Goal: Task Accomplishment & Management: Manage account settings

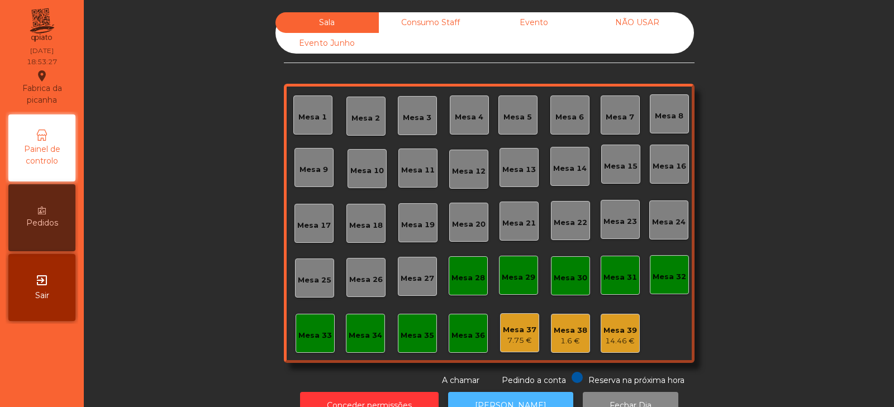
click at [496, 396] on button "[PERSON_NAME]" at bounding box center [510, 405] width 125 height 27
click at [553, 347] on div "Mesa 38 1.6 €" at bounding box center [570, 333] width 39 height 39
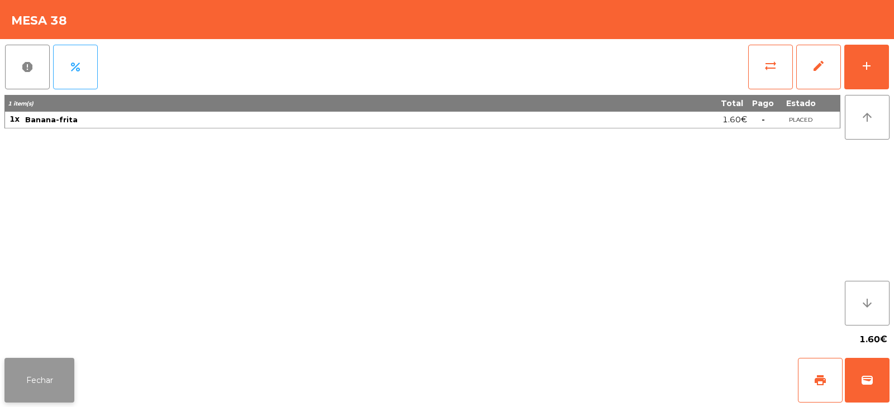
click at [36, 383] on button "Fechar" at bounding box center [39, 380] width 70 height 45
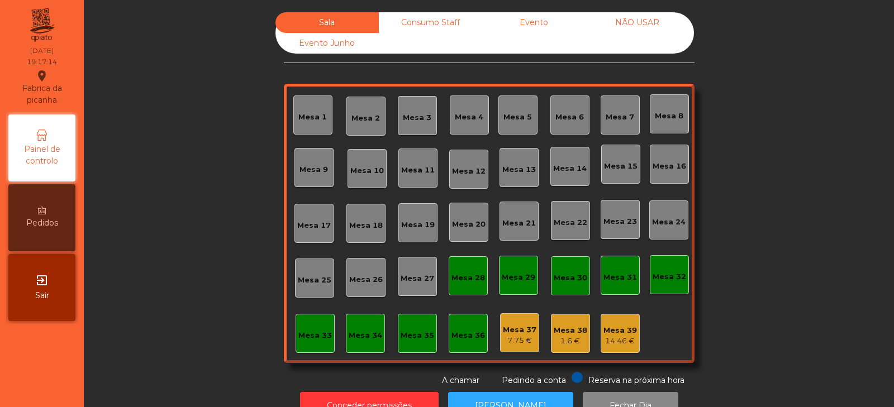
click at [410, 20] on div "Consumo Staff" at bounding box center [430, 22] width 103 height 21
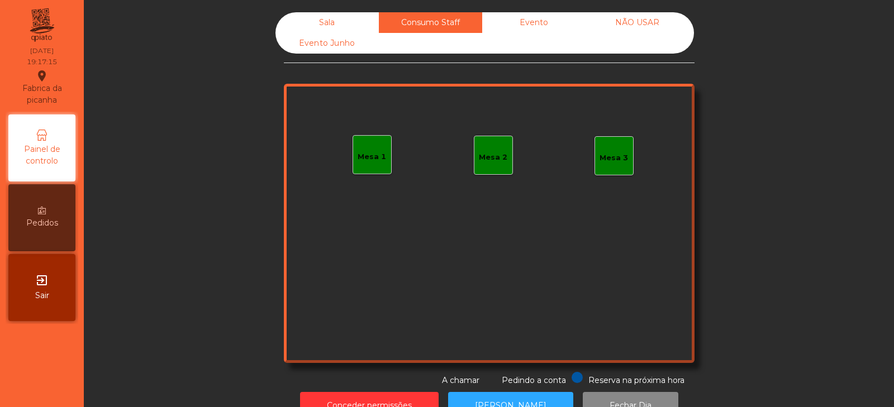
click at [512, 27] on div "Evento" at bounding box center [533, 22] width 103 height 21
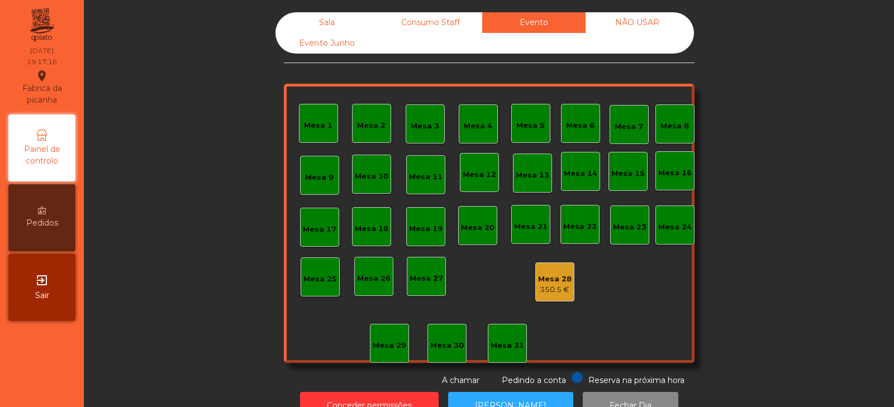
click at [315, 20] on div "Sala" at bounding box center [326, 22] width 103 height 21
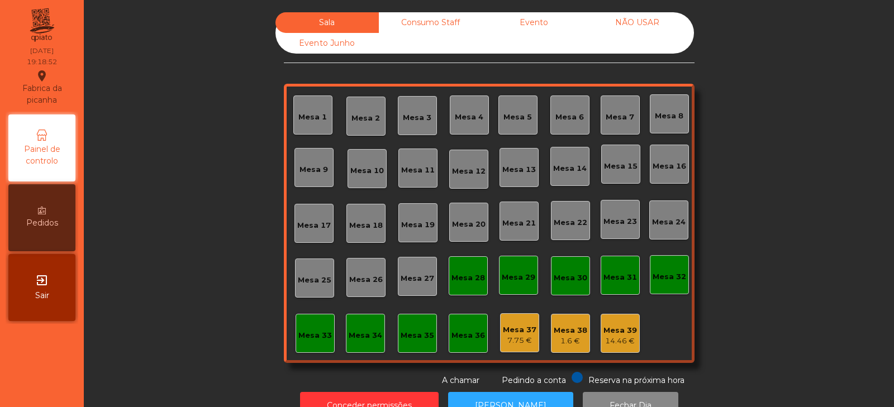
click at [600, 334] on div "Mesa 39 14.46 €" at bounding box center [619, 333] width 39 height 39
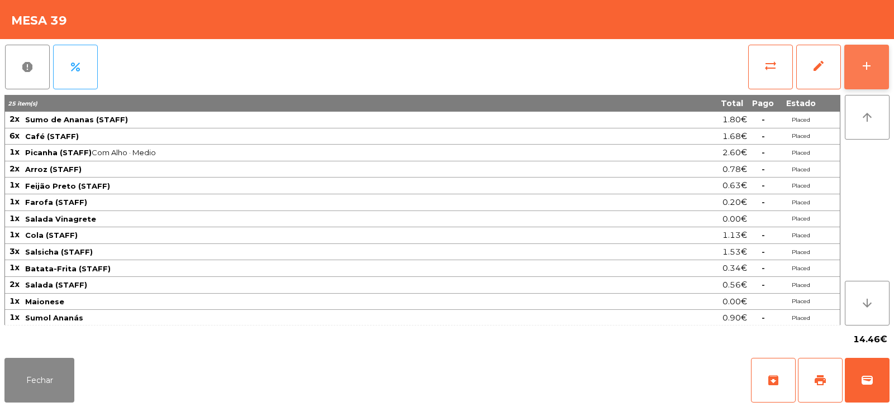
click at [863, 73] on button "add" at bounding box center [866, 67] width 45 height 45
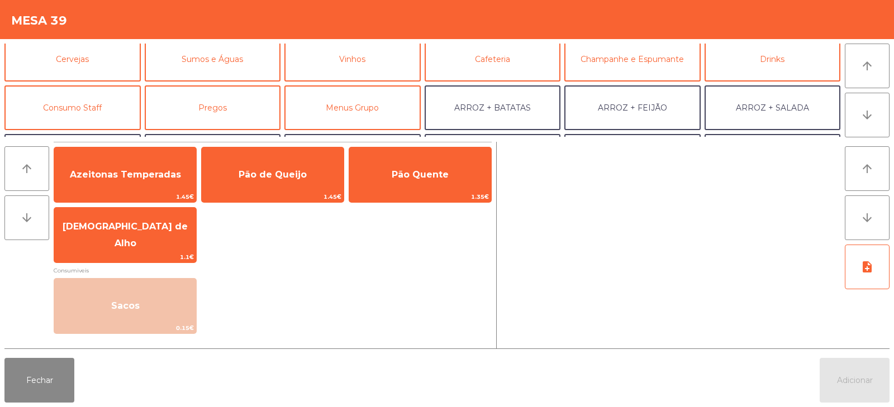
scroll to position [64, 0]
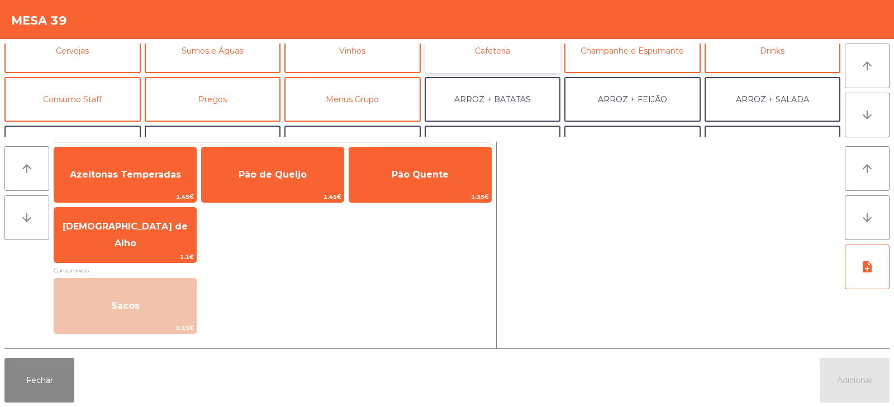
click at [485, 61] on button "Cafeteria" at bounding box center [492, 50] width 136 height 45
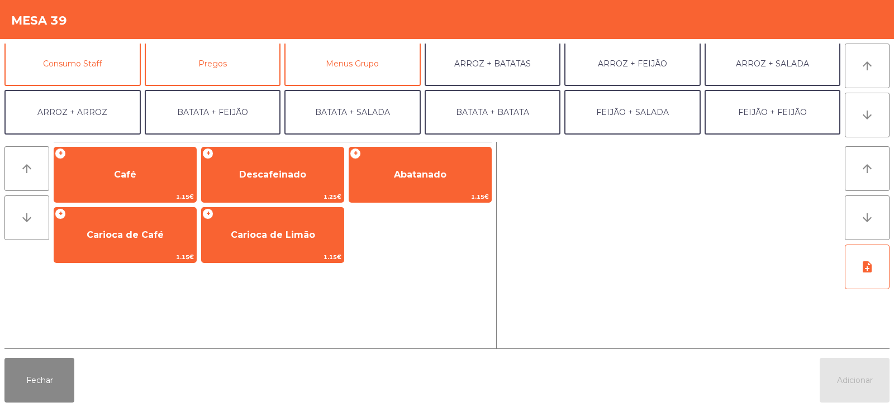
scroll to position [98, 0]
click at [116, 62] on button "Consumo Staff" at bounding box center [72, 64] width 136 height 45
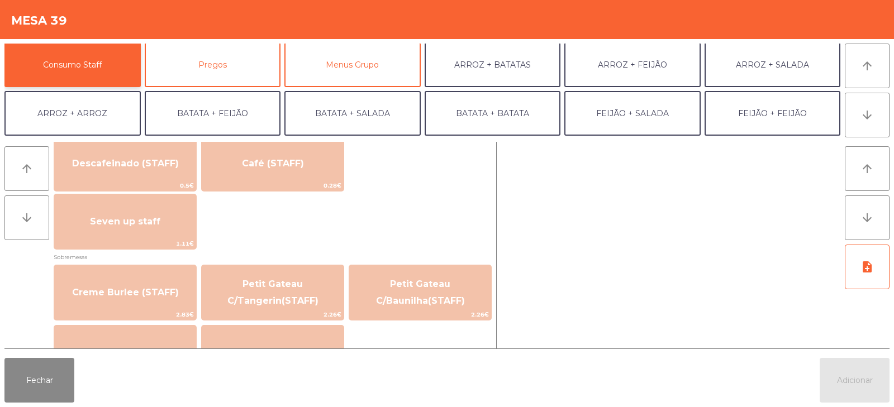
scroll to position [677, 0]
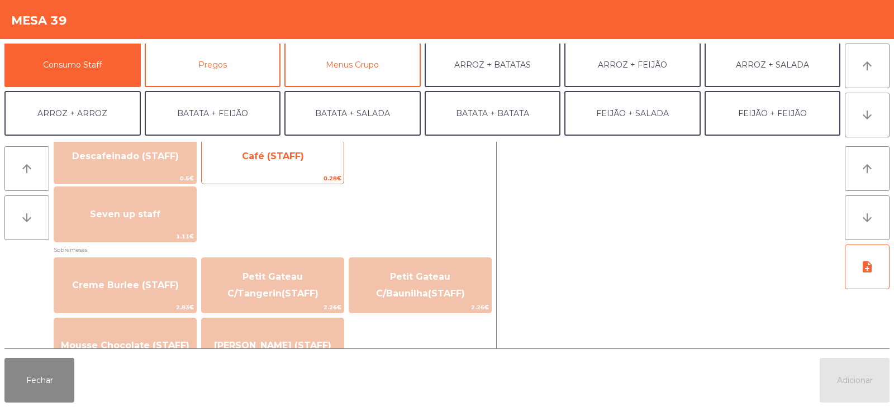
click at [288, 168] on span "Café (STAFF)" at bounding box center [273, 156] width 142 height 30
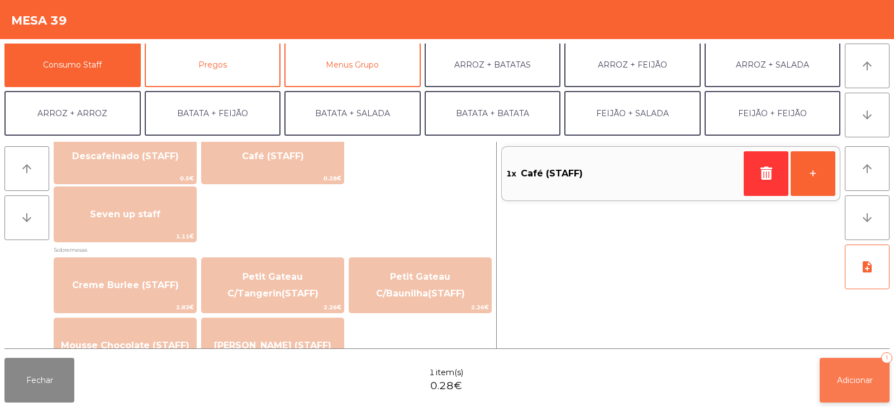
click at [843, 373] on button "Adicionar 1" at bounding box center [854, 380] width 70 height 45
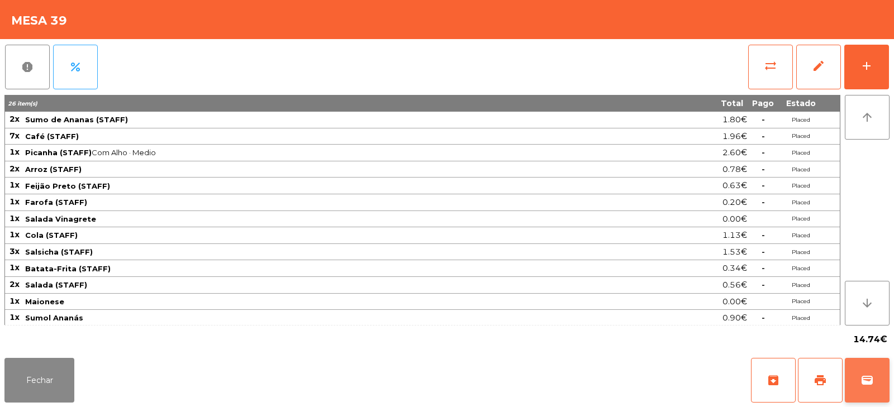
click at [874, 373] on button "wallet" at bounding box center [866, 380] width 45 height 45
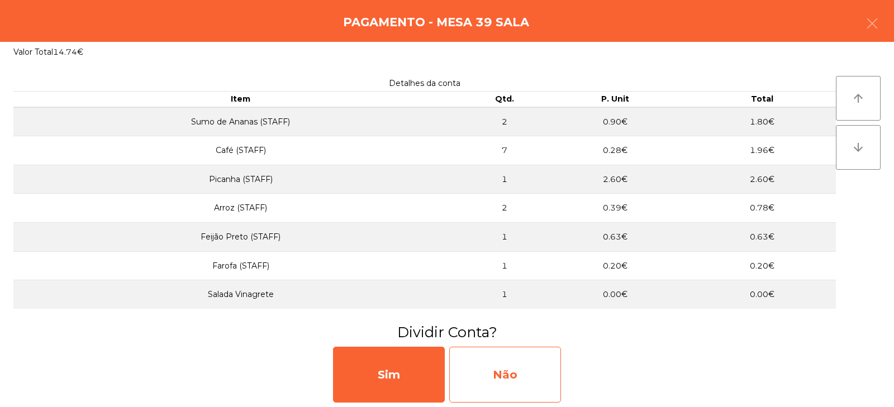
click at [518, 370] on div "Não" at bounding box center [505, 375] width 112 height 56
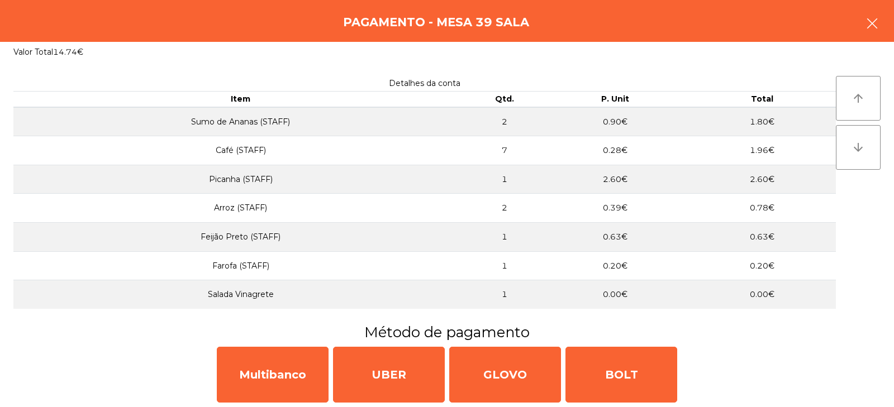
click at [876, 20] on icon "button" at bounding box center [871, 23] width 13 height 13
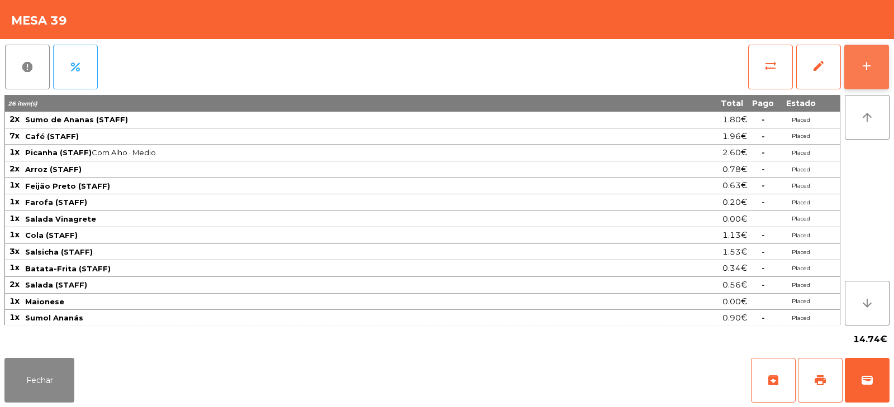
click at [873, 74] on button "add" at bounding box center [866, 67] width 45 height 45
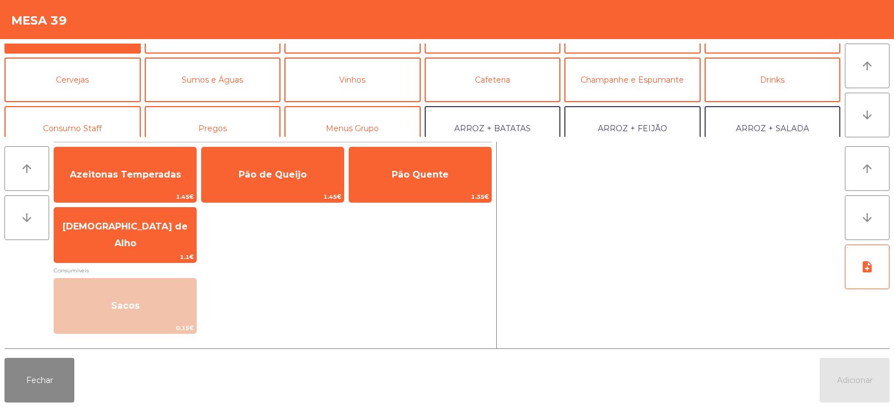
scroll to position [35, 0]
click at [95, 125] on button "Consumo Staff" at bounding box center [72, 128] width 136 height 45
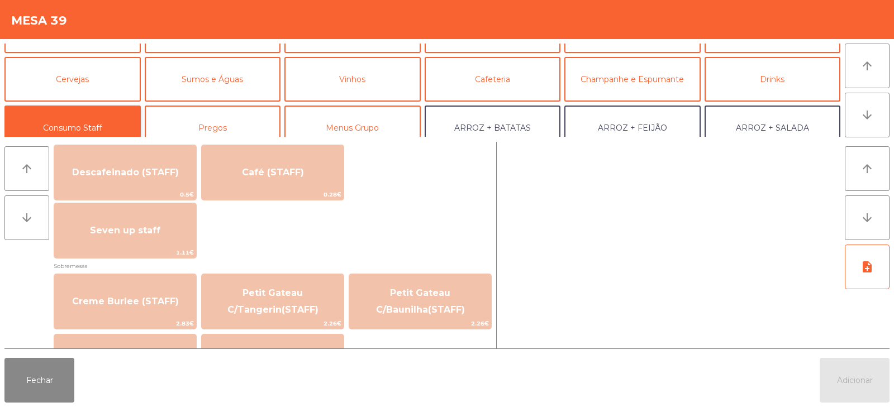
scroll to position [599, 0]
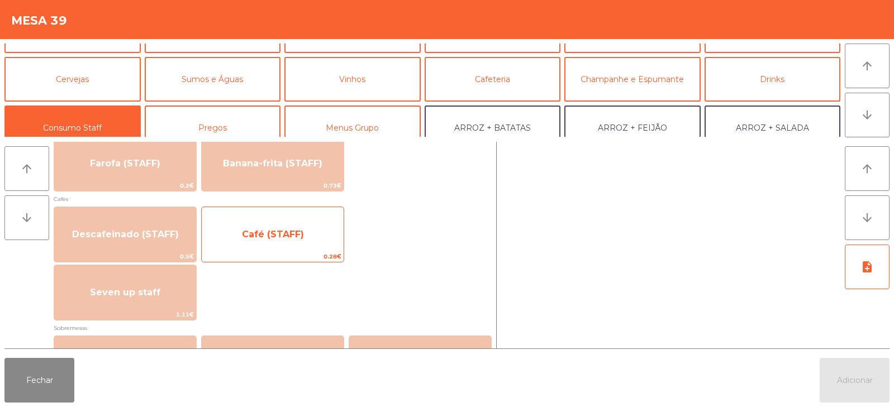
click at [291, 235] on span "Café (STAFF)" at bounding box center [273, 234] width 62 height 11
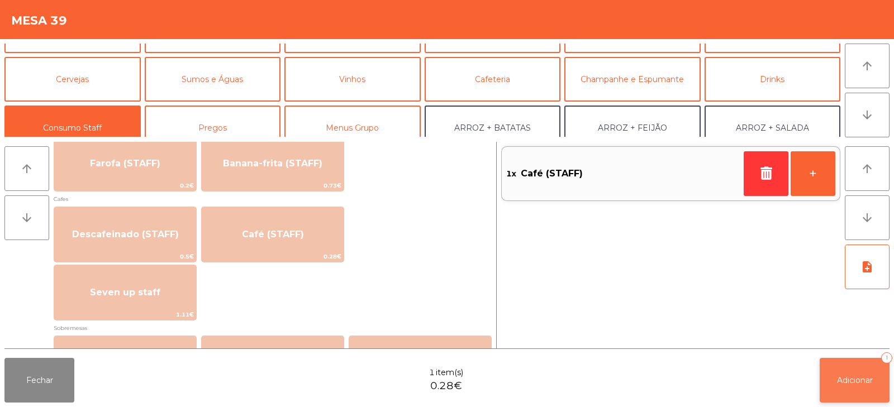
click at [841, 381] on span "Adicionar" at bounding box center [855, 380] width 36 height 10
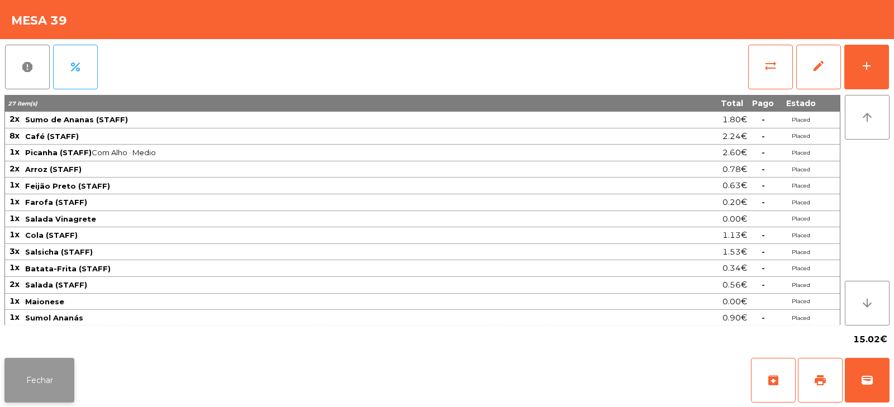
click at [55, 370] on button "Fechar" at bounding box center [39, 380] width 70 height 45
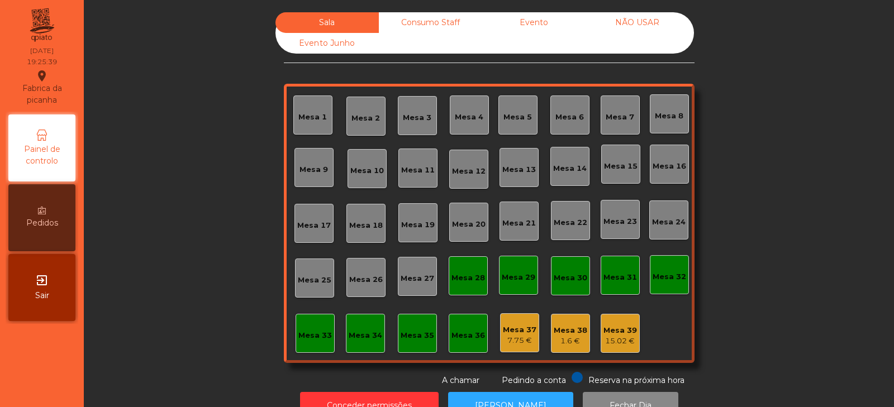
click at [424, 20] on div "Consumo Staff" at bounding box center [430, 22] width 103 height 21
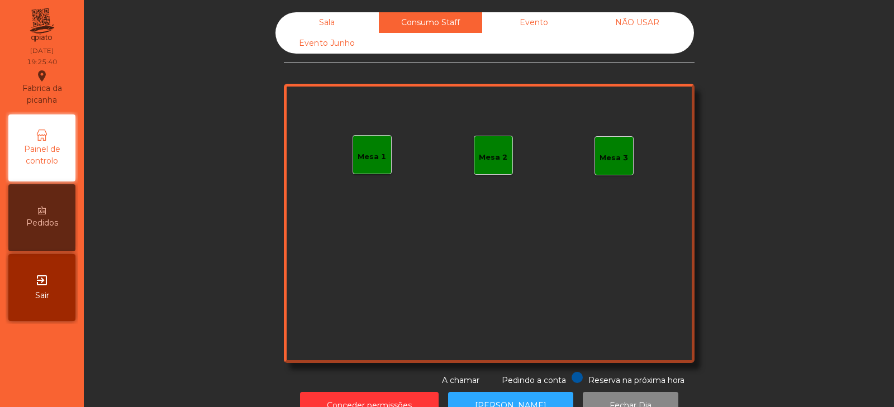
click at [534, 23] on div "Evento" at bounding box center [533, 22] width 103 height 21
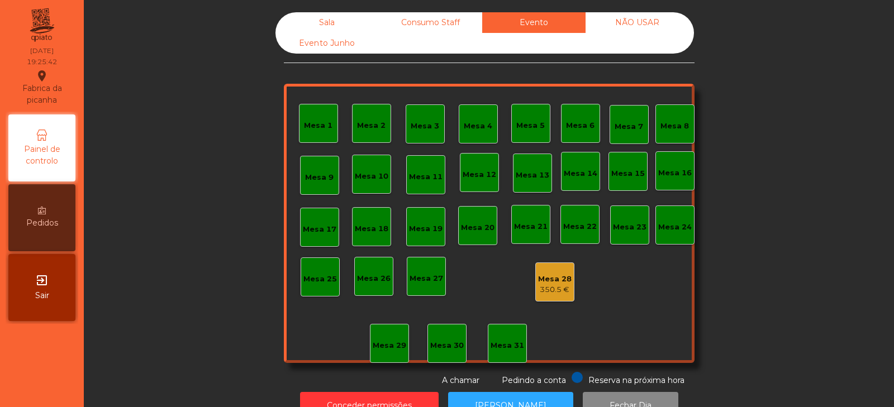
click at [318, 25] on div "Sala" at bounding box center [326, 22] width 103 height 21
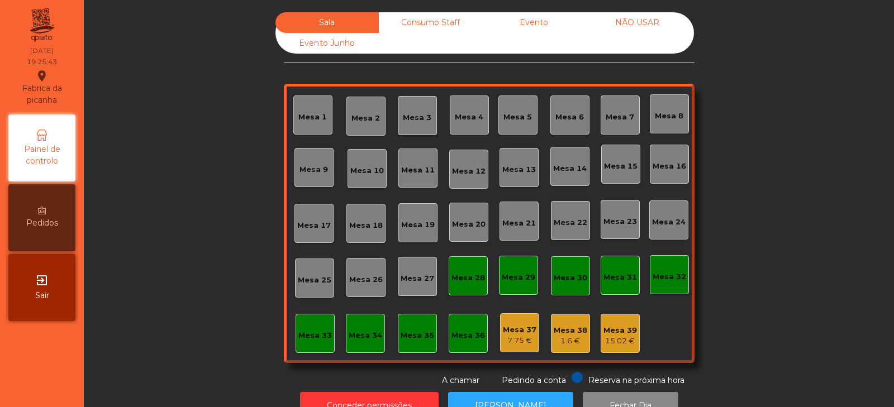
click at [196, 109] on div "Sala Consumo Staff Evento NÃO USAR Evento Junho Mesa 1 Mesa 2 Mesa 3 Mesa 4 [GE…" at bounding box center [489, 199] width 780 height 374
click at [226, 18] on div "Sala Consumo Staff Evento NÃO USAR Evento Junho Mesa 1 Mesa 2 Mesa 3 Mesa 4 [GE…" at bounding box center [489, 199] width 780 height 374
click at [677, 120] on div "Mesa 8" at bounding box center [669, 116] width 28 height 11
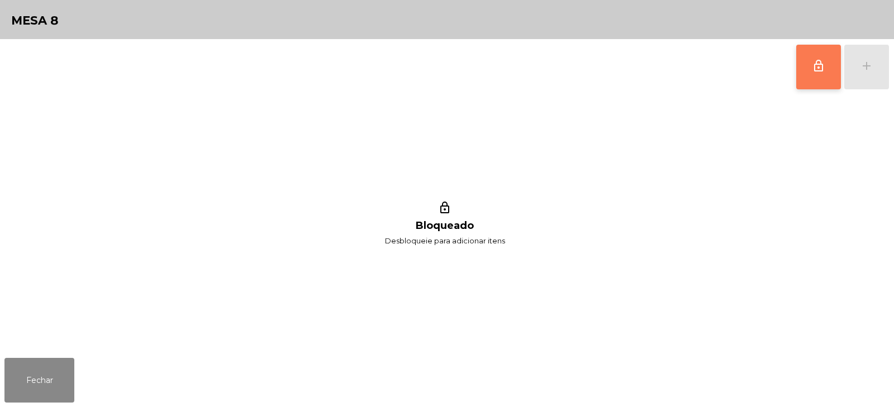
click at [813, 60] on span "lock_outline" at bounding box center [817, 65] width 13 height 13
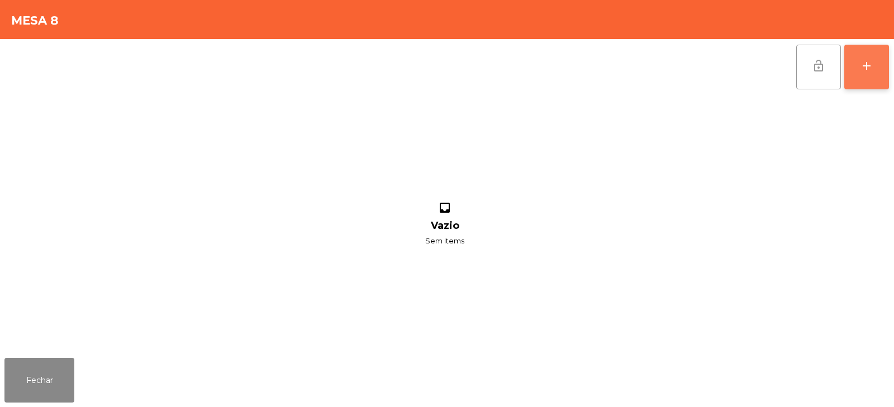
click at [863, 68] on div "add" at bounding box center [866, 65] width 13 height 13
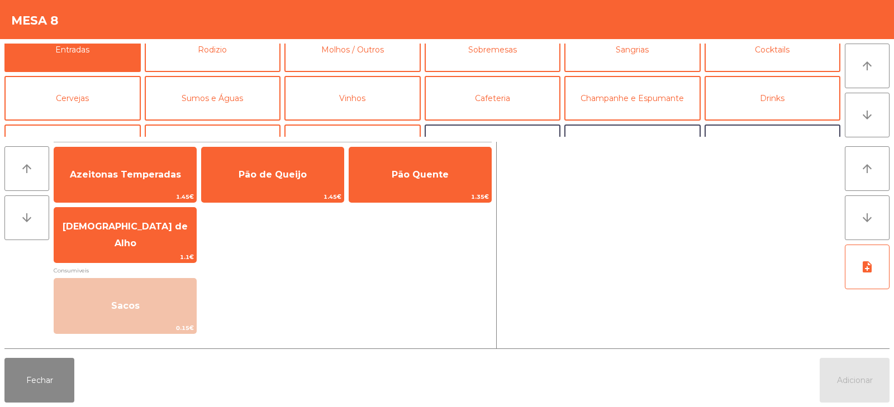
scroll to position [18, 0]
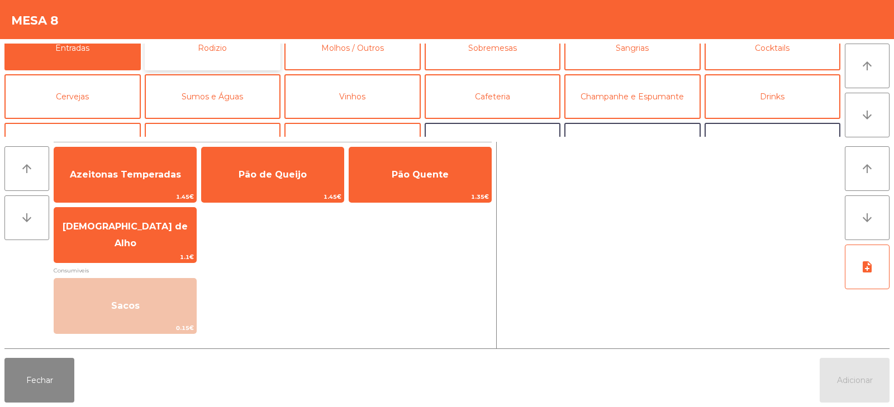
click at [247, 58] on button "Rodizio" at bounding box center [213, 48] width 136 height 45
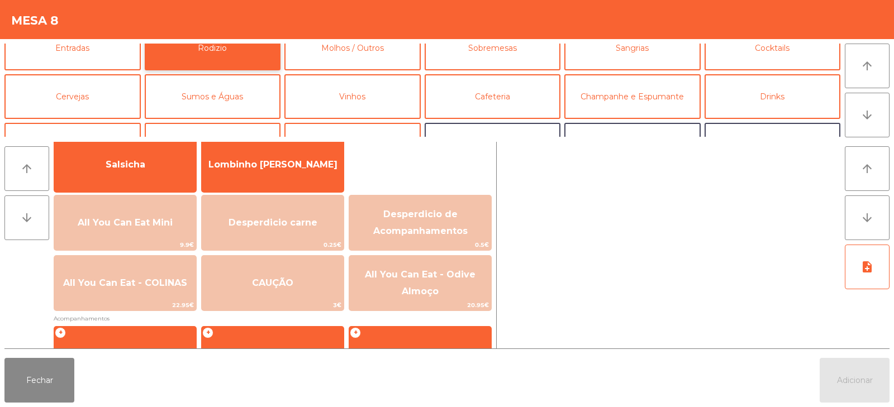
scroll to position [82, 0]
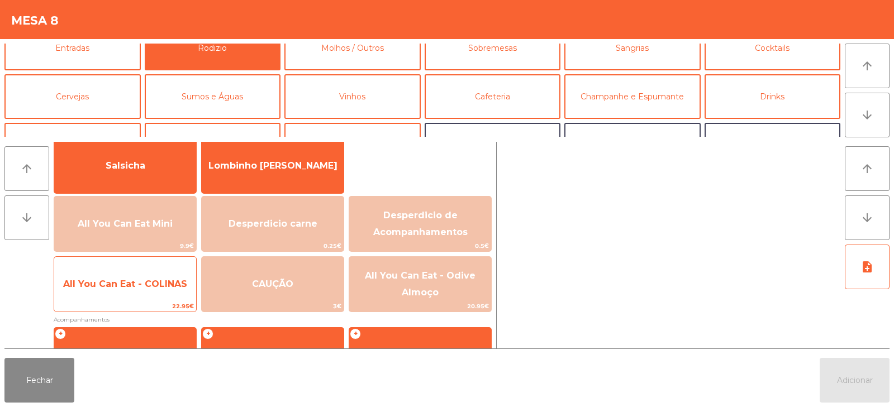
click at [116, 286] on span "All You Can Eat - COLINAS" at bounding box center [125, 284] width 124 height 11
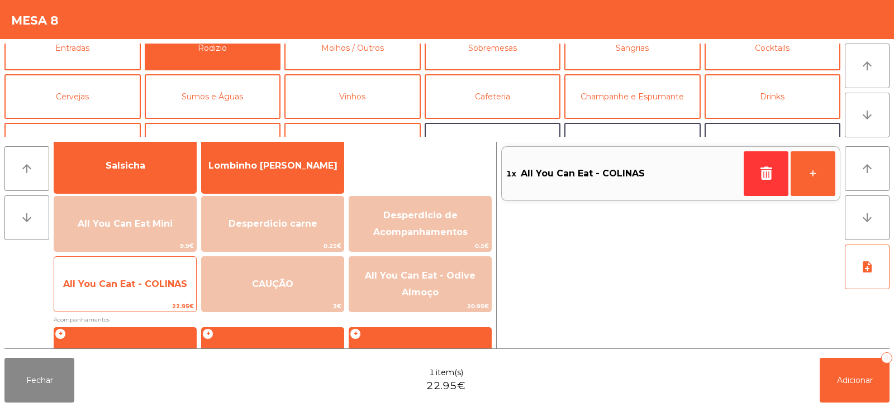
click at [103, 294] on span "All You Can Eat - COLINAS" at bounding box center [125, 284] width 142 height 30
click at [95, 298] on span "All You Can Eat - COLINAS" at bounding box center [125, 284] width 142 height 30
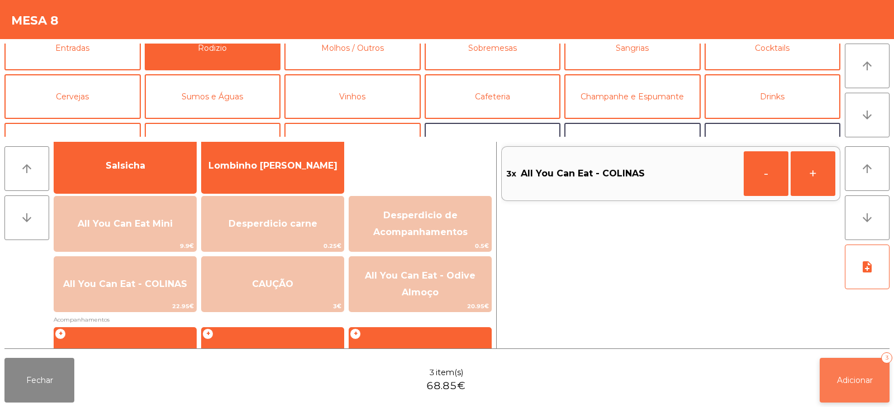
click at [849, 379] on span "Adicionar" at bounding box center [855, 380] width 36 height 10
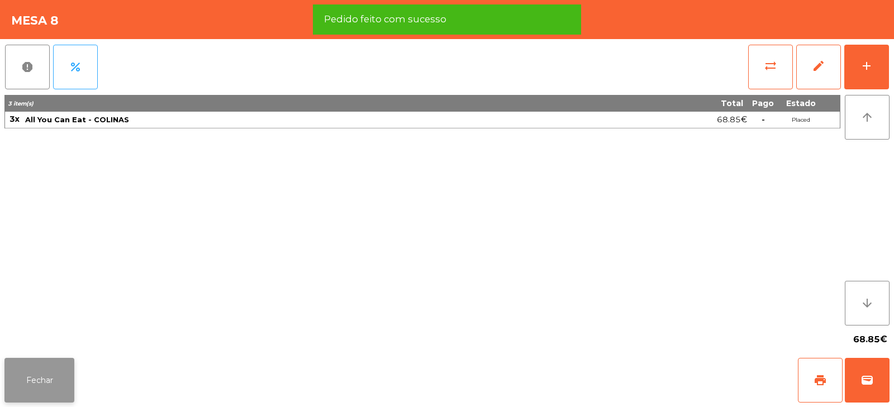
click at [32, 370] on button "Fechar" at bounding box center [39, 380] width 70 height 45
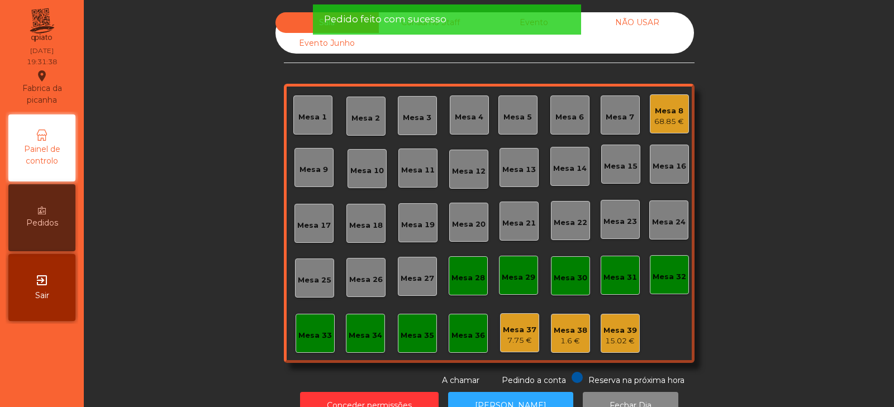
click at [169, 212] on div "Sala Consumo Staff Evento NÃO USAR Evento Junho Mesa 1 Mesa 2 Mesa 3 Mesa 4 [GE…" at bounding box center [489, 199] width 780 height 374
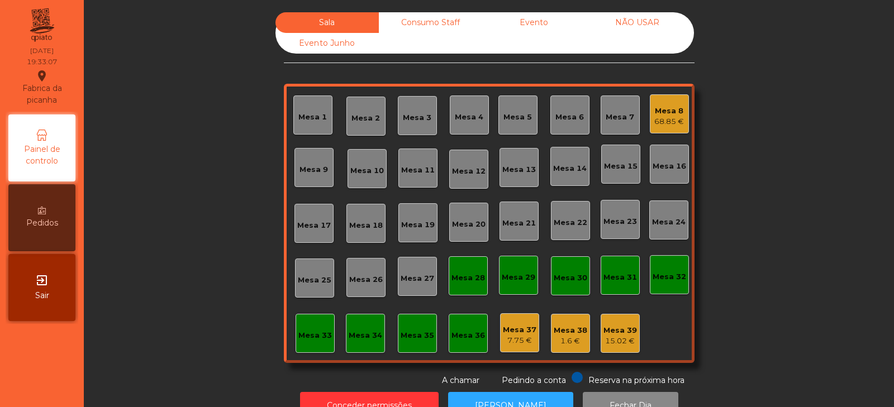
click at [775, 142] on div "Sala Consumo Staff Evento NÃO USAR Evento Junho Mesa 1 Mesa 2 Mesa 3 Mesa 4 [GE…" at bounding box center [489, 199] width 780 height 374
click at [307, 110] on div "Mesa 1" at bounding box center [312, 115] width 28 height 16
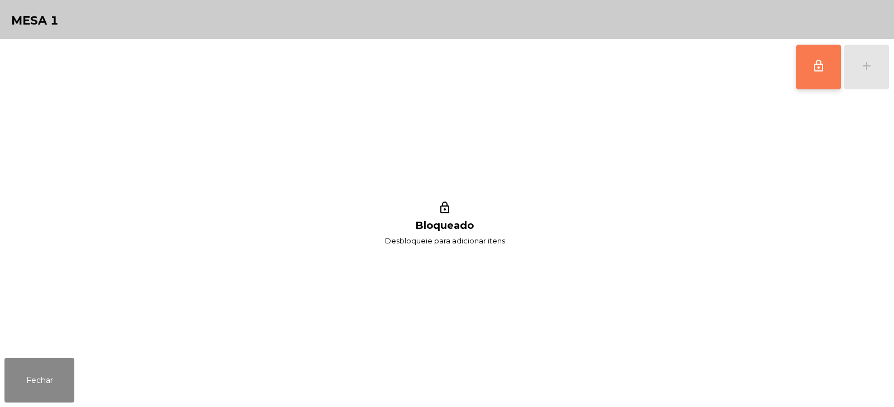
click at [799, 88] on button "lock_outline" at bounding box center [818, 67] width 45 height 45
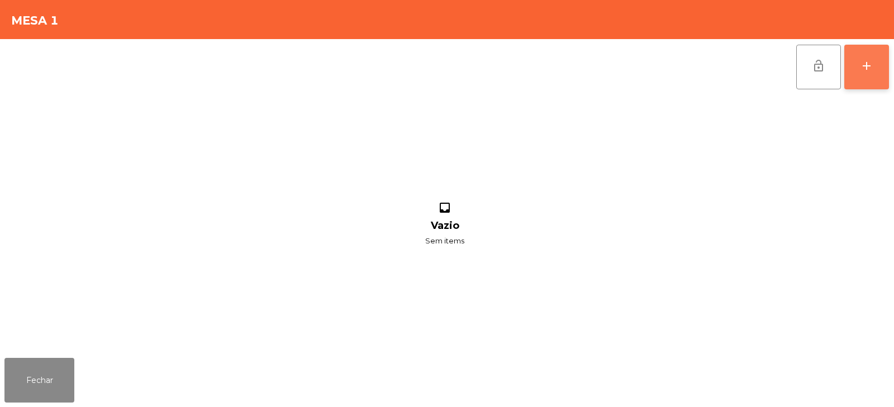
click at [863, 60] on div "add" at bounding box center [866, 65] width 13 height 13
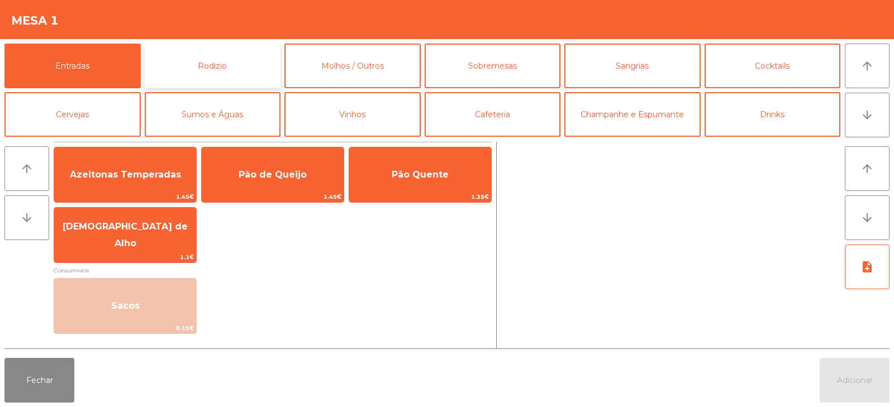
click at [236, 60] on button "Rodizio" at bounding box center [213, 66] width 136 height 45
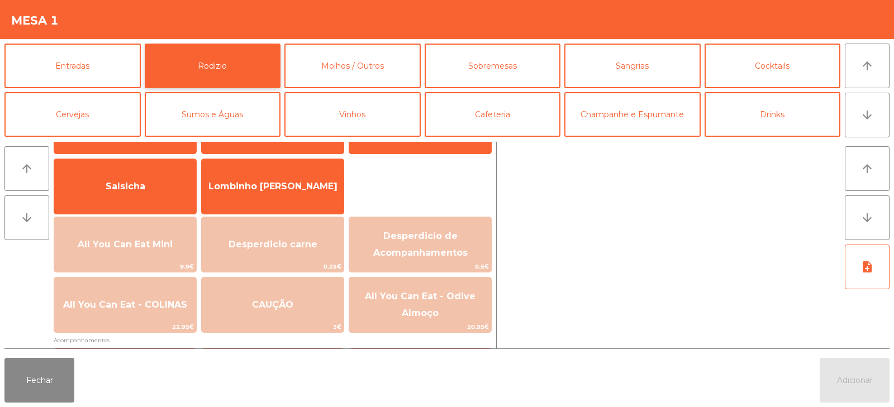
scroll to position [102, 0]
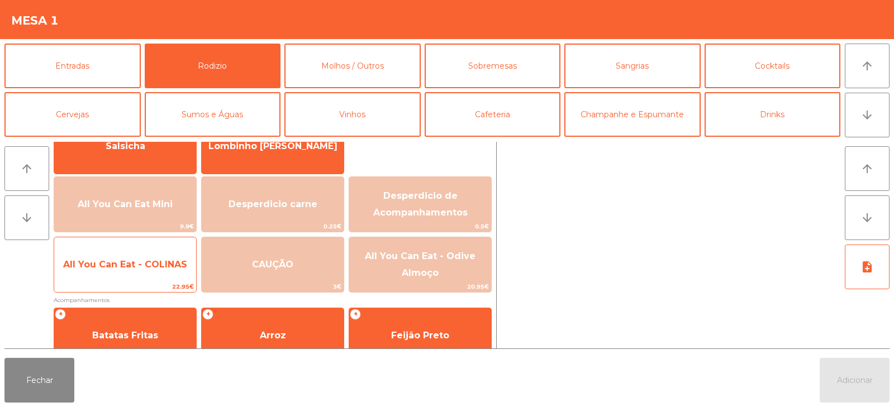
click at [126, 273] on span "All You Can Eat - COLINAS" at bounding box center [125, 265] width 142 height 30
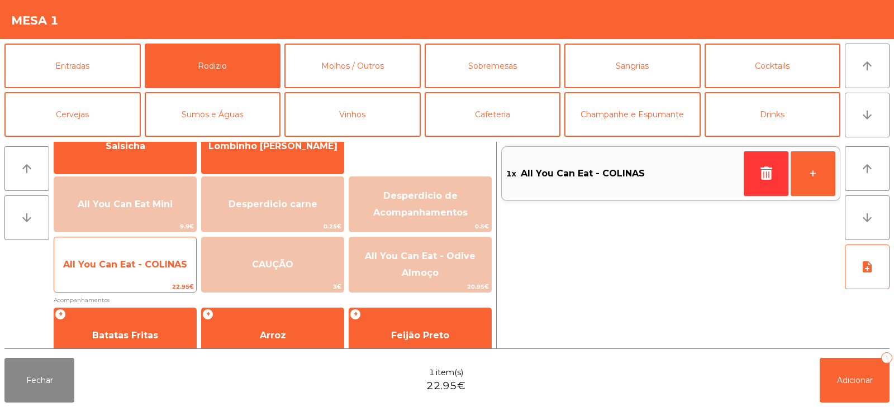
click at [113, 286] on span "22.95€" at bounding box center [125, 286] width 142 height 11
click at [115, 281] on span "22.95€" at bounding box center [125, 286] width 142 height 11
click at [124, 286] on span "22.95€" at bounding box center [125, 286] width 142 height 11
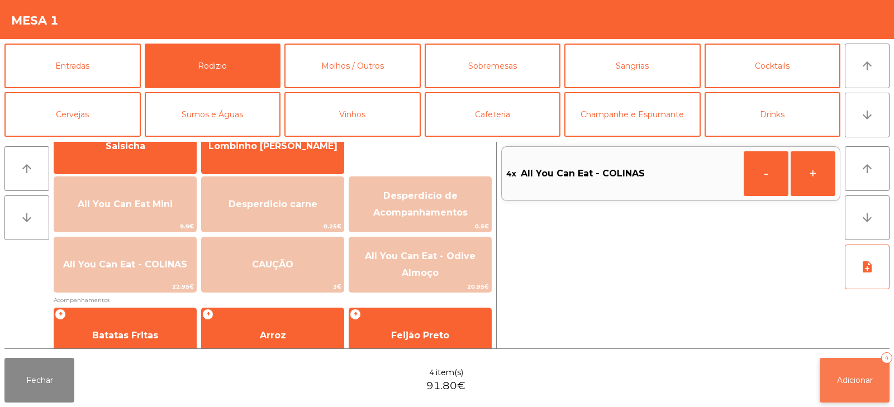
click at [842, 375] on span "Adicionar" at bounding box center [855, 380] width 36 height 10
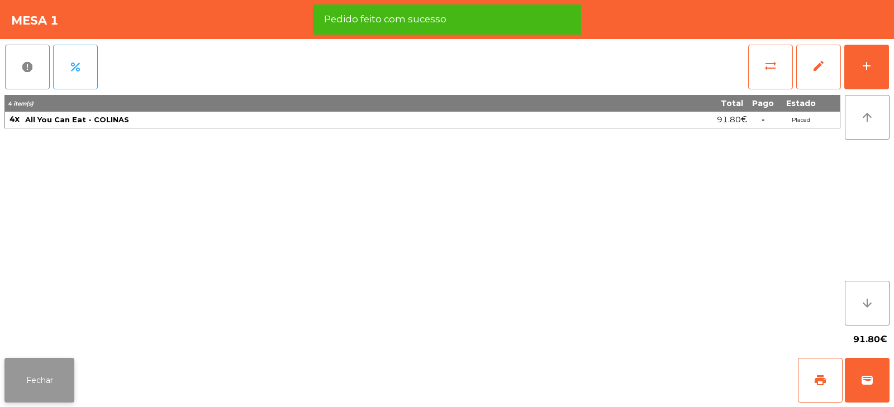
click at [50, 379] on button "Fechar" at bounding box center [39, 380] width 70 height 45
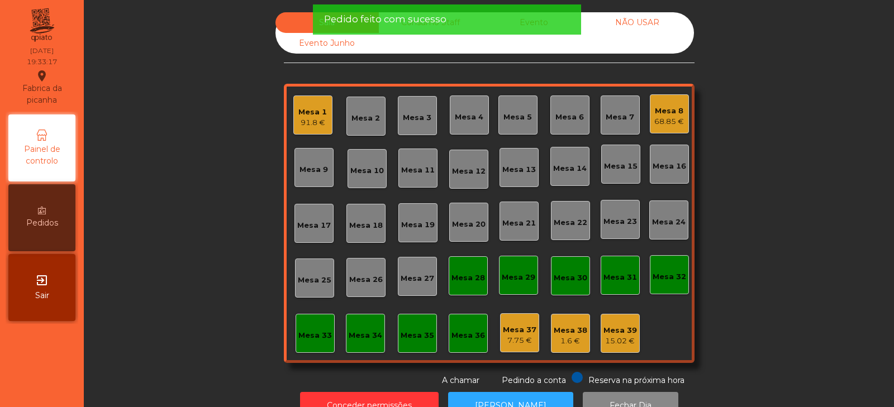
click at [223, 219] on div "Sala Consumo Staff Evento NÃO USAR Evento Junho Mesa 1 91.8 € Mesa 2 Mesa 3 [GE…" at bounding box center [489, 199] width 780 height 374
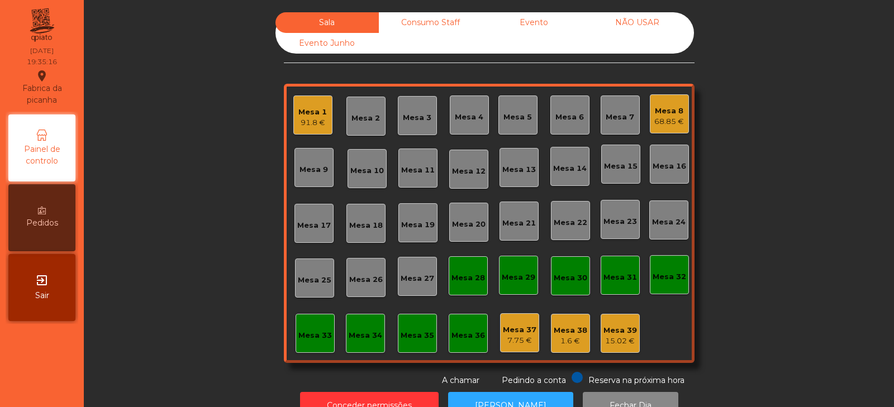
click at [749, 266] on div "Sala Consumo Staff Evento NÃO USAR Evento Junho Mesa 1 91.8 € Mesa 2 Mesa 3 [GE…" at bounding box center [489, 199] width 780 height 374
click at [363, 176] on div "Mesa 10" at bounding box center [367, 170] width 34 height 11
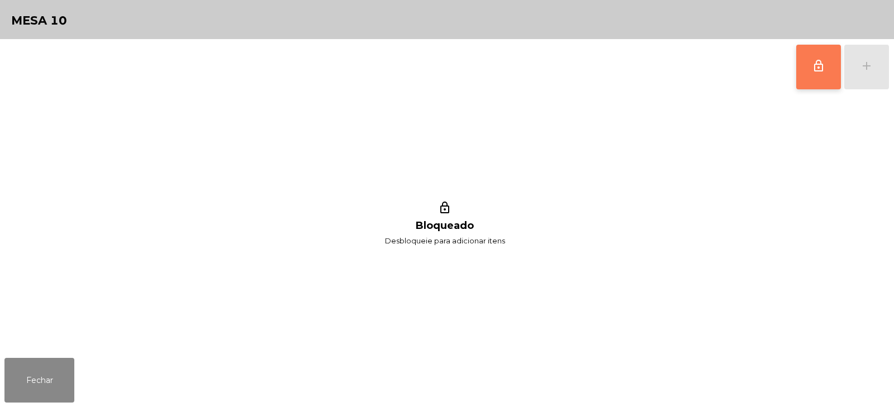
click at [815, 80] on button "lock_outline" at bounding box center [818, 67] width 45 height 45
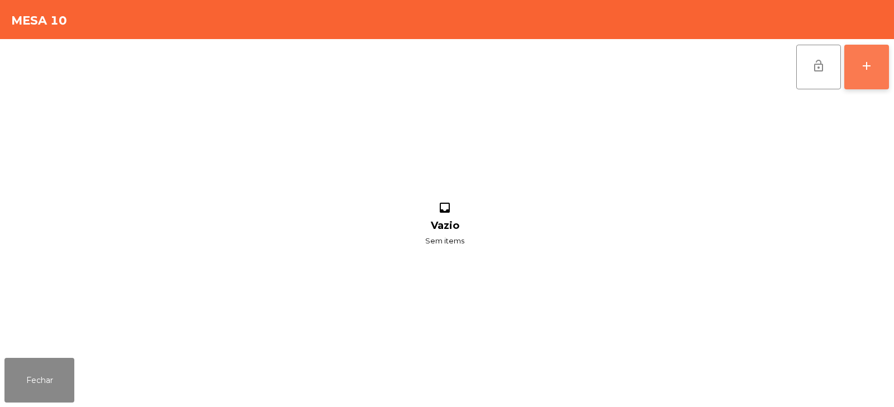
click at [854, 59] on button "add" at bounding box center [866, 67] width 45 height 45
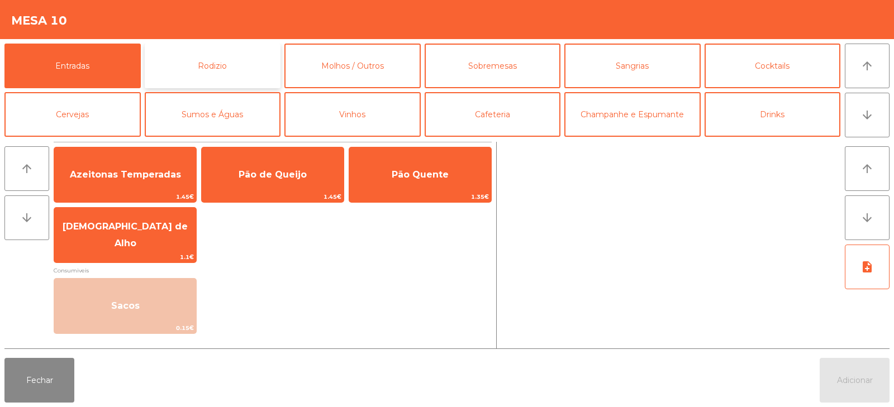
click at [202, 59] on button "Rodizio" at bounding box center [213, 66] width 136 height 45
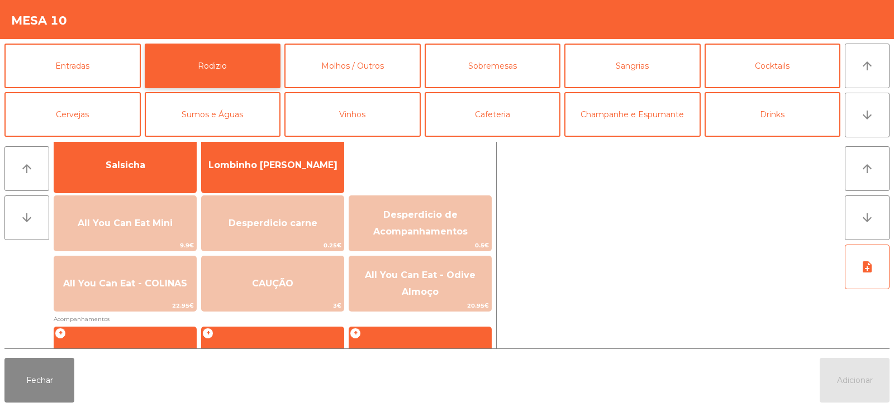
scroll to position [82, 0]
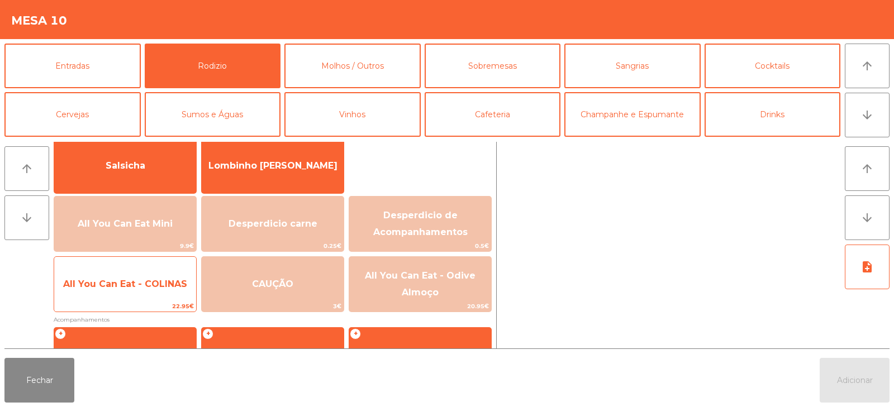
click at [128, 281] on span "All You Can Eat - COLINAS" at bounding box center [125, 284] width 124 height 11
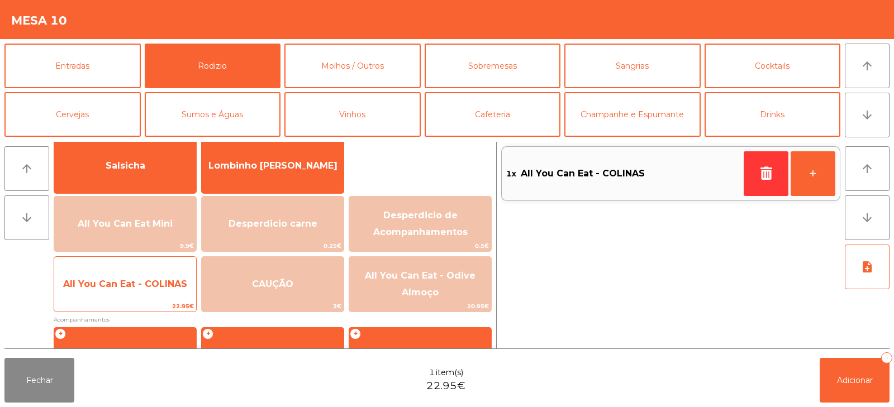
click at [137, 287] on span "All You Can Eat - COLINAS" at bounding box center [125, 284] width 124 height 11
click at [136, 285] on span "All You Can Eat - COLINAS" at bounding box center [125, 284] width 124 height 11
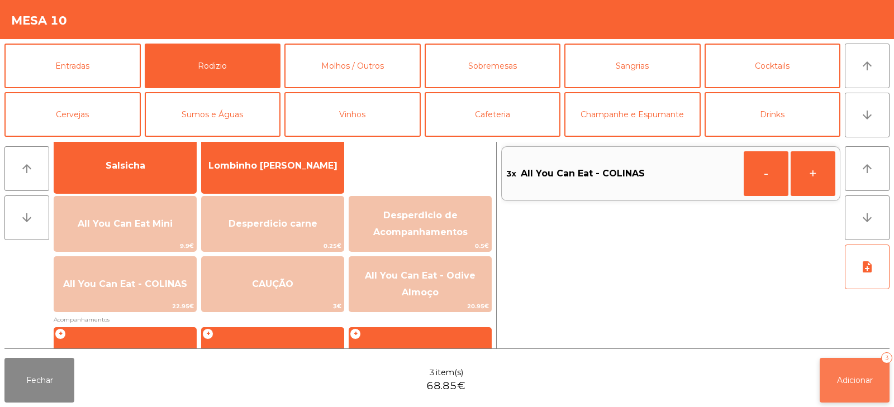
click at [847, 377] on span "Adicionar" at bounding box center [855, 380] width 36 height 10
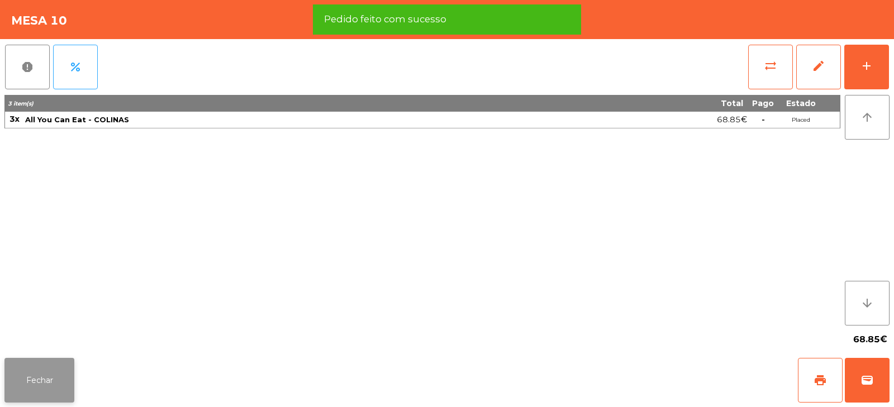
click at [50, 369] on button "Fechar" at bounding box center [39, 380] width 70 height 45
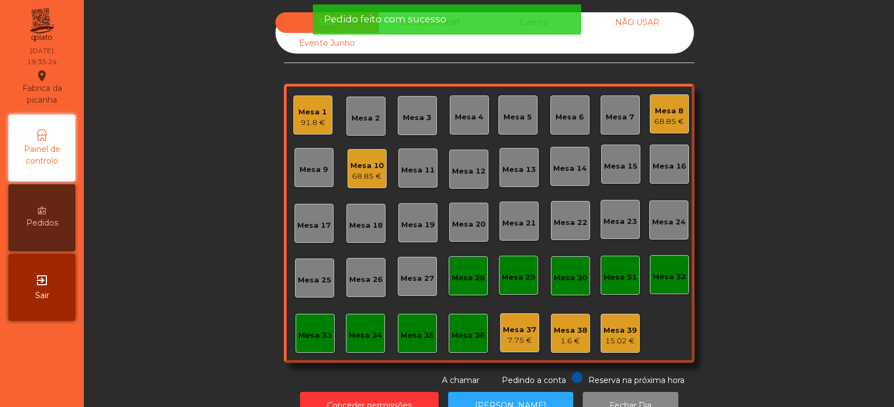
click at [171, 186] on div "Sala Consumo Staff Evento NÃO USAR Evento Junho Mesa 1 91.8 € Mesa 2 Mesa 3 [GE…" at bounding box center [489, 199] width 780 height 374
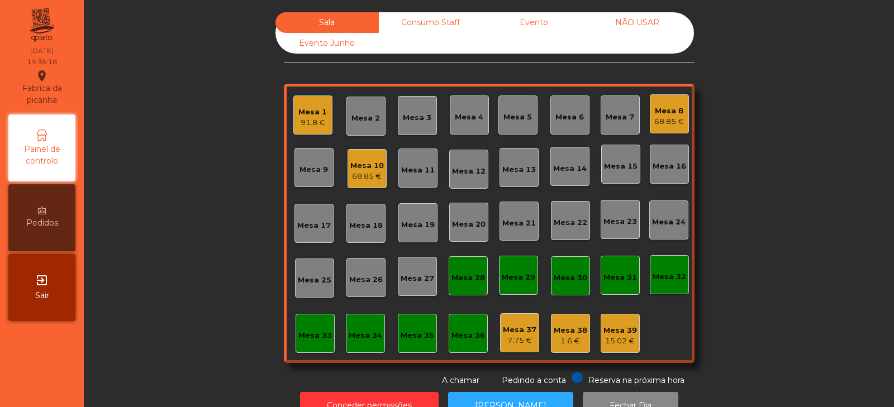
click at [777, 178] on div "Sala Consumo Staff Evento NÃO USAR Evento Junho Mesa 1 91.8 € Mesa 2 Mesa 3 [GE…" at bounding box center [489, 199] width 780 height 374
click at [466, 212] on div "Mesa 20" at bounding box center [468, 222] width 39 height 39
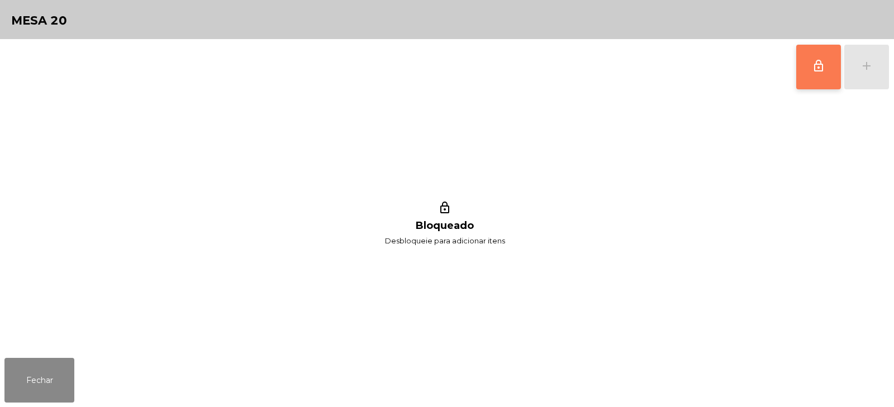
click at [821, 65] on span "lock_outline" at bounding box center [817, 65] width 13 height 13
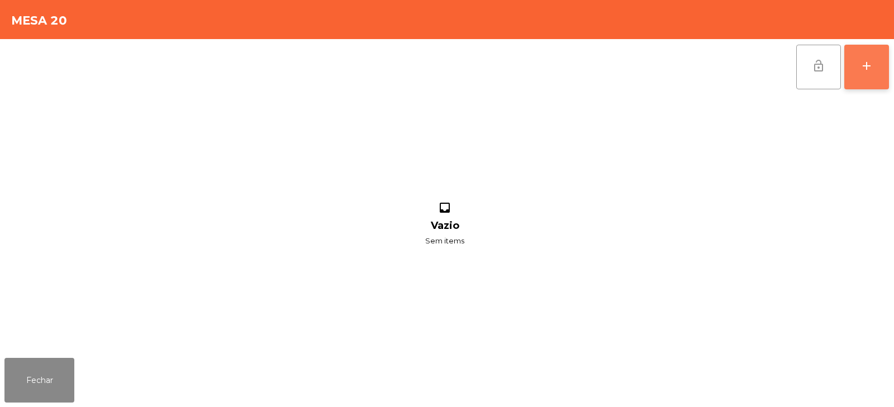
click at [873, 68] on button "add" at bounding box center [866, 67] width 45 height 45
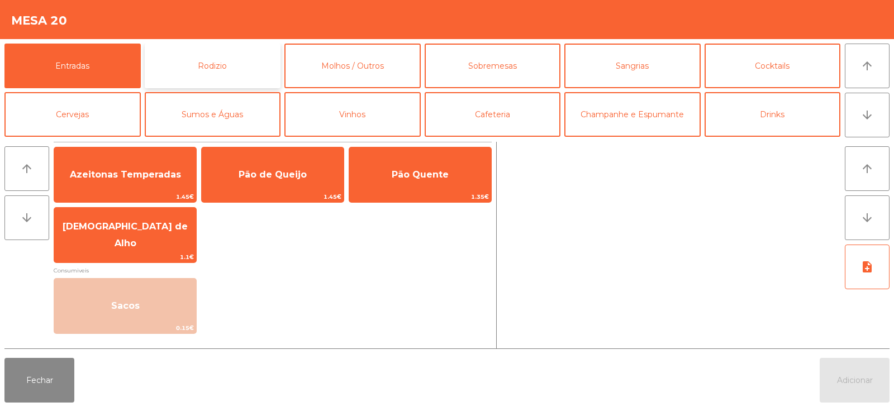
click at [228, 64] on button "Rodizio" at bounding box center [213, 66] width 136 height 45
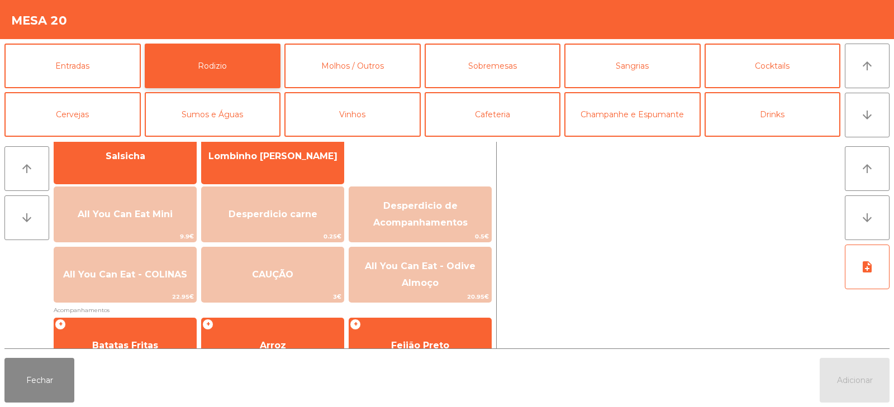
scroll to position [84, 0]
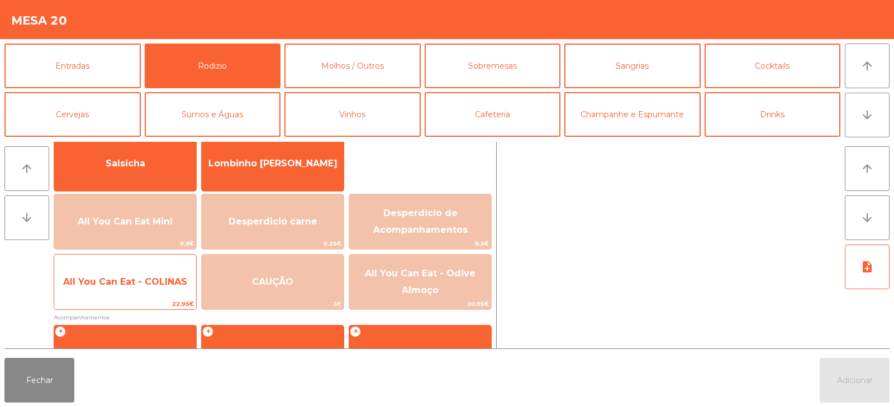
click at [136, 287] on span "All You Can Eat - COLINAS" at bounding box center [125, 281] width 124 height 11
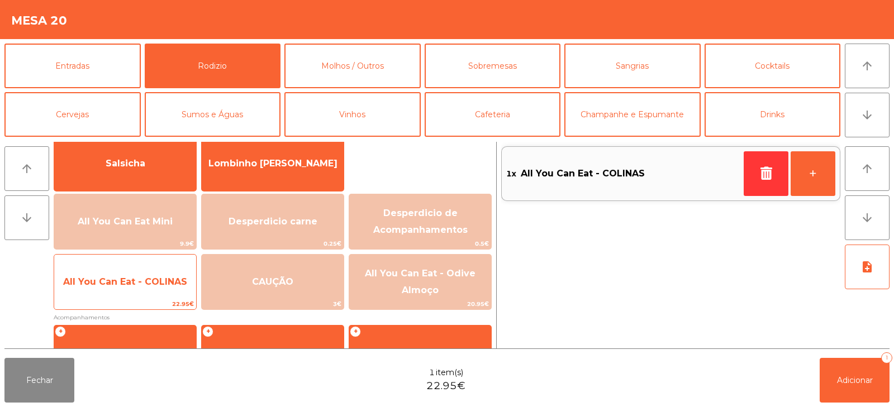
click at [142, 294] on span "All You Can Eat - COLINAS" at bounding box center [125, 282] width 142 height 30
click at [118, 295] on span "All You Can Eat - COLINAS" at bounding box center [125, 282] width 142 height 30
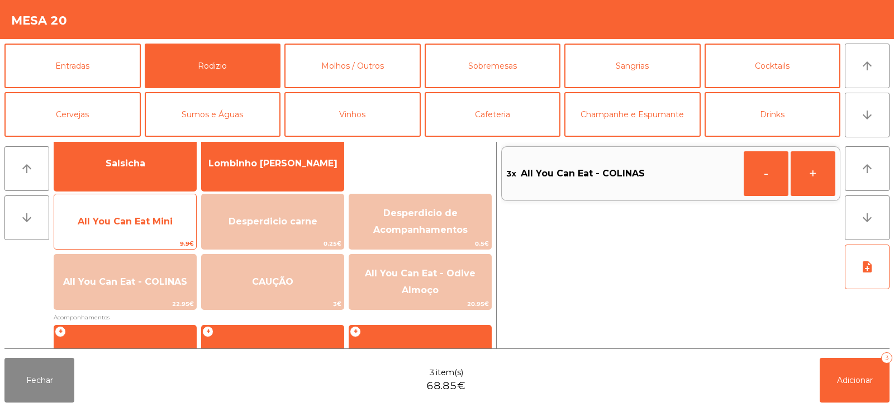
click at [125, 226] on span "All You Can Eat Mini" at bounding box center [125, 221] width 95 height 11
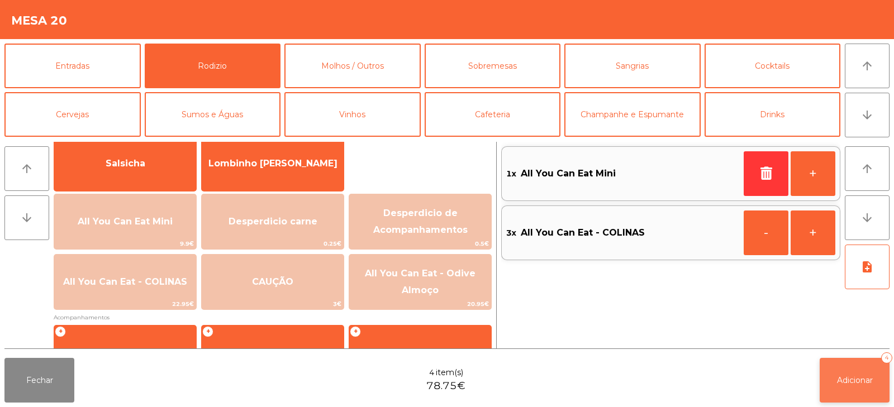
click at [839, 367] on button "Adicionar 4" at bounding box center [854, 380] width 70 height 45
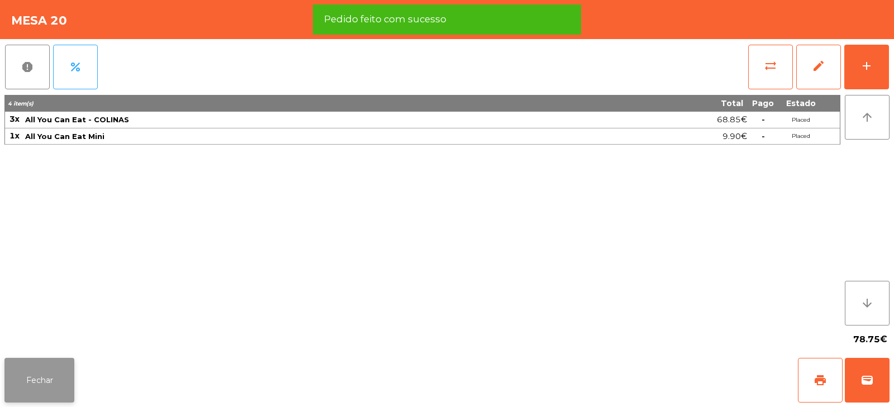
click at [39, 383] on button "Fechar" at bounding box center [39, 380] width 70 height 45
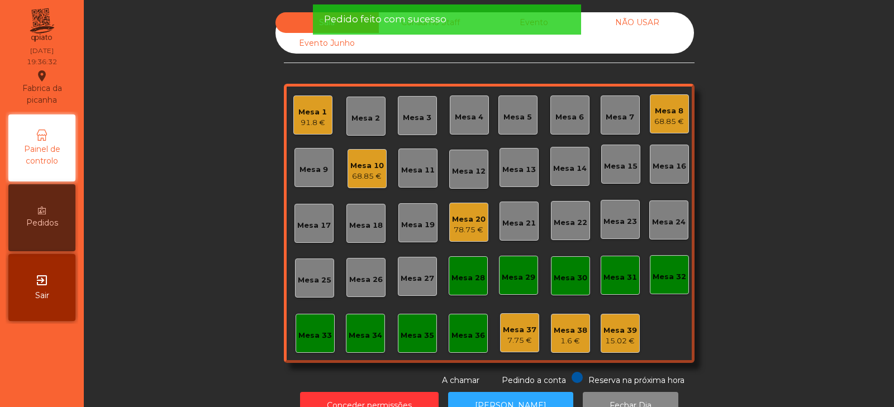
click at [194, 209] on div "Sala Consumo Staff Evento NÃO USAR Evento Junho Mesa 1 91.8 € Mesa 2 Mesa 3 [GE…" at bounding box center [489, 199] width 780 height 374
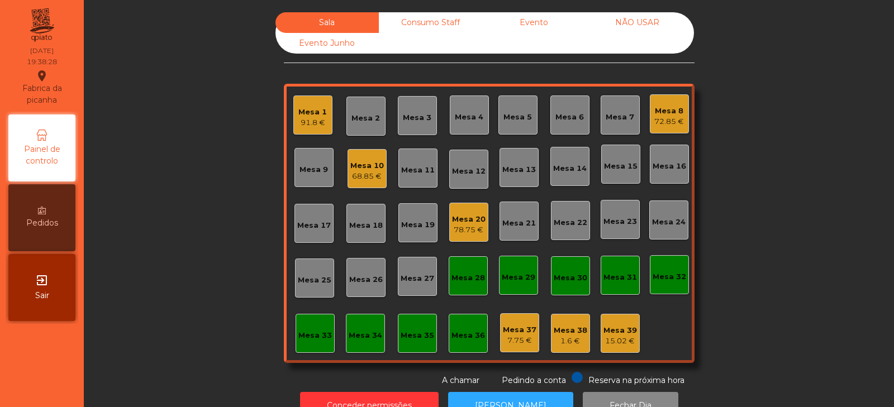
click at [617, 340] on div "15.02 €" at bounding box center [620, 341] width 34 height 11
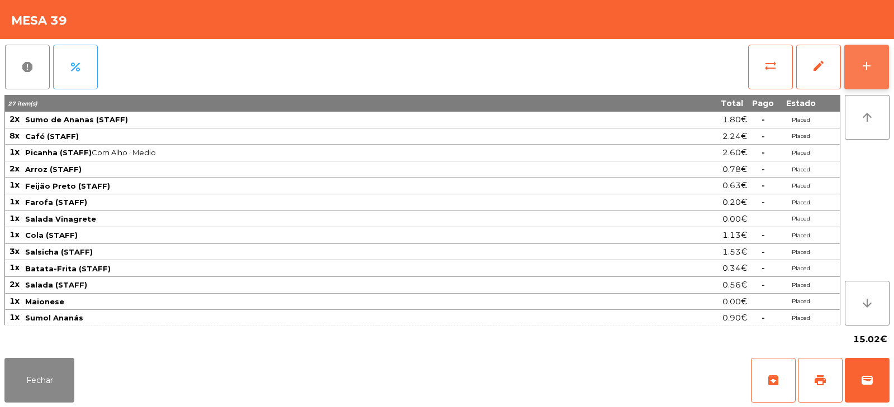
click at [876, 61] on button "add" at bounding box center [866, 67] width 45 height 45
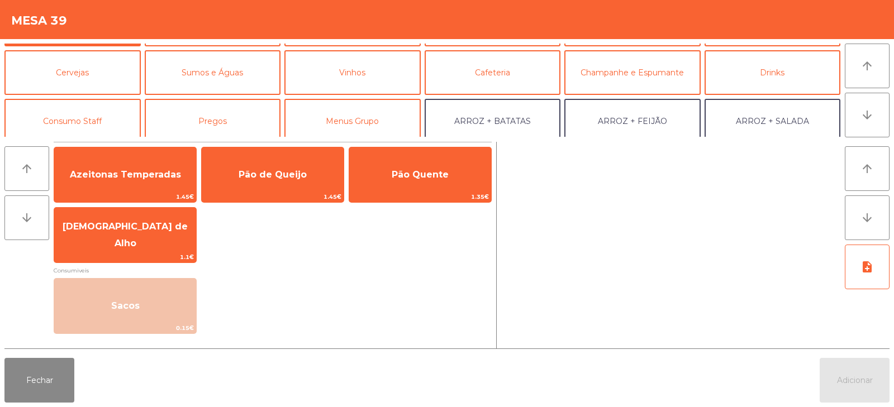
scroll to position [47, 0]
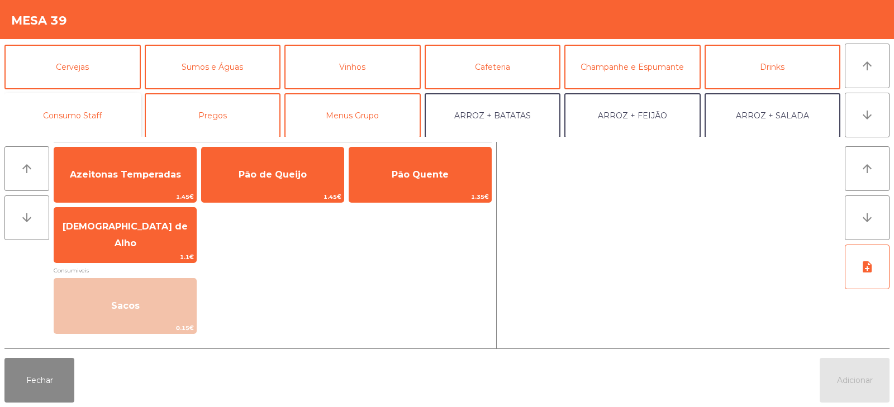
click at [77, 107] on button "Consumo Staff" at bounding box center [72, 115] width 136 height 45
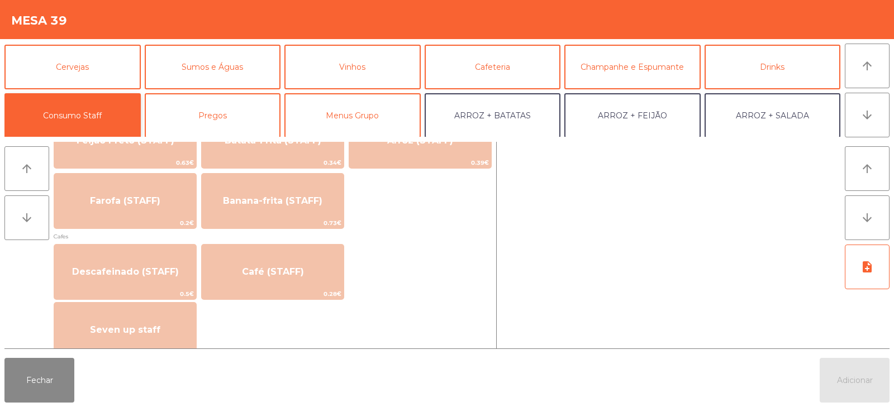
scroll to position [576, 0]
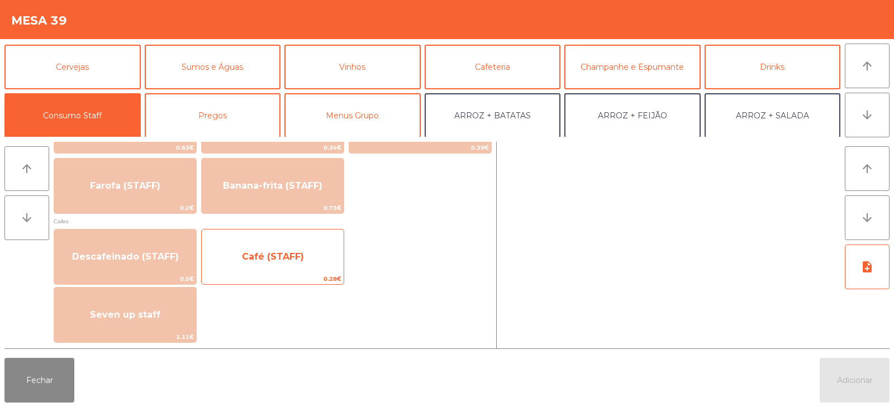
click at [298, 258] on span "Café (STAFF)" at bounding box center [273, 256] width 62 height 11
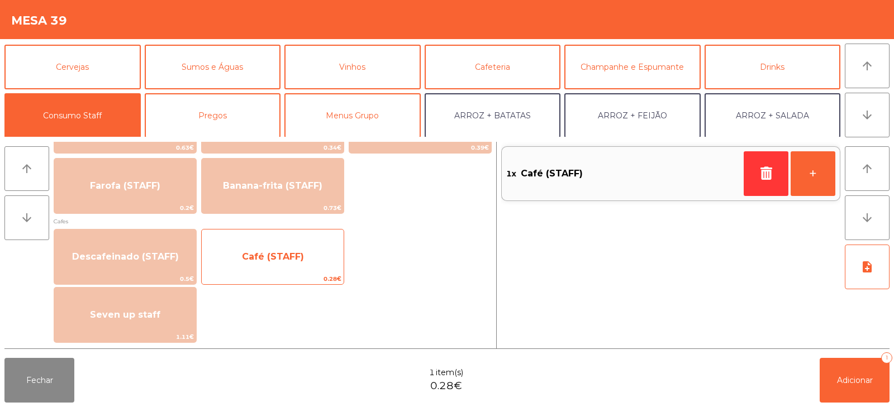
click at [287, 262] on span "Café (STAFF)" at bounding box center [273, 257] width 142 height 30
click at [296, 260] on span "Café (STAFF)" at bounding box center [273, 256] width 62 height 11
click at [307, 260] on span "Café (STAFF)" at bounding box center [273, 257] width 142 height 30
click at [306, 266] on span "Café (STAFF)" at bounding box center [273, 257] width 142 height 30
click at [311, 265] on span "Café (STAFF)" at bounding box center [273, 257] width 142 height 30
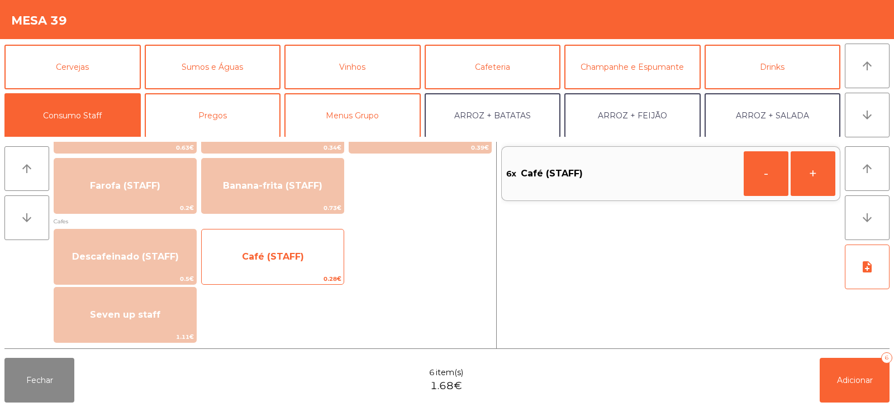
click at [314, 262] on span "Café (STAFF)" at bounding box center [273, 257] width 142 height 30
click at [317, 262] on span "Café (STAFF)" at bounding box center [273, 257] width 142 height 30
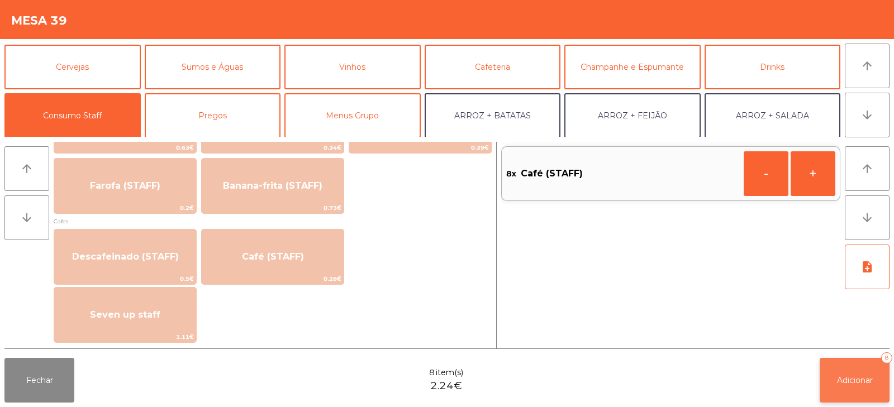
click at [834, 386] on button "Adicionar 8" at bounding box center [854, 380] width 70 height 45
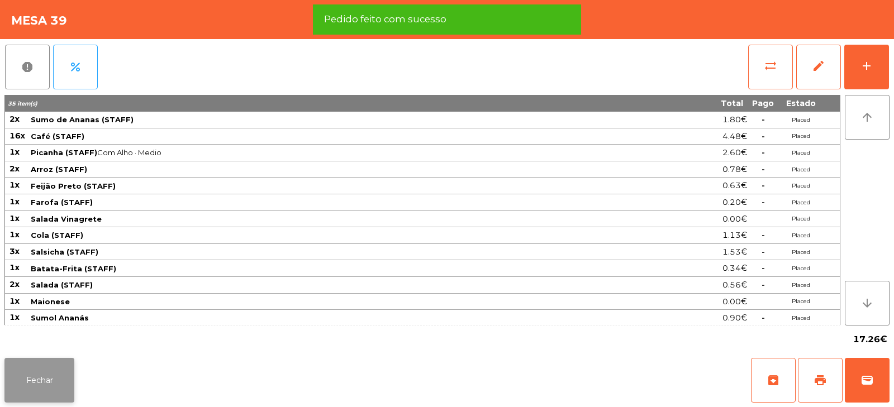
click at [56, 381] on button "Fechar" at bounding box center [39, 380] width 70 height 45
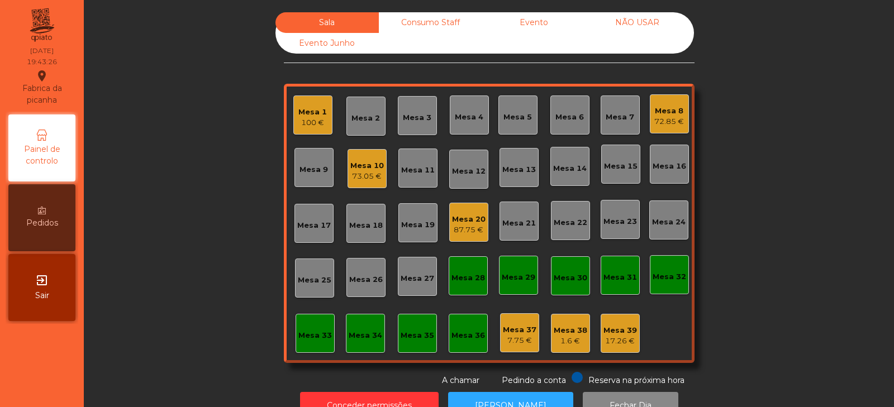
click at [761, 240] on div "Sala Consumo Staff Evento NÃO USAR Evento Junho Mesa 1 100 € Mesa 2 Mesa 3 Mesa…" at bounding box center [489, 199] width 780 height 374
click at [352, 174] on div "73.05 €" at bounding box center [367, 176] width 34 height 11
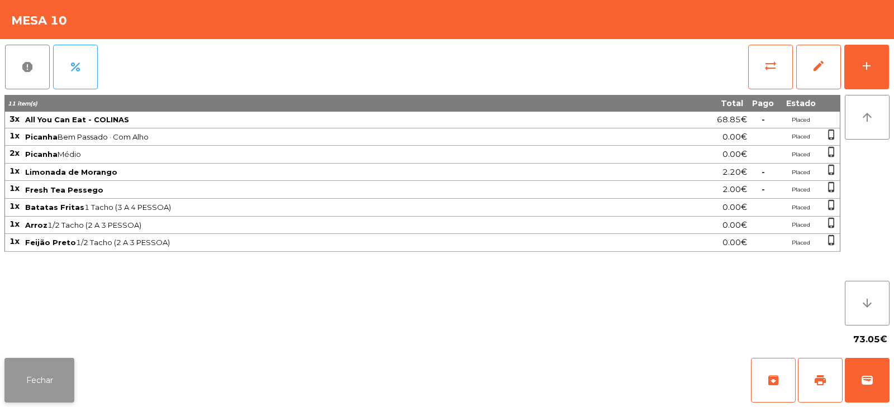
click at [40, 392] on button "Fechar" at bounding box center [39, 380] width 70 height 45
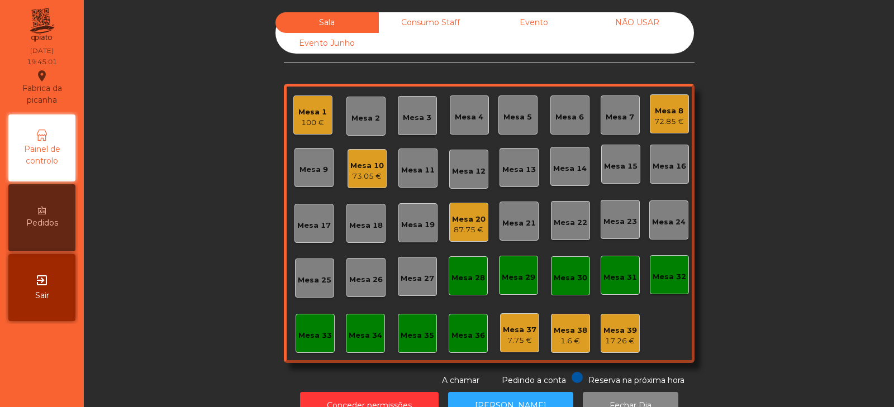
click at [471, 231] on div "87.75 €" at bounding box center [469, 230] width 34 height 11
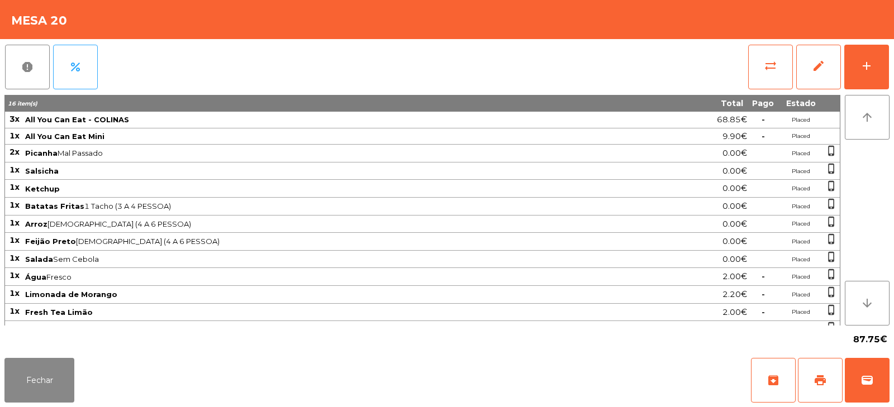
scroll to position [4, 0]
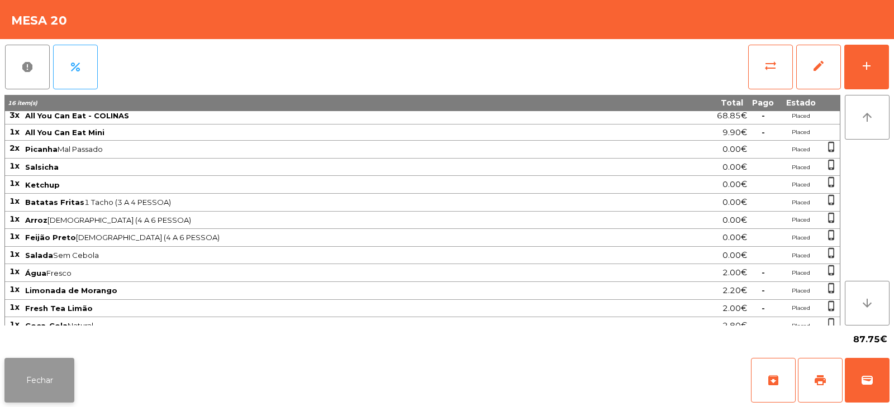
click at [49, 373] on button "Fechar" at bounding box center [39, 380] width 70 height 45
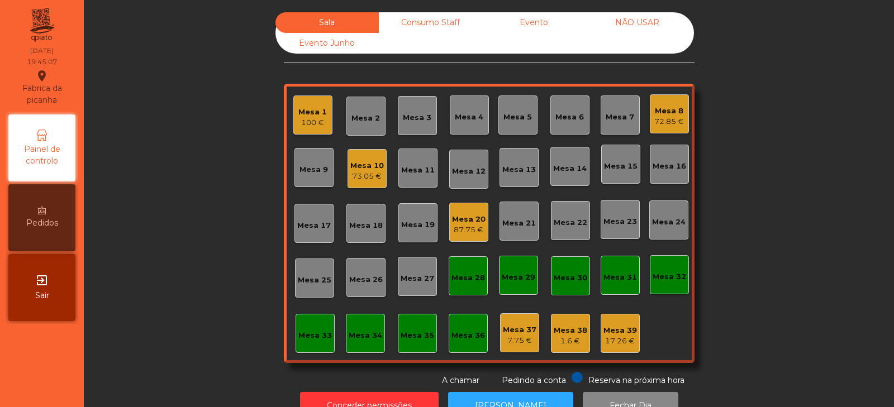
click at [675, 110] on div "Mesa 8" at bounding box center [669, 111] width 30 height 11
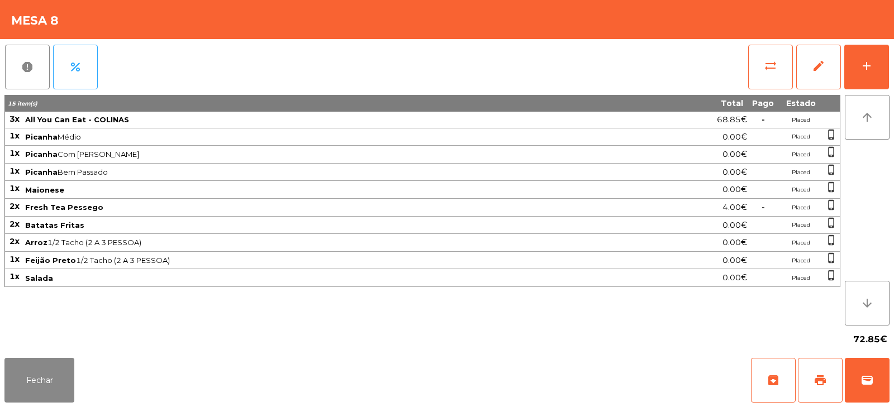
click at [538, 209] on span "Fresh Tea Pessego" at bounding box center [322, 207] width 594 height 9
click at [69, 398] on button "Fechar" at bounding box center [39, 380] width 70 height 45
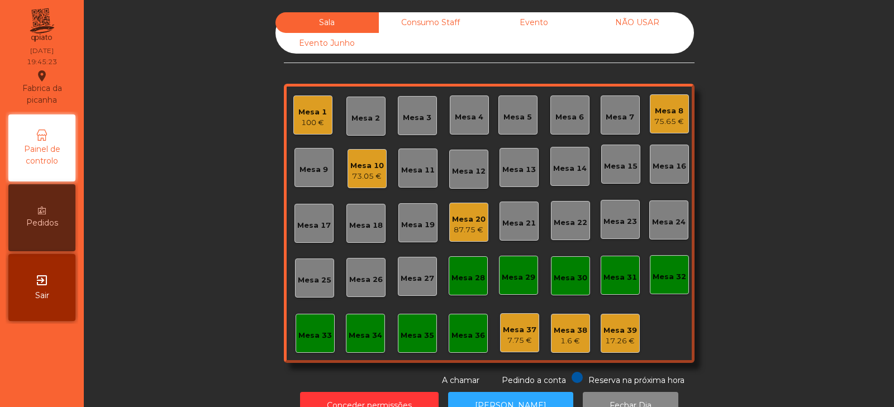
click at [662, 106] on div "Mesa 8" at bounding box center [669, 111] width 30 height 11
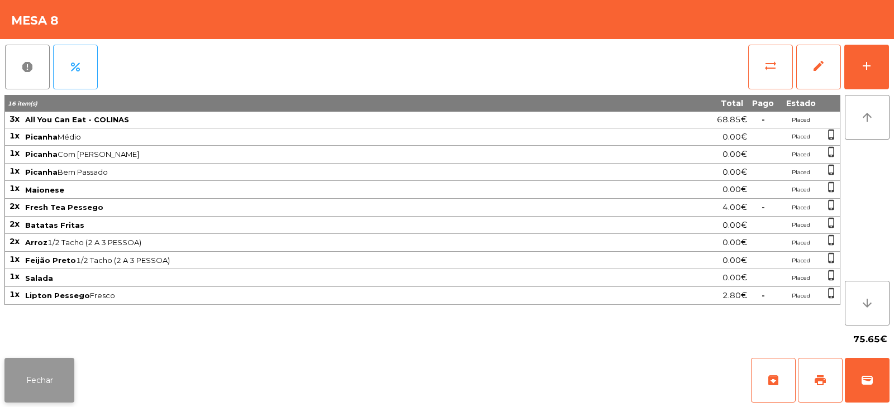
click at [63, 369] on button "Fechar" at bounding box center [39, 380] width 70 height 45
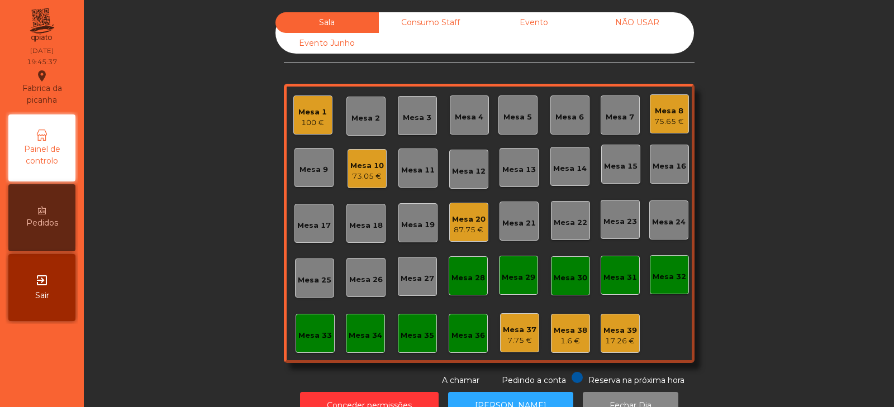
click at [218, 246] on div "Sala Consumo Staff Evento NÃO USAR Evento Junho Mesa 1 100 € Mesa 2 Mesa 3 Mesa…" at bounding box center [489, 199] width 780 height 374
click at [293, 114] on div "Mesa 1 100 €" at bounding box center [312, 115] width 39 height 39
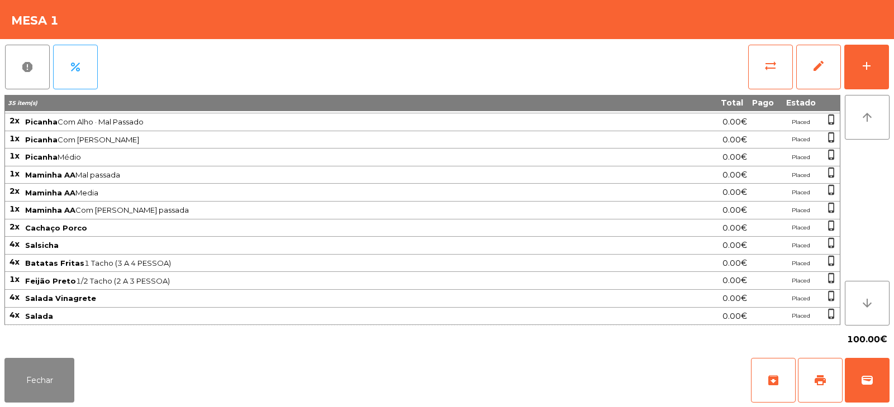
scroll to position [52, 0]
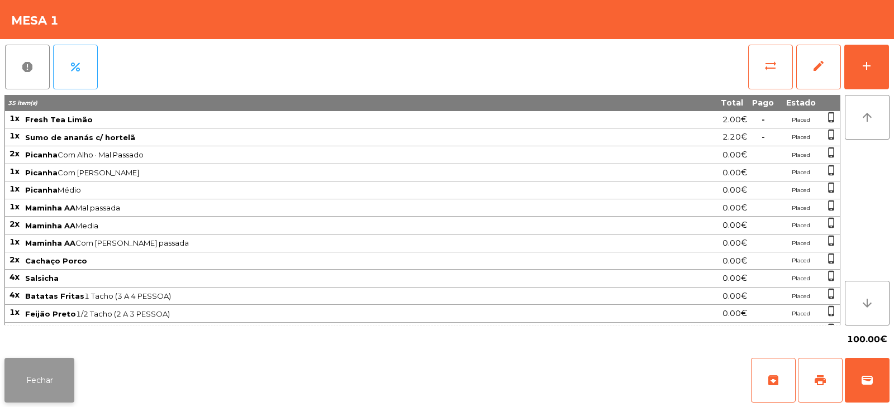
click at [55, 378] on button "Fechar" at bounding box center [39, 380] width 70 height 45
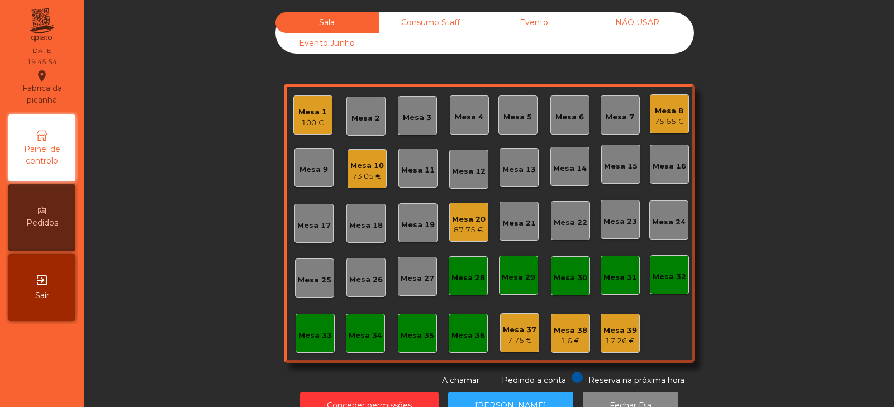
click at [223, 225] on div "Sala Consumo Staff Evento NÃO USAR Evento Junho Mesa 1 100 € Mesa 2 Mesa 3 Mesa…" at bounding box center [489, 199] width 780 height 374
click at [398, 179] on div "Mesa 11" at bounding box center [417, 168] width 39 height 39
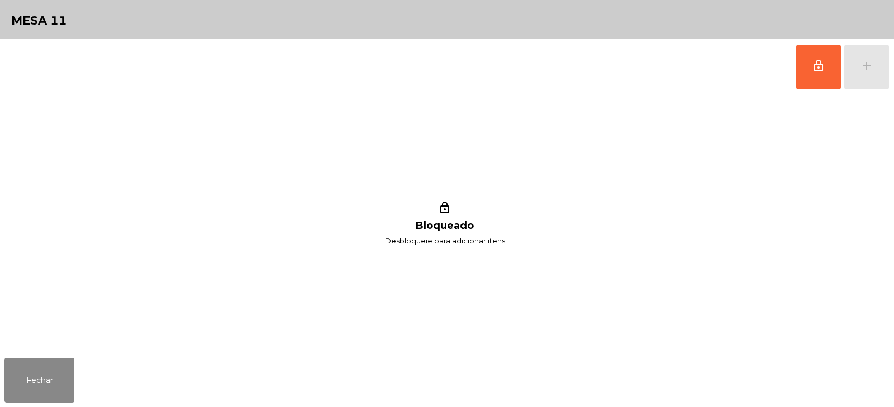
click at [92, 377] on div "Fechar" at bounding box center [447, 381] width 894 height 54
click at [55, 373] on button "Fechar" at bounding box center [39, 380] width 70 height 45
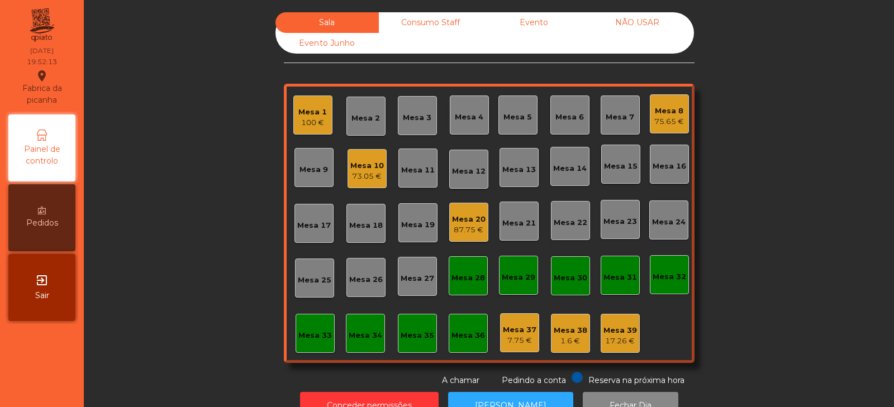
click at [365, 118] on div "Mesa 2" at bounding box center [365, 118] width 28 height 11
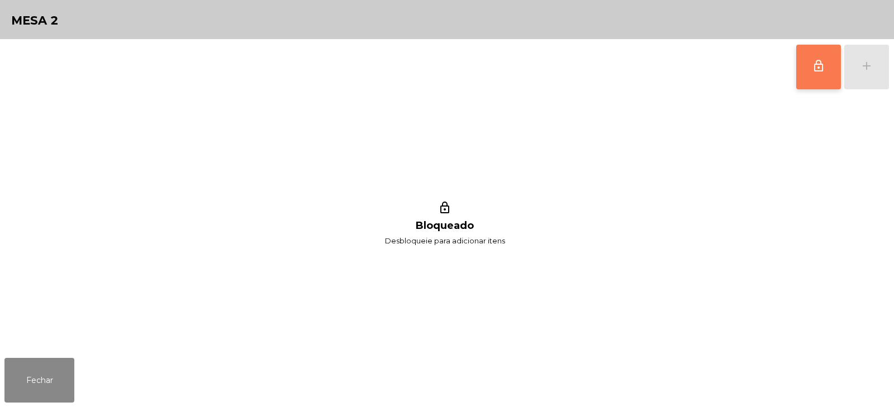
click at [823, 62] on span "lock_outline" at bounding box center [817, 65] width 13 height 13
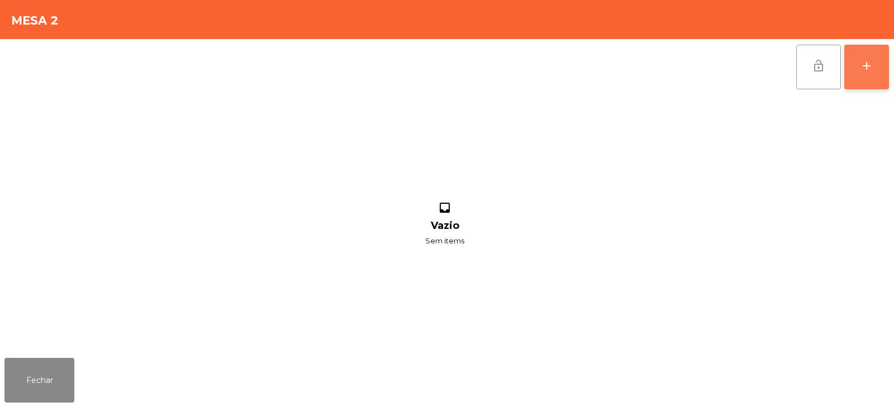
click at [863, 68] on div "add" at bounding box center [866, 65] width 13 height 13
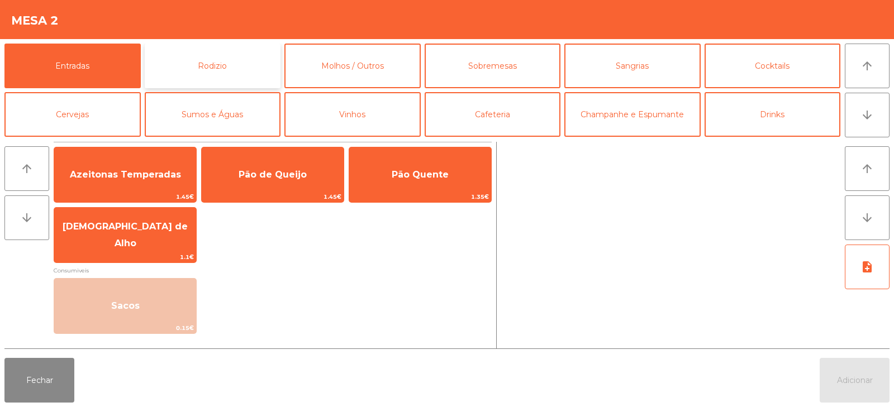
click at [248, 69] on button "Rodizio" at bounding box center [213, 66] width 136 height 45
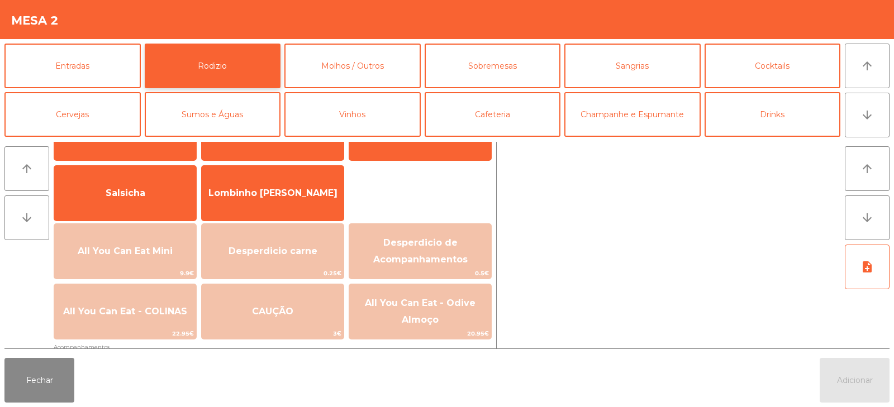
scroll to position [73, 0]
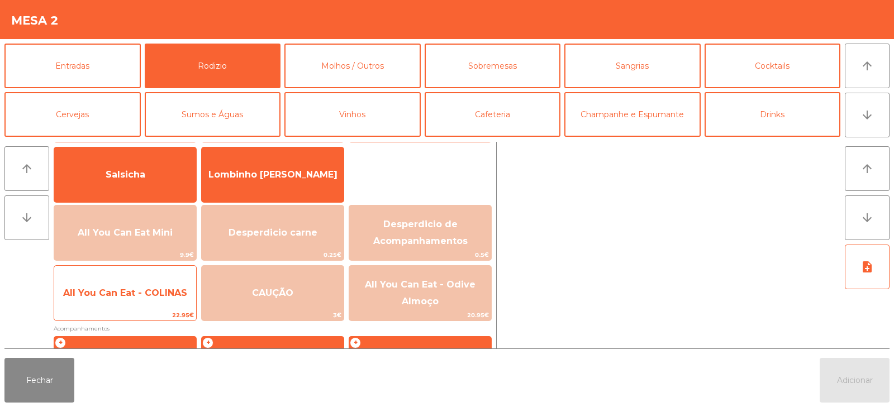
click at [132, 294] on span "All You Can Eat - COLINAS" at bounding box center [125, 293] width 124 height 11
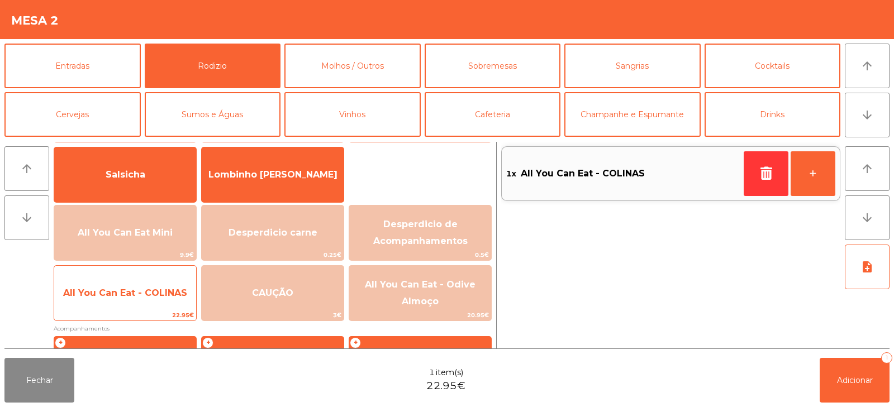
click at [130, 308] on span "All You Can Eat - COLINAS" at bounding box center [125, 293] width 142 height 30
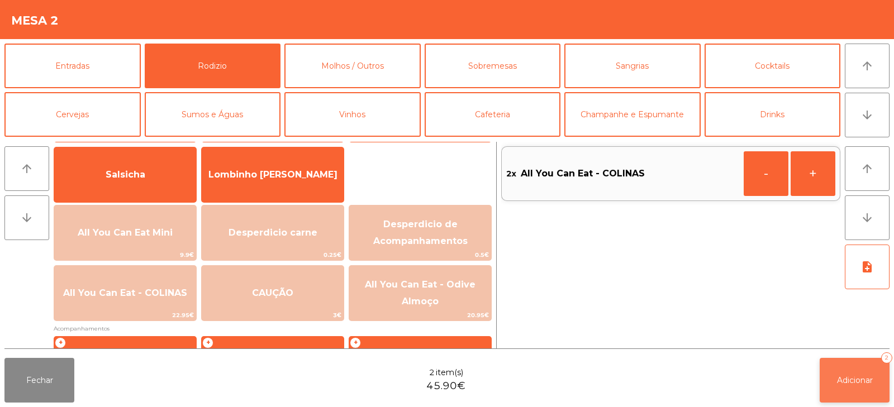
click at [868, 379] on span "Adicionar" at bounding box center [855, 380] width 36 height 10
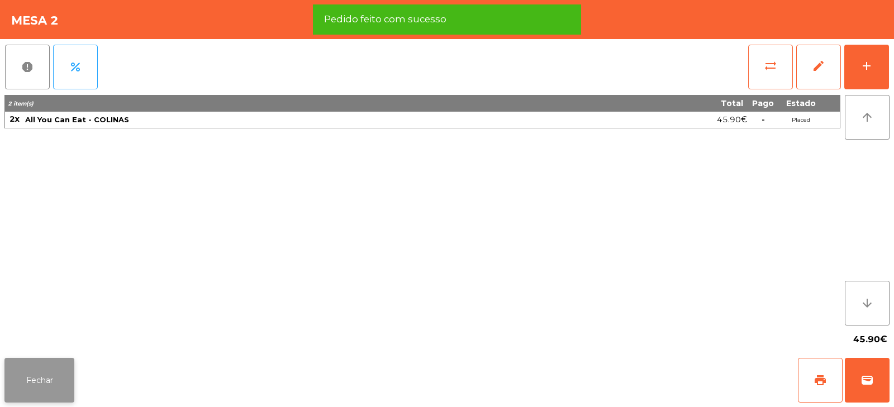
click at [24, 373] on button "Fechar" at bounding box center [39, 380] width 70 height 45
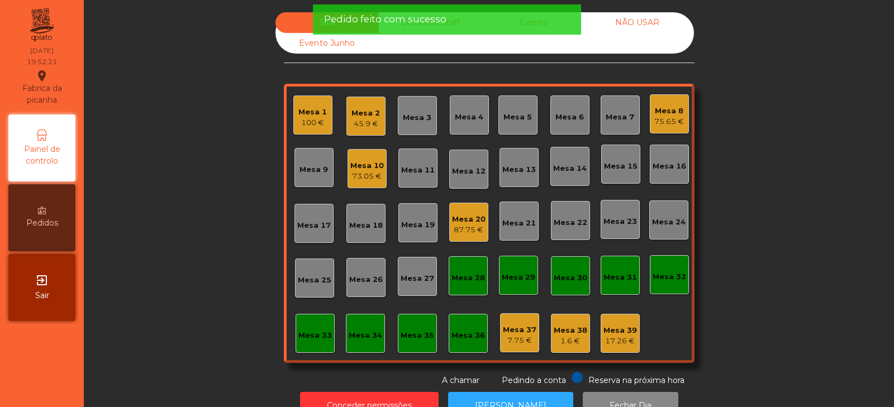
click at [183, 175] on div "Sala Consumo Staff Evento NÃO USAR Evento Junho Mesa 1 100 € Mesa 2 45.9 € Mesa…" at bounding box center [489, 199] width 780 height 374
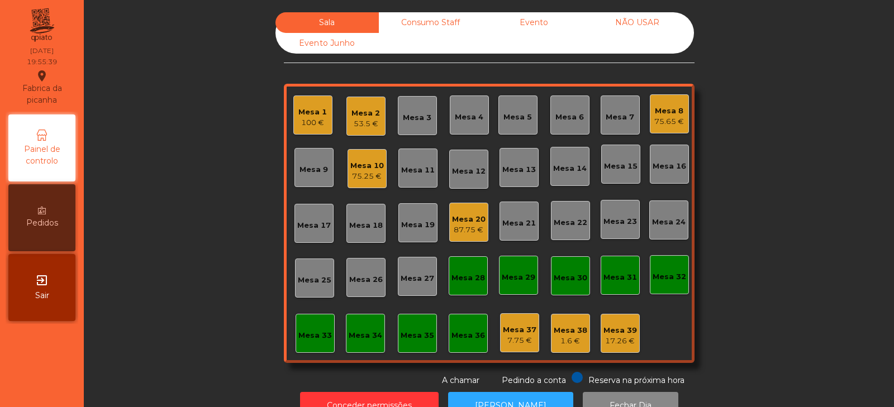
click at [450, 125] on div "Mesa 4" at bounding box center [469, 115] width 39 height 39
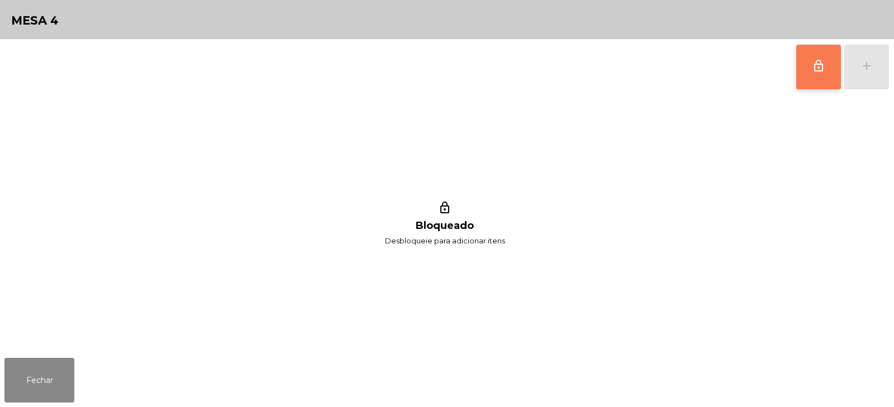
click at [809, 78] on button "lock_outline" at bounding box center [818, 67] width 45 height 45
click at [866, 70] on div "add" at bounding box center [866, 65] width 13 height 13
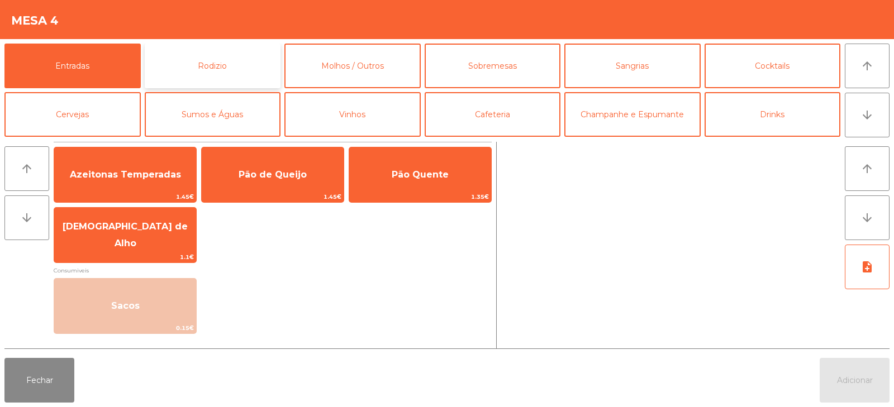
click at [207, 61] on button "Rodizio" at bounding box center [213, 66] width 136 height 45
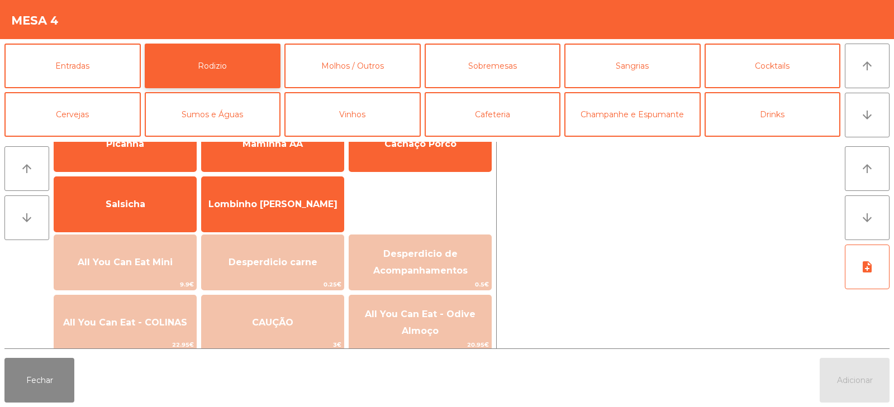
scroll to position [52, 0]
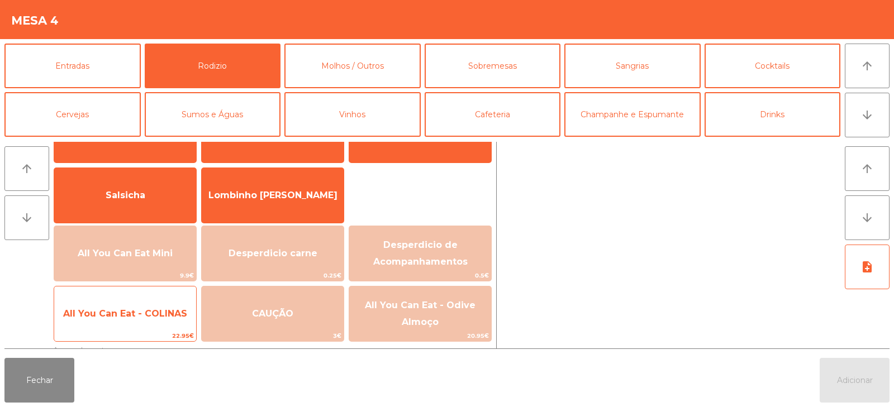
click at [145, 323] on span "All You Can Eat - COLINAS" at bounding box center [125, 314] width 142 height 30
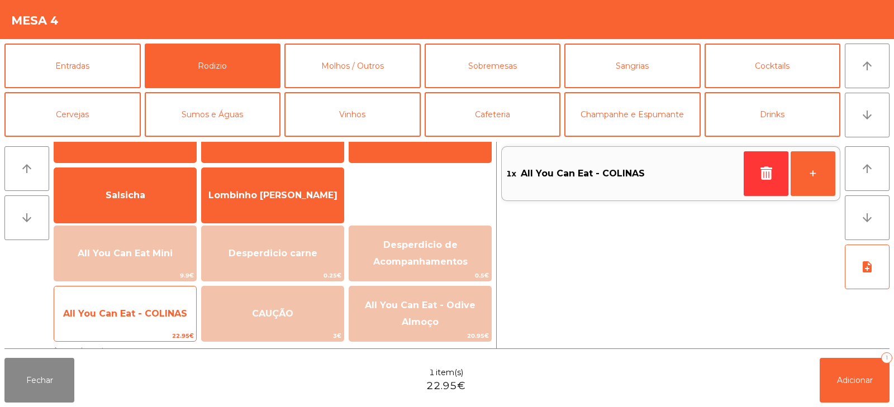
click at [149, 326] on span "All You Can Eat - COLINAS" at bounding box center [125, 314] width 142 height 30
click at [155, 326] on span "All You Can Eat - COLINAS" at bounding box center [125, 314] width 142 height 30
click at [145, 318] on span "All You Can Eat - COLINAS" at bounding box center [125, 313] width 124 height 11
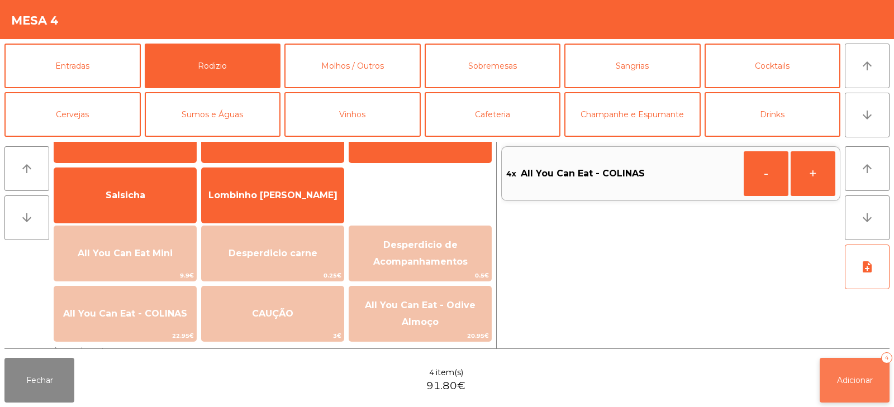
click at [819, 382] on button "Adicionar 4" at bounding box center [854, 380] width 70 height 45
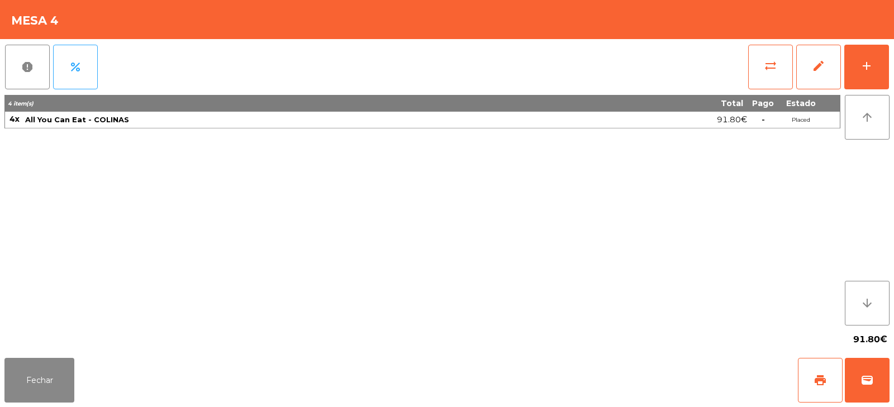
click at [38, 348] on div "91.80€" at bounding box center [446, 340] width 885 height 28
click at [61, 382] on button "Fechar" at bounding box center [39, 380] width 70 height 45
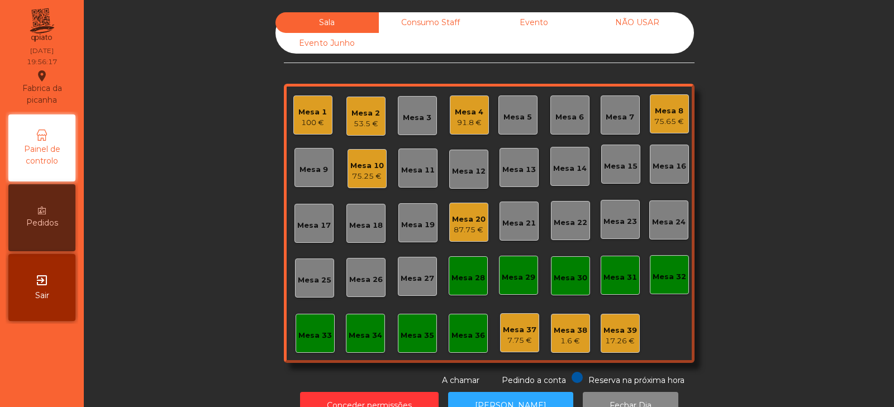
click at [514, 234] on div "Mesa 21" at bounding box center [518, 221] width 39 height 39
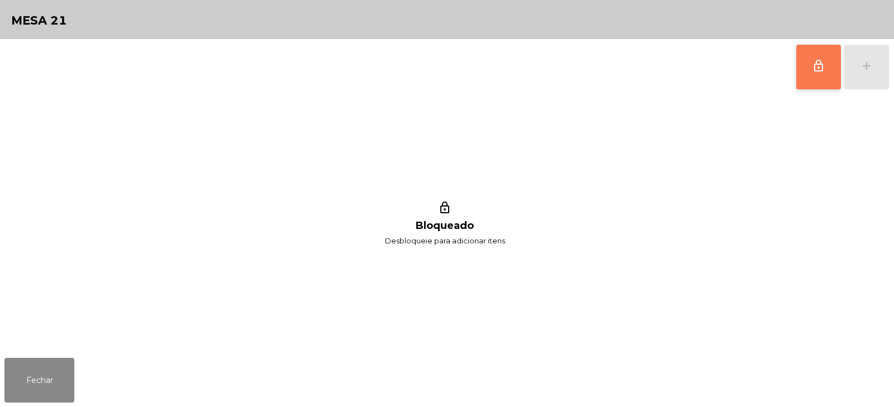
click at [803, 71] on button "lock_outline" at bounding box center [818, 67] width 45 height 45
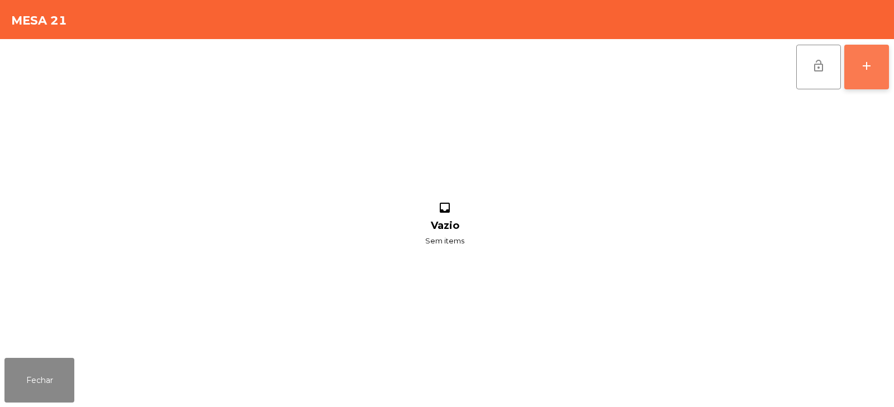
click at [866, 71] on div "add" at bounding box center [866, 65] width 13 height 13
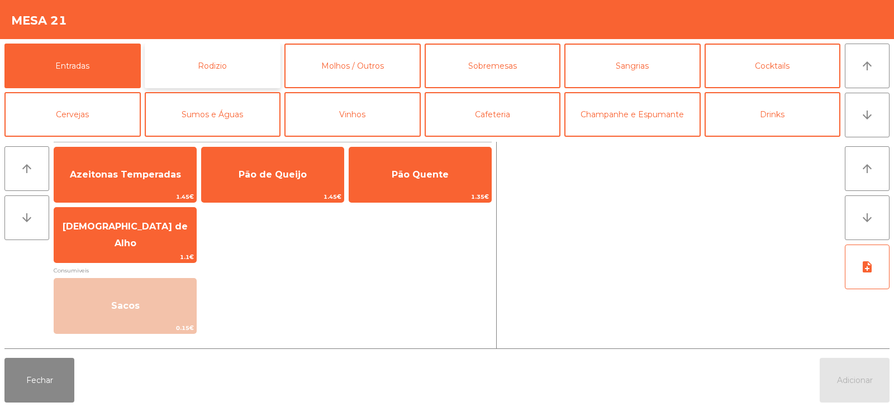
click at [183, 64] on button "Rodizio" at bounding box center [213, 66] width 136 height 45
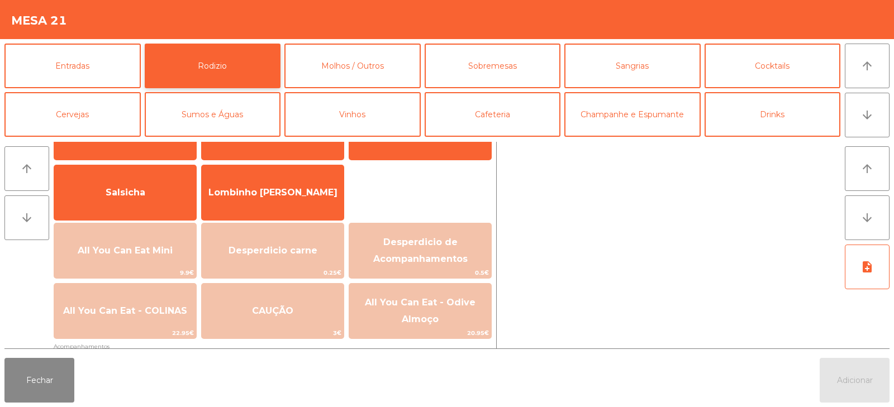
scroll to position [70, 0]
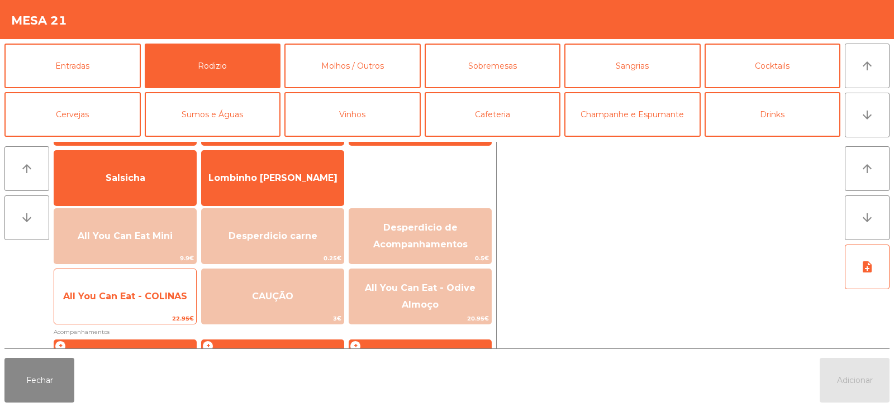
click at [156, 308] on span "All You Can Eat - COLINAS" at bounding box center [125, 296] width 142 height 30
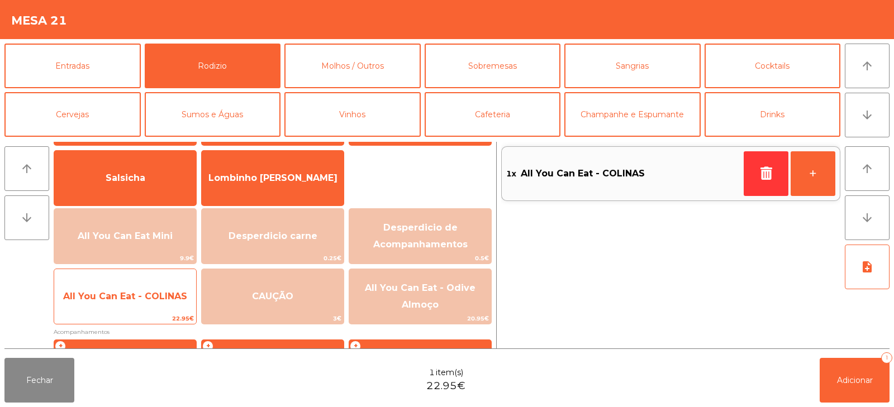
click at [157, 309] on span "All You Can Eat - COLINAS" at bounding box center [125, 296] width 142 height 30
click at [159, 308] on span "All You Can Eat - COLINAS" at bounding box center [125, 296] width 142 height 30
click at [166, 300] on span "All You Can Eat - COLINAS" at bounding box center [125, 296] width 124 height 11
click at [178, 288] on span "All You Can Eat - COLINAS" at bounding box center [125, 296] width 142 height 30
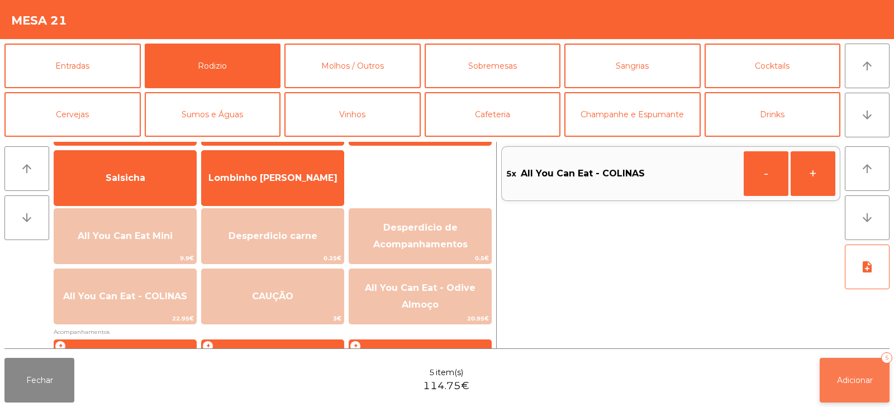
click at [854, 375] on span "Adicionar" at bounding box center [855, 380] width 36 height 10
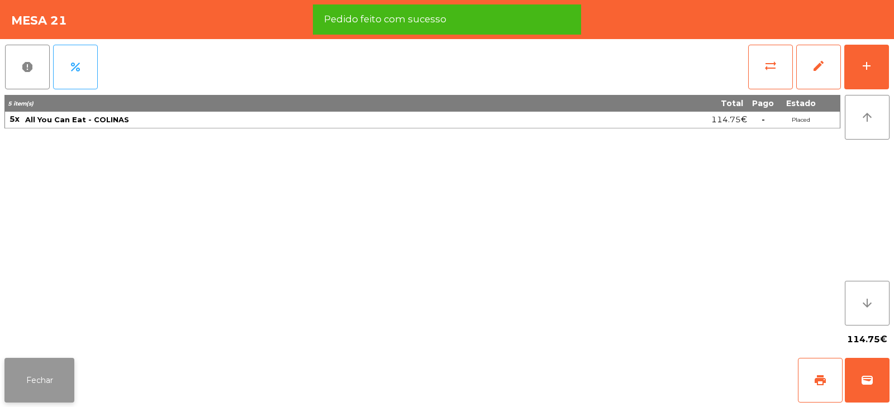
click at [14, 364] on button "Fechar" at bounding box center [39, 380] width 70 height 45
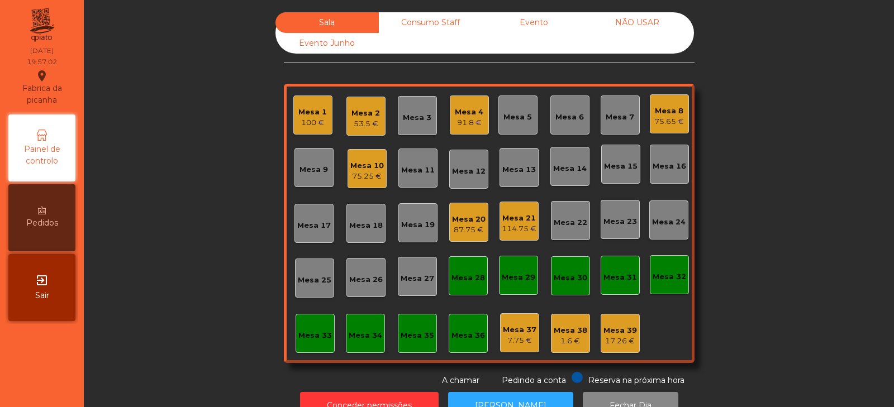
click at [210, 253] on div "Sala Consumo Staff Evento NÃO USAR Evento Junho Mesa 1 100 € Mesa 2 53.5 € Mesa…" at bounding box center [489, 199] width 780 height 374
click at [247, 234] on div "Sala Consumo Staff Evento NÃO USAR Evento Junho Mesa 1 100 € Mesa 2 53.5 € Mesa…" at bounding box center [489, 199] width 780 height 374
click at [568, 230] on div "Mesa 22" at bounding box center [570, 220] width 39 height 39
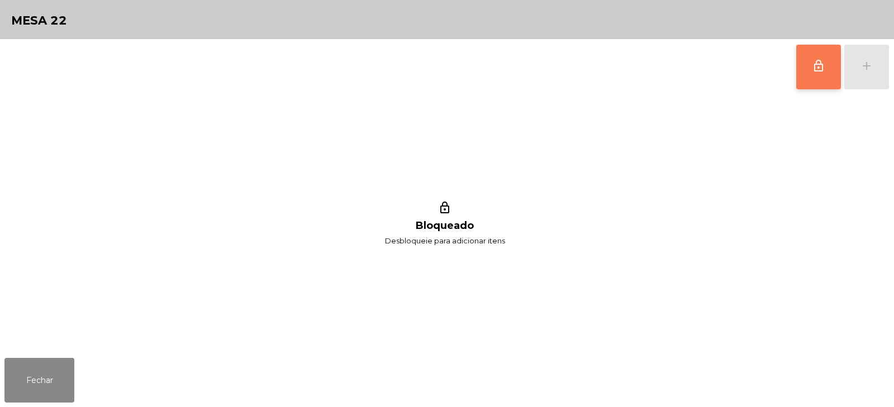
click at [815, 74] on button "lock_outline" at bounding box center [818, 67] width 45 height 45
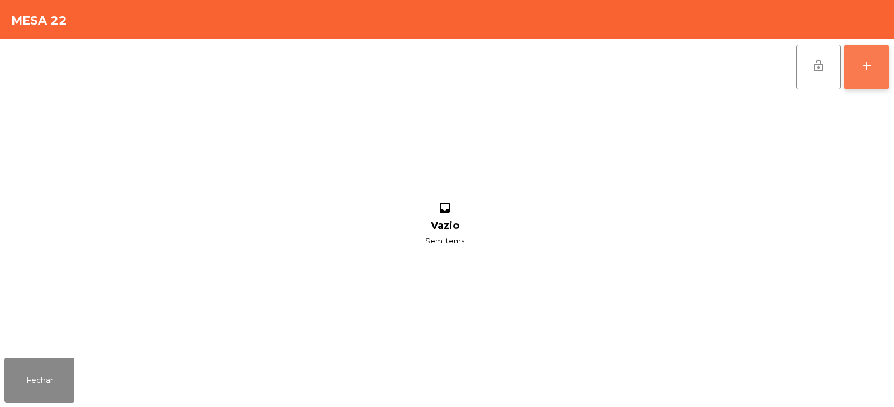
click at [878, 69] on button "add" at bounding box center [866, 67] width 45 height 45
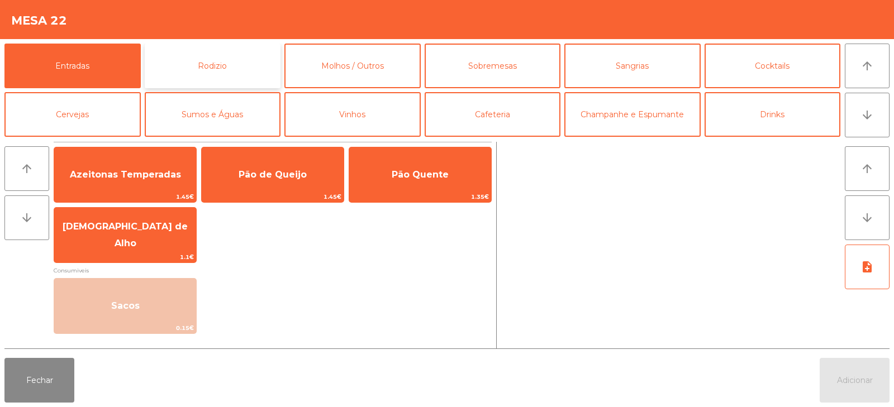
click at [218, 69] on button "Rodizio" at bounding box center [213, 66] width 136 height 45
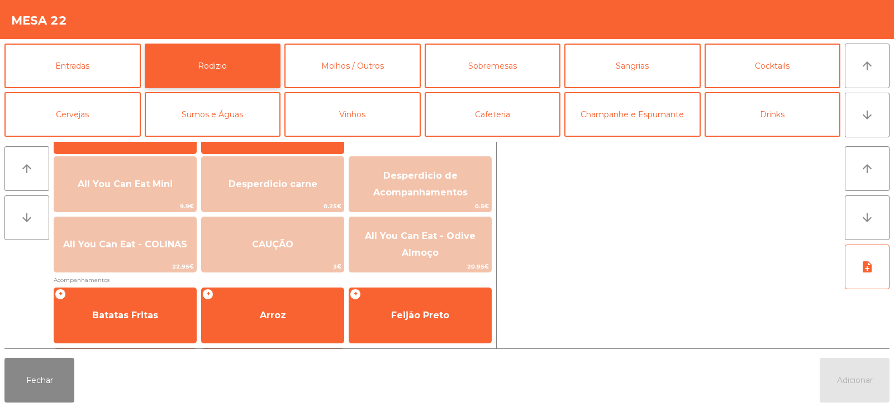
scroll to position [120, 0]
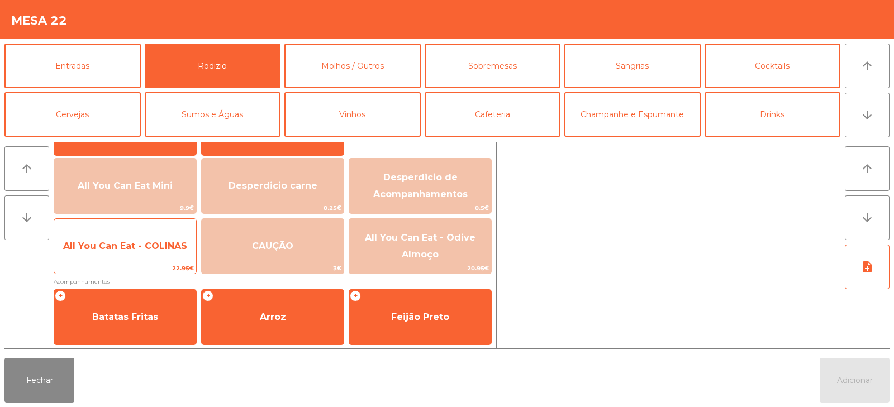
click at [108, 237] on span "All You Can Eat - COLINAS" at bounding box center [125, 246] width 142 height 30
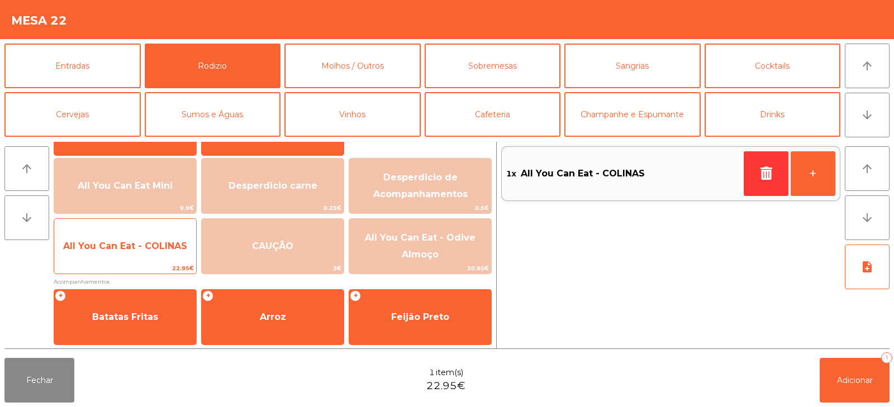
click at [117, 243] on span "All You Can Eat - COLINAS" at bounding box center [125, 246] width 124 height 11
click at [114, 244] on span "All You Can Eat - COLINAS" at bounding box center [125, 246] width 124 height 11
click at [102, 253] on span "All You Can Eat - COLINAS" at bounding box center [125, 246] width 142 height 30
click at [115, 255] on span "All You Can Eat - COLINAS" at bounding box center [125, 246] width 142 height 30
click at [116, 256] on span "All You Can Eat - COLINAS" at bounding box center [125, 246] width 142 height 30
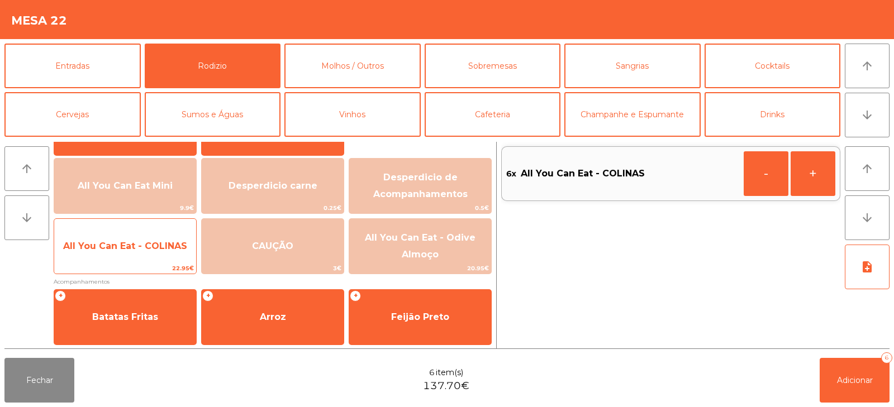
click at [121, 259] on span "All You Can Eat - COLINAS" at bounding box center [125, 246] width 142 height 30
click at [117, 259] on span "All You Can Eat - COLINAS" at bounding box center [125, 246] width 142 height 30
click at [117, 258] on span "All You Can Eat - COLINAS" at bounding box center [125, 246] width 142 height 30
click at [123, 258] on span "All You Can Eat - COLINAS" at bounding box center [125, 246] width 142 height 30
click at [128, 260] on span "All You Can Eat - COLINAS" at bounding box center [125, 246] width 142 height 30
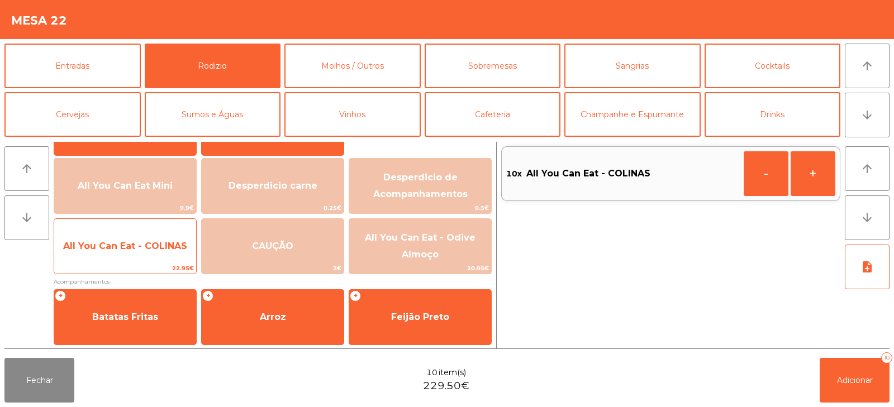
click at [133, 260] on span "All You Can Eat - COLINAS" at bounding box center [125, 246] width 142 height 30
click at [132, 260] on span "All You Can Eat - COLINAS" at bounding box center [125, 246] width 142 height 30
click at [132, 261] on span "All You Can Eat - COLINAS" at bounding box center [125, 246] width 142 height 30
click at [139, 258] on span "All You Can Eat - COLINAS" at bounding box center [125, 246] width 142 height 30
click at [154, 260] on span "All You Can Eat - COLINAS" at bounding box center [125, 246] width 142 height 30
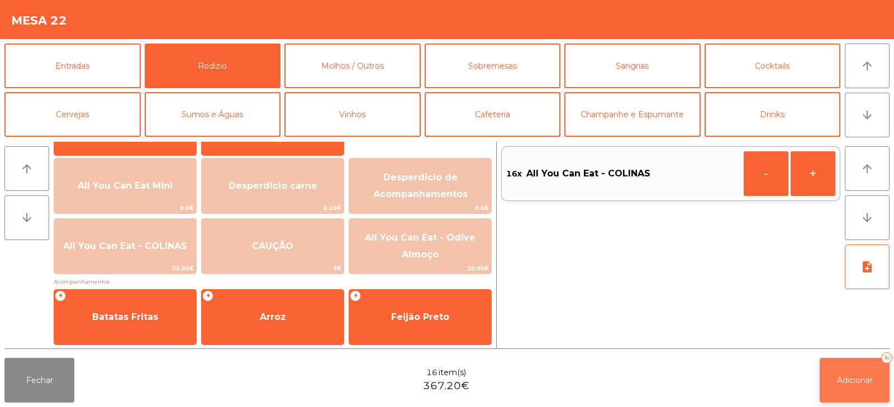
click at [844, 383] on span "Adicionar" at bounding box center [855, 380] width 36 height 10
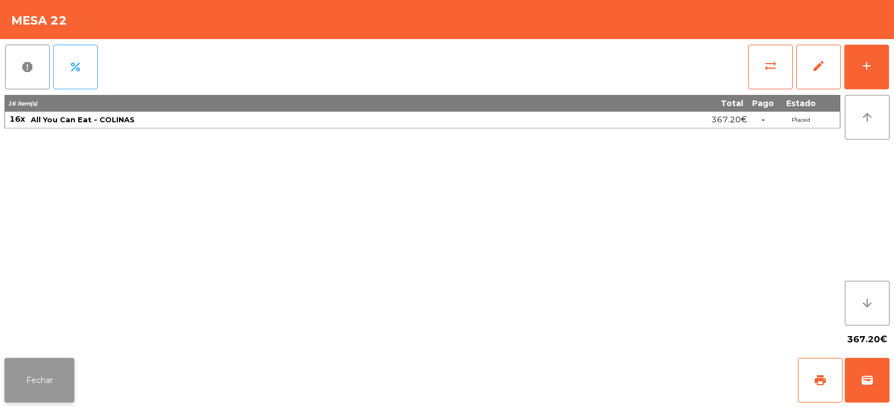
click at [34, 375] on button "Fechar" at bounding box center [39, 380] width 70 height 45
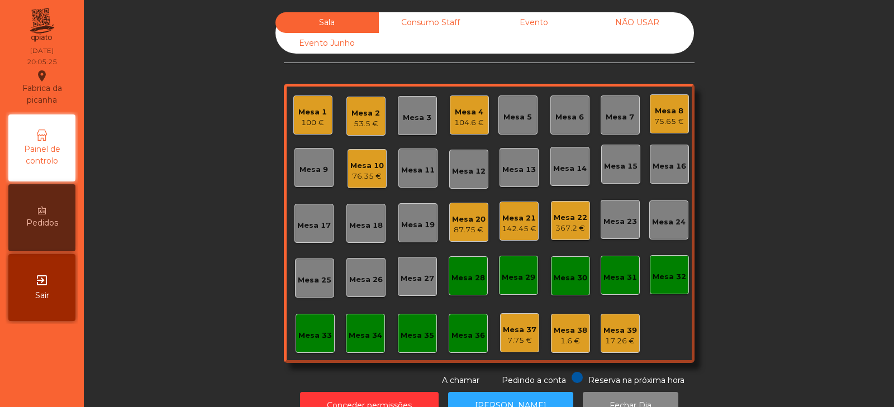
click at [199, 199] on div "Sala Consumo Staff Evento NÃO USAR Evento Junho Mesa 1 100 € Mesa 2 53.5 € Mesa…" at bounding box center [489, 199] width 780 height 374
click at [186, 195] on div "Sala Consumo Staff Evento NÃO USAR Evento Junho Mesa 1 104.4 € Mesa 2 53.5 € Me…" at bounding box center [489, 199] width 780 height 374
click at [565, 230] on div "367.2 €" at bounding box center [570, 228] width 34 height 11
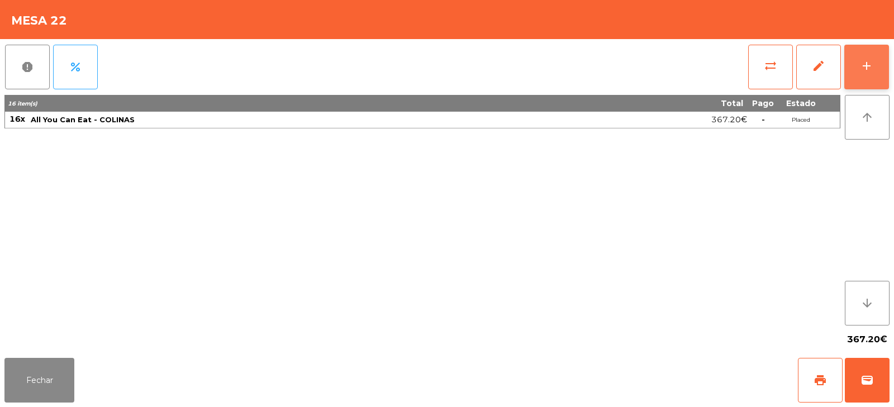
click at [866, 71] on div "add" at bounding box center [866, 65] width 13 height 13
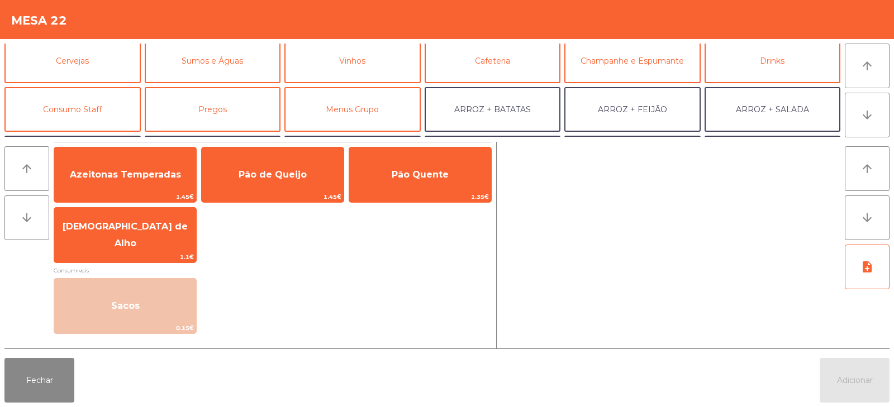
scroll to position [52, 0]
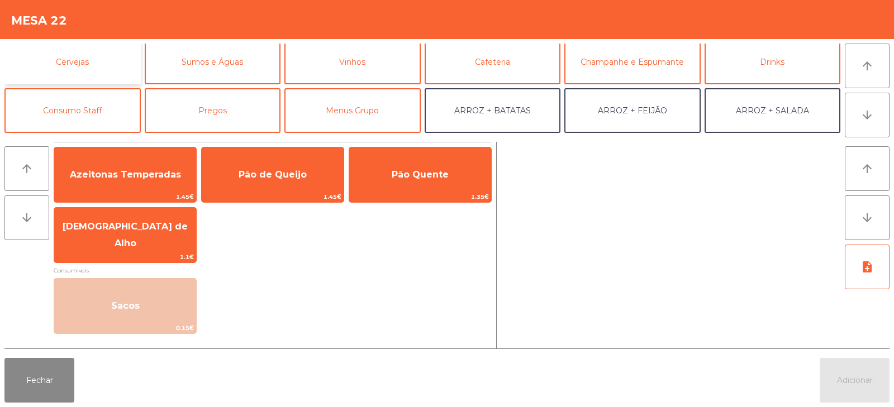
click at [98, 65] on button "Cervejas" at bounding box center [72, 62] width 136 height 45
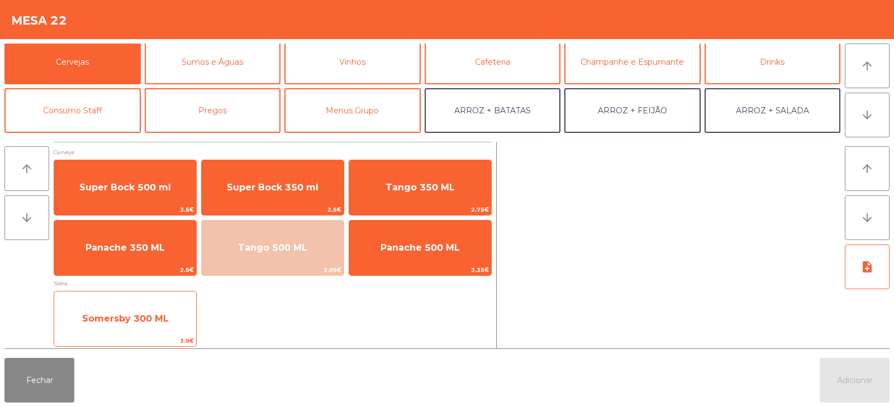
click at [148, 324] on span "Somersby 300 ML" at bounding box center [125, 319] width 142 height 30
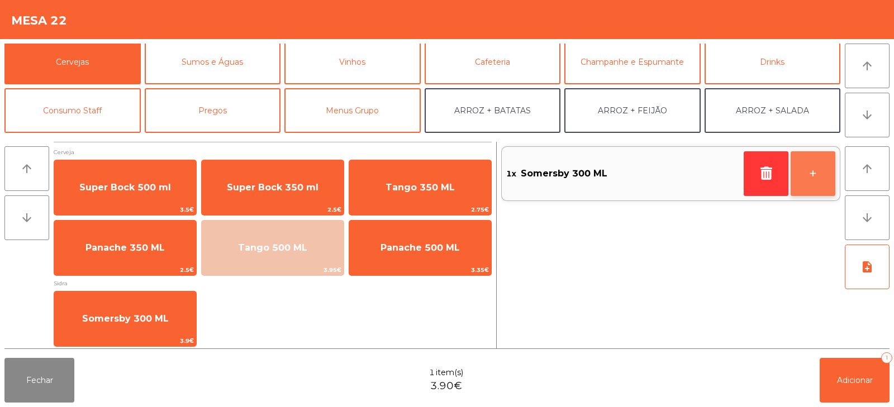
click at [822, 174] on button "+" at bounding box center [812, 173] width 45 height 45
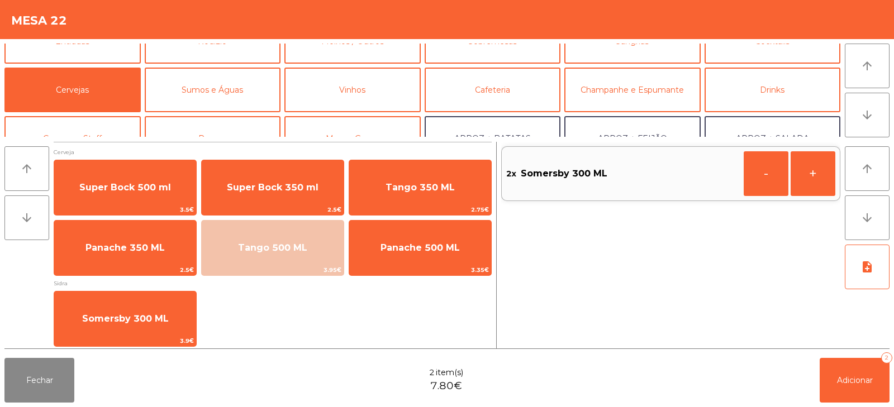
scroll to position [18, 0]
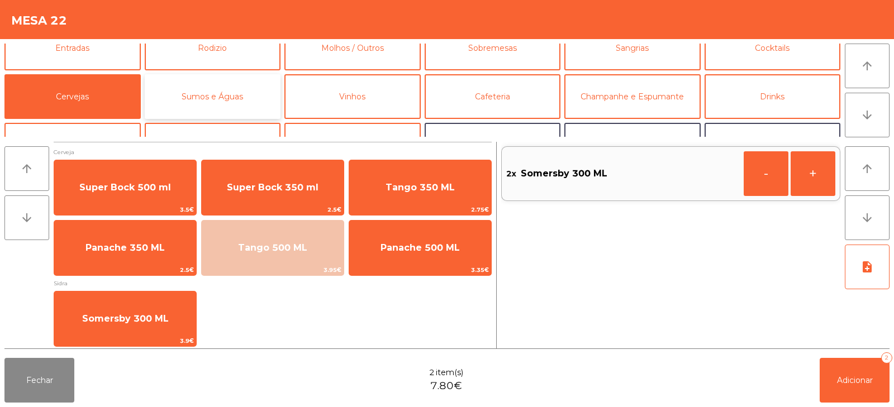
click at [230, 104] on button "Sumos e Águas" at bounding box center [213, 96] width 136 height 45
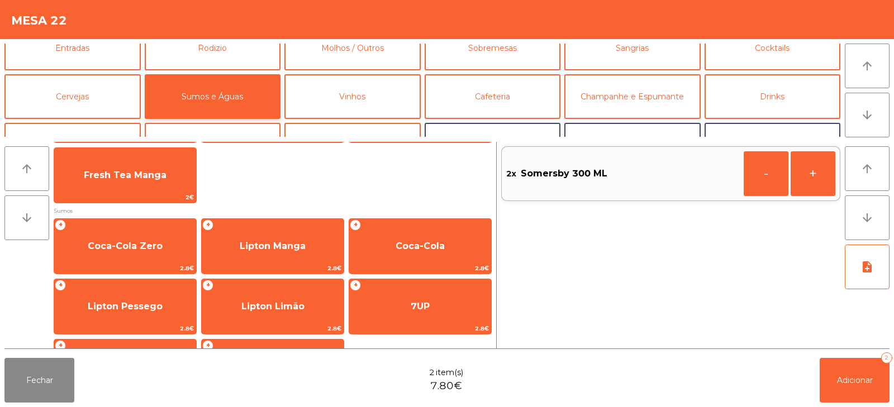
scroll to position [124, 0]
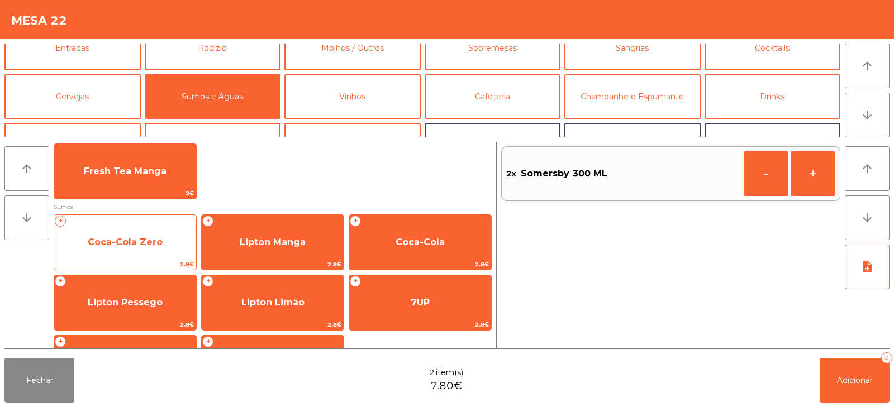
click at [149, 251] on span "Coca-Cola Zero" at bounding box center [125, 242] width 142 height 30
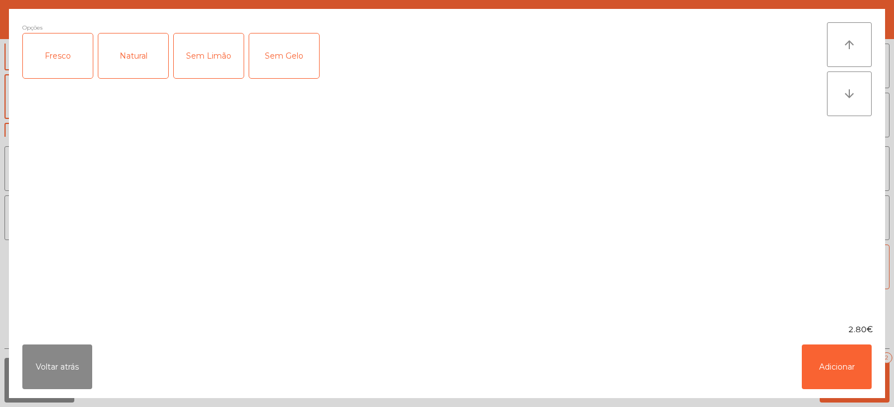
click at [65, 61] on div "Fresco" at bounding box center [58, 56] width 70 height 45
click at [833, 361] on button "Adicionar" at bounding box center [836, 367] width 70 height 45
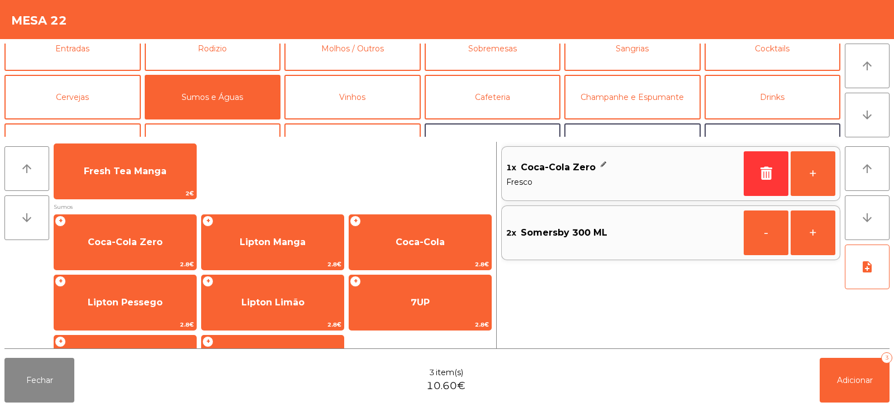
scroll to position [0, 0]
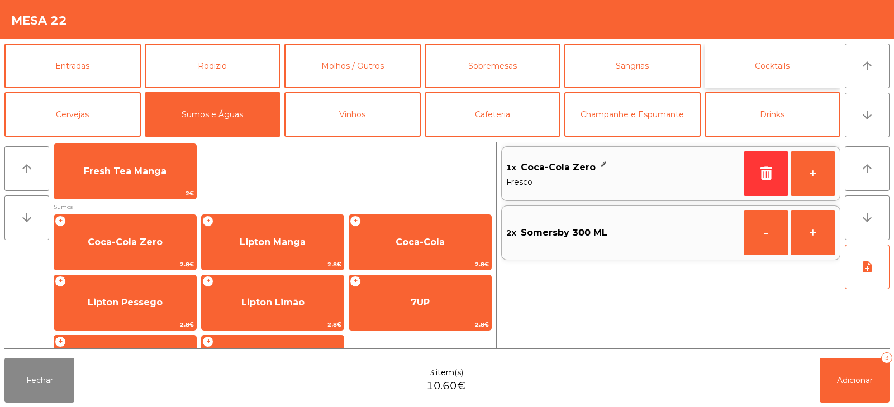
click at [764, 61] on button "Cocktails" at bounding box center [772, 66] width 136 height 45
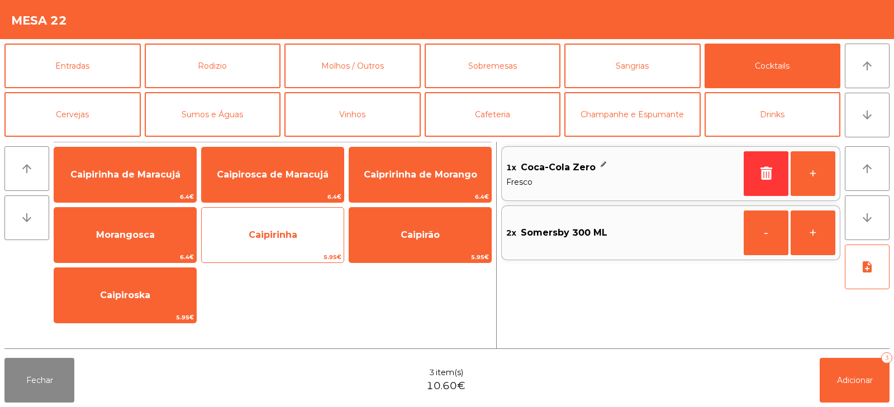
click at [290, 243] on span "Caipirinha" at bounding box center [273, 235] width 142 height 30
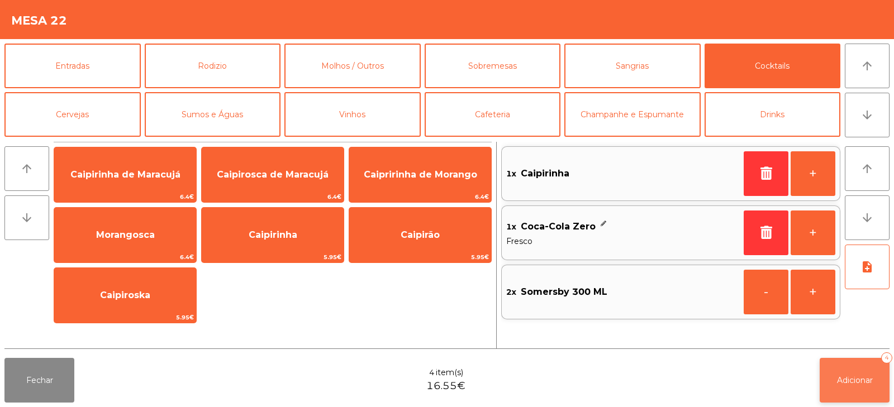
click at [854, 391] on button "Adicionar 4" at bounding box center [854, 380] width 70 height 45
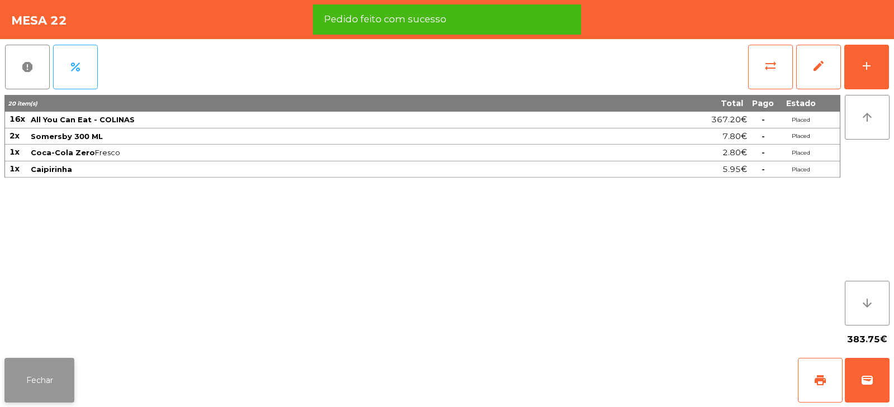
click at [63, 390] on button "Fechar" at bounding box center [39, 380] width 70 height 45
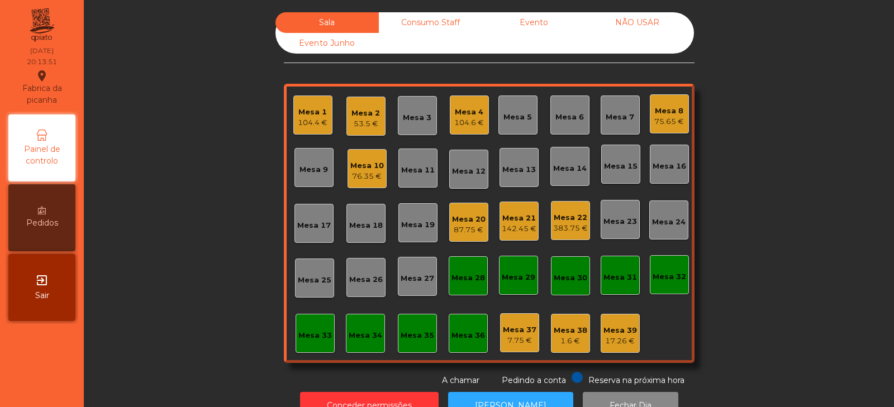
click at [180, 199] on div "Sala Consumo Staff Evento NÃO USAR Evento Junho Mesa 1 104.4 € Mesa 2 53.5 € Me…" at bounding box center [489, 199] width 780 height 374
click at [563, 230] on div "383.75 €" at bounding box center [570, 228] width 35 height 11
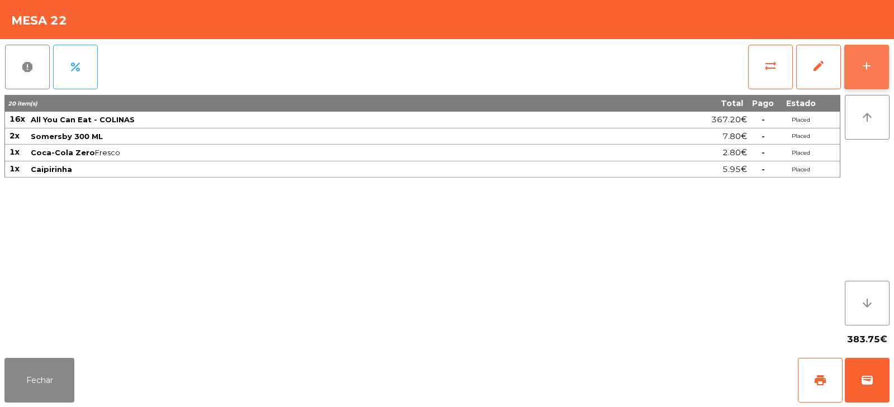
click at [873, 68] on button "add" at bounding box center [866, 67] width 45 height 45
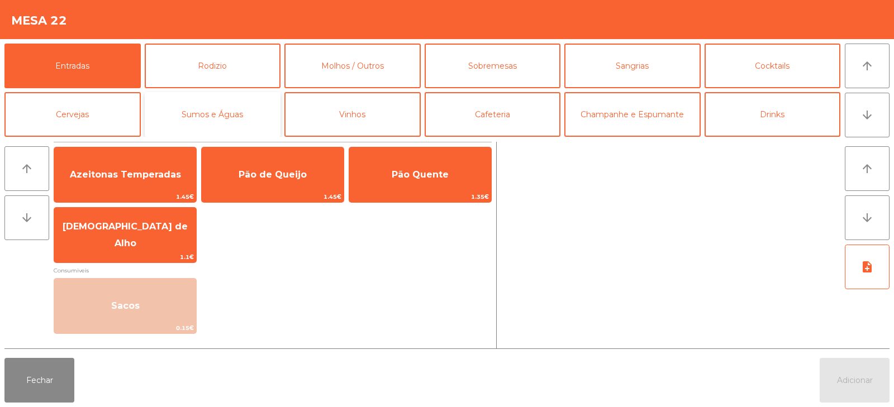
click at [246, 119] on button "Sumos e Águas" at bounding box center [213, 114] width 136 height 45
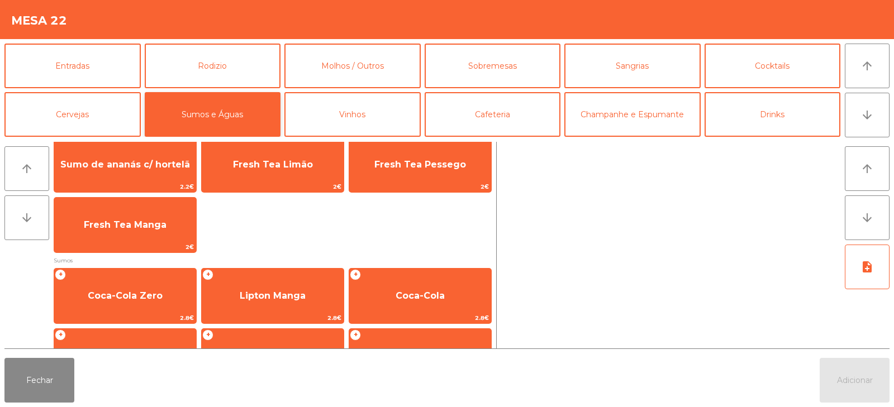
scroll to position [87, 0]
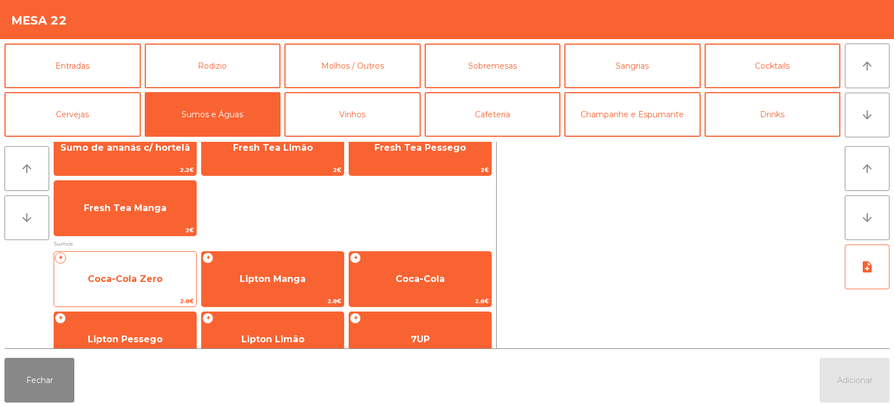
click at [141, 289] on span "Coca-Cola Zero" at bounding box center [125, 279] width 142 height 30
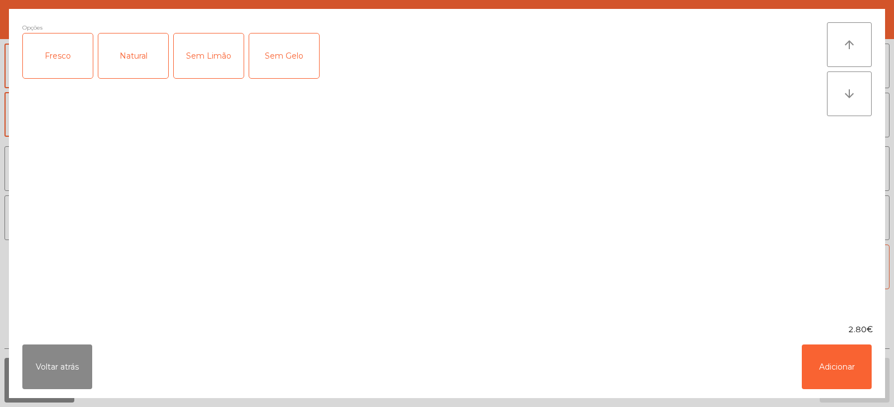
click at [66, 64] on div "Fresco" at bounding box center [58, 56] width 70 height 45
click at [842, 371] on button "Adicionar" at bounding box center [836, 367] width 70 height 45
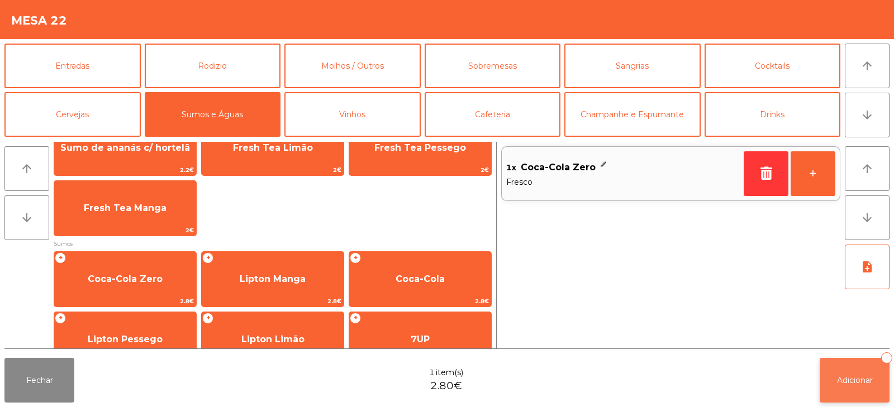
click at [855, 385] on span "Adicionar" at bounding box center [855, 380] width 36 height 10
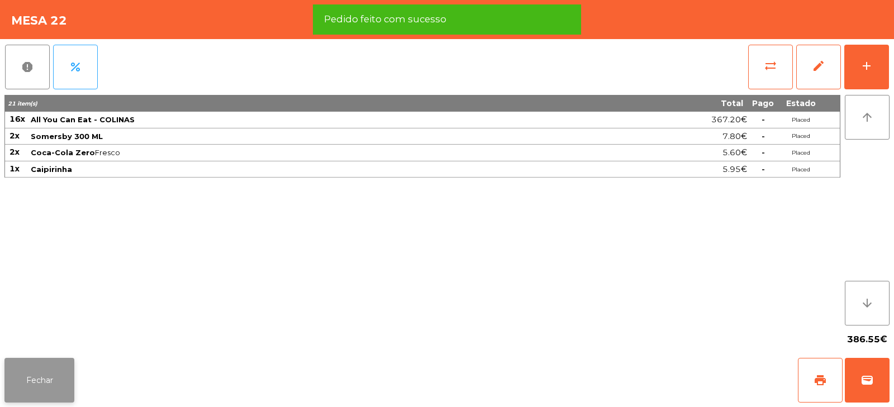
click at [51, 383] on button "Fechar" at bounding box center [39, 380] width 70 height 45
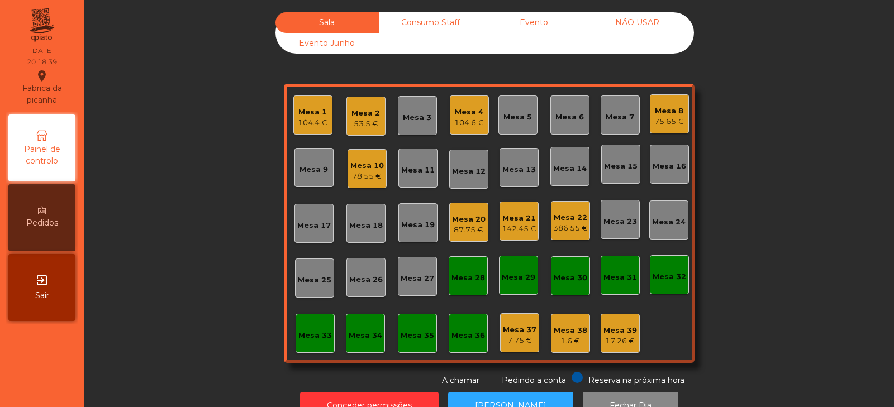
click at [743, 200] on div "Sala Consumo Staff Evento NÃO USAR Evento Junho Mesa 1 104.4 € Mesa 2 53.5 € Me…" at bounding box center [489, 199] width 780 height 374
click at [519, 160] on div "Mesa 13" at bounding box center [519, 168] width 34 height 16
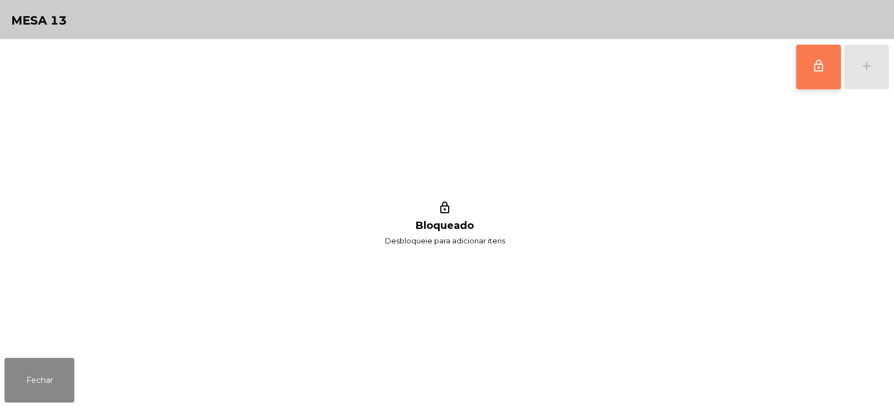
click at [820, 57] on button "lock_outline" at bounding box center [818, 67] width 45 height 45
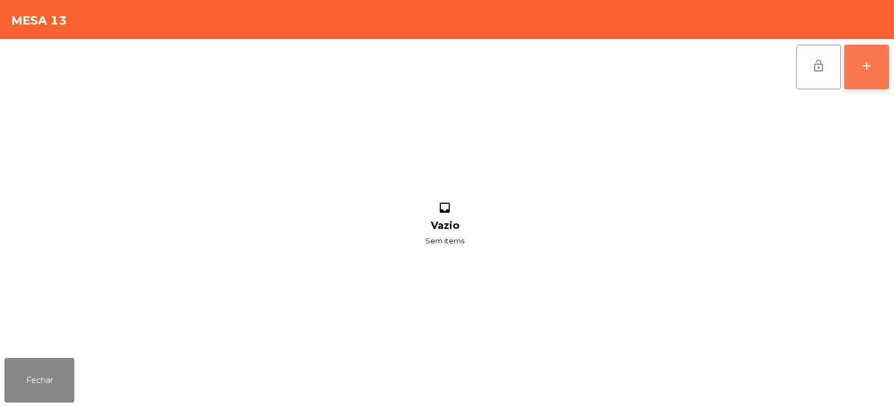
click at [874, 63] on button "add" at bounding box center [866, 67] width 45 height 45
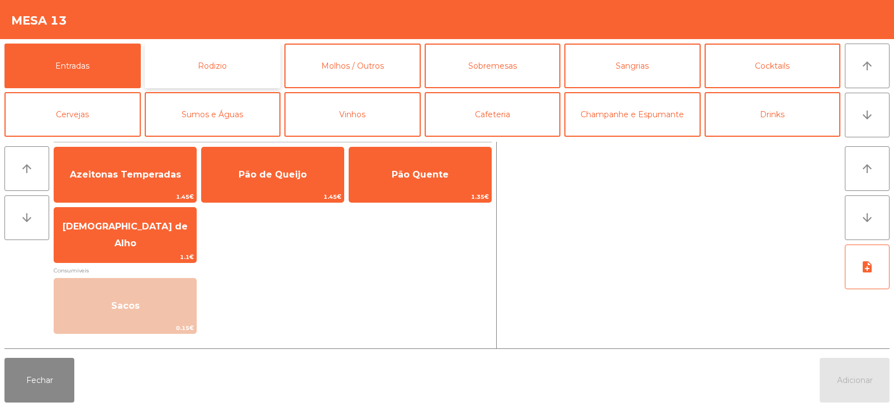
click at [218, 61] on button "Rodizio" at bounding box center [213, 66] width 136 height 45
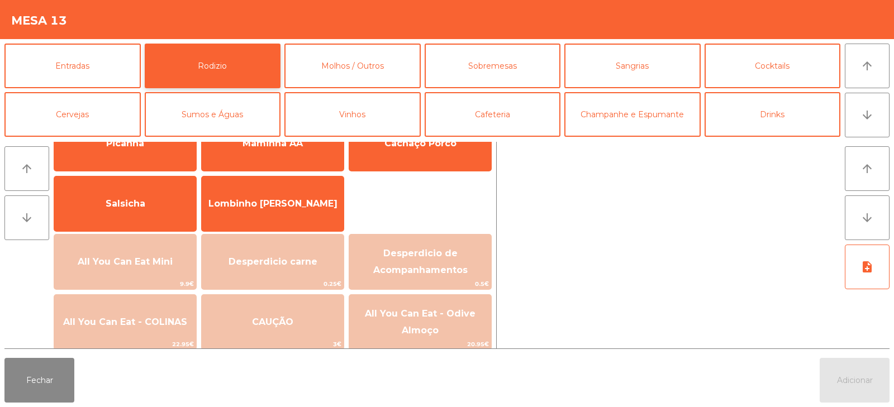
scroll to position [64, 0]
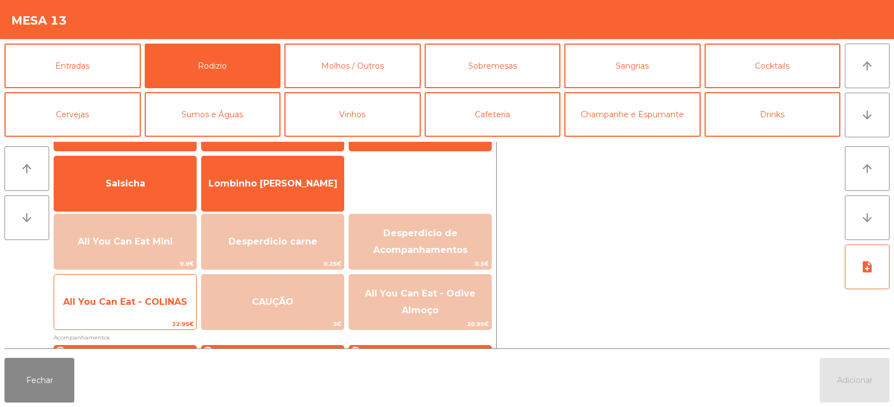
click at [141, 303] on span "All You Can Eat - COLINAS" at bounding box center [125, 302] width 124 height 11
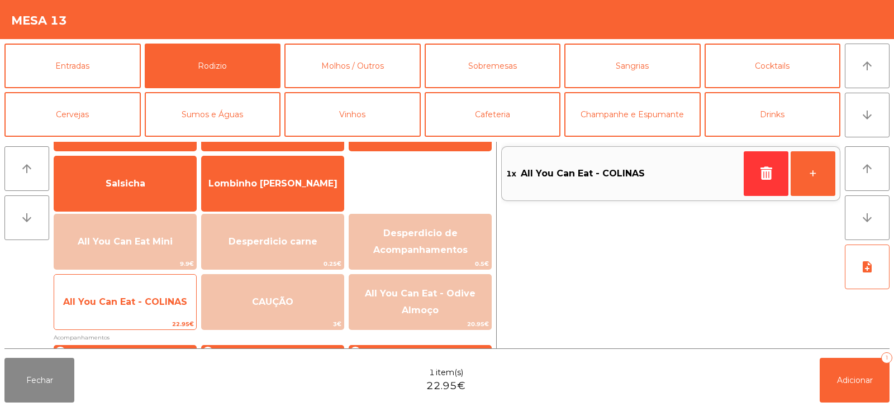
click at [145, 307] on span "All You Can Eat - COLINAS" at bounding box center [125, 302] width 124 height 11
click at [136, 305] on span "All You Can Eat - COLINAS" at bounding box center [125, 302] width 124 height 11
click at [139, 307] on span "All You Can Eat - COLINAS" at bounding box center [125, 302] width 124 height 11
click at [145, 305] on span "All You Can Eat - COLINAS" at bounding box center [125, 302] width 124 height 11
click at [154, 307] on span "All You Can Eat - COLINAS" at bounding box center [125, 302] width 124 height 11
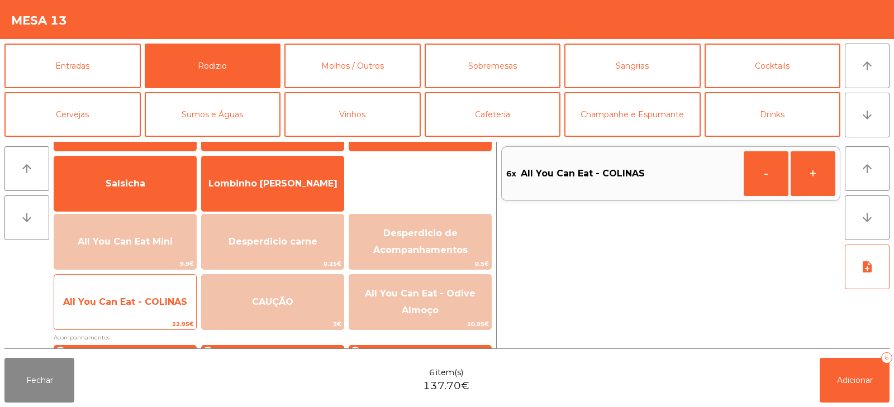
click at [156, 305] on span "All You Can Eat - COLINAS" at bounding box center [125, 302] width 124 height 11
click at [170, 297] on span "All You Can Eat - COLINAS" at bounding box center [125, 302] width 124 height 11
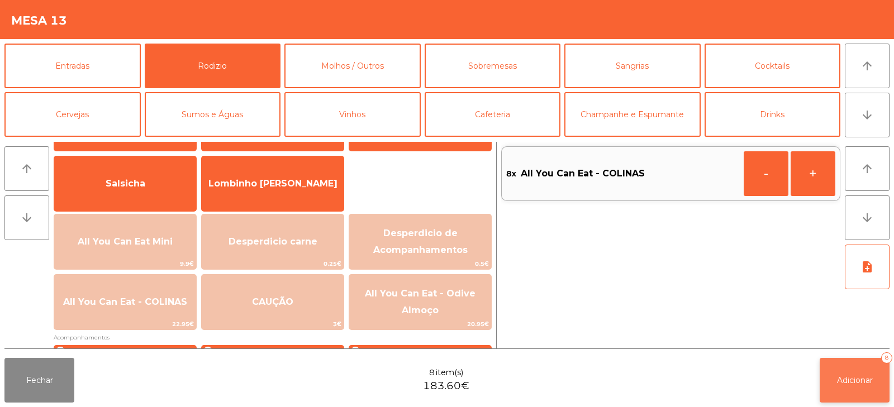
click at [859, 379] on span "Adicionar" at bounding box center [855, 380] width 36 height 10
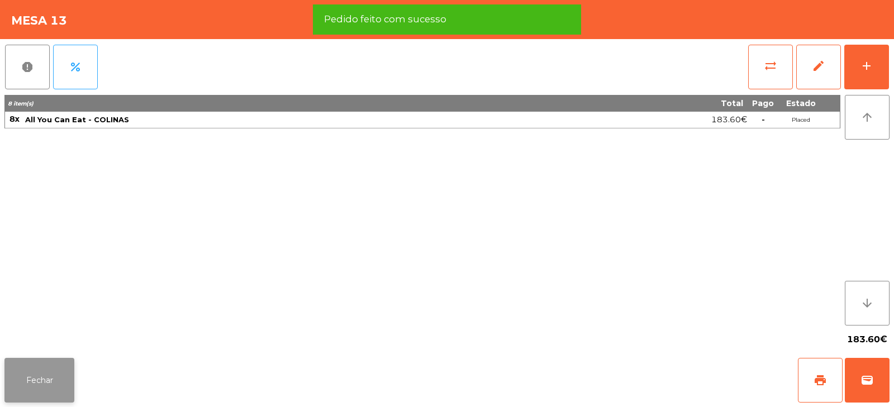
click at [39, 365] on button "Fechar" at bounding box center [39, 380] width 70 height 45
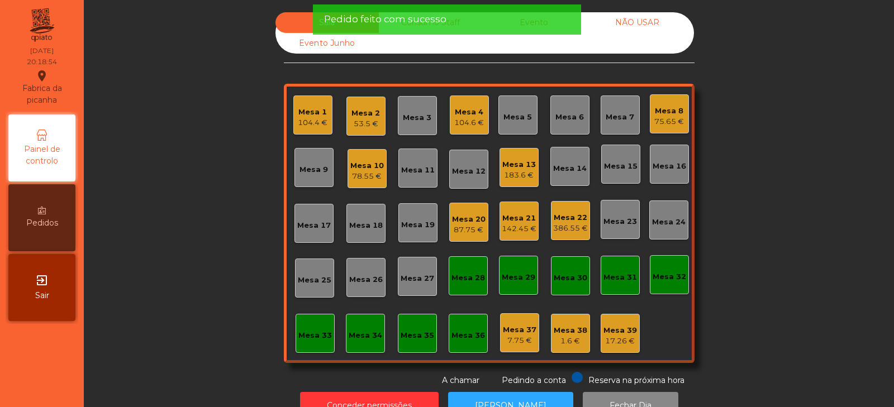
click at [226, 202] on div "Sala Consumo Staff Evento NÃO USAR Evento Junho Mesa 1 104.4 € Mesa 2 53.5 € Me…" at bounding box center [489, 199] width 780 height 374
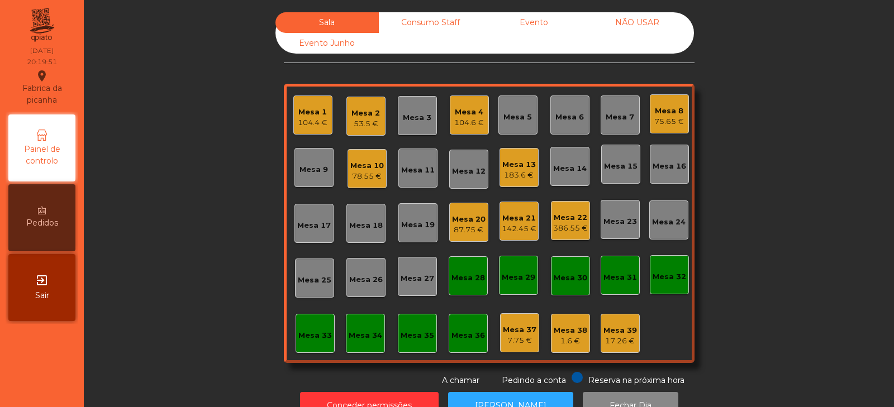
click at [619, 160] on div "Mesa 15" at bounding box center [621, 164] width 34 height 16
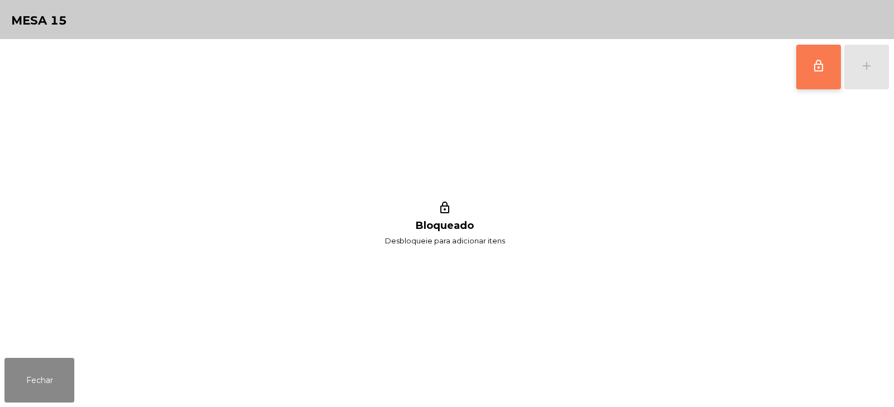
click at [808, 67] on button "lock_outline" at bounding box center [818, 67] width 45 height 45
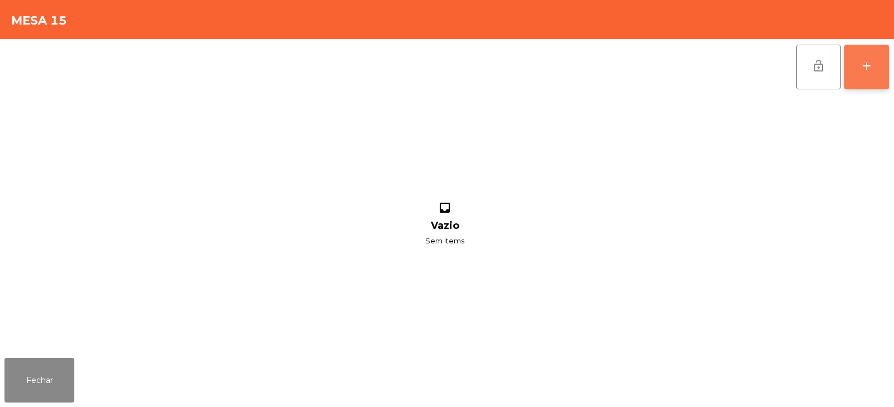
click at [868, 62] on div "add" at bounding box center [866, 65] width 13 height 13
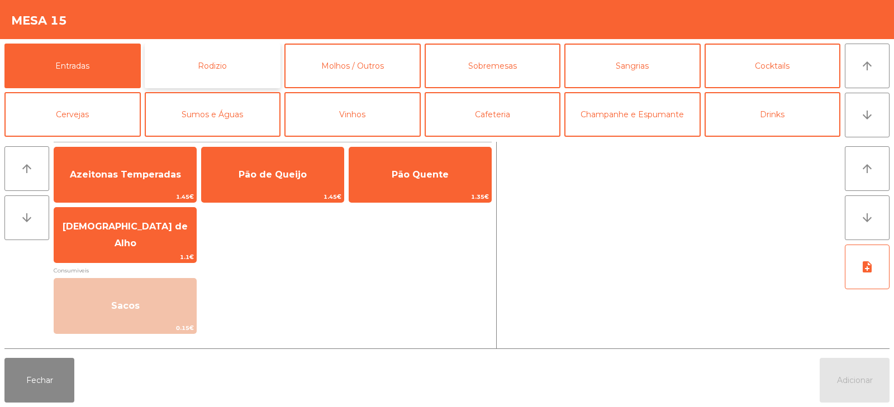
click at [200, 64] on button "Rodizio" at bounding box center [213, 66] width 136 height 45
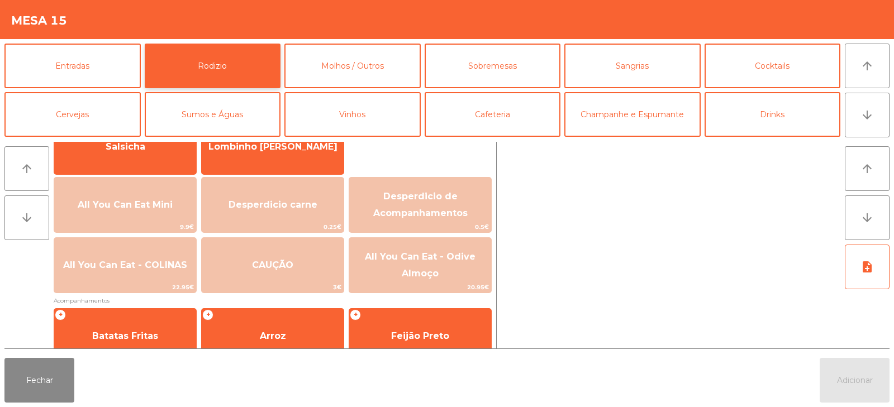
scroll to position [105, 0]
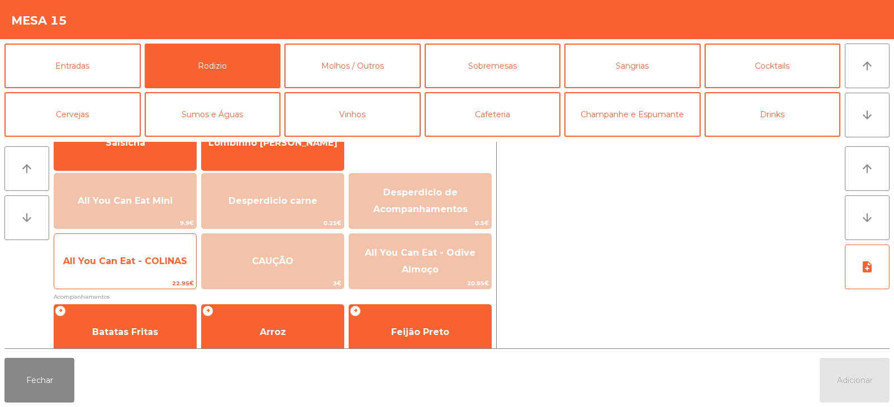
click at [152, 264] on span "All You Can Eat - COLINAS" at bounding box center [125, 261] width 124 height 11
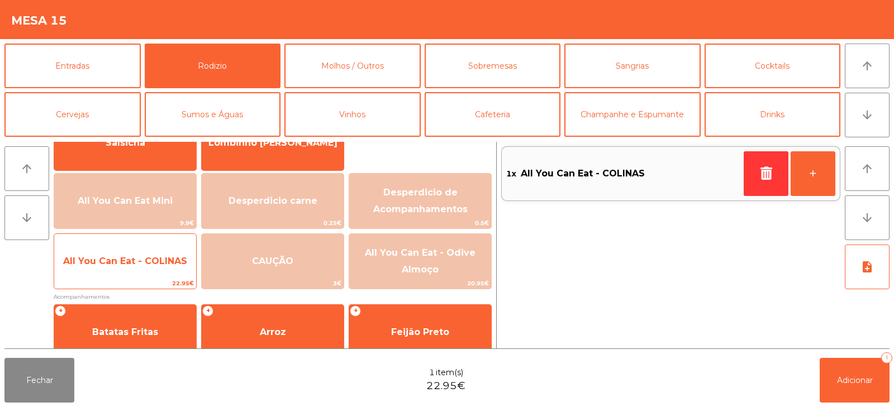
click at [154, 268] on span "All You Can Eat - COLINAS" at bounding box center [125, 261] width 142 height 30
click at [147, 267] on span "All You Can Eat - COLINAS" at bounding box center [125, 261] width 142 height 30
click at [142, 266] on span "All You Can Eat - COLINAS" at bounding box center [125, 261] width 124 height 11
click at [147, 261] on span "All You Can Eat - COLINAS" at bounding box center [125, 261] width 124 height 11
click at [156, 262] on span "All You Can Eat - COLINAS" at bounding box center [125, 261] width 124 height 11
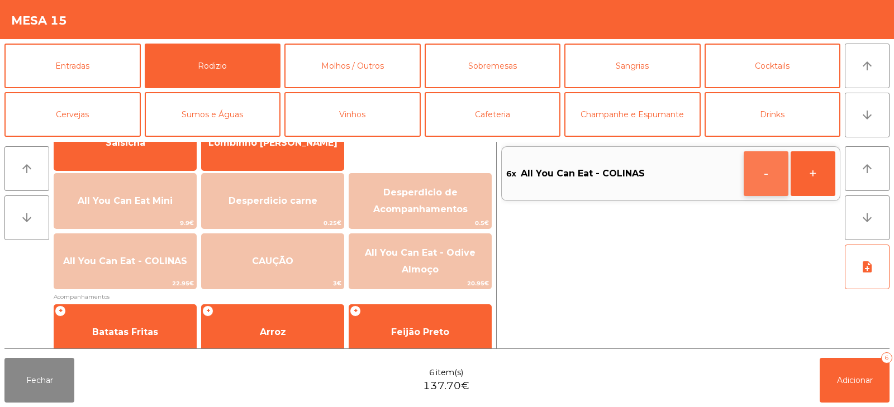
click at [764, 170] on button "-" at bounding box center [765, 173] width 45 height 45
click at [760, 165] on button "-" at bounding box center [765, 173] width 45 height 45
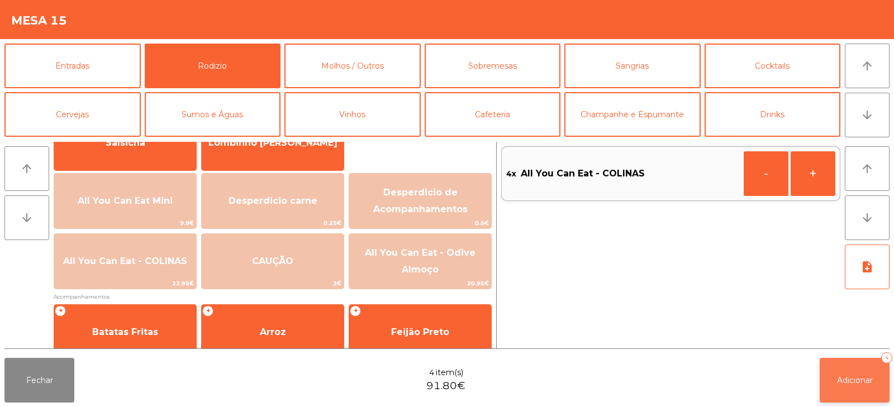
click at [845, 386] on button "Adicionar 4" at bounding box center [854, 380] width 70 height 45
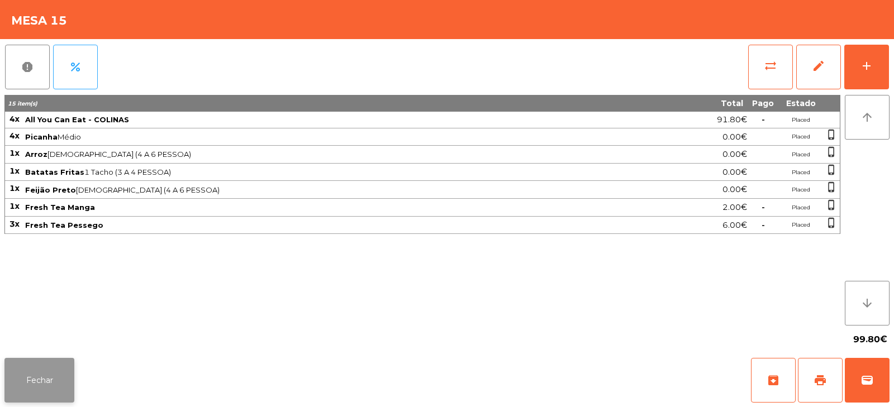
click at [33, 378] on button "Fechar" at bounding box center [39, 380] width 70 height 45
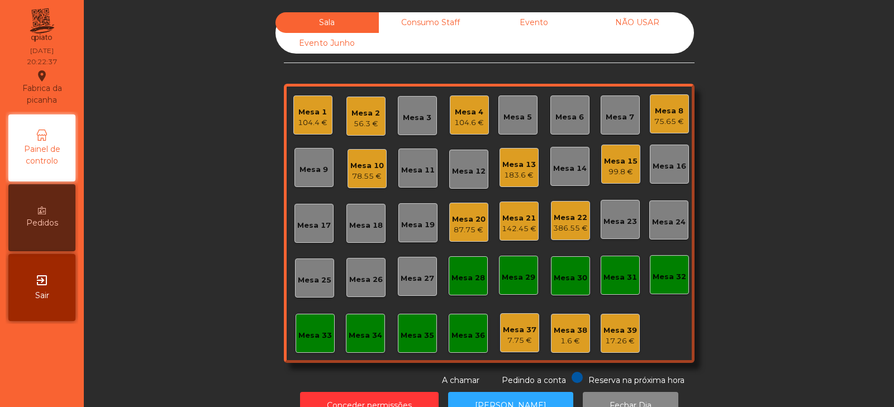
click at [665, 122] on div "75.65 €" at bounding box center [669, 121] width 30 height 11
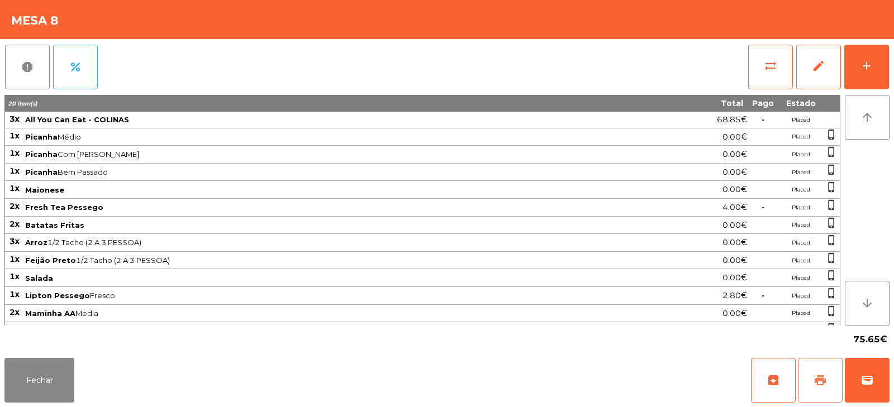
click at [811, 389] on button "print" at bounding box center [820, 380] width 45 height 45
click at [30, 381] on button "Fechar" at bounding box center [39, 380] width 70 height 45
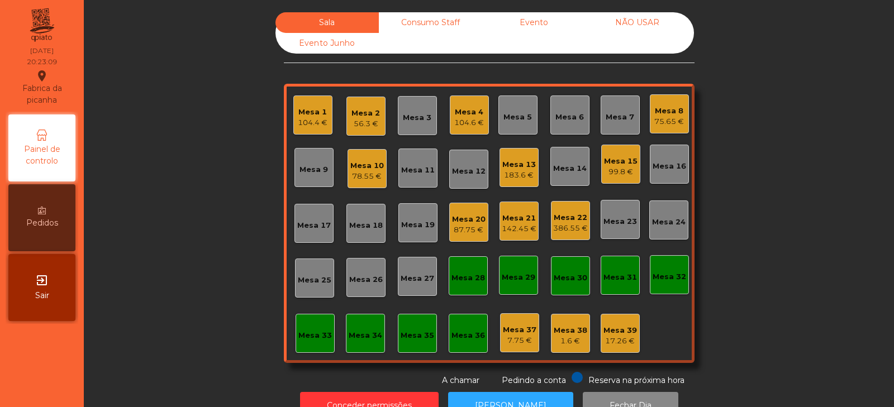
scroll to position [33, 0]
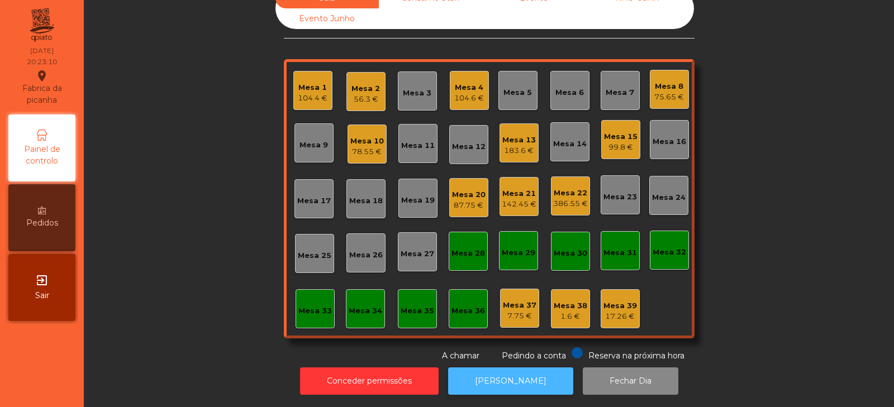
click at [479, 375] on button "[PERSON_NAME]" at bounding box center [510, 380] width 125 height 27
click at [661, 81] on div "Mesa 8" at bounding box center [669, 86] width 30 height 11
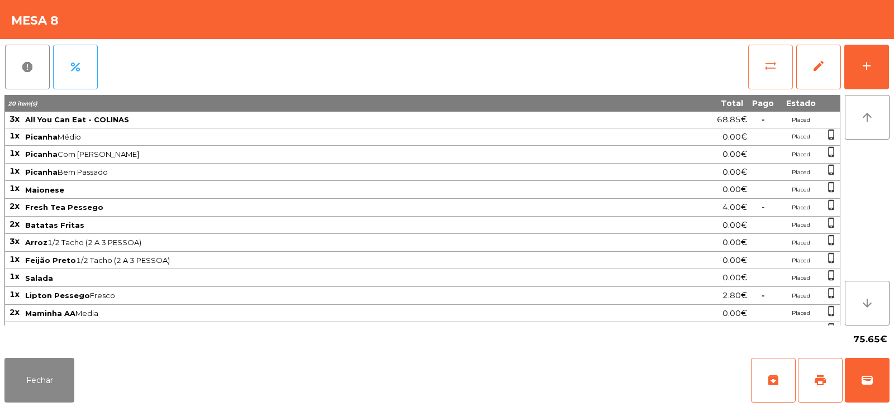
click at [767, 65] on span "sync_alt" at bounding box center [769, 65] width 13 height 13
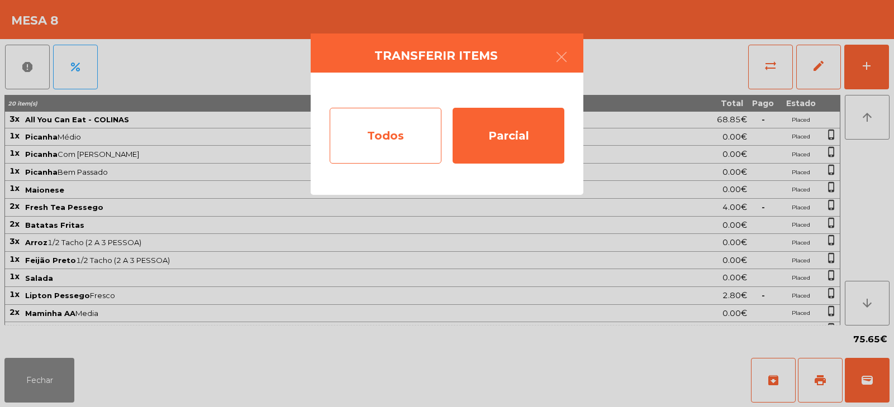
click at [384, 141] on div "Todos" at bounding box center [386, 136] width 112 height 56
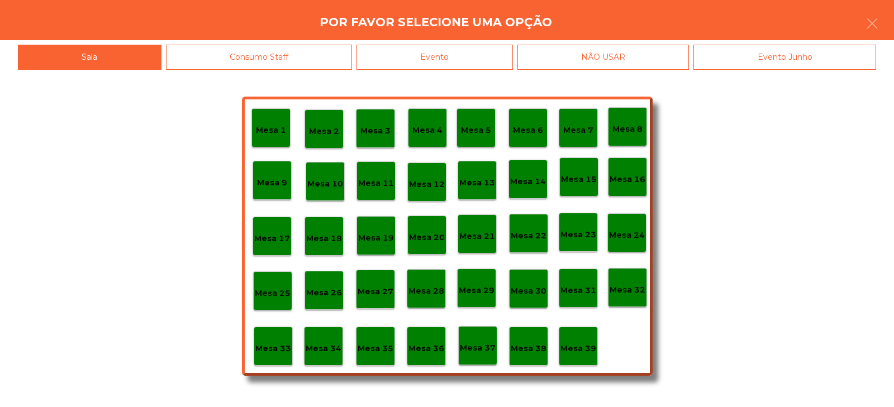
click at [455, 58] on div "Evento" at bounding box center [434, 57] width 156 height 25
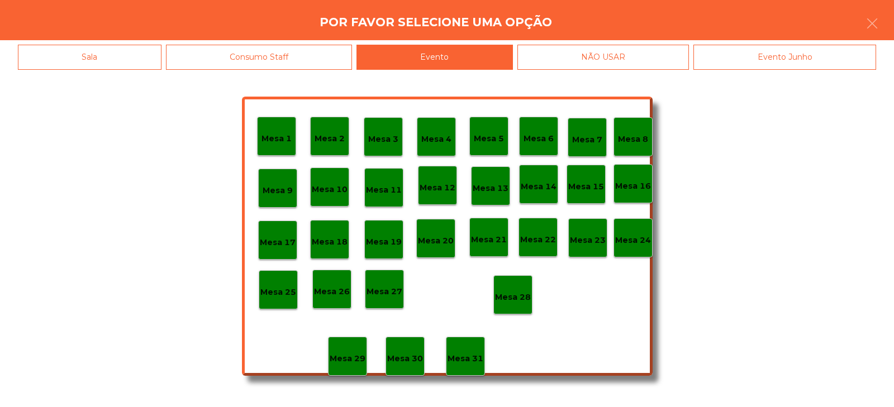
click at [521, 303] on p "Mesa 28" at bounding box center [513, 297] width 36 height 13
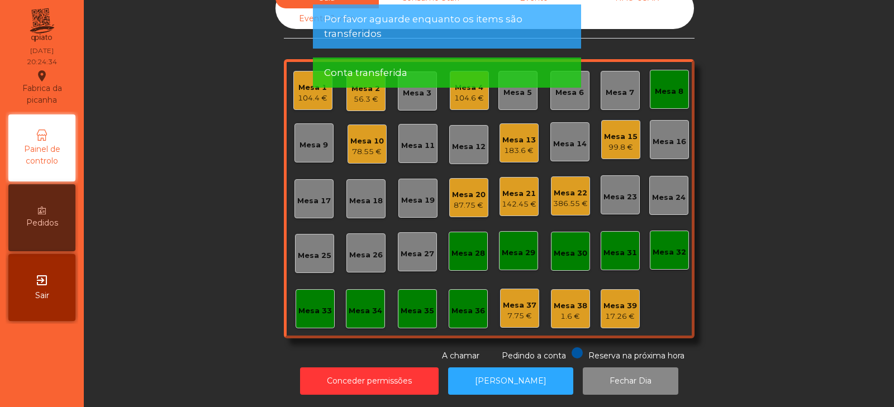
click at [655, 86] on div "Mesa 8" at bounding box center [669, 91] width 28 height 11
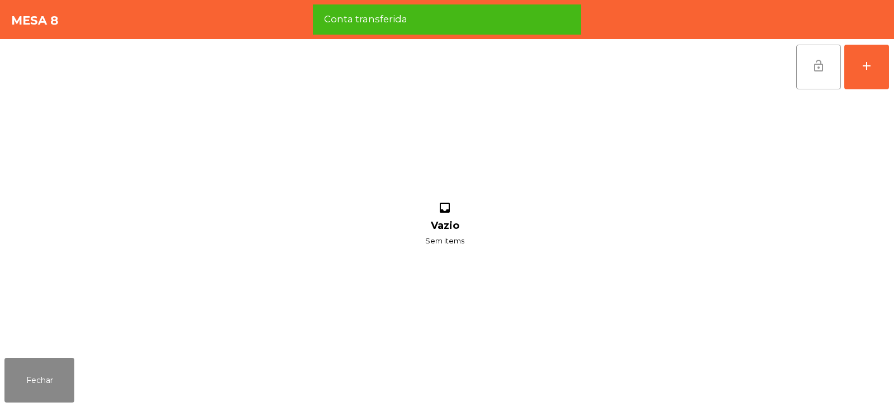
click at [809, 66] on button "lock_open" at bounding box center [818, 67] width 45 height 45
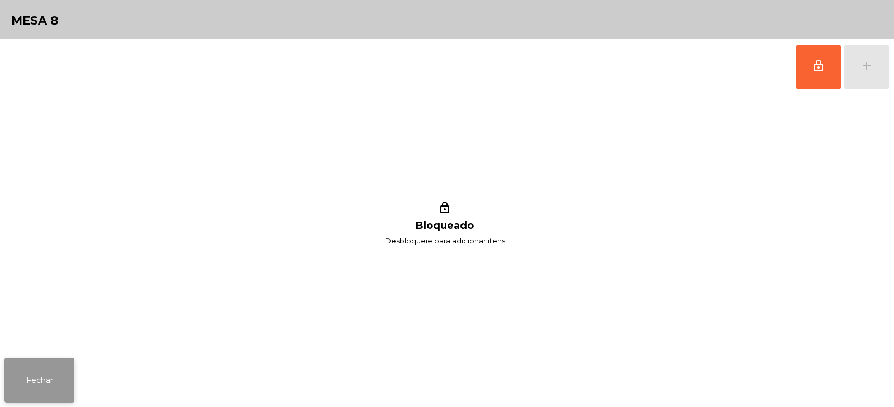
click at [33, 393] on button "Fechar" at bounding box center [39, 380] width 70 height 45
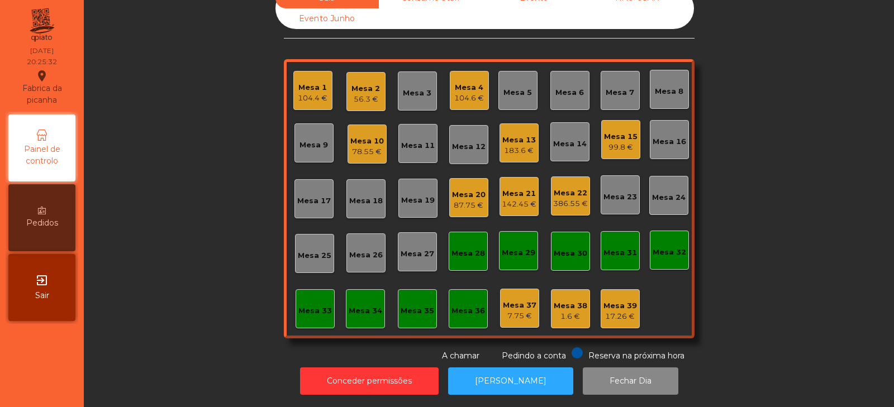
click at [757, 160] on div "Sala Consumo Staff Evento NÃO USAR Evento Junho Mesa 1 104.4 € Mesa 2 56.3 € Me…" at bounding box center [489, 175] width 780 height 374
click at [424, 181] on div "Mesa 19" at bounding box center [417, 198] width 39 height 39
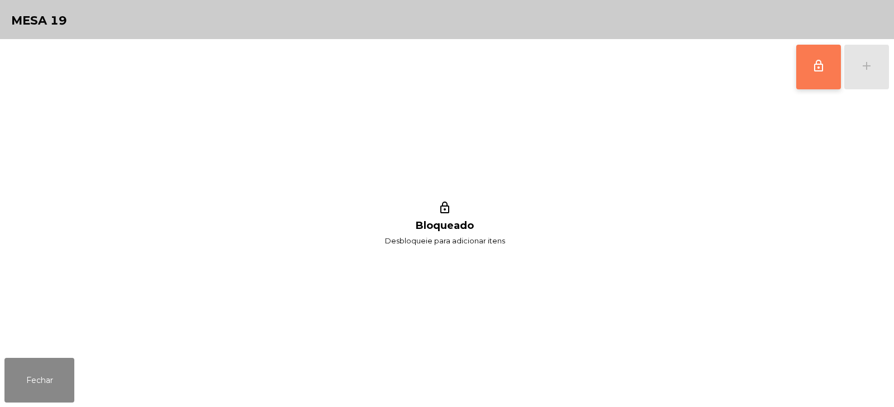
click at [806, 61] on button "lock_outline" at bounding box center [818, 67] width 45 height 45
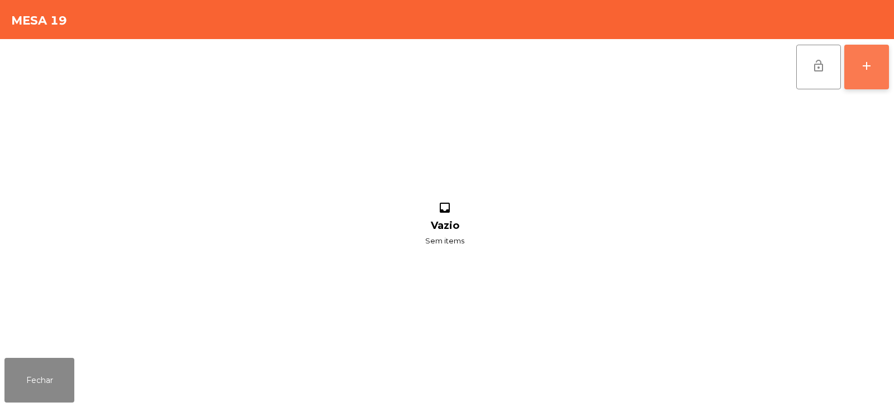
click at [867, 78] on button "add" at bounding box center [866, 67] width 45 height 45
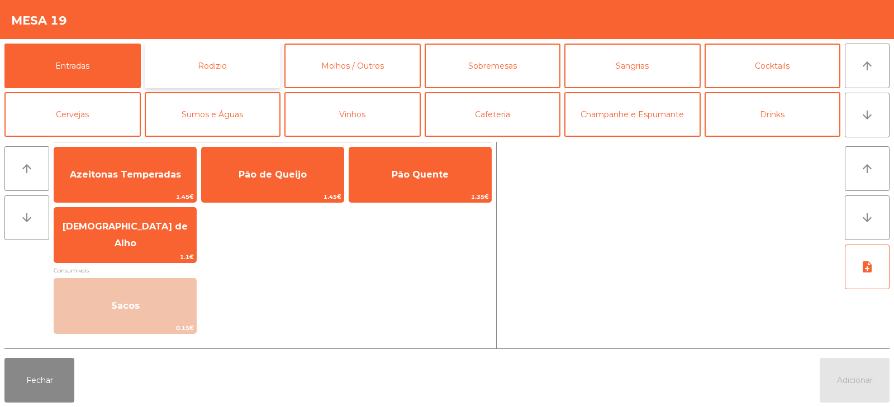
click at [242, 63] on button "Rodizio" at bounding box center [213, 66] width 136 height 45
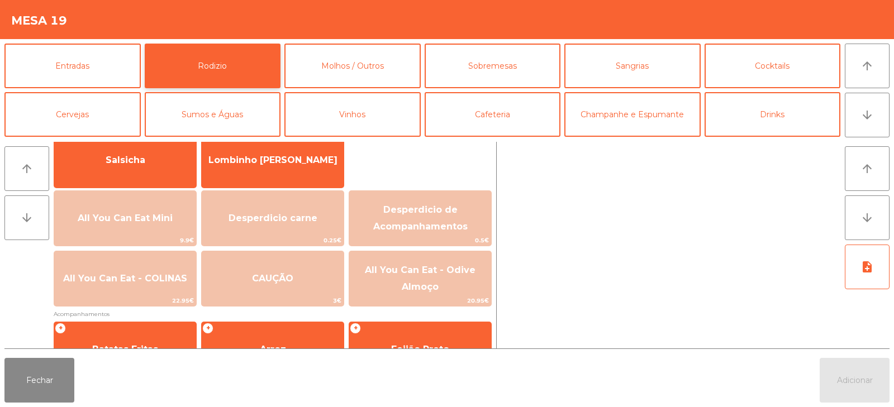
scroll to position [83, 0]
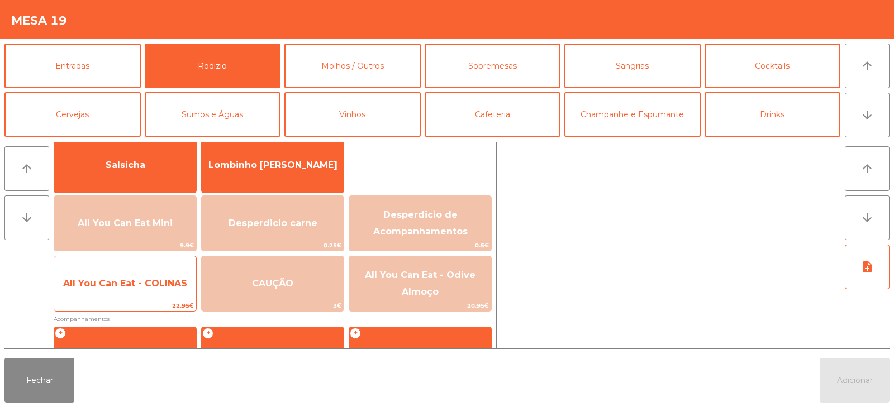
click at [139, 286] on span "All You Can Eat - COLINAS" at bounding box center [125, 283] width 124 height 11
click at [145, 297] on span "All You Can Eat - COLINAS" at bounding box center [125, 284] width 142 height 30
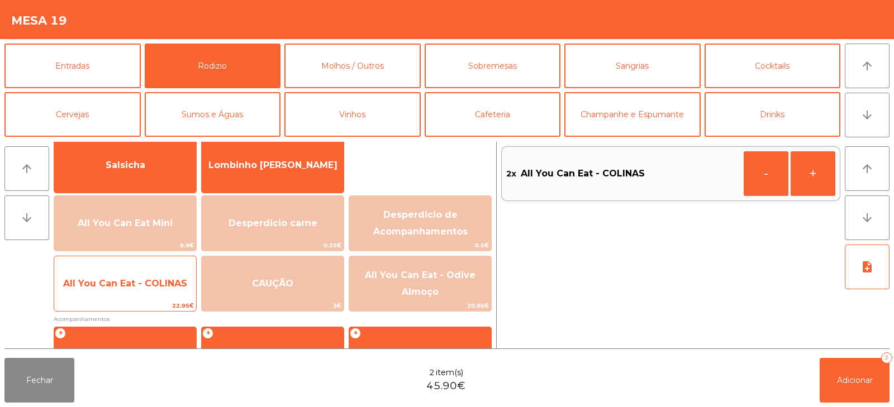
click at [142, 291] on span "All You Can Eat - COLINAS" at bounding box center [125, 284] width 142 height 30
click at [136, 298] on span "All You Can Eat - COLINAS" at bounding box center [125, 284] width 142 height 30
click at [136, 299] on div "All You Can Eat - COLINAS 22.95€" at bounding box center [125, 284] width 143 height 56
click at [130, 300] on div "All You Can Eat - COLINAS 22.95€" at bounding box center [125, 284] width 143 height 56
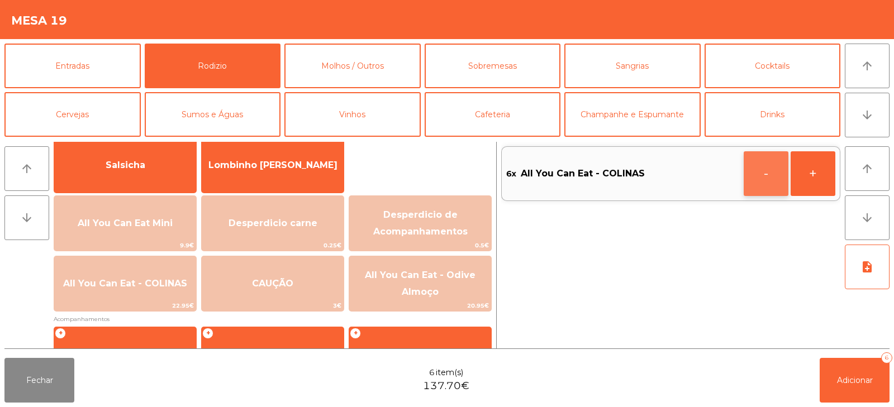
click at [762, 175] on button "-" at bounding box center [765, 173] width 45 height 45
click at [860, 382] on span "Adicionar" at bounding box center [855, 380] width 36 height 10
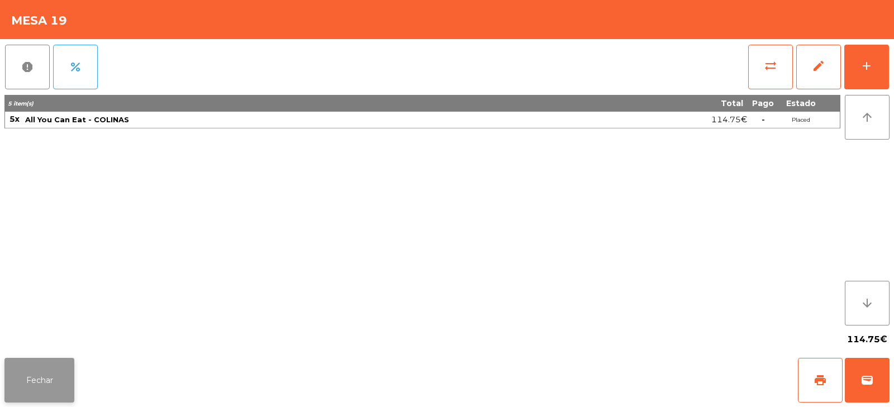
click at [52, 375] on button "Fechar" at bounding box center [39, 380] width 70 height 45
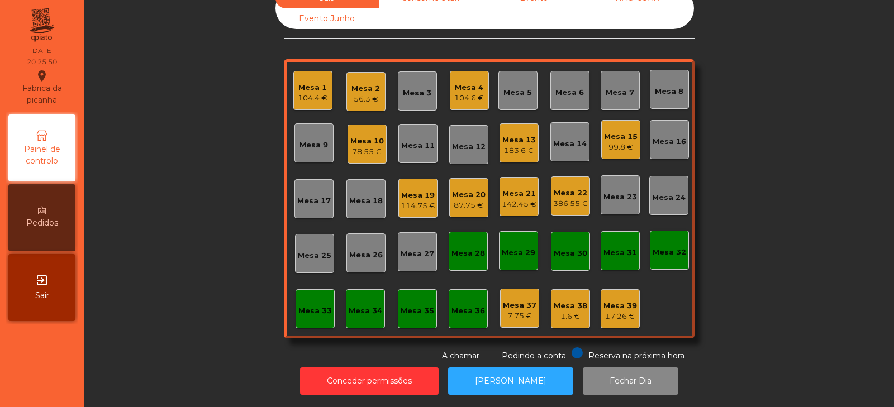
click at [199, 237] on div "Sala Consumo Staff Evento NÃO USAR Evento Junho Mesa 1 104.4 € Mesa 2 56.3 € Me…" at bounding box center [489, 175] width 780 height 374
click at [736, 206] on div "Sala Consumo Staff Evento NÃO USAR Evento Junho Mesa 1 104.4 € Mesa 2 56.3 € Me…" at bounding box center [489, 175] width 780 height 374
click at [178, 194] on div "Sala Consumo Staff Evento NÃO USAR Evento Junho Mesa 1 104.4 € Mesa 2 56.3 € Me…" at bounding box center [489, 175] width 780 height 374
click at [618, 192] on div "Mesa 23" at bounding box center [620, 197] width 34 height 11
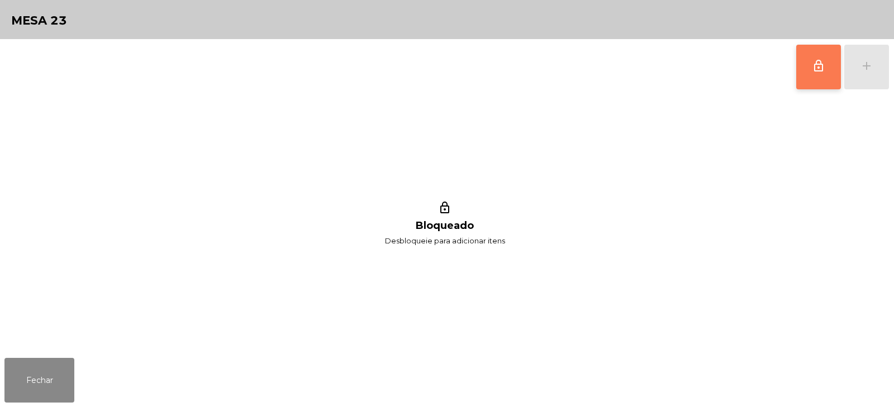
click at [809, 68] on button "lock_outline" at bounding box center [818, 67] width 45 height 45
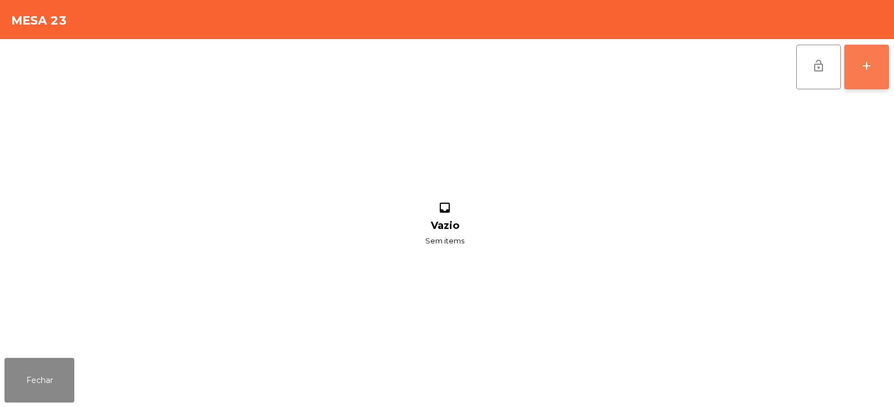
click at [876, 64] on button "add" at bounding box center [866, 67] width 45 height 45
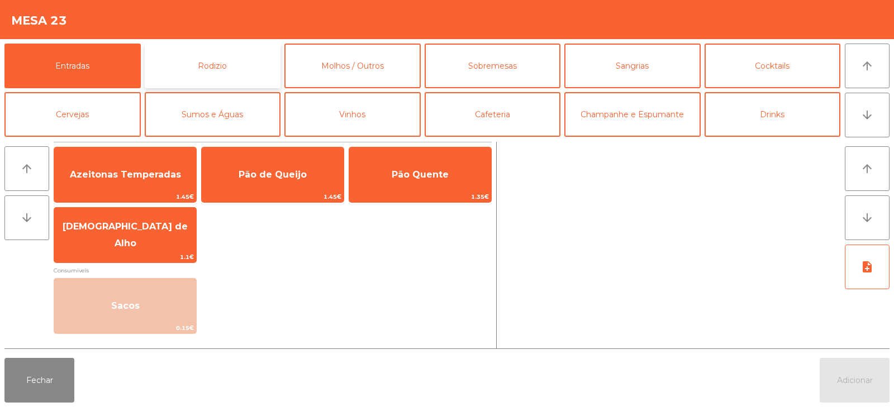
click at [206, 79] on button "Rodizio" at bounding box center [213, 66] width 136 height 45
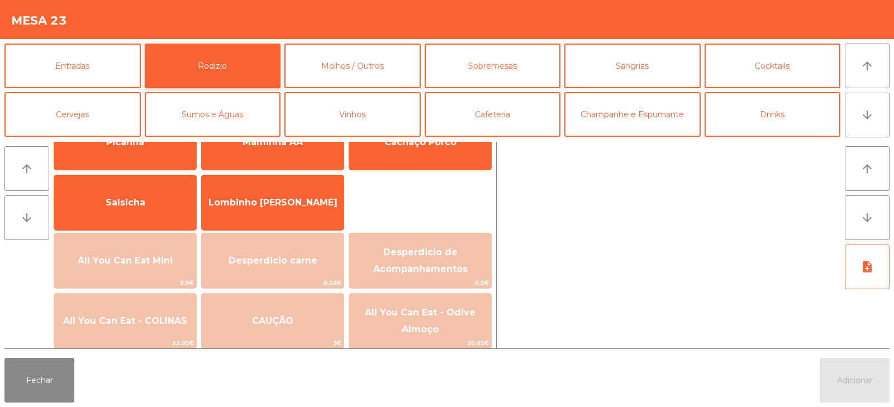
scroll to position [64, 0]
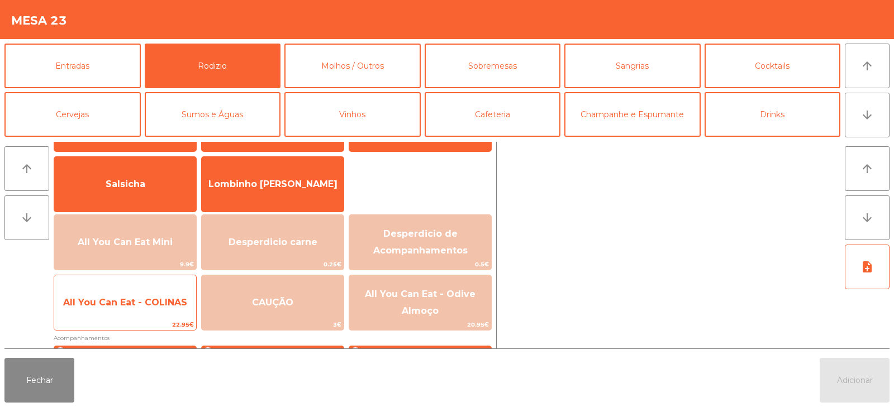
click at [121, 305] on span "All You Can Eat - COLINAS" at bounding box center [125, 302] width 124 height 11
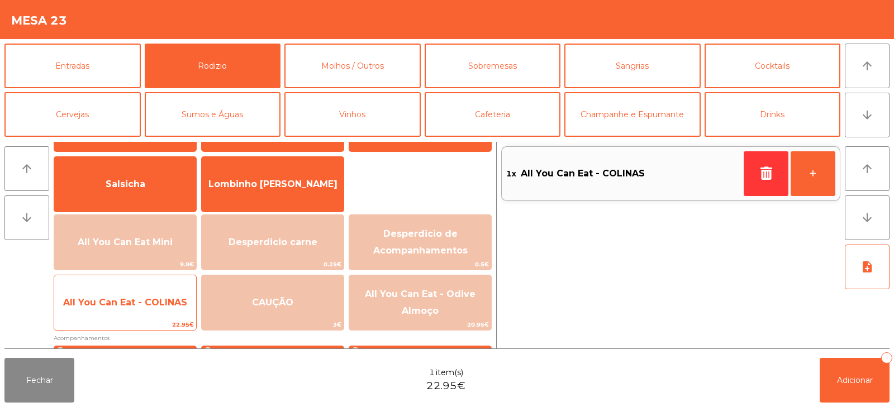
click at [126, 308] on span "All You Can Eat - COLINAS" at bounding box center [125, 303] width 142 height 30
click at [131, 299] on span "All You Can Eat - COLINAS" at bounding box center [125, 302] width 124 height 11
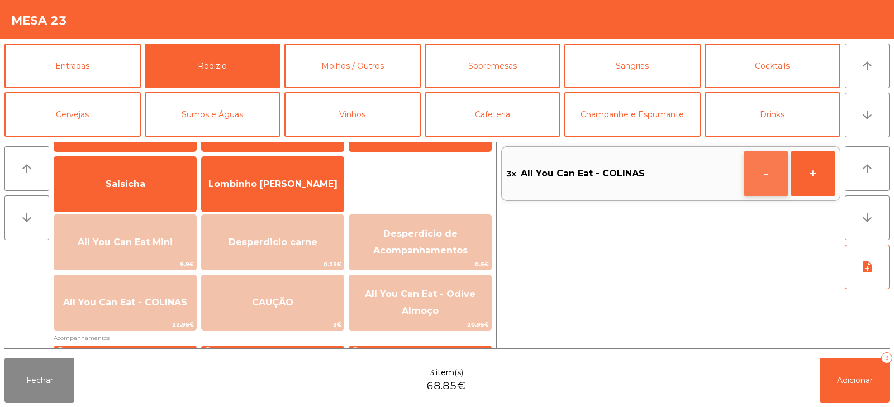
click at [754, 172] on button "-" at bounding box center [765, 173] width 45 height 45
click at [879, 376] on button "Adicionar 2" at bounding box center [854, 380] width 70 height 45
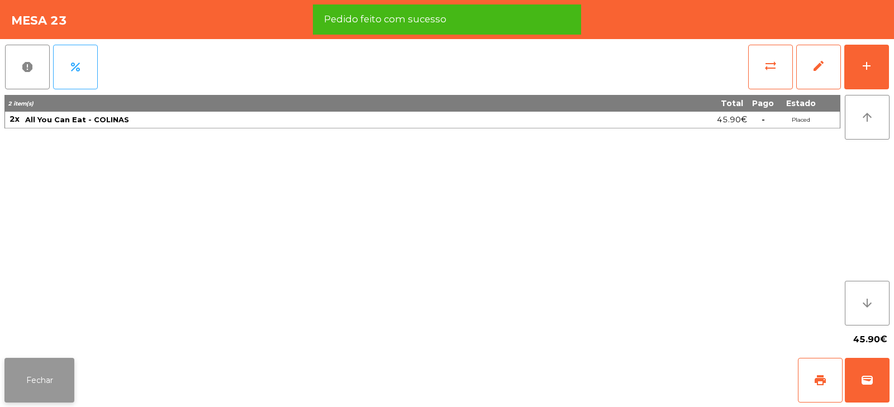
click at [40, 362] on button "Fechar" at bounding box center [39, 380] width 70 height 45
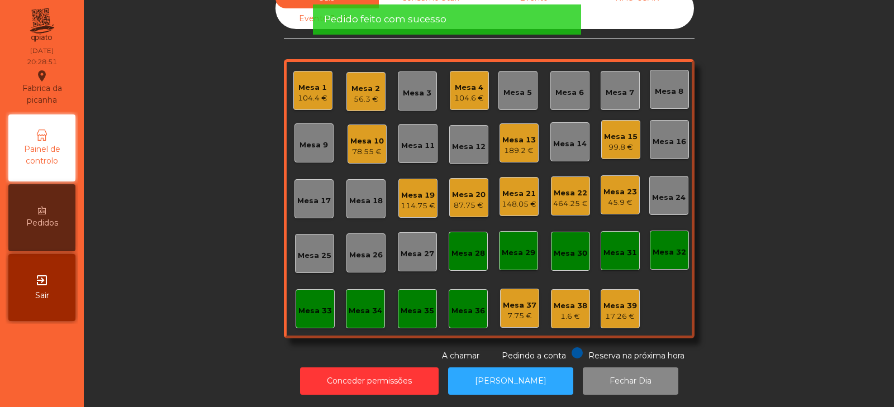
click at [236, 193] on div "Sala Consumo Staff Evento NÃO USAR Evento Junho [GEOGRAPHIC_DATA] 1 104.4 € Mes…" at bounding box center [489, 175] width 780 height 374
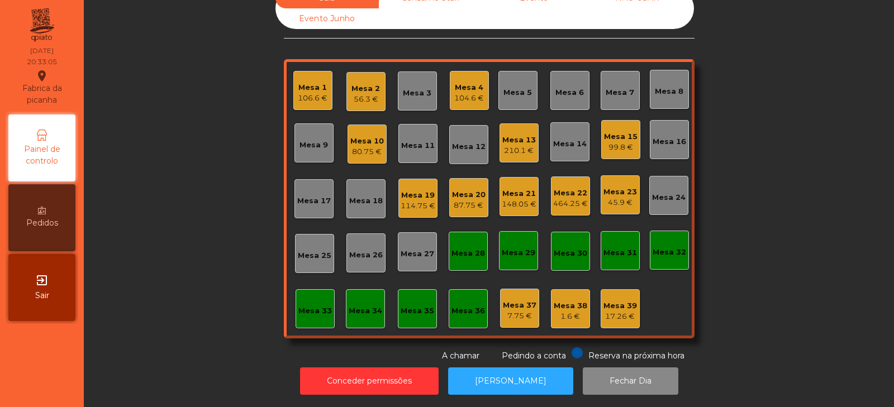
click at [523, 154] on div "Mesa 13 210.1 €" at bounding box center [518, 142] width 39 height 39
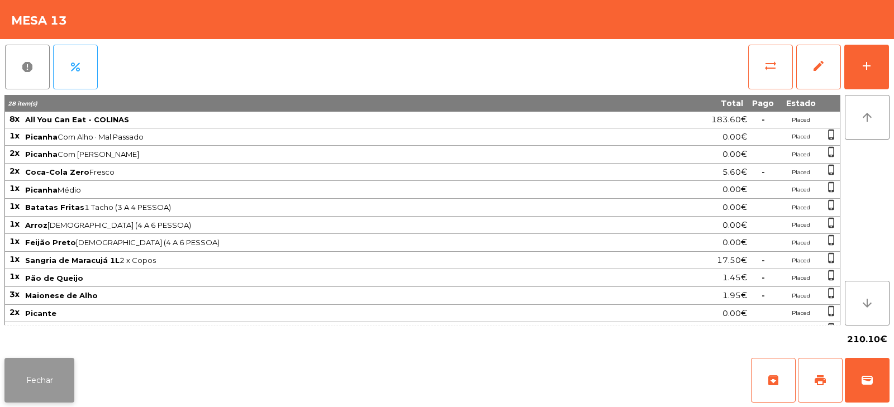
click at [46, 381] on button "Fechar" at bounding box center [39, 380] width 70 height 45
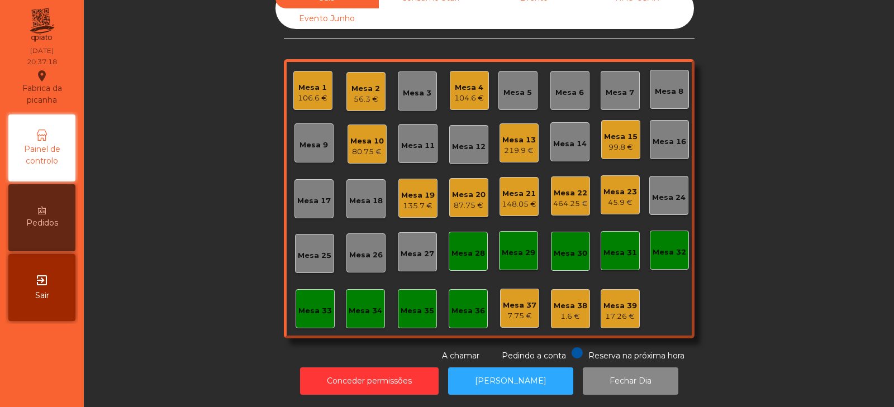
click at [784, 207] on div "Sala Consumo Staff Evento NÃO USAR Evento Junho [GEOGRAPHIC_DATA] 1 106.6 € Mes…" at bounding box center [489, 175] width 780 height 374
click at [481, 198] on div "Mesa 20 87.75 €" at bounding box center [468, 197] width 39 height 39
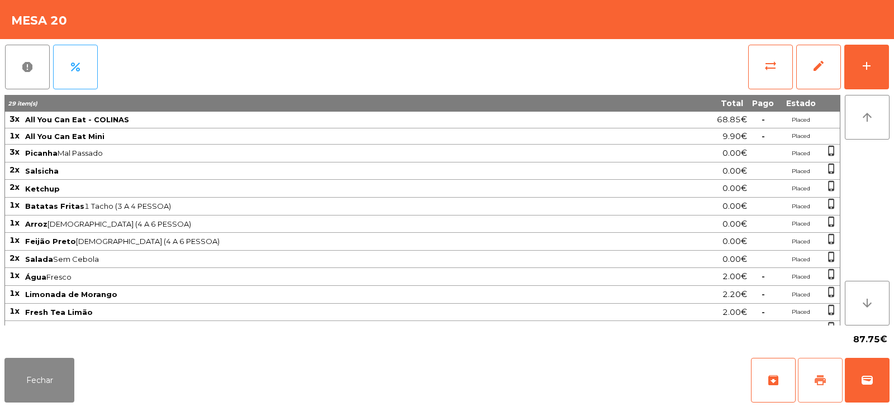
click at [811, 368] on button "print" at bounding box center [820, 380] width 45 height 45
click at [874, 387] on button "wallet" at bounding box center [866, 380] width 45 height 45
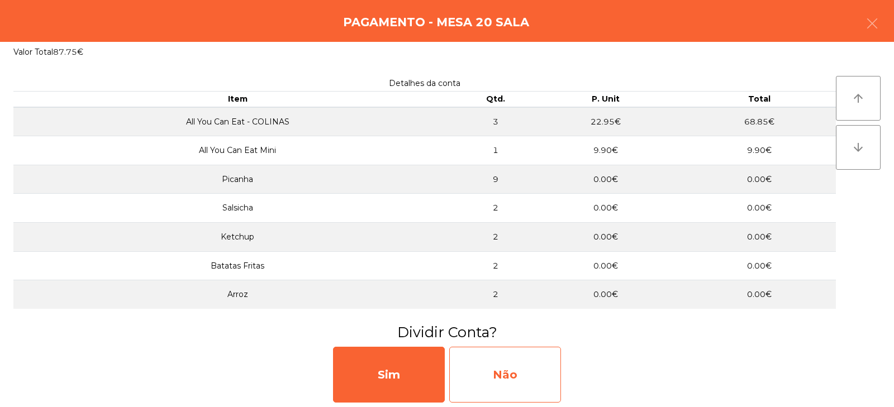
click at [502, 386] on div "Não" at bounding box center [505, 375] width 112 height 56
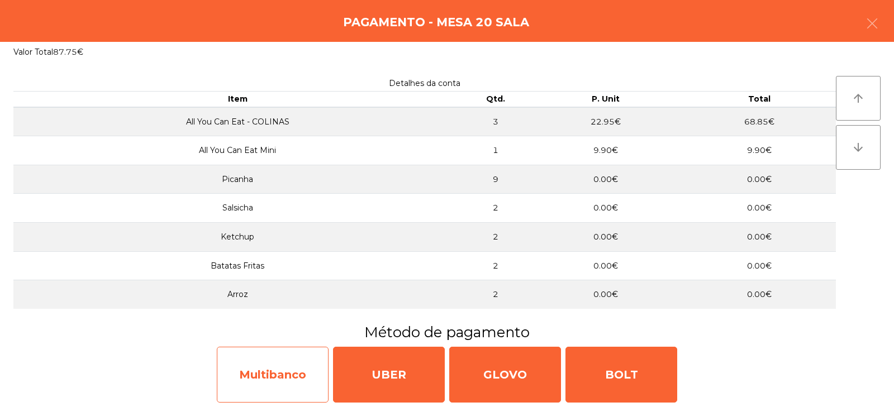
click at [268, 376] on div "Multibanco" at bounding box center [273, 375] width 112 height 56
select select "**"
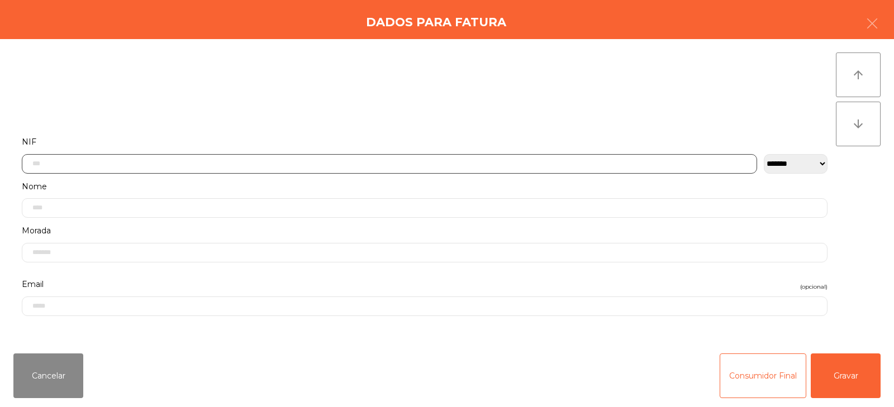
click at [300, 163] on input "text" at bounding box center [389, 164] width 735 height 20
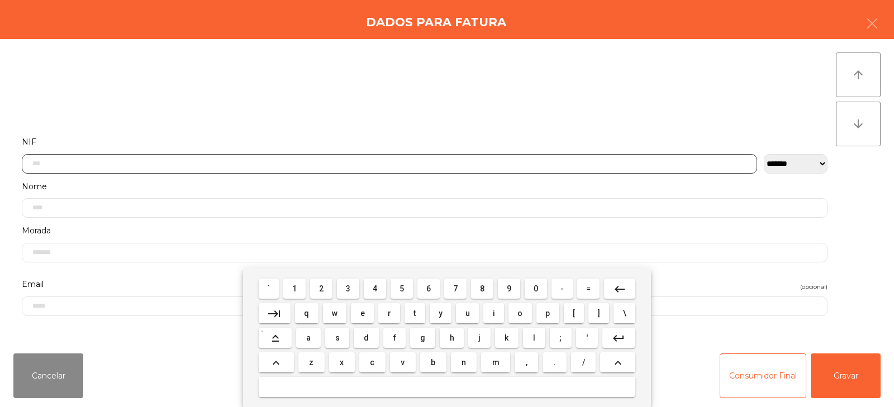
scroll to position [82, 0]
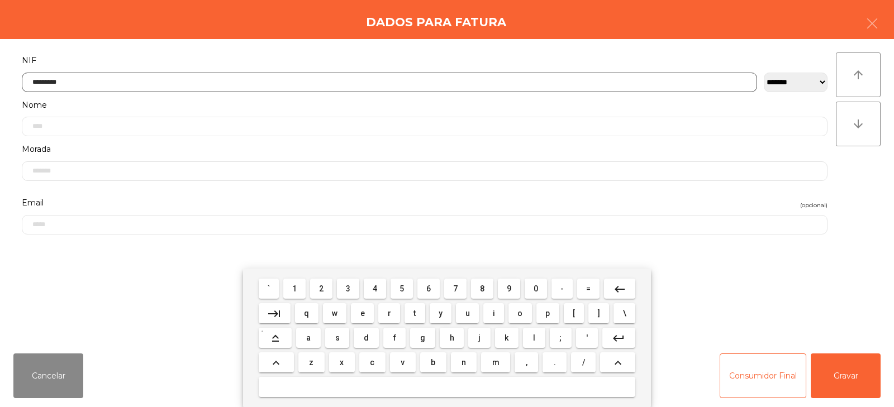
type input "*********"
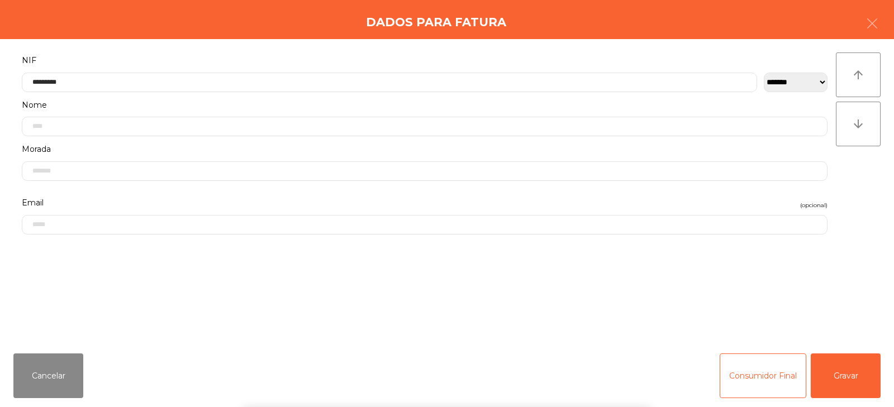
click at [850, 379] on div "` 1 2 3 4 5 6 7 8 9 0 - = keyboard_backspace keyboard_tab q w e r t y u i o p […" at bounding box center [447, 338] width 894 height 139
click at [860, 370] on div "` 1 2 3 4 5 6 7 8 9 0 - = keyboard_backspace keyboard_tab q w e r t y u i o p […" at bounding box center [447, 338] width 894 height 139
click at [840, 370] on button "Gravar" at bounding box center [845, 376] width 70 height 45
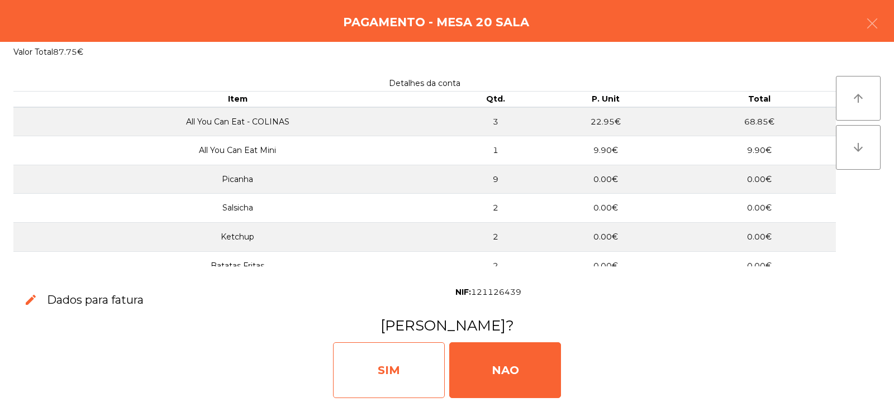
click at [374, 367] on div "SIM" at bounding box center [389, 370] width 112 height 56
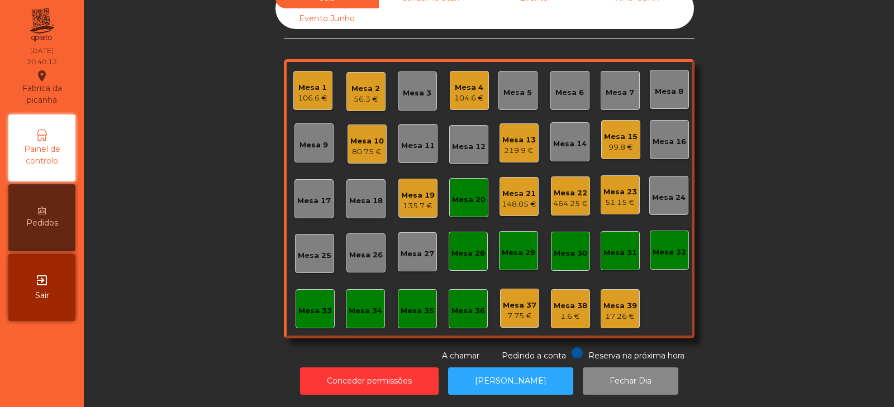
click at [464, 194] on div "Mesa 20" at bounding box center [469, 199] width 34 height 11
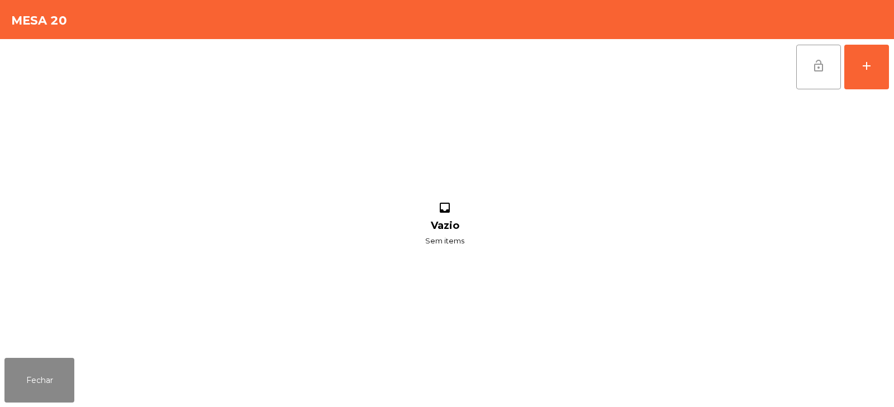
click at [808, 68] on button "lock_open" at bounding box center [818, 67] width 45 height 45
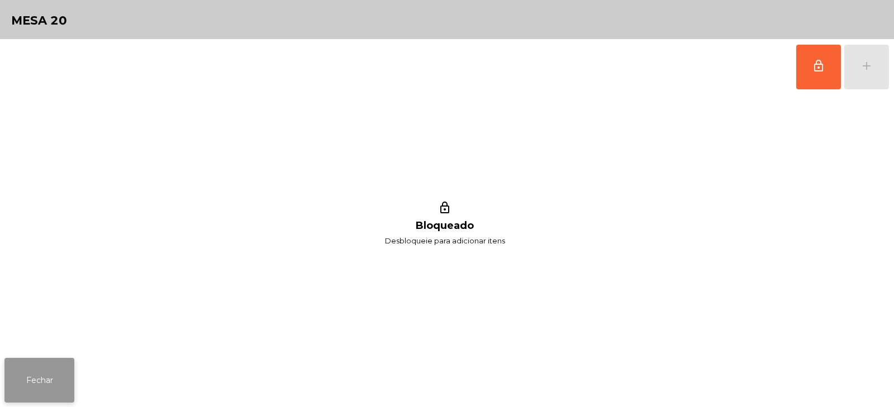
click at [33, 387] on button "Fechar" at bounding box center [39, 380] width 70 height 45
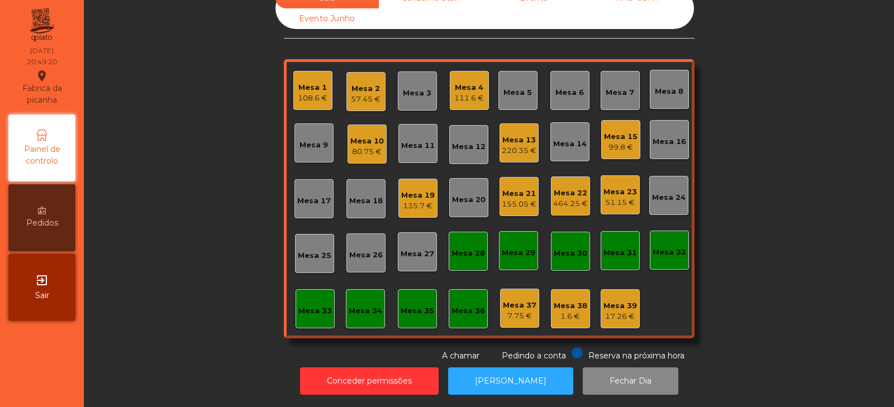
click at [310, 305] on div "Mesa 33" at bounding box center [315, 310] width 34 height 11
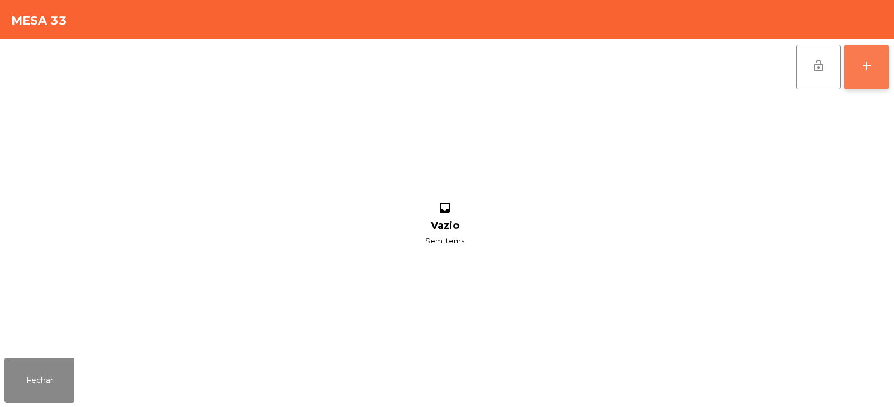
click at [864, 73] on button "add" at bounding box center [866, 67] width 45 height 45
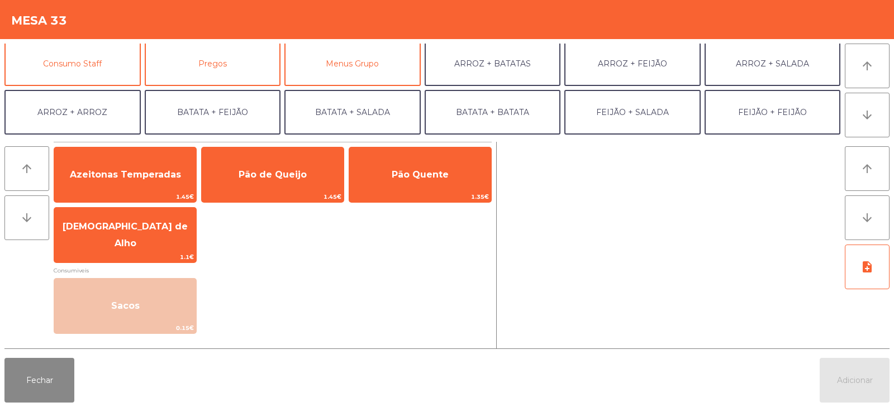
scroll to position [99, 0]
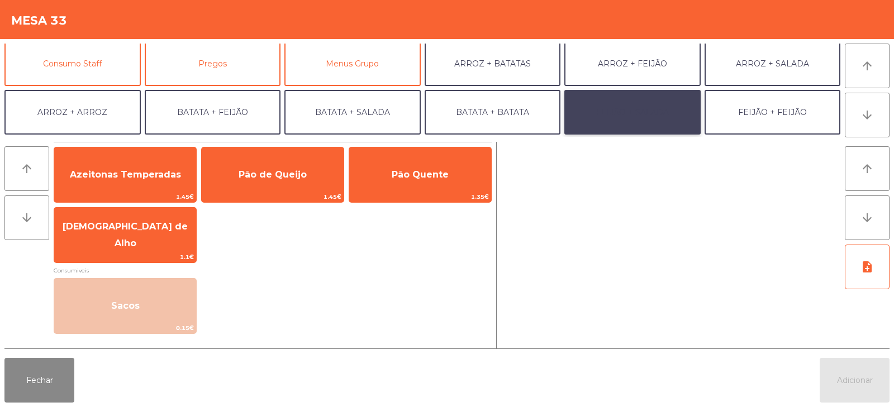
click at [652, 108] on button "FEIJÃO + SALADA" at bounding box center [632, 112] width 136 height 45
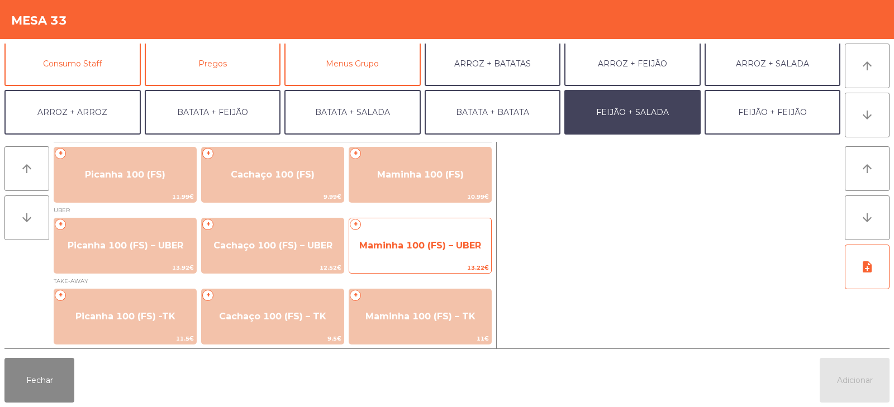
click at [416, 243] on span "Maminha 100 (FS) – UBER" at bounding box center [420, 245] width 122 height 11
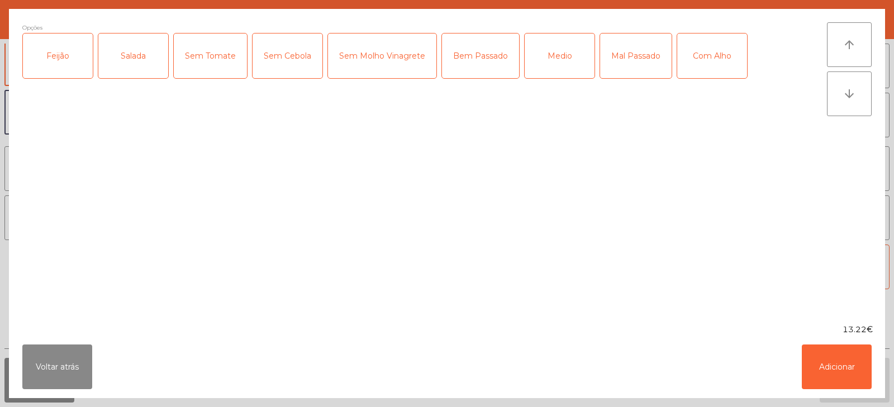
click at [50, 66] on div "Feijão" at bounding box center [58, 56] width 70 height 45
click at [124, 58] on div "Salada" at bounding box center [133, 56] width 70 height 45
click at [552, 64] on div "Medio" at bounding box center [559, 56] width 70 height 45
click at [698, 59] on div "Com Alho" at bounding box center [712, 56] width 70 height 45
click at [828, 374] on button "Adicionar" at bounding box center [836, 367] width 70 height 45
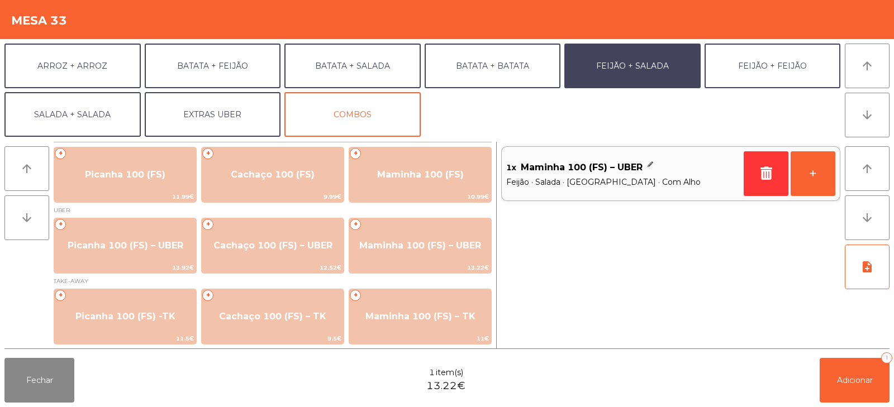
scroll to position [145, 0]
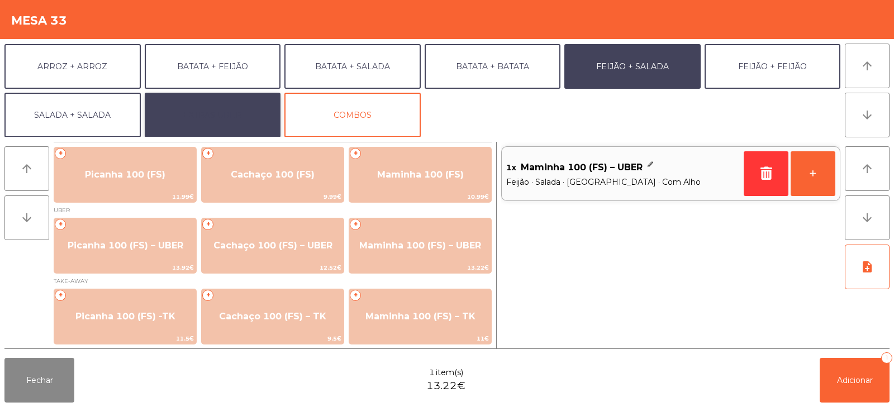
click at [223, 111] on button "EXTRAS UBER" at bounding box center [213, 115] width 136 height 45
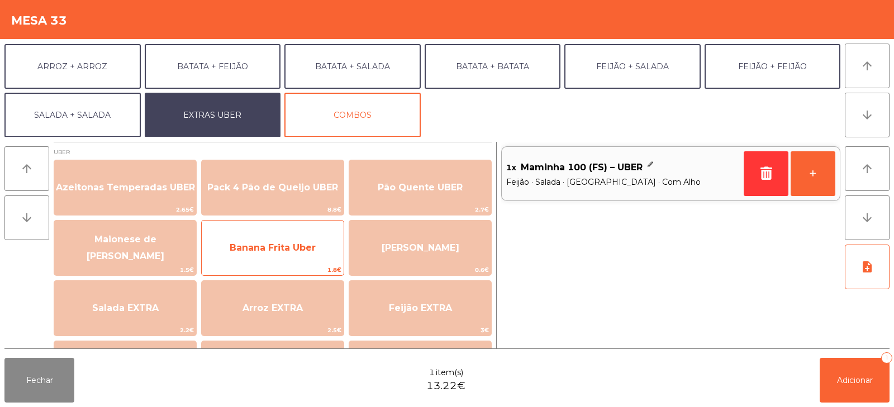
click at [302, 250] on span "Banana Frita Uber" at bounding box center [273, 247] width 86 height 11
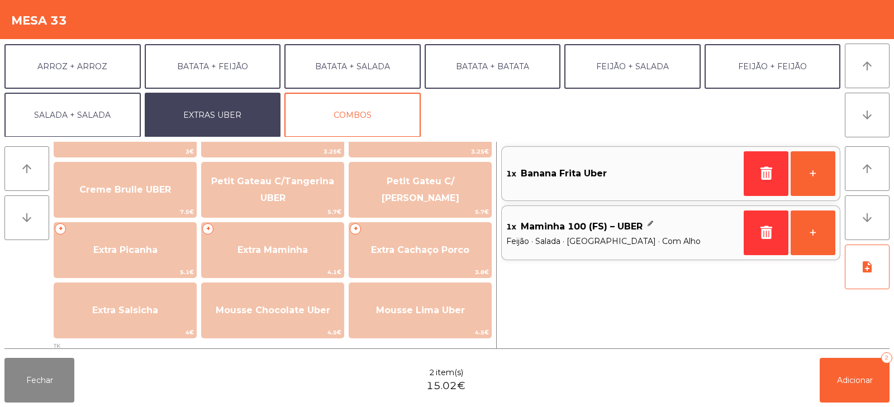
scroll to position [240, 0]
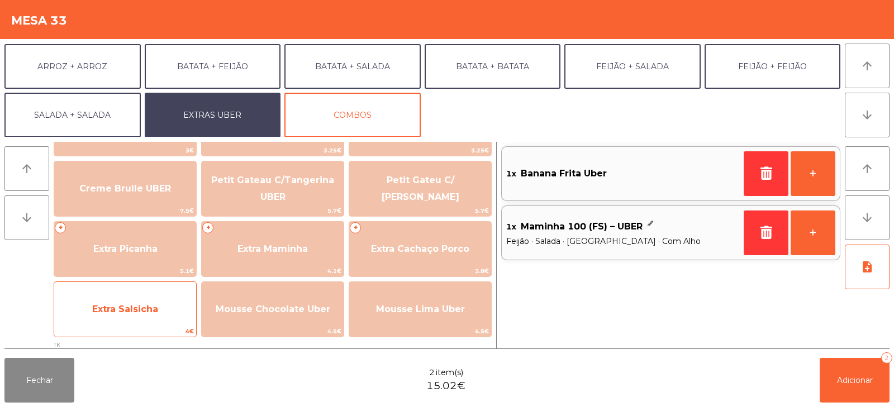
click at [119, 332] on span "4€" at bounding box center [125, 331] width 142 height 11
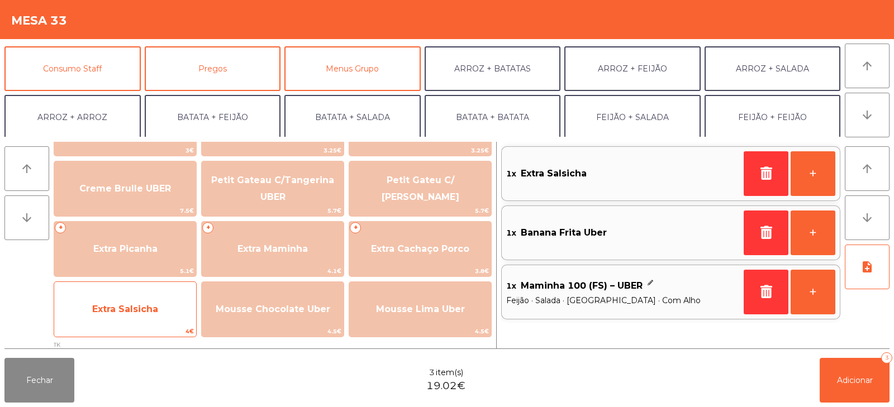
scroll to position [96, 0]
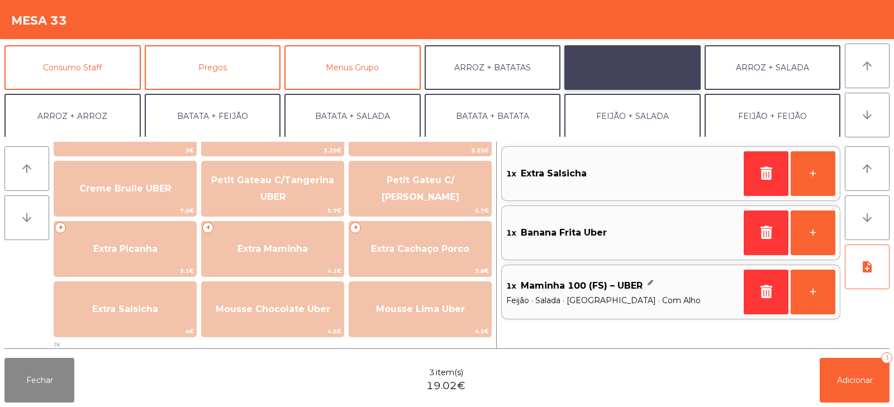
click at [634, 69] on button "ARROZ + FEIJÃO" at bounding box center [632, 67] width 136 height 45
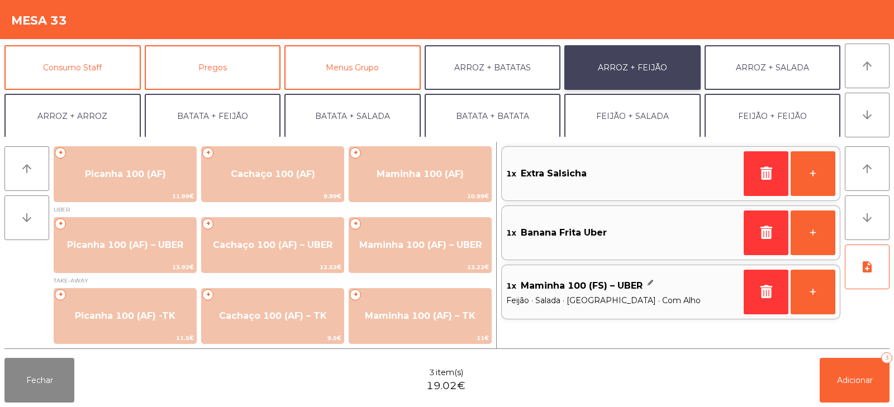
scroll to position [1, 0]
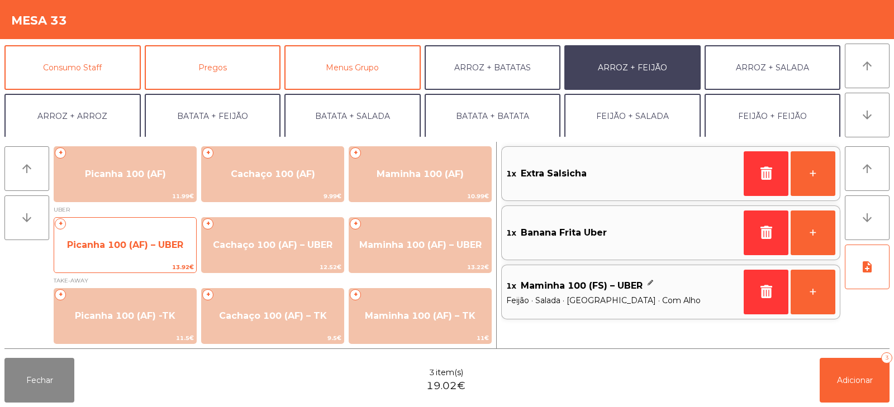
click at [137, 254] on span "Picanha 100 (AF) – UBER" at bounding box center [125, 245] width 142 height 30
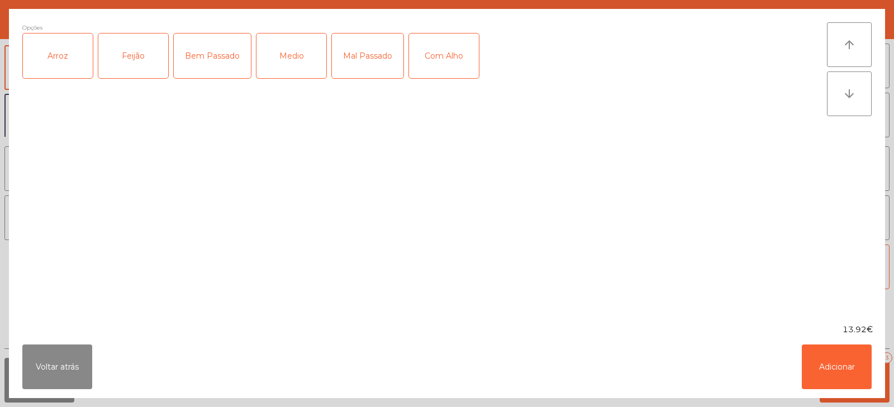
click at [75, 60] on div "Arroz" at bounding box center [58, 56] width 70 height 45
click at [143, 61] on div "Feijão" at bounding box center [133, 56] width 70 height 45
click at [291, 57] on div "Medio" at bounding box center [291, 56] width 70 height 45
click at [456, 46] on div "Com Alho" at bounding box center [444, 56] width 70 height 45
click at [843, 373] on button "Adicionar" at bounding box center [836, 367] width 70 height 45
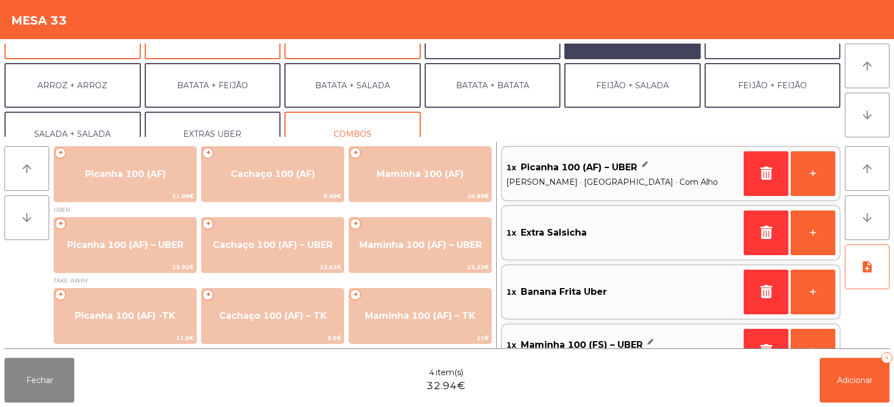
scroll to position [146, 0]
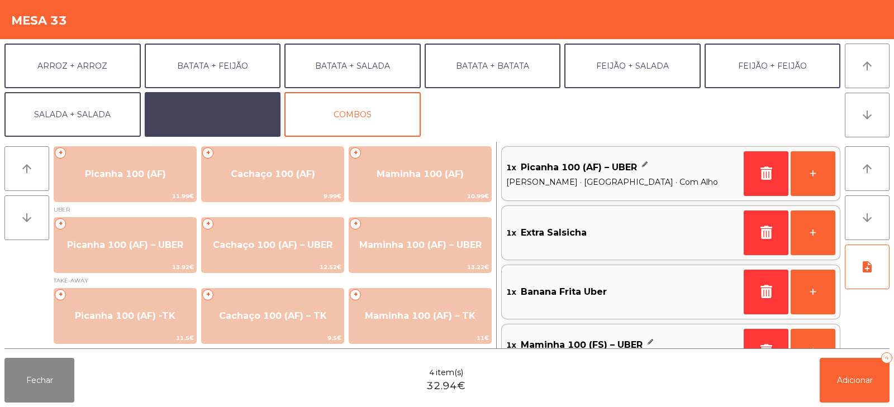
click at [227, 106] on button "EXTRAS UBER" at bounding box center [213, 114] width 136 height 45
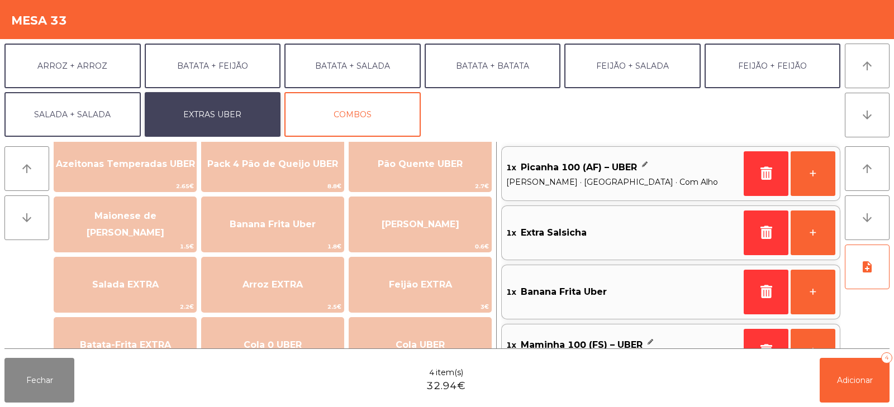
scroll to position [0, 0]
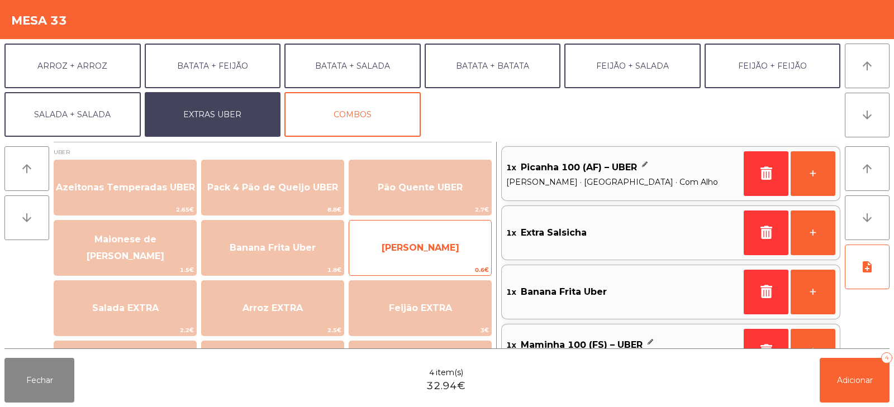
click at [438, 246] on span "[PERSON_NAME]" at bounding box center [420, 247] width 78 height 11
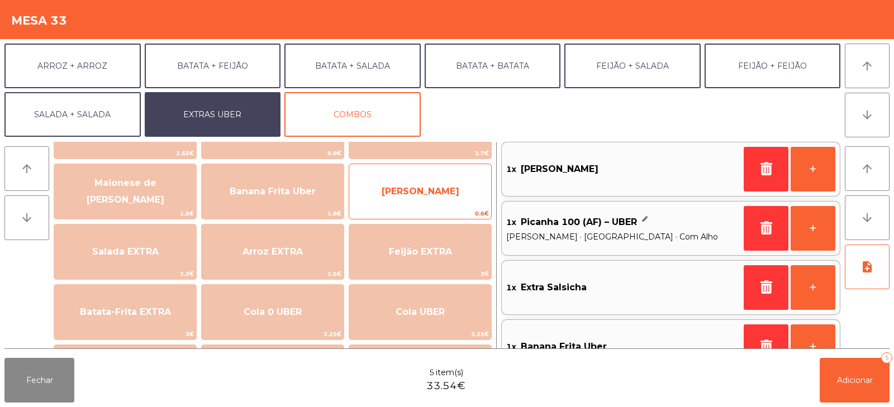
scroll to position [54, 0]
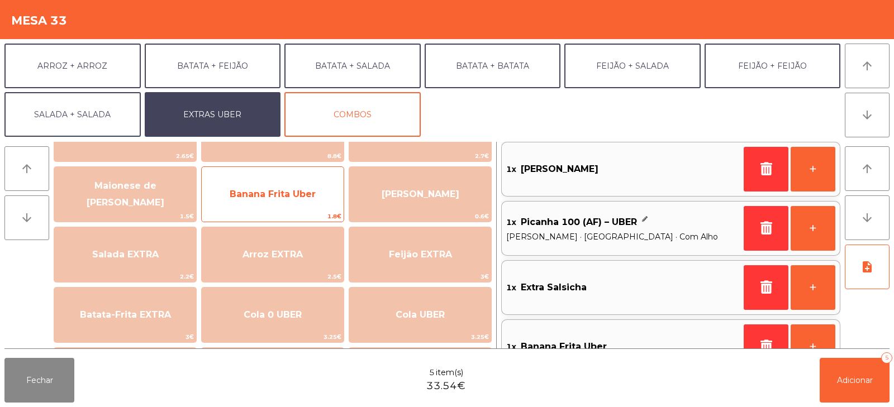
click at [283, 197] on span "Banana Frita Uber" at bounding box center [273, 194] width 86 height 11
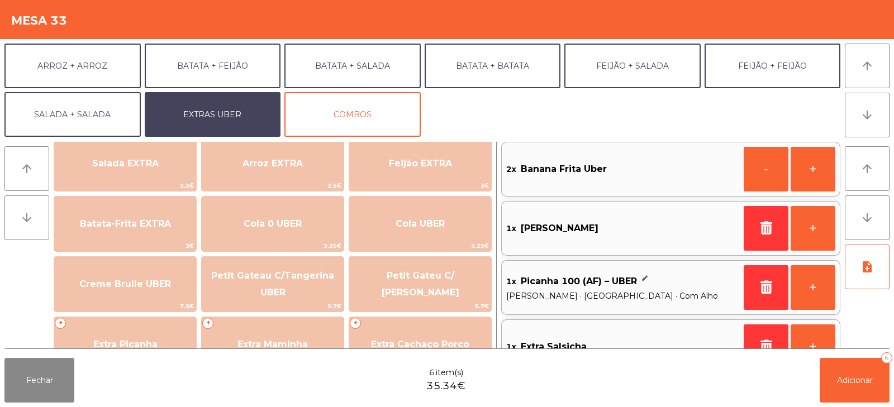
scroll to position [144, 0]
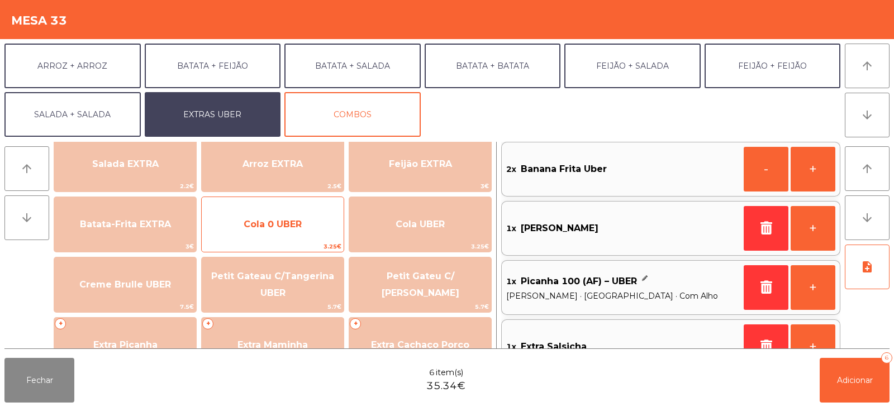
click at [290, 223] on span "Cola 0 UBER" at bounding box center [272, 224] width 58 height 11
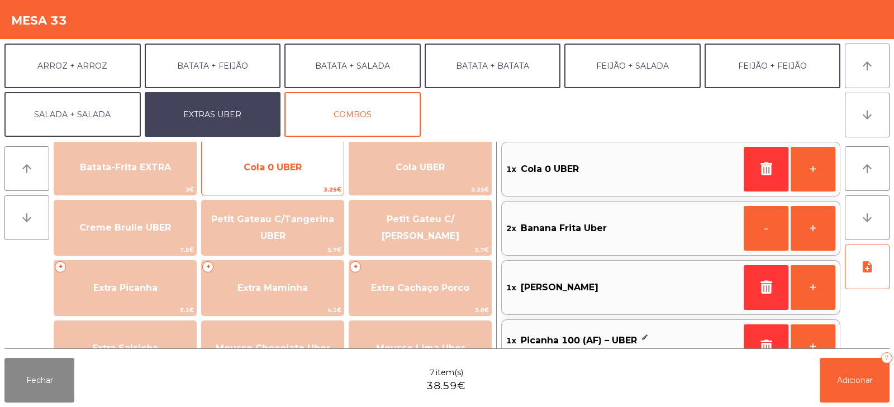
scroll to position [200, 0]
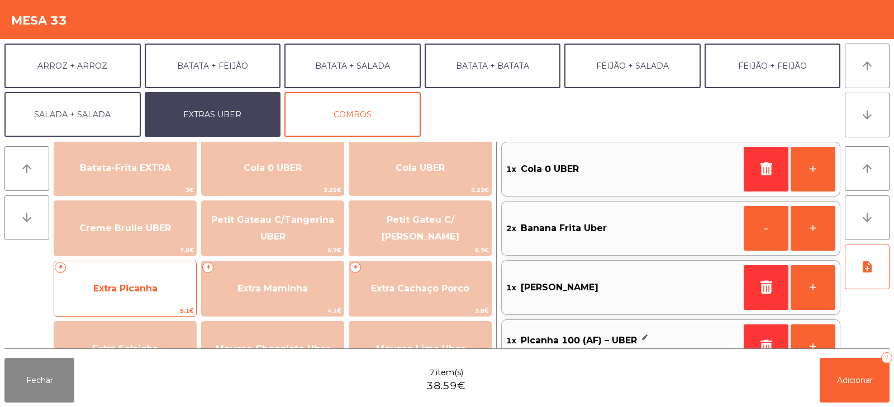
click at [123, 294] on span "Extra Picanha" at bounding box center [125, 289] width 142 height 30
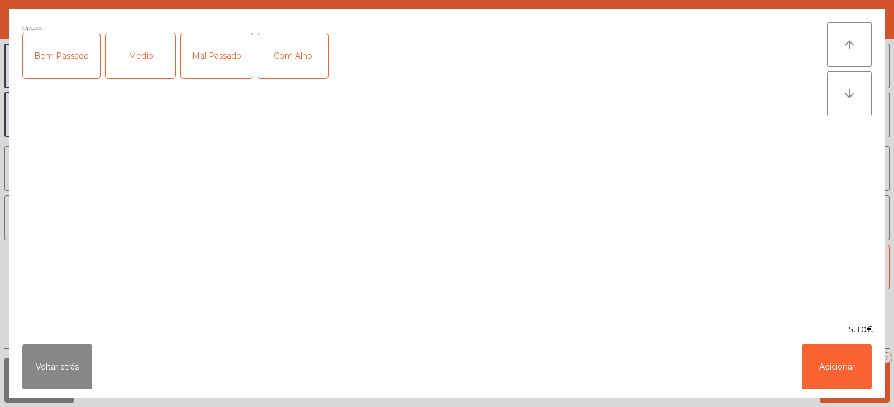
click at [156, 55] on div "Medio" at bounding box center [141, 56] width 70 height 45
click at [293, 56] on div "Com Alho" at bounding box center [293, 56] width 70 height 45
click at [815, 363] on button "Adicionar" at bounding box center [836, 367] width 70 height 45
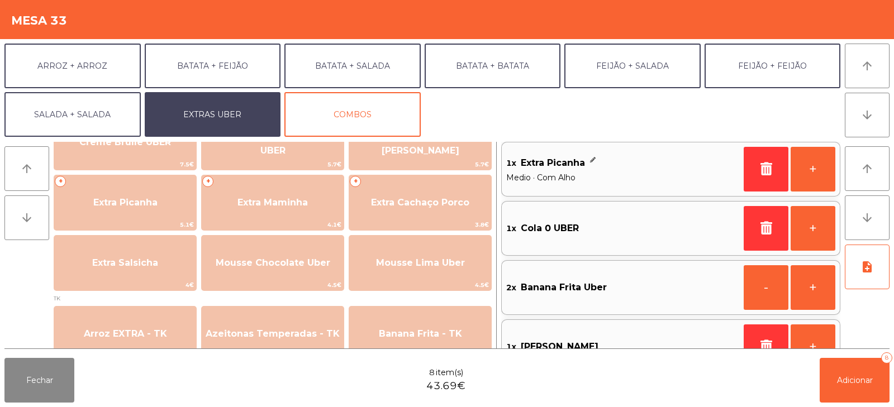
scroll to position [286, 0]
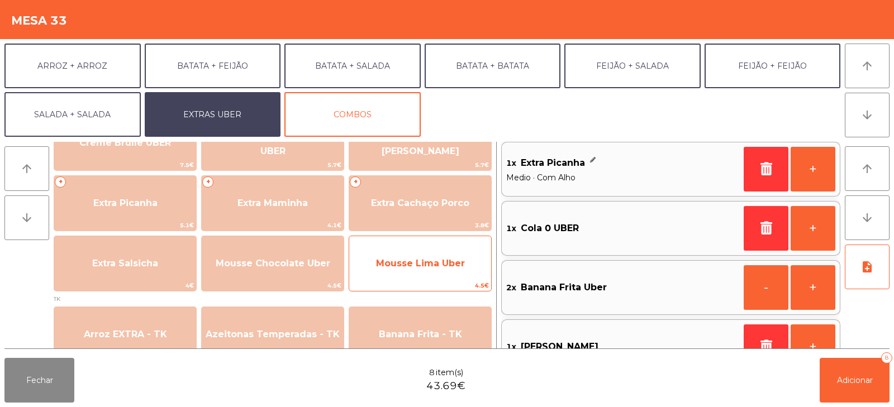
click at [437, 260] on span "Mousse Lima Uber" at bounding box center [420, 263] width 89 height 11
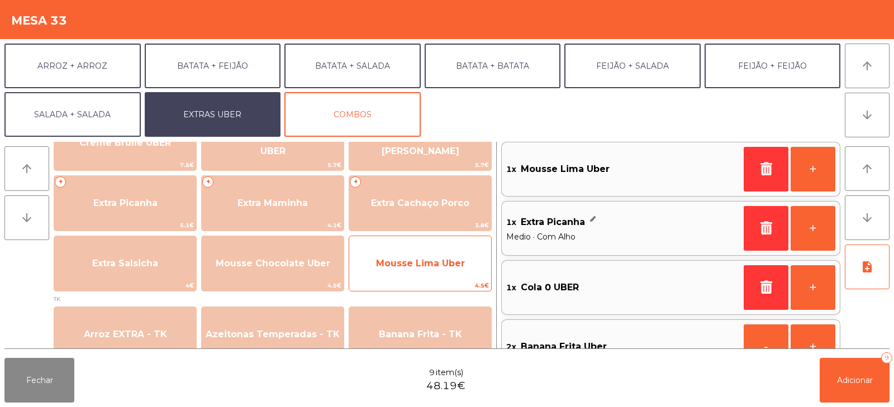
click at [433, 259] on span "Mousse Lima Uber" at bounding box center [420, 263] width 89 height 11
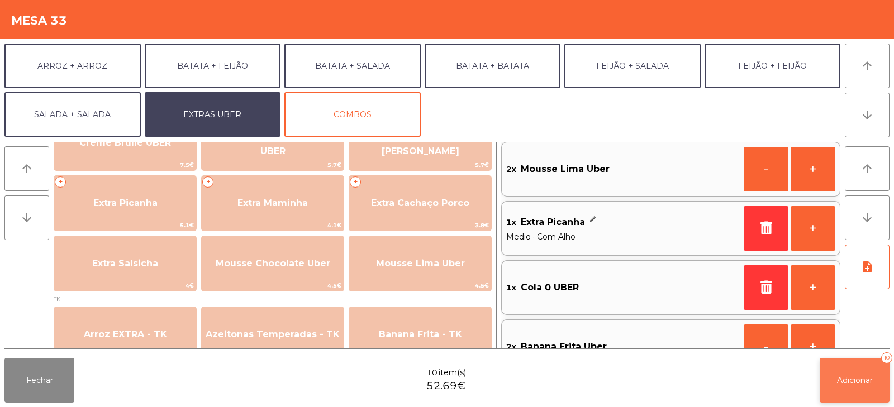
click at [861, 380] on span "Adicionar" at bounding box center [855, 380] width 36 height 10
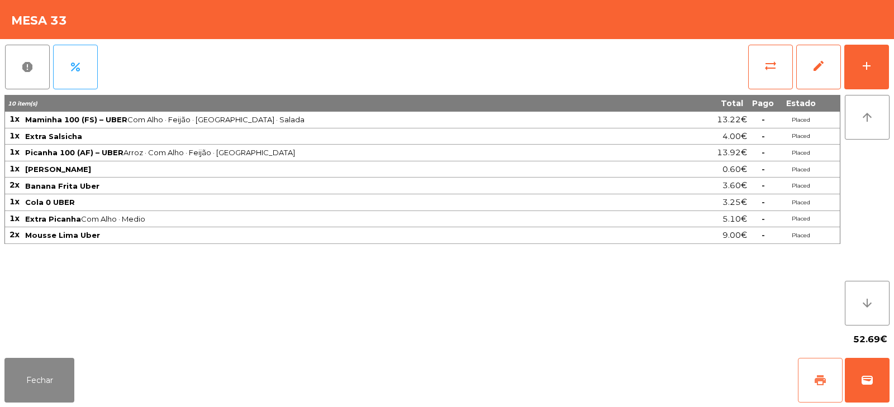
click at [804, 383] on button "print" at bounding box center [820, 380] width 45 height 45
click at [861, 371] on button "wallet" at bounding box center [866, 380] width 45 height 45
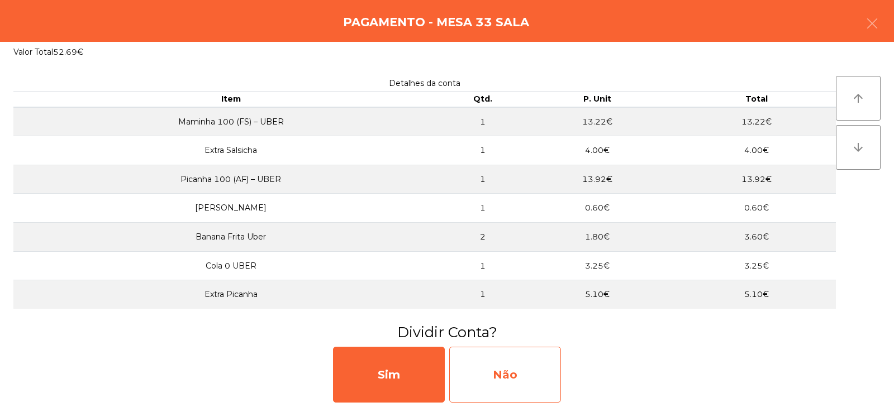
click at [500, 380] on div "Não" at bounding box center [505, 375] width 112 height 56
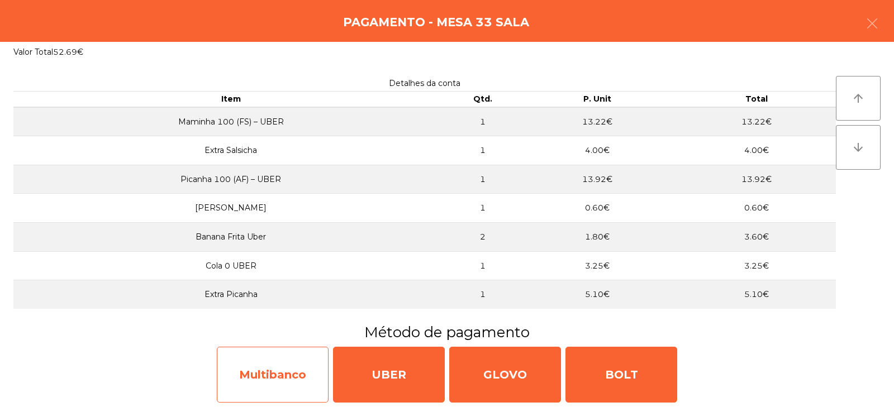
click at [277, 381] on div "Multibanco" at bounding box center [273, 375] width 112 height 56
select select "**"
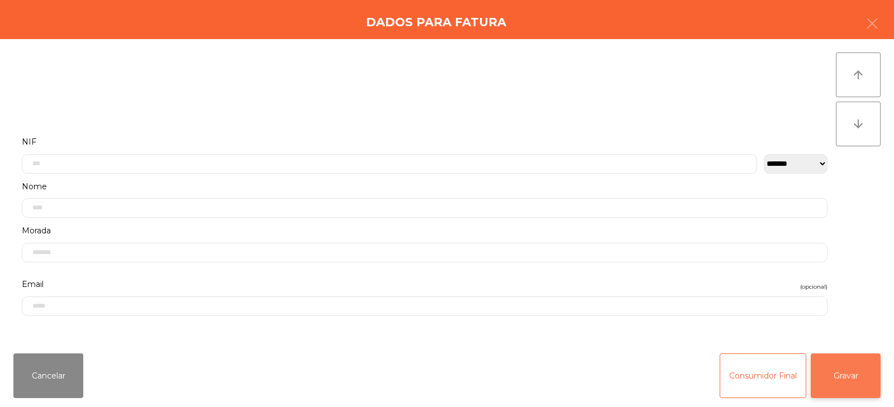
click at [860, 378] on button "Gravar" at bounding box center [845, 376] width 70 height 45
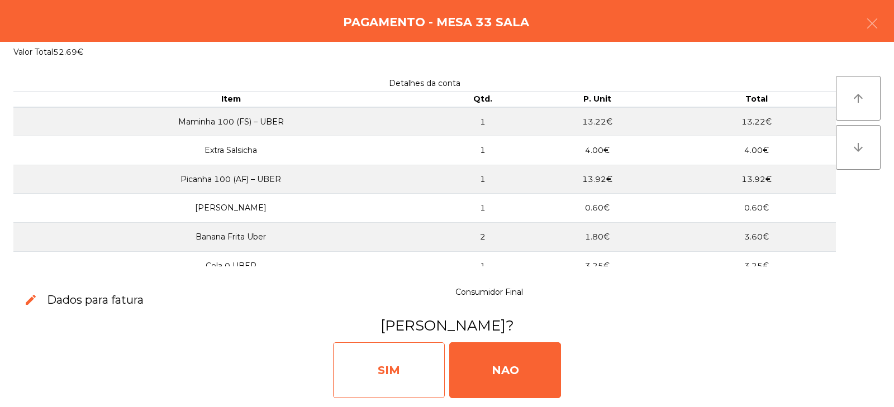
click at [393, 378] on div "SIM" at bounding box center [389, 370] width 112 height 56
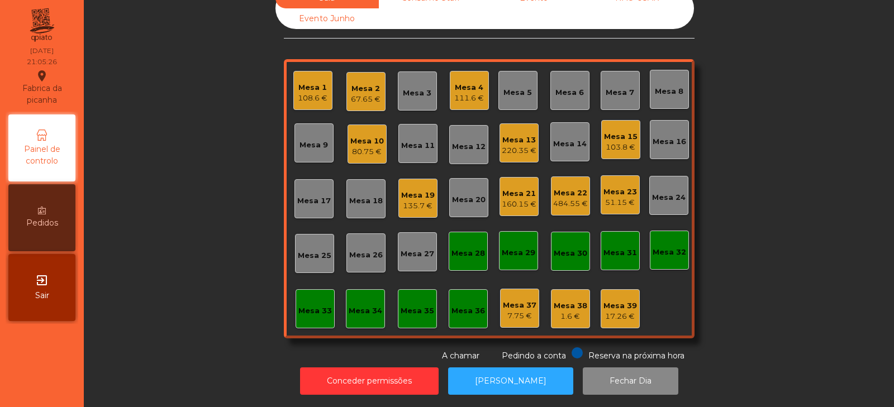
click at [366, 305] on div "Mesa 34" at bounding box center [365, 310] width 34 height 11
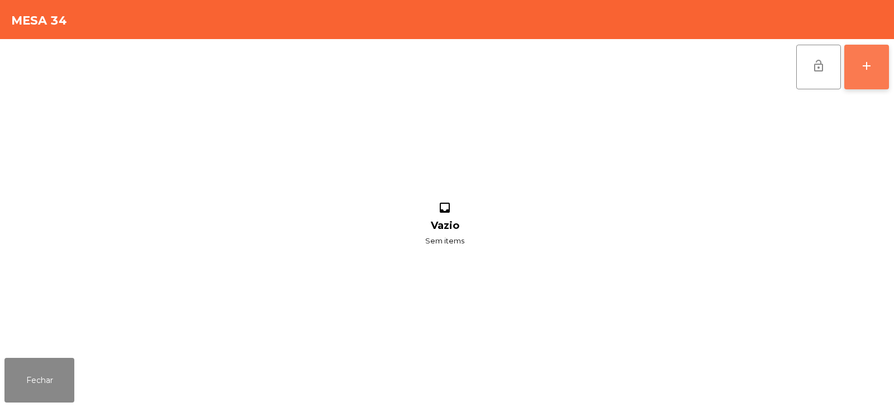
click at [870, 63] on div "add" at bounding box center [866, 65] width 13 height 13
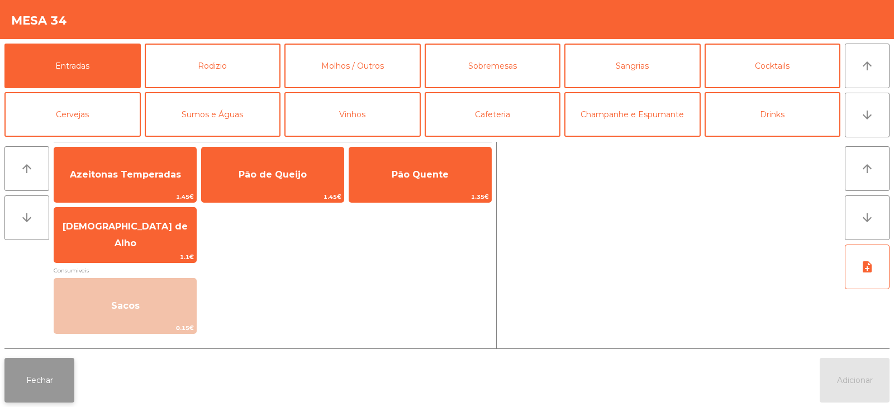
click at [22, 385] on button "Fechar" at bounding box center [39, 380] width 70 height 45
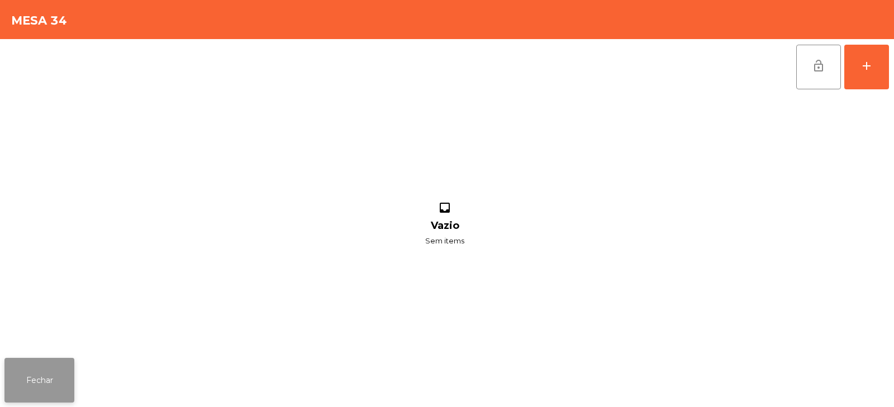
click at [50, 385] on button "Fechar" at bounding box center [39, 380] width 70 height 45
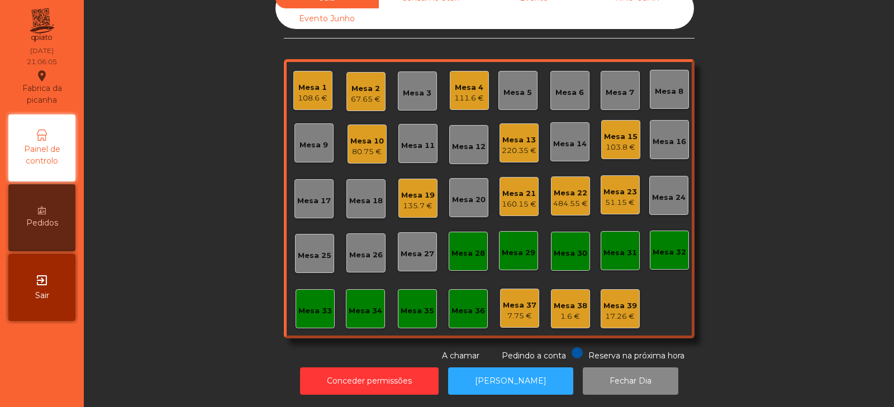
click at [818, 211] on div "Sala Consumo Staff Evento NÃO USAR Evento Junho Mesa 1 108.6 € Mesa 2 67.65 € M…" at bounding box center [489, 175] width 780 height 374
click at [346, 313] on div "Mesa 34" at bounding box center [365, 308] width 39 height 39
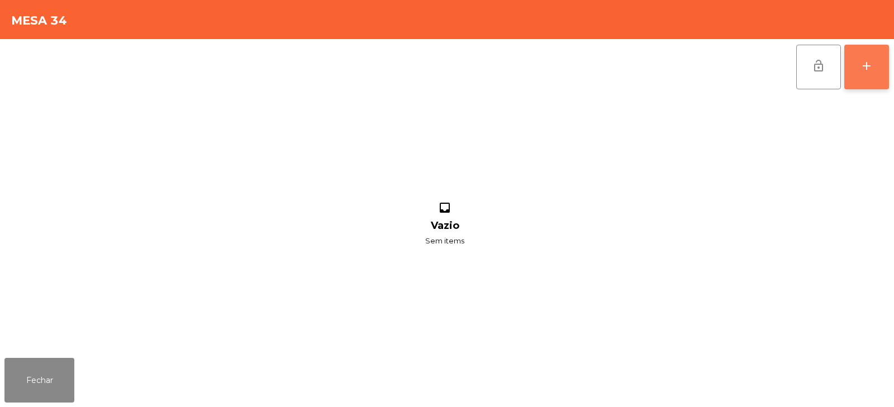
click at [870, 55] on button "add" at bounding box center [866, 67] width 45 height 45
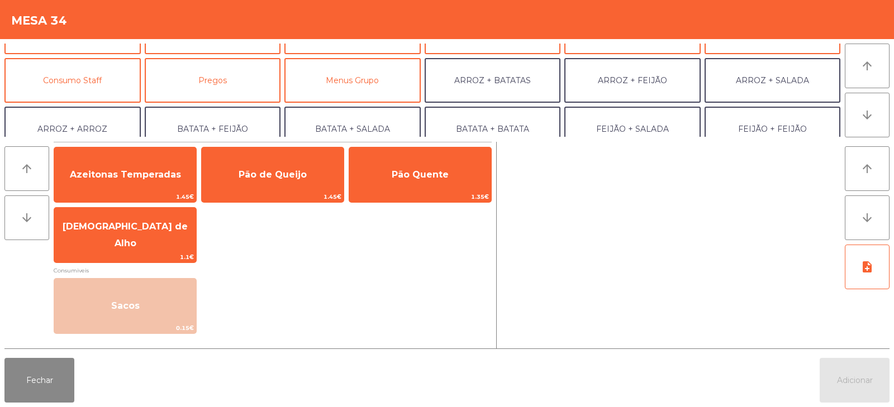
scroll to position [81, 0]
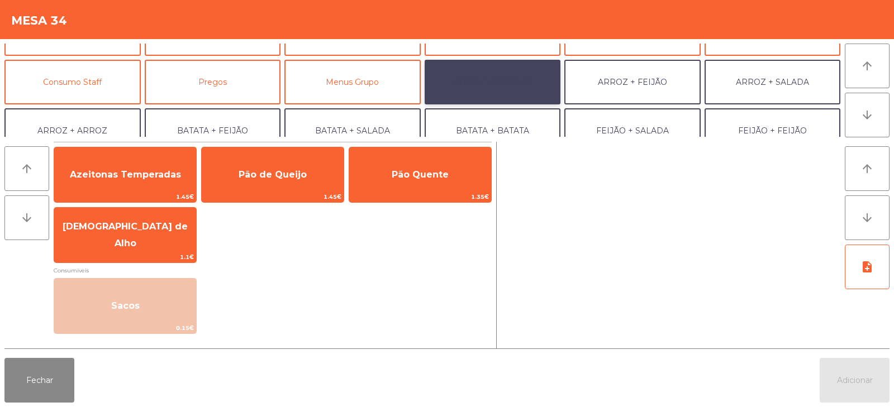
click at [516, 70] on button "ARROZ + BATATAS" at bounding box center [492, 82] width 136 height 45
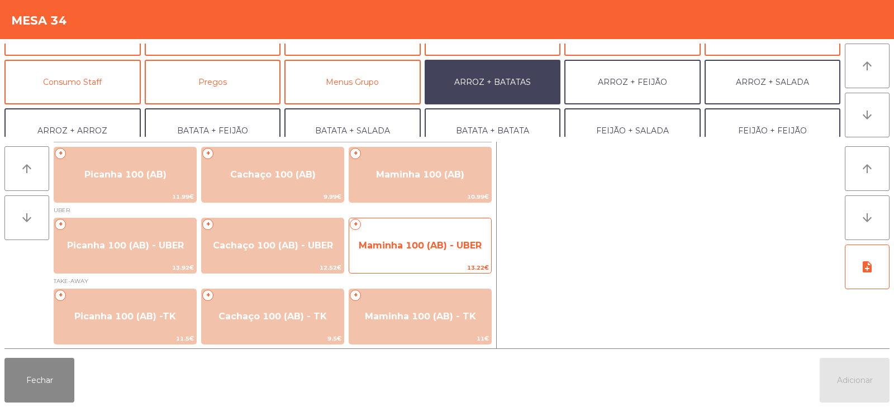
click at [423, 251] on span "Maminha 100 (AB) - UBER" at bounding box center [420, 246] width 142 height 30
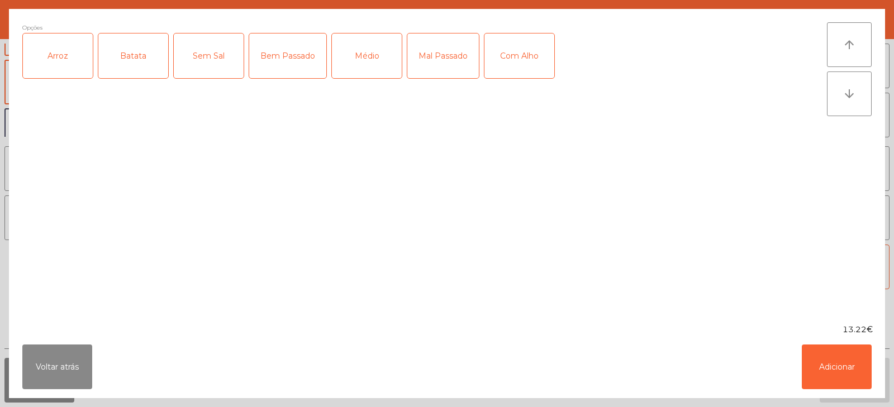
click at [77, 59] on div "Arroz" at bounding box center [58, 56] width 70 height 45
click at [127, 58] on div "Batata" at bounding box center [133, 56] width 70 height 45
click at [284, 57] on div "Bem Passado" at bounding box center [287, 56] width 77 height 45
click at [523, 52] on div "Com Alho" at bounding box center [519, 56] width 70 height 45
click at [833, 362] on button "Adicionar" at bounding box center [836, 367] width 70 height 45
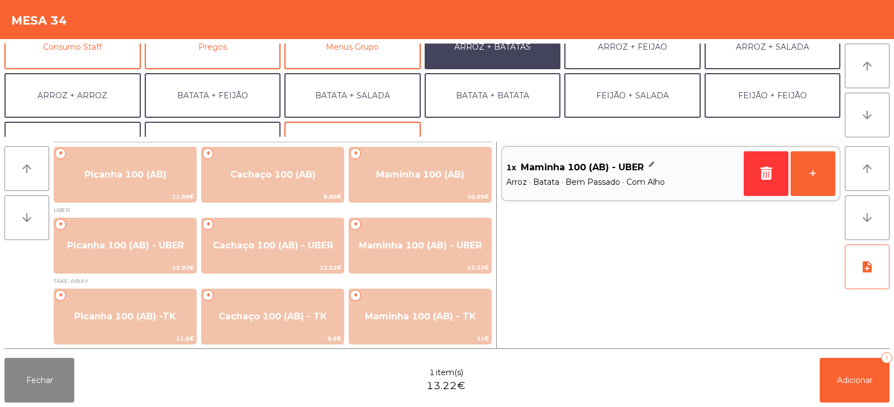
scroll to position [133, 0]
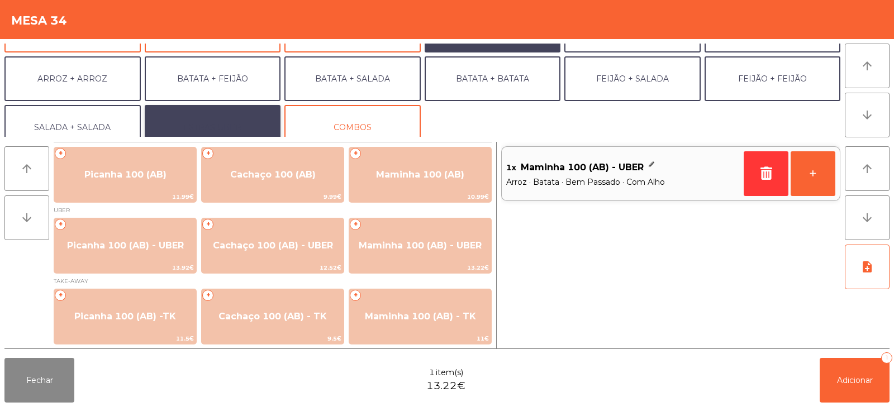
click at [231, 126] on button "EXTRAS UBER" at bounding box center [213, 127] width 136 height 45
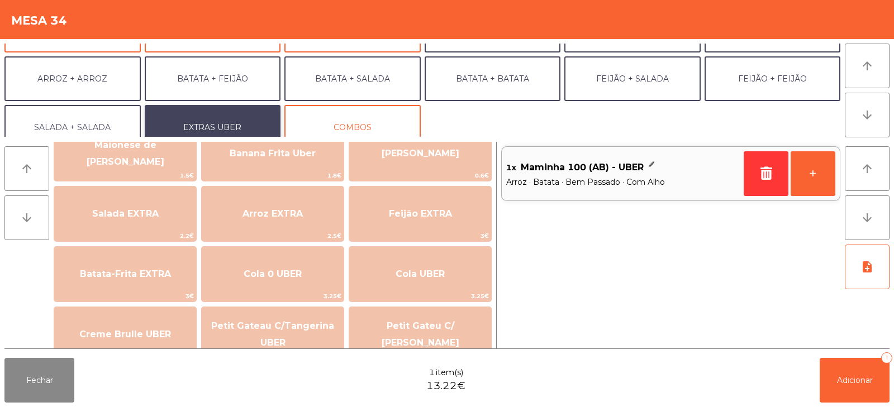
scroll to position [95, 0]
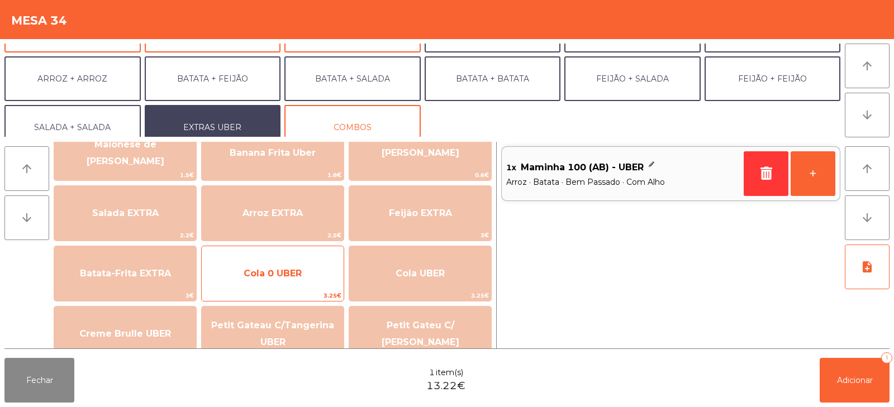
click at [293, 270] on span "Cola 0 UBER" at bounding box center [272, 273] width 58 height 11
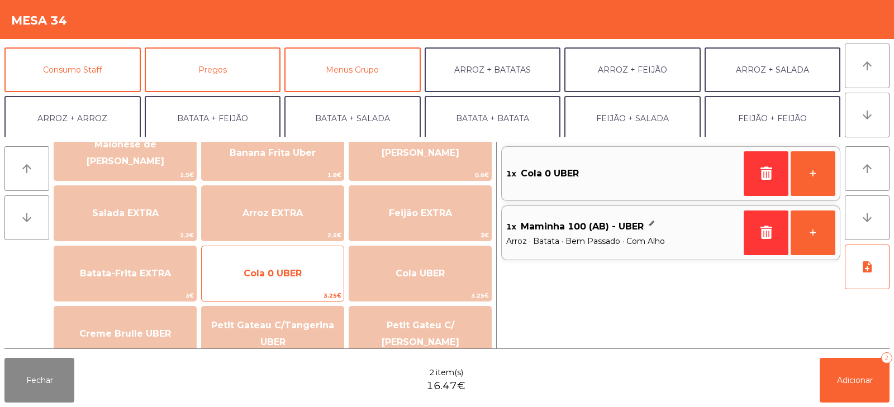
scroll to position [98, 0]
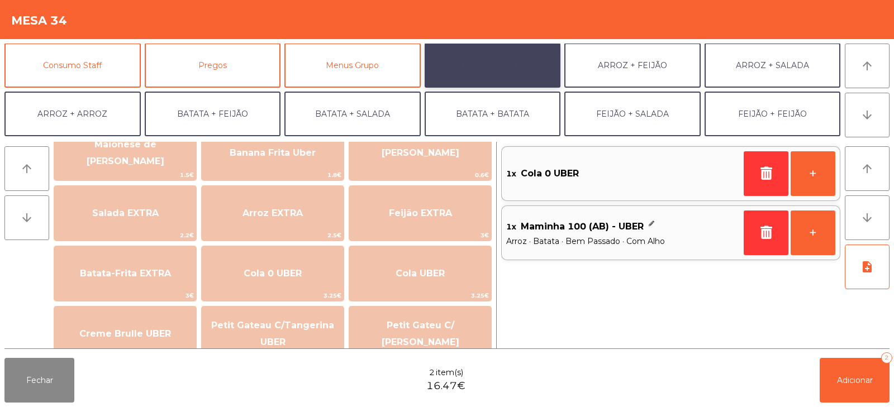
click at [508, 59] on button "ARROZ + BATATAS" at bounding box center [492, 65] width 136 height 45
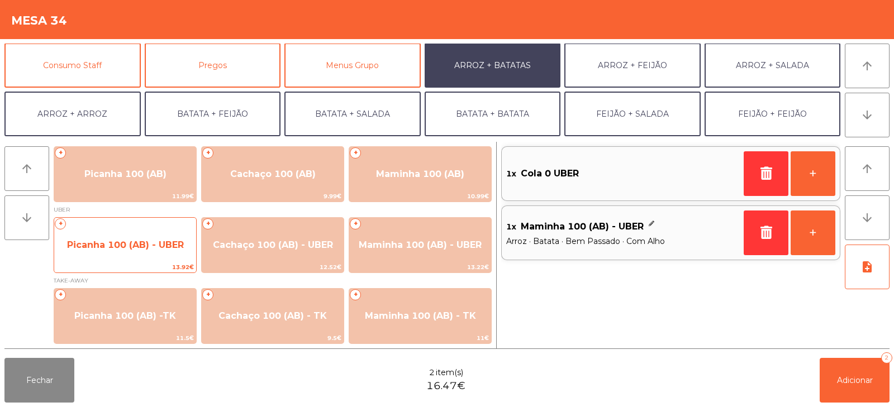
click at [125, 237] on span "Picanha 100 (AB) - UBER" at bounding box center [125, 245] width 142 height 30
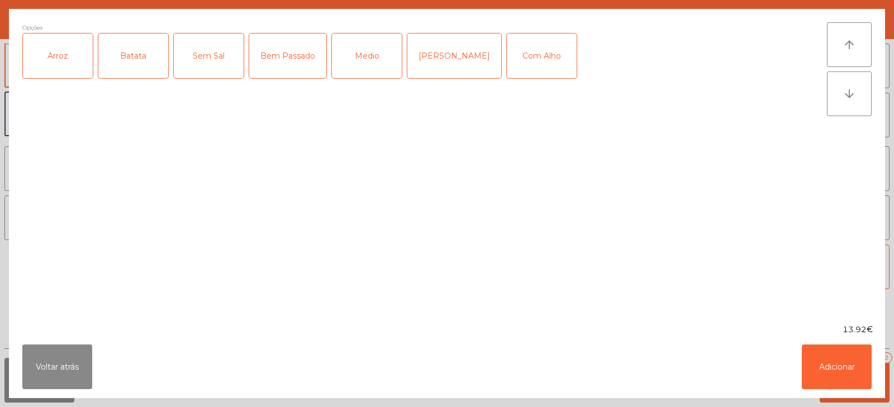
click at [65, 64] on div "Arroz" at bounding box center [58, 56] width 70 height 45
click at [135, 56] on div "Batata" at bounding box center [133, 56] width 70 height 45
click at [293, 55] on div "Bem Passado" at bounding box center [287, 56] width 77 height 45
click at [526, 67] on div "Com Alho" at bounding box center [542, 56] width 70 height 45
click at [825, 357] on button "Adicionar" at bounding box center [836, 367] width 70 height 45
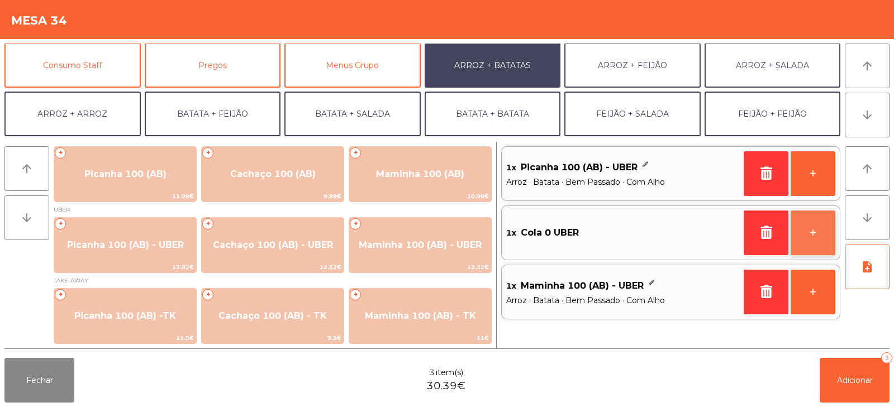
click at [805, 230] on button "+" at bounding box center [812, 233] width 45 height 45
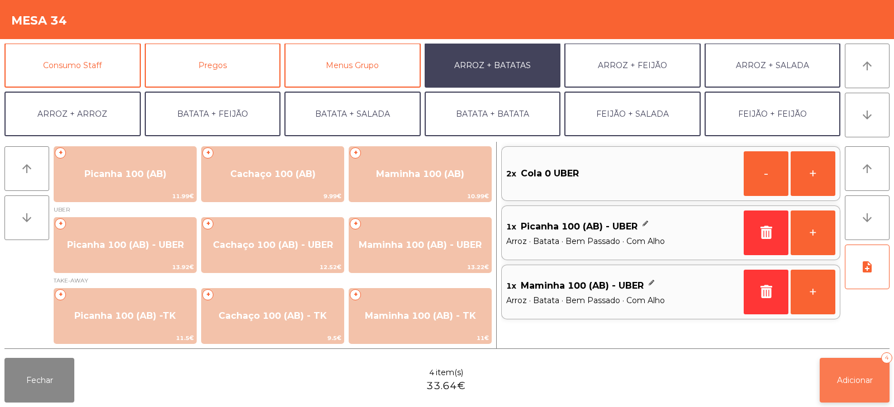
click at [862, 378] on span "Adicionar" at bounding box center [855, 380] width 36 height 10
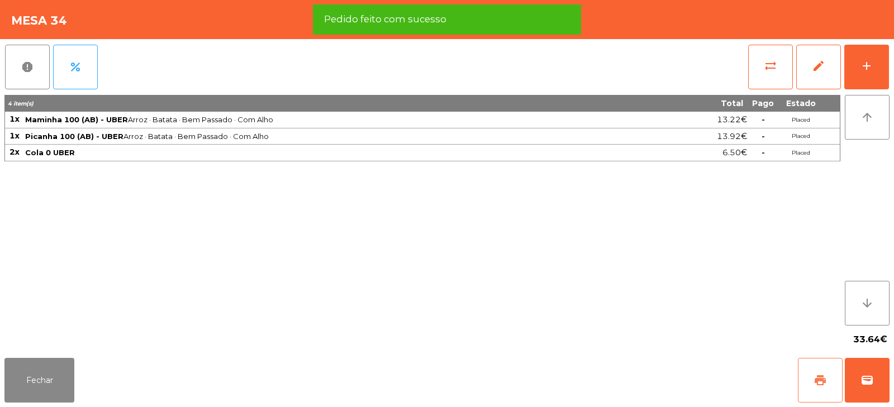
click at [816, 392] on button "print" at bounding box center [820, 380] width 45 height 45
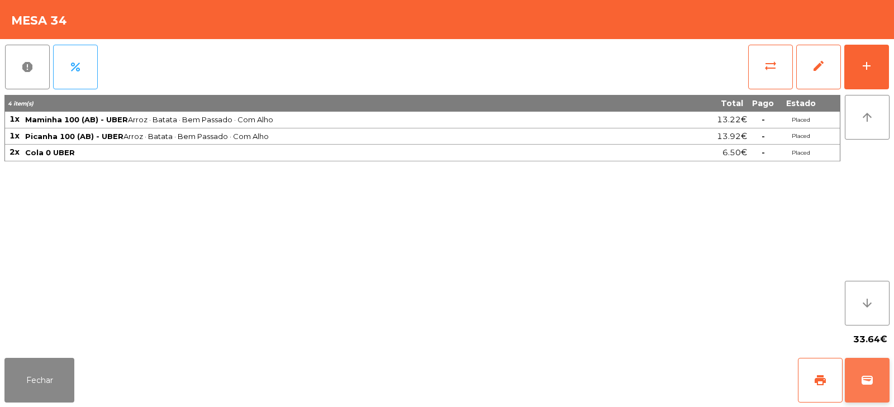
click at [880, 375] on button "wallet" at bounding box center [866, 380] width 45 height 45
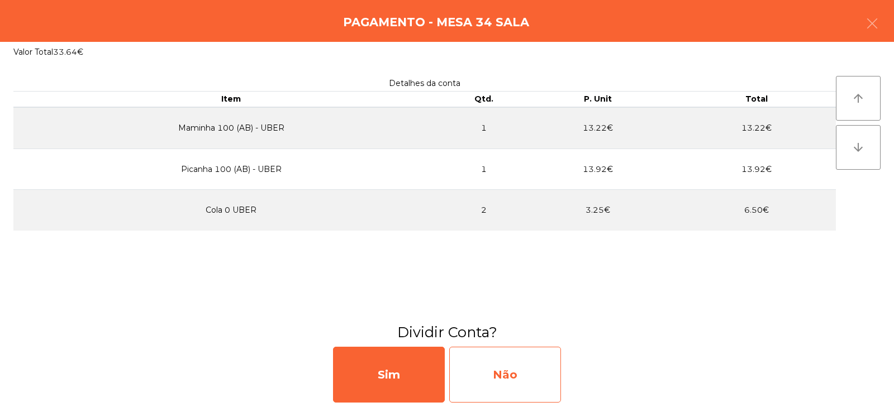
click at [517, 374] on div "Não" at bounding box center [505, 375] width 112 height 56
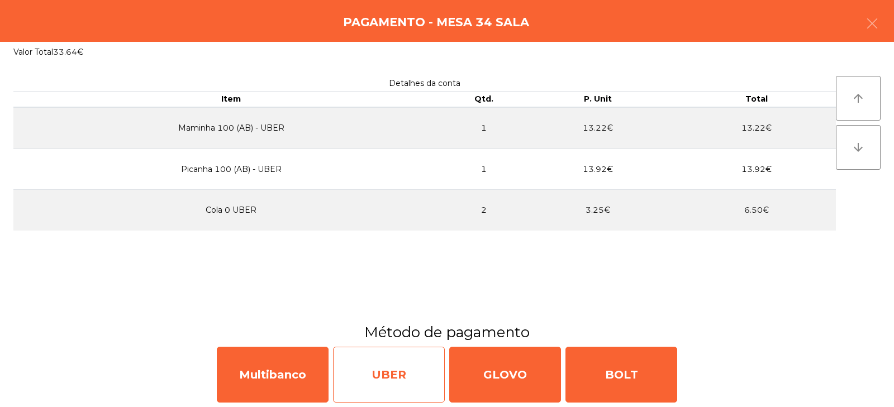
click at [391, 379] on div "UBER" at bounding box center [389, 375] width 112 height 56
select select "**"
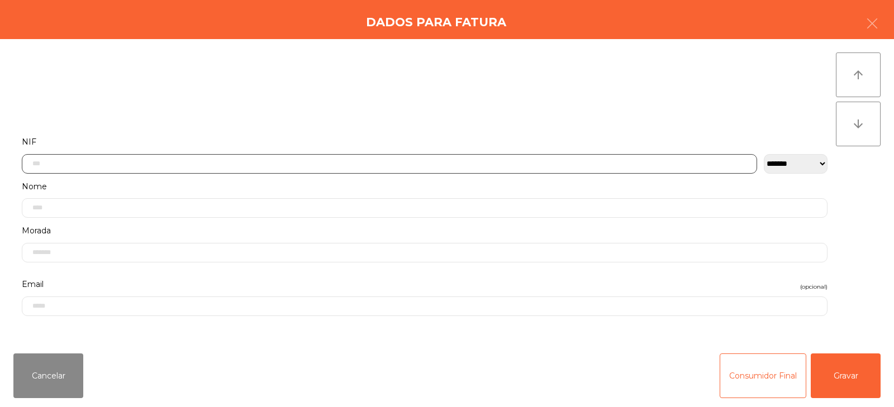
click at [337, 160] on input "text" at bounding box center [389, 164] width 735 height 20
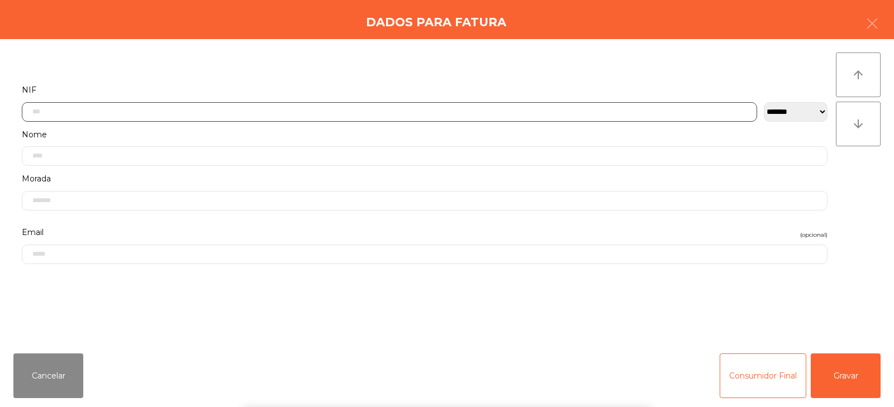
scroll to position [82, 0]
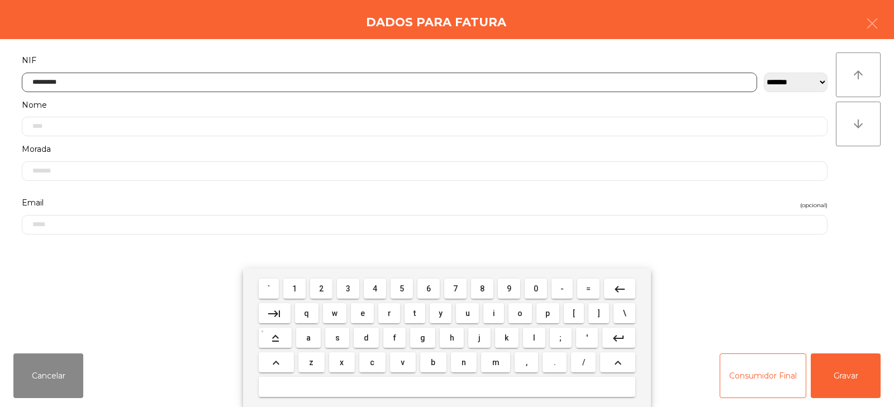
type input "*********"
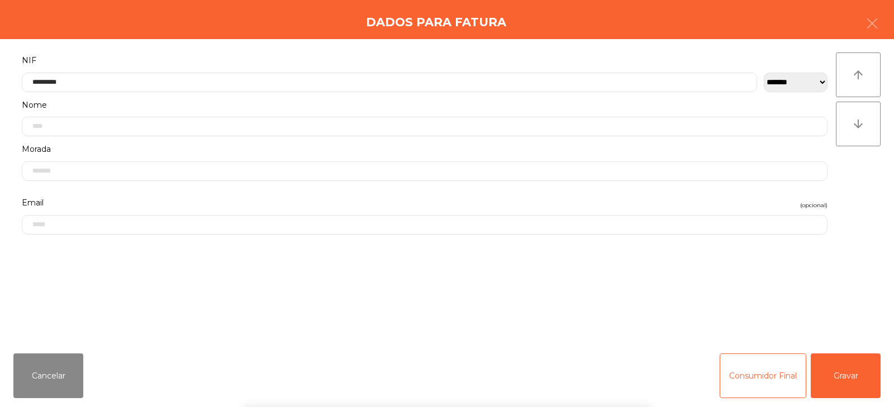
click at [835, 379] on div "` 1 2 3 4 5 6 7 8 9 0 - = keyboard_backspace keyboard_tab q w e r t y u i o p […" at bounding box center [447, 338] width 894 height 139
click at [853, 368] on button "Gravar" at bounding box center [845, 376] width 70 height 45
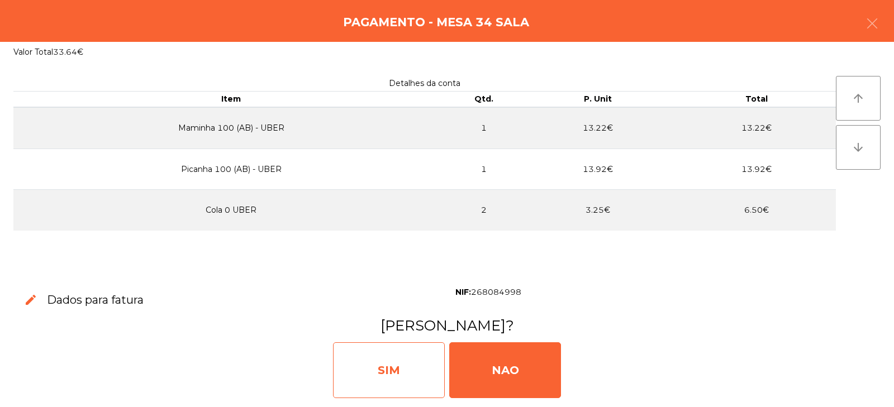
click at [390, 378] on div "SIM" at bounding box center [389, 370] width 112 height 56
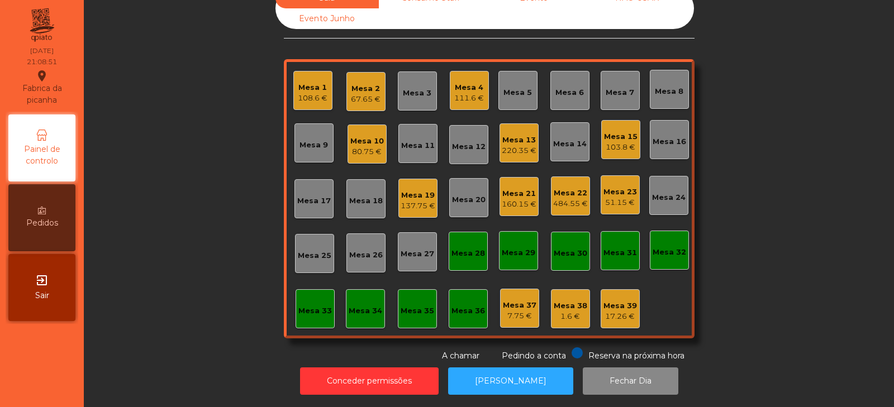
click at [787, 155] on div "Sala Consumo Staff Evento NÃO USAR Evento Junho Mesa 1 108.6 € Mesa 2 67.65 € M…" at bounding box center [489, 175] width 780 height 374
click at [215, 168] on div "Sala Consumo Staff Evento NÃO USAR Evento Junho Mesa 1 108.6 € Mesa 2 67.65 € M…" at bounding box center [489, 175] width 780 height 374
click at [763, 154] on div "Sala Consumo Staff Evento NÃO USAR Evento Junho Mesa 1 108.6 € Mesa 2 67.65 € M…" at bounding box center [489, 175] width 780 height 374
click at [366, 146] on div "80.75 €" at bounding box center [367, 151] width 34 height 11
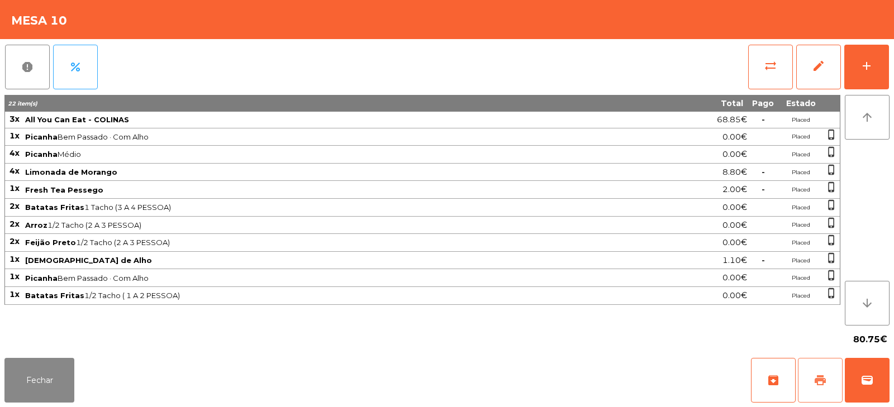
click at [823, 374] on span "print" at bounding box center [819, 380] width 13 height 13
click at [25, 385] on button "Fechar" at bounding box center [39, 380] width 70 height 45
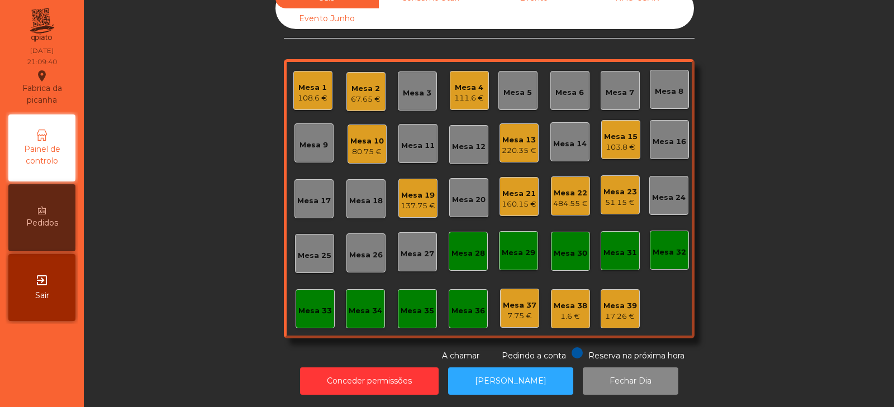
click at [408, 310] on div "Mesa 35" at bounding box center [417, 308] width 39 height 39
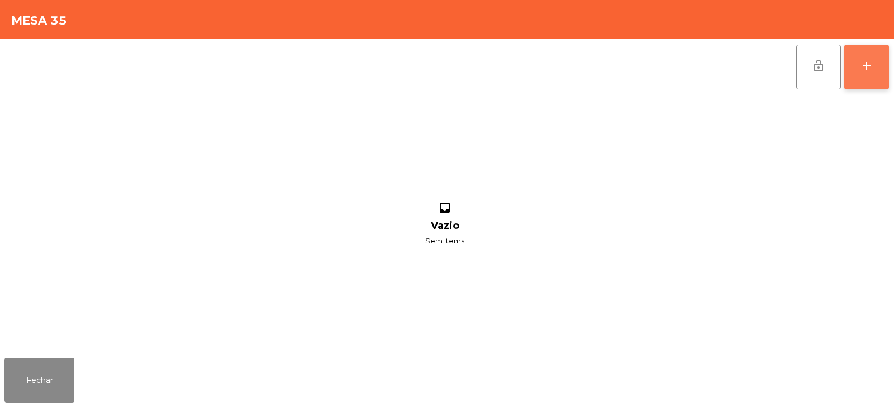
click at [871, 60] on div "add" at bounding box center [866, 65] width 13 height 13
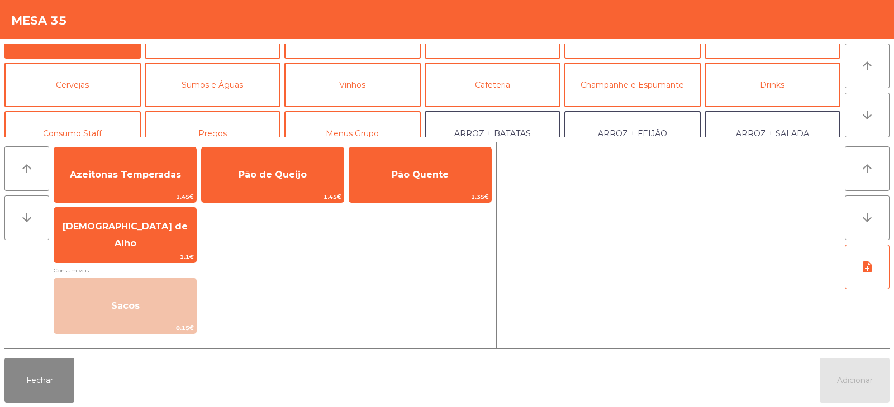
scroll to position [41, 0]
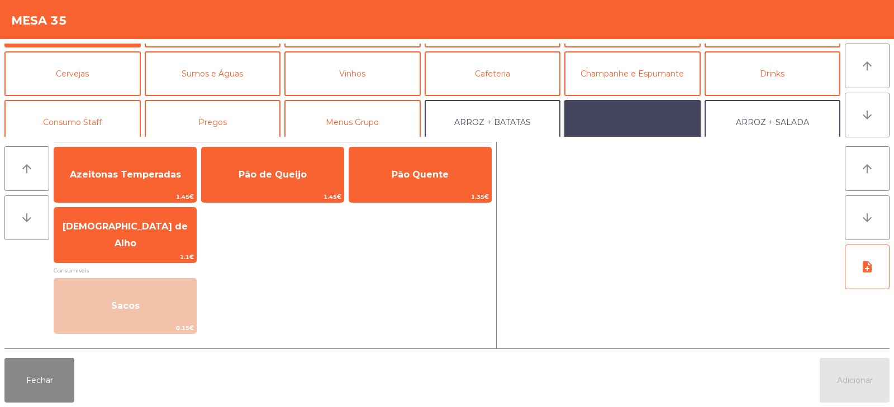
click at [638, 120] on button "ARROZ + FEIJÃO" at bounding box center [632, 122] width 136 height 45
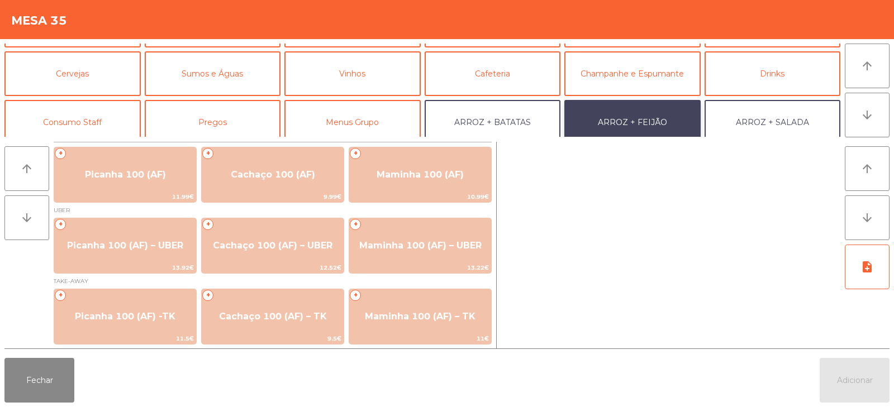
scroll to position [1, 0]
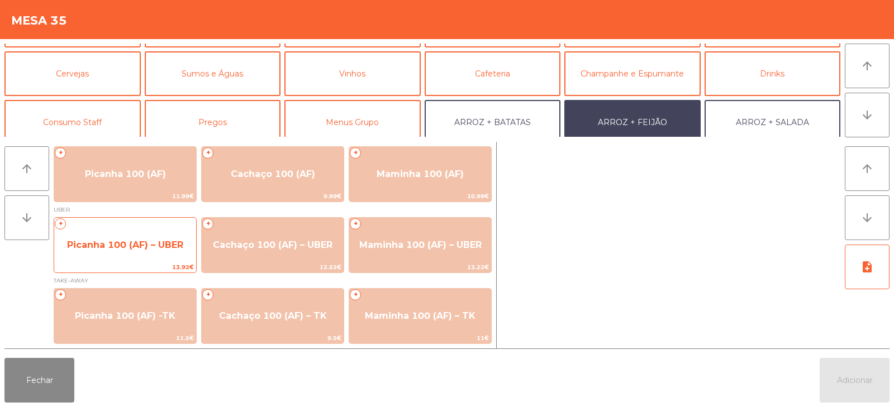
click at [145, 250] on span "Picanha 100 (AF) – UBER" at bounding box center [125, 245] width 142 height 30
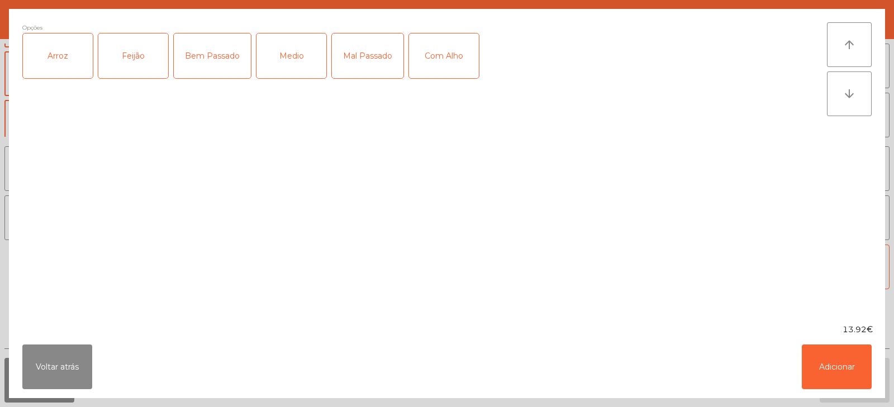
click at [57, 54] on div "Arroz" at bounding box center [58, 56] width 70 height 45
click at [125, 51] on div "Feijão" at bounding box center [133, 56] width 70 height 45
click at [295, 62] on div "Medio" at bounding box center [291, 56] width 70 height 45
click at [448, 56] on div "Com Alho" at bounding box center [444, 56] width 70 height 45
click at [833, 362] on button "Adicionar" at bounding box center [836, 367] width 70 height 45
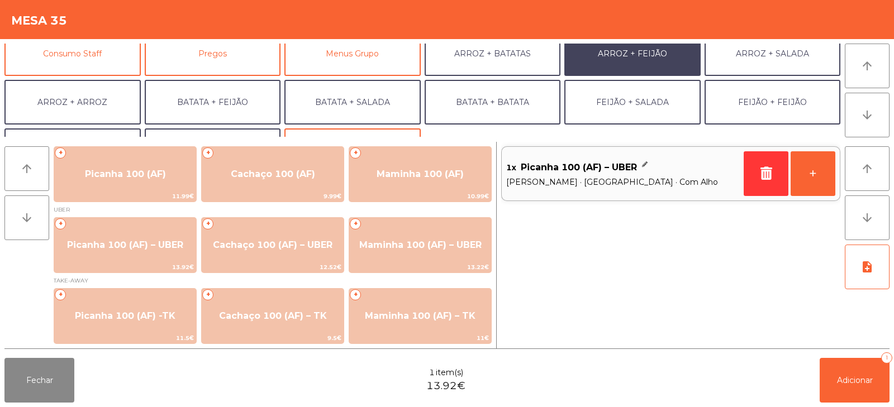
scroll to position [146, 0]
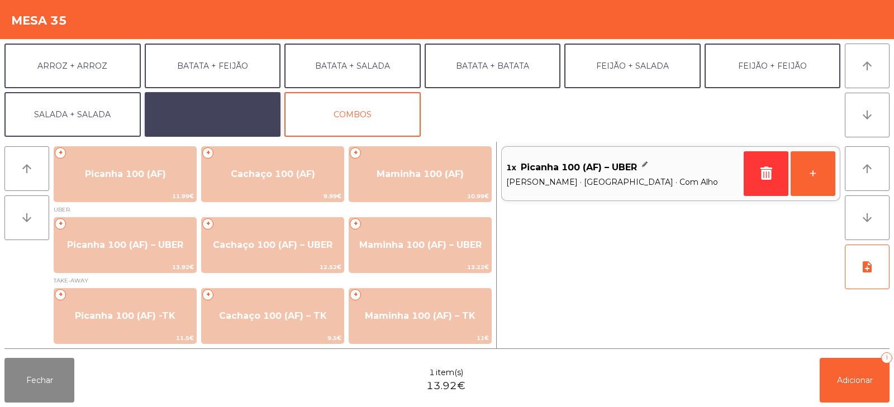
click at [216, 118] on button "EXTRAS UBER" at bounding box center [213, 114] width 136 height 45
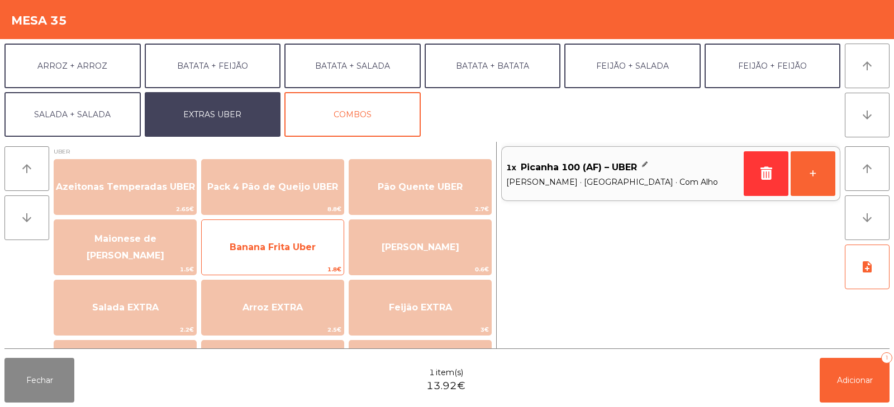
click at [276, 254] on span "Banana Frita Uber" at bounding box center [273, 247] width 142 height 30
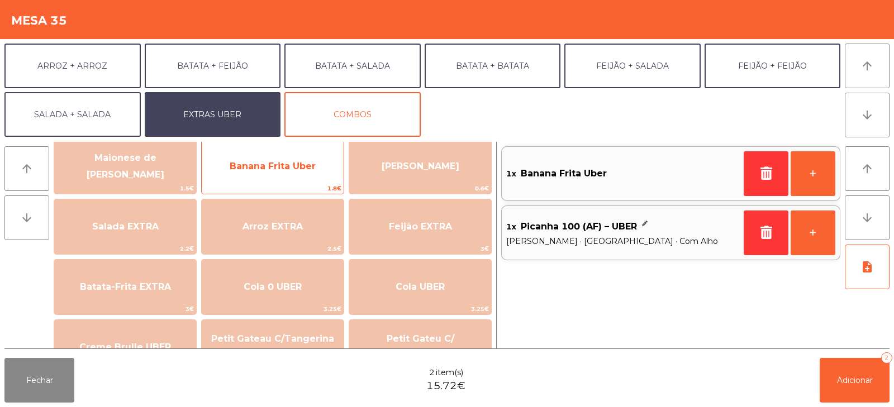
scroll to position [92, 0]
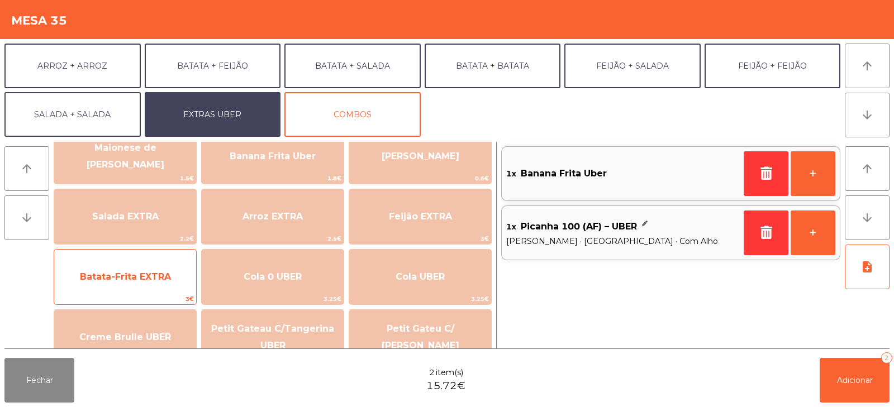
click at [144, 277] on span "Batata-Frita EXTRA" at bounding box center [125, 276] width 91 height 11
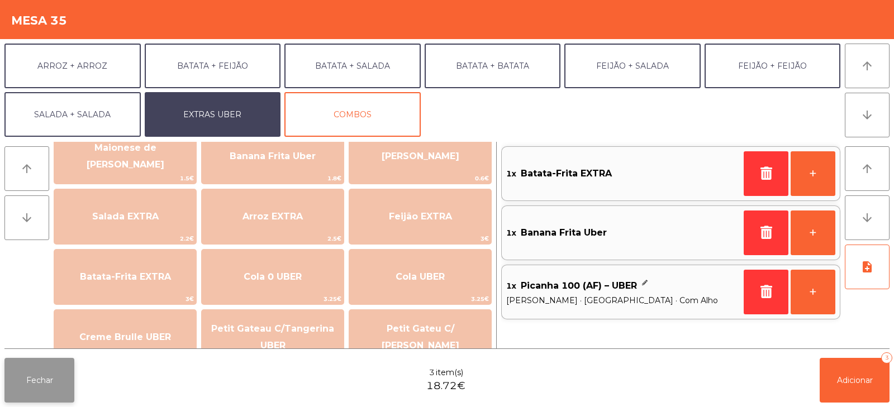
click at [43, 384] on button "Fechar" at bounding box center [39, 380] width 70 height 45
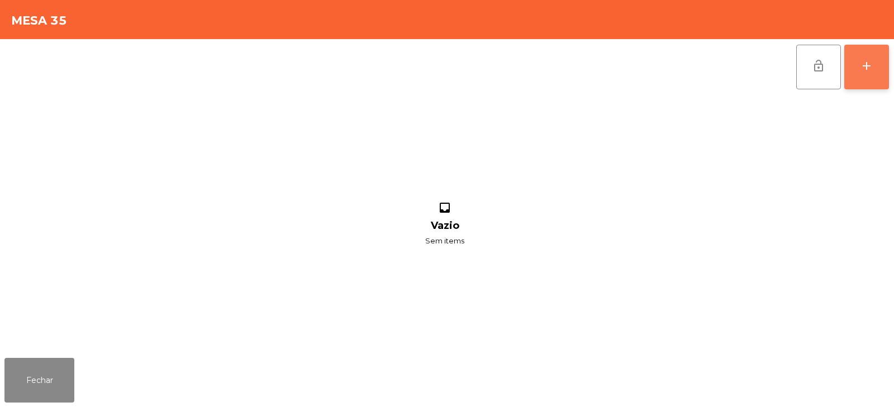
click at [872, 62] on div "add" at bounding box center [866, 65] width 13 height 13
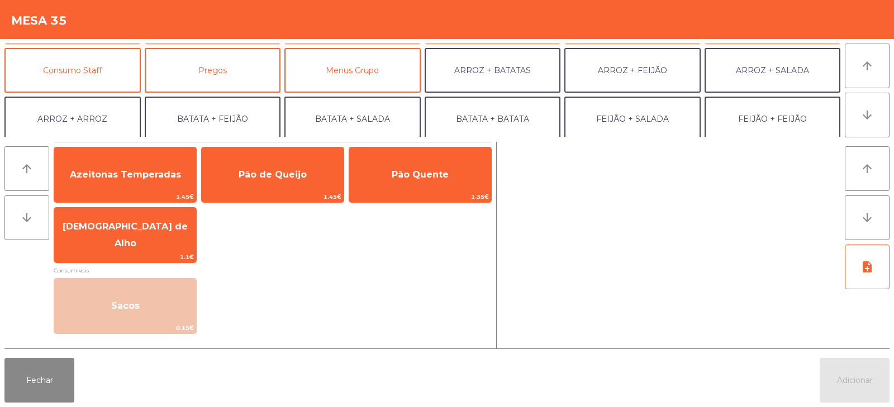
scroll to position [103, 0]
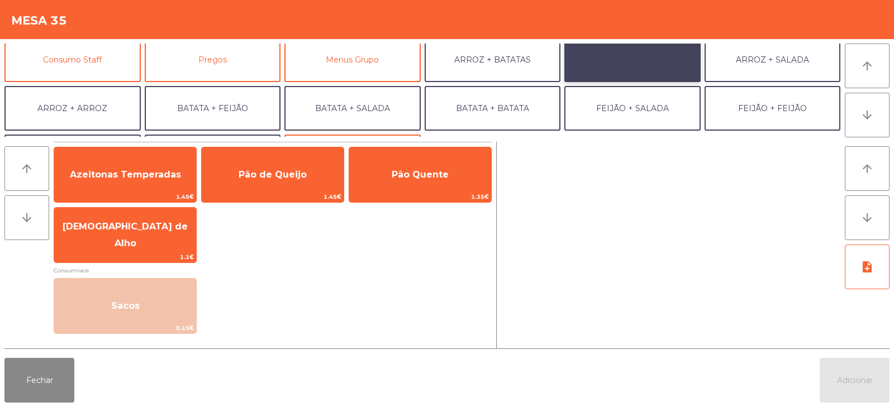
click at [631, 66] on button "ARROZ + FEIJÃO" at bounding box center [632, 59] width 136 height 45
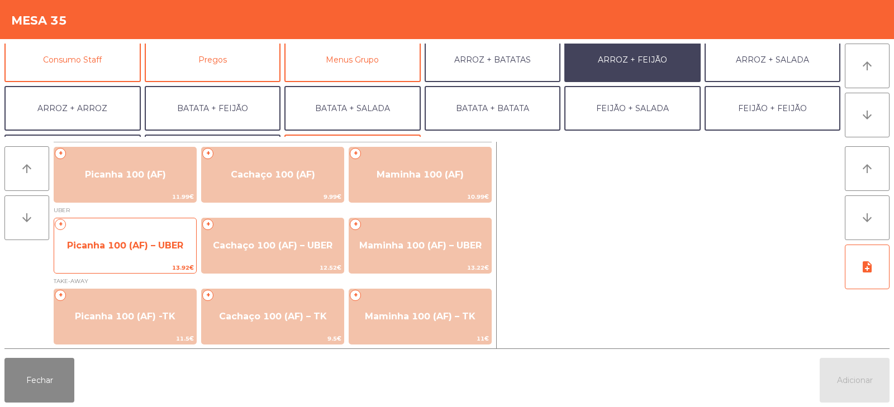
click at [139, 250] on span "Picanha 100 (AF) – UBER" at bounding box center [125, 245] width 116 height 11
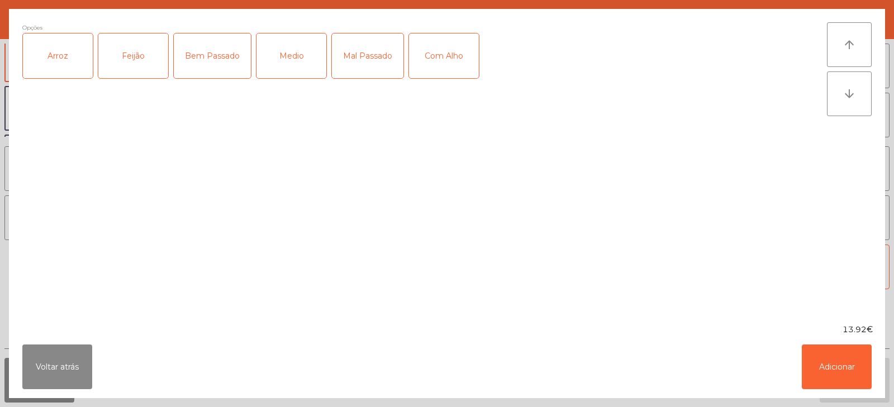
click at [58, 57] on div "Arroz" at bounding box center [58, 56] width 70 height 45
click at [147, 54] on div "Feijão" at bounding box center [133, 56] width 70 height 45
click at [272, 71] on div "Medio" at bounding box center [291, 56] width 70 height 45
click at [410, 59] on div "Com Alho" at bounding box center [444, 56] width 70 height 45
click at [810, 364] on button "Adicionar" at bounding box center [836, 367] width 70 height 45
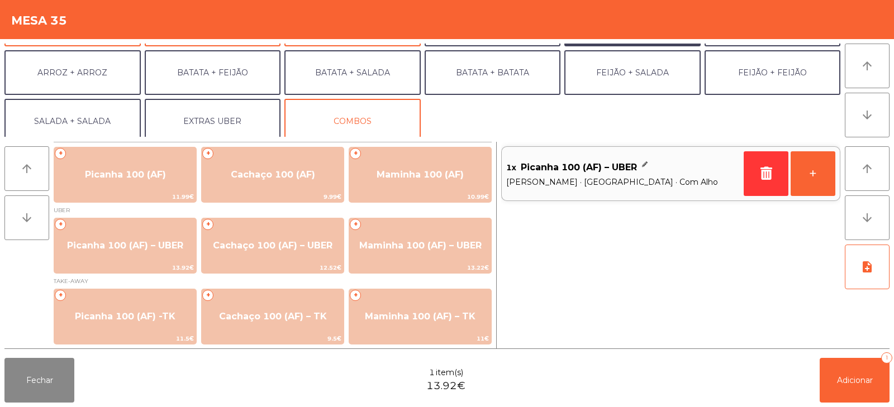
scroll to position [146, 0]
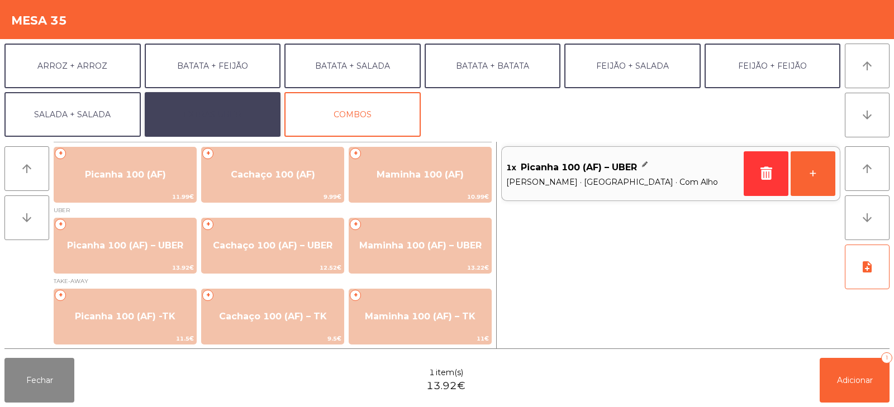
click at [227, 126] on button "EXTRAS UBER" at bounding box center [213, 114] width 136 height 45
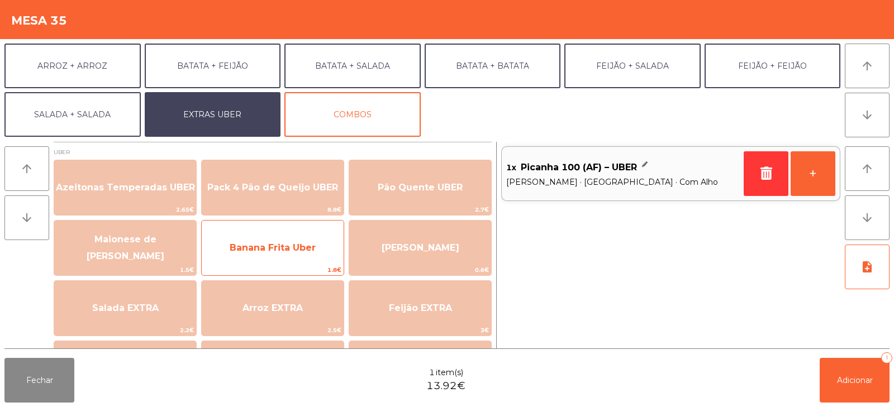
click at [324, 252] on span "Banana Frita Uber" at bounding box center [273, 248] width 142 height 30
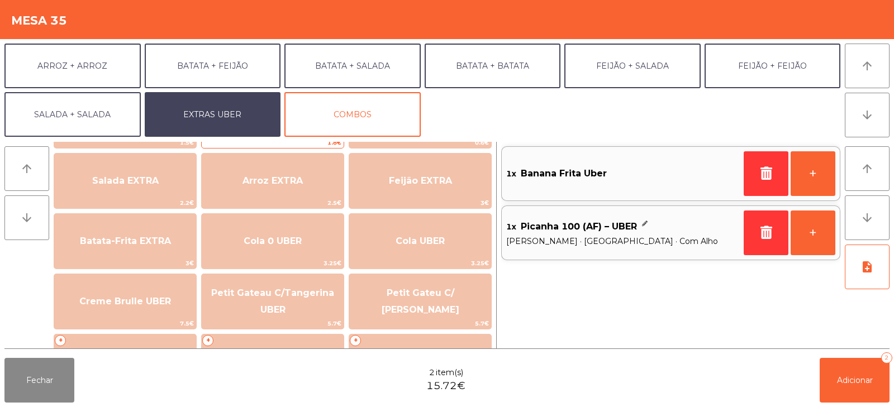
scroll to position [126, 0]
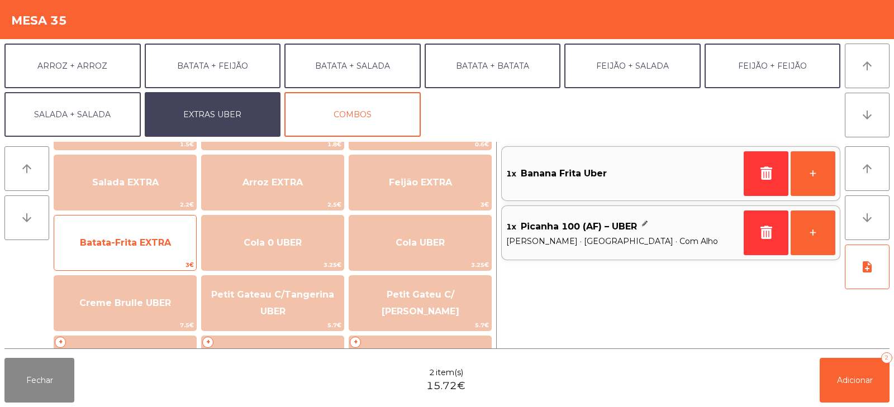
click at [135, 246] on span "Batata-Frita EXTRA" at bounding box center [125, 242] width 91 height 11
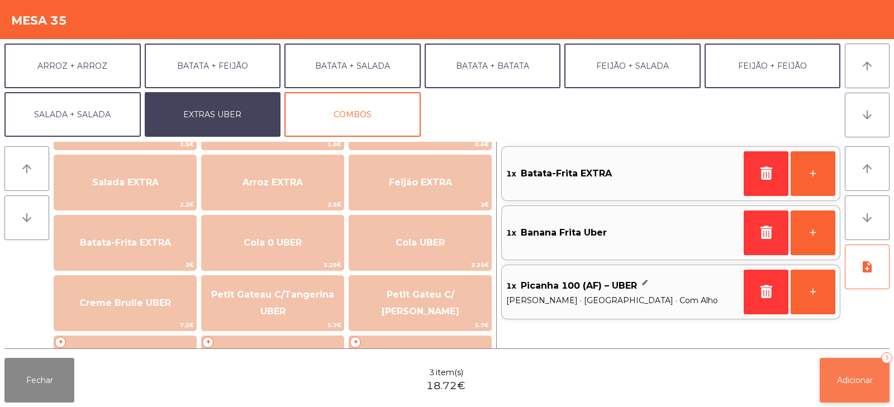
click at [831, 376] on button "Adicionar 3" at bounding box center [854, 380] width 70 height 45
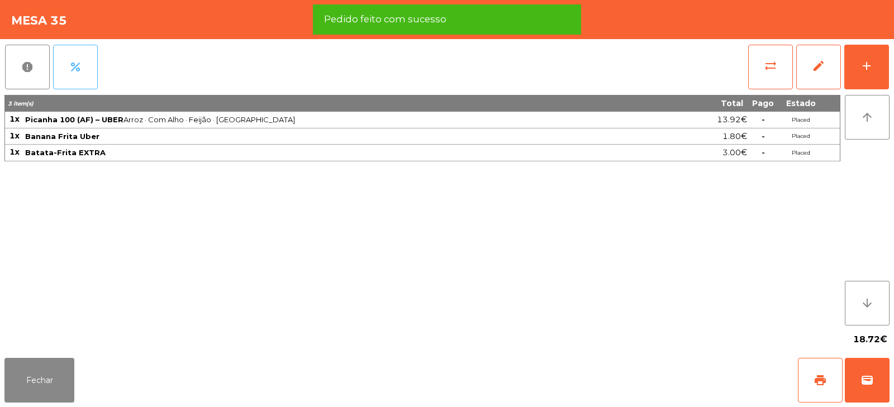
click at [69, 58] on button "percent" at bounding box center [75, 67] width 45 height 45
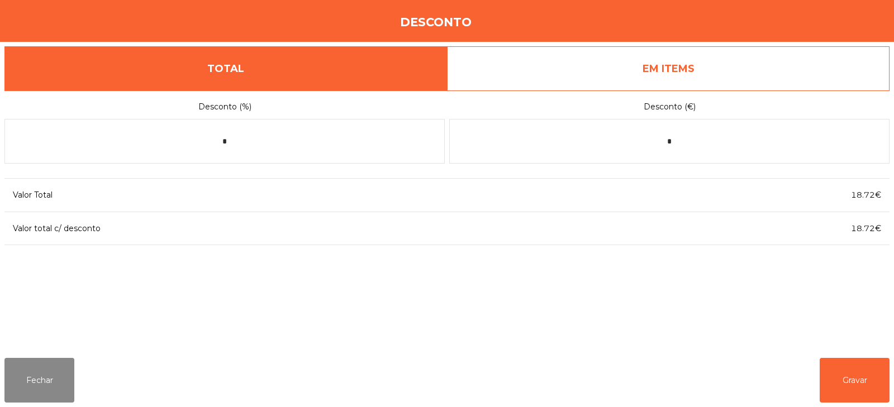
click at [604, 78] on link "EM ITEMS" at bounding box center [668, 68] width 442 height 45
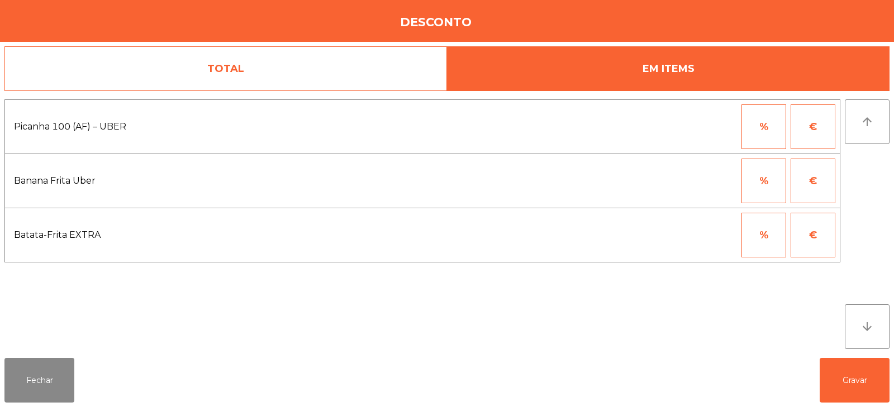
click at [280, 65] on link "TOTAL" at bounding box center [225, 68] width 442 height 45
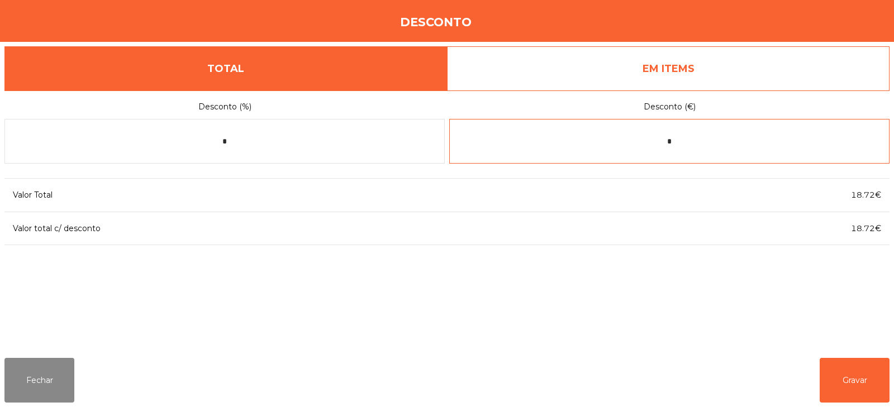
click at [687, 146] on input "*" at bounding box center [669, 141] width 440 height 45
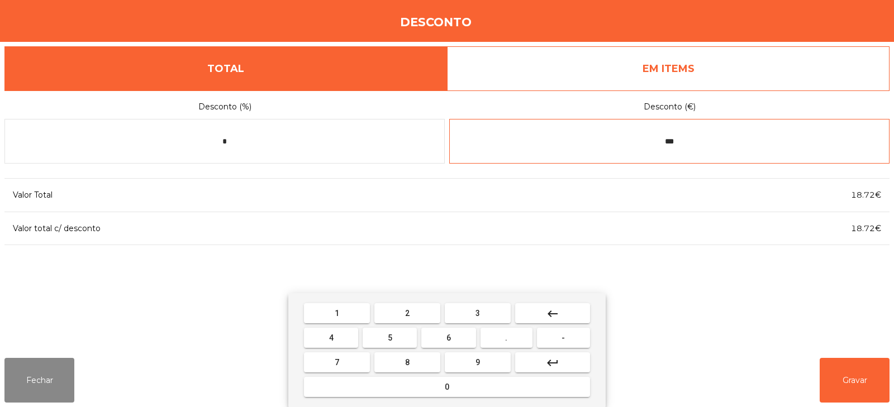
click at [476, 317] on span "3" at bounding box center [477, 313] width 4 height 9
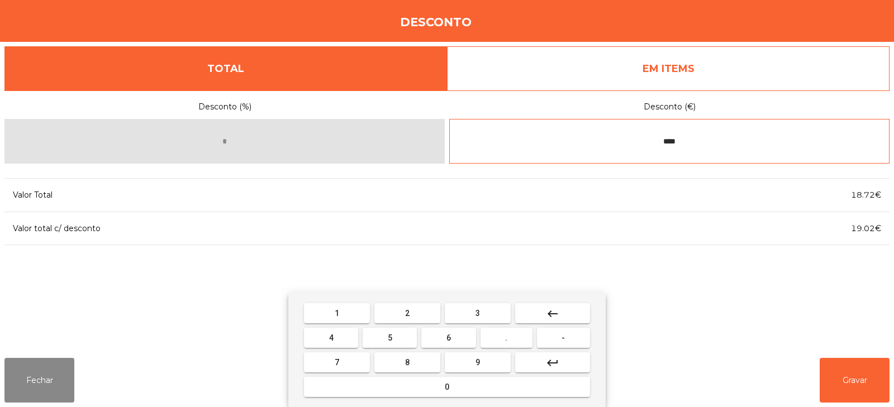
type input "****"
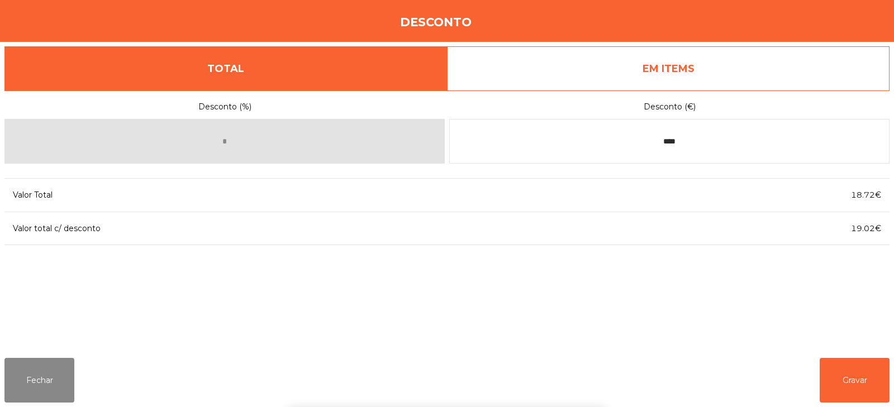
click at [853, 390] on div "1 2 3 keyboard_backspace 4 5 6 . - 7 8 9 keyboard_return 0" at bounding box center [447, 350] width 894 height 114
click at [861, 378] on button "Gravar" at bounding box center [854, 380] width 70 height 45
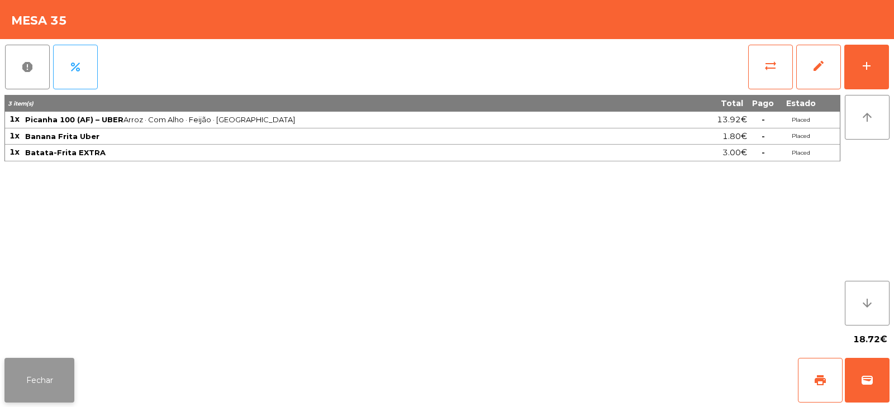
click at [60, 366] on button "Fechar" at bounding box center [39, 380] width 70 height 45
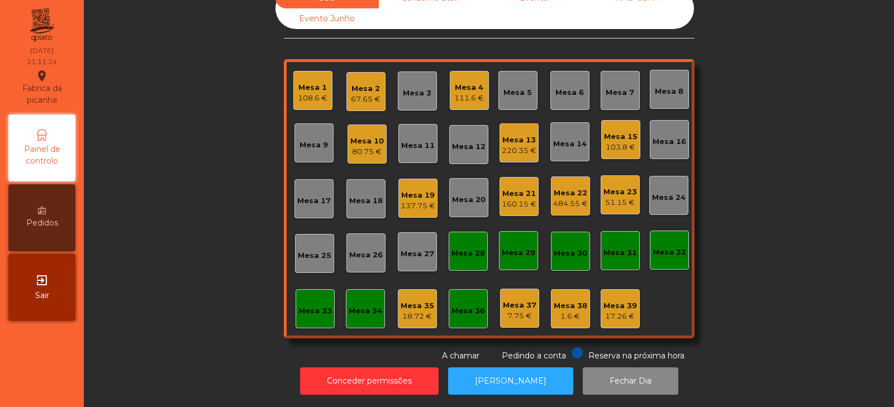
click at [400, 301] on div "Mesa 35" at bounding box center [417, 305] width 34 height 11
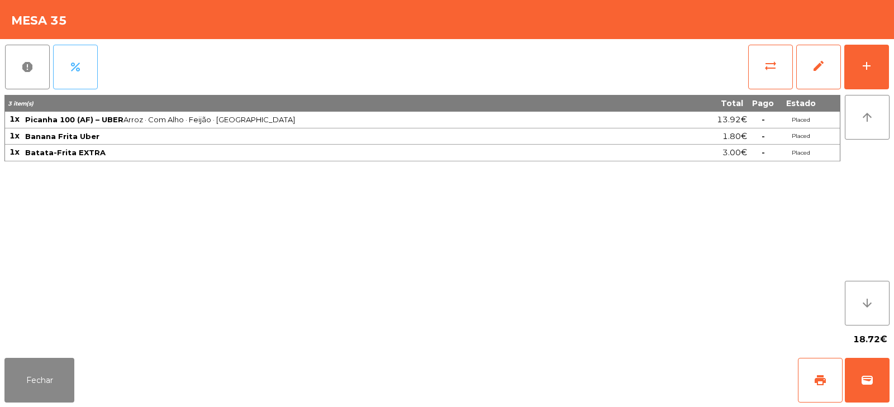
click at [74, 66] on span "percent" at bounding box center [75, 66] width 13 height 13
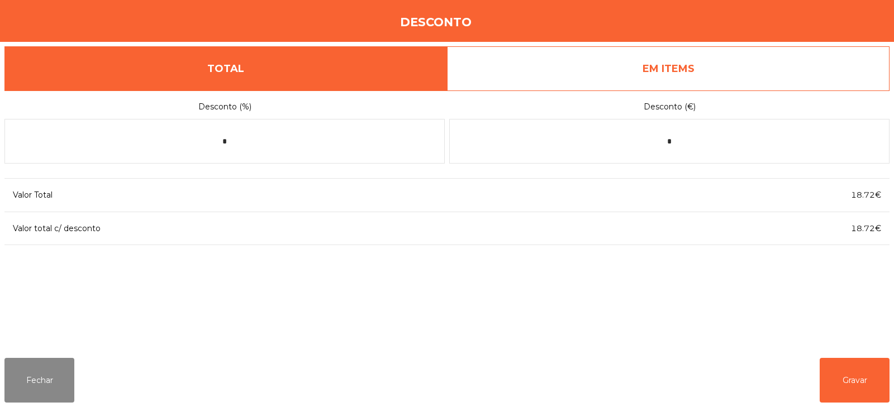
click at [643, 77] on link "EM ITEMS" at bounding box center [668, 68] width 442 height 45
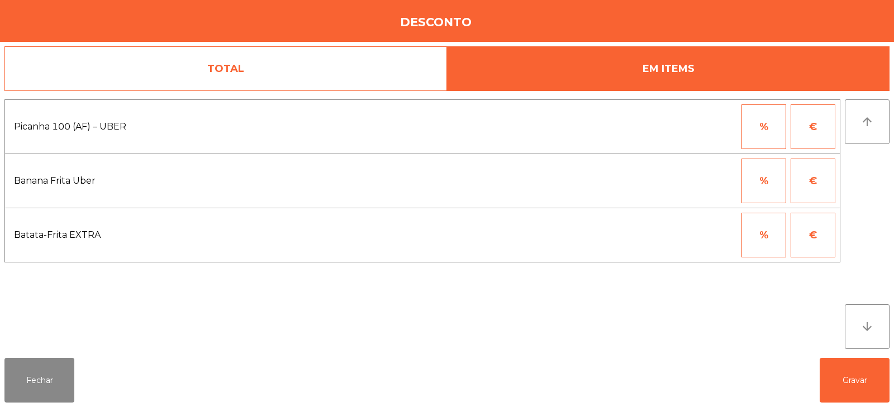
click at [772, 133] on button "%" at bounding box center [763, 126] width 45 height 45
click at [698, 129] on input "*" at bounding box center [709, 126] width 56 height 45
click at [823, 137] on button "€" at bounding box center [812, 126] width 45 height 45
click at [699, 130] on input "*" at bounding box center [709, 126] width 56 height 45
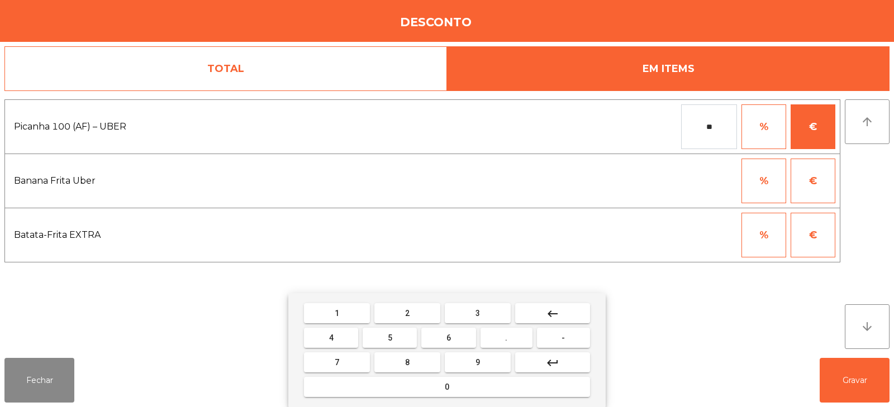
click at [714, 129] on input "**" at bounding box center [709, 126] width 56 height 45
click at [484, 314] on button "3" at bounding box center [478, 313] width 66 height 20
type input "****"
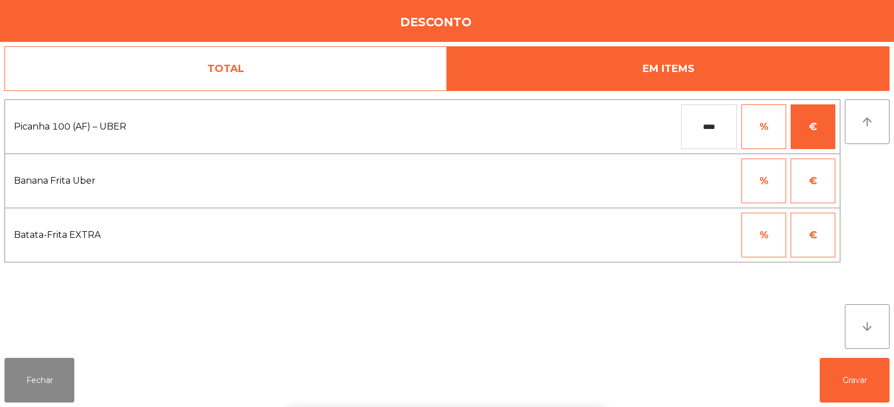
click at [840, 375] on div "1 2 3 keyboard_backspace 4 5 6 . - 7 8 9 keyboard_return 0" at bounding box center [447, 350] width 894 height 114
click at [849, 372] on button "Gravar" at bounding box center [854, 380] width 70 height 45
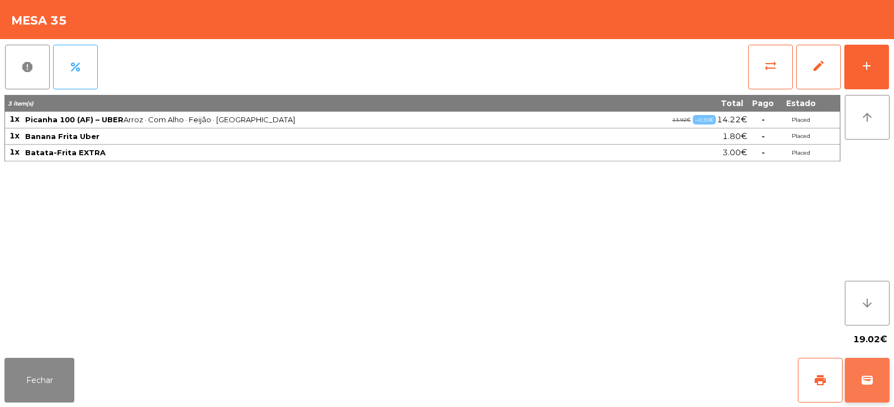
click at [872, 379] on span "wallet" at bounding box center [866, 380] width 13 height 13
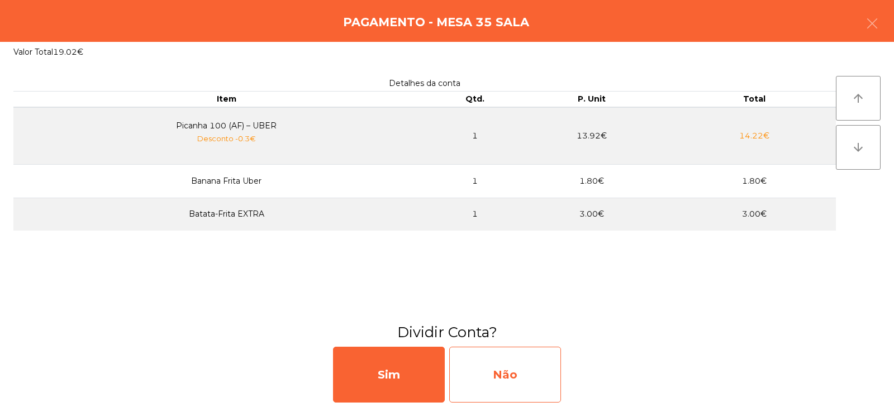
click at [500, 361] on div "Não" at bounding box center [505, 375] width 112 height 56
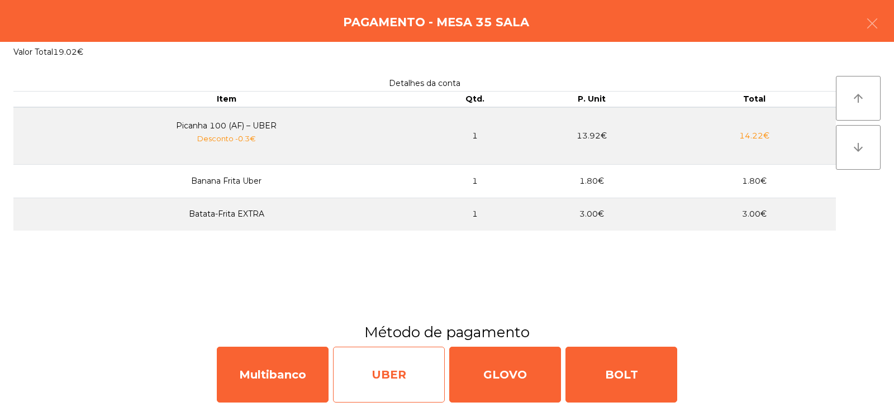
click at [388, 370] on div "UBER" at bounding box center [389, 375] width 112 height 56
select select "**"
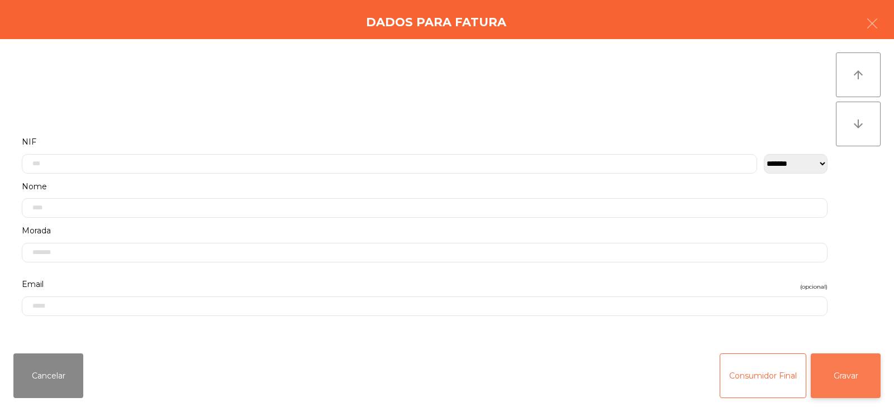
click at [839, 361] on button "Gravar" at bounding box center [845, 376] width 70 height 45
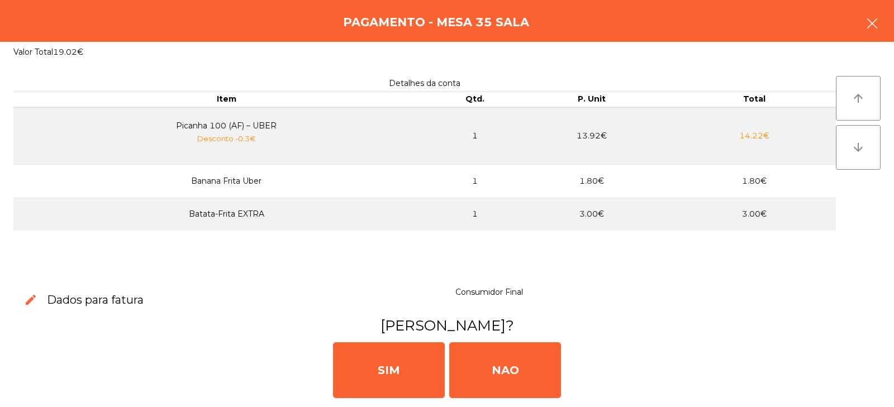
click at [863, 35] on button "button" at bounding box center [871, 25] width 31 height 34
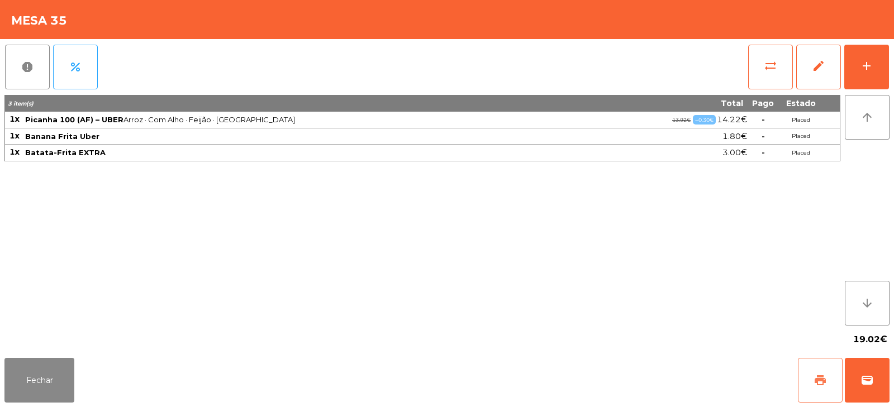
click at [834, 373] on button "print" at bounding box center [820, 380] width 45 height 45
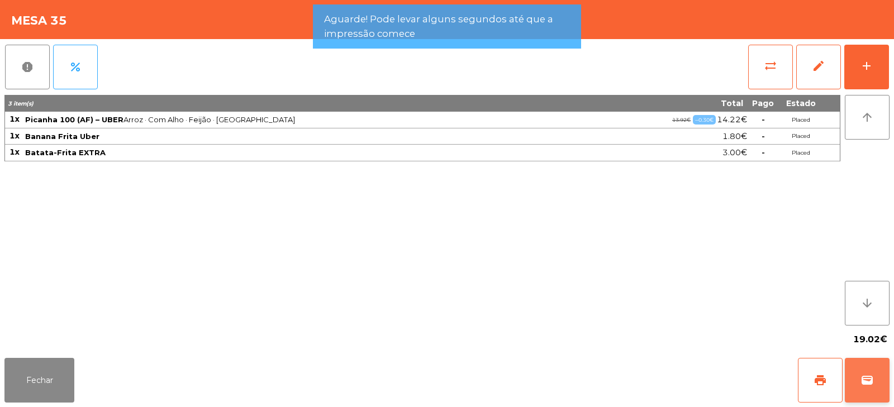
click at [866, 380] on span "wallet" at bounding box center [866, 380] width 13 height 13
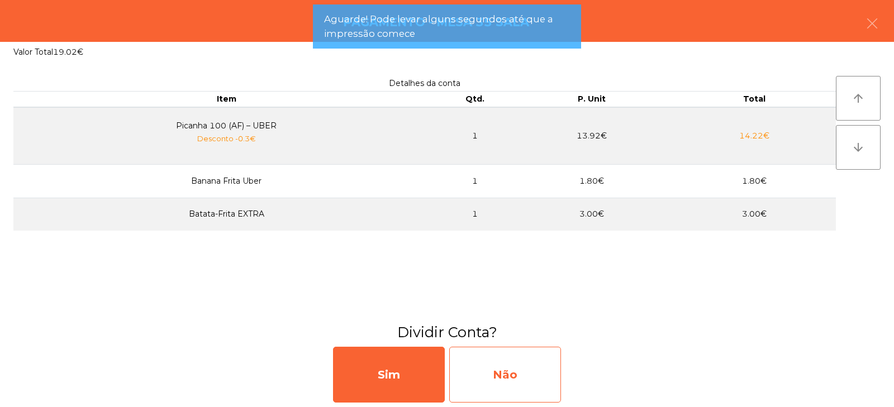
click at [517, 370] on div "Não" at bounding box center [505, 375] width 112 height 56
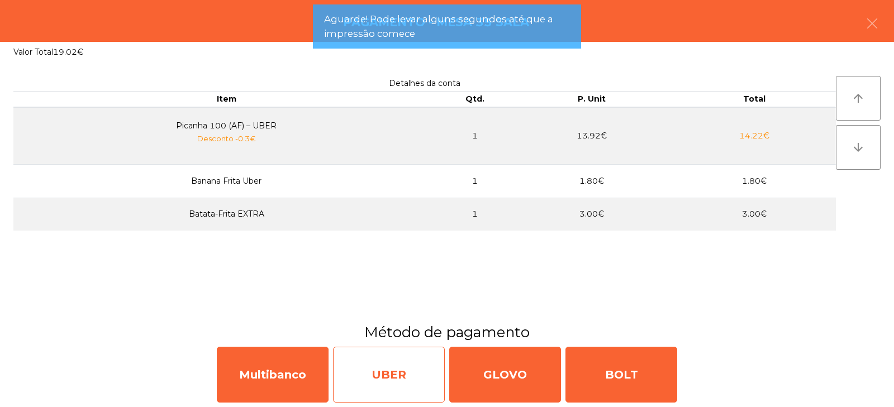
click at [378, 369] on div "UBER" at bounding box center [389, 375] width 112 height 56
select select "**"
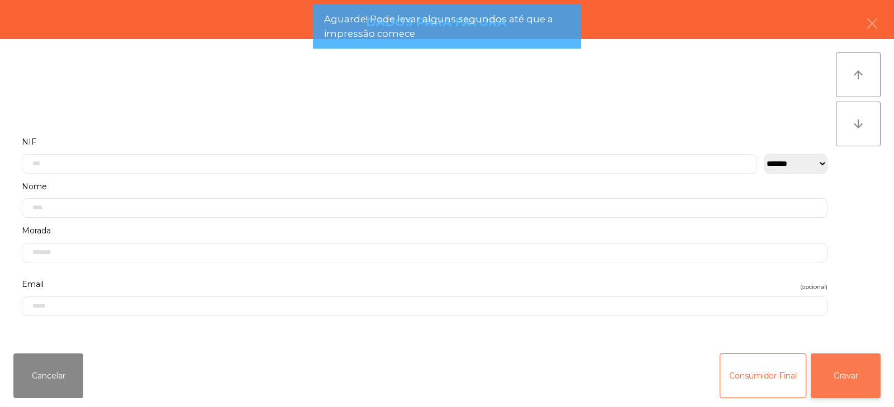
click at [852, 376] on button "Gravar" at bounding box center [845, 376] width 70 height 45
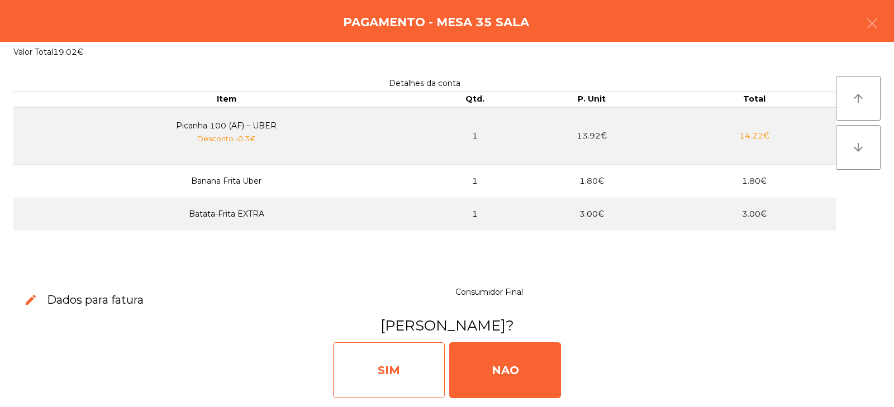
click at [393, 359] on div "SIM" at bounding box center [389, 370] width 112 height 56
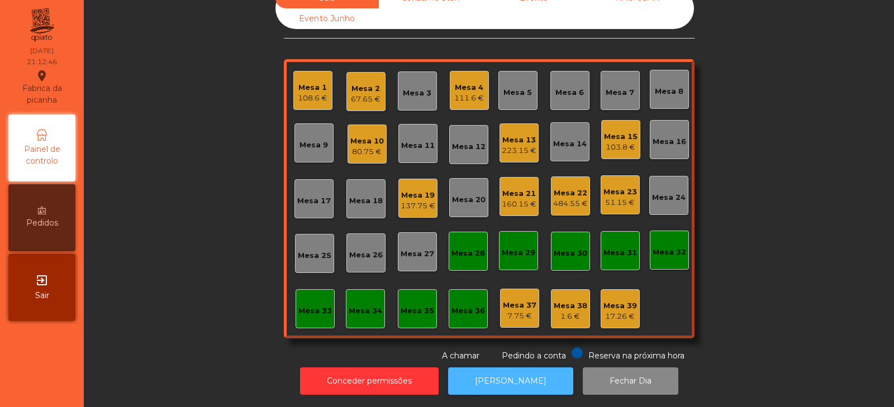
click at [490, 375] on button "[PERSON_NAME]" at bounding box center [510, 380] width 125 height 27
click at [762, 172] on div "Sala Consumo Staff Evento NÃO USAR Evento Junho Mesa 1 108.6 € Mesa 2 67.65 € M…" at bounding box center [489, 175] width 780 height 374
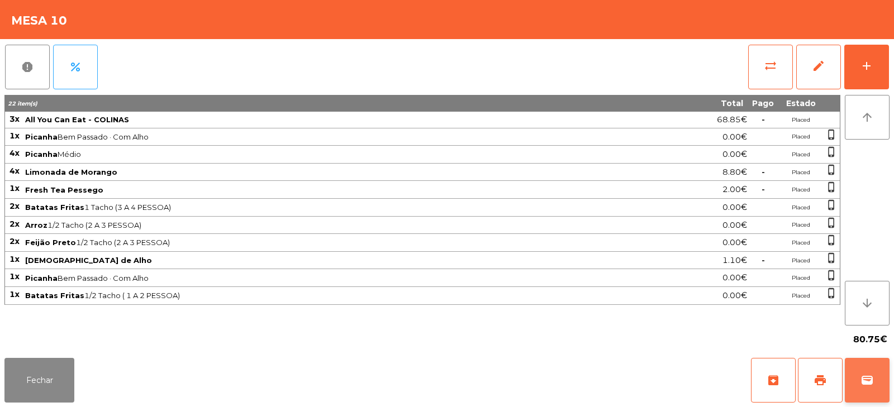
click at [871, 378] on span "wallet" at bounding box center [866, 380] width 13 height 13
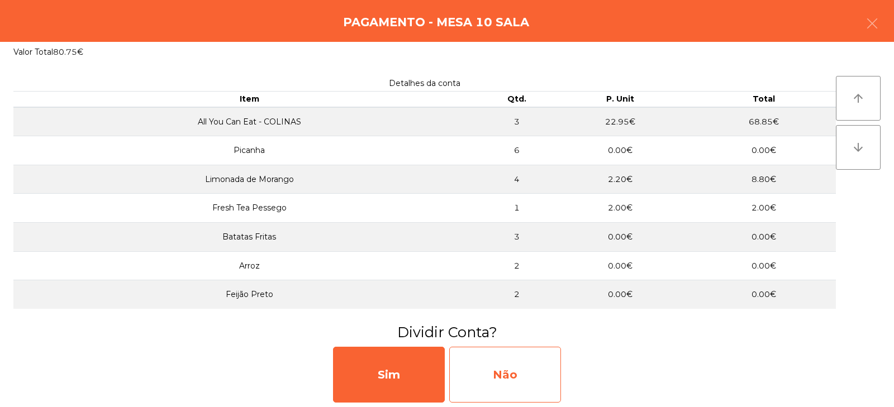
click at [519, 368] on div "Não" at bounding box center [505, 375] width 112 height 56
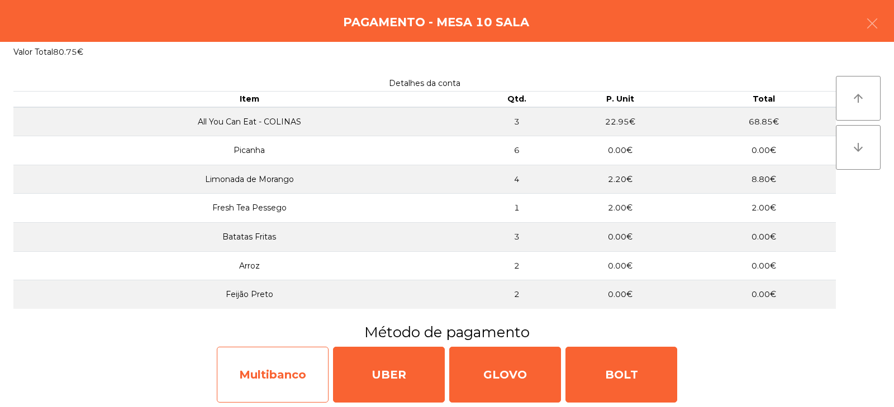
click at [295, 380] on div "Multibanco" at bounding box center [273, 375] width 112 height 56
select select "**"
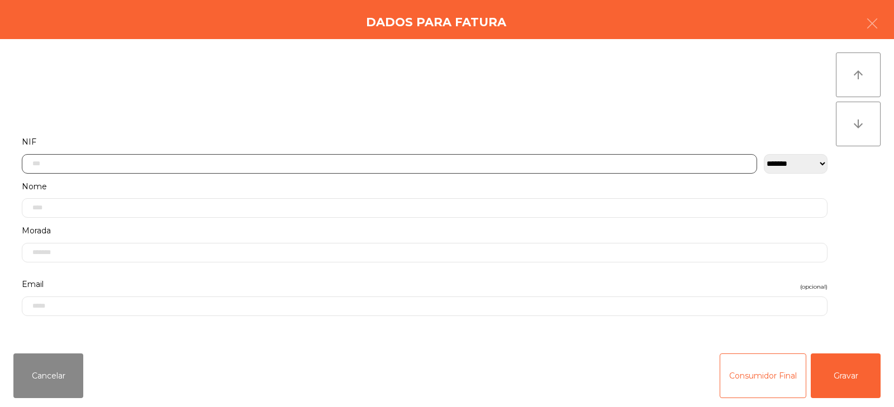
click at [391, 163] on input "text" at bounding box center [389, 164] width 735 height 20
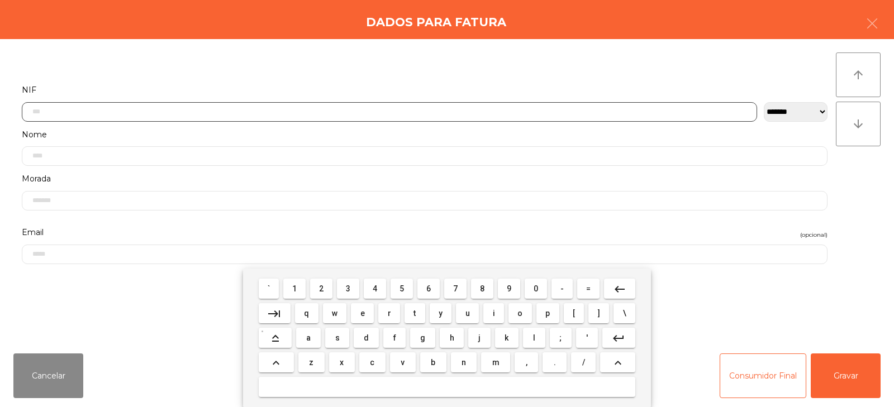
scroll to position [82, 0]
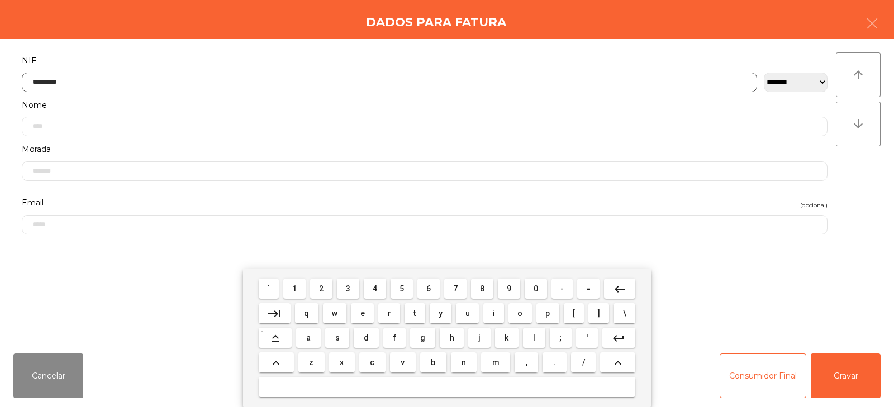
type input "*********"
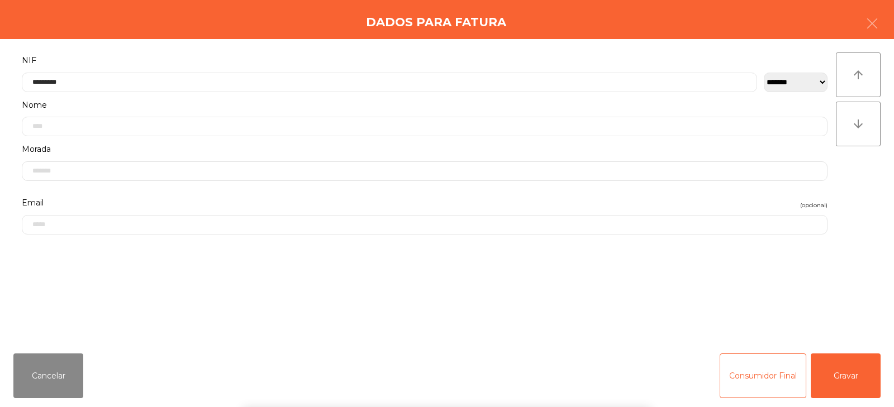
click at [850, 385] on div "` 1 2 3 4 5 6 7 8 9 0 - = keyboard_backspace keyboard_tab q w e r t y u i o p […" at bounding box center [447, 338] width 894 height 139
click at [854, 376] on button "Gravar" at bounding box center [845, 376] width 70 height 45
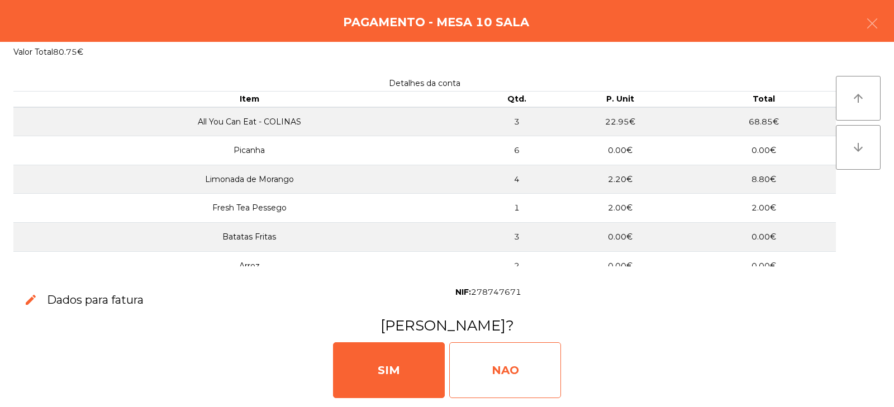
click at [523, 374] on div "NAO" at bounding box center [505, 370] width 112 height 56
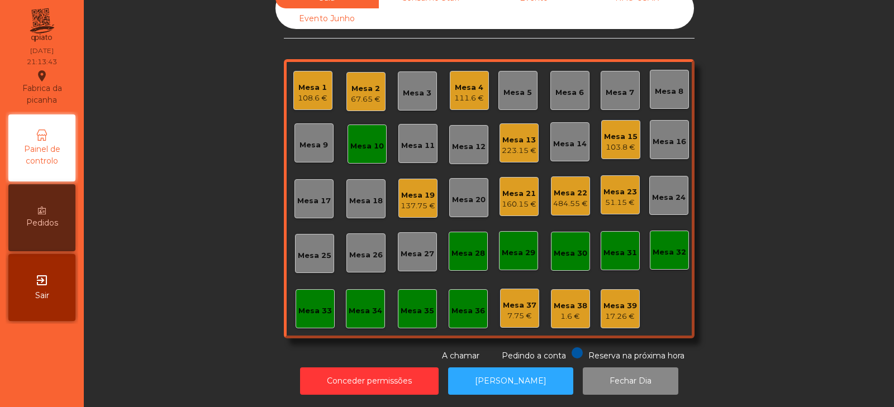
click at [351, 141] on div "Mesa 10" at bounding box center [367, 146] width 34 height 11
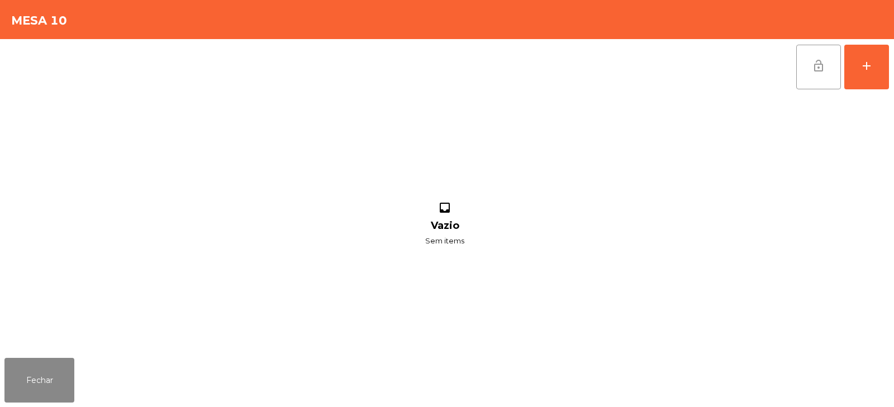
click at [810, 64] on button "lock_open" at bounding box center [818, 67] width 45 height 45
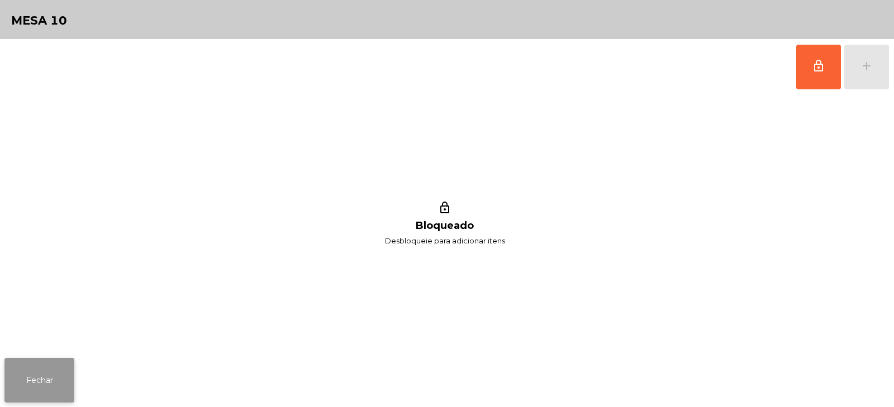
click at [17, 399] on button "Fechar" at bounding box center [39, 380] width 70 height 45
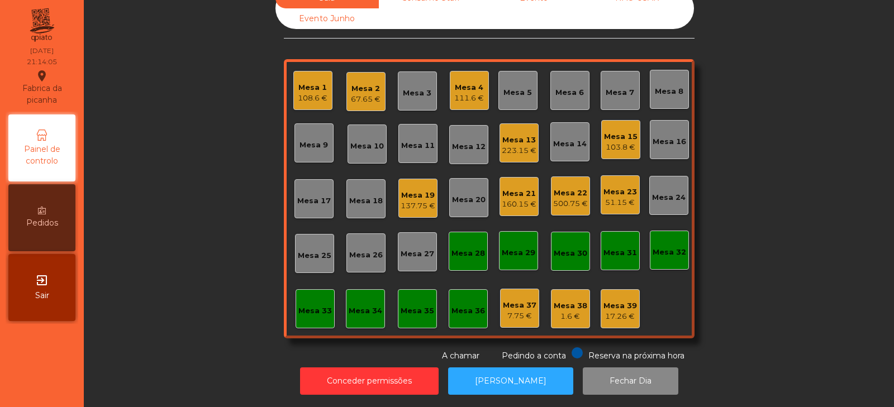
click at [756, 211] on div "Sala Consumo Staff Evento NÃO USAR Evento Junho Mesa 1 108.6 € Mesa 2 67.65 € M…" at bounding box center [489, 175] width 780 height 374
click at [771, 170] on div "Sala Consumo Staff Evento NÃO USAR Evento Junho Mesa 1 108.6 € Mesa 2 67.65 € M…" at bounding box center [489, 175] width 780 height 374
click at [517, 378] on button "[PERSON_NAME]" at bounding box center [510, 380] width 125 height 27
click at [407, 373] on button "Conceder permissões" at bounding box center [369, 380] width 139 height 27
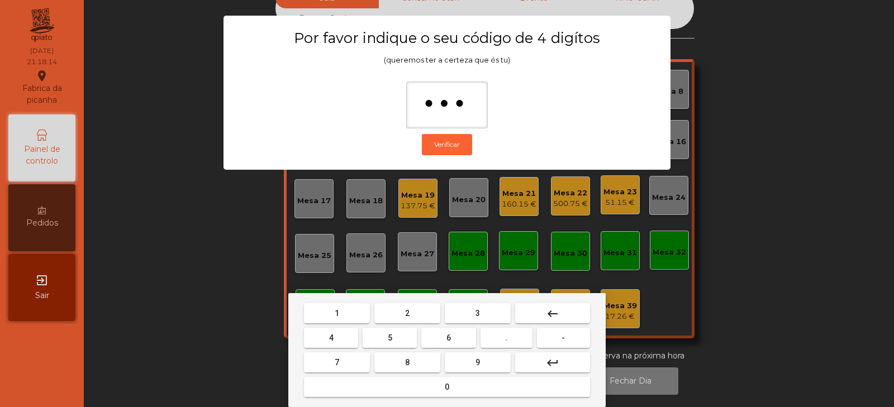
type input "****"
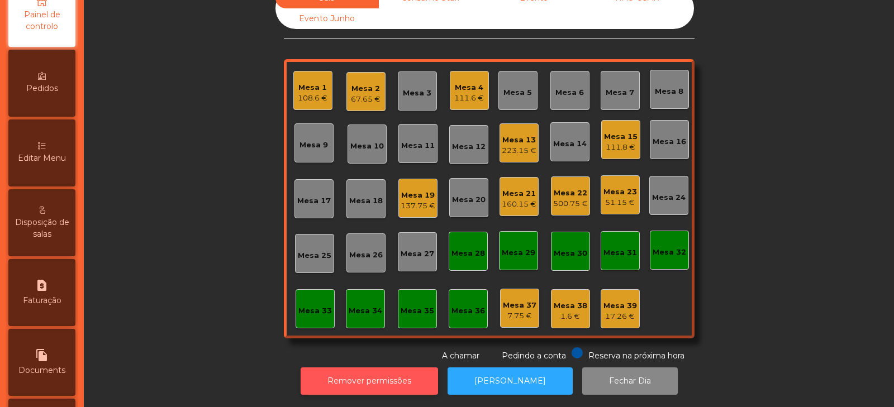
scroll to position [132, 0]
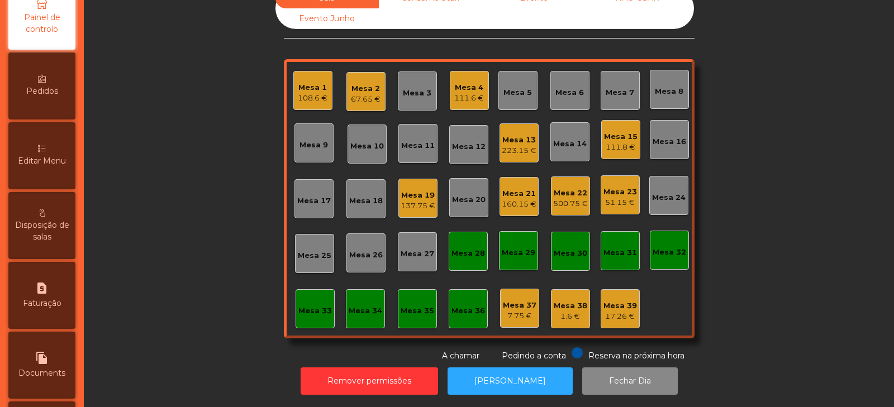
click at [52, 309] on span "Faturação" at bounding box center [42, 304] width 39 height 12
select select "*"
select select "****"
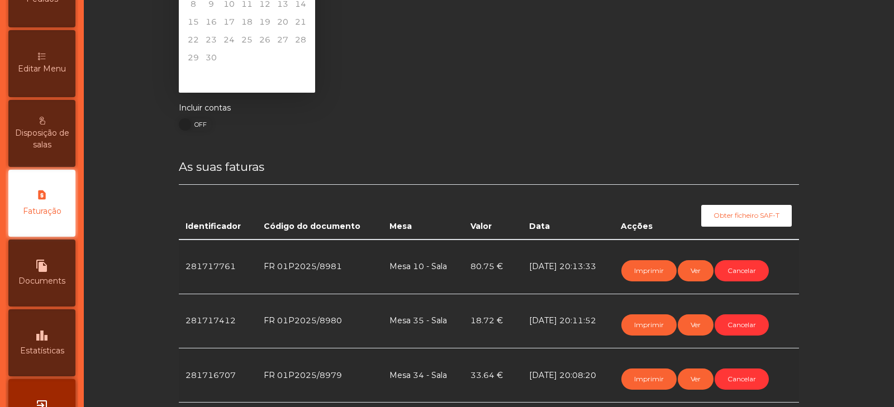
scroll to position [87, 0]
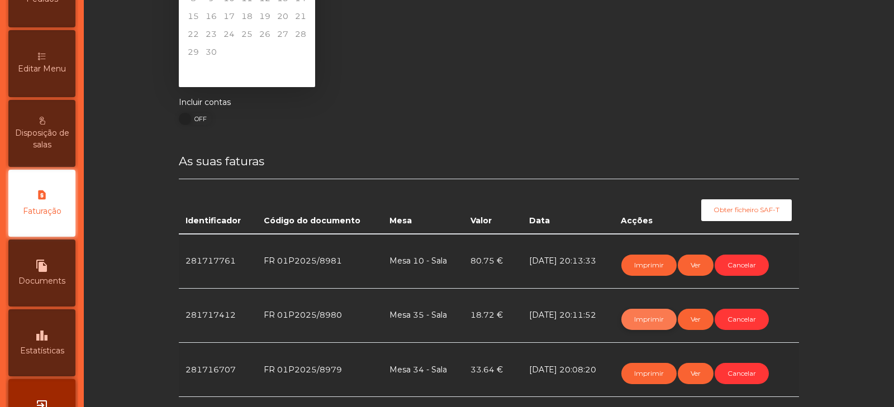
click at [648, 319] on button "Imprimir" at bounding box center [648, 319] width 55 height 21
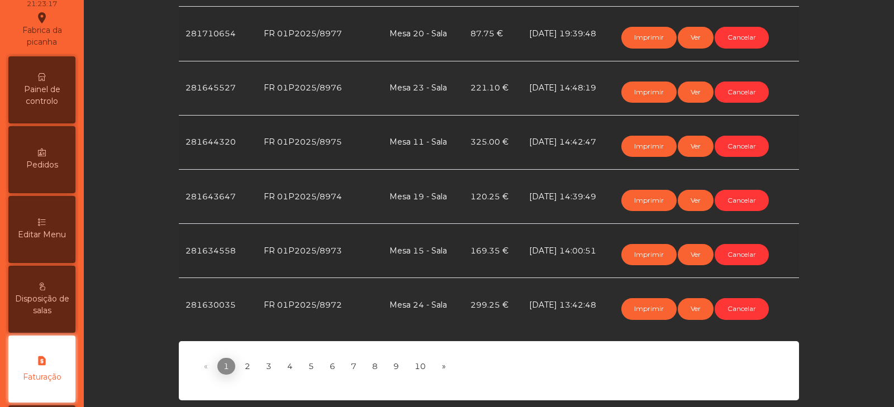
scroll to position [0, 0]
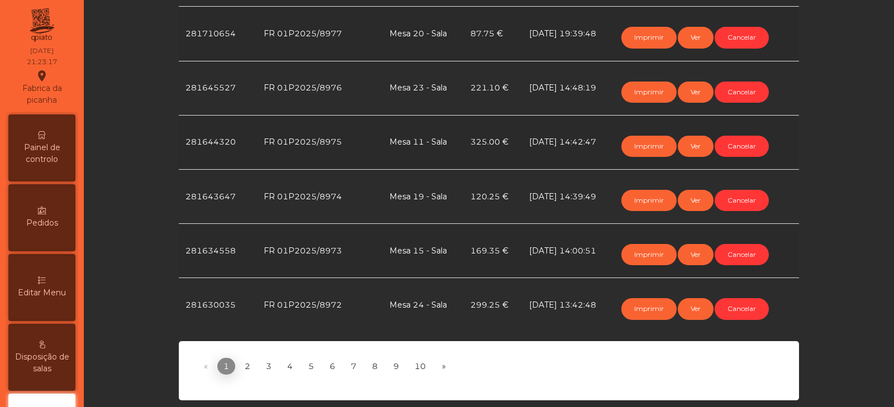
click at [48, 144] on span "Painel de controlo" at bounding box center [41, 153] width 61 height 23
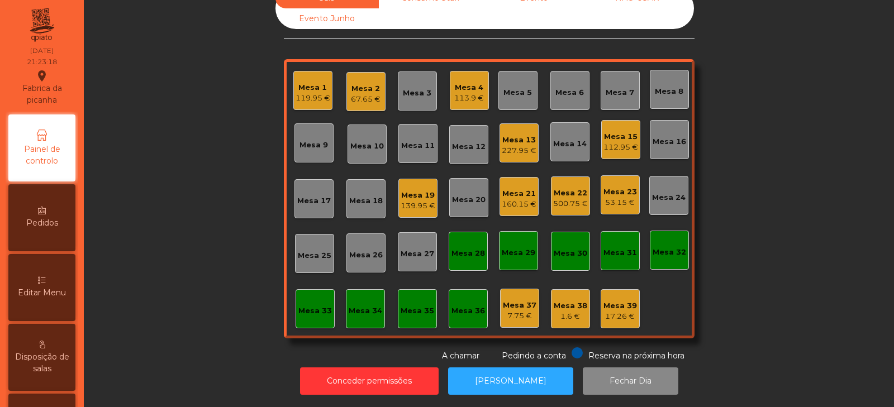
scroll to position [33, 0]
click at [189, 140] on div "Sala Consumo Staff Evento NÃO USAR Evento Junho Mesa 1 119.95 € Mesa 2 67.65 € …" at bounding box center [489, 175] width 780 height 374
click at [613, 197] on div "53.15 €" at bounding box center [620, 202] width 34 height 11
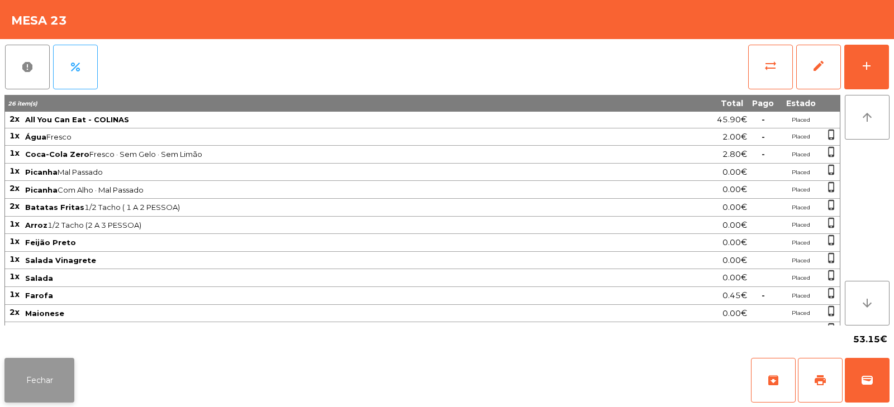
click at [49, 383] on button "Fechar" at bounding box center [39, 380] width 70 height 45
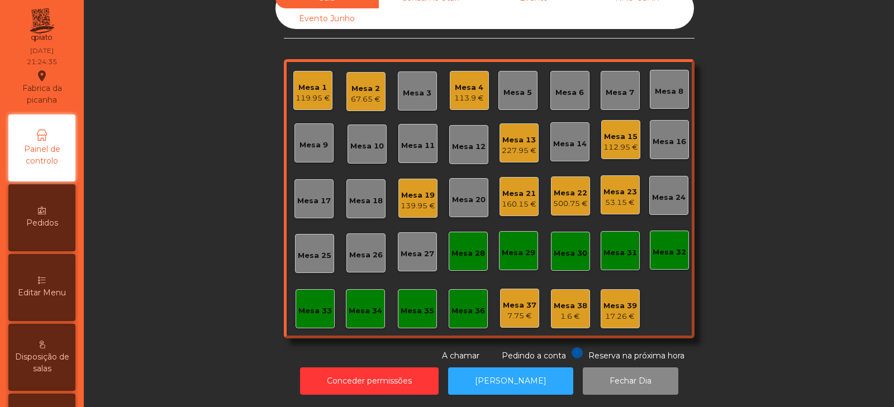
click at [571, 198] on div "500.75 €" at bounding box center [570, 203] width 35 height 11
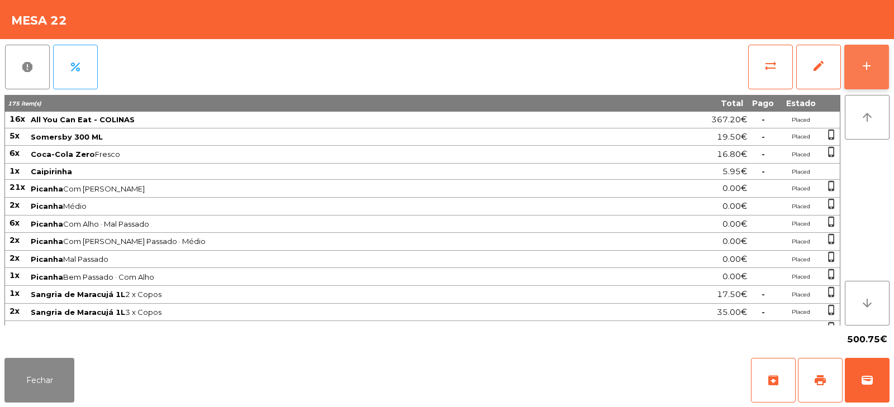
click at [866, 68] on div "add" at bounding box center [866, 65] width 13 height 13
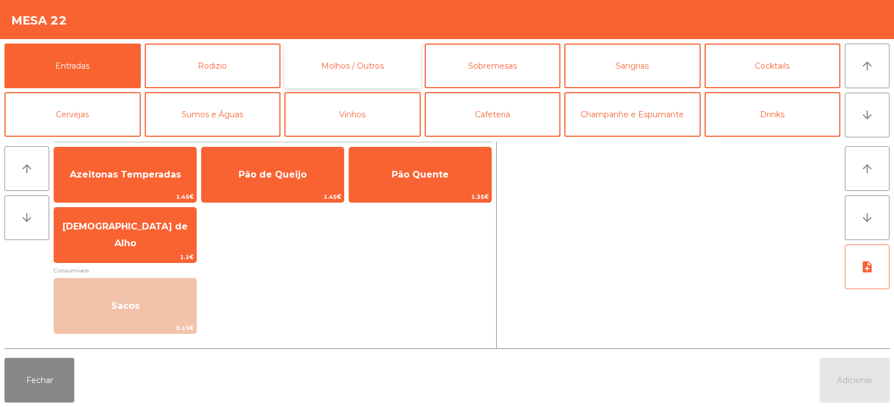
click at [382, 69] on button "Molhos / Outros" at bounding box center [352, 66] width 136 height 45
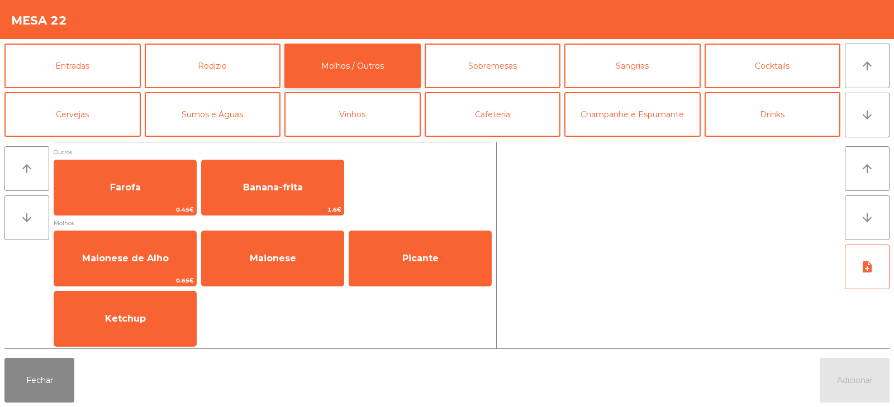
scroll to position [3, 0]
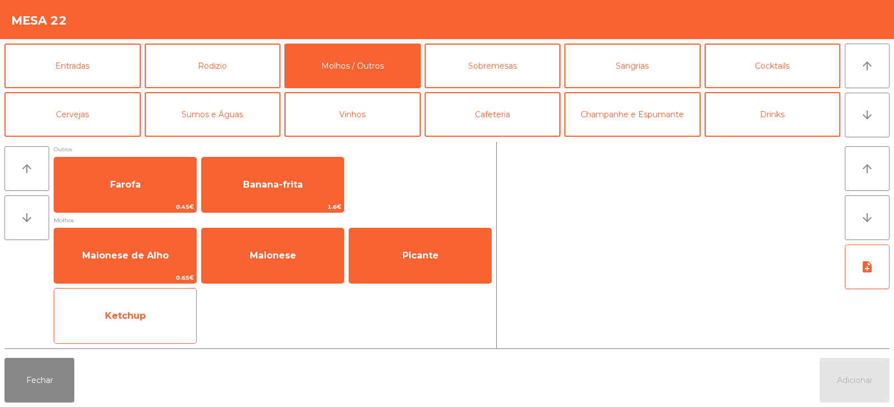
click at [160, 324] on span "Ketchup" at bounding box center [125, 316] width 142 height 30
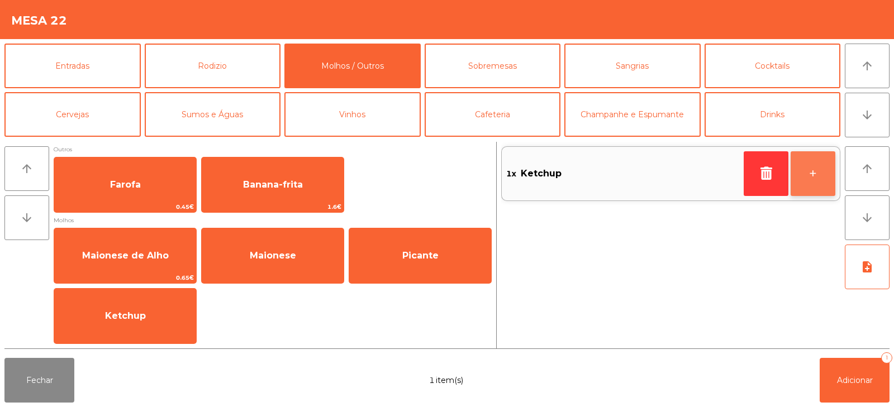
click at [820, 179] on button "+" at bounding box center [812, 173] width 45 height 45
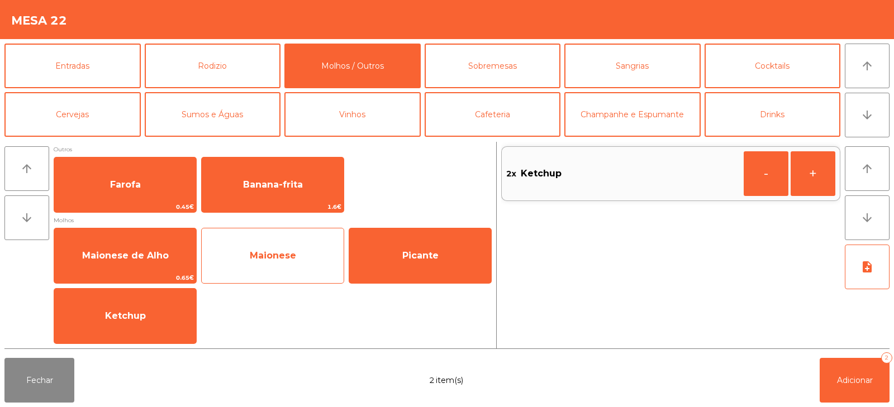
click at [287, 268] on span "Maionese" at bounding box center [273, 256] width 142 height 30
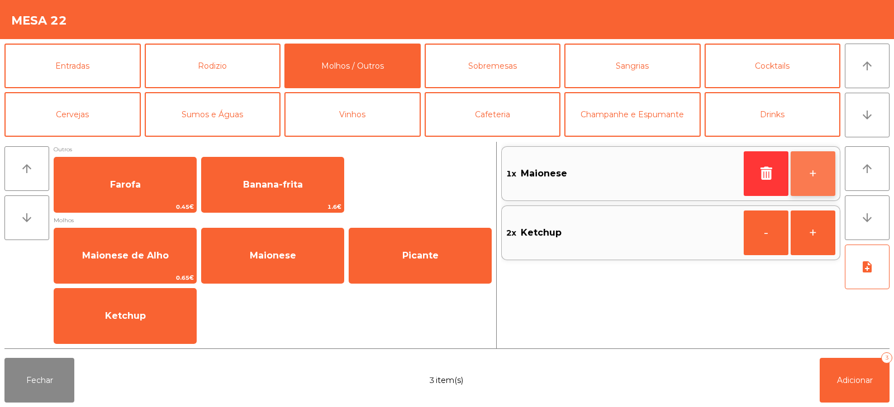
click at [818, 183] on button "+" at bounding box center [812, 173] width 45 height 45
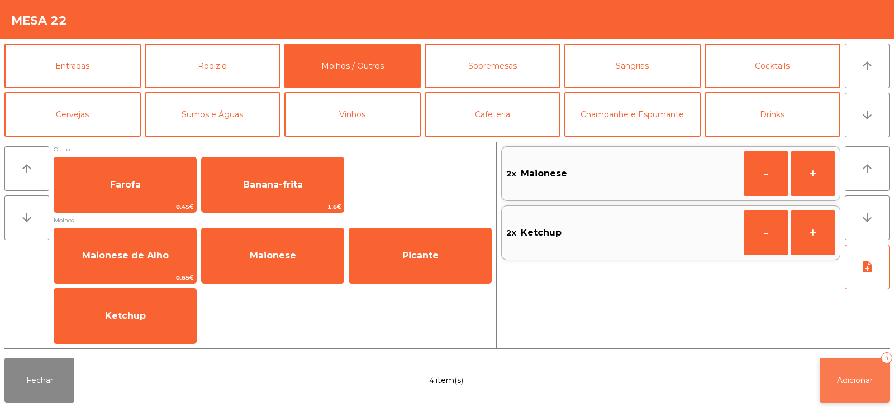
click at [853, 379] on span "Adicionar" at bounding box center [855, 380] width 36 height 10
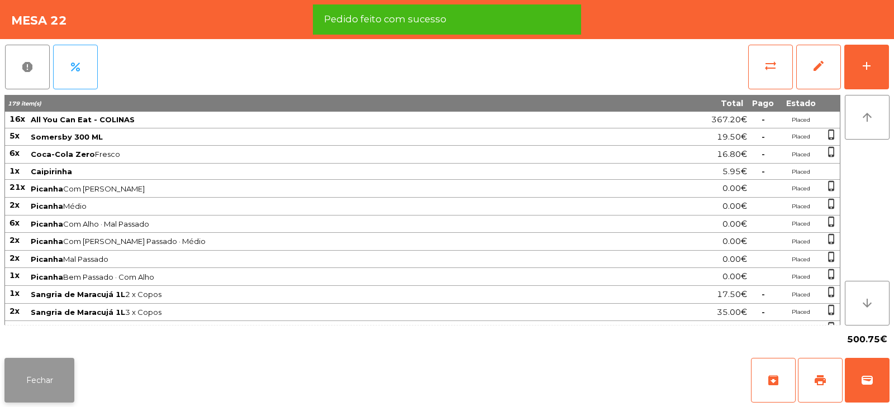
click at [46, 373] on button "Fechar" at bounding box center [39, 380] width 70 height 45
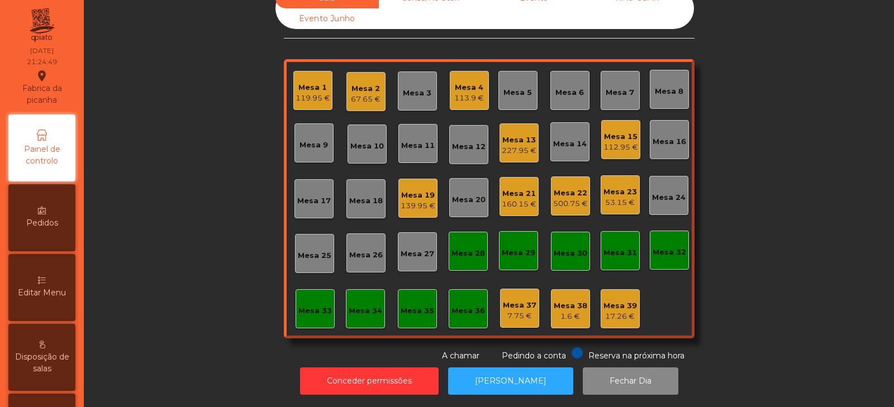
click at [504, 207] on div "Mesa 21 160.15 €" at bounding box center [518, 196] width 39 height 39
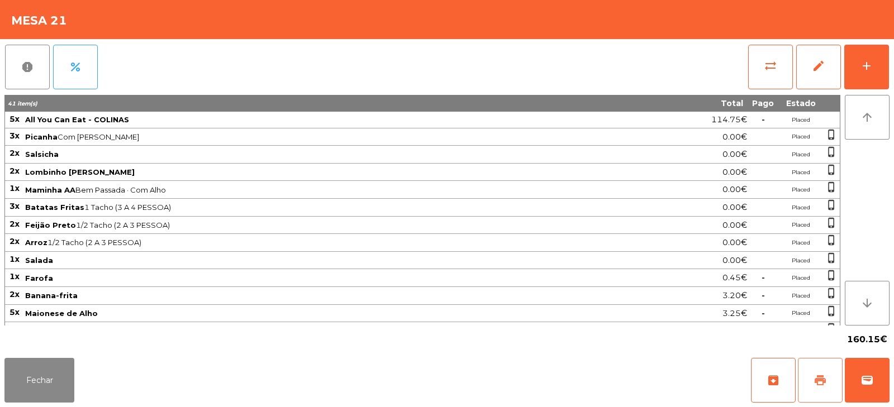
click at [820, 383] on span "print" at bounding box center [819, 380] width 13 height 13
click at [876, 378] on button "wallet" at bounding box center [866, 380] width 45 height 45
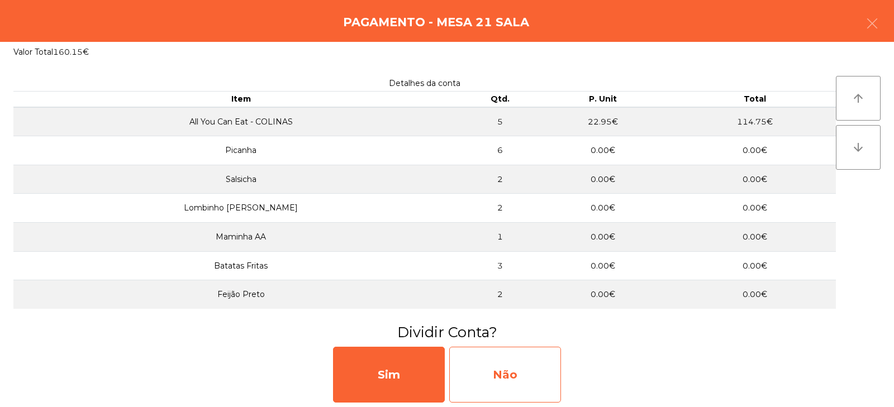
click at [504, 367] on div "Não" at bounding box center [505, 375] width 112 height 56
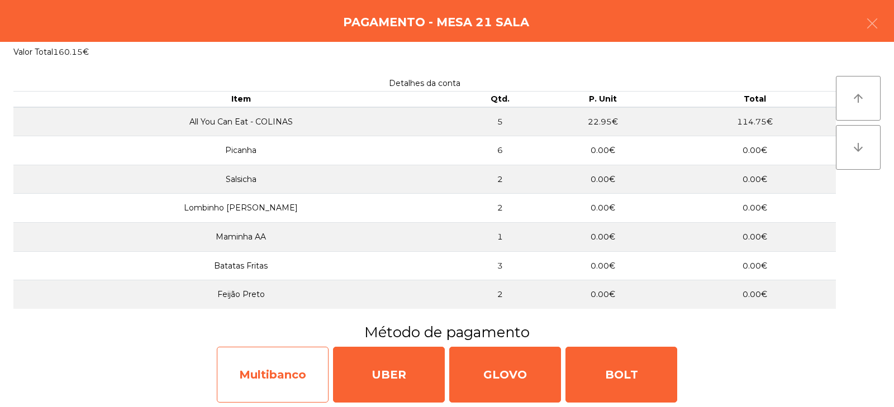
click at [268, 374] on div "Multibanco" at bounding box center [273, 375] width 112 height 56
select select "**"
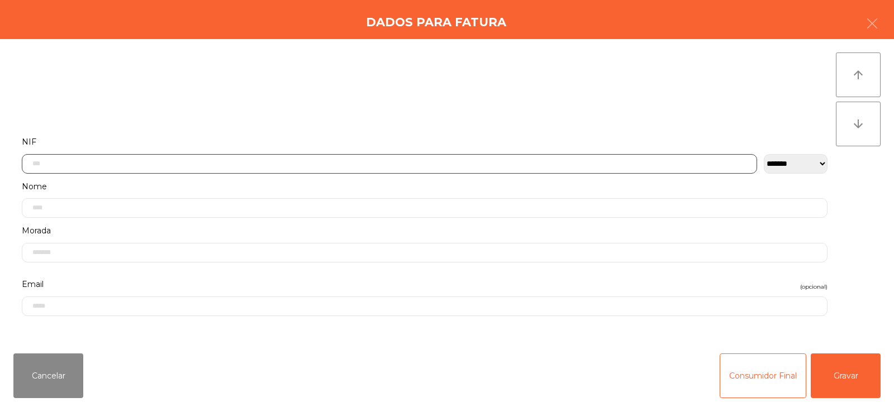
click at [292, 162] on input "text" at bounding box center [389, 164] width 735 height 20
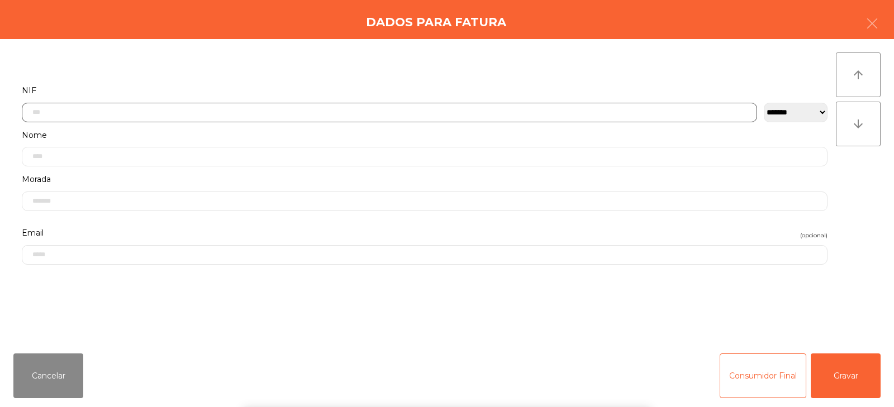
scroll to position [82, 0]
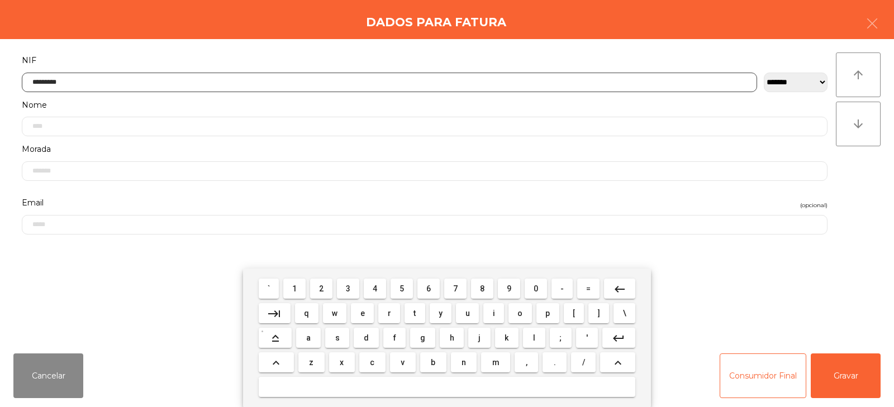
type input "*********"
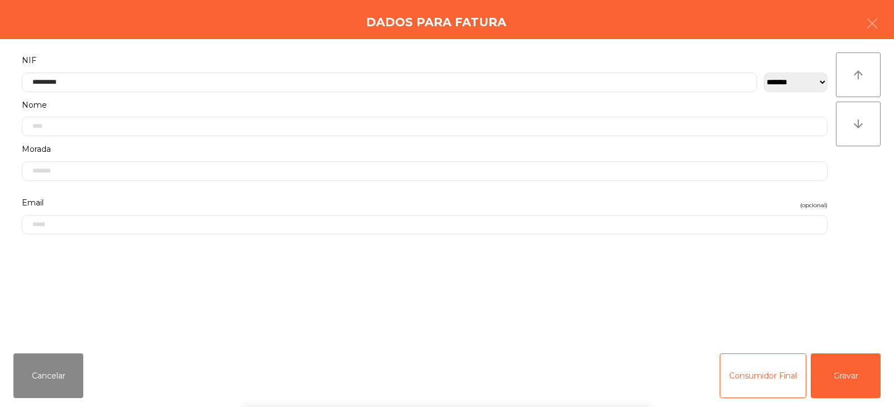
click at [856, 379] on div "` 1 2 3 4 5 6 7 8 9 0 - = keyboard_backspace keyboard_tab q w e r t y u i o p […" at bounding box center [447, 338] width 894 height 139
click at [849, 378] on button "Gravar" at bounding box center [845, 376] width 70 height 45
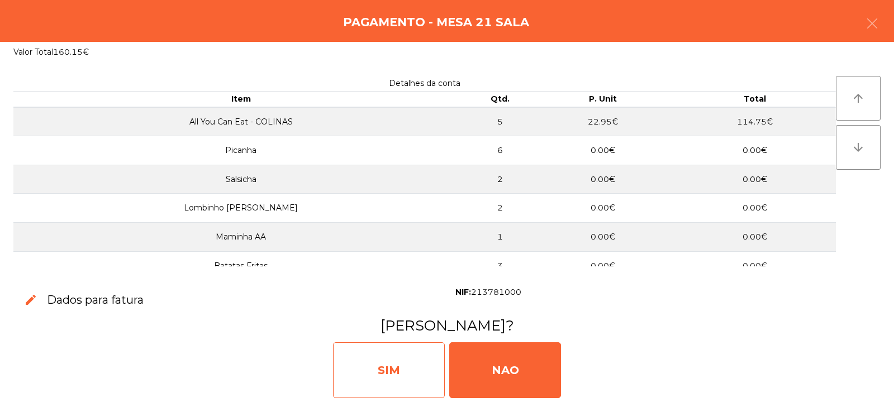
click at [386, 367] on div "SIM" at bounding box center [389, 370] width 112 height 56
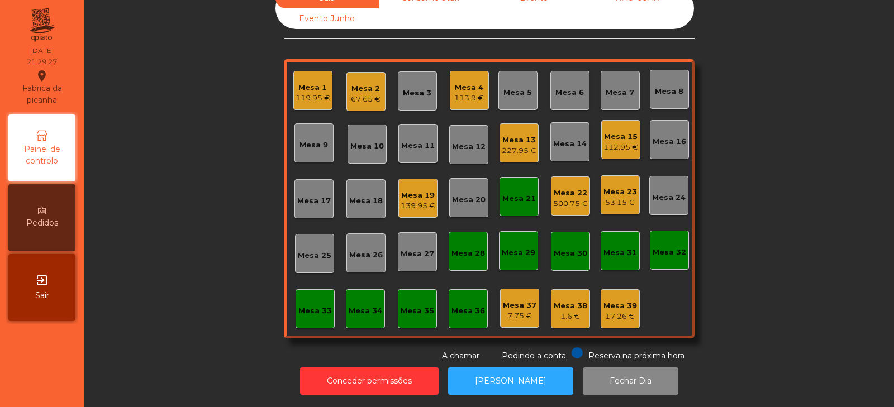
click at [749, 178] on div "Sala Consumo Staff Evento NÃO USAR Evento Junho Mesa 1 119.95 € Mesa 2 67.65 € …" at bounding box center [489, 175] width 780 height 374
click at [729, 165] on div "Sala Consumo Staff Evento NÃO USAR Evento Junho Mesa 1 119.95 € Mesa 2 67.65 € …" at bounding box center [489, 175] width 780 height 374
click at [616, 131] on div "Mesa 15" at bounding box center [620, 136] width 35 height 11
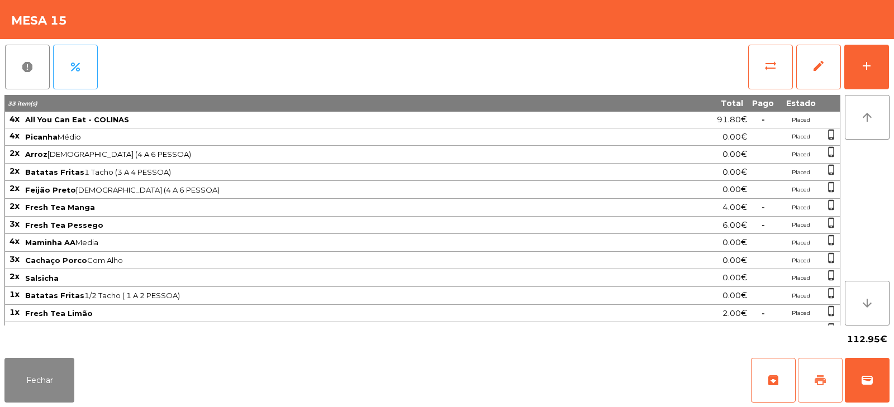
click at [815, 372] on button "print" at bounding box center [820, 380] width 45 height 45
click at [817, 374] on span "print" at bounding box center [819, 380] width 13 height 13
click at [870, 379] on span "wallet" at bounding box center [866, 380] width 13 height 13
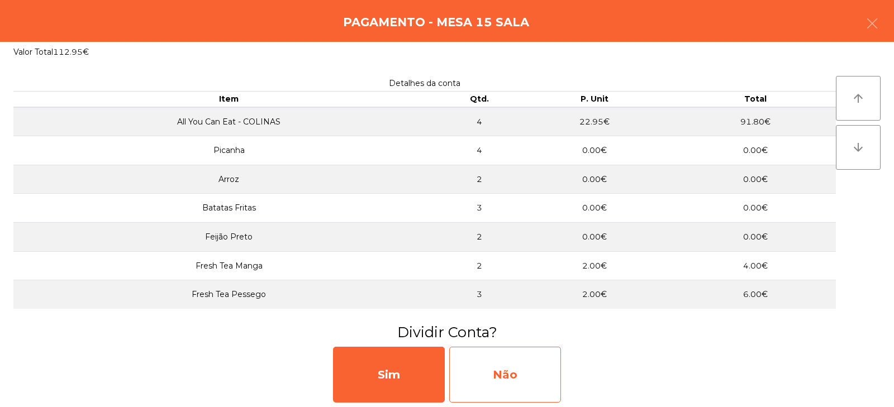
click at [500, 356] on div "Não" at bounding box center [505, 375] width 112 height 56
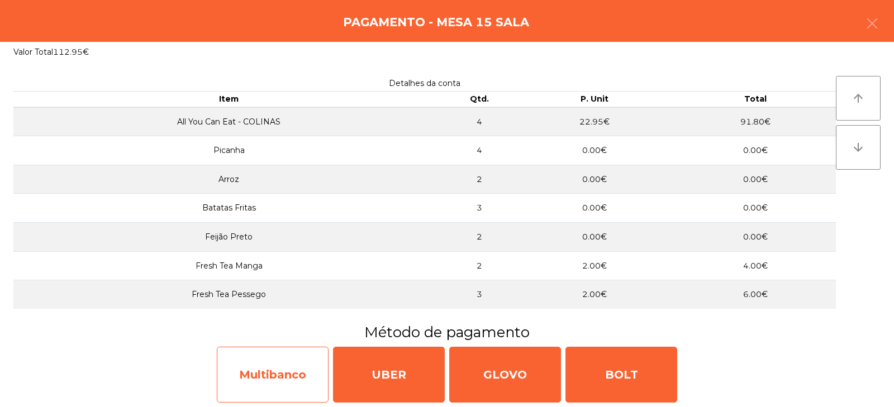
click at [287, 373] on div "Multibanco" at bounding box center [273, 375] width 112 height 56
select select "**"
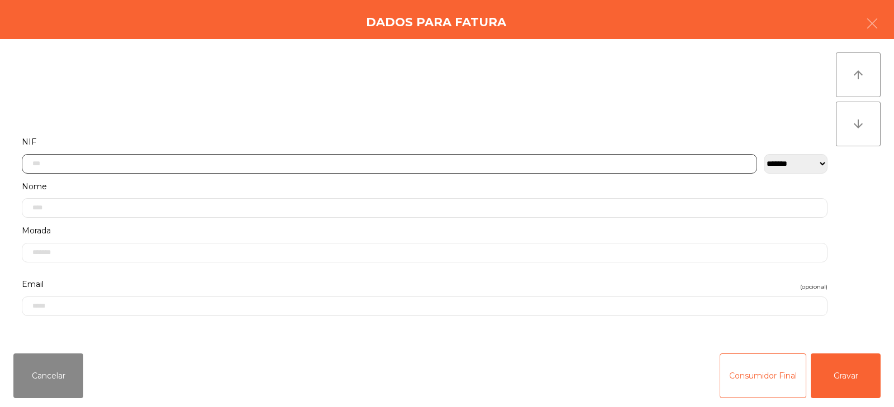
click at [246, 165] on input "text" at bounding box center [389, 164] width 735 height 20
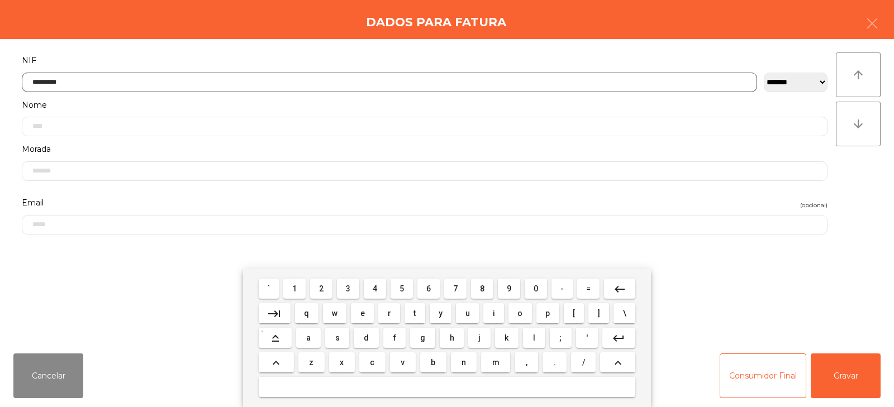
type input "*********"
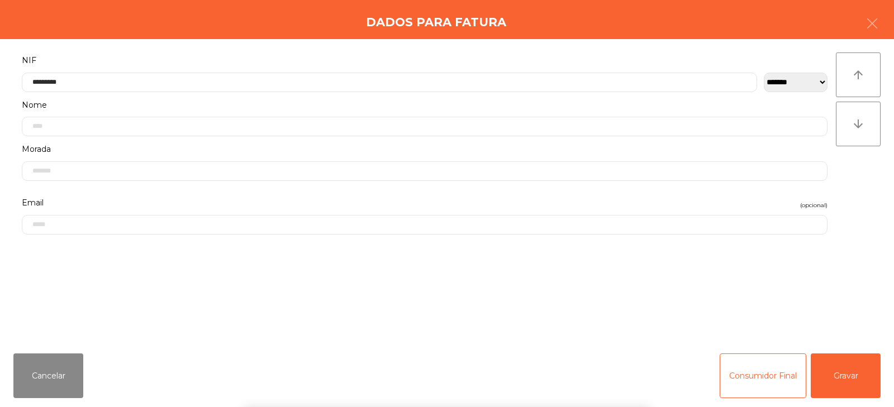
click at [856, 362] on div "` 1 2 3 4 5 6 7 8 9 0 - = keyboard_backspace keyboard_tab q w e r t y u i o p […" at bounding box center [447, 338] width 894 height 139
click at [845, 360] on button "Gravar" at bounding box center [845, 376] width 70 height 45
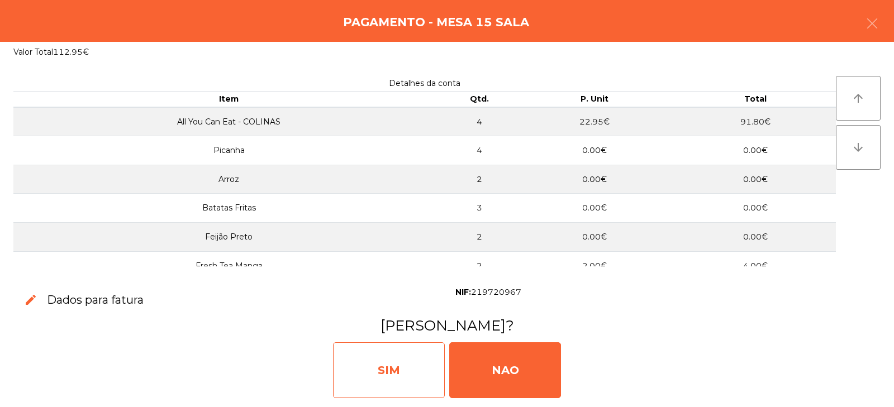
click at [388, 364] on div "SIM" at bounding box center [389, 370] width 112 height 56
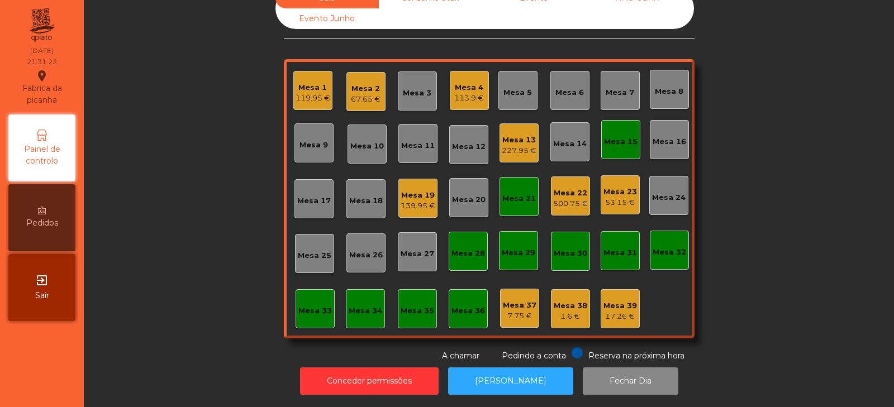
click at [742, 138] on div "Sala Consumo Staff Evento NÃO USAR Evento Junho Mesa 1 119.95 € Mesa 2 67.65 € …" at bounding box center [489, 175] width 780 height 374
click at [456, 82] on div "Mesa 4" at bounding box center [469, 87] width 30 height 11
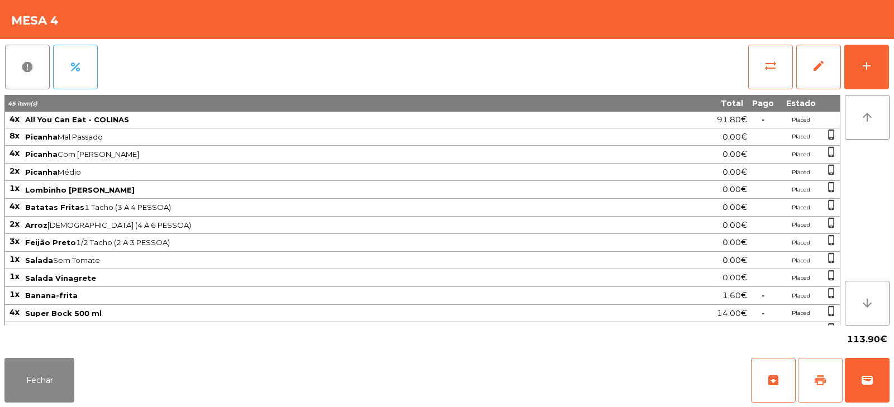
click at [824, 388] on button "print" at bounding box center [820, 380] width 45 height 45
click at [865, 374] on span "wallet" at bounding box center [866, 380] width 13 height 13
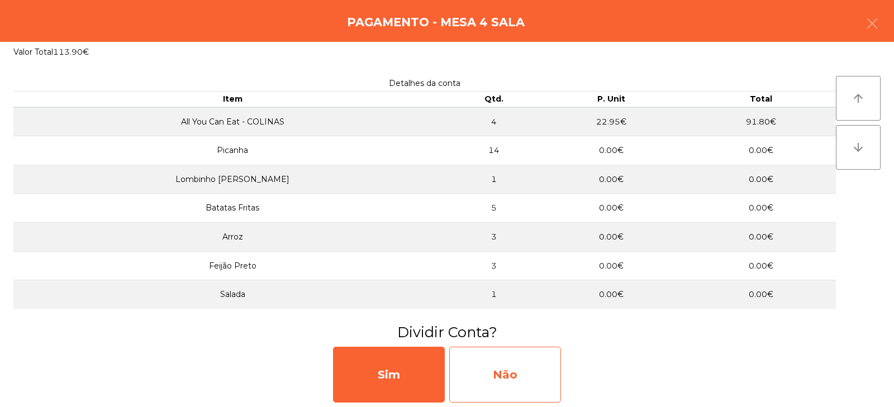
click at [512, 378] on div "Não" at bounding box center [505, 375] width 112 height 56
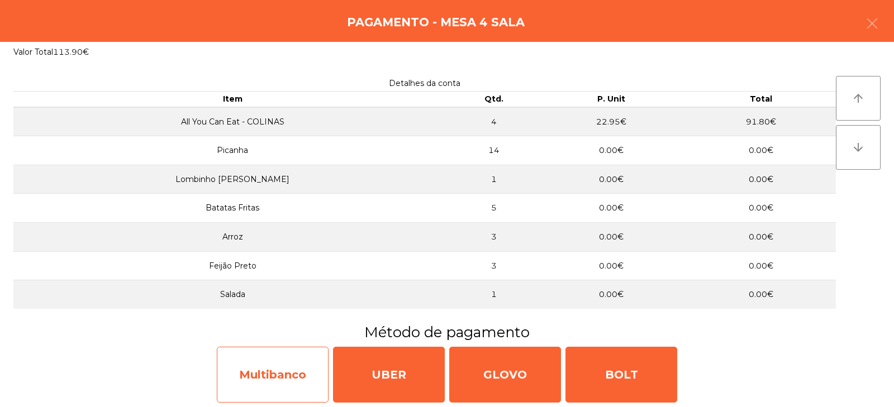
click at [282, 380] on div "Multibanco" at bounding box center [273, 375] width 112 height 56
select select "**"
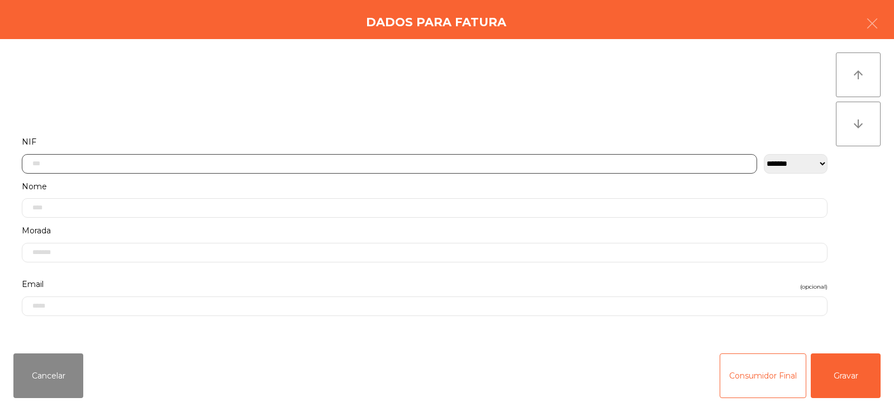
click at [304, 161] on input "text" at bounding box center [389, 164] width 735 height 20
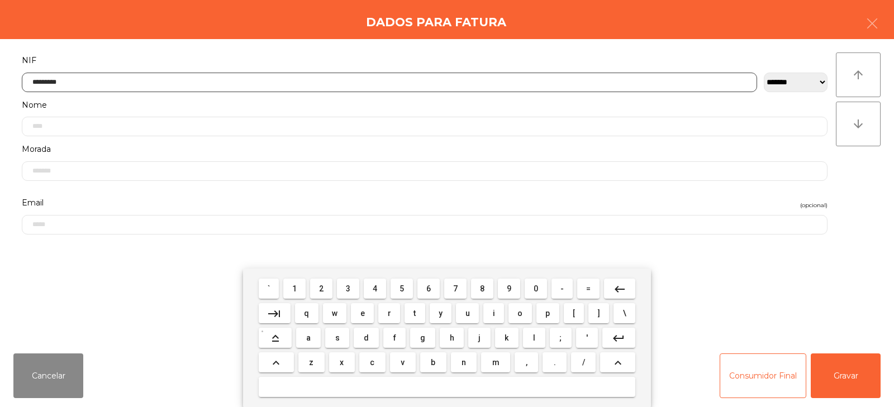
type input "*********"
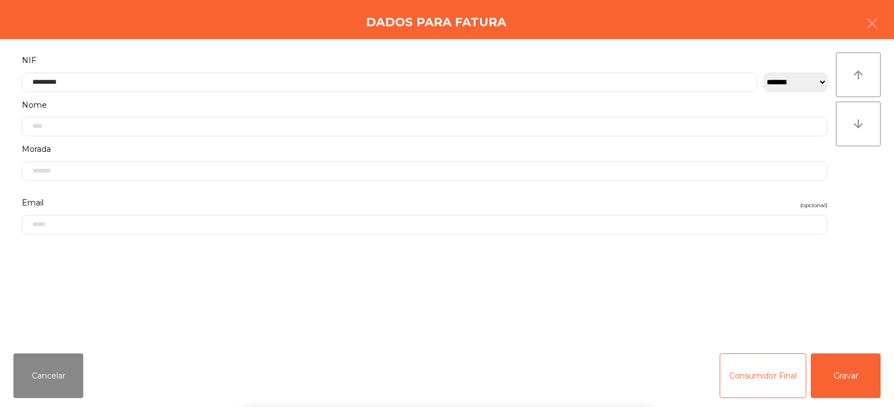
click at [855, 388] on div "` 1 2 3 4 5 6 7 8 9 0 - = keyboard_backspace keyboard_tab q w e r t y u i o p […" at bounding box center [447, 338] width 894 height 139
click at [858, 383] on button "Gravar" at bounding box center [845, 376] width 70 height 45
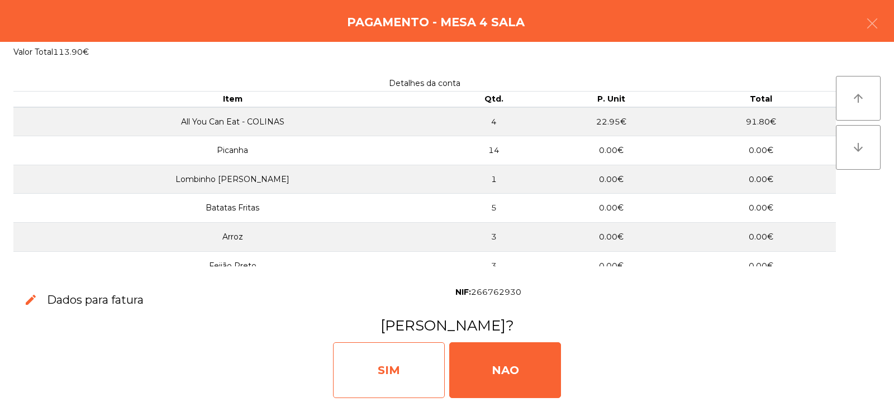
click at [380, 368] on div "SIM" at bounding box center [389, 370] width 112 height 56
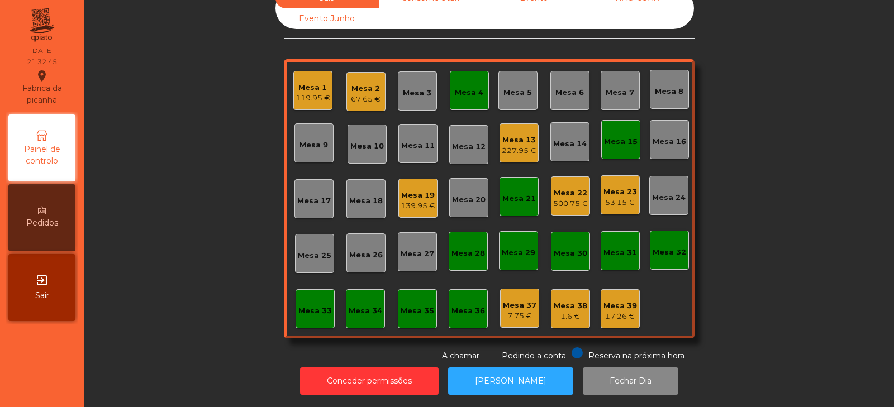
click at [656, 132] on div "Mesa 16" at bounding box center [669, 140] width 34 height 16
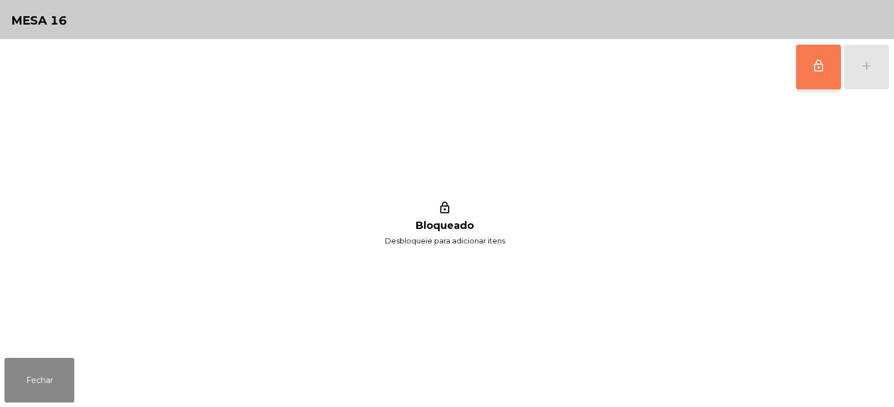
click at [820, 63] on span "lock_outline" at bounding box center [817, 65] width 13 height 13
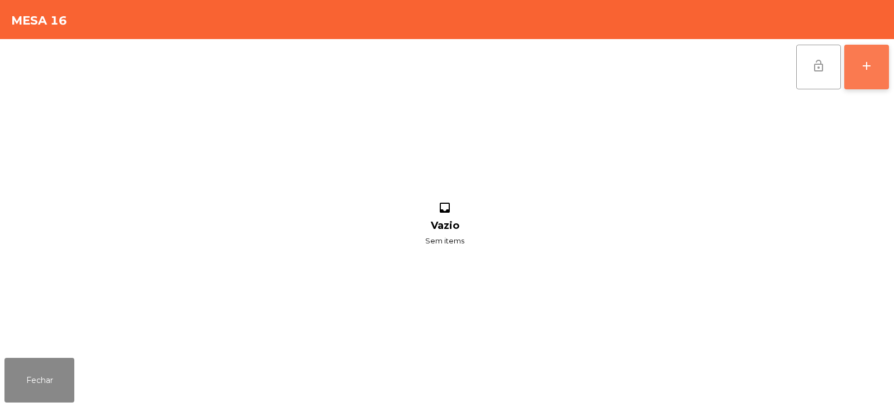
click at [858, 57] on button "add" at bounding box center [866, 67] width 45 height 45
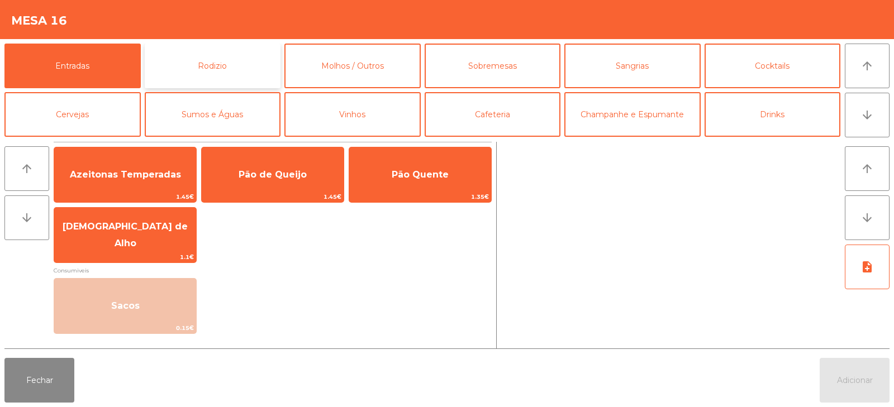
click at [226, 67] on button "Rodizio" at bounding box center [213, 66] width 136 height 45
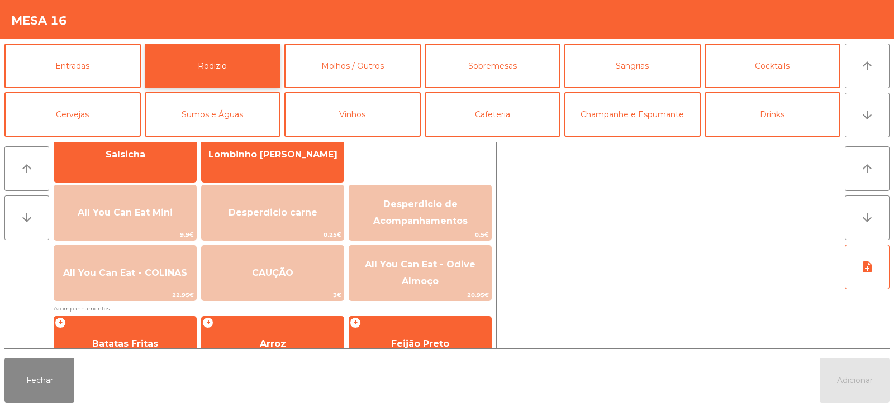
scroll to position [98, 0]
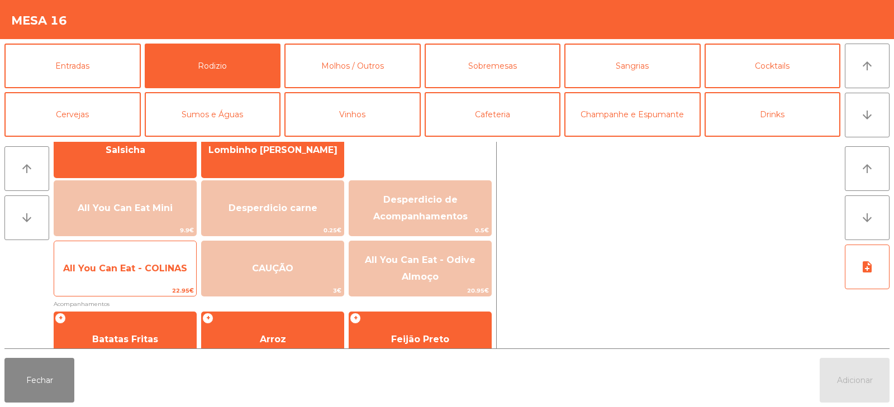
click at [127, 266] on span "All You Can Eat - COLINAS" at bounding box center [125, 268] width 124 height 11
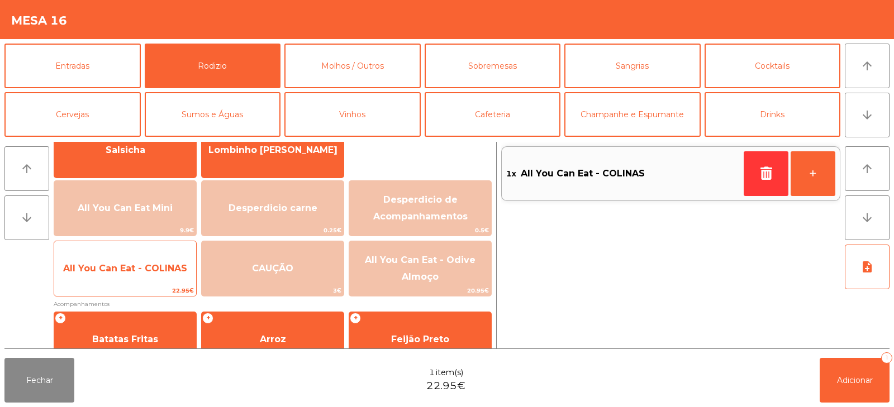
click at [124, 271] on span "All You Can Eat - COLINAS" at bounding box center [125, 268] width 124 height 11
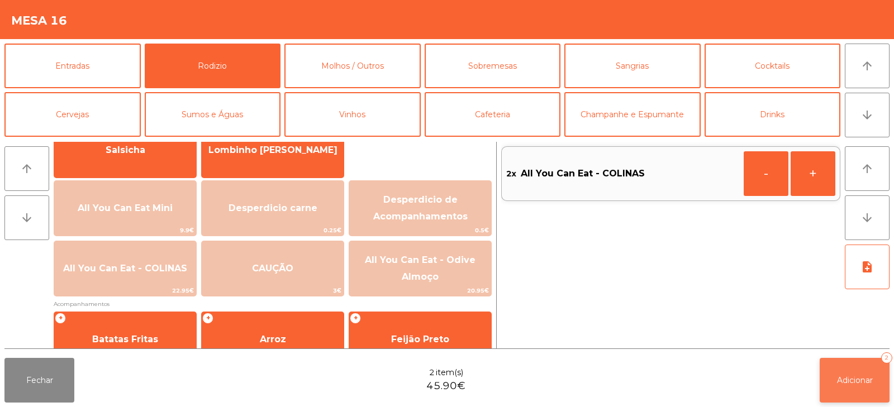
click at [857, 372] on button "Adicionar 2" at bounding box center [854, 380] width 70 height 45
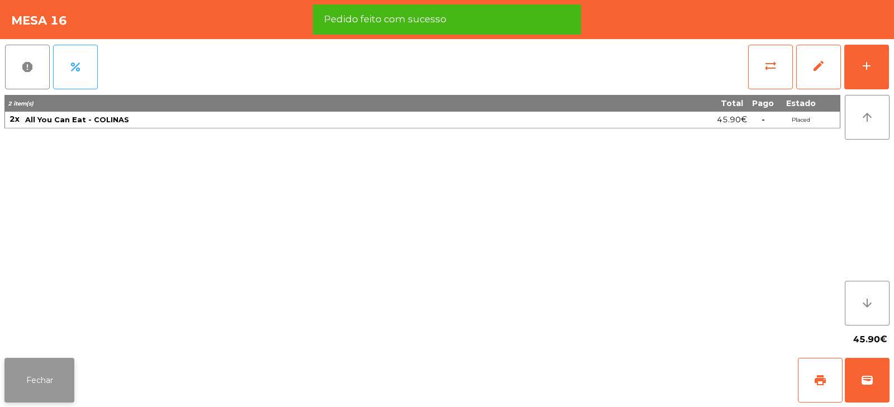
click at [43, 373] on button "Fechar" at bounding box center [39, 380] width 70 height 45
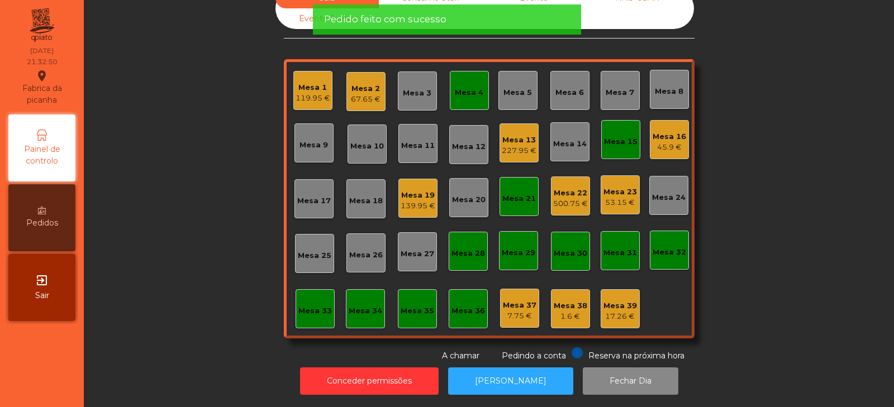
click at [223, 204] on div "Sala Consumo Staff Evento NÃO USAR Evento Junho Mesa 1 119.95 € Mesa 2 67.65 € …" at bounding box center [489, 175] width 780 height 374
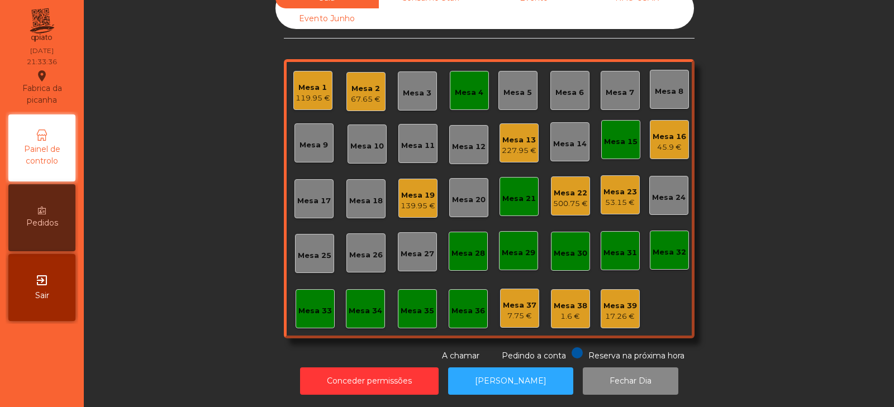
click at [464, 137] on div "Mesa 12" at bounding box center [469, 145] width 34 height 16
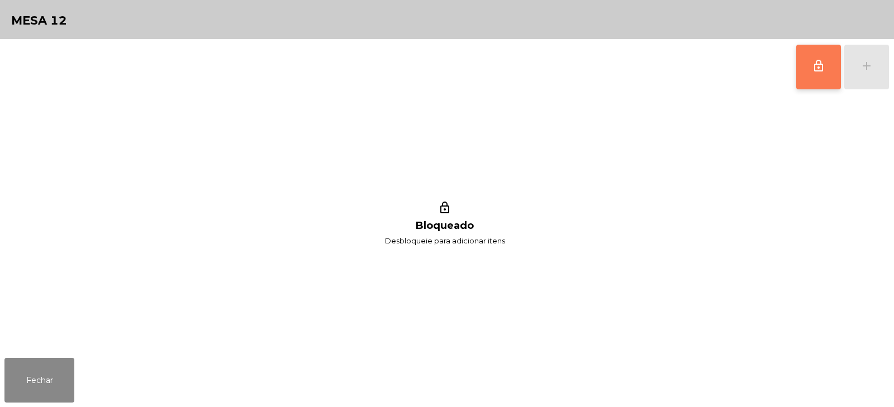
click at [800, 71] on button "lock_outline" at bounding box center [818, 67] width 45 height 45
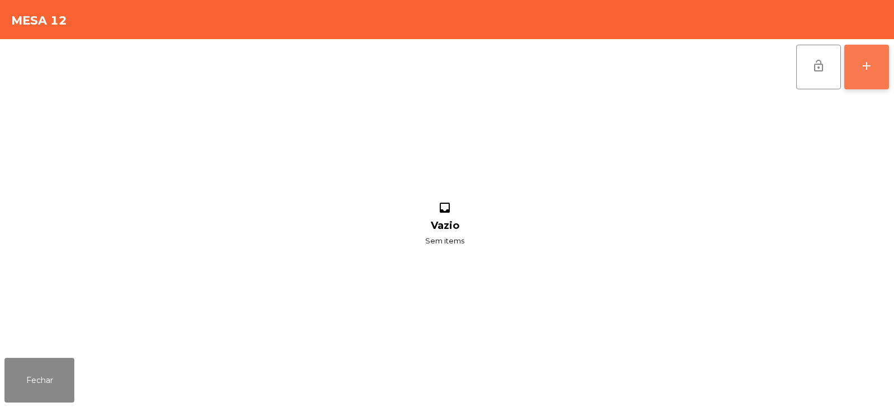
click at [871, 68] on div "add" at bounding box center [866, 65] width 13 height 13
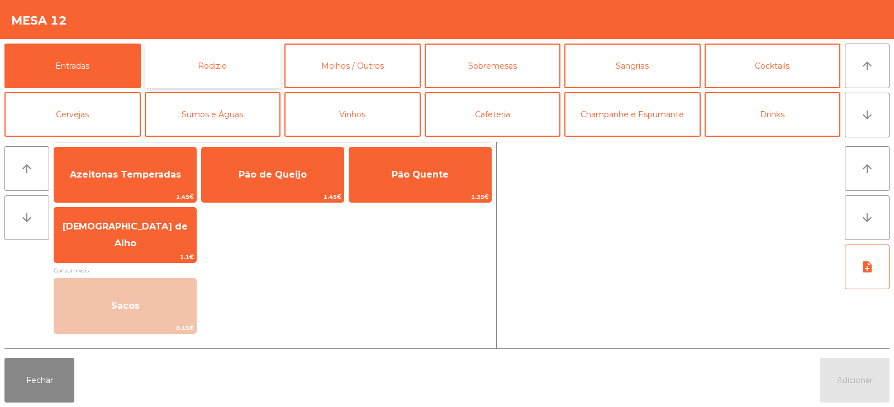
click at [254, 60] on button "Rodizio" at bounding box center [213, 66] width 136 height 45
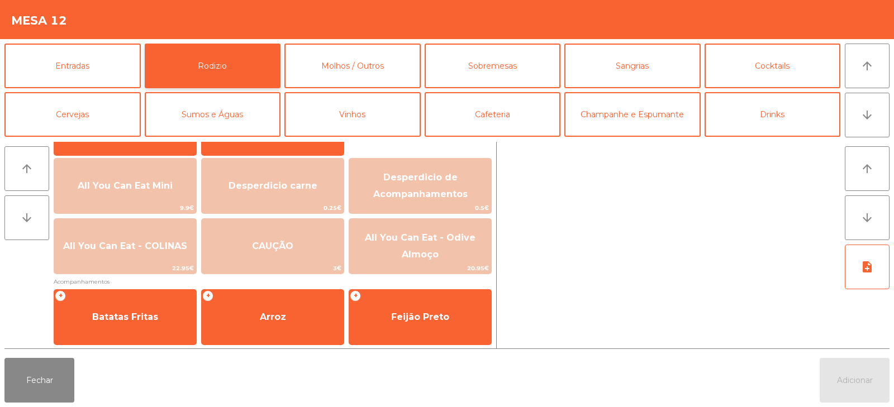
scroll to position [136, 0]
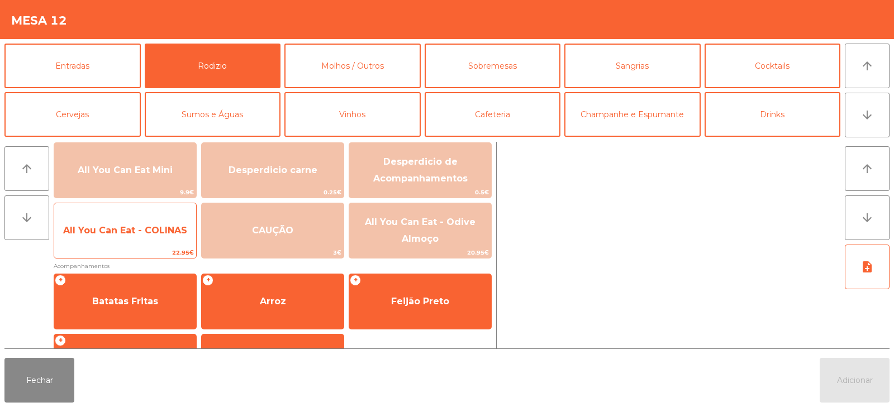
click at [130, 245] on span "All You Can Eat - COLINAS" at bounding box center [125, 231] width 142 height 30
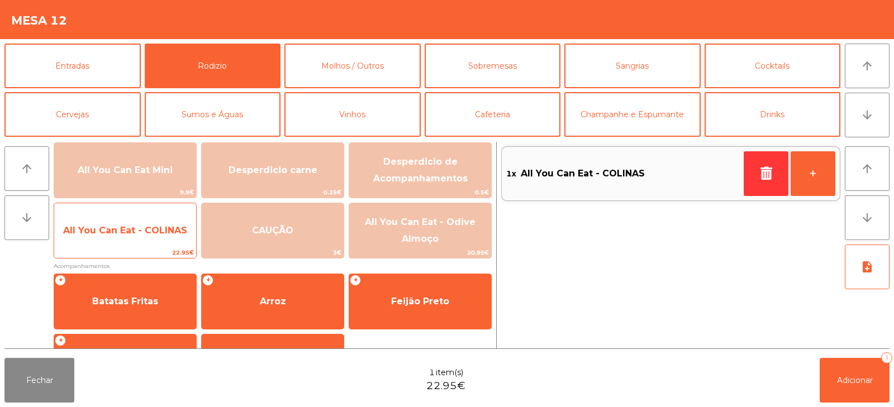
click at [136, 242] on span "All You Can Eat - COLINAS" at bounding box center [125, 231] width 142 height 30
click at [136, 256] on span "22.95€" at bounding box center [125, 252] width 142 height 11
click at [137, 255] on span "22.95€" at bounding box center [125, 252] width 142 height 11
click at [137, 250] on span "22.95€" at bounding box center [125, 252] width 142 height 11
click at [135, 246] on div "All You Can Eat - COLINAS 22.95€" at bounding box center [125, 231] width 143 height 56
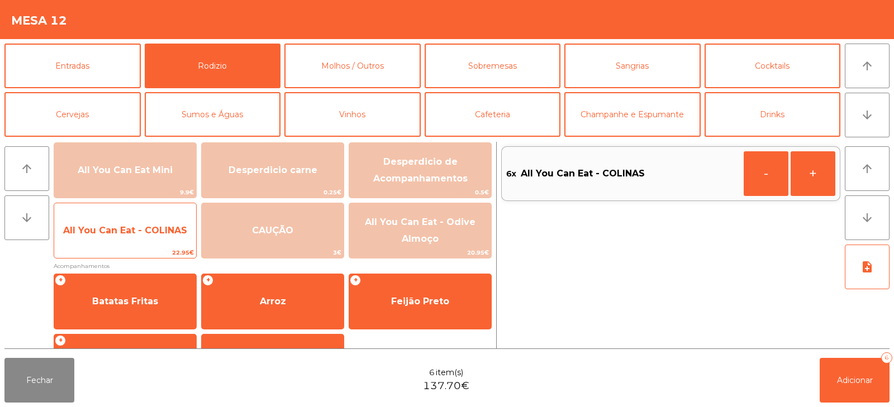
click at [130, 254] on span "22.95€" at bounding box center [125, 252] width 142 height 11
click at [128, 252] on span "22.95€" at bounding box center [125, 252] width 142 height 11
click at [128, 250] on span "22.95€" at bounding box center [125, 252] width 142 height 11
click at [123, 247] on div "All You Can Eat - COLINAS 22.95€" at bounding box center [125, 231] width 143 height 56
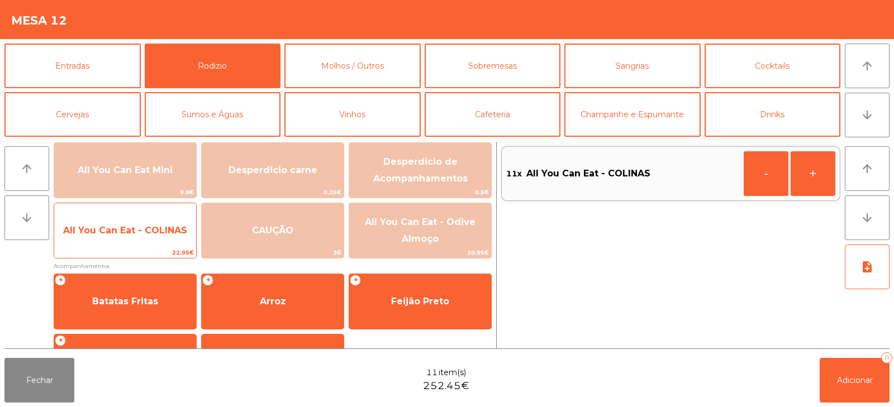
click at [146, 241] on span "All You Can Eat - COLINAS" at bounding box center [125, 231] width 142 height 30
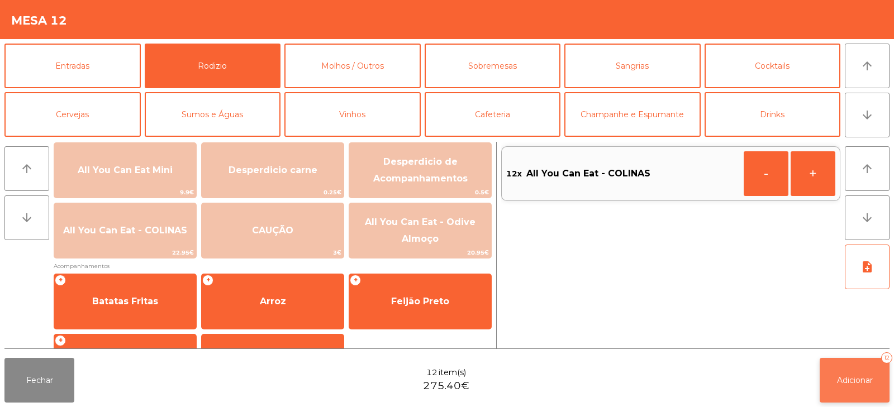
click at [857, 378] on span "Adicionar" at bounding box center [855, 380] width 36 height 10
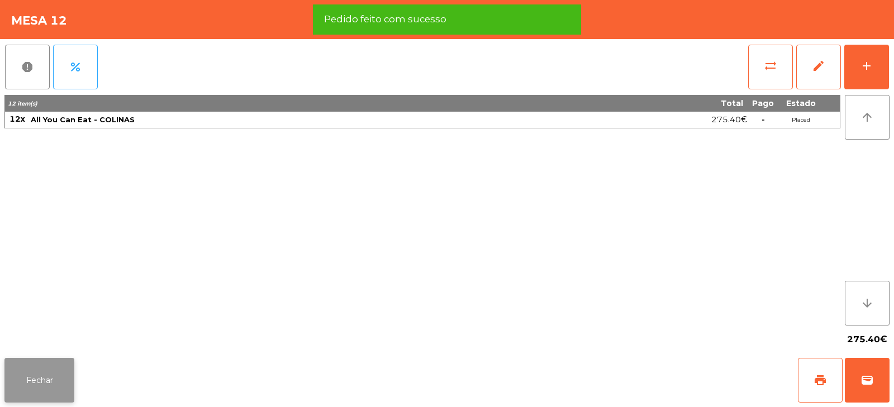
click at [44, 365] on button "Fechar" at bounding box center [39, 380] width 70 height 45
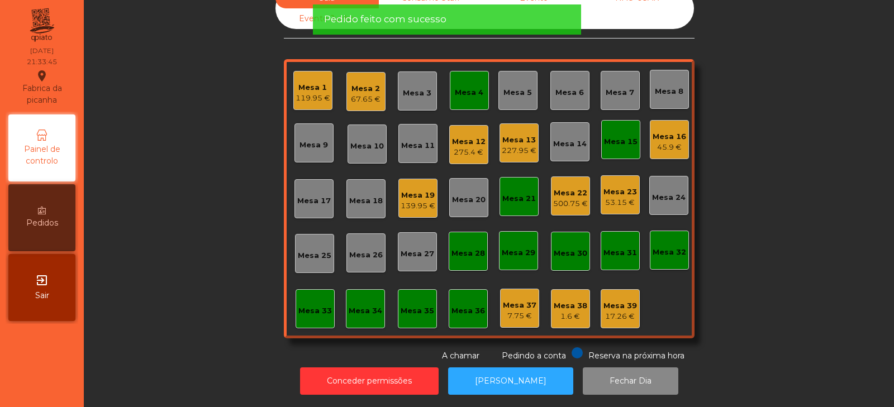
click at [197, 188] on div "Sala Consumo Staff Evento NÃO USAR Evento Junho Mesa 1 119.95 € Mesa 2 67.65 € …" at bounding box center [489, 175] width 780 height 374
click at [475, 87] on div "Mesa 4" at bounding box center [469, 92] width 28 height 11
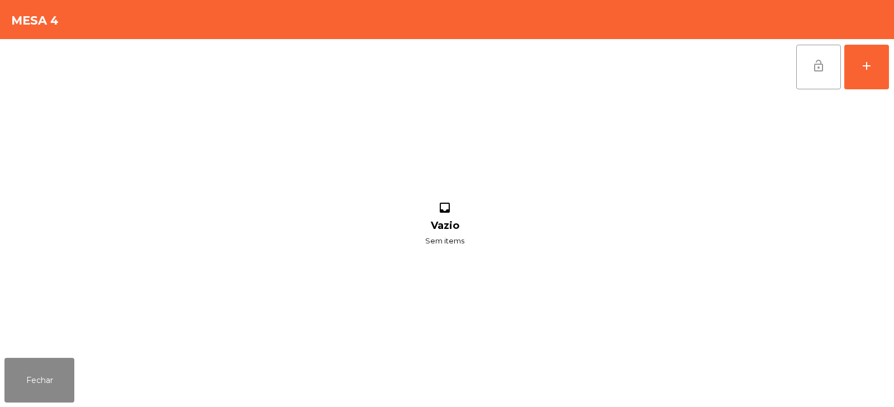
click at [810, 67] on button "lock_open" at bounding box center [818, 67] width 45 height 45
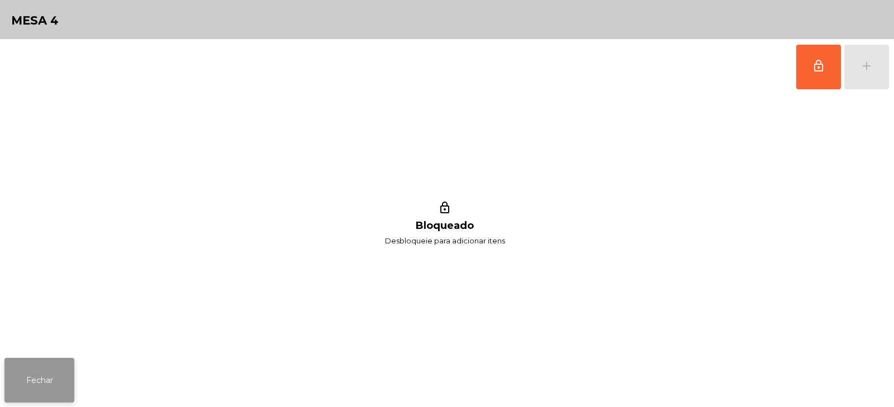
click at [37, 380] on button "Fechar" at bounding box center [39, 380] width 70 height 45
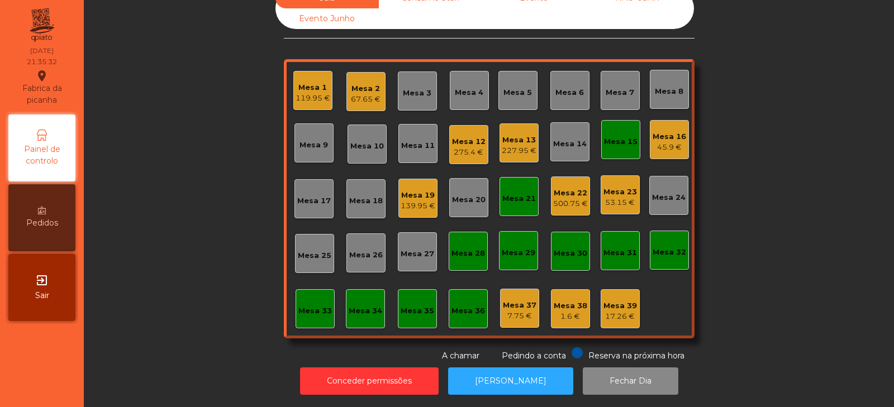
click at [159, 132] on div "Sala Consumo Staff Evento NÃO USAR Evento Junho Mesa 1 119.95 € Mesa 2 67.65 € …" at bounding box center [489, 175] width 780 height 374
click at [739, 139] on div "Sala Consumo Staff Evento NÃO USAR Evento Junho Mesa 1 119.95 € Mesa 2 67.65 € …" at bounding box center [489, 175] width 780 height 374
click at [610, 187] on div "Mesa 23" at bounding box center [620, 192] width 34 height 11
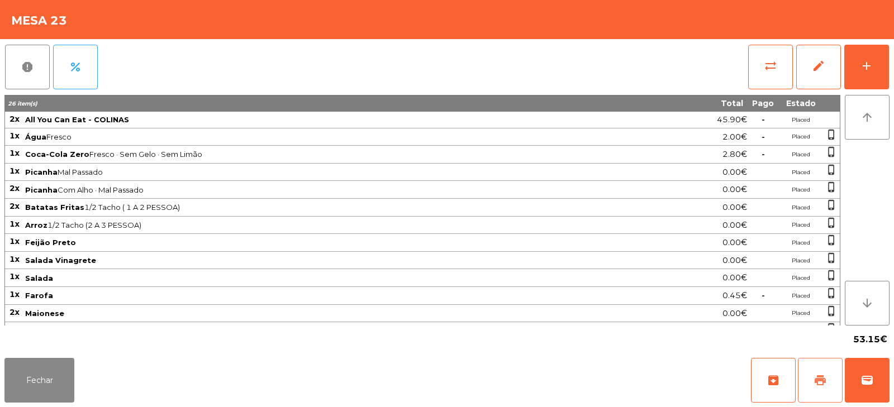
click at [809, 376] on button "print" at bounding box center [820, 380] width 45 height 45
click at [25, 373] on button "Fechar" at bounding box center [39, 380] width 70 height 45
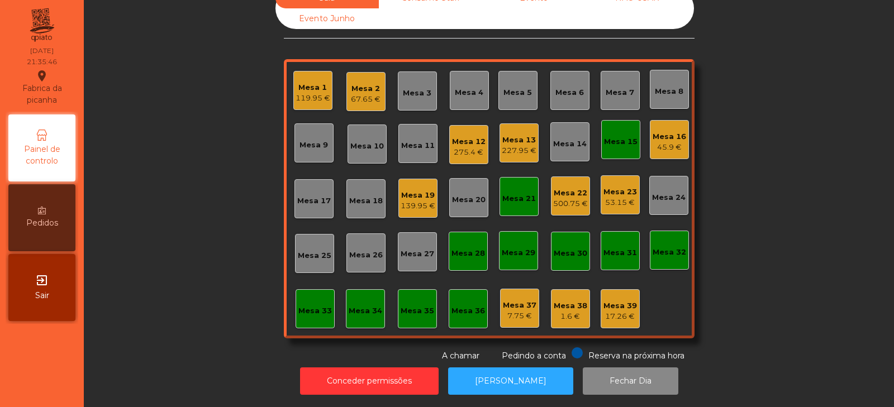
click at [304, 199] on div "Mesa 17" at bounding box center [313, 198] width 39 height 39
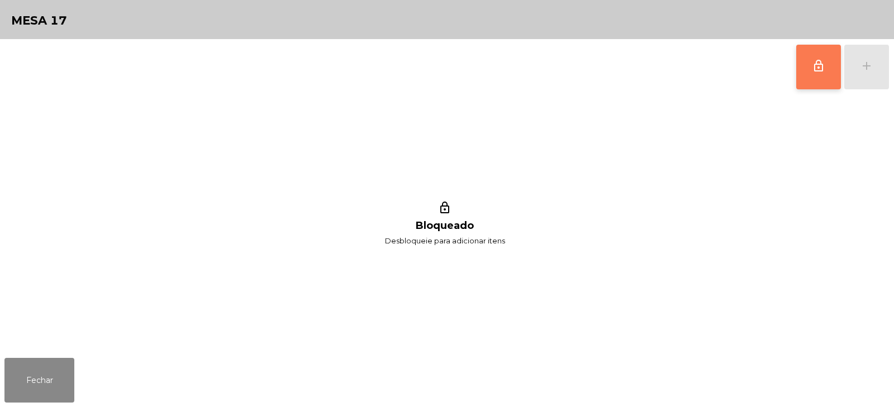
click at [812, 89] on button "lock_outline" at bounding box center [818, 67] width 45 height 45
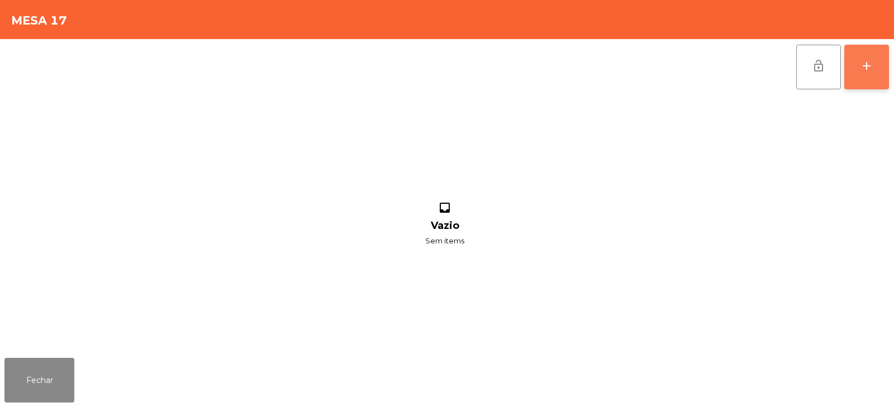
click at [853, 77] on button "add" at bounding box center [866, 67] width 45 height 45
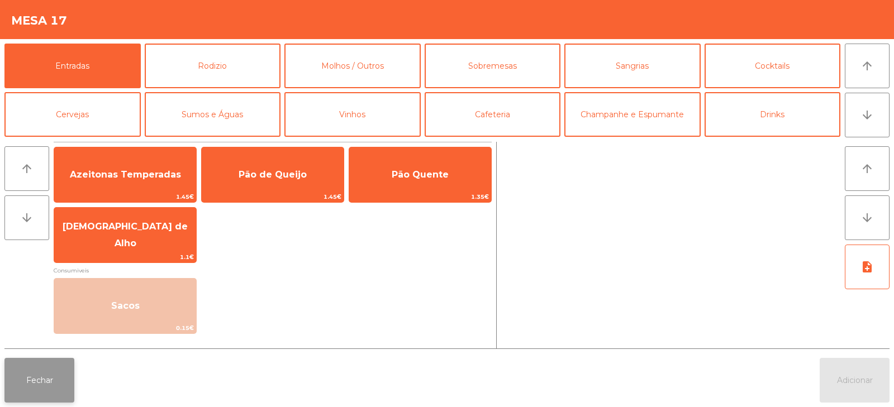
click at [46, 393] on button "Fechar" at bounding box center [39, 380] width 70 height 45
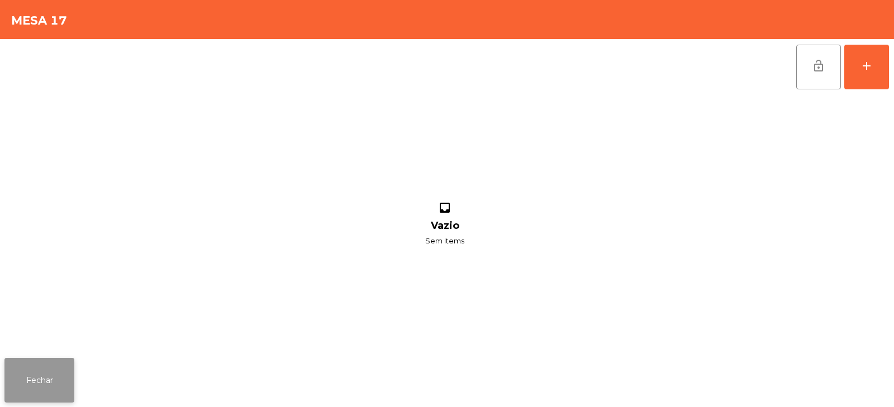
click at [59, 383] on button "Fechar" at bounding box center [39, 380] width 70 height 45
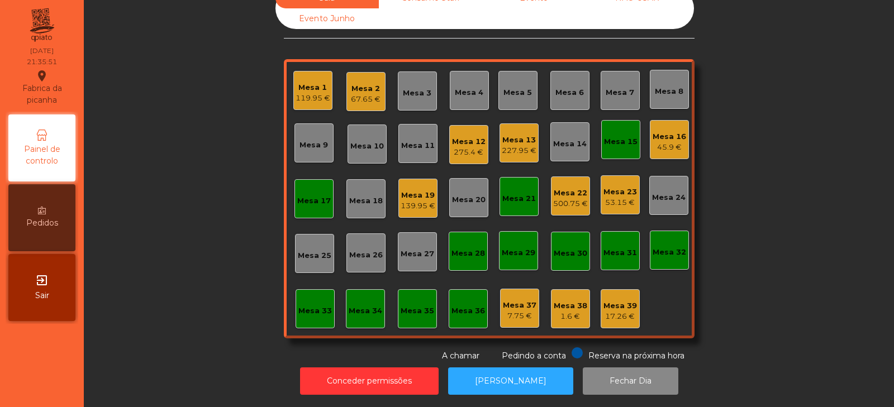
click at [398, 197] on div "Mesa 19 139.95 €" at bounding box center [417, 198] width 39 height 39
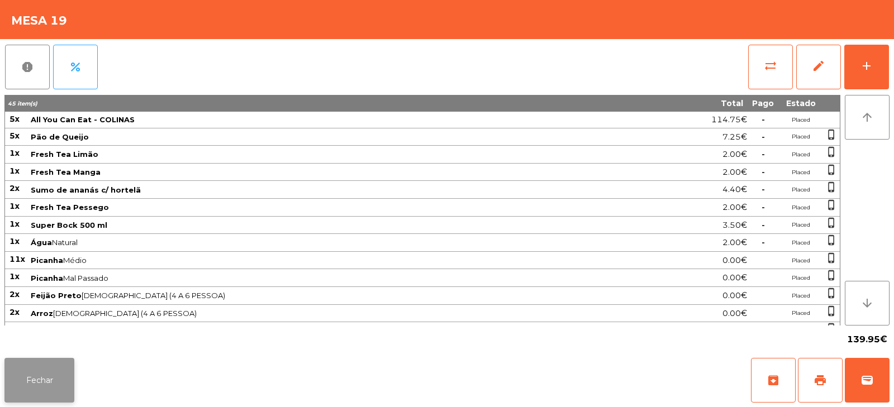
click at [42, 386] on button "Fechar" at bounding box center [39, 380] width 70 height 45
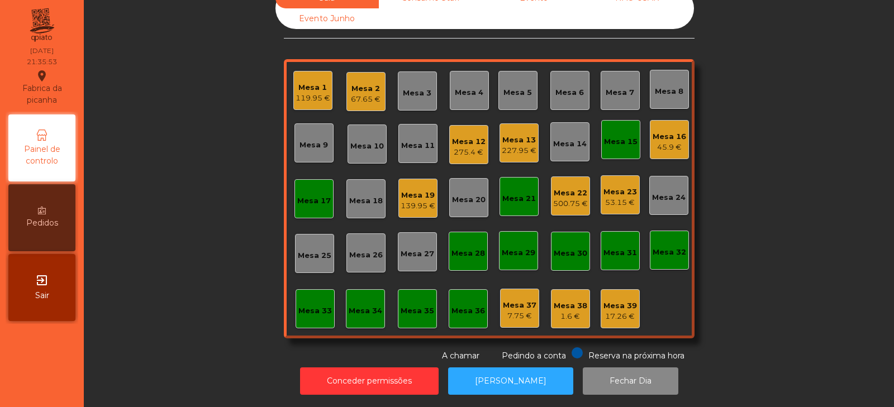
click at [653, 142] on div "45.9 €" at bounding box center [669, 147] width 34 height 11
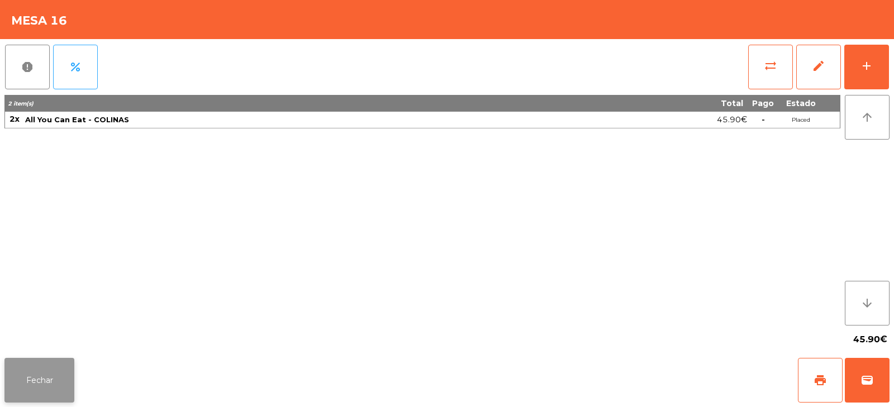
click at [56, 365] on button "Fechar" at bounding box center [39, 380] width 70 height 45
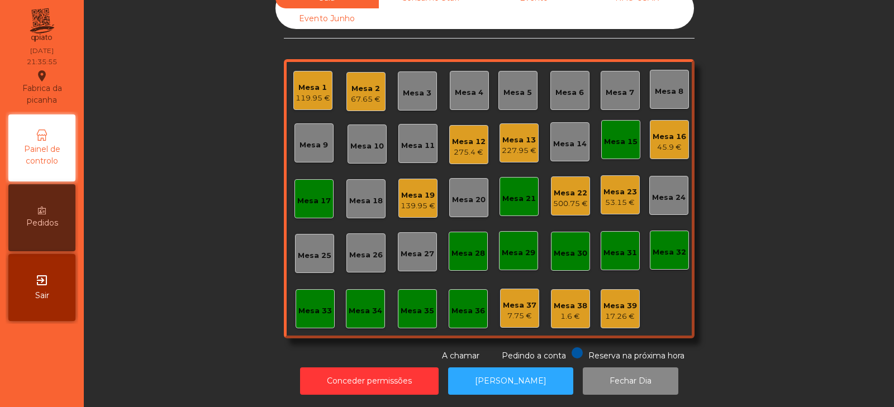
click at [661, 142] on div "45.9 €" at bounding box center [669, 147] width 34 height 11
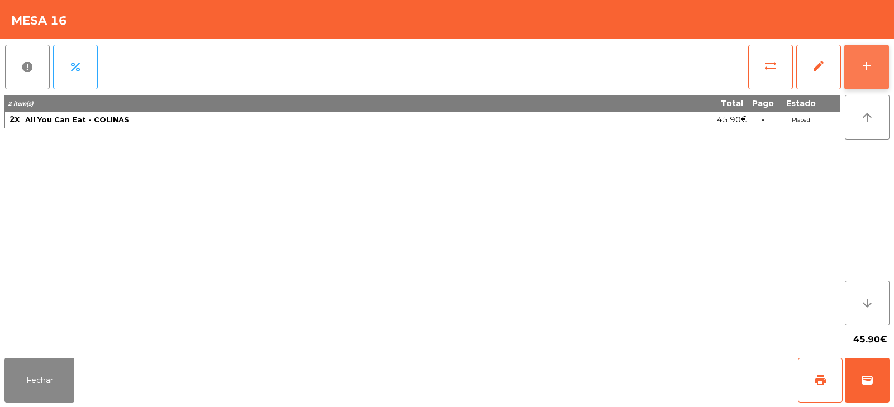
click at [856, 74] on button "add" at bounding box center [866, 67] width 45 height 45
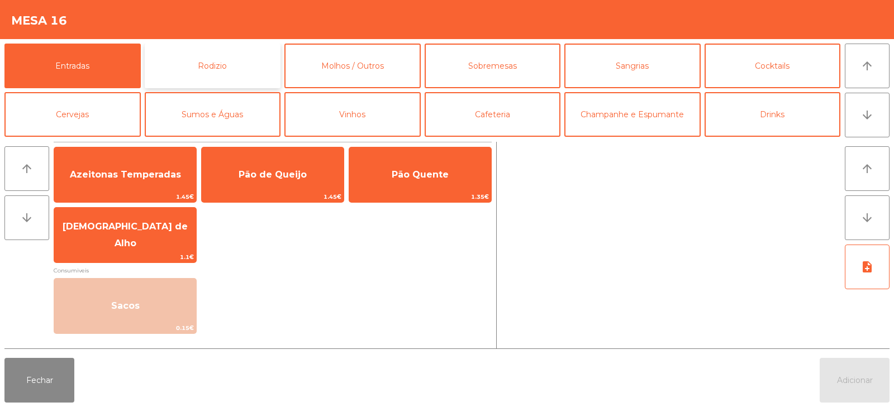
click at [218, 61] on button "Rodizio" at bounding box center [213, 66] width 136 height 45
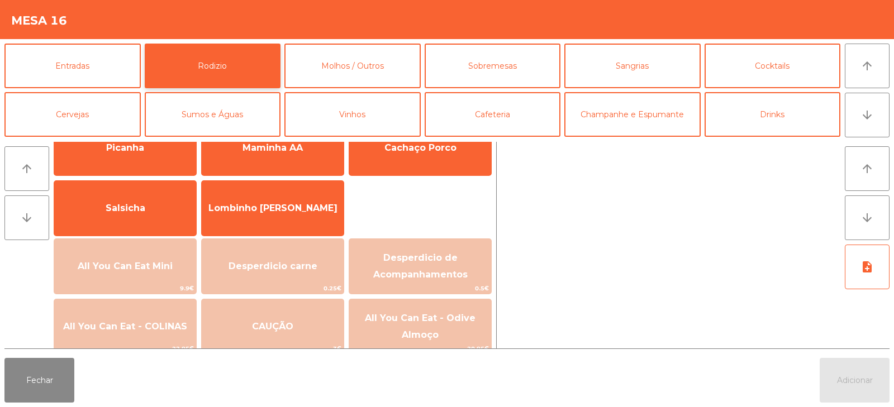
scroll to position [70, 0]
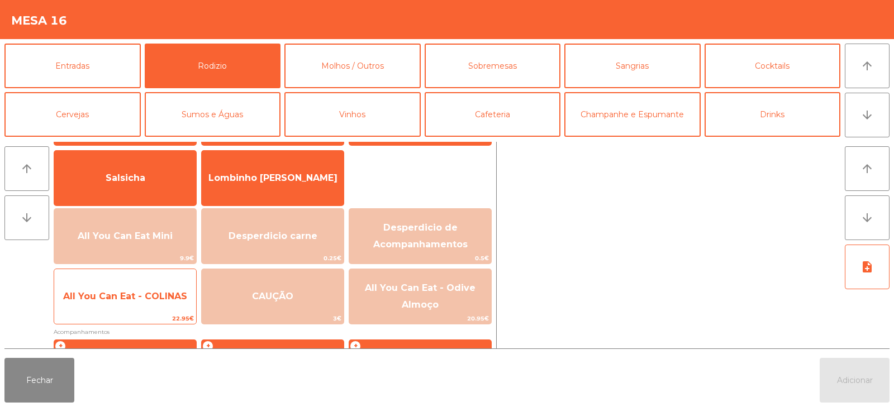
click at [128, 321] on span "22.95€" at bounding box center [125, 318] width 142 height 11
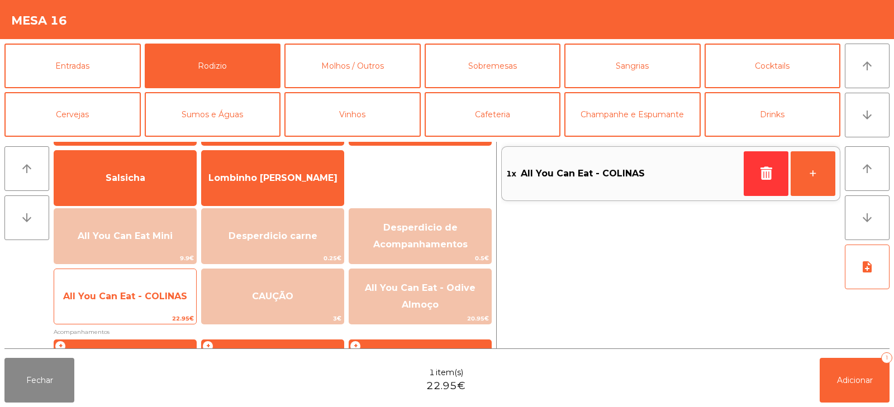
click at [137, 318] on span "22.95€" at bounding box center [125, 318] width 142 height 11
click at [141, 311] on span "All You Can Eat - COLINAS" at bounding box center [125, 296] width 142 height 30
click at [148, 311] on span "All You Can Eat - COLINAS" at bounding box center [125, 296] width 142 height 30
click at [161, 312] on span "All You Can Eat - COLINAS" at bounding box center [125, 296] width 142 height 30
click at [177, 303] on span "All You Can Eat - COLINAS" at bounding box center [125, 296] width 142 height 30
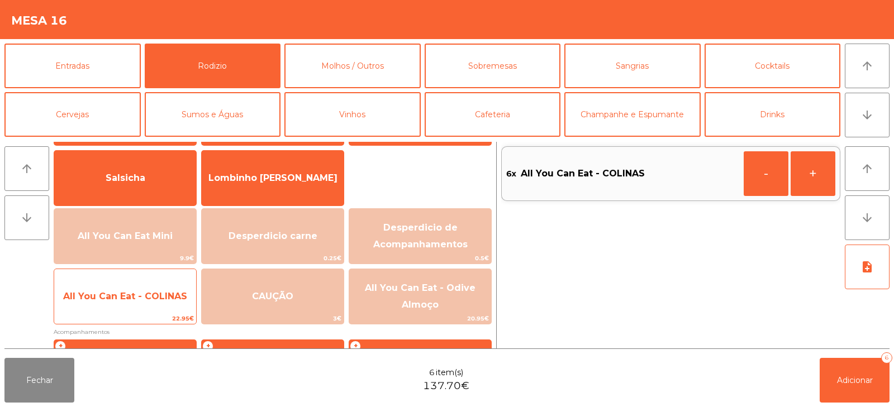
click at [137, 316] on span "22.95€" at bounding box center [125, 318] width 142 height 11
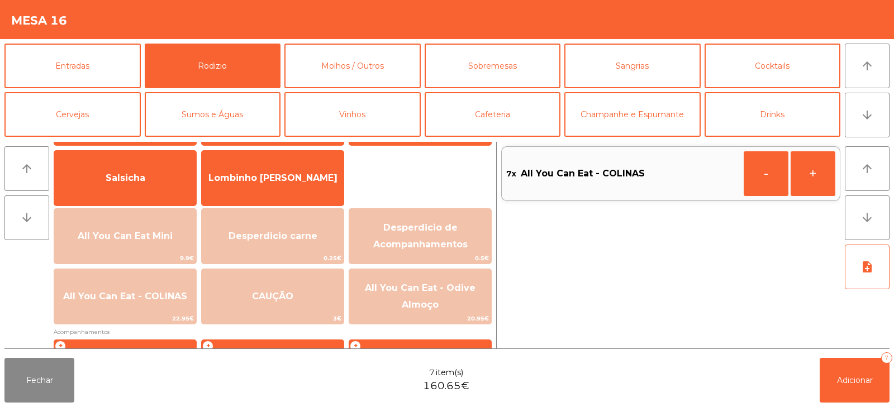
click at [803, 375] on div "Fechar 7 item(s) 160.65€ Adicionar 7" at bounding box center [447, 381] width 894 height 54
click at [837, 383] on span "Adicionar" at bounding box center [855, 380] width 36 height 10
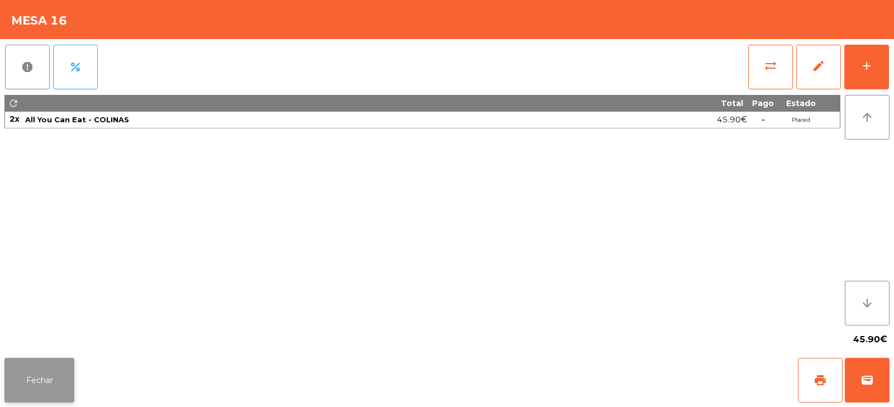
click at [46, 372] on button "Fechar" at bounding box center [39, 380] width 70 height 45
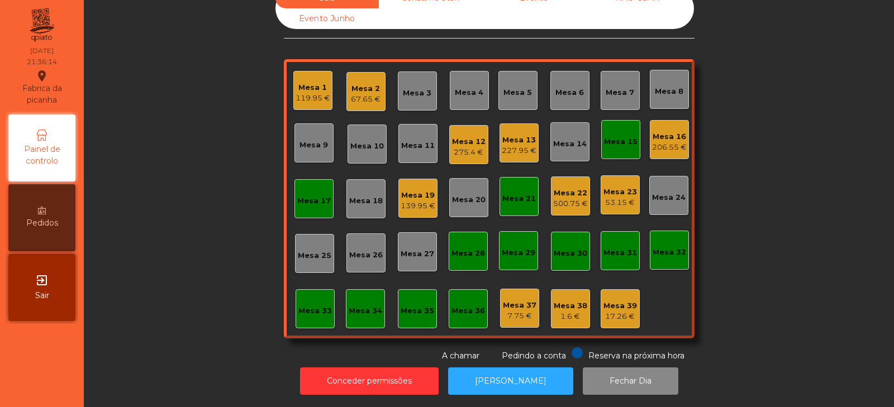
click at [608, 187] on div "Mesa 23" at bounding box center [620, 192] width 34 height 11
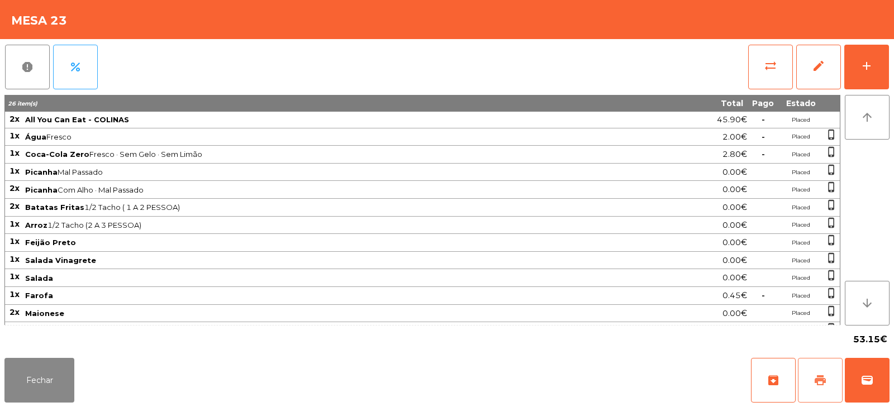
click at [810, 386] on button "print" at bounding box center [820, 380] width 45 height 45
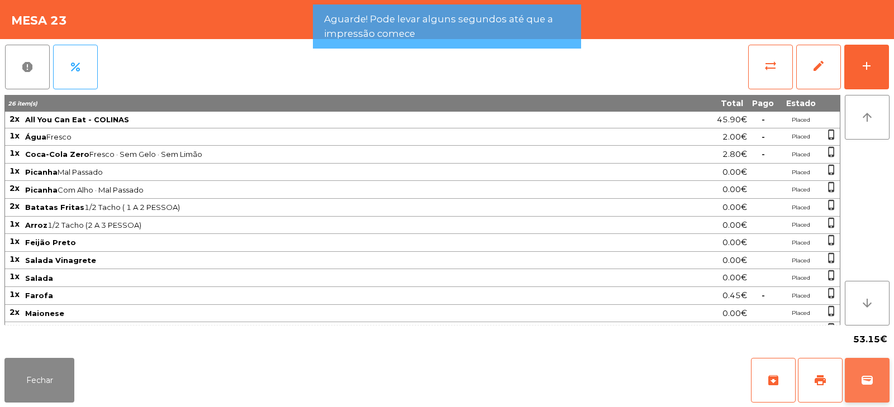
click at [870, 380] on span "wallet" at bounding box center [866, 380] width 13 height 13
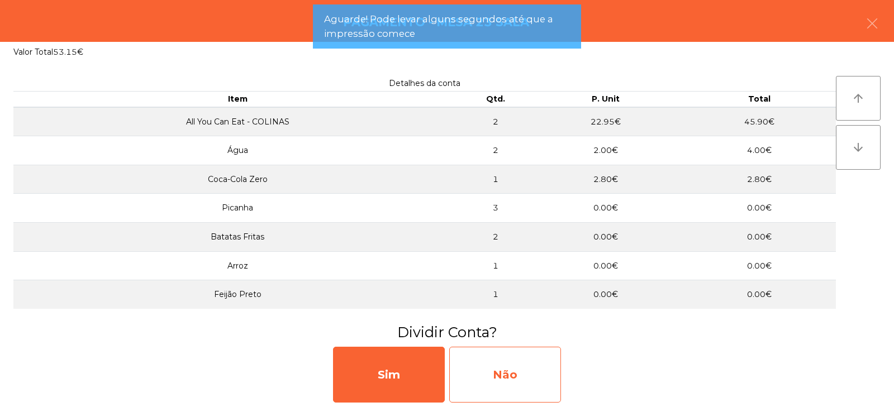
click at [518, 377] on div "Não" at bounding box center [505, 375] width 112 height 56
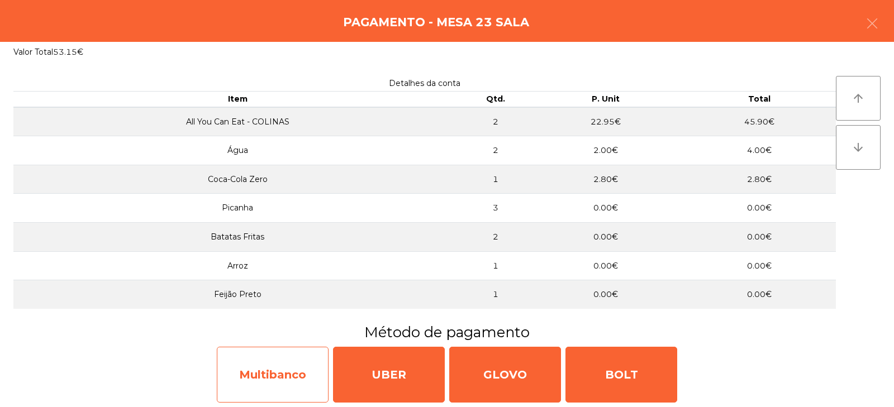
click at [287, 380] on div "Multibanco" at bounding box center [273, 375] width 112 height 56
select select "**"
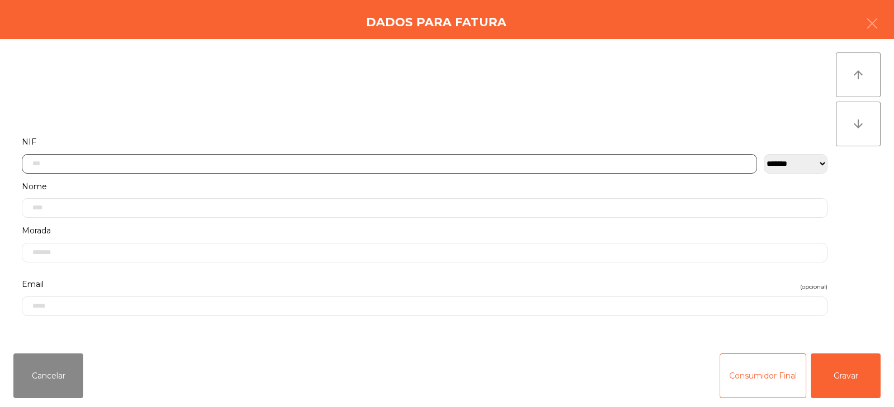
click at [326, 155] on input "text" at bounding box center [389, 164] width 735 height 20
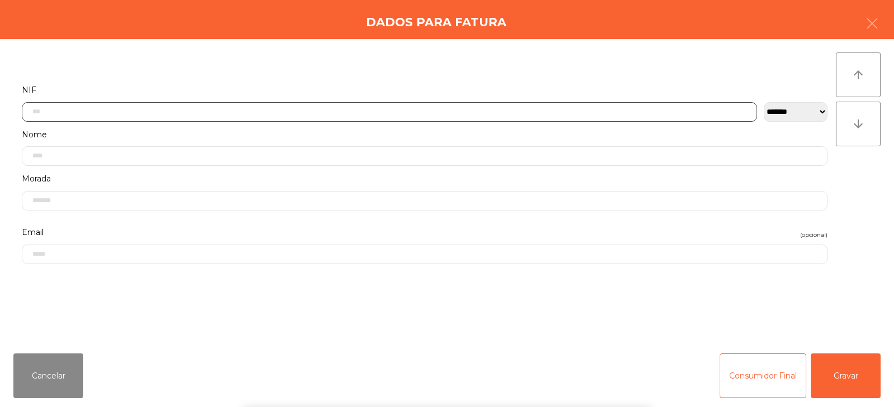
scroll to position [82, 0]
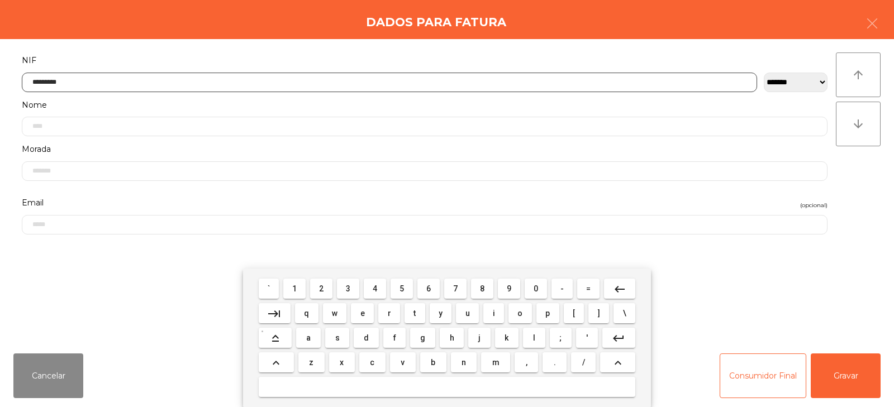
type input "*********"
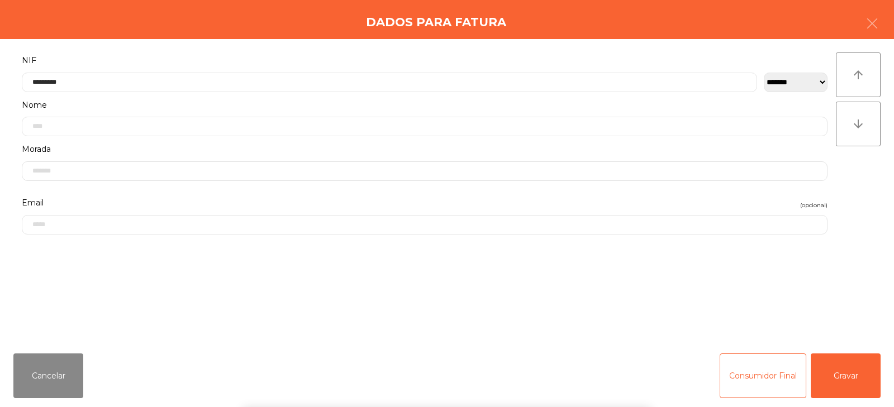
click at [845, 368] on div "` 1 2 3 4 5 6 7 8 9 0 - = keyboard_backspace keyboard_tab q w e r t y u i o p […" at bounding box center [447, 338] width 894 height 139
click at [851, 376] on button "Gravar" at bounding box center [845, 376] width 70 height 45
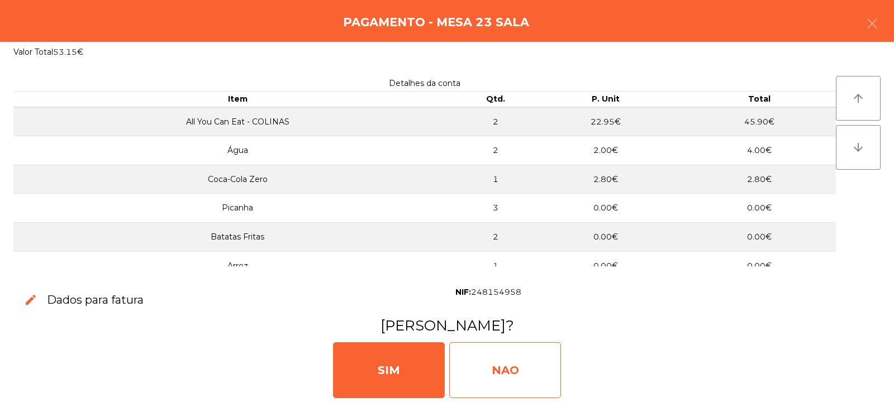
click at [517, 378] on div "NAO" at bounding box center [505, 370] width 112 height 56
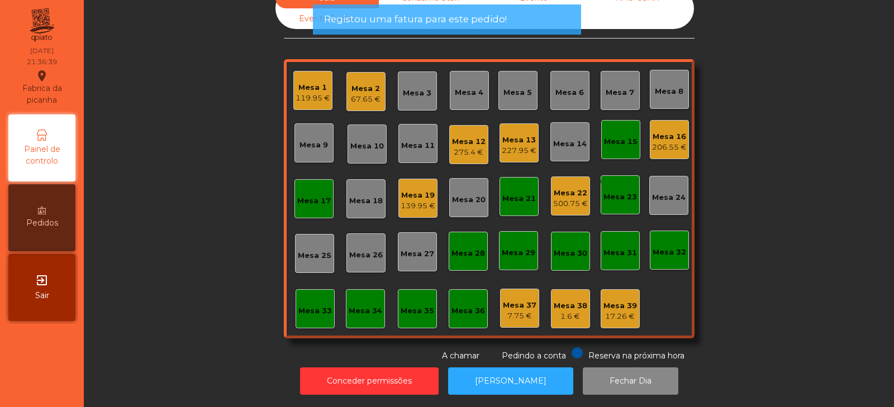
click at [364, 205] on div "Mesa 18" at bounding box center [365, 198] width 39 height 39
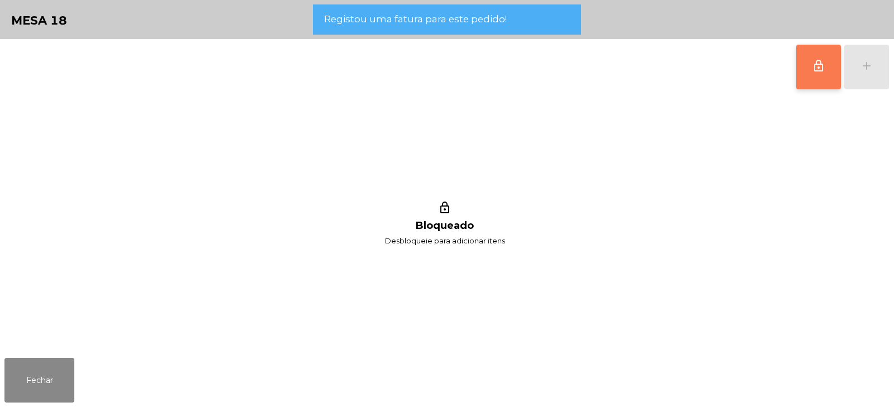
click at [809, 54] on button "lock_outline" at bounding box center [818, 67] width 45 height 45
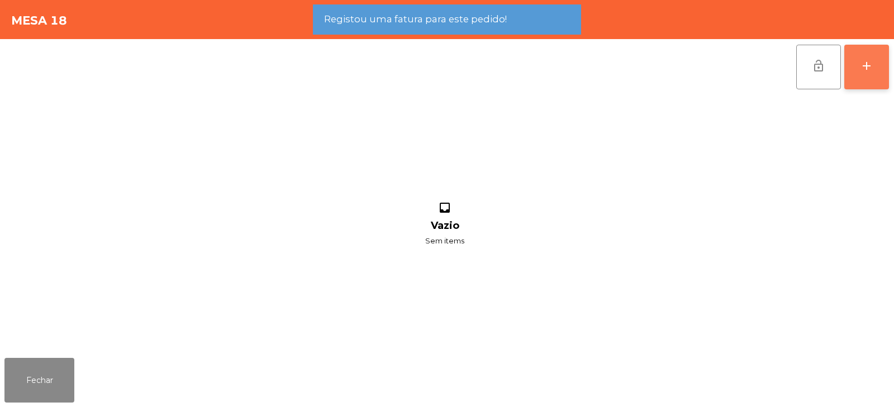
click at [866, 66] on div "add" at bounding box center [866, 65] width 13 height 13
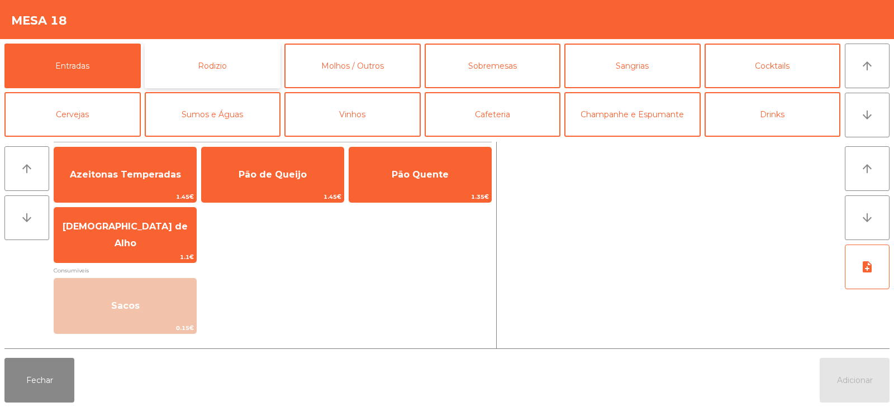
click at [215, 76] on button "Rodizio" at bounding box center [213, 66] width 136 height 45
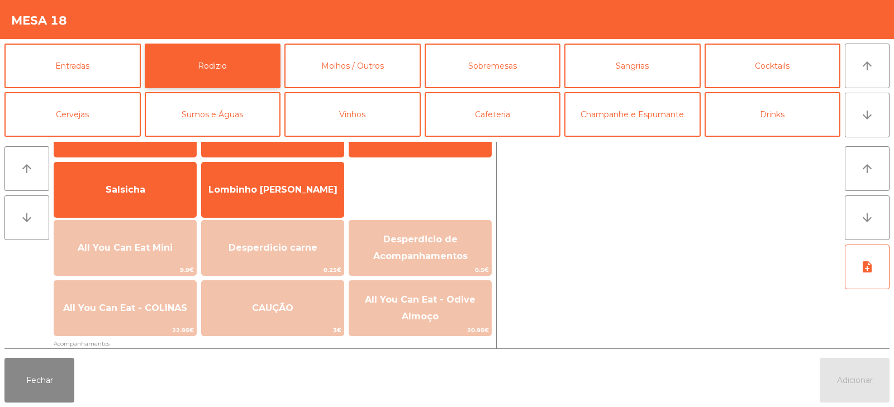
scroll to position [66, 0]
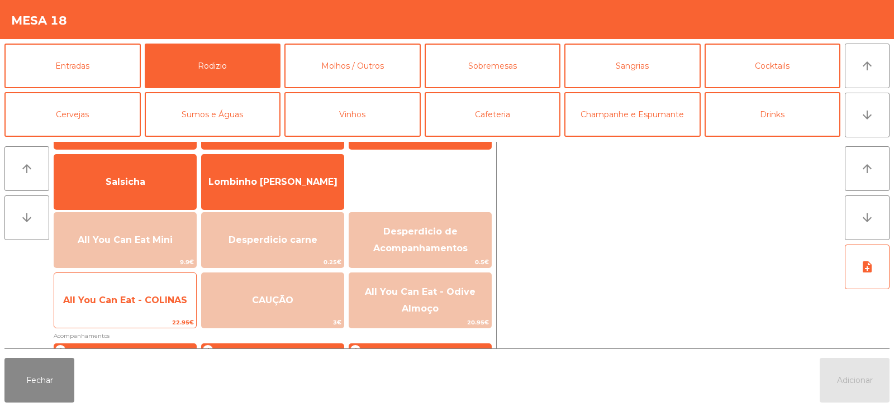
click at [157, 315] on span "All You Can Eat - COLINAS" at bounding box center [125, 300] width 142 height 30
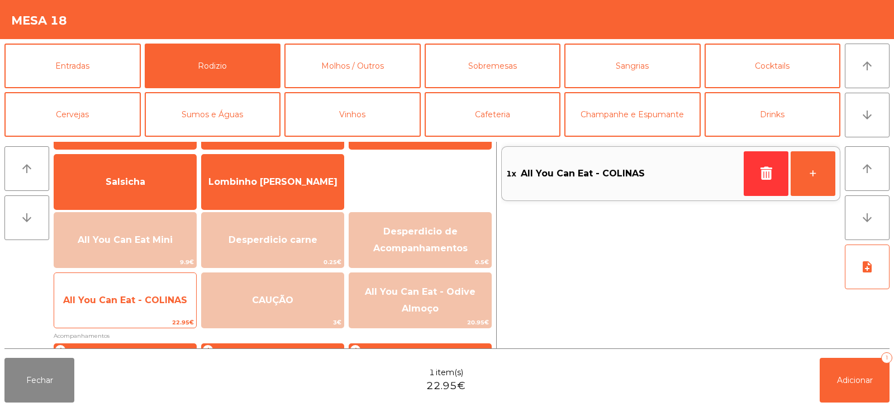
click at [154, 314] on span "All You Can Eat - COLINAS" at bounding box center [125, 300] width 142 height 30
click at [157, 305] on span "All You Can Eat - COLINAS" at bounding box center [125, 300] width 124 height 11
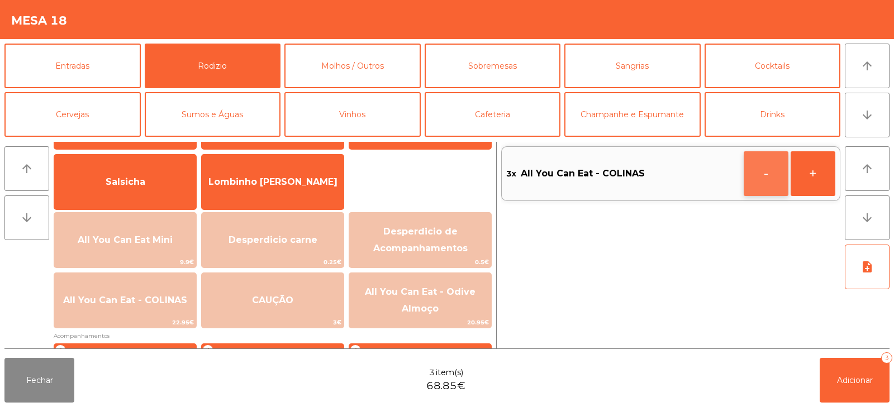
click at [764, 166] on button "-" at bounding box center [765, 173] width 45 height 45
click at [845, 346] on div "arrow_upward arrow_downward note_add" at bounding box center [864, 245] width 49 height 207
click at [851, 404] on div "Fechar 2 item(s) 45.90€ Adicionar 2" at bounding box center [447, 381] width 894 height 54
click at [841, 369] on button "Adicionar 2" at bounding box center [854, 380] width 70 height 45
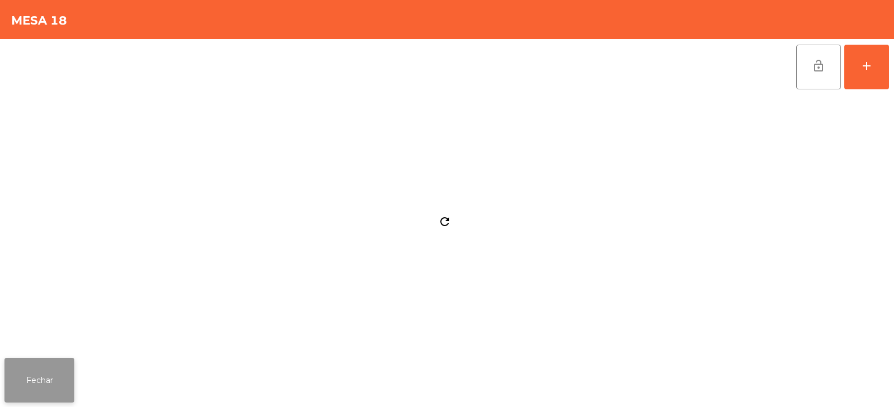
click at [51, 379] on button "Fechar" at bounding box center [39, 380] width 70 height 45
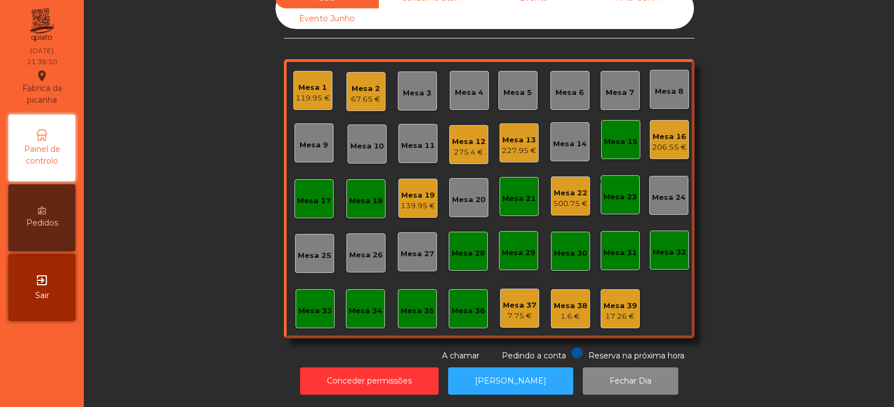
click at [362, 94] on div "67.65 €" at bounding box center [366, 99] width 30 height 11
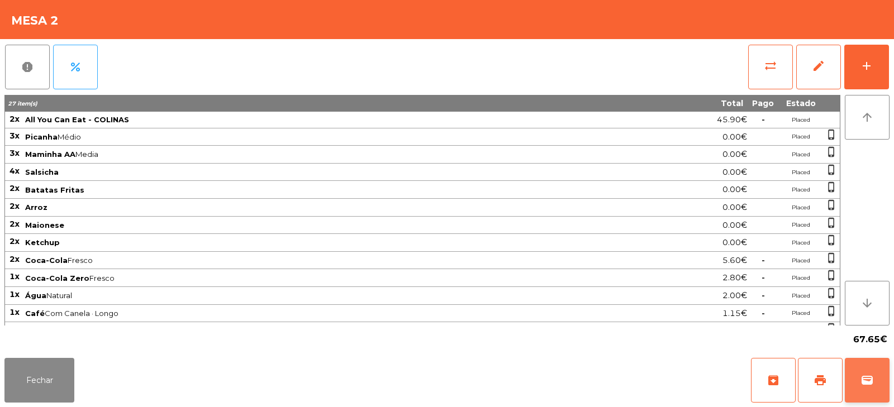
click at [875, 388] on button "wallet" at bounding box center [866, 380] width 45 height 45
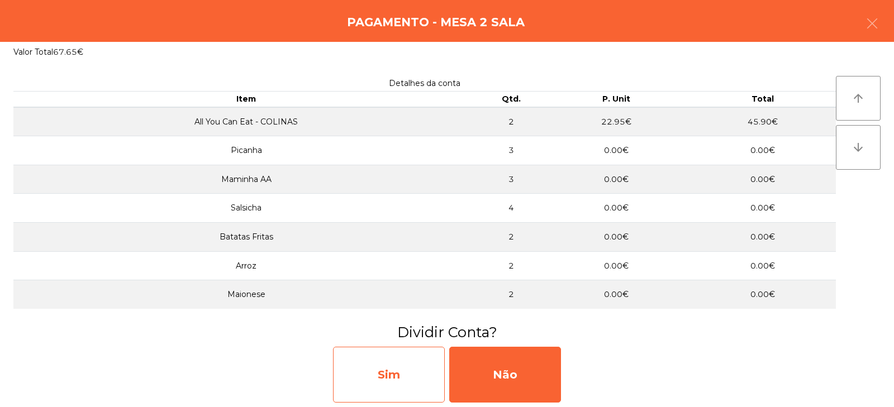
click at [399, 384] on div "Sim" at bounding box center [389, 375] width 112 height 56
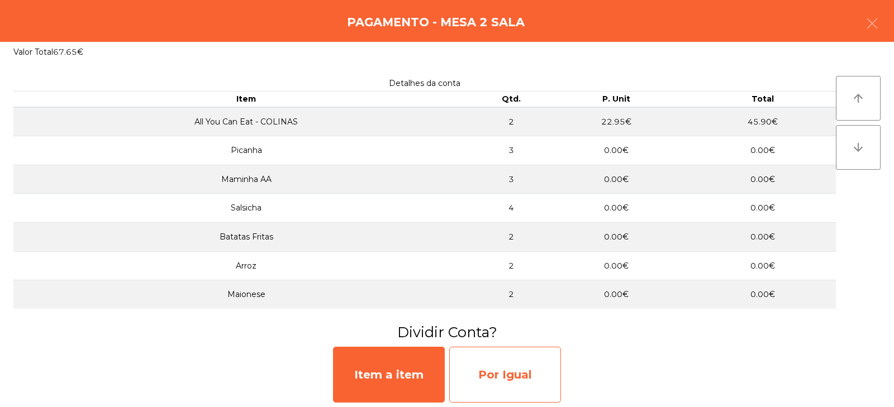
click at [509, 378] on div "Por Igual" at bounding box center [505, 375] width 112 height 56
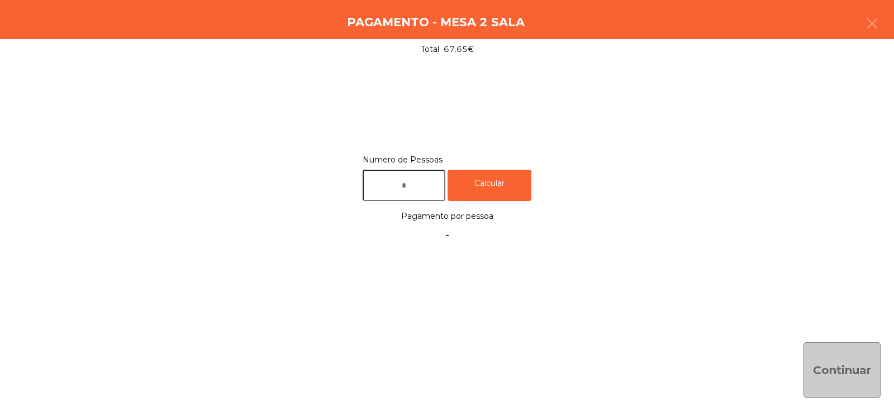
click at [422, 180] on input "text" at bounding box center [403, 186] width 83 height 32
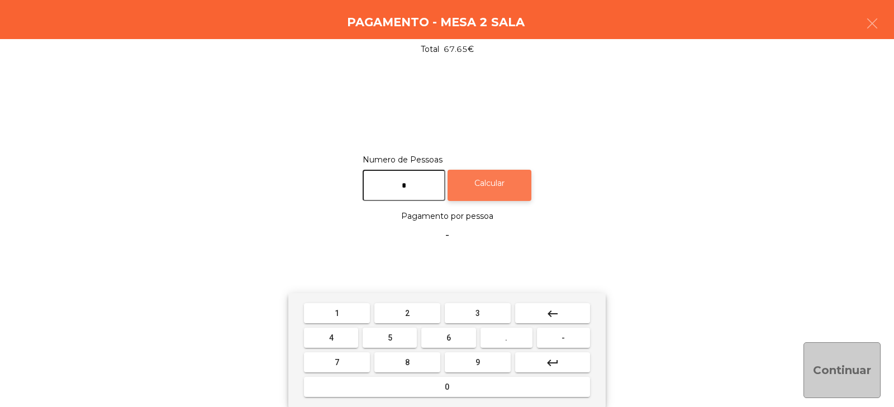
type input "*"
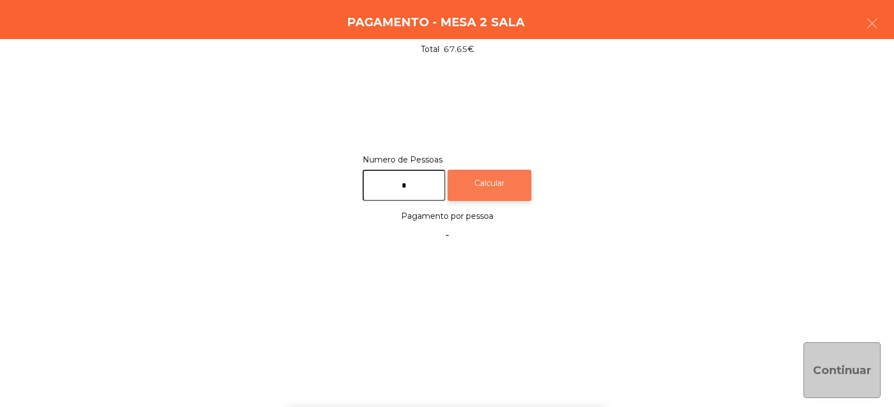
click at [502, 179] on div "Calcular" at bounding box center [489, 186] width 84 height 32
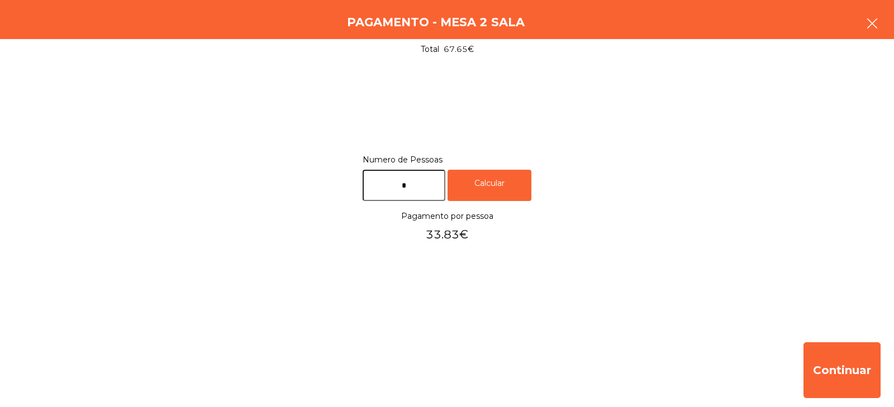
click at [870, 21] on icon "button" at bounding box center [871, 23] width 13 height 13
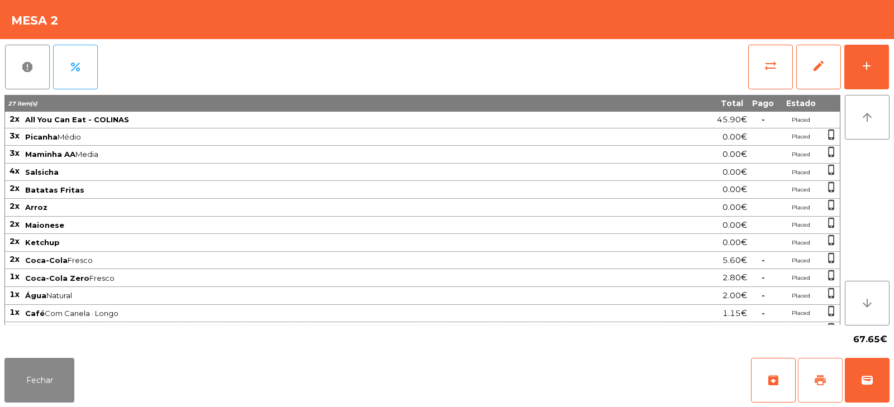
click at [812, 377] on button "print" at bounding box center [820, 380] width 45 height 45
click at [772, 69] on span "sync_alt" at bounding box center [769, 65] width 13 height 13
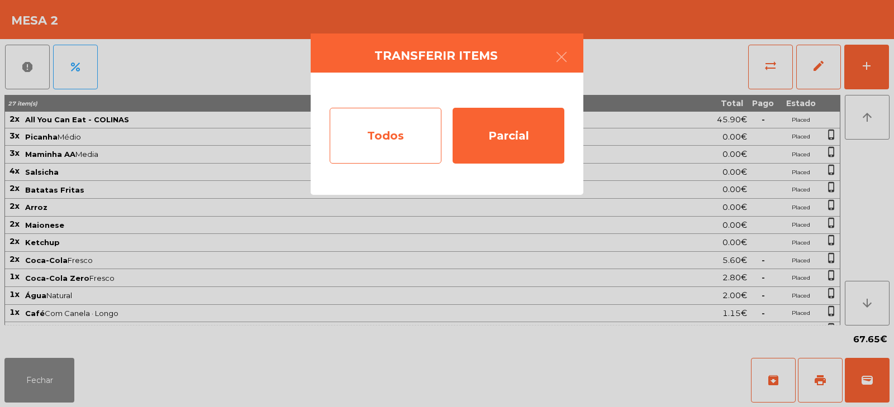
click at [387, 140] on div "Todos" at bounding box center [386, 136] width 112 height 56
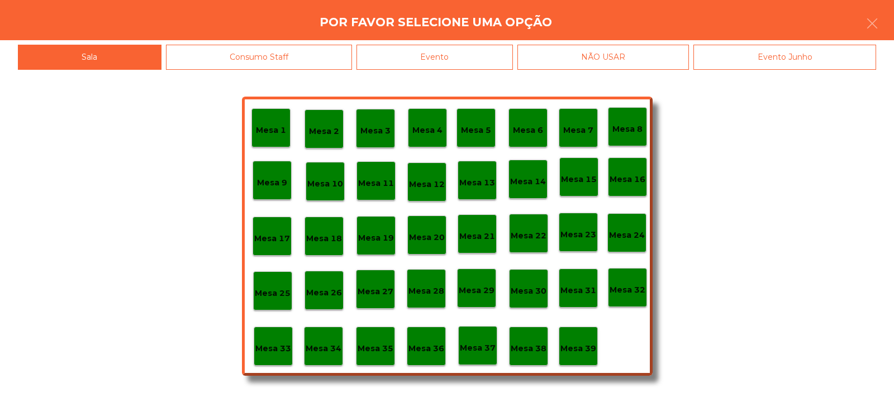
click at [443, 52] on div "Evento" at bounding box center [434, 57] width 156 height 25
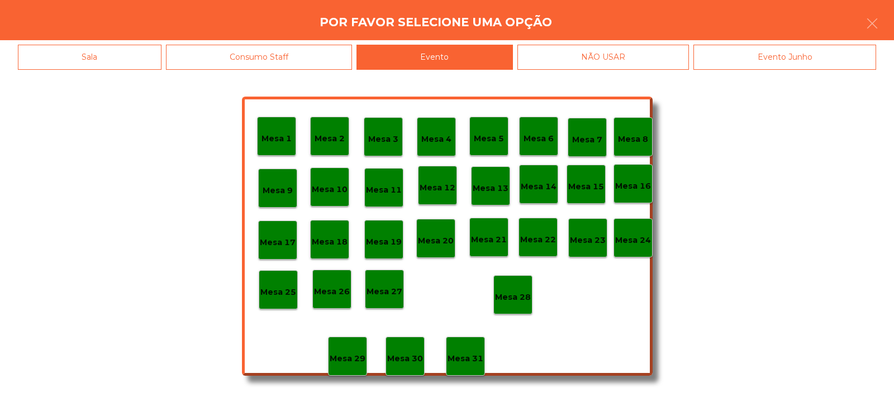
click at [511, 291] on p "Mesa 28" at bounding box center [513, 297] width 36 height 13
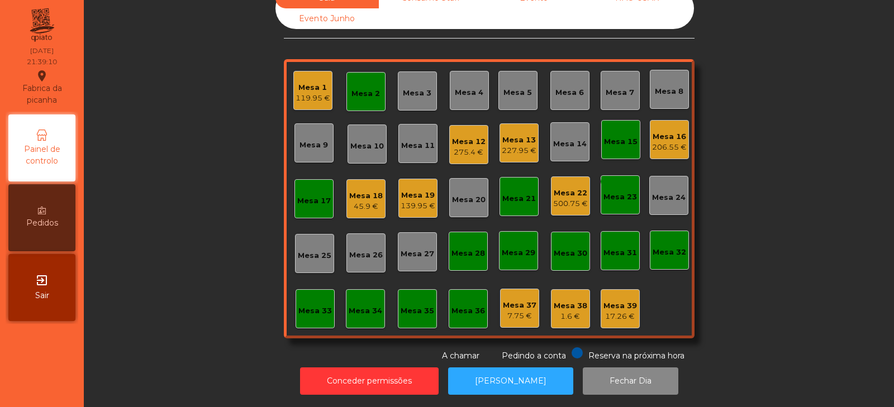
click at [367, 89] on div "Mesa 2" at bounding box center [365, 93] width 28 height 11
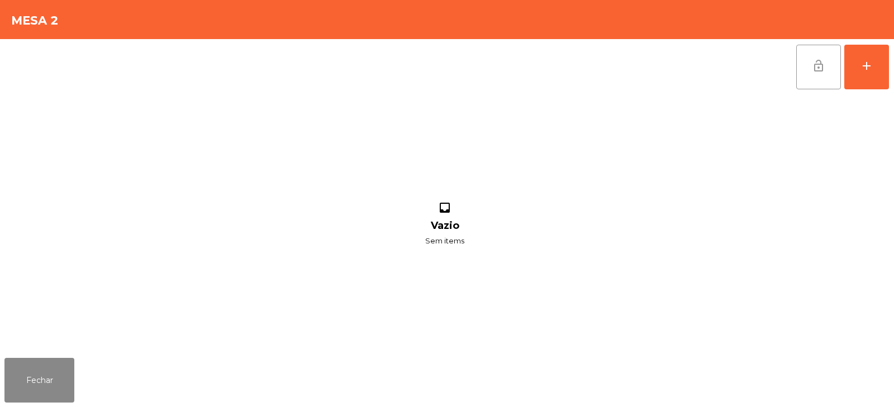
click at [839, 70] on button "lock_open" at bounding box center [818, 67] width 45 height 45
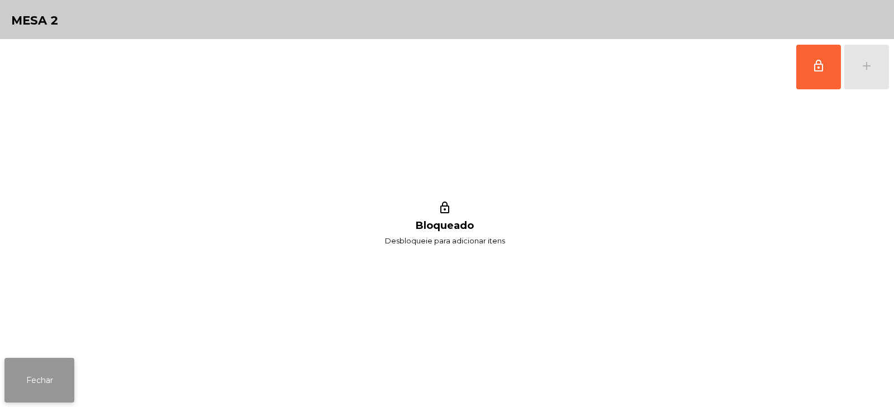
click at [42, 387] on button "Fechar" at bounding box center [39, 380] width 70 height 45
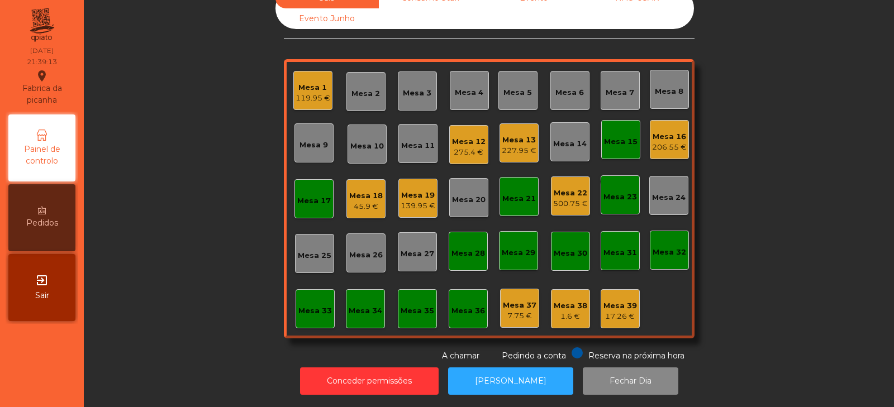
click at [613, 132] on div "Mesa 15" at bounding box center [621, 140] width 34 height 16
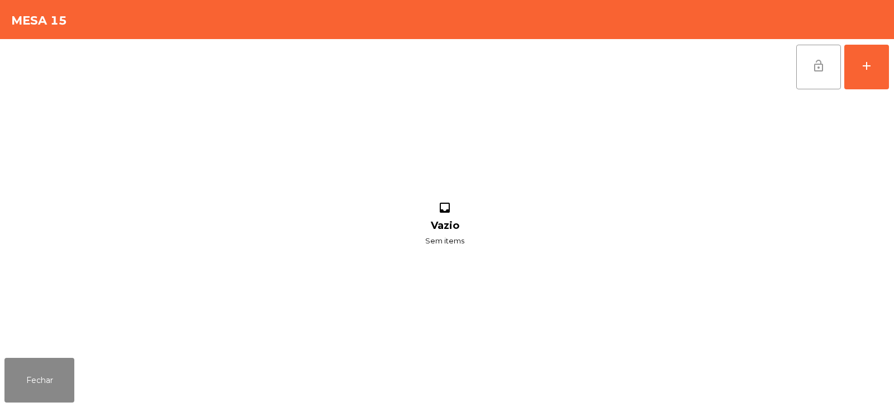
click at [819, 74] on button "lock_open" at bounding box center [818, 67] width 45 height 45
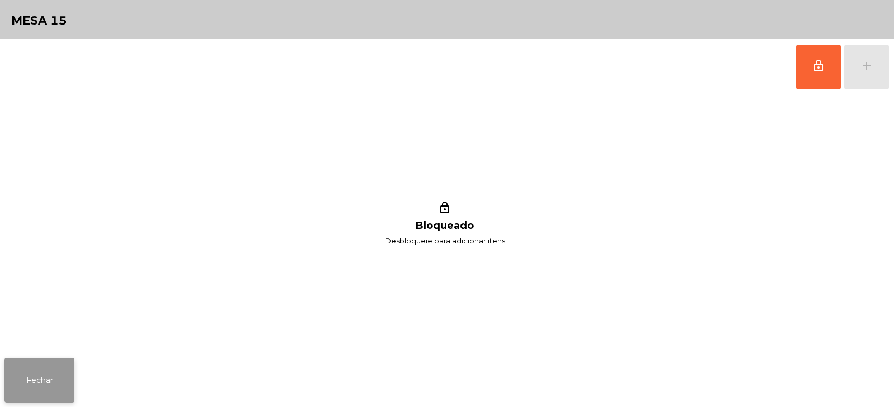
click at [28, 399] on button "Fechar" at bounding box center [39, 380] width 70 height 45
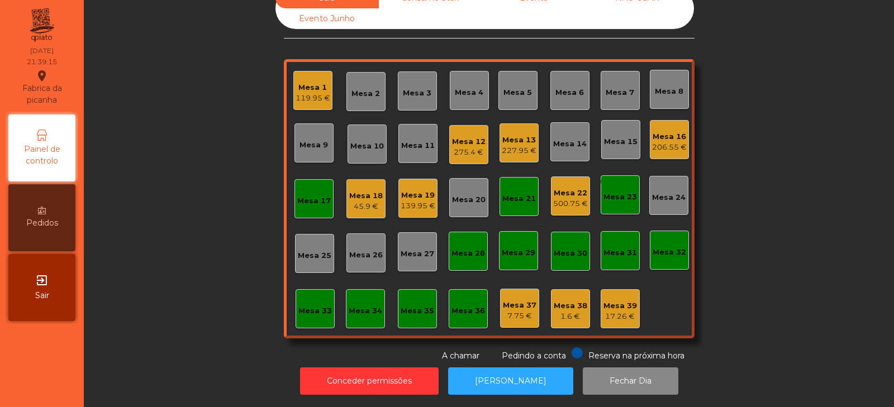
click at [516, 177] on div "Mesa 21" at bounding box center [518, 196] width 39 height 39
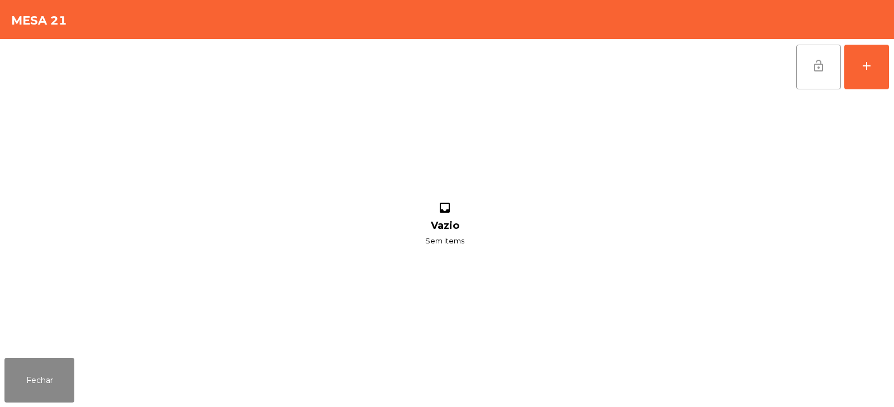
click at [806, 61] on button "lock_open" at bounding box center [818, 67] width 45 height 45
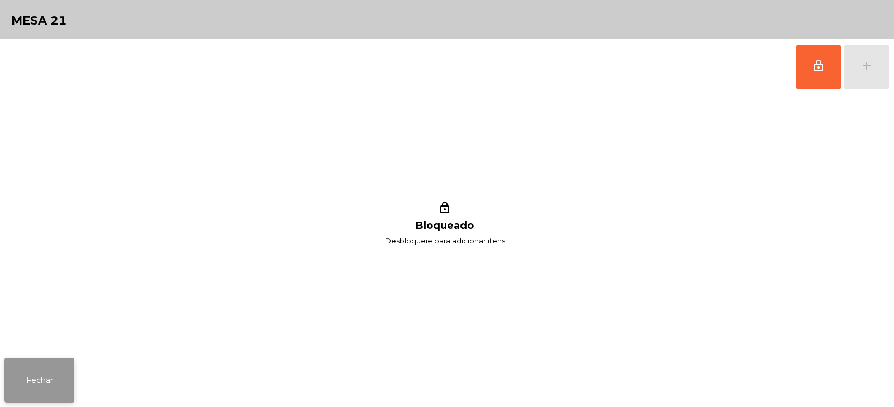
click at [64, 385] on button "Fechar" at bounding box center [39, 380] width 70 height 45
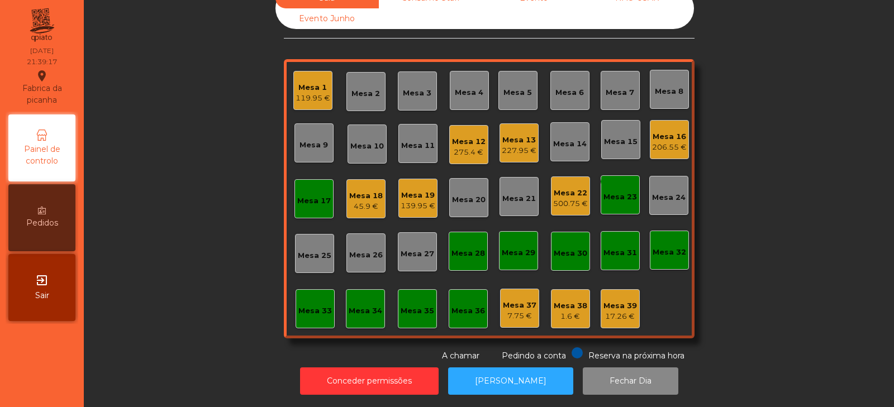
click at [623, 192] on div "Mesa 23" at bounding box center [620, 197] width 34 height 11
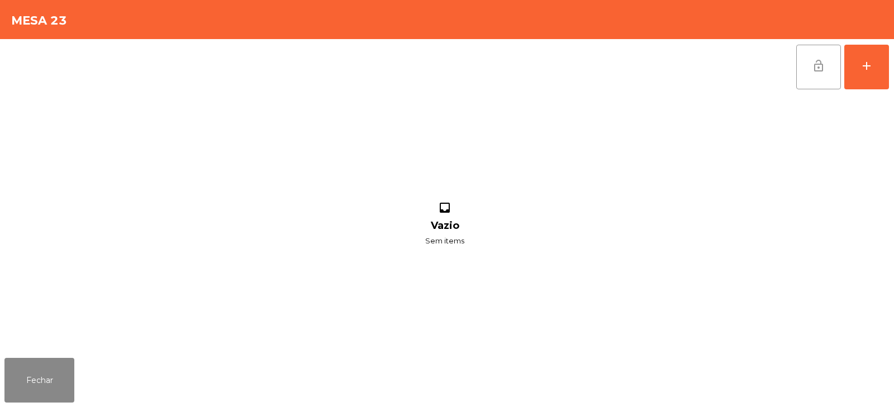
click at [813, 61] on span "lock_open" at bounding box center [817, 65] width 13 height 13
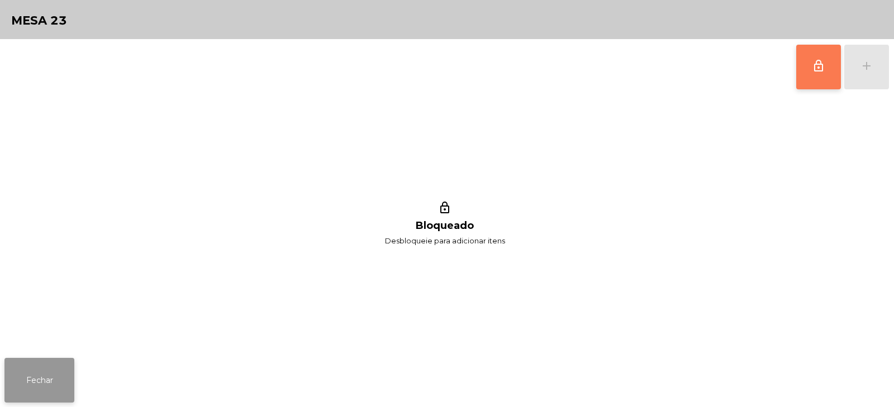
click at [35, 399] on button "Fechar" at bounding box center [39, 380] width 70 height 45
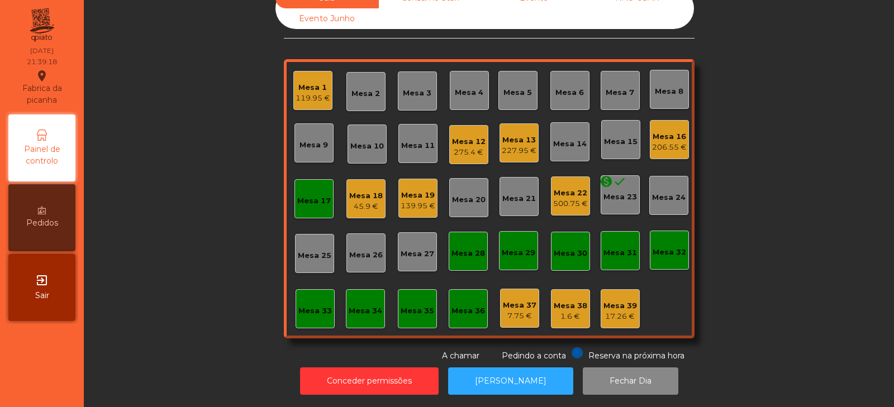
scroll to position [0, 0]
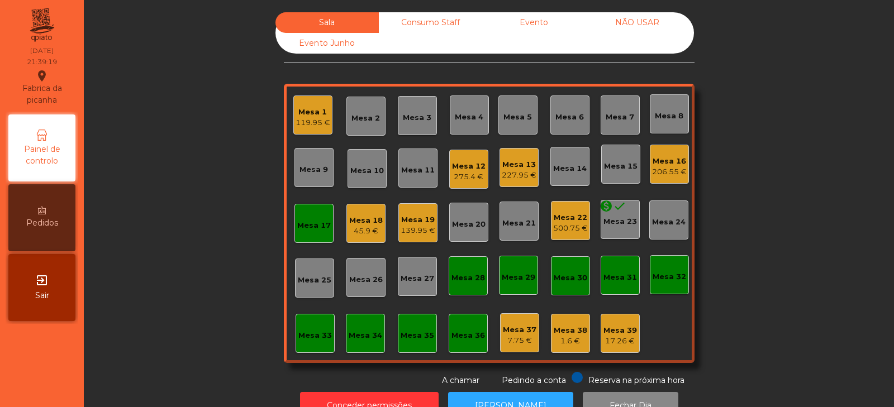
click at [307, 219] on div "Mesa 17" at bounding box center [314, 224] width 34 height 16
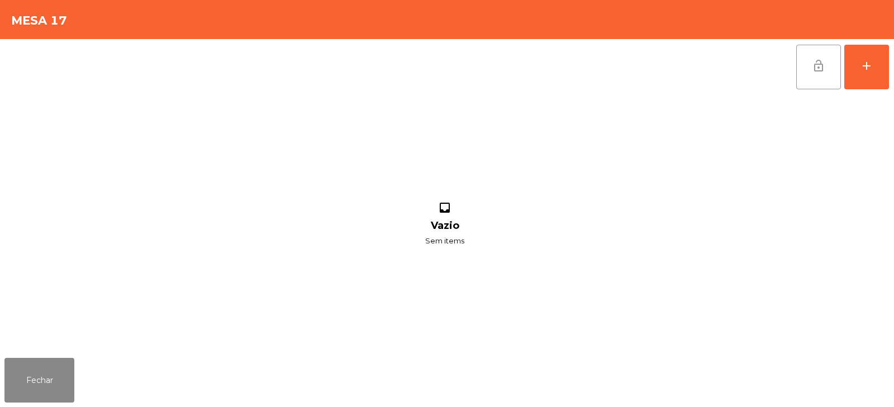
click at [808, 66] on button "lock_open" at bounding box center [818, 67] width 45 height 45
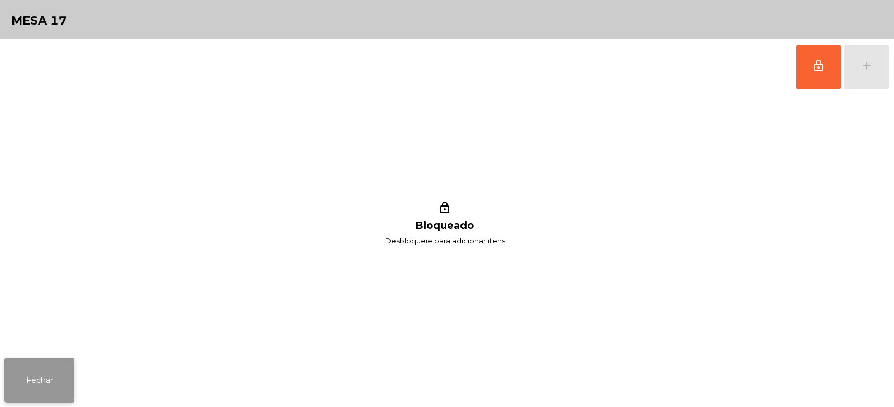
click at [32, 376] on button "Fechar" at bounding box center [39, 380] width 70 height 45
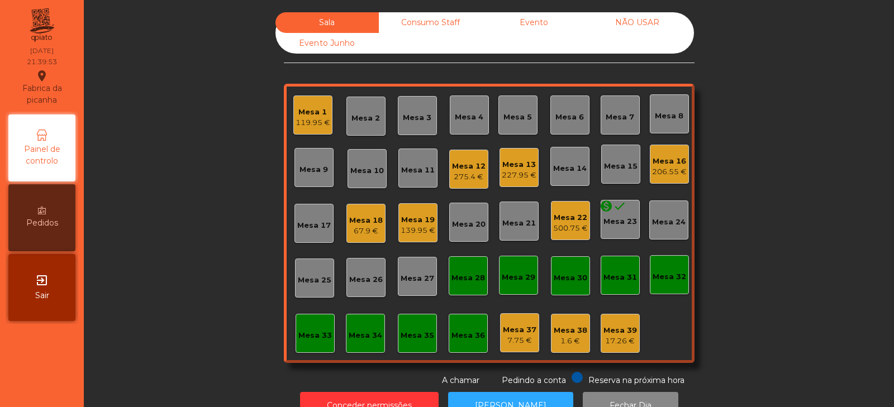
click at [470, 161] on div "Mesa 12" at bounding box center [469, 166] width 34 height 11
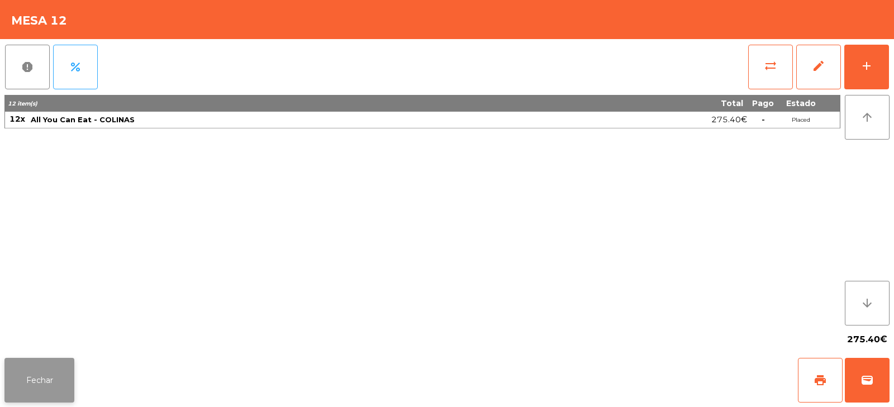
click at [46, 385] on button "Fechar" at bounding box center [39, 380] width 70 height 45
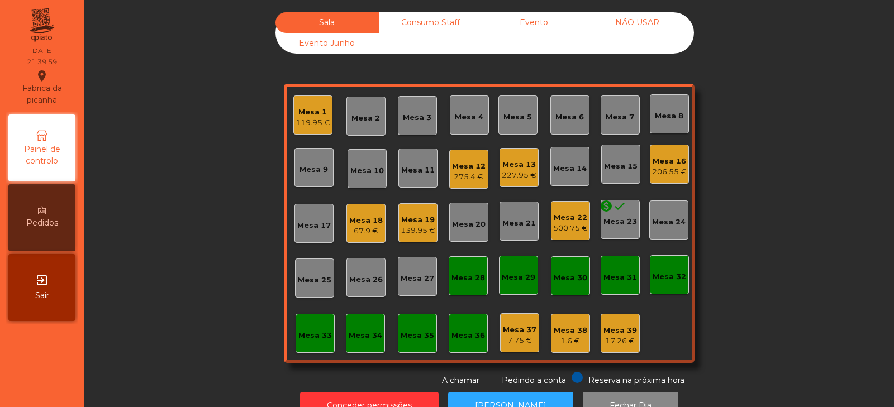
click at [294, 169] on div "Mesa 9" at bounding box center [313, 167] width 39 height 39
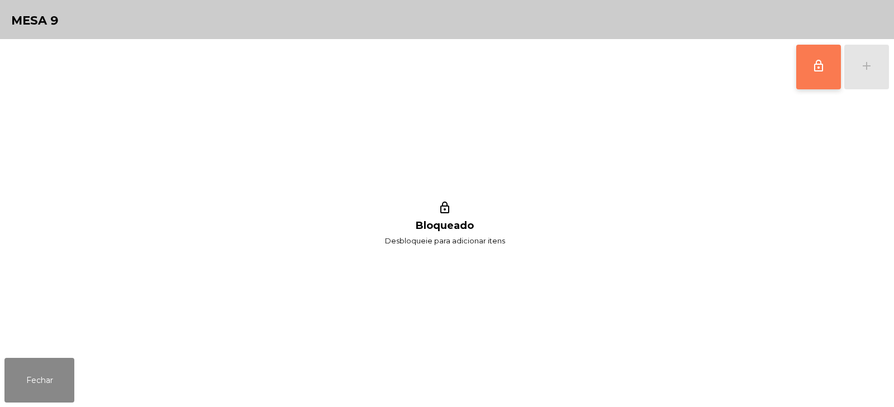
click at [810, 66] on button "lock_outline" at bounding box center [818, 67] width 45 height 45
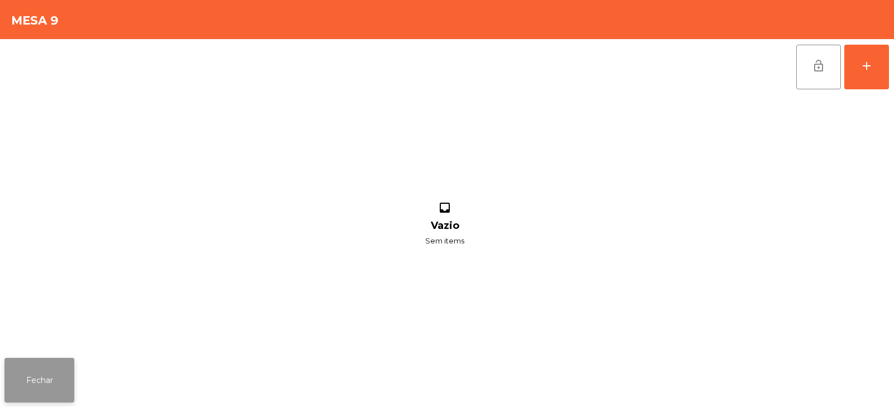
click at [37, 380] on button "Fechar" at bounding box center [39, 380] width 70 height 45
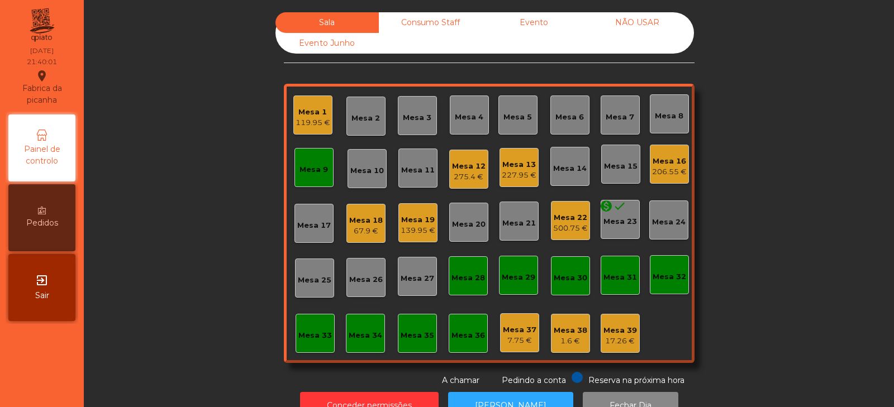
click at [462, 179] on div "275.4 €" at bounding box center [469, 176] width 34 height 11
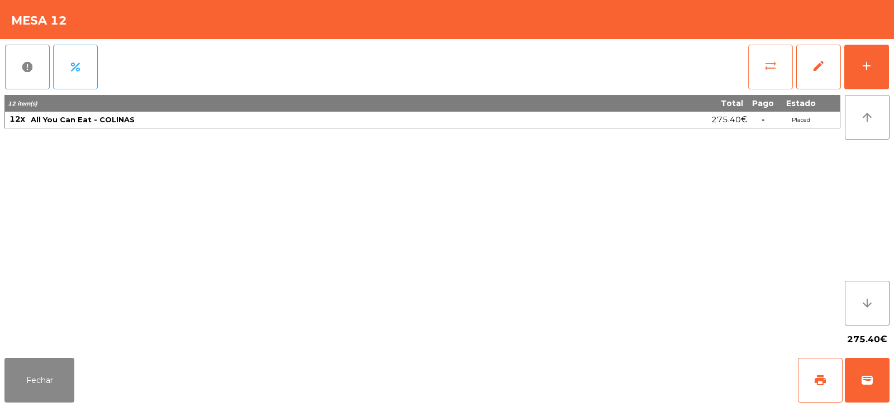
click at [766, 65] on span "sync_alt" at bounding box center [769, 65] width 13 height 13
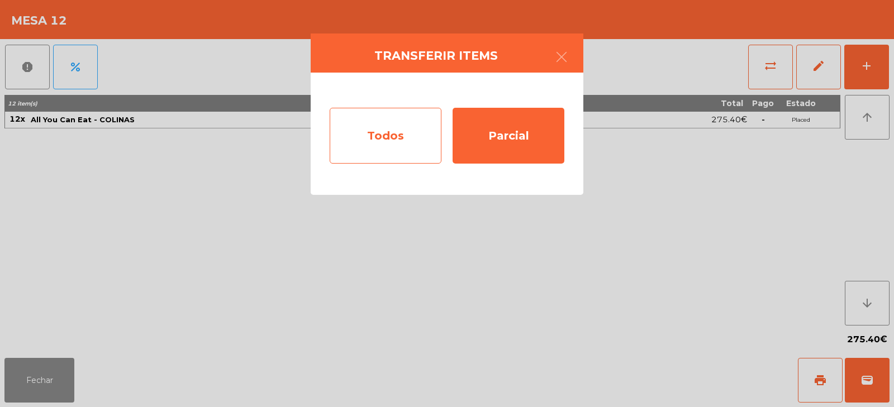
click at [413, 137] on div "Todos" at bounding box center [386, 136] width 112 height 56
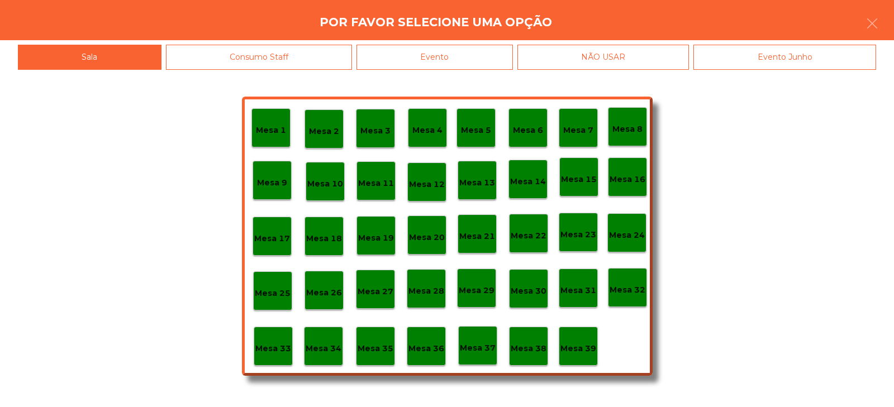
click at [276, 179] on p "Mesa 9" at bounding box center [272, 182] width 30 height 13
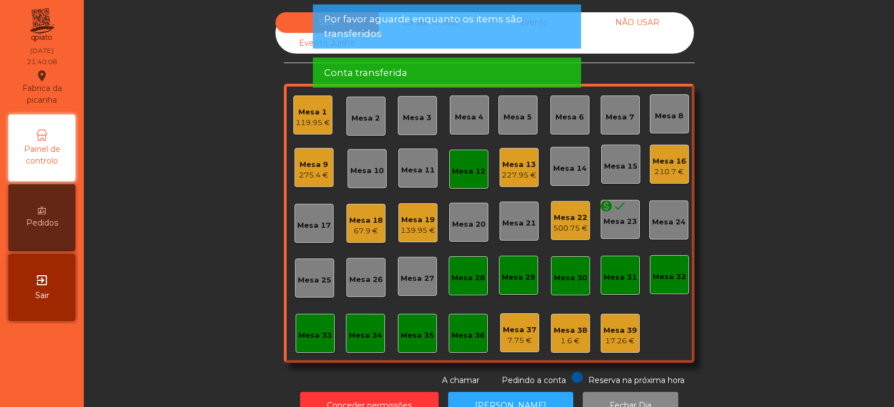
click at [458, 178] on div "Mesa 12" at bounding box center [468, 169] width 39 height 39
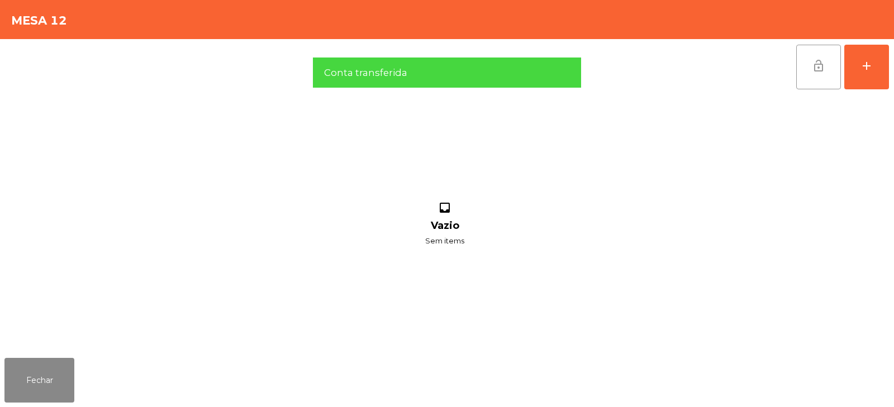
click at [819, 68] on span "lock_open" at bounding box center [817, 65] width 13 height 13
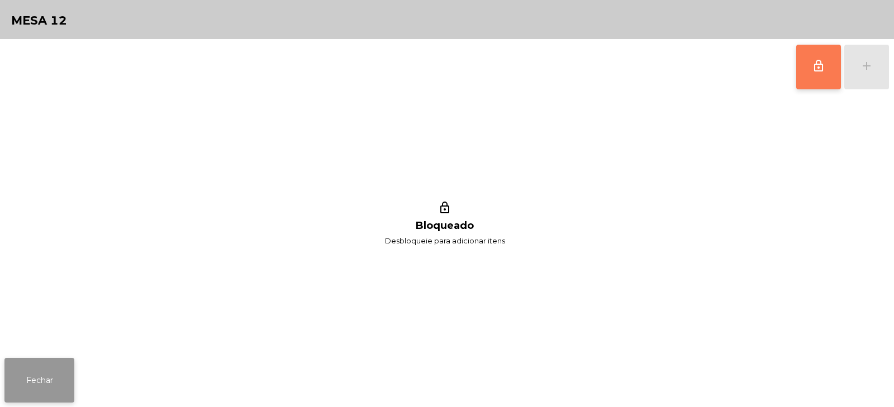
click at [40, 379] on button "Fechar" at bounding box center [39, 380] width 70 height 45
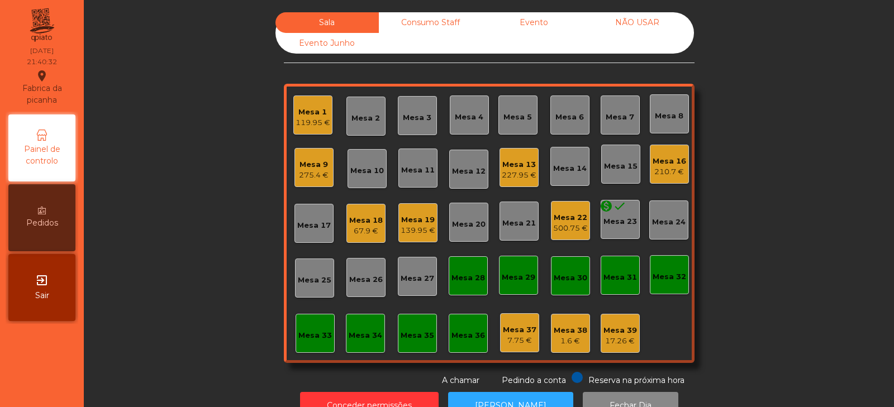
click at [761, 122] on div "Sala Consumo Staff Evento NÃO USAR Evento Junho Mesa 1 119.95 € Mesa 2 Mesa 3 M…" at bounding box center [489, 199] width 780 height 374
click at [464, 219] on div "Mesa 20" at bounding box center [469, 224] width 34 height 11
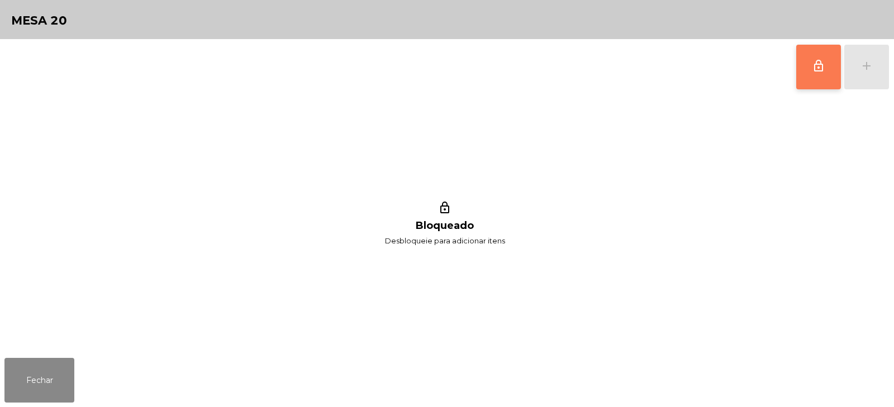
click at [811, 71] on span "lock_outline" at bounding box center [817, 65] width 13 height 13
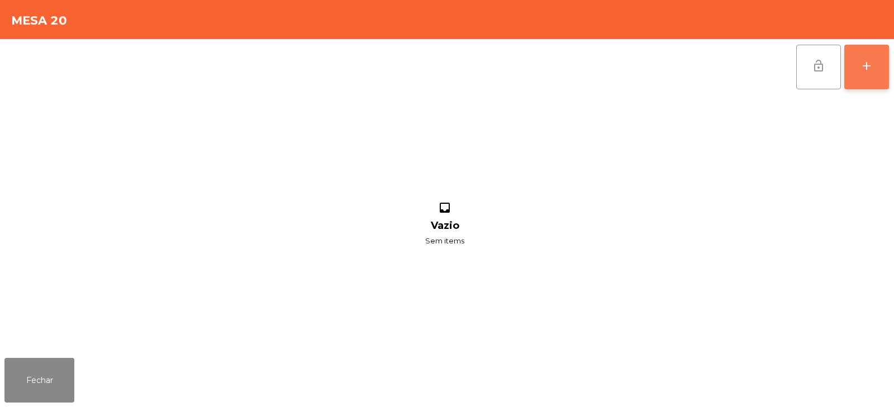
click at [875, 66] on button "add" at bounding box center [866, 67] width 45 height 45
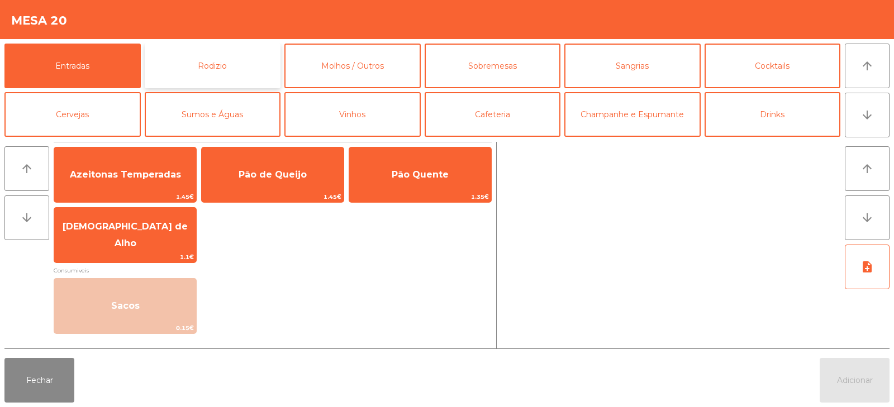
click at [230, 51] on button "Rodizio" at bounding box center [213, 66] width 136 height 45
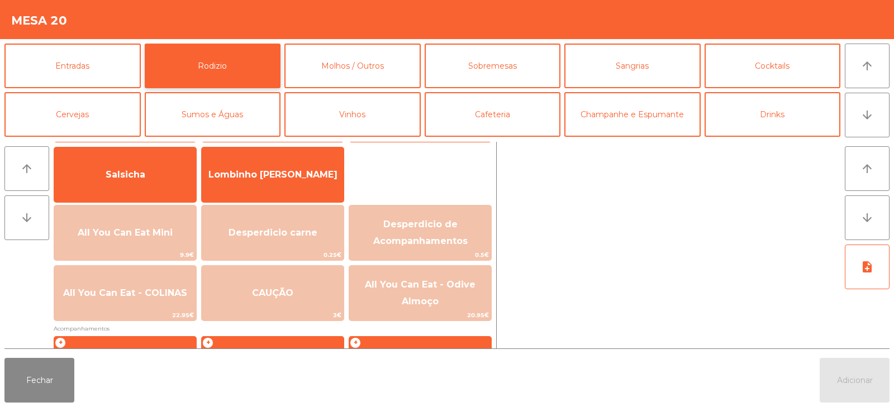
scroll to position [81, 0]
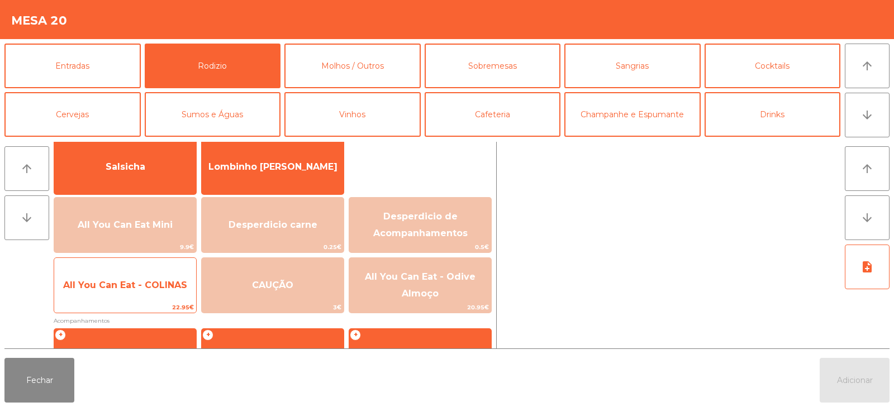
click at [152, 289] on span "All You Can Eat - COLINAS" at bounding box center [125, 285] width 124 height 11
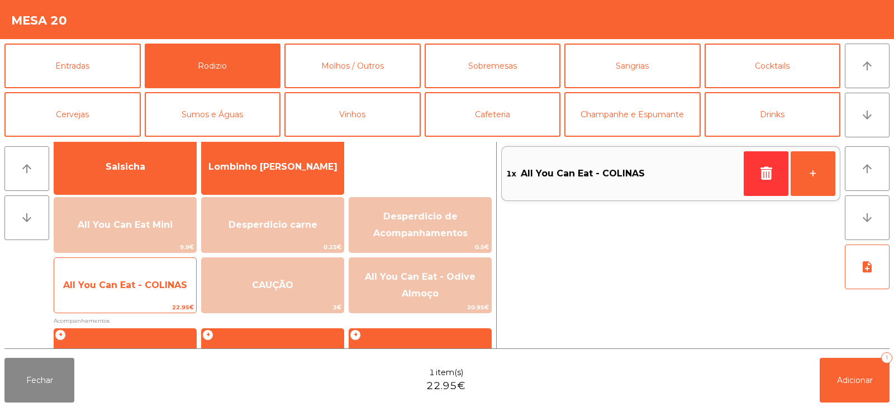
click at [155, 281] on span "All You Can Eat - COLINAS" at bounding box center [125, 285] width 124 height 11
click at [170, 294] on span "All You Can Eat - COLINAS" at bounding box center [125, 285] width 142 height 30
click at [164, 301] on div "All You Can Eat - COLINAS 22.95€" at bounding box center [125, 285] width 143 height 56
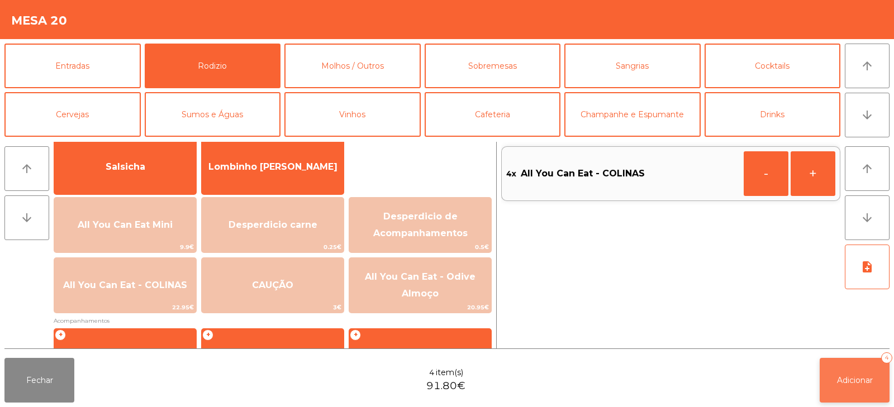
click at [873, 378] on button "Adicionar 4" at bounding box center [854, 380] width 70 height 45
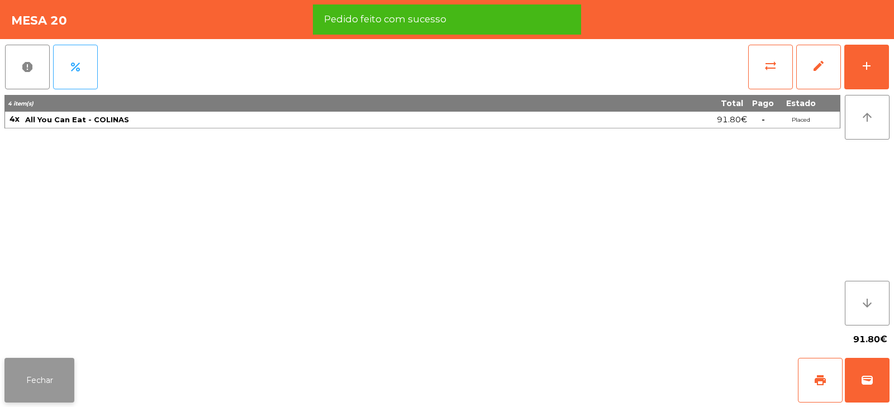
click at [59, 370] on button "Fechar" at bounding box center [39, 380] width 70 height 45
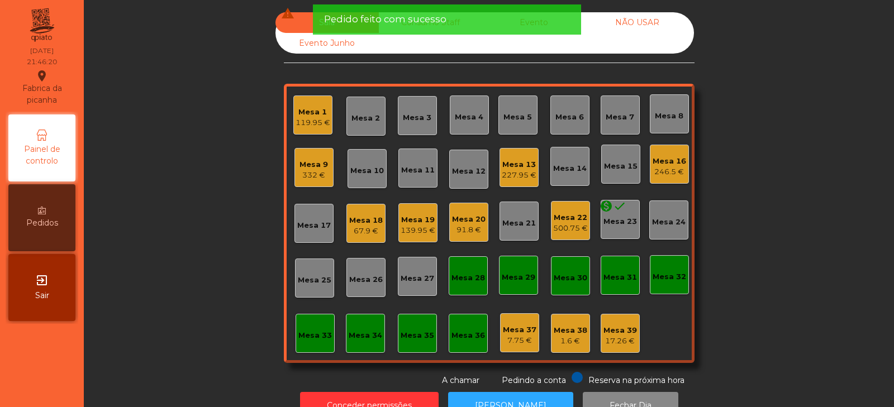
click at [194, 218] on div "Sala warning Consumo Staff Evento NÃO USAR Evento Junho Mesa 1 119.95 € Mesa 2 …" at bounding box center [489, 199] width 780 height 374
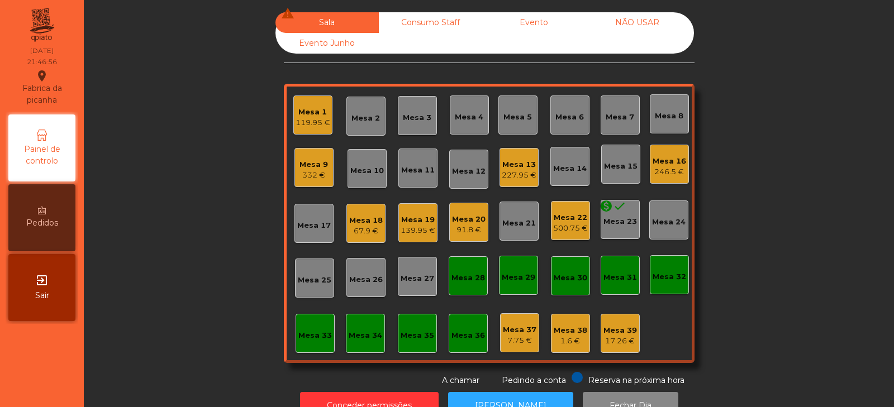
click at [232, 126] on div "Sala warning Consumo Staff Evento NÃO USAR Evento Junho Mesa 1 119.95 € Mesa 2 …" at bounding box center [489, 199] width 780 height 374
click at [359, 117] on div "Mesa 2" at bounding box center [365, 118] width 28 height 11
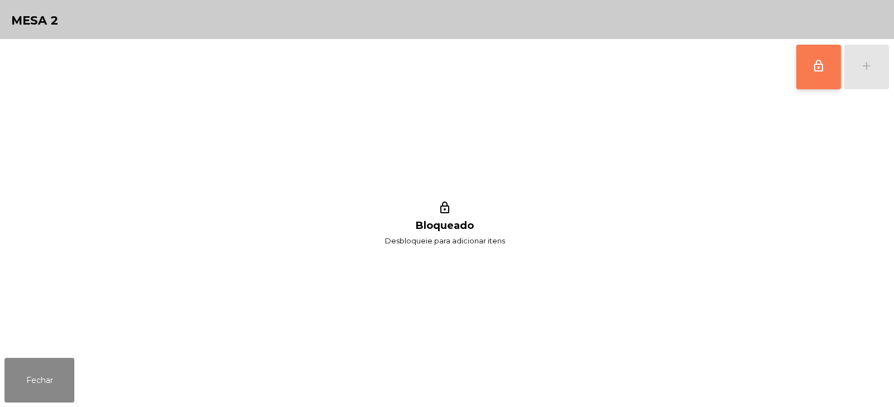
click at [816, 59] on span "lock_outline" at bounding box center [817, 65] width 13 height 13
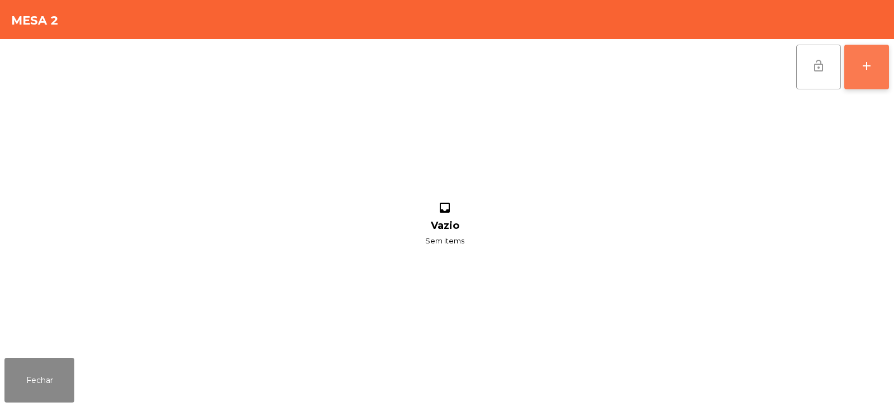
click at [872, 68] on div "add" at bounding box center [866, 65] width 13 height 13
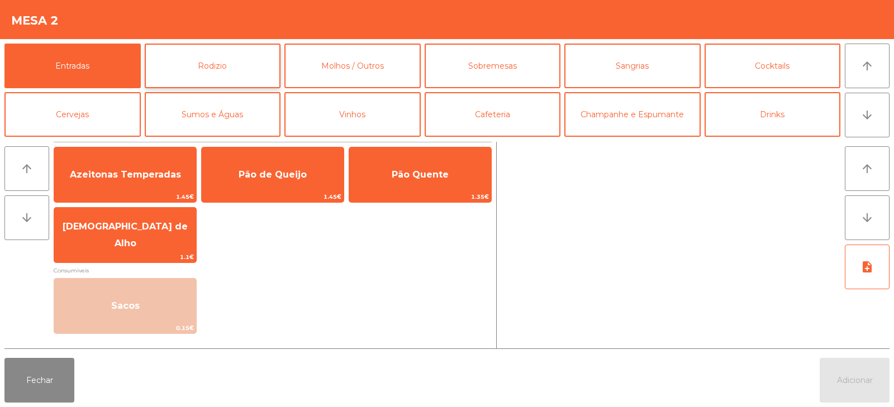
click at [238, 66] on button "Rodizio" at bounding box center [213, 66] width 136 height 45
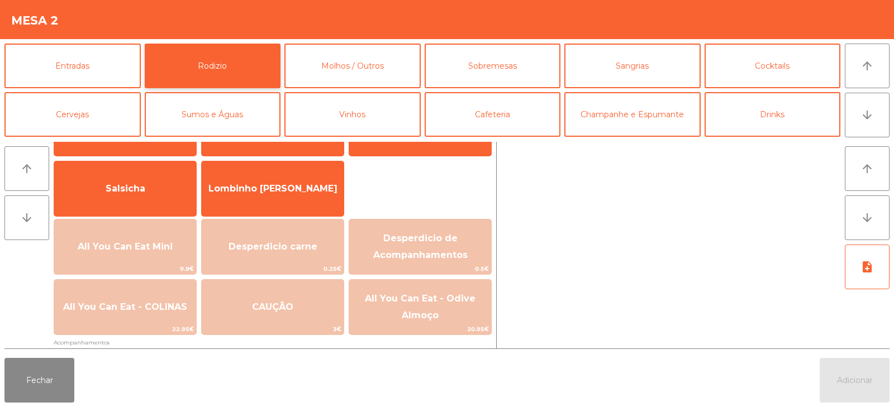
scroll to position [121, 0]
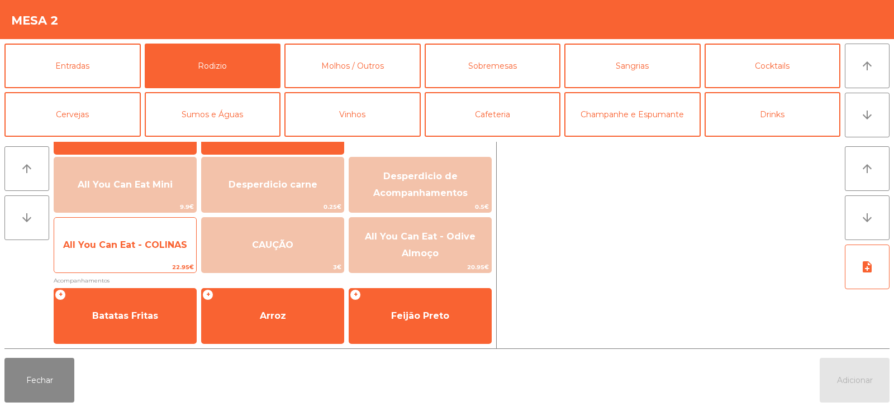
click at [132, 255] on span "All You Can Eat - COLINAS" at bounding box center [125, 245] width 142 height 30
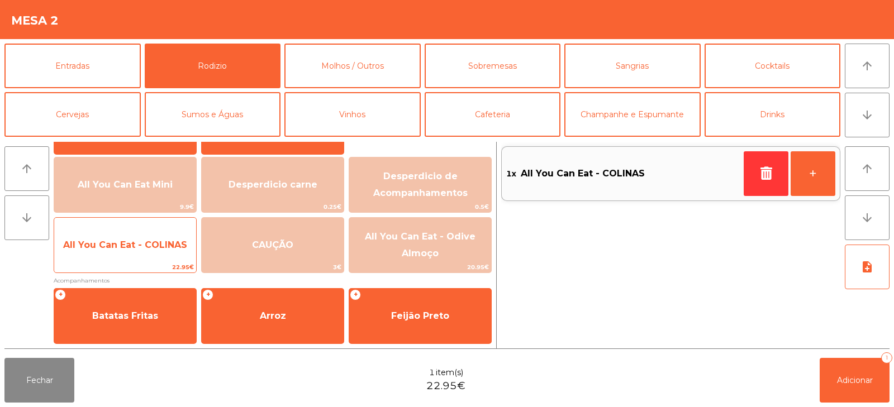
click at [127, 252] on span "All You Can Eat - COLINAS" at bounding box center [125, 245] width 142 height 30
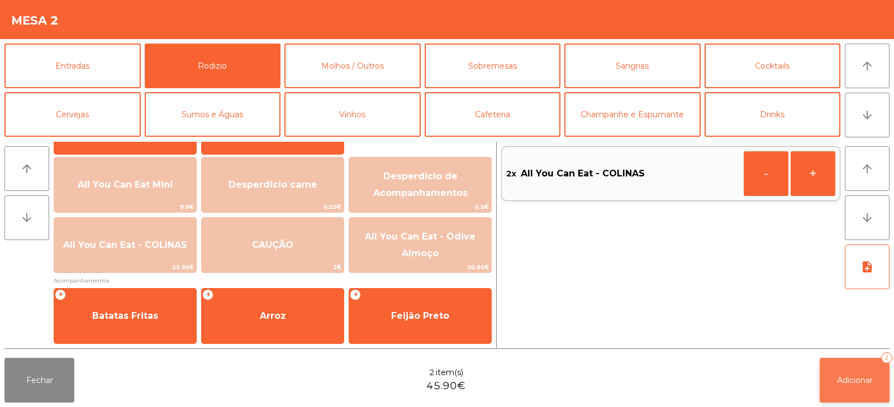
click at [849, 377] on span "Adicionar" at bounding box center [855, 380] width 36 height 10
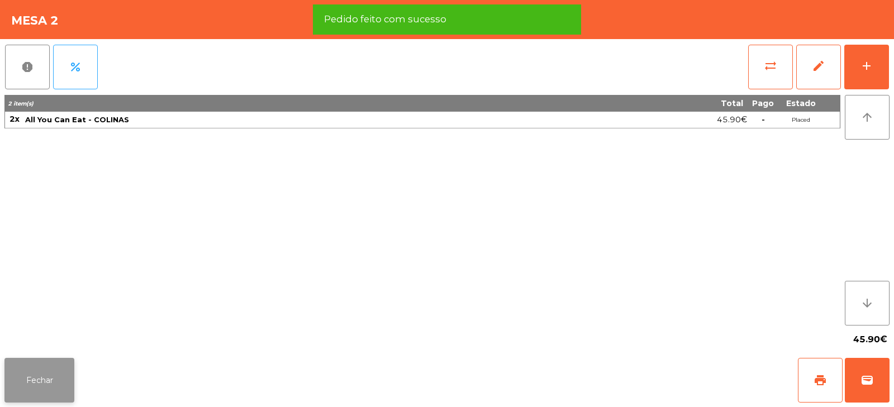
click at [26, 390] on button "Fechar" at bounding box center [39, 380] width 70 height 45
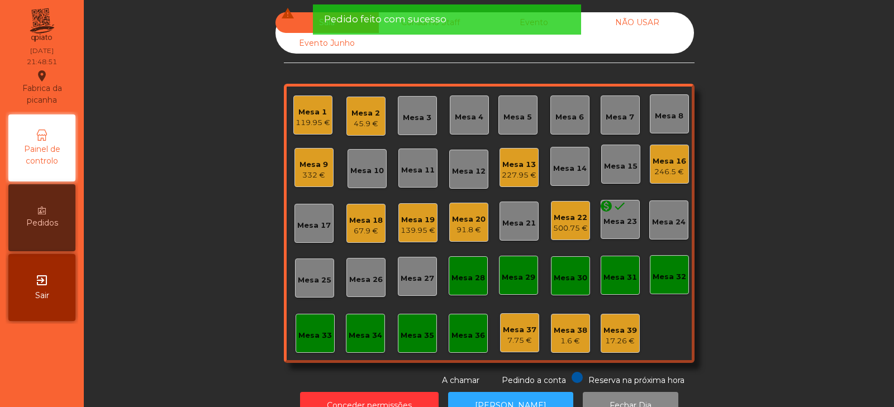
click at [193, 171] on div "Sala warning Consumo Staff Evento NÃO USAR Evento Junho Mesa 1 119.95 € Mesa 2 …" at bounding box center [489, 199] width 780 height 374
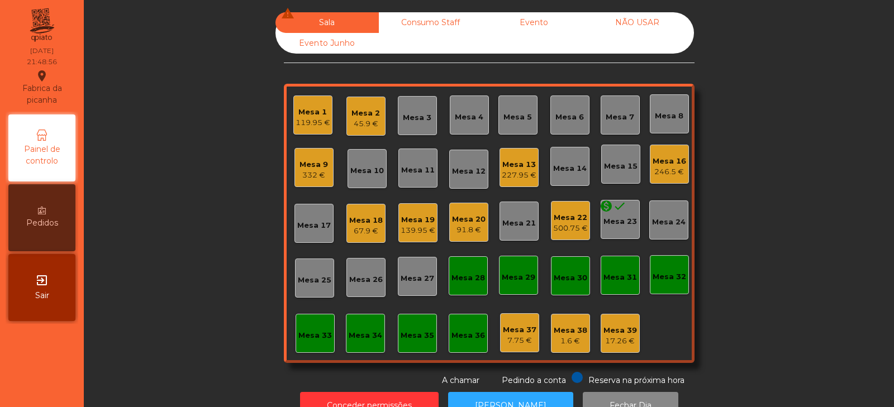
click at [363, 234] on div "67.9 €" at bounding box center [366, 231] width 34 height 11
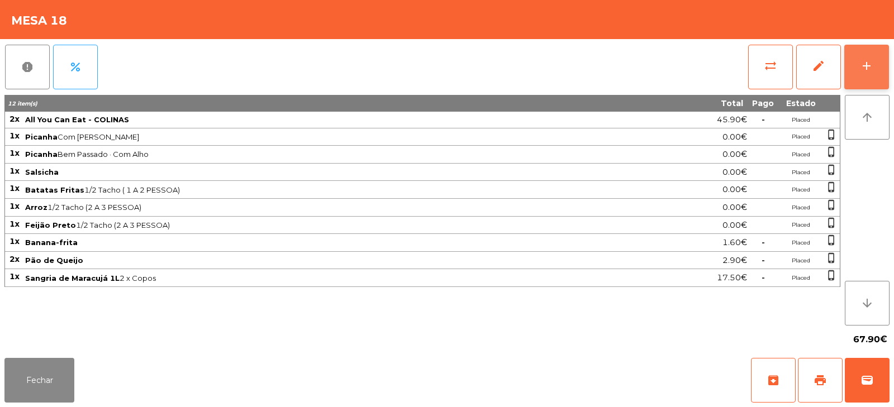
click at [855, 76] on button "add" at bounding box center [866, 67] width 45 height 45
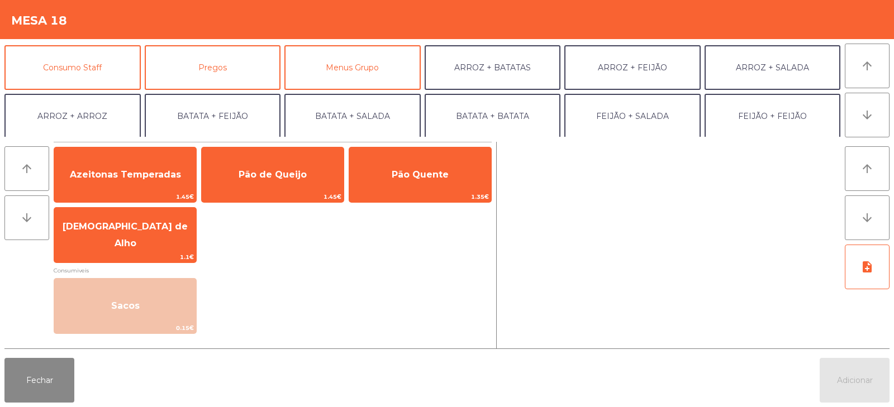
scroll to position [0, 0]
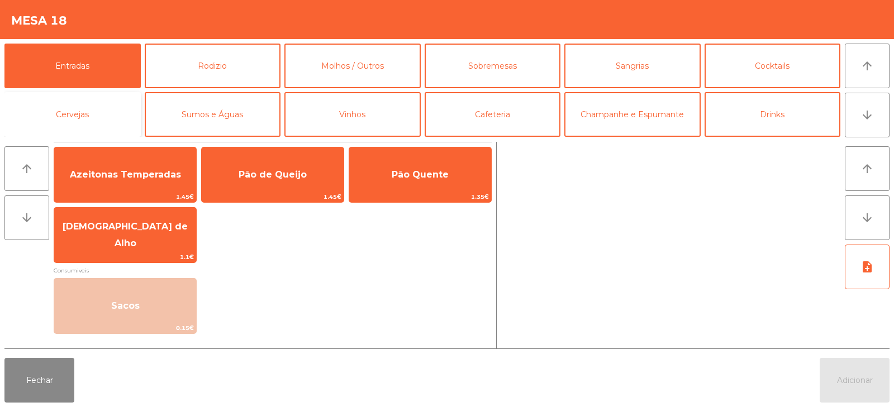
click at [93, 122] on button "Cervejas" at bounding box center [72, 114] width 136 height 45
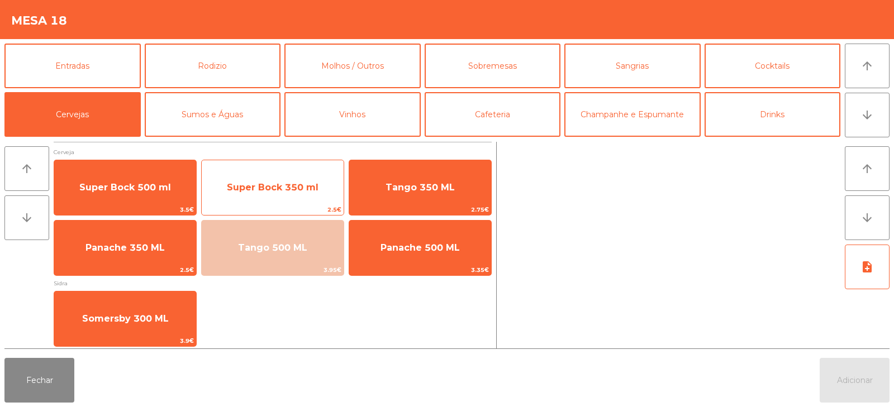
click at [279, 197] on span "Super Bock 350 ml" at bounding box center [273, 188] width 142 height 30
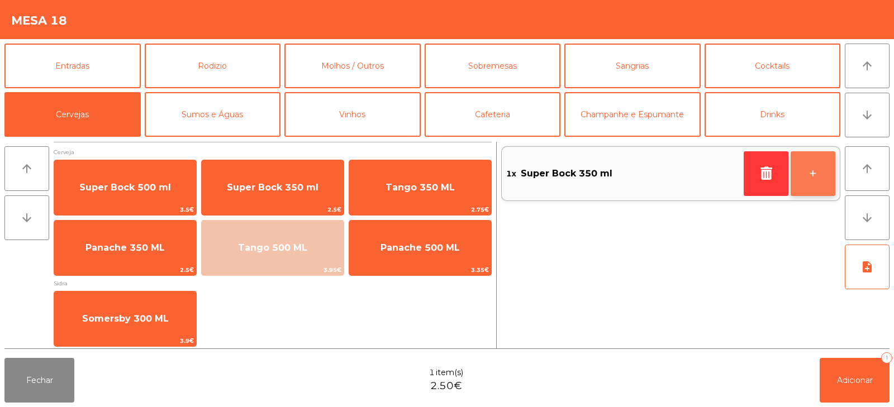
click at [807, 175] on button "+" at bounding box center [812, 173] width 45 height 45
click at [815, 174] on button "+" at bounding box center [812, 173] width 45 height 45
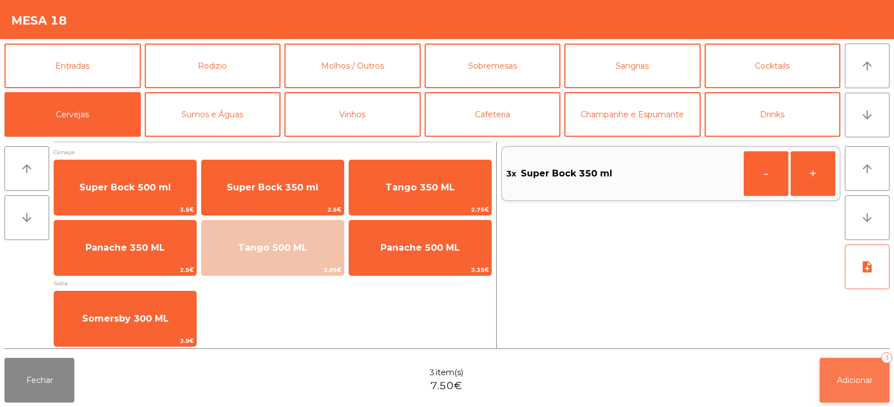
click at [862, 381] on span "Adicionar" at bounding box center [855, 380] width 36 height 10
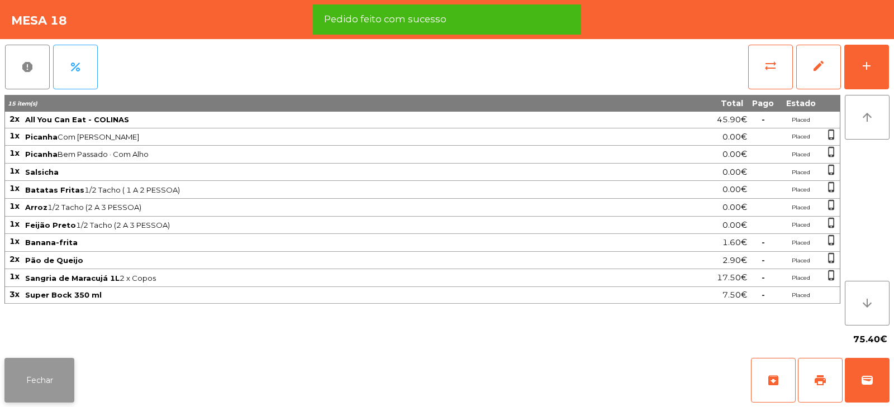
click at [25, 385] on button "Fechar" at bounding box center [39, 380] width 70 height 45
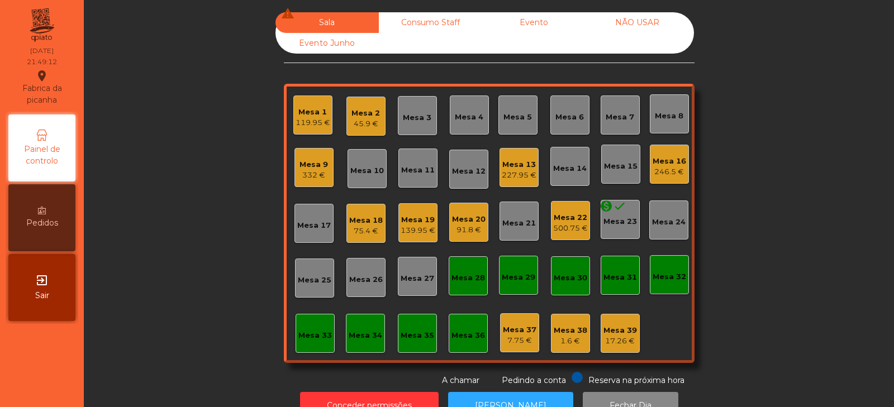
click at [304, 108] on div "Mesa 1" at bounding box center [312, 112] width 35 height 11
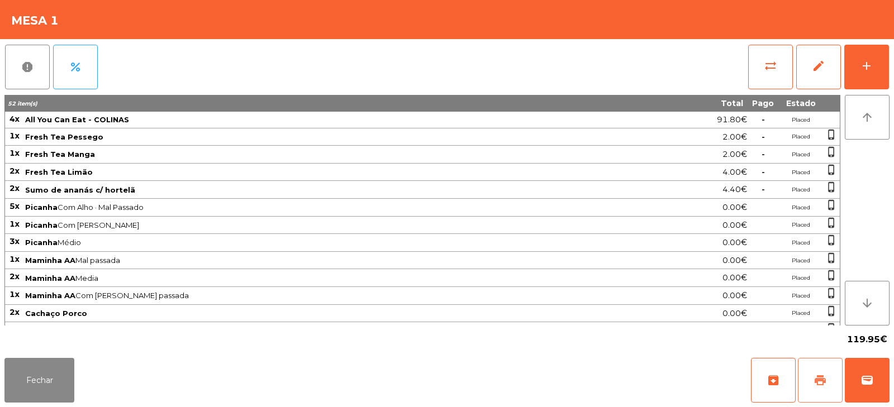
click at [818, 392] on button "print" at bounding box center [820, 380] width 45 height 45
click at [868, 359] on button "wallet" at bounding box center [866, 380] width 45 height 45
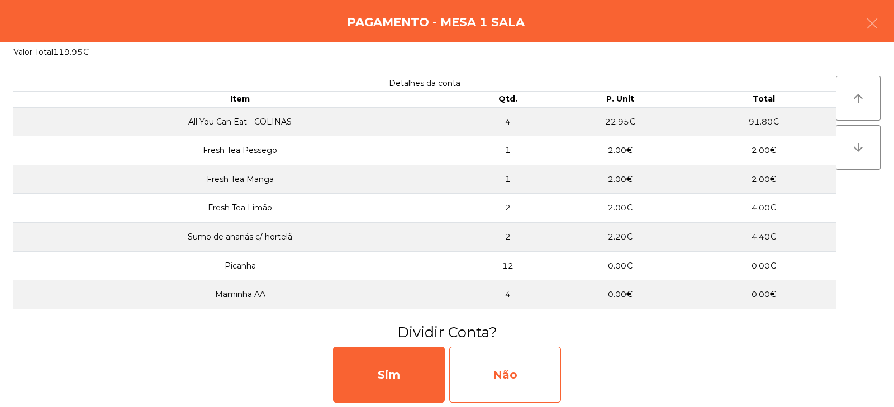
click at [484, 381] on div "Não" at bounding box center [505, 375] width 112 height 56
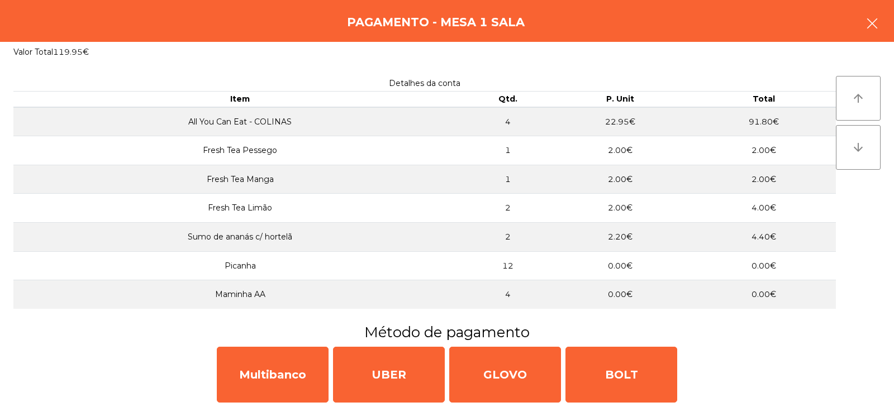
click at [877, 18] on icon "button" at bounding box center [871, 23] width 13 height 13
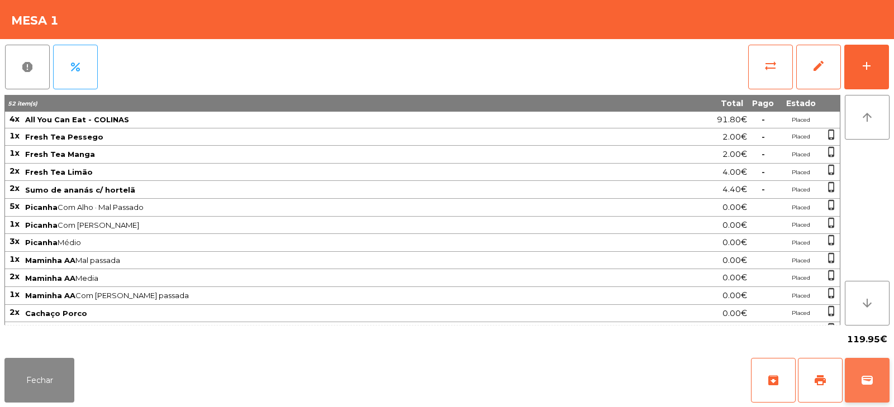
click at [881, 377] on button "wallet" at bounding box center [866, 380] width 45 height 45
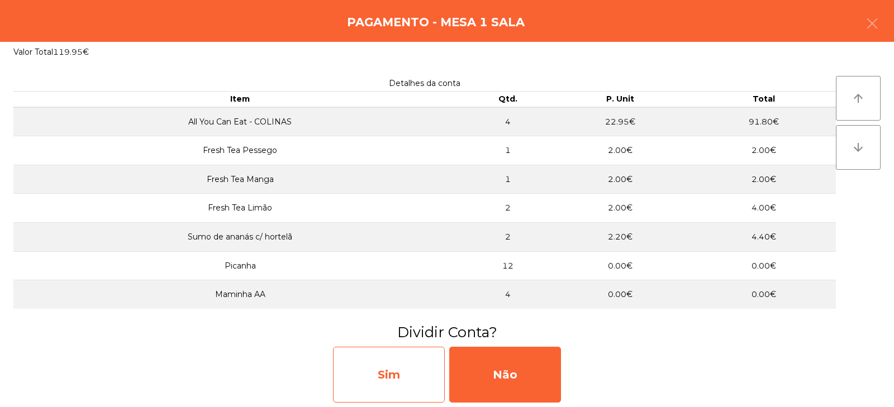
click at [384, 374] on div "Sim" at bounding box center [389, 375] width 112 height 56
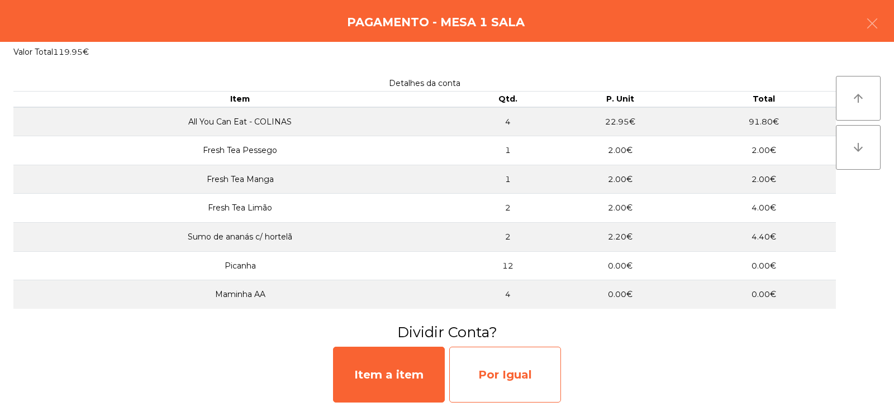
click at [496, 359] on div "Por Igual" at bounding box center [505, 375] width 112 height 56
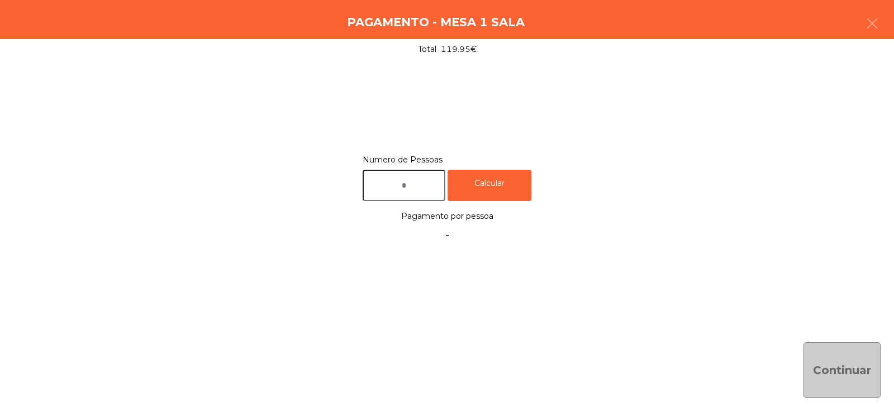
click at [409, 188] on input "text" at bounding box center [403, 186] width 83 height 32
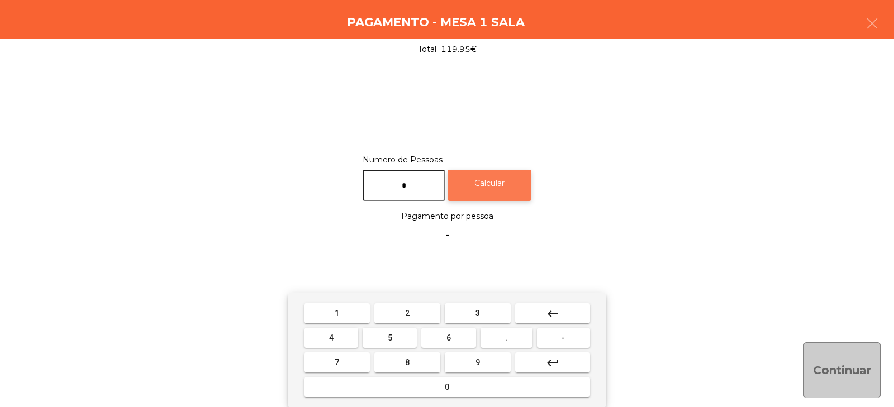
type input "*"
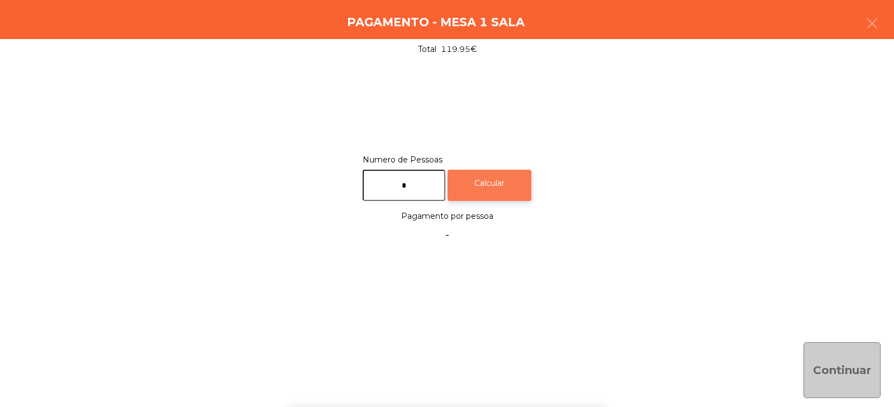
click at [514, 195] on div "Calcular" at bounding box center [489, 186] width 84 height 32
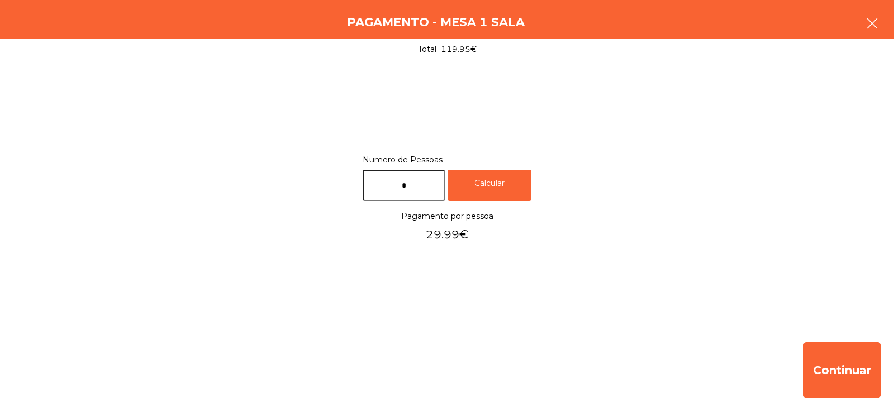
click at [873, 14] on button "button" at bounding box center [871, 25] width 31 height 34
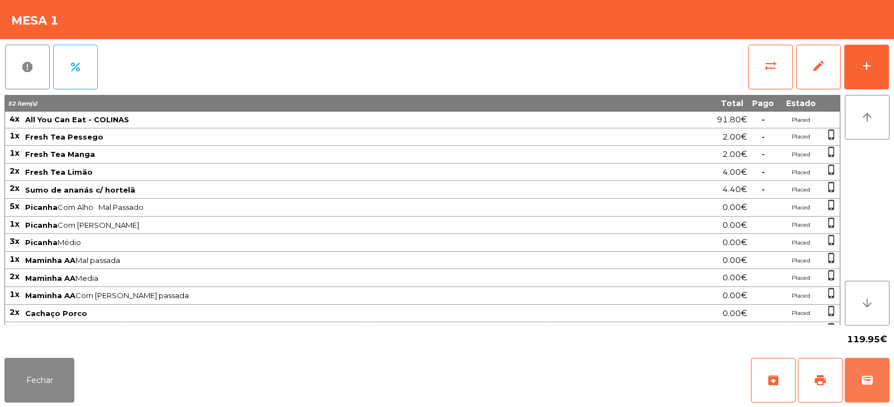
click at [876, 365] on button "wallet" at bounding box center [866, 380] width 45 height 45
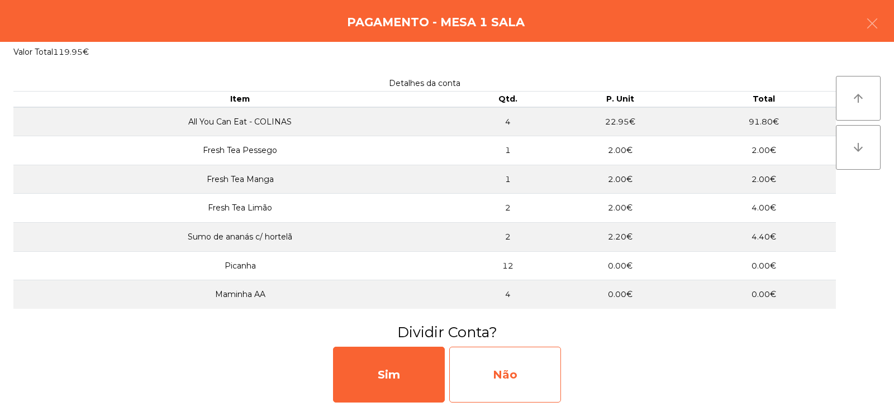
click at [526, 374] on div "Não" at bounding box center [505, 375] width 112 height 56
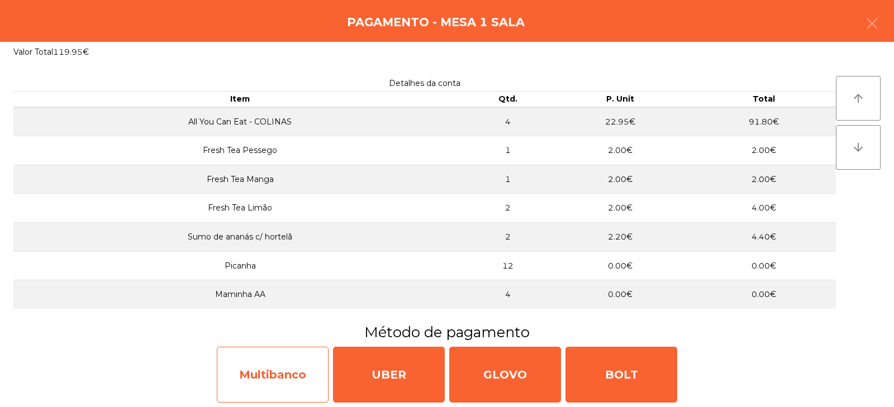
click at [285, 398] on div "Multibanco" at bounding box center [273, 375] width 112 height 56
select select "**"
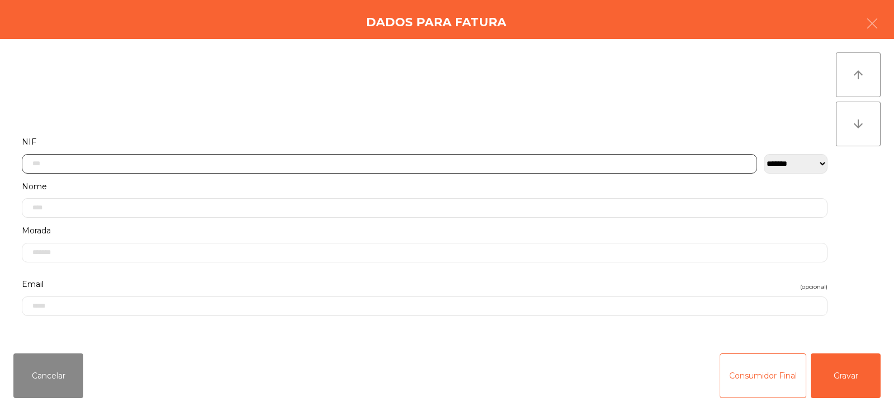
click at [309, 168] on input "text" at bounding box center [389, 164] width 735 height 20
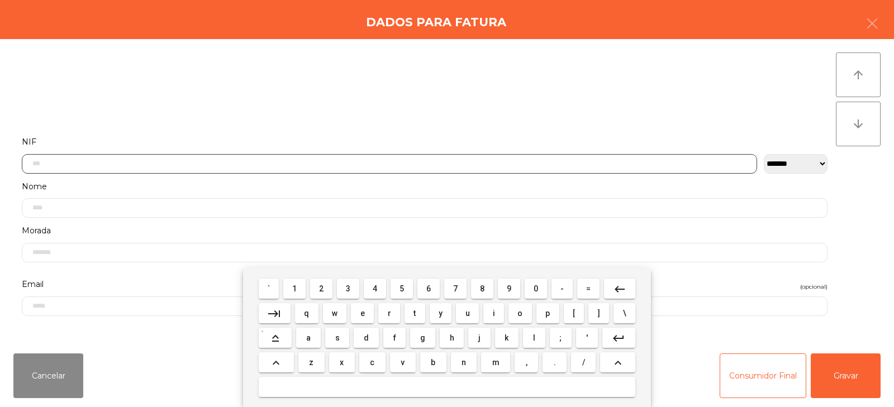
scroll to position [82, 0]
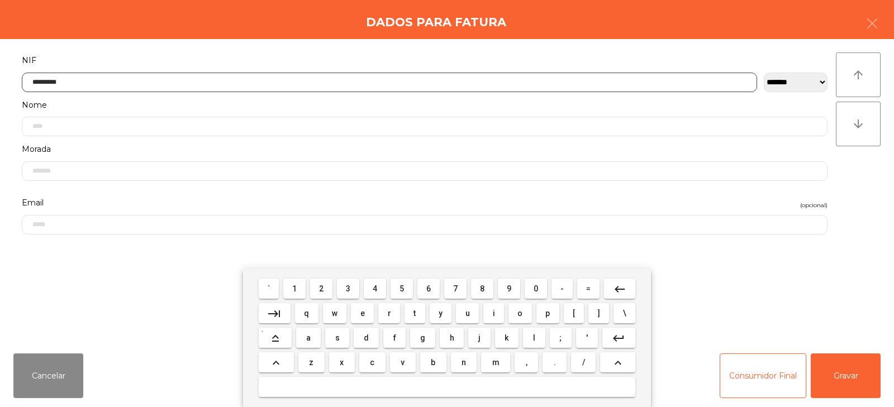
type input "*********"
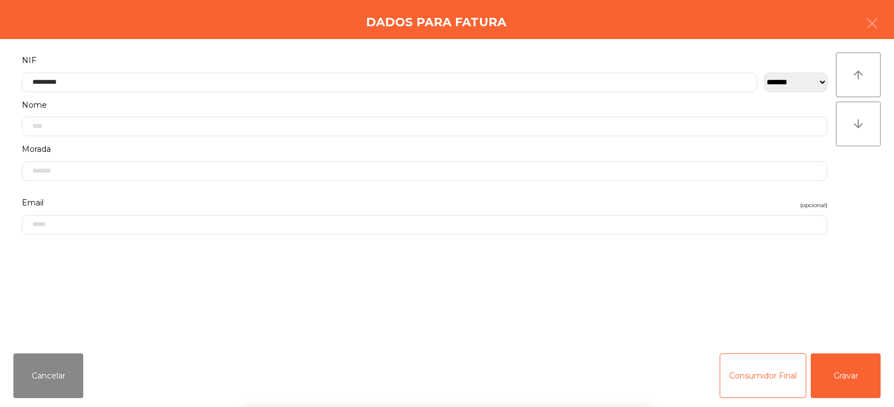
click at [865, 385] on div "` 1 2 3 4 5 6 7 8 9 0 - = keyboard_backspace keyboard_tab q w e r t y u i o p […" at bounding box center [447, 338] width 894 height 139
click at [853, 372] on button "Gravar" at bounding box center [845, 376] width 70 height 45
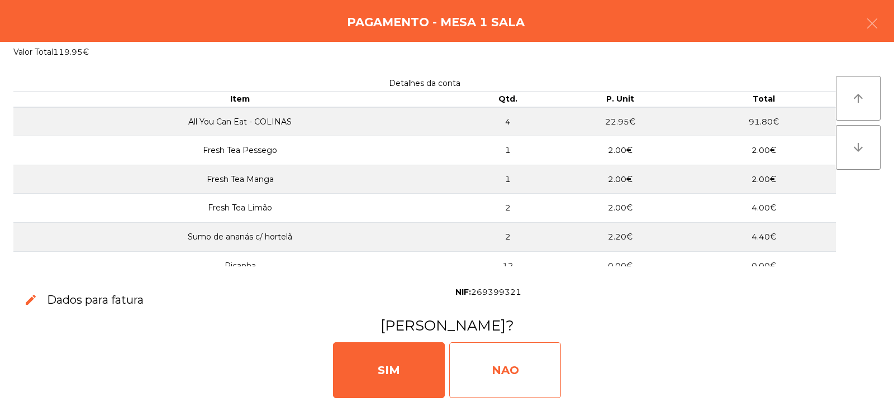
click at [531, 356] on div "NAO" at bounding box center [505, 370] width 112 height 56
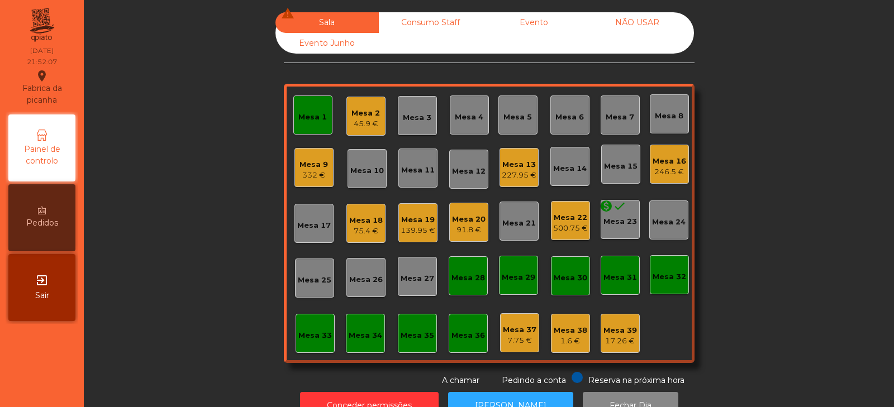
click at [305, 338] on div "Mesa 33" at bounding box center [315, 335] width 34 height 11
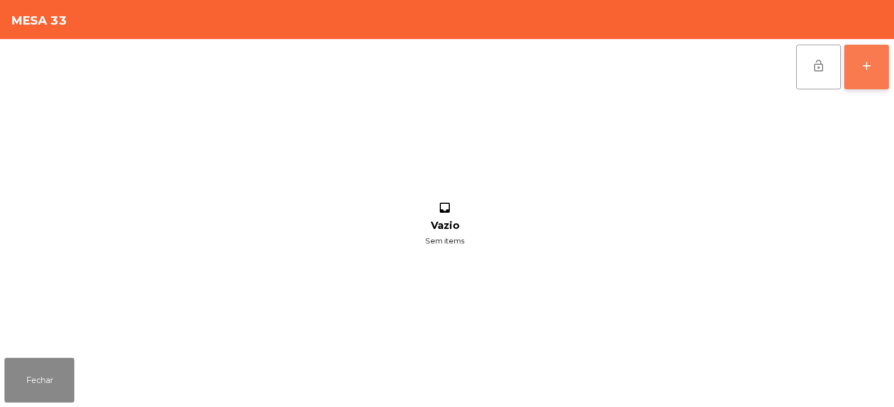
click at [868, 81] on button "add" at bounding box center [866, 67] width 45 height 45
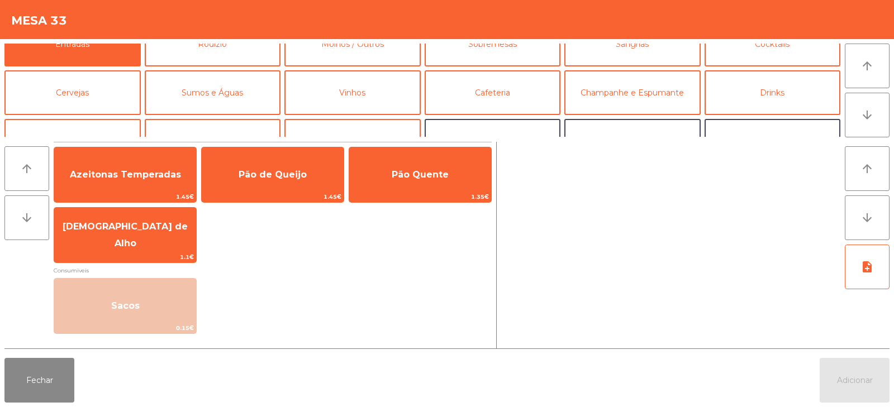
scroll to position [16, 0]
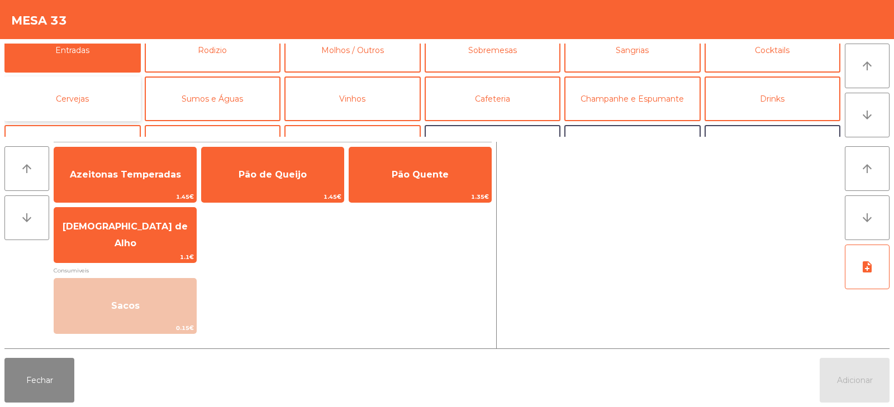
click at [84, 96] on button "Cervejas" at bounding box center [72, 99] width 136 height 45
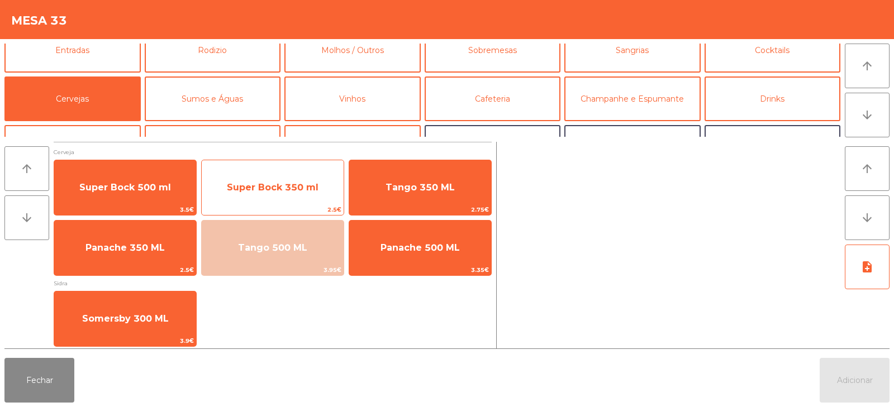
click at [274, 178] on span "Super Bock 350 ml" at bounding box center [273, 188] width 142 height 30
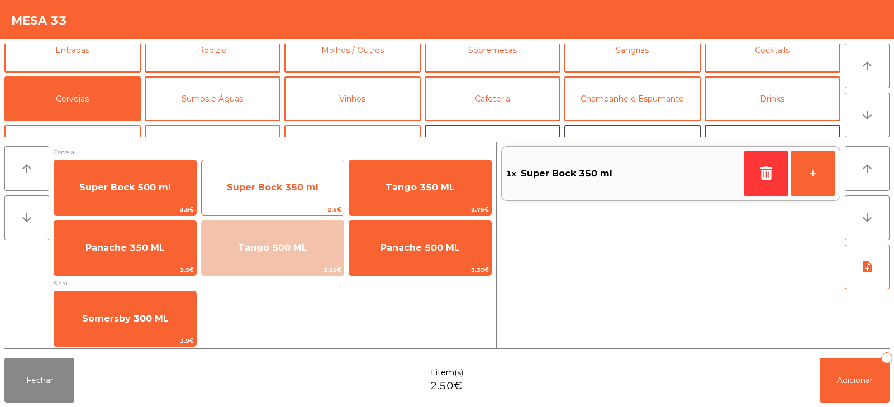
click at [269, 192] on span "Super Bock 350 ml" at bounding box center [273, 187] width 92 height 11
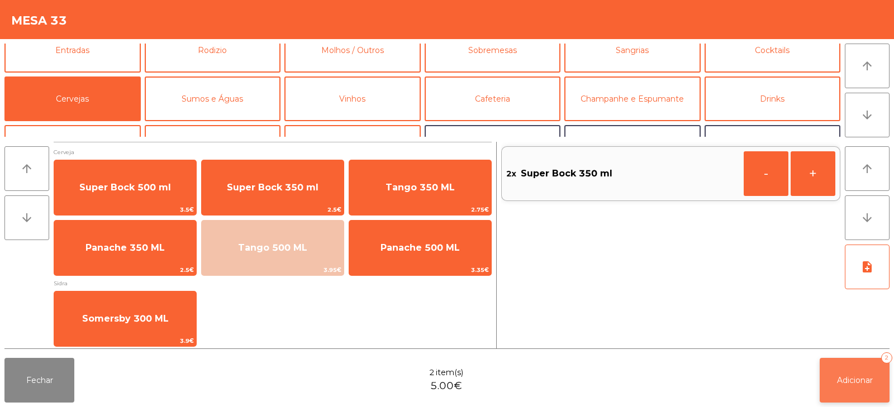
click at [856, 379] on span "Adicionar" at bounding box center [855, 380] width 36 height 10
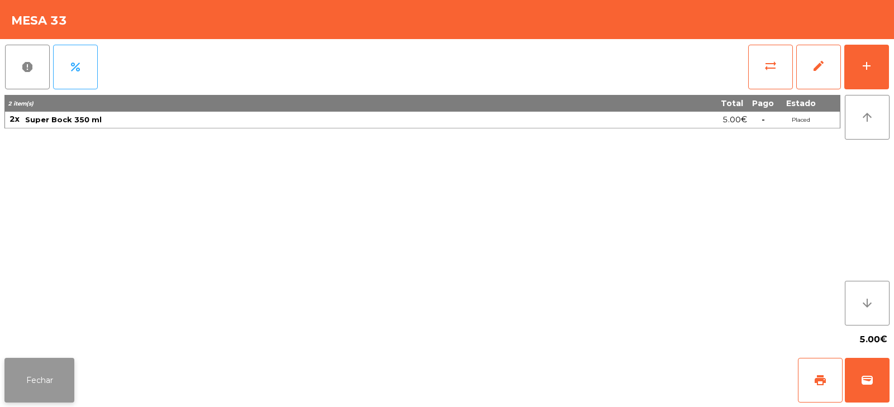
click at [34, 390] on button "Fechar" at bounding box center [39, 380] width 70 height 45
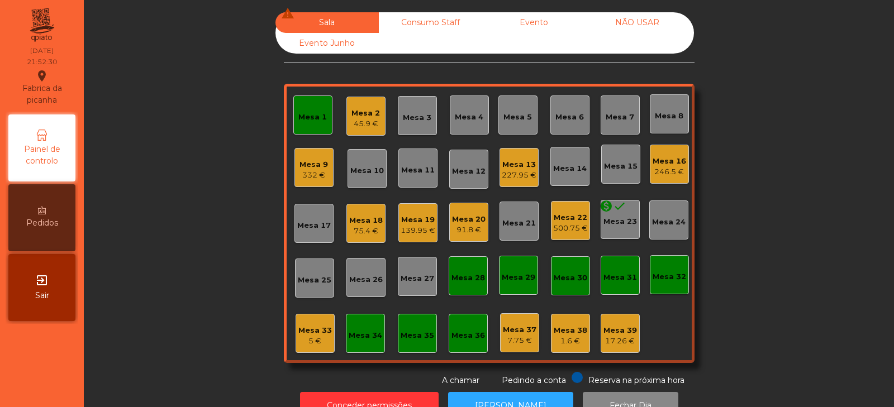
click at [363, 231] on div "75.4 €" at bounding box center [366, 231] width 34 height 11
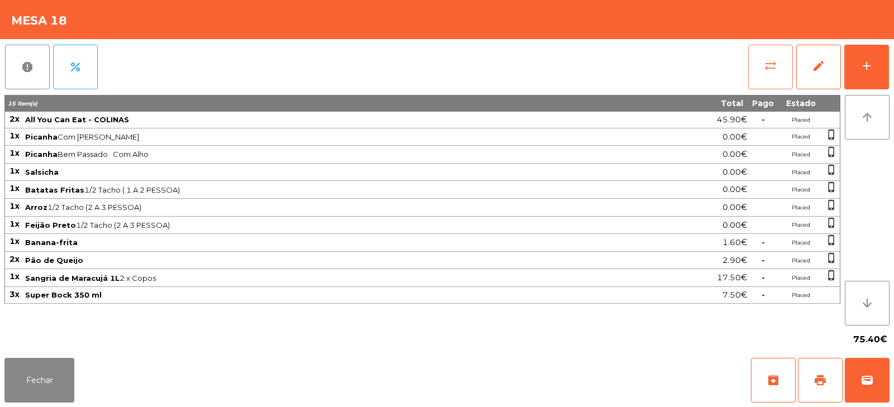
click at [765, 78] on button "sync_alt" at bounding box center [770, 67] width 45 height 45
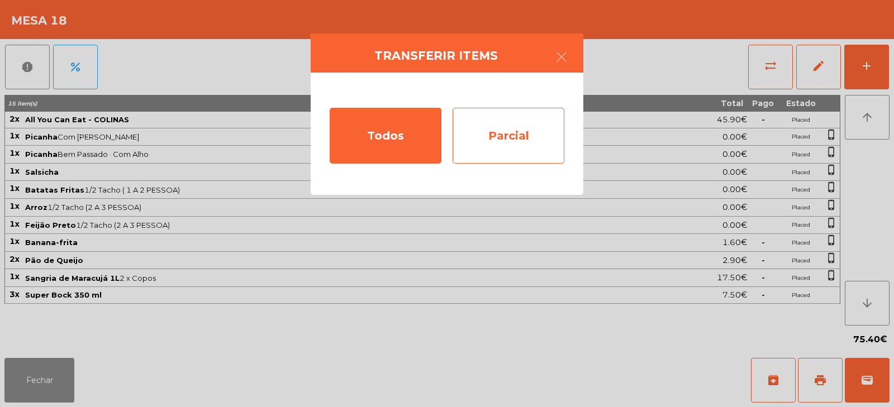
click at [494, 146] on div "Parcial" at bounding box center [508, 136] width 112 height 56
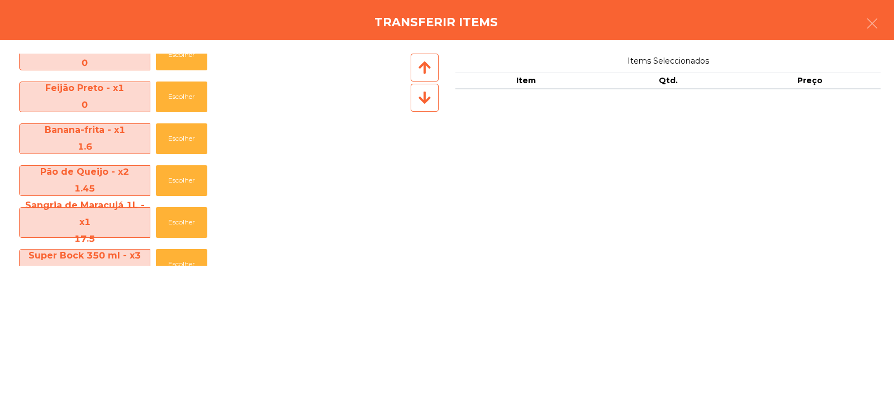
scroll to position [207, 0]
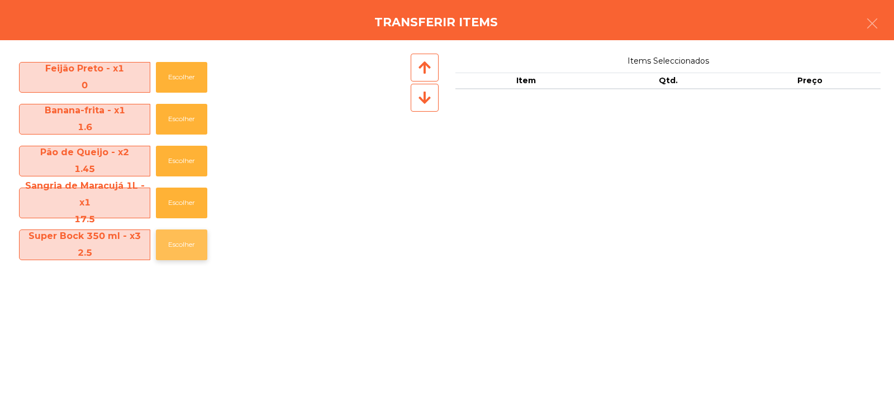
click at [183, 245] on button "Escolher" at bounding box center [181, 245] width 51 height 31
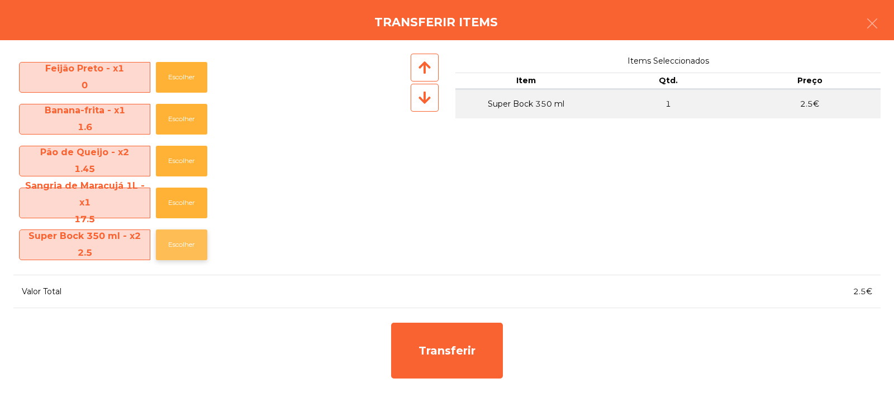
click at [179, 251] on button "Escolher" at bounding box center [181, 245] width 51 height 31
click at [188, 241] on button "Escolher" at bounding box center [181, 245] width 51 height 31
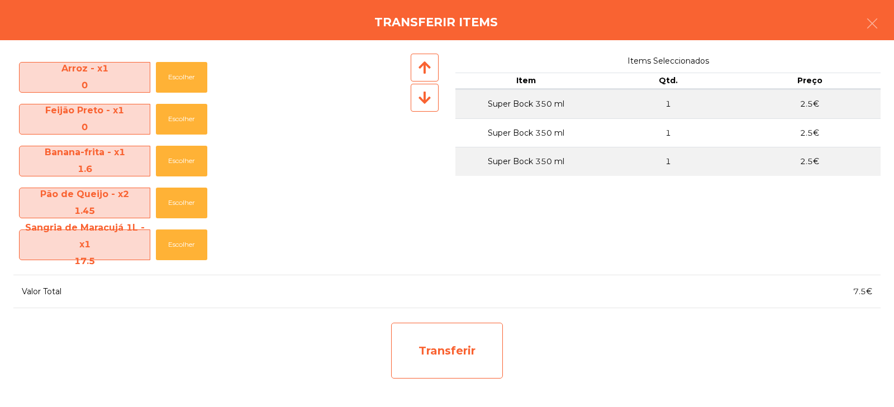
click at [432, 361] on div "Transferir" at bounding box center [447, 351] width 112 height 56
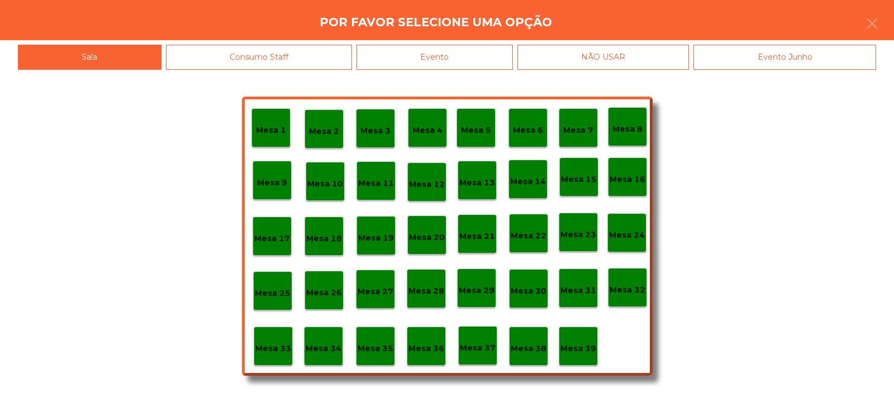
click at [622, 179] on p "Mesa 16" at bounding box center [627, 179] width 36 height 13
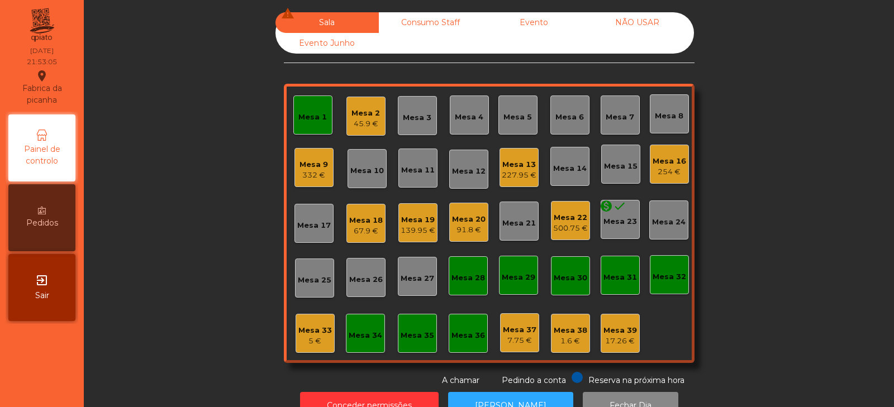
click at [658, 178] on div "Mesa 16 254 €" at bounding box center [669, 164] width 39 height 39
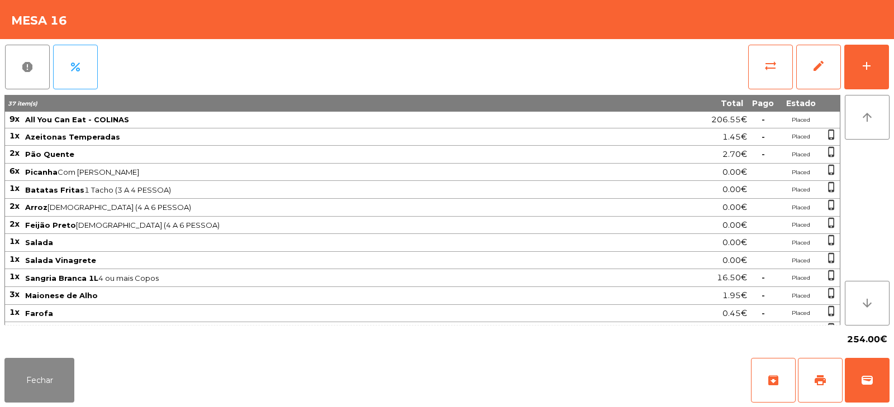
scroll to position [67, 0]
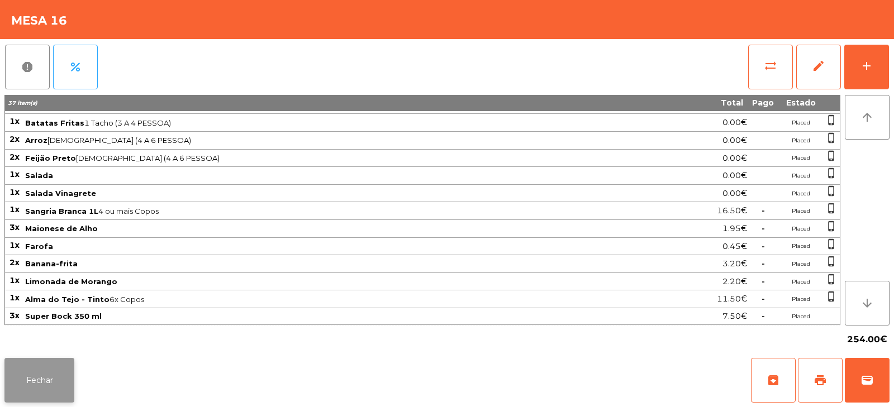
click at [47, 376] on button "Fechar" at bounding box center [39, 380] width 70 height 45
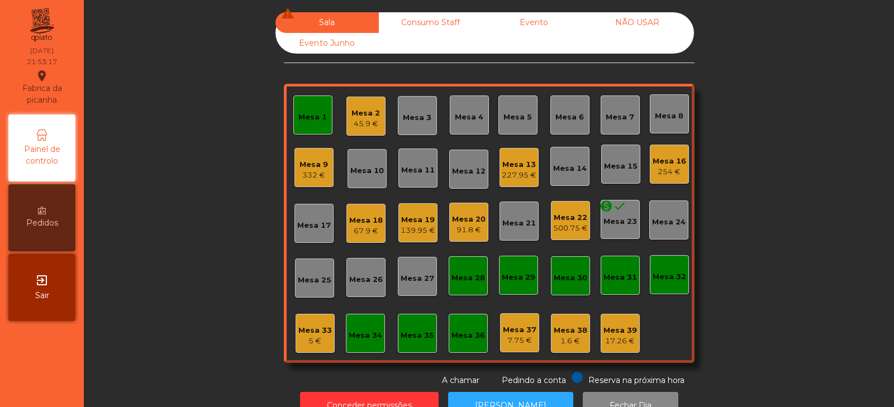
click at [613, 207] on icon "done" at bounding box center [619, 205] width 13 height 13
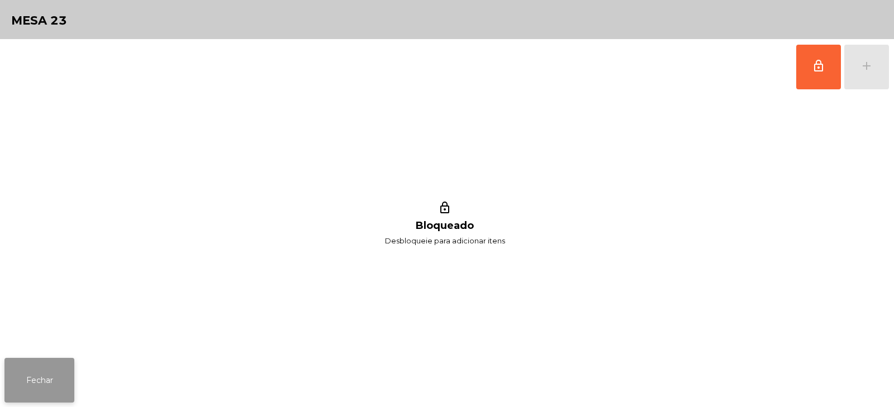
click at [62, 380] on button "Fechar" at bounding box center [39, 380] width 70 height 45
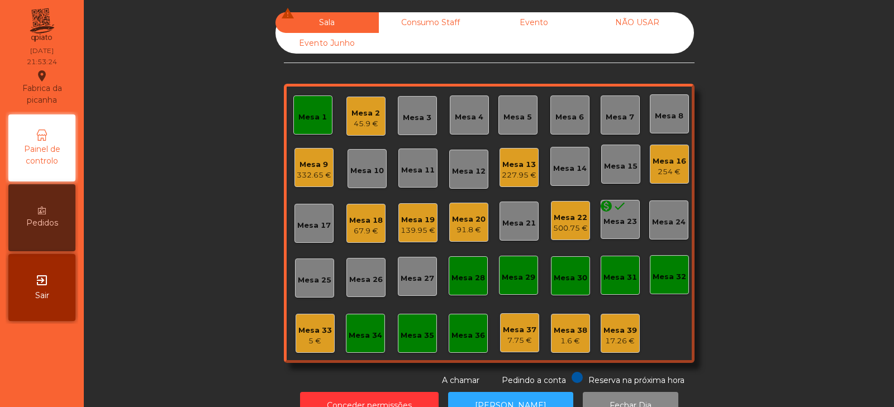
scroll to position [33, 0]
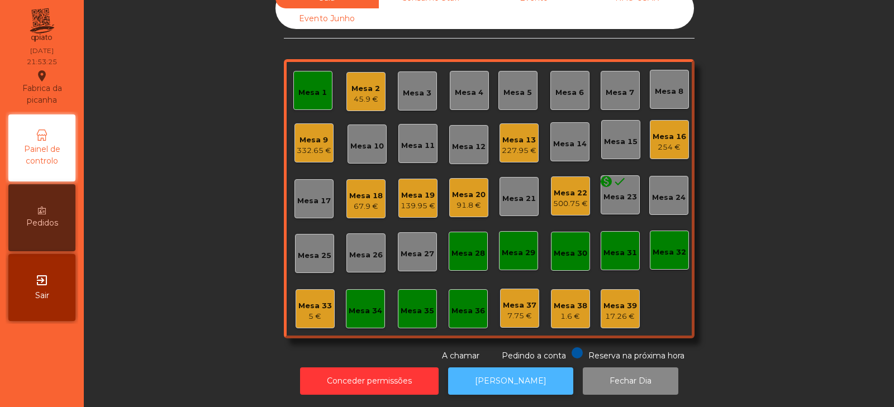
click at [494, 382] on button "[PERSON_NAME]" at bounding box center [510, 380] width 125 height 27
click at [610, 192] on div "Mesa 23" at bounding box center [620, 197] width 34 height 11
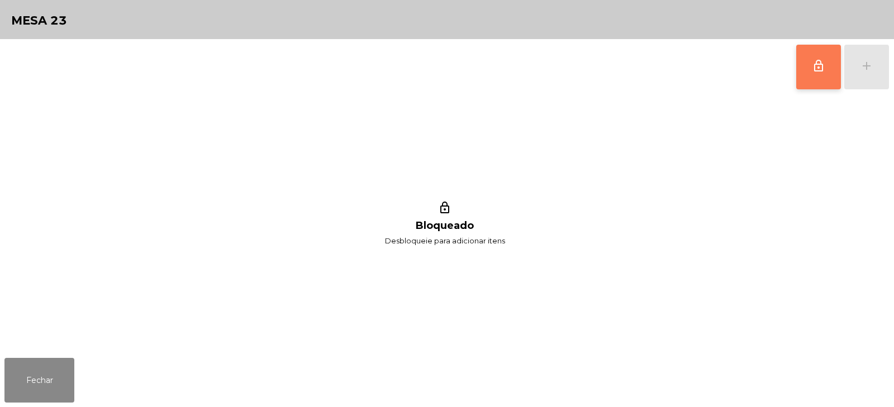
click at [814, 59] on span "lock_outline" at bounding box center [817, 65] width 13 height 13
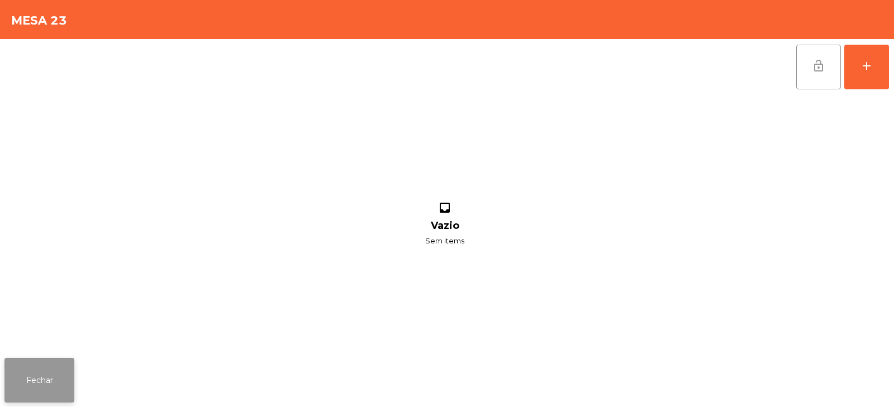
click at [30, 386] on button "Fechar" at bounding box center [39, 380] width 70 height 45
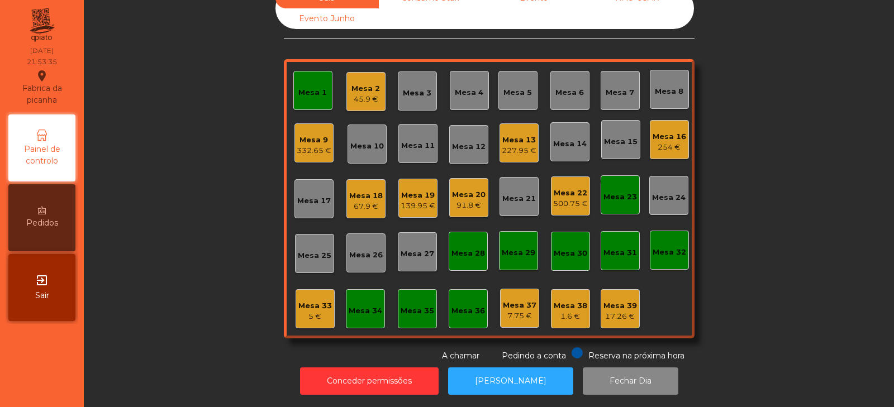
click at [469, 189] on div "Mesa 20" at bounding box center [469, 194] width 34 height 11
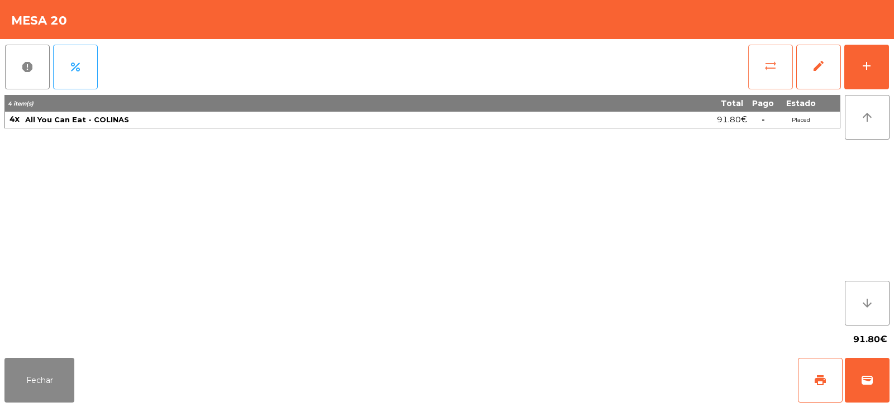
click at [760, 48] on button "sync_alt" at bounding box center [770, 67] width 45 height 45
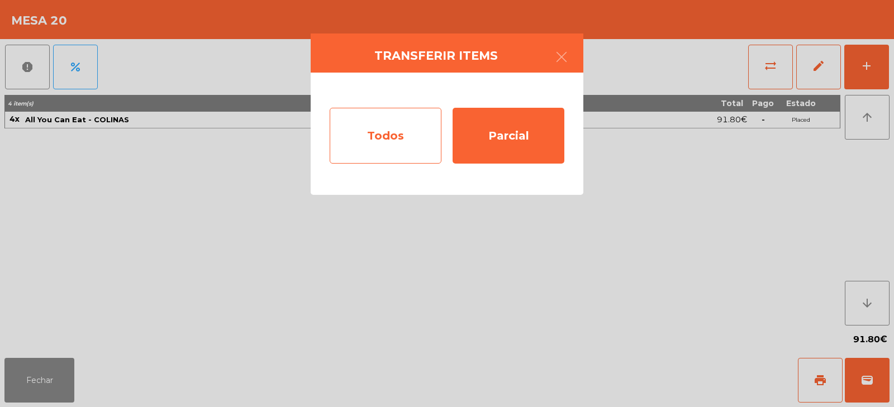
click at [393, 120] on div "Todos" at bounding box center [386, 136] width 112 height 56
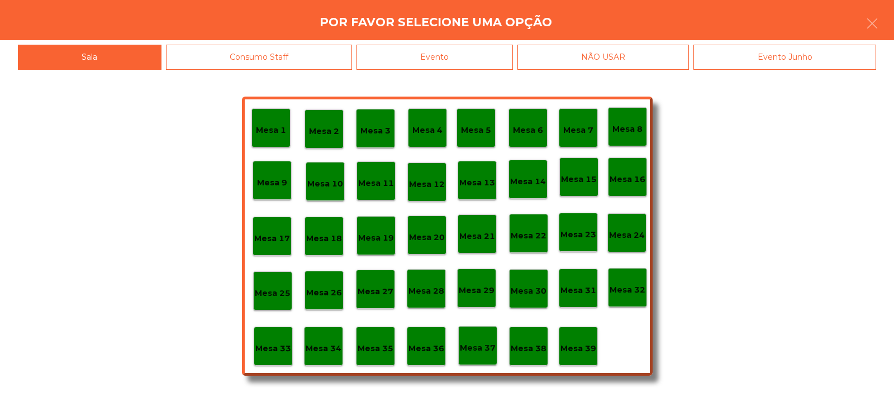
click at [572, 230] on p "Mesa 23" at bounding box center [578, 234] width 36 height 13
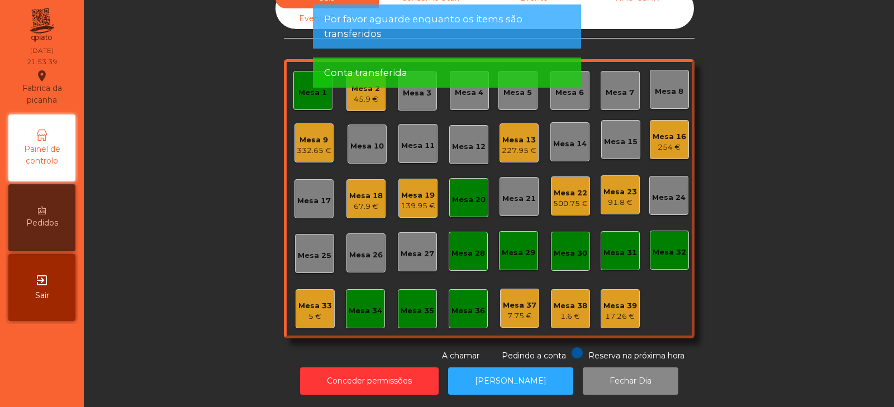
click at [798, 177] on div "Sala warning Consumo Staff Evento NÃO USAR Evento Junho Mesa 1 Mesa 2 45.9 € Me…" at bounding box center [489, 175] width 780 height 374
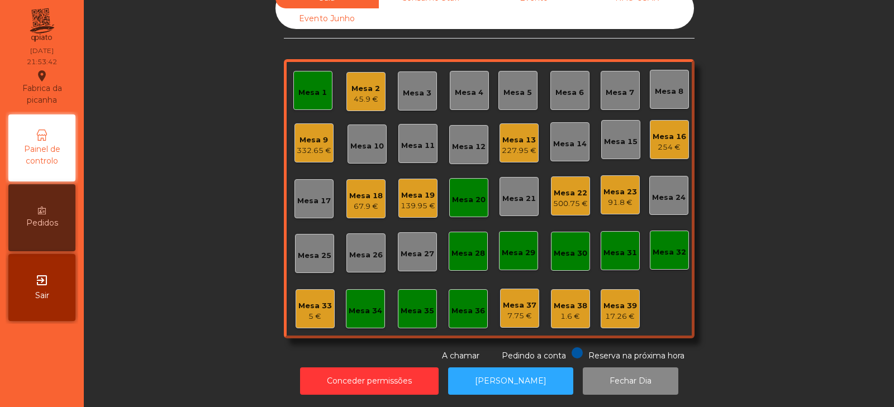
click at [403, 200] on div "139.95 €" at bounding box center [417, 205] width 35 height 11
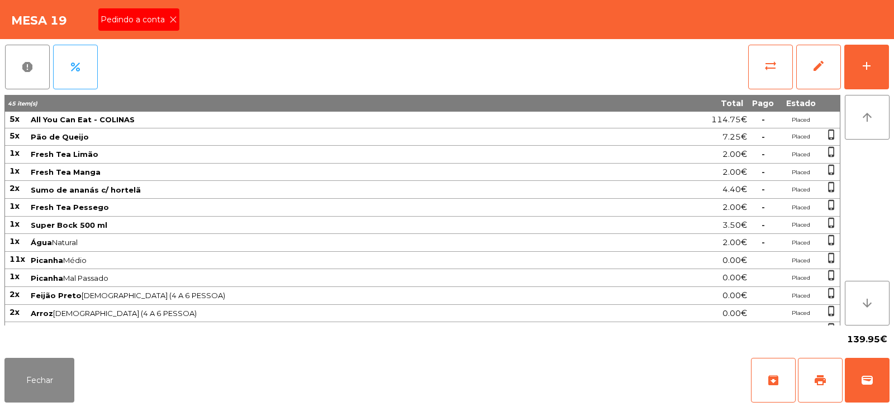
click at [147, 18] on span "Pedindo a conta" at bounding box center [135, 20] width 69 height 12
click at [817, 373] on button "print" at bounding box center [820, 380] width 45 height 45
click at [814, 383] on span "print" at bounding box center [819, 380] width 13 height 13
click at [764, 68] on span "sync_alt" at bounding box center [769, 65] width 13 height 13
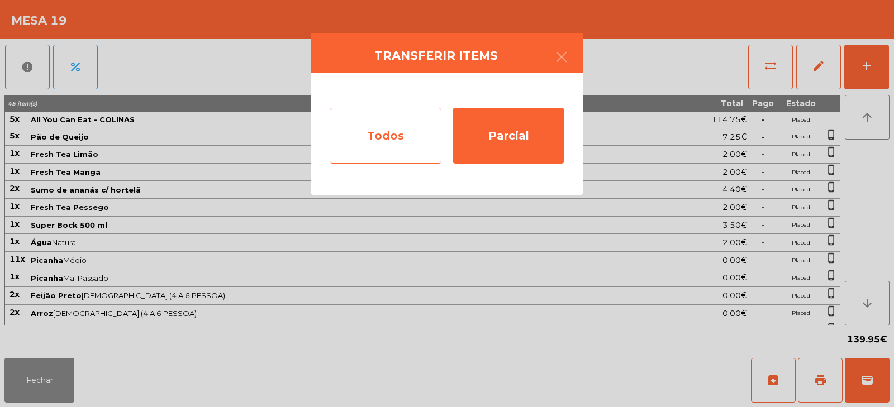
click at [387, 137] on div "Todos" at bounding box center [386, 136] width 112 height 56
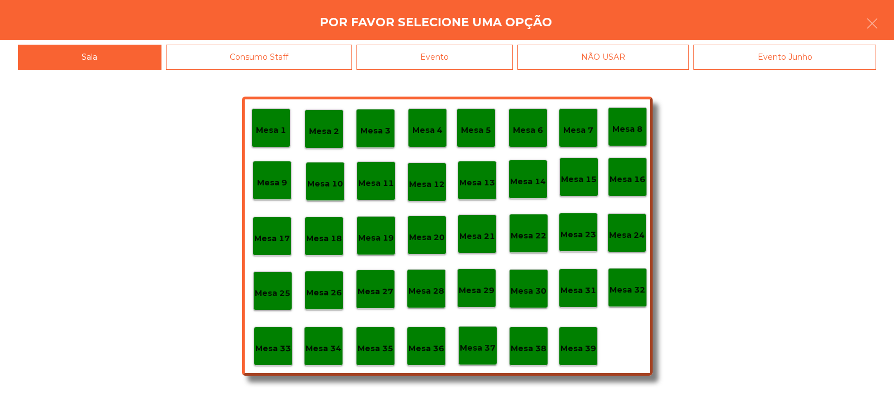
click at [453, 52] on div "Evento" at bounding box center [434, 57] width 156 height 25
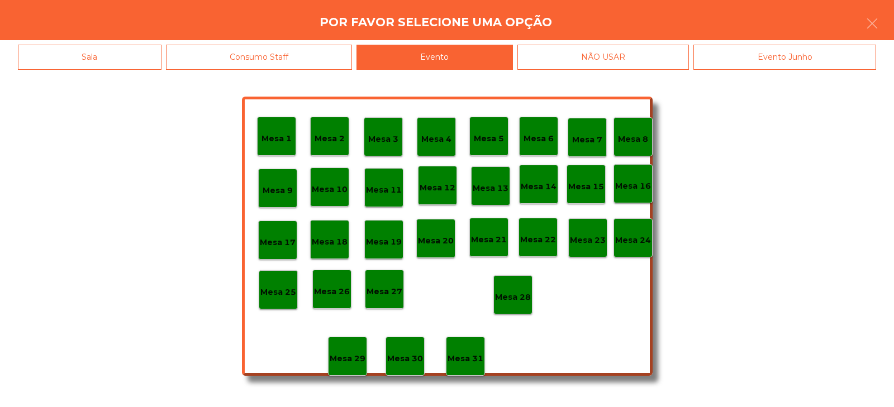
click at [502, 294] on p "Mesa 28" at bounding box center [513, 297] width 36 height 13
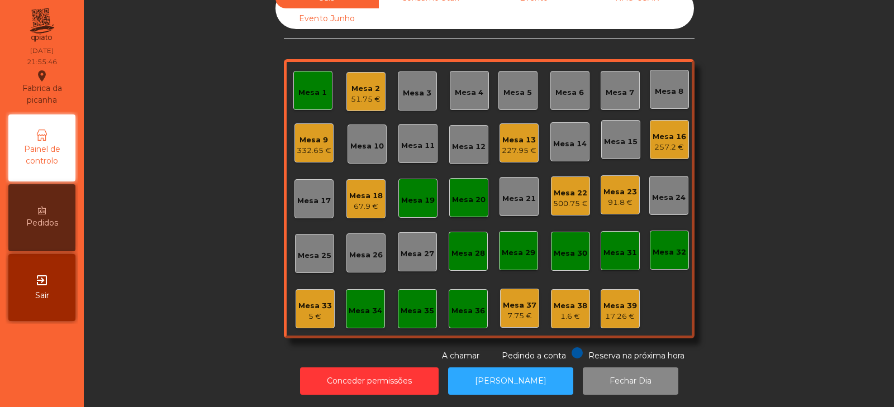
click at [307, 83] on div "Mesa 1" at bounding box center [312, 91] width 28 height 16
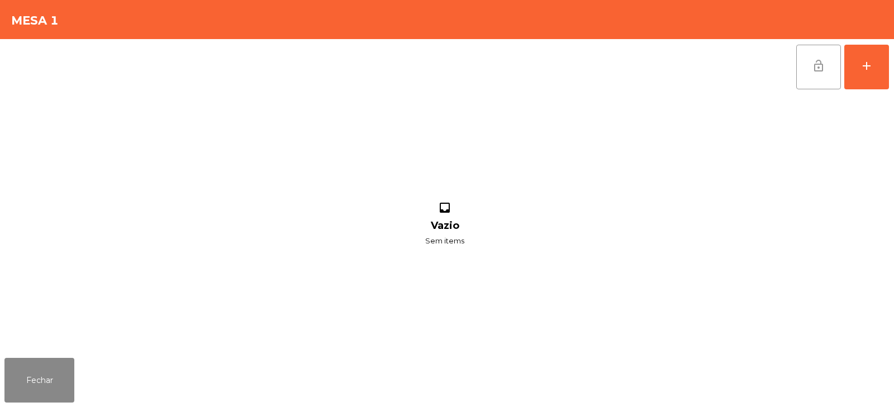
click at [816, 64] on span "lock_open" at bounding box center [817, 65] width 13 height 13
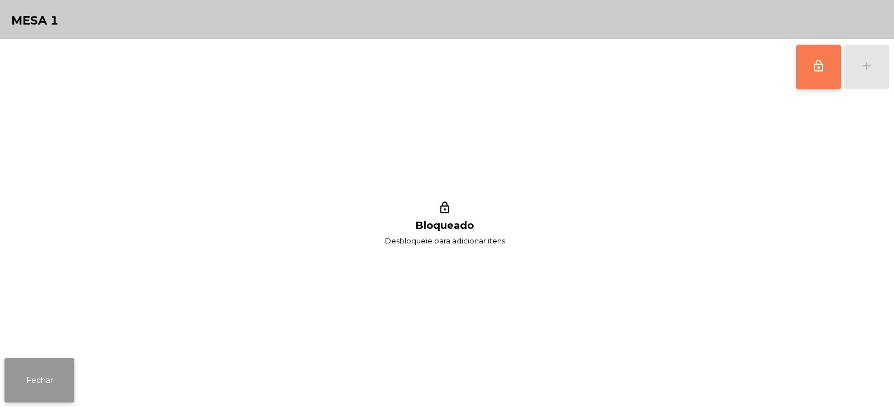
click at [32, 384] on button "Fechar" at bounding box center [39, 380] width 70 height 45
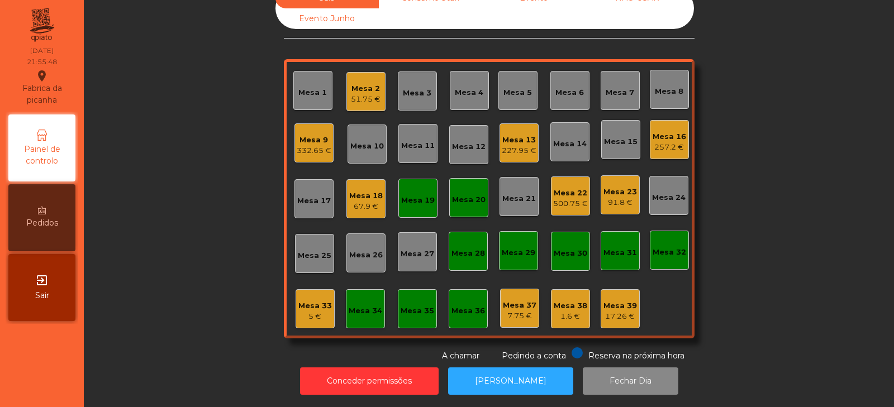
click at [812, 135] on div "Sala Consumo Staff Evento NÃO USAR Evento Junho Mesa 1 Mesa 2 51.75 € Mesa 3 Me…" at bounding box center [489, 175] width 780 height 374
click at [419, 205] on div "Mesa 19" at bounding box center [417, 198] width 39 height 39
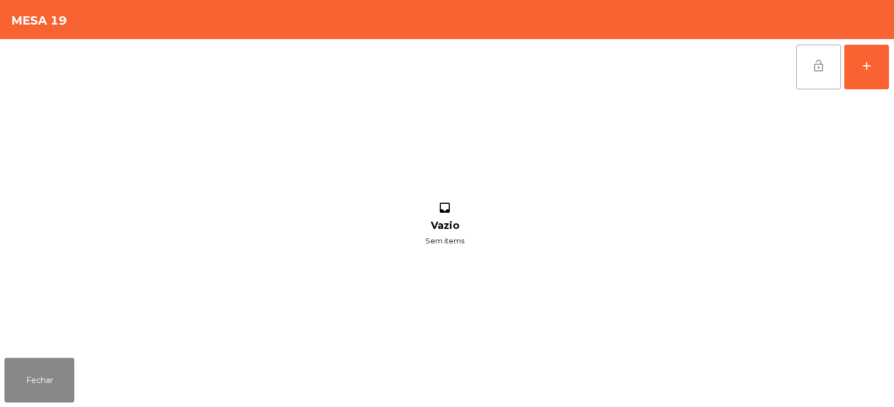
click at [819, 71] on span "lock_open" at bounding box center [817, 65] width 13 height 13
click at [45, 383] on button "Fechar" at bounding box center [39, 380] width 70 height 45
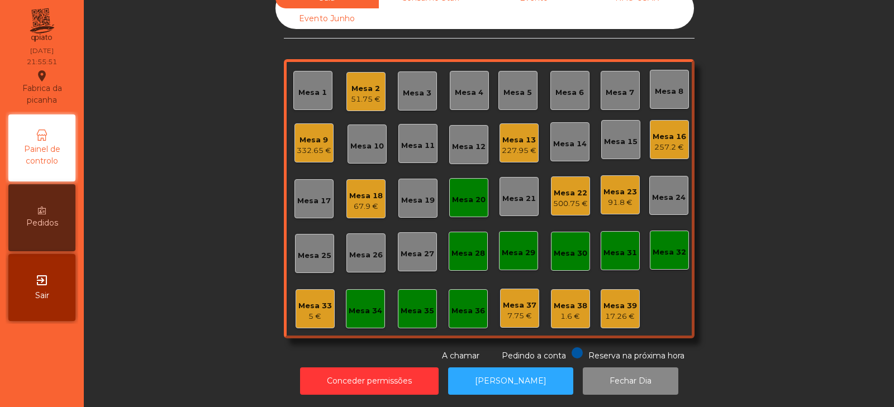
click at [457, 197] on div "Mesa 20" at bounding box center [468, 197] width 39 height 39
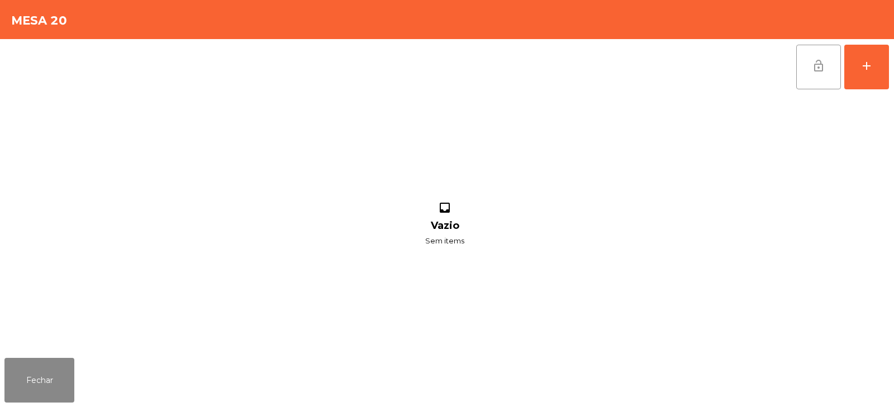
click at [818, 66] on span "lock_open" at bounding box center [817, 65] width 13 height 13
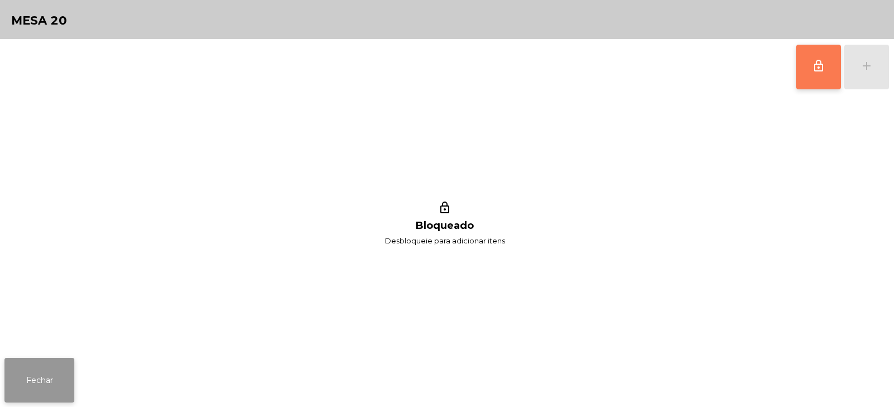
click at [36, 386] on button "Fechar" at bounding box center [39, 380] width 70 height 45
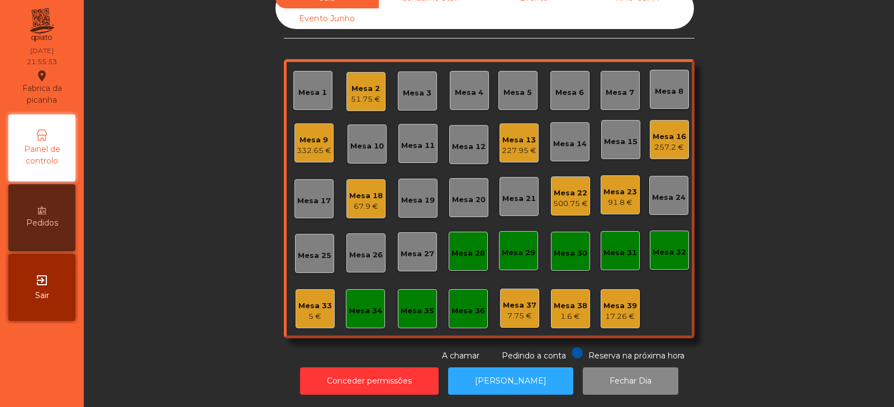
click at [192, 214] on div "Sala Consumo Staff Evento NÃO USAR Evento Junho Mesa 1 Mesa 2 51.75 € Mesa 3 Me…" at bounding box center [489, 175] width 780 height 374
click at [622, 136] on div "Mesa 15" at bounding box center [621, 141] width 34 height 11
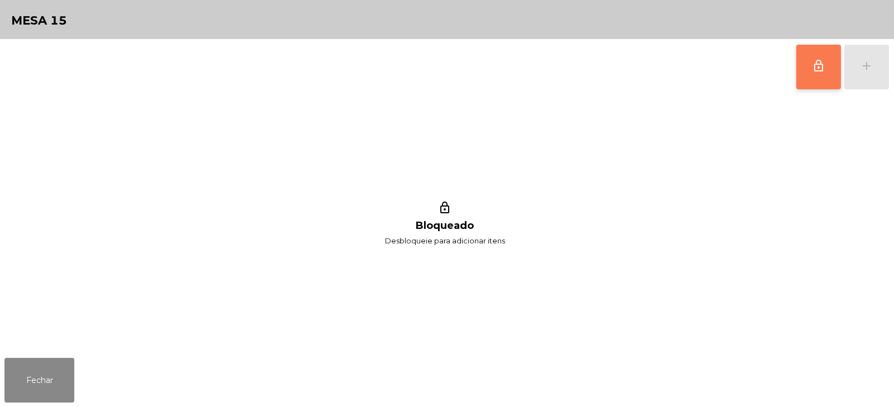
click at [824, 64] on span "lock_outline" at bounding box center [817, 65] width 13 height 13
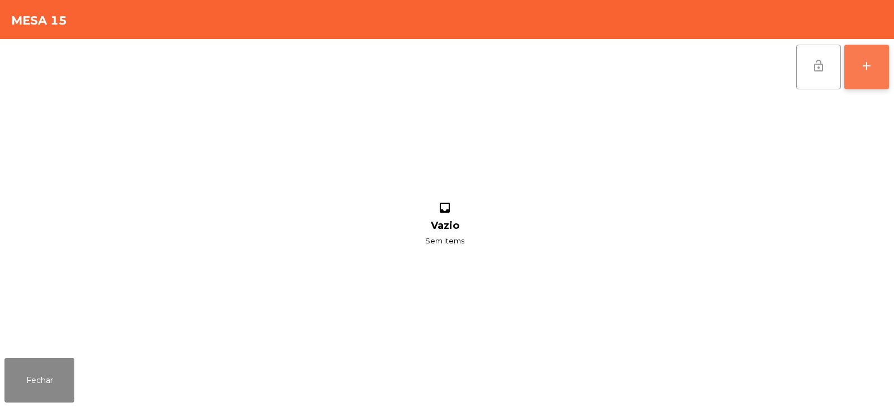
click at [870, 66] on div "add" at bounding box center [866, 65] width 13 height 13
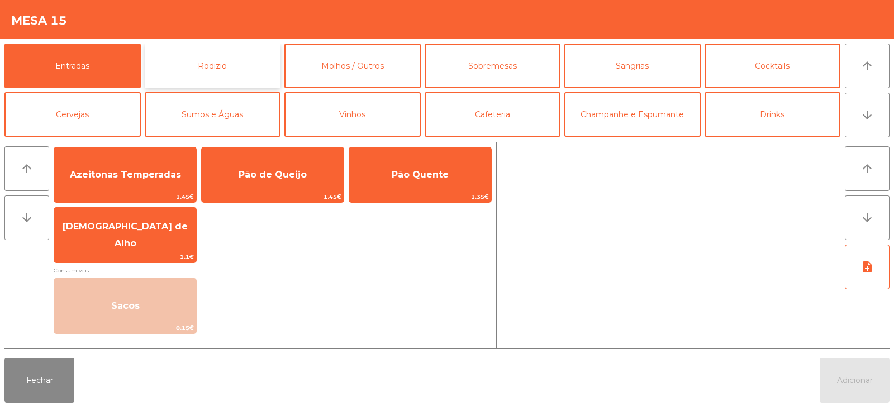
click at [237, 70] on button "Rodizio" at bounding box center [213, 66] width 136 height 45
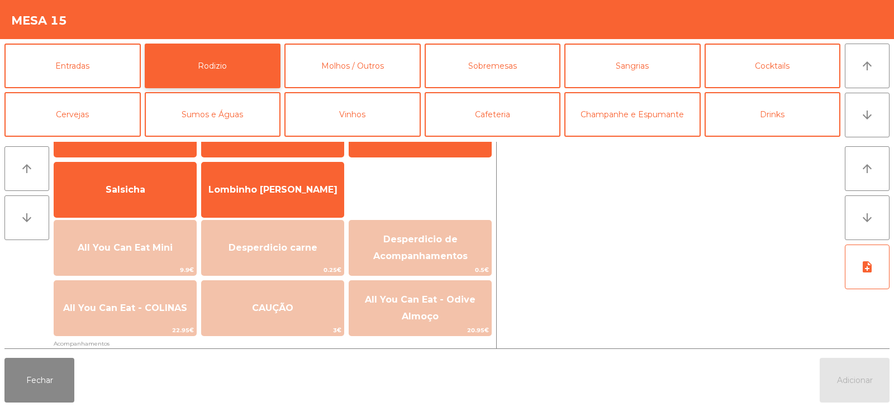
scroll to position [84, 0]
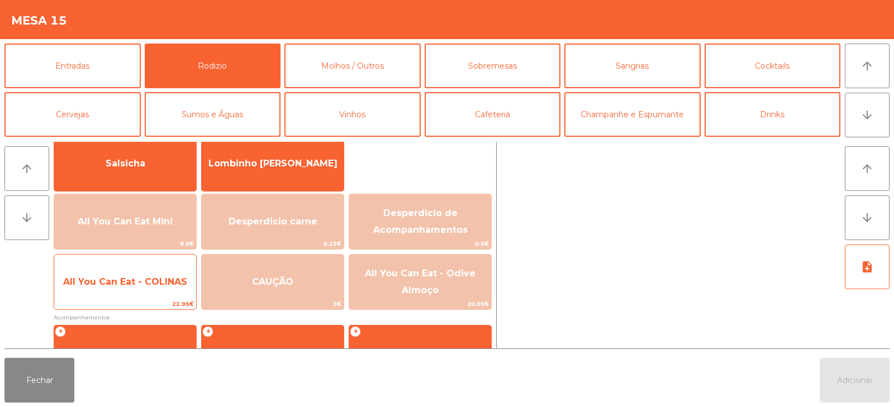
click at [117, 295] on span "All You Can Eat - COLINAS" at bounding box center [125, 282] width 142 height 30
click at [116, 279] on span "All You Can Eat - COLINAS" at bounding box center [125, 281] width 124 height 11
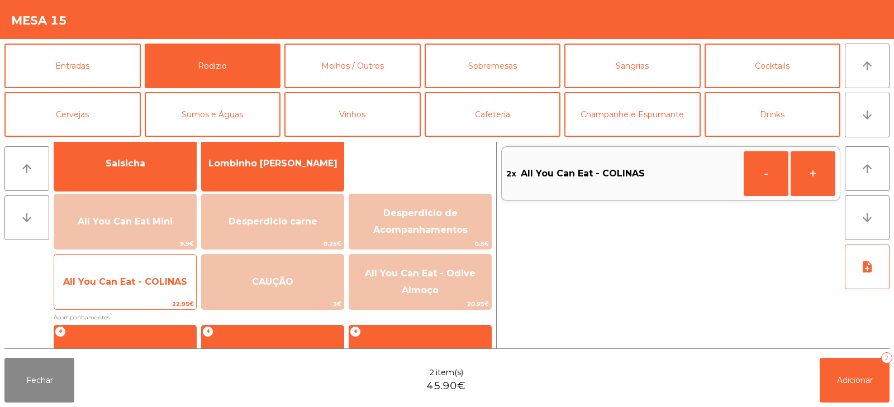
click at [108, 285] on span "All You Can Eat - COLINAS" at bounding box center [125, 281] width 124 height 11
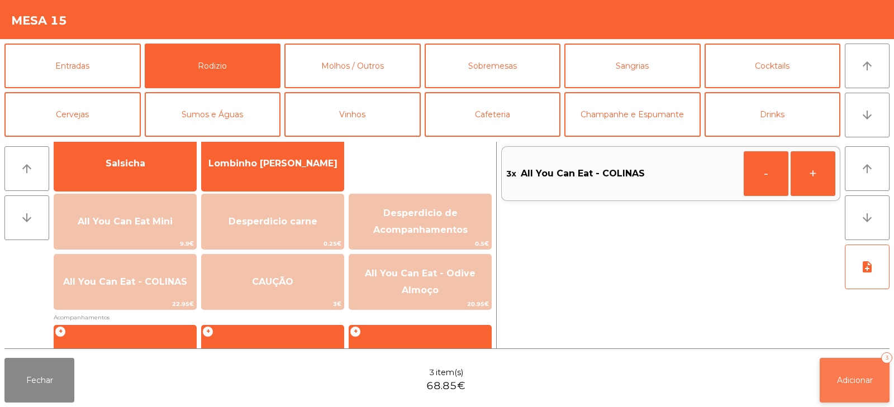
click at [840, 380] on span "Adicionar" at bounding box center [855, 380] width 36 height 10
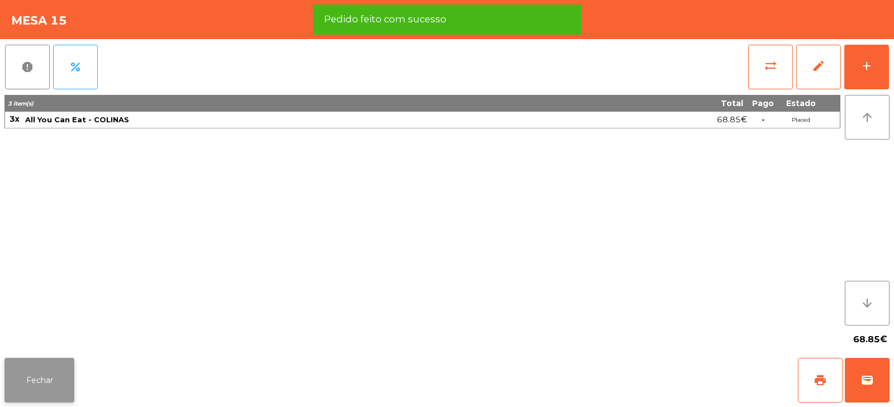
click at [32, 396] on button "Fechar" at bounding box center [39, 380] width 70 height 45
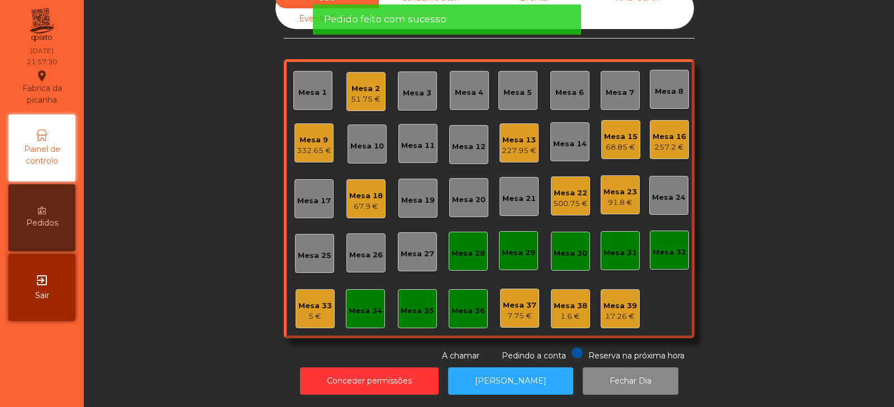
click at [170, 158] on div "Sala Consumo Staff Evento NÃO USAR Evento Junho Mesa 1 Mesa 2 51.75 € Mesa 3 Me…" at bounding box center [489, 175] width 780 height 374
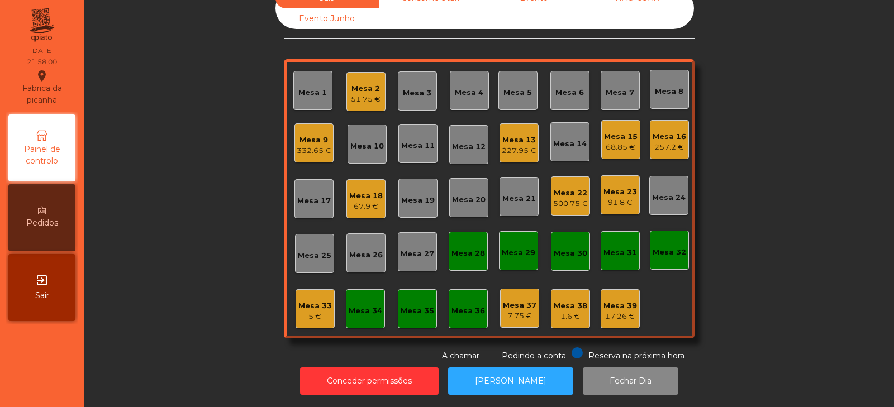
click at [803, 168] on div "Sala Consumo Staff Evento NÃO USAR Evento Junho Mesa 1 Mesa 2 51.75 € Mesa 3 Me…" at bounding box center [489, 175] width 780 height 374
click at [413, 71] on div "Mesa 3" at bounding box center [417, 90] width 39 height 39
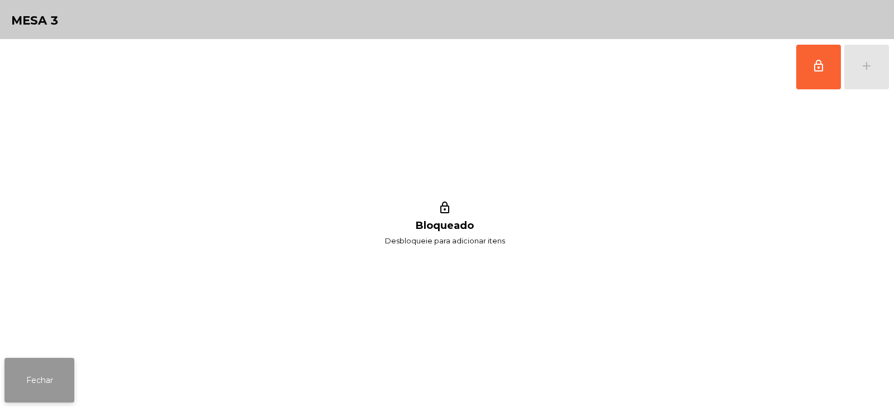
click at [12, 397] on button "Fechar" at bounding box center [39, 380] width 70 height 45
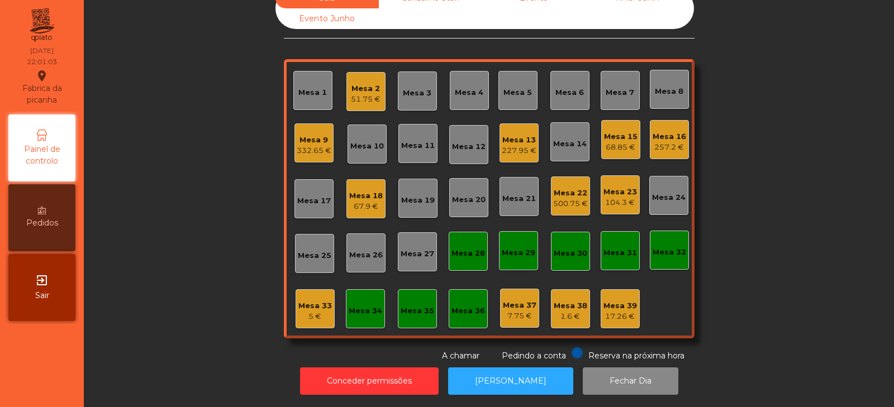
click at [471, 83] on div "Mesa 4" at bounding box center [469, 91] width 28 height 16
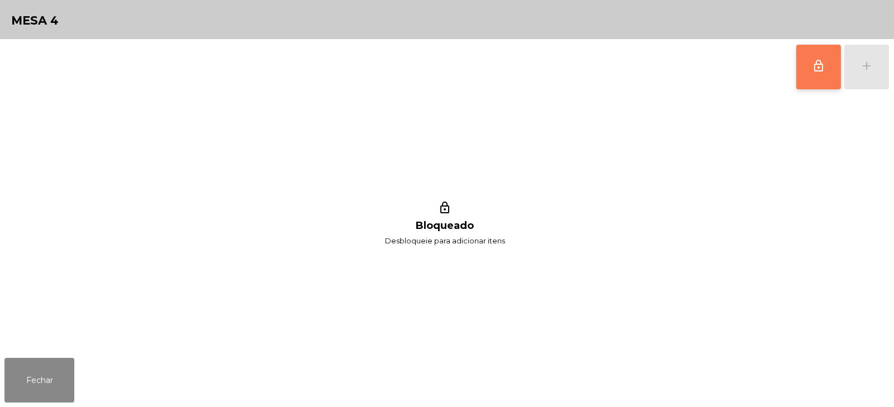
click at [812, 69] on span "lock_outline" at bounding box center [817, 65] width 13 height 13
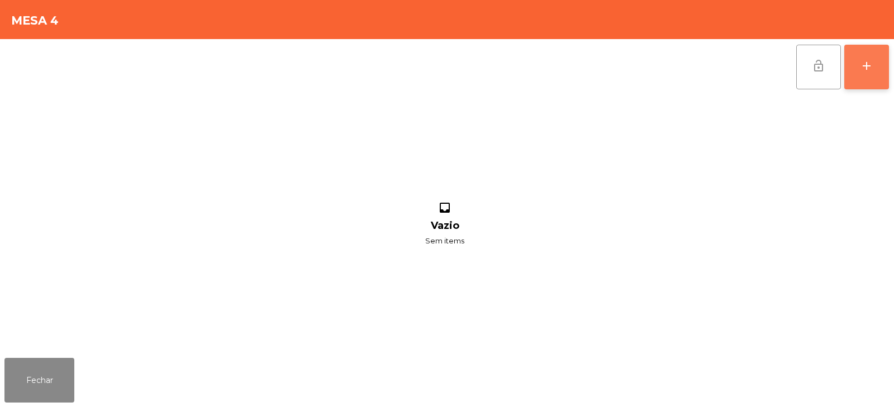
click at [876, 58] on button "add" at bounding box center [866, 67] width 45 height 45
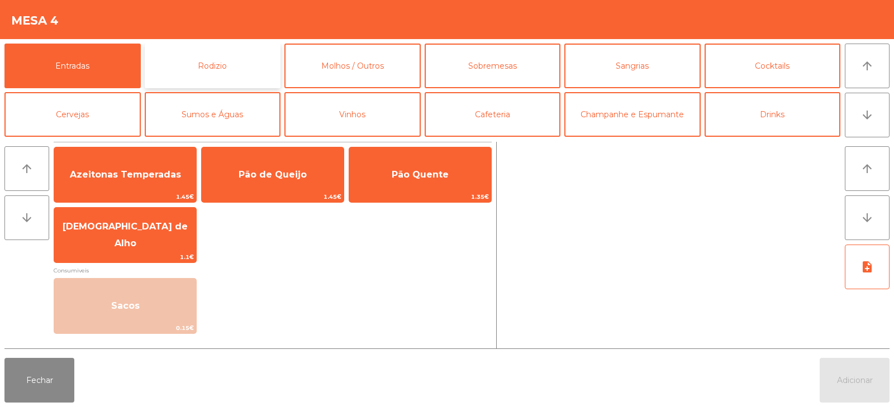
click at [225, 66] on button "Rodizio" at bounding box center [213, 66] width 136 height 45
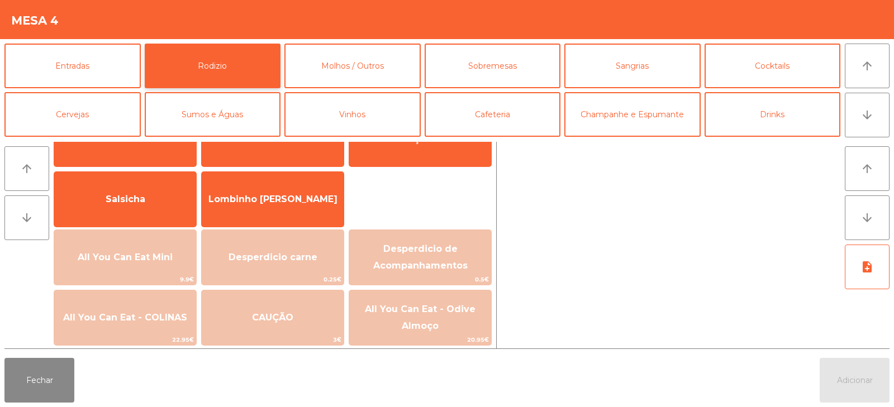
scroll to position [74, 0]
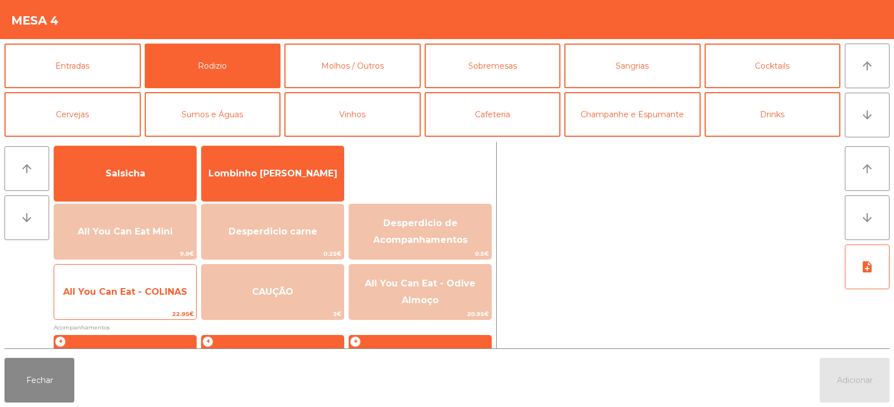
click at [135, 290] on span "All You Can Eat - COLINAS" at bounding box center [125, 292] width 124 height 11
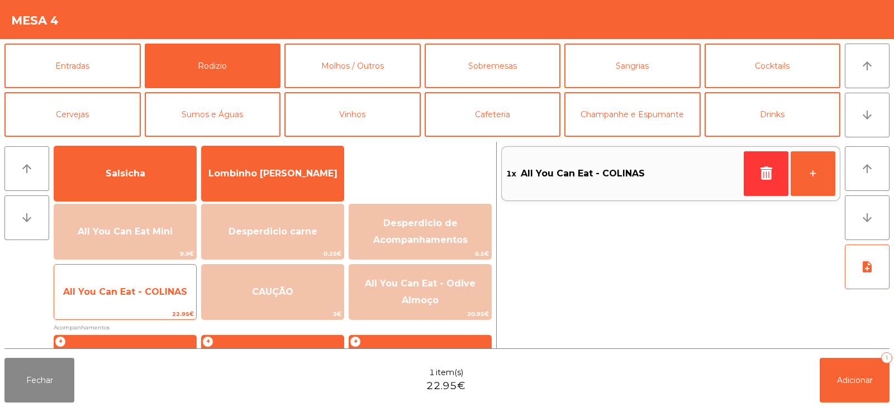
click at [131, 297] on span "All You Can Eat - COLINAS" at bounding box center [125, 292] width 124 height 11
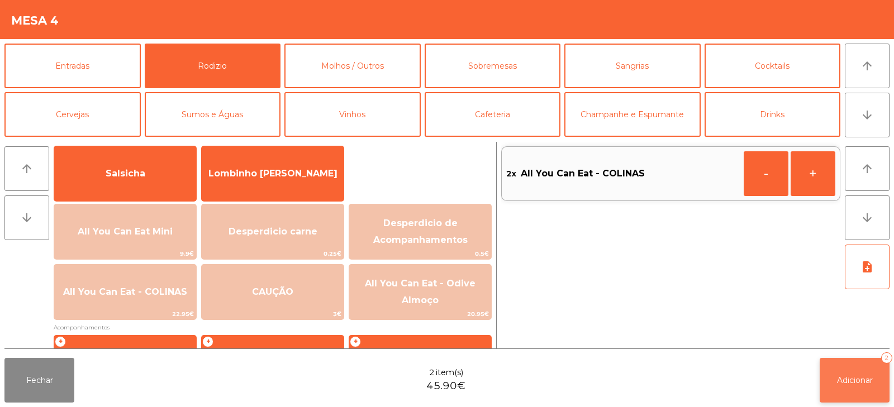
click at [838, 380] on span "Adicionar" at bounding box center [855, 380] width 36 height 10
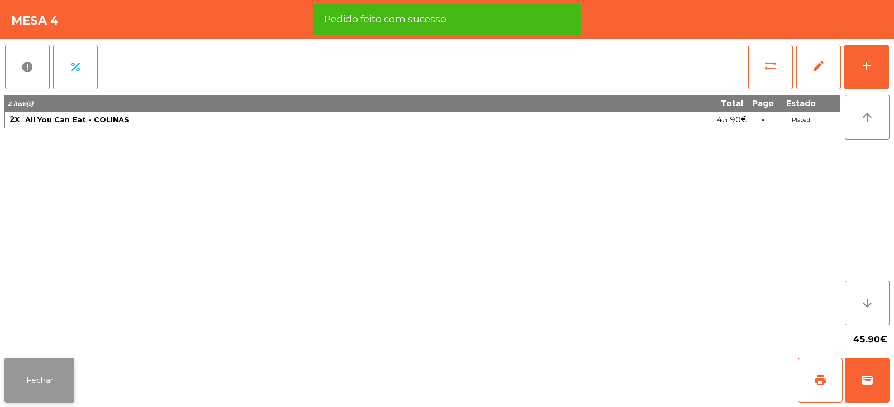
click at [35, 380] on button "Fechar" at bounding box center [39, 380] width 70 height 45
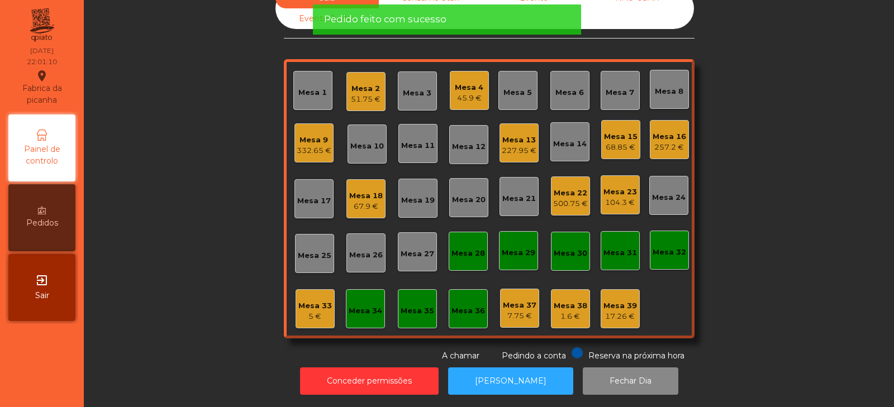
click at [182, 212] on div "Sala Consumo Staff Evento NÃO USAR Evento Junho Mesa 1 Mesa 2 51.75 € Mesa 3 Me…" at bounding box center [489, 175] width 780 height 374
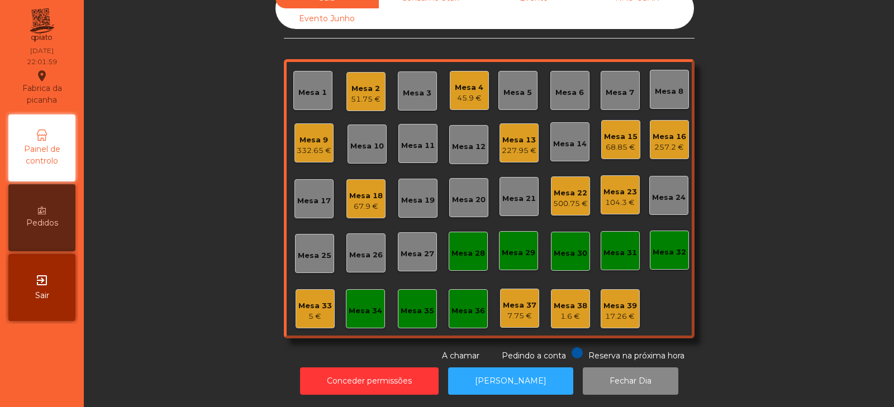
click at [318, 301] on div "Mesa 33" at bounding box center [315, 305] width 34 height 11
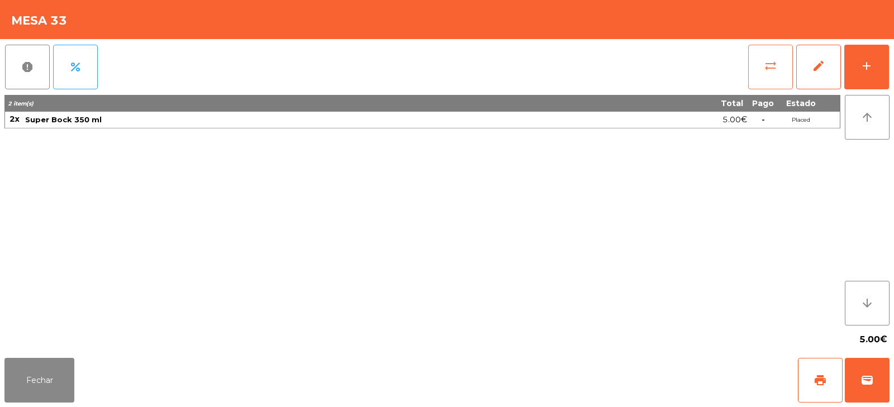
click at [773, 68] on span "sync_alt" at bounding box center [769, 65] width 13 height 13
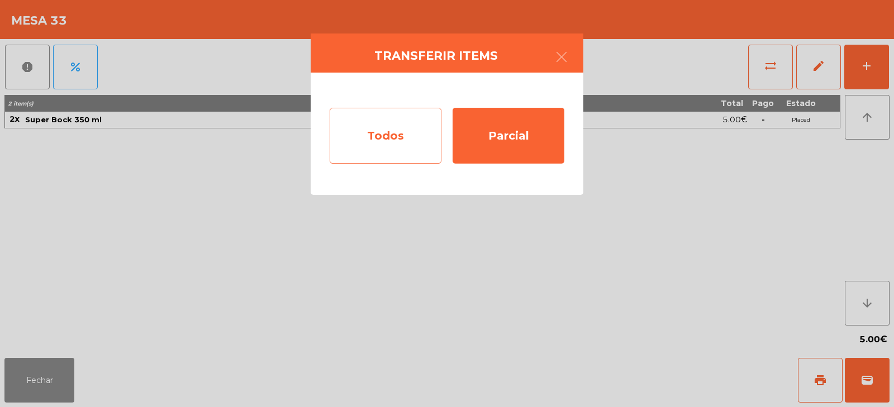
click at [405, 126] on div "Todos" at bounding box center [386, 136] width 112 height 56
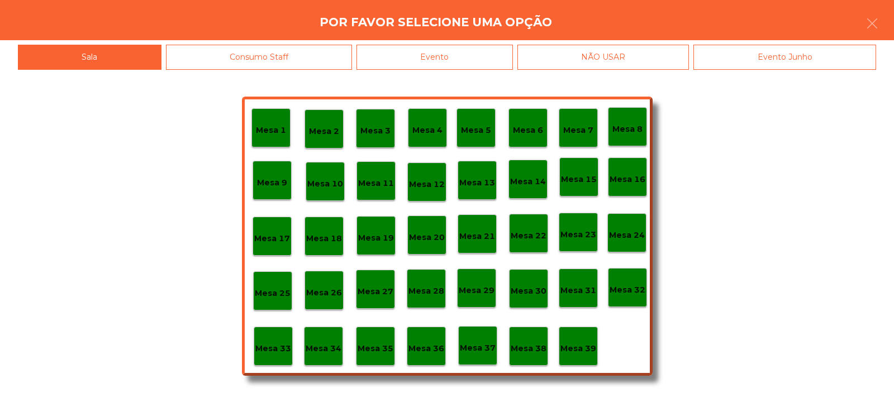
click at [491, 58] on div "Evento" at bounding box center [434, 57] width 156 height 25
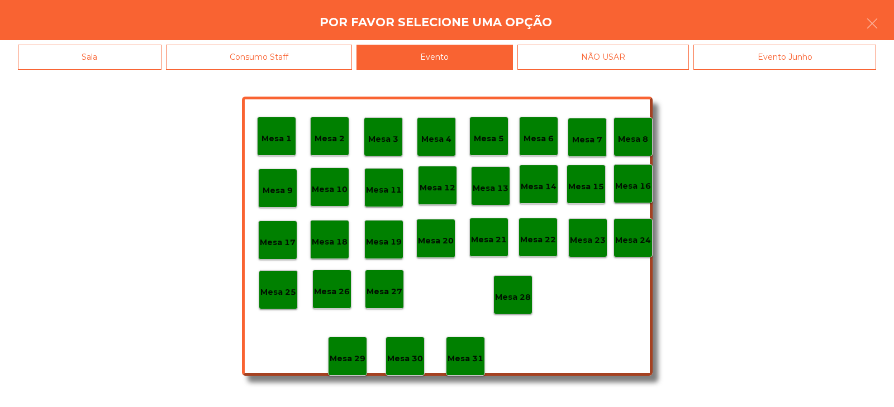
click at [515, 298] on p "Mesa 28" at bounding box center [513, 297] width 36 height 13
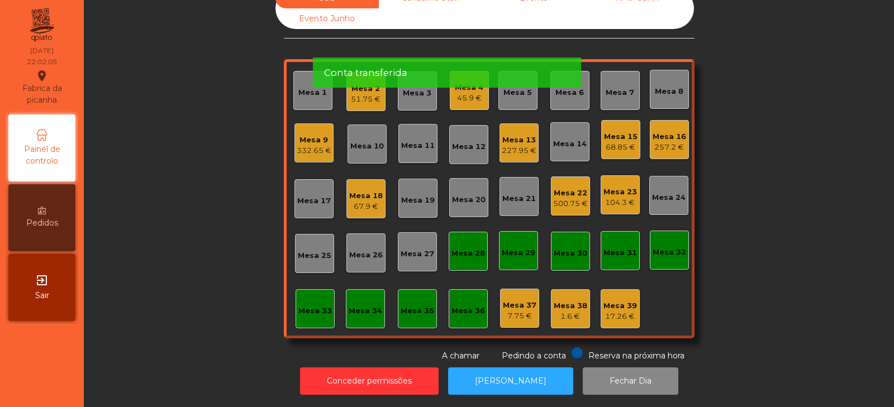
scroll to position [32, 0]
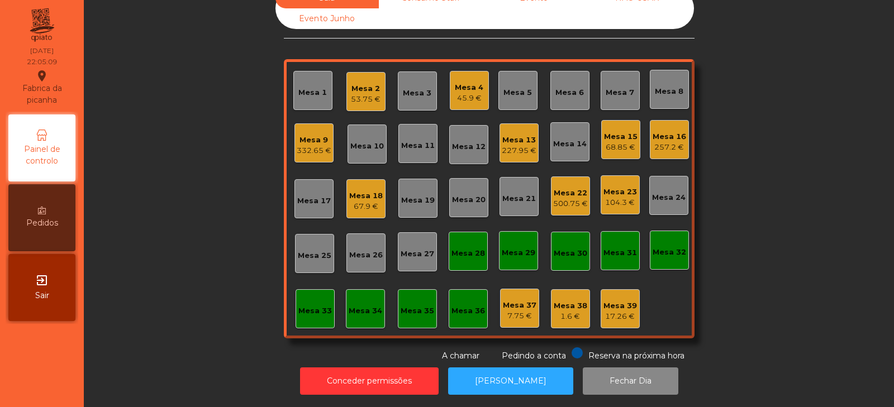
click at [671, 87] on div "Mesa 8" at bounding box center [669, 91] width 28 height 11
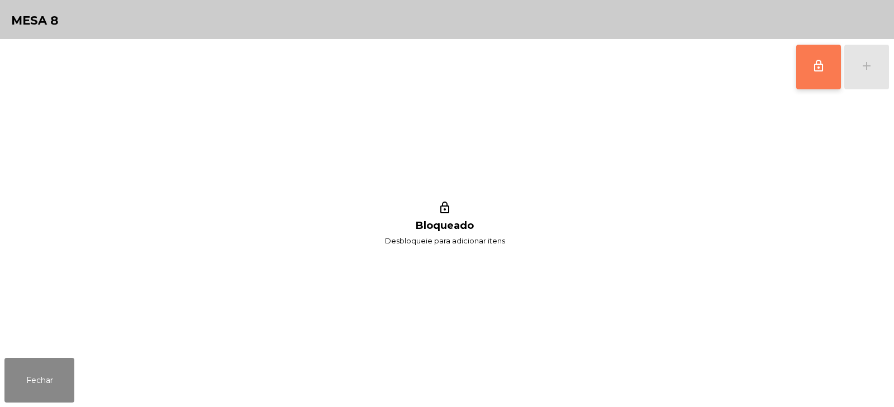
click at [812, 71] on span "lock_outline" at bounding box center [817, 65] width 13 height 13
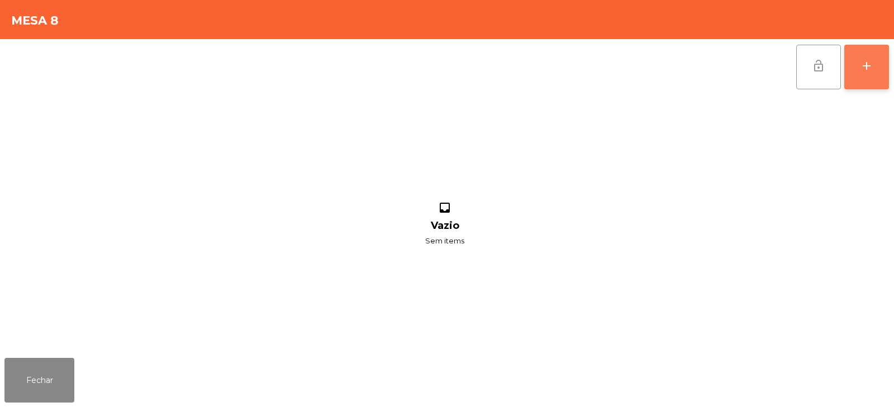
click at [866, 74] on button "add" at bounding box center [866, 67] width 45 height 45
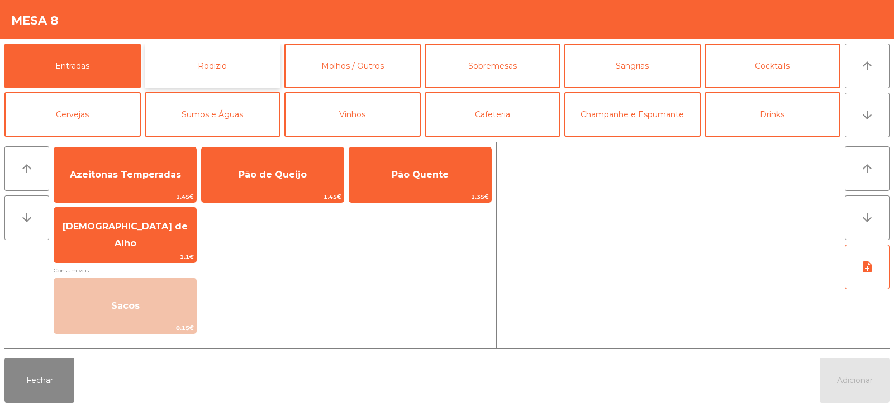
click at [211, 68] on button "Rodizio" at bounding box center [213, 66] width 136 height 45
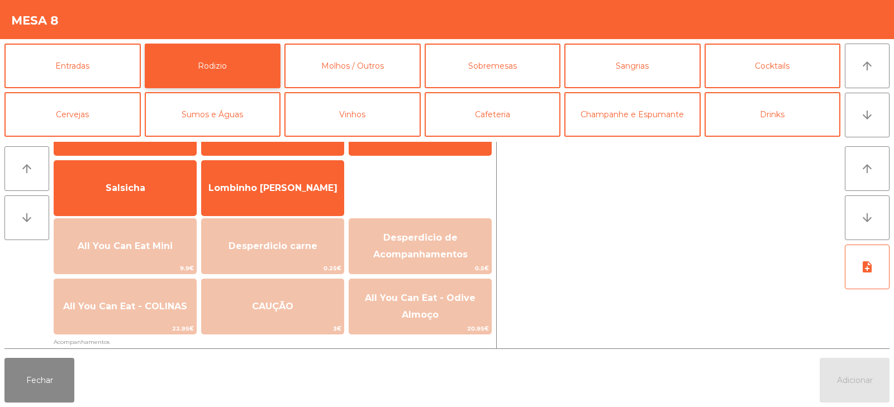
scroll to position [46, 0]
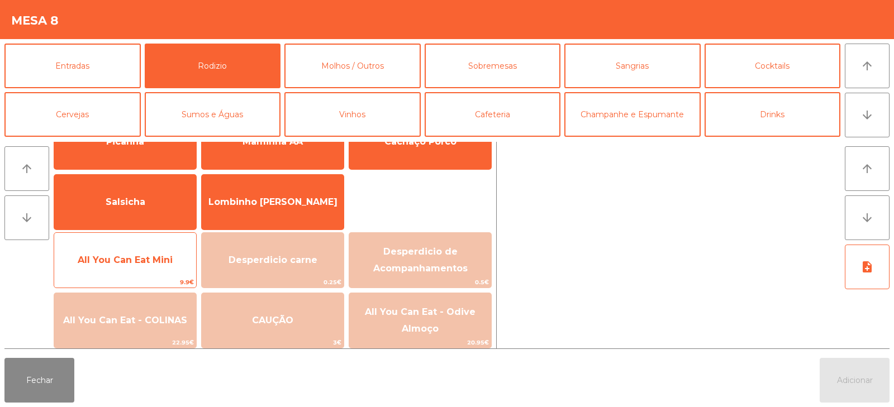
click at [126, 278] on span "9.9€" at bounding box center [125, 282] width 142 height 11
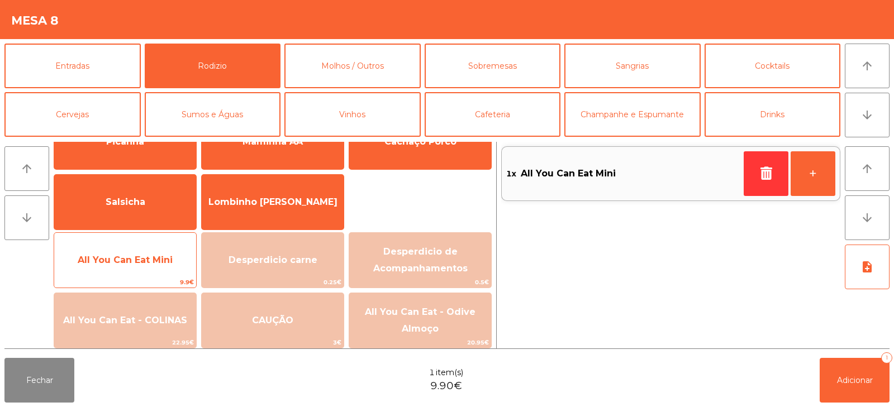
click at [125, 278] on span "9.9€" at bounding box center [125, 282] width 142 height 11
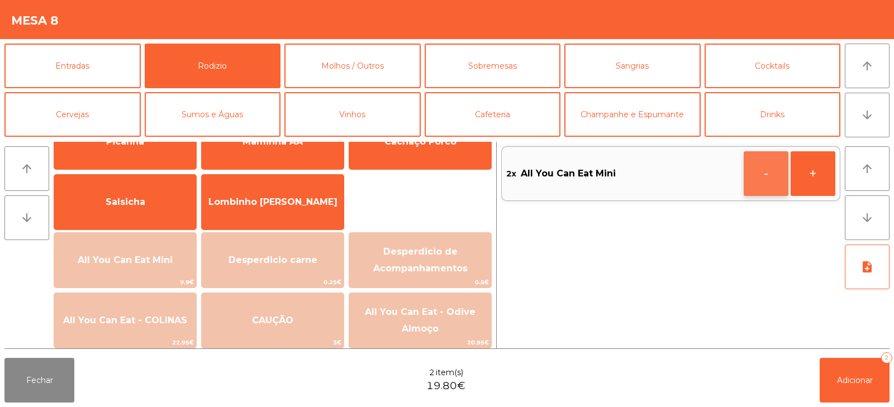
click at [771, 175] on button "-" at bounding box center [765, 173] width 45 height 45
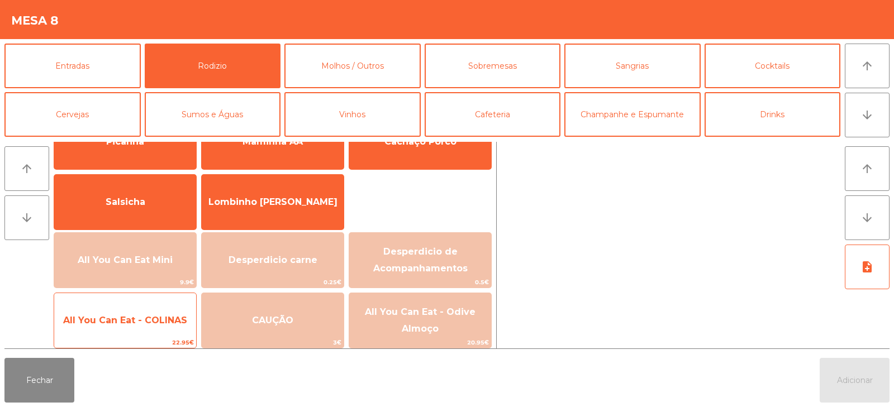
click at [135, 338] on span "22.95€" at bounding box center [125, 342] width 142 height 11
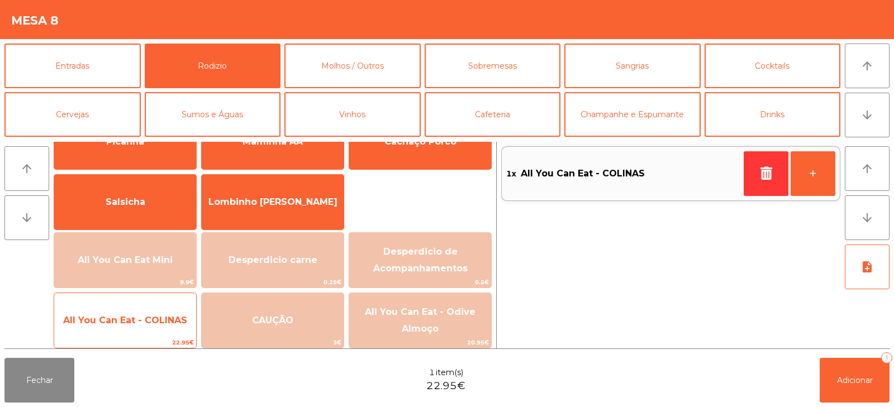
click at [127, 331] on span "All You Can Eat - COLINAS" at bounding box center [125, 320] width 142 height 30
click at [120, 330] on span "All You Can Eat - COLINAS" at bounding box center [125, 320] width 142 height 30
click at [125, 330] on span "All You Can Eat - COLINAS" at bounding box center [125, 320] width 142 height 30
click at [112, 320] on span "All You Can Eat - COLINAS" at bounding box center [125, 320] width 124 height 11
click at [116, 324] on span "All You Can Eat - COLINAS" at bounding box center [125, 320] width 124 height 11
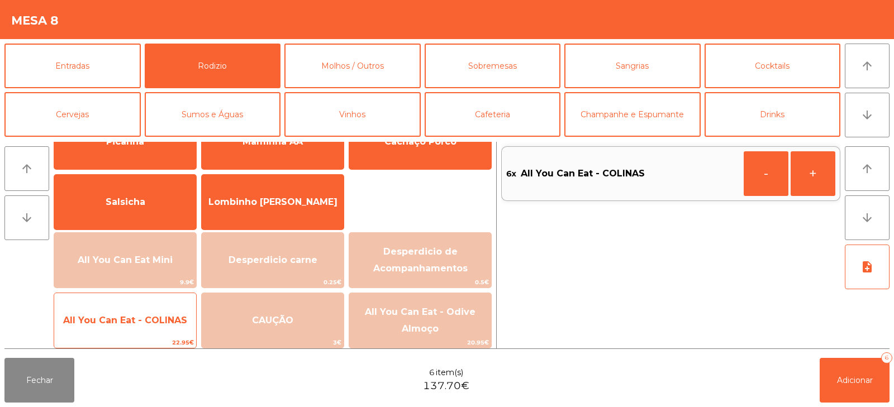
click at [111, 337] on div "All You Can Eat - COLINAS 22.95€" at bounding box center [125, 321] width 143 height 56
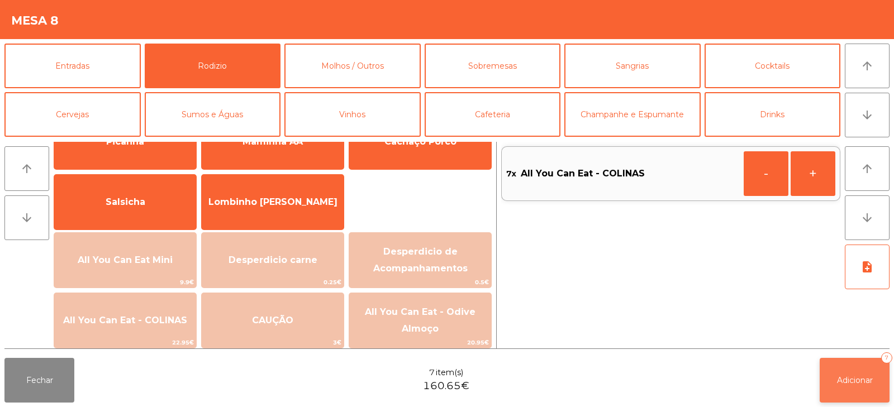
click at [865, 366] on button "Adicionar 7" at bounding box center [854, 380] width 70 height 45
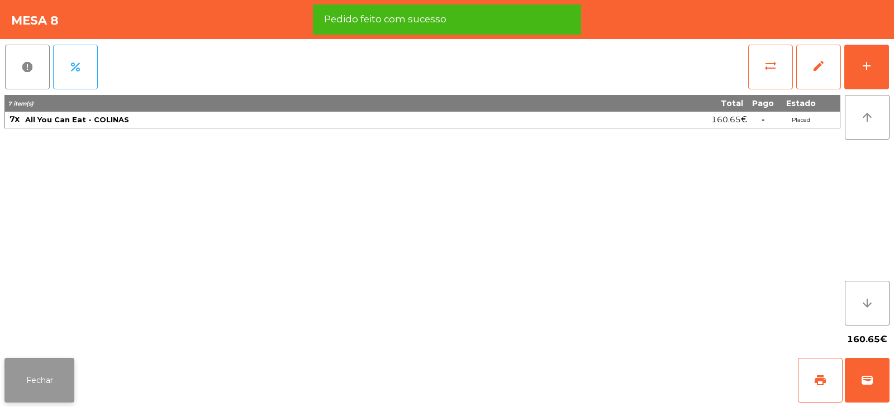
click at [22, 386] on button "Fechar" at bounding box center [39, 380] width 70 height 45
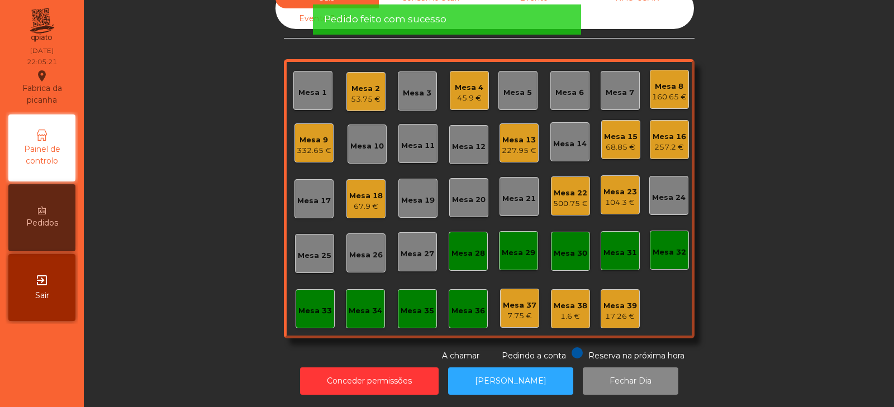
click at [777, 231] on div "Sala Consumo Staff Evento NÃO USAR Evento Junho Mesa 1 Mesa 2 53.75 € Mesa 3 Me…" at bounding box center [489, 175] width 780 height 374
click at [506, 130] on div "Mesa 13 227.95 €" at bounding box center [519, 143] width 35 height 26
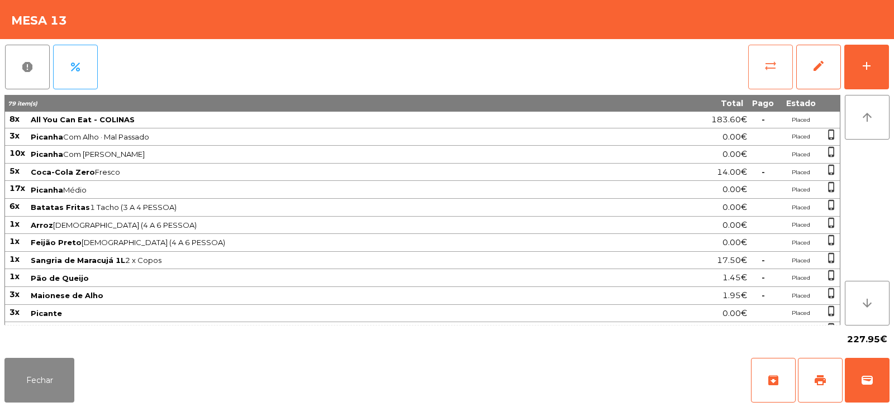
click at [749, 67] on button "sync_alt" at bounding box center [770, 67] width 45 height 45
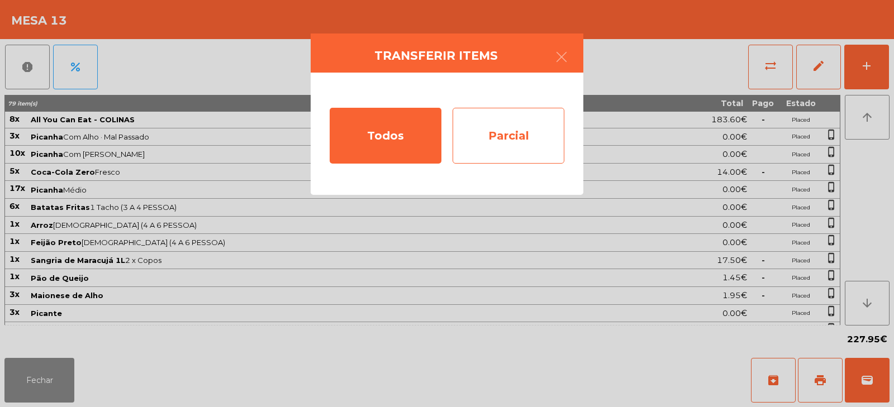
click at [521, 140] on div "Parcial" at bounding box center [508, 136] width 112 height 56
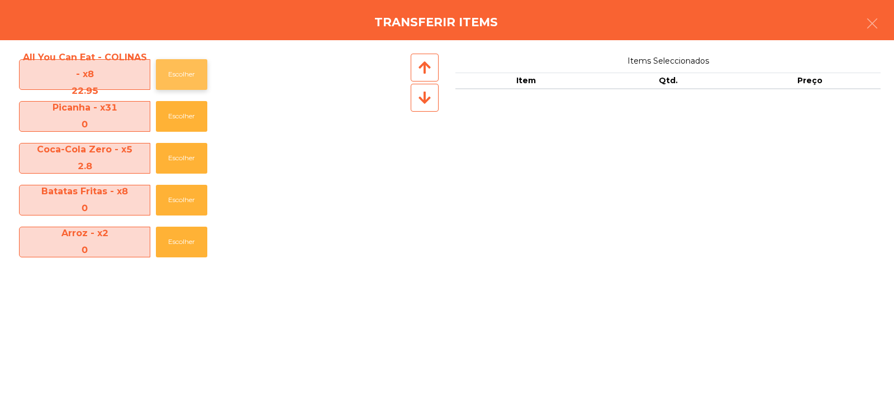
click at [174, 75] on button "Escolher" at bounding box center [181, 74] width 51 height 31
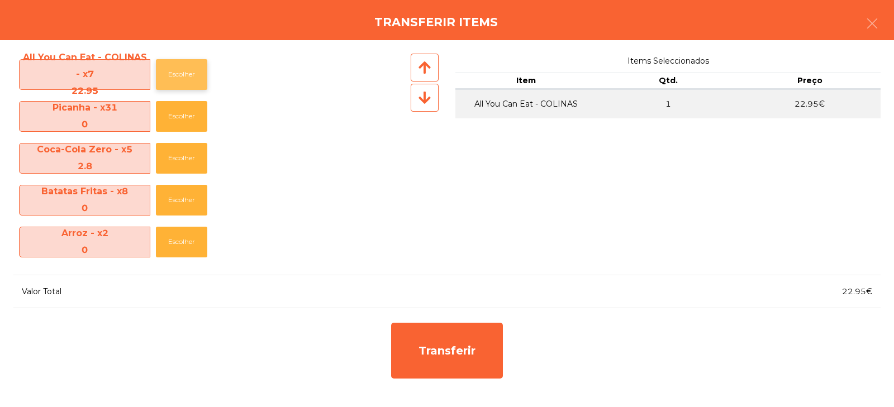
click at [172, 74] on button "Escolher" at bounding box center [181, 74] width 51 height 31
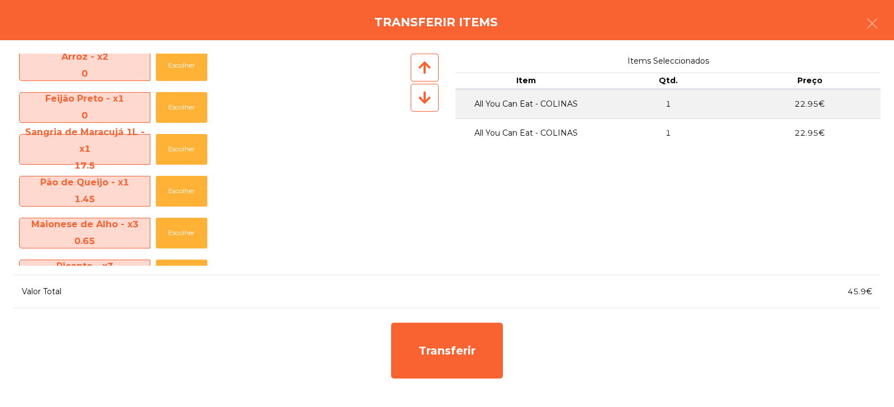
scroll to position [180, 0]
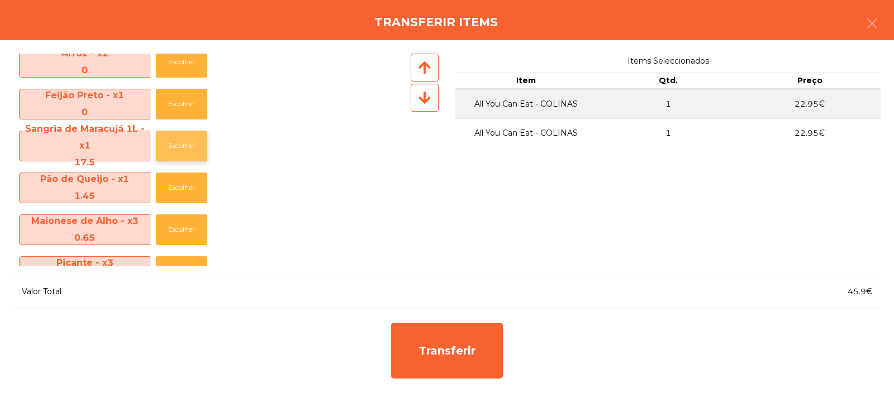
click at [179, 149] on button "Escolher" at bounding box center [181, 146] width 51 height 31
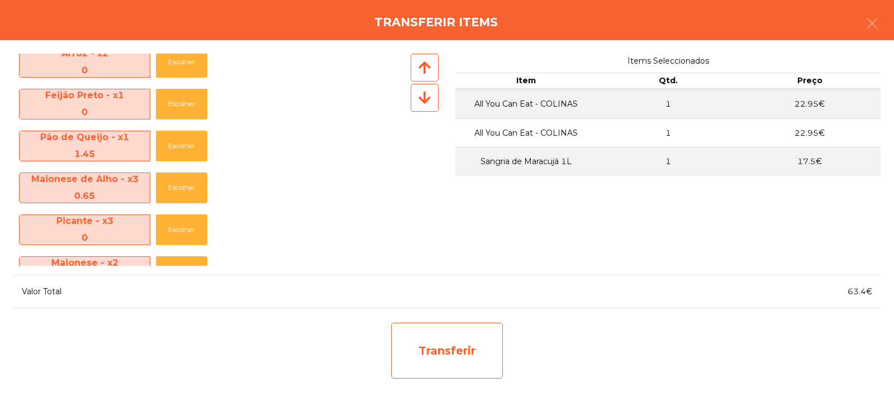
click at [441, 348] on div "Transferir" at bounding box center [447, 351] width 112 height 56
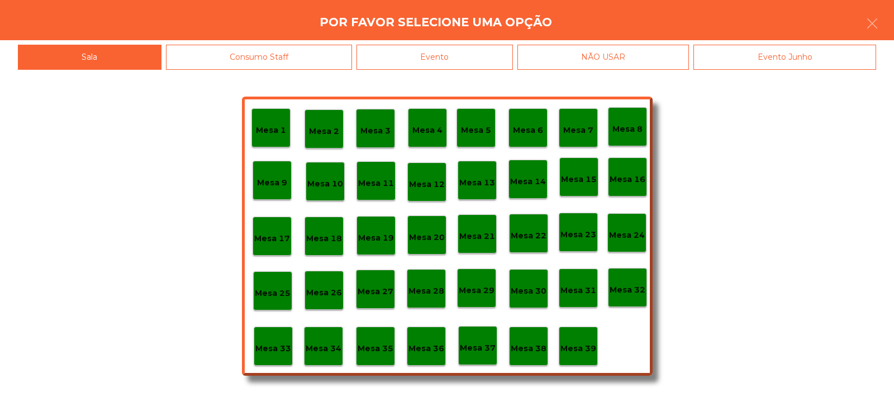
click at [337, 350] on p "Mesa 34" at bounding box center [323, 348] width 36 height 13
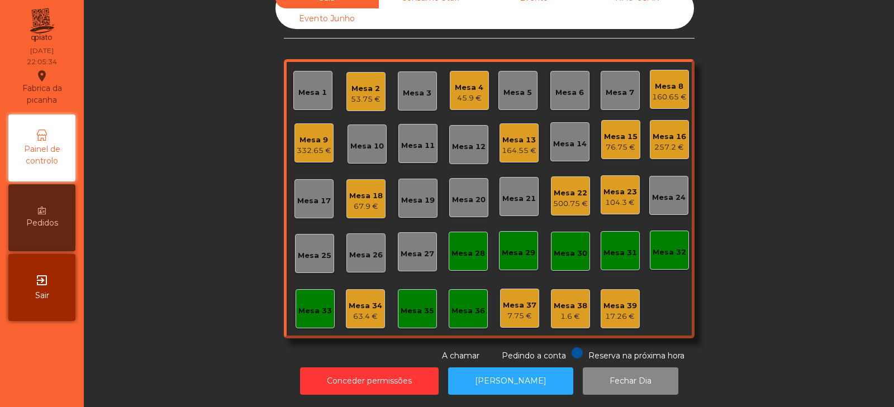
click at [509, 145] on div "164.55 €" at bounding box center [519, 150] width 35 height 11
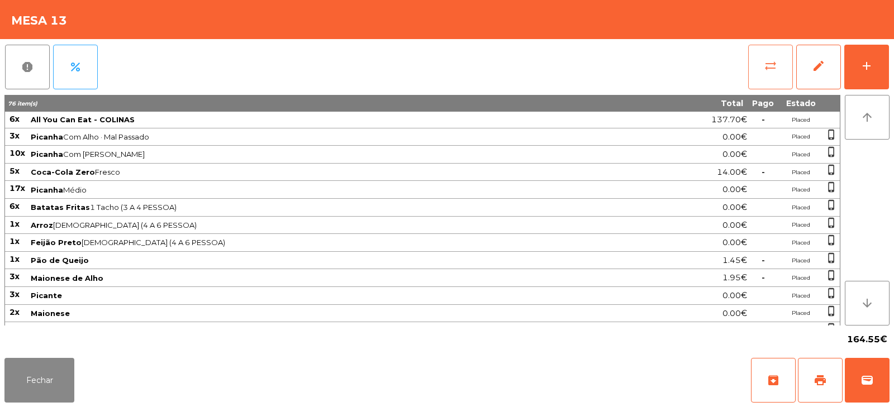
click at [750, 69] on button "sync_alt" at bounding box center [770, 67] width 45 height 45
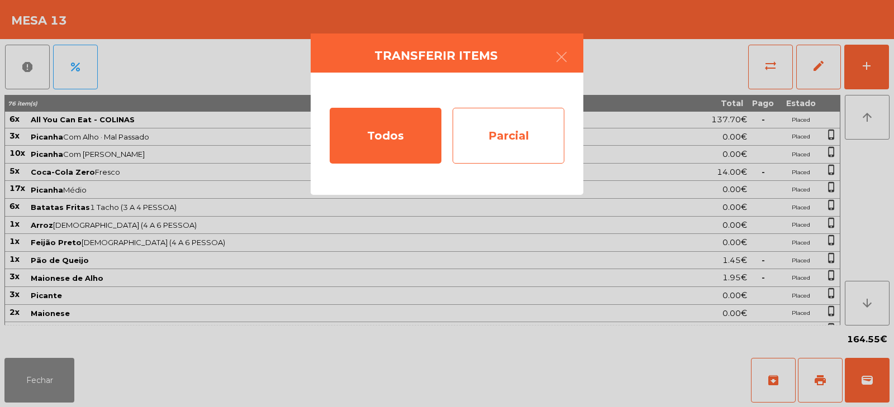
click at [528, 127] on div "Parcial" at bounding box center [508, 136] width 112 height 56
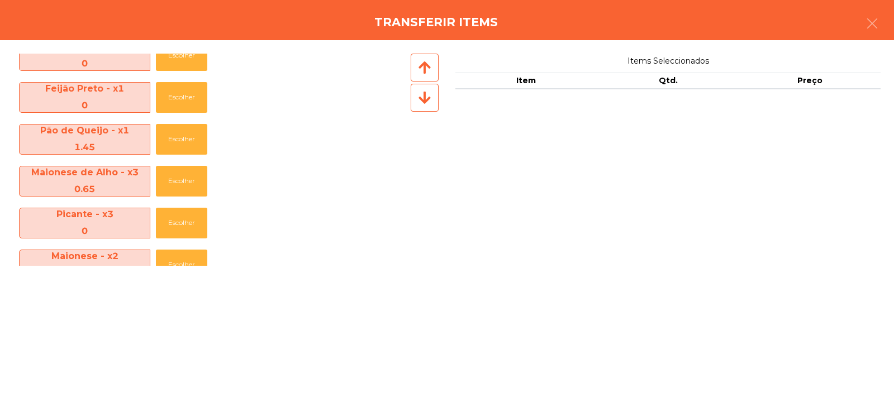
scroll to position [190, 0]
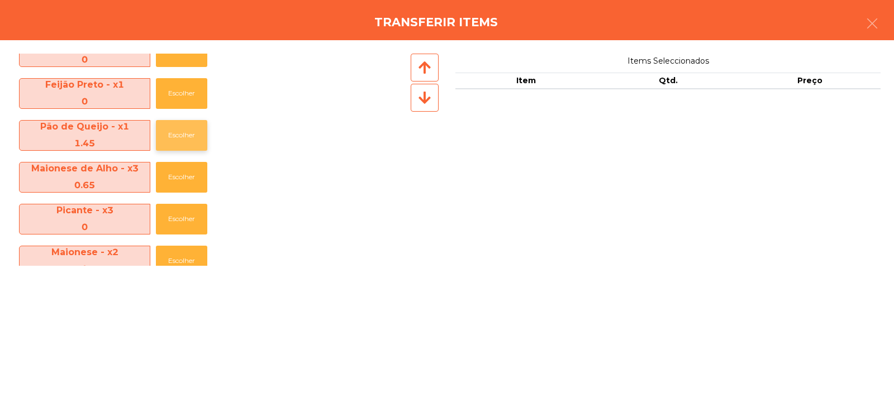
click at [179, 144] on button "Escolher" at bounding box center [181, 135] width 51 height 31
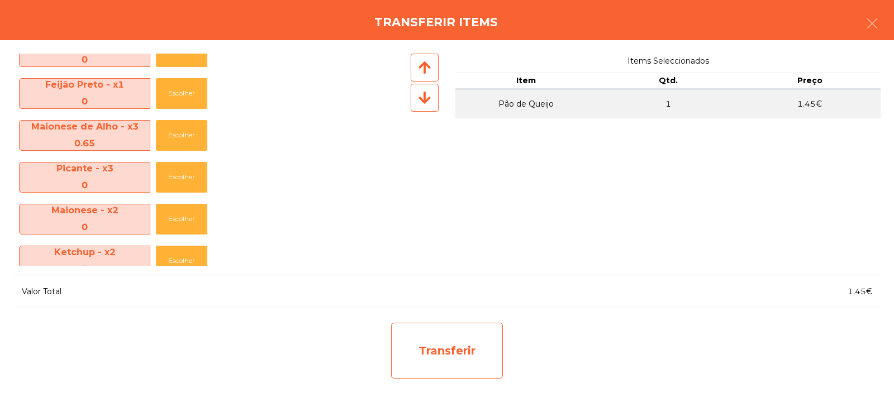
click at [418, 351] on div "Transferir" at bounding box center [447, 351] width 112 height 56
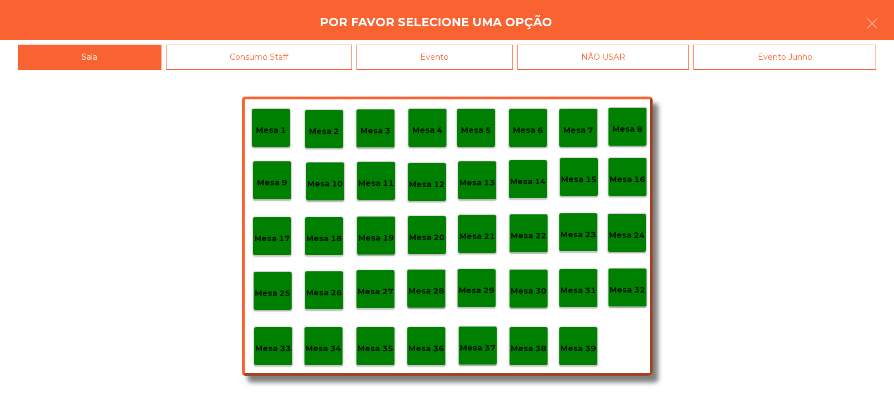
click at [321, 347] on p "Mesa 34" at bounding box center [323, 348] width 36 height 13
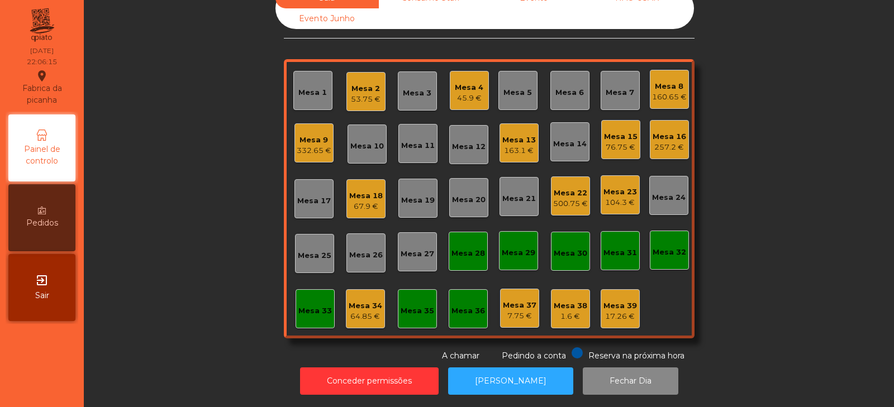
click at [365, 301] on div "Mesa 34" at bounding box center [365, 305] width 34 height 11
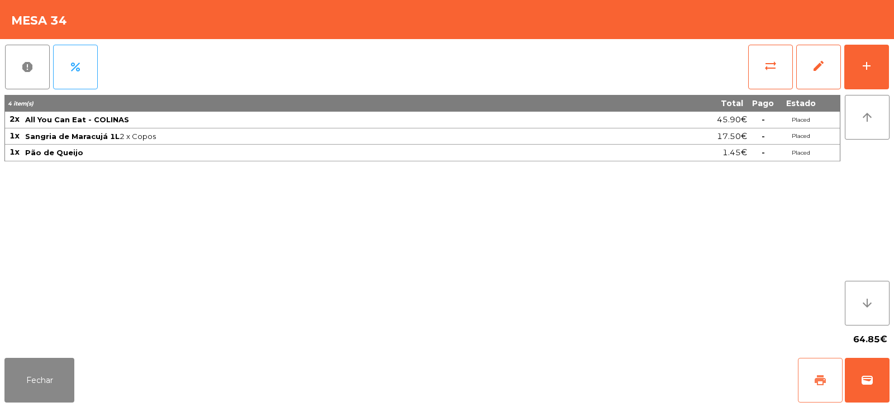
click at [814, 379] on span "print" at bounding box center [819, 380] width 13 height 13
click at [25, 386] on button "Fechar" at bounding box center [39, 380] width 70 height 45
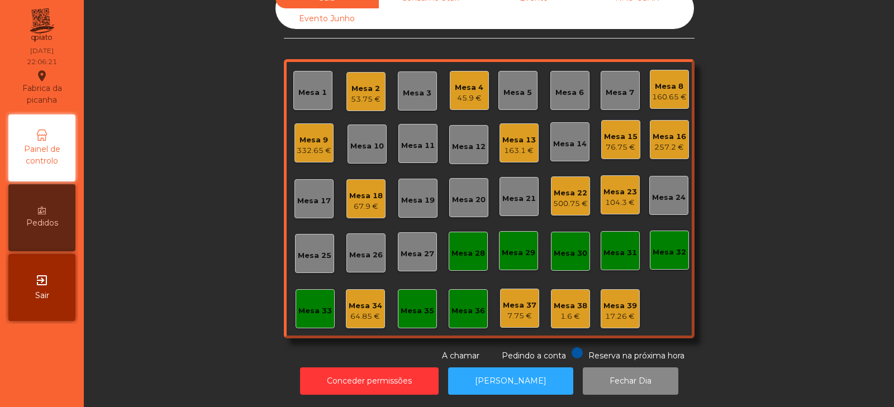
click at [506, 145] on div "163.1 €" at bounding box center [519, 150] width 34 height 11
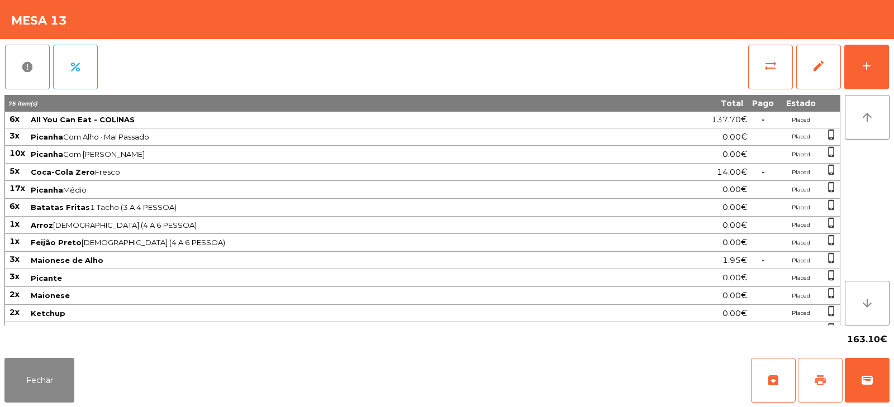
click at [830, 376] on button "print" at bounding box center [820, 380] width 45 height 45
click at [30, 383] on button "Fechar" at bounding box center [39, 380] width 70 height 45
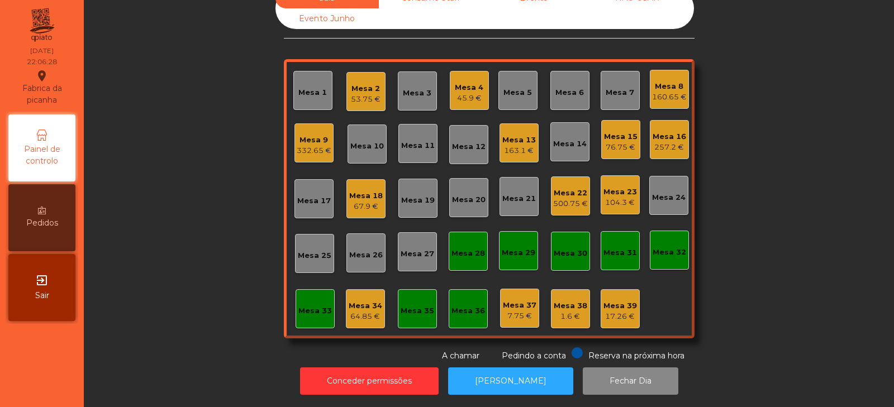
click at [364, 312] on div "64.85 €" at bounding box center [365, 316] width 34 height 11
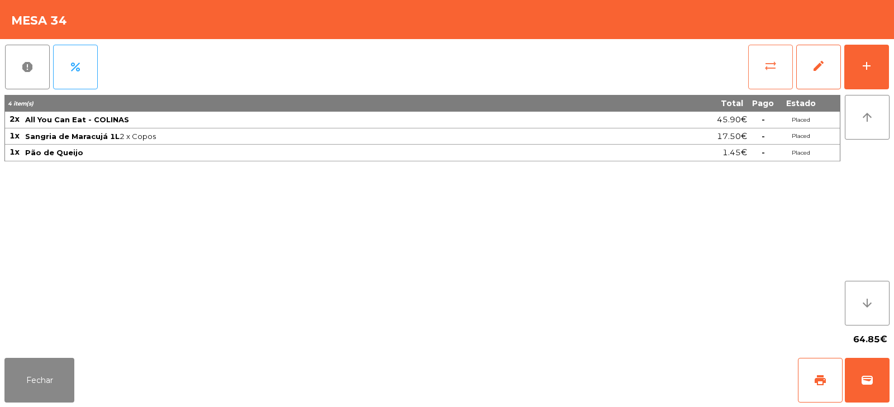
click at [772, 66] on span "sync_alt" at bounding box center [769, 65] width 13 height 13
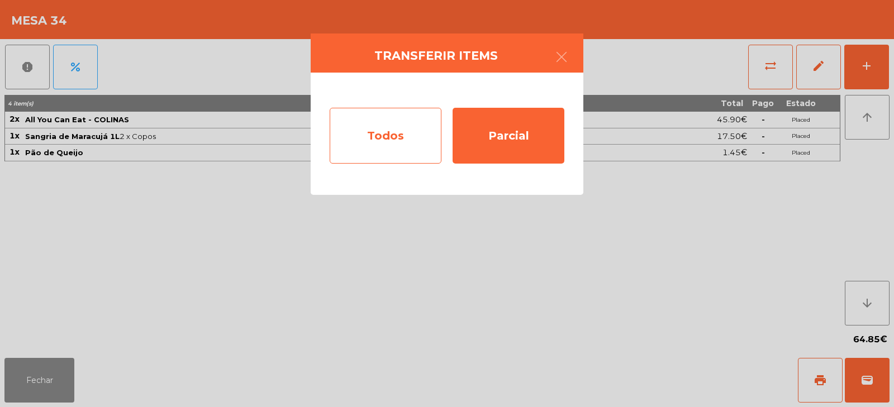
click at [384, 141] on div "Todos" at bounding box center [386, 136] width 112 height 56
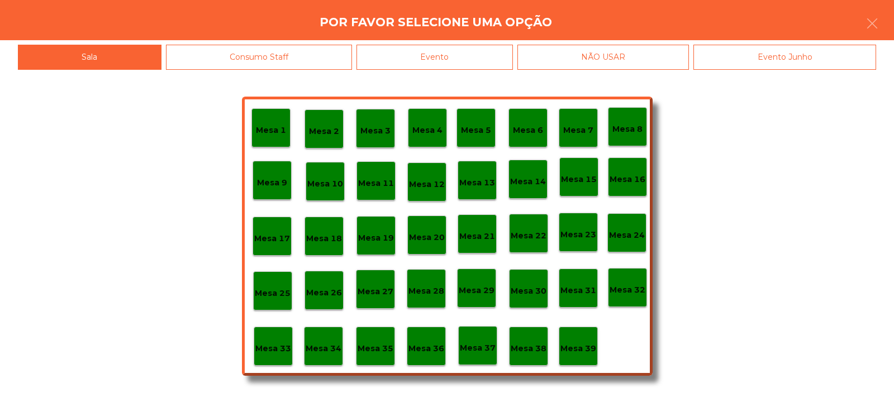
click at [483, 53] on div "Evento" at bounding box center [434, 57] width 156 height 25
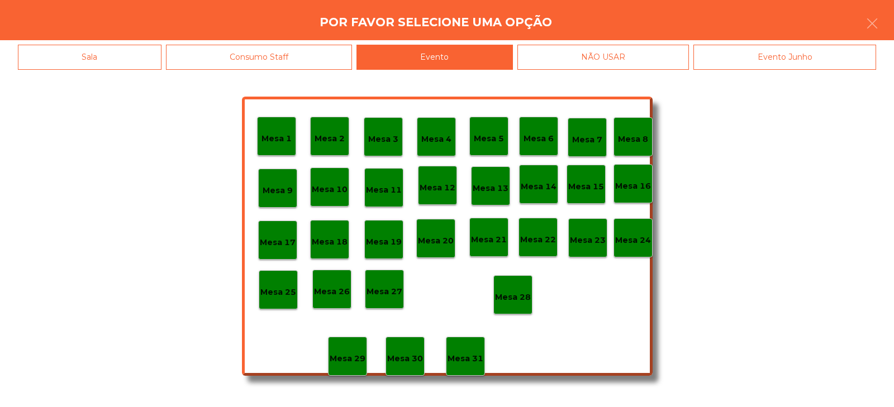
click at [518, 294] on p "Mesa 28" at bounding box center [513, 297] width 36 height 13
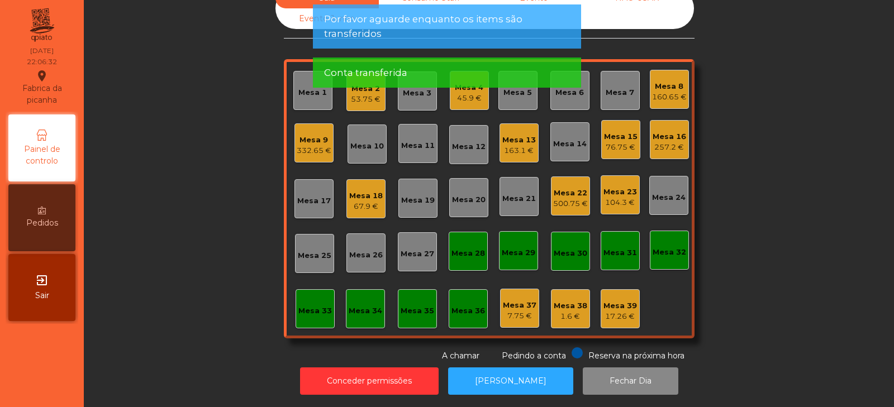
click at [784, 204] on div "Sala Consumo Staff Evento NÃO USAR Evento Junho Mesa 1 Mesa 2 53.75 € Mesa 3 Me…" at bounding box center [489, 175] width 780 height 374
click at [511, 145] on div "163.1 €" at bounding box center [519, 150] width 34 height 11
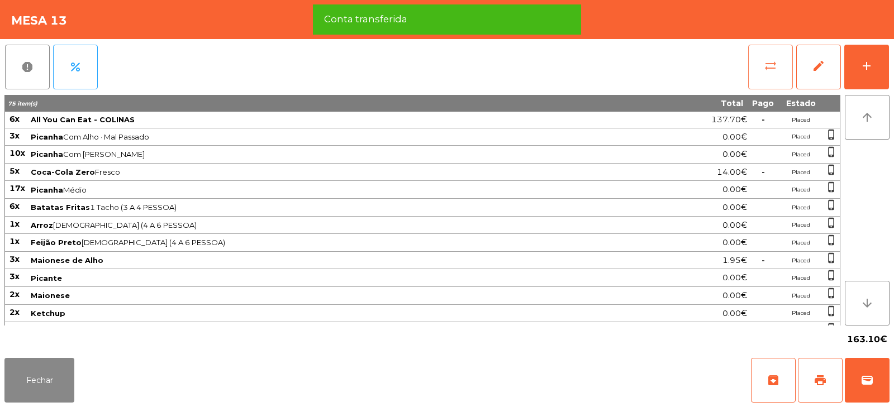
click at [781, 63] on button "sync_alt" at bounding box center [770, 67] width 45 height 45
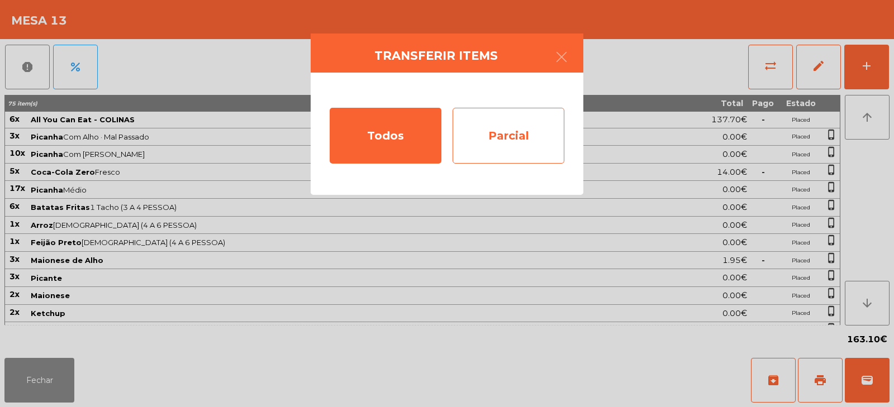
click at [519, 138] on div "Parcial" at bounding box center [508, 136] width 112 height 56
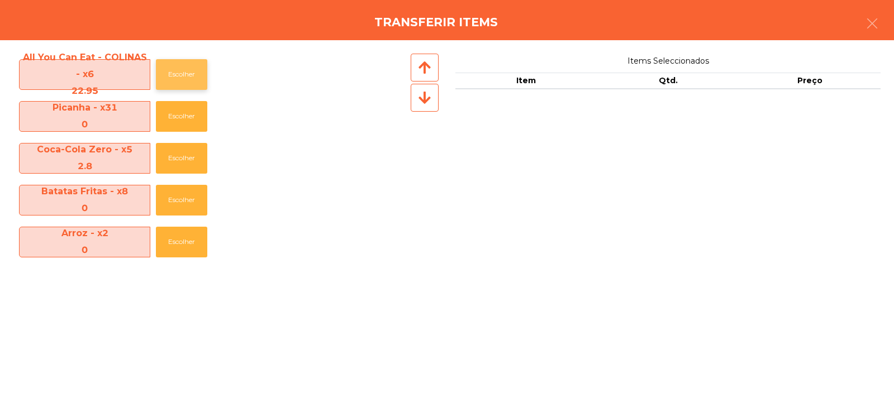
click at [175, 75] on button "Escolher" at bounding box center [181, 74] width 51 height 31
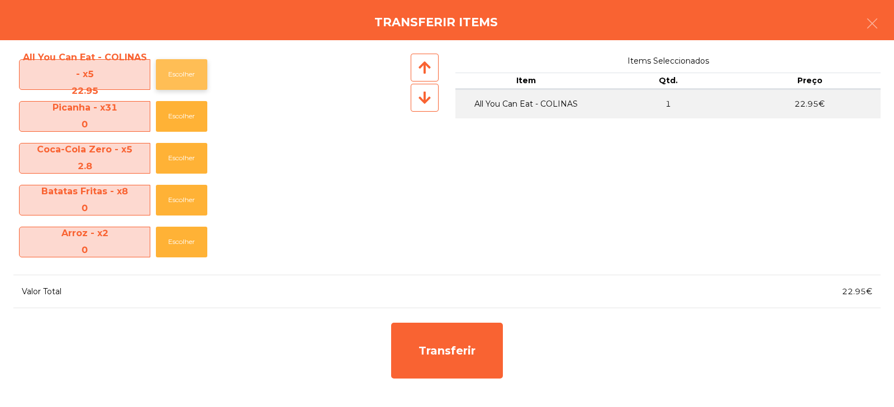
click at [183, 74] on button "Escolher" at bounding box center [181, 74] width 51 height 31
click at [187, 156] on button "Escolher" at bounding box center [181, 158] width 51 height 31
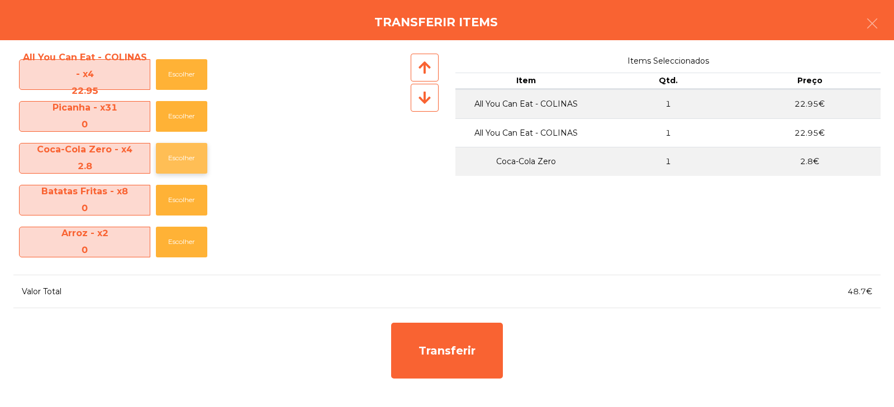
click at [189, 152] on button "Escolher" at bounding box center [181, 158] width 51 height 31
click at [178, 155] on button "Escolher" at bounding box center [181, 158] width 51 height 31
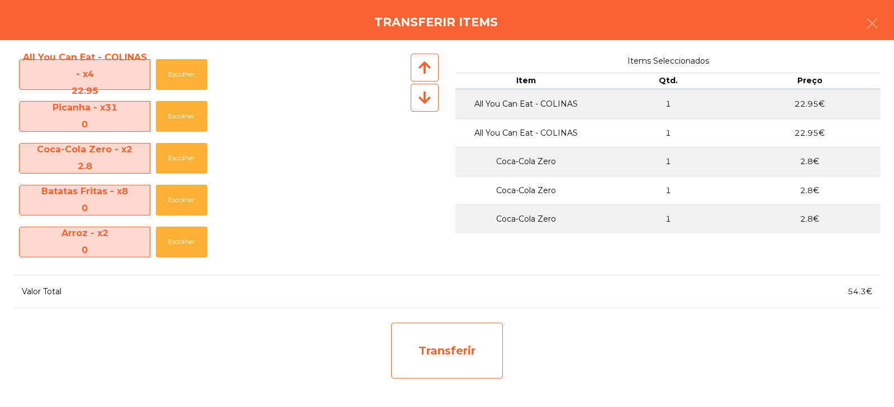
click at [454, 342] on div "Transferir" at bounding box center [447, 351] width 112 height 56
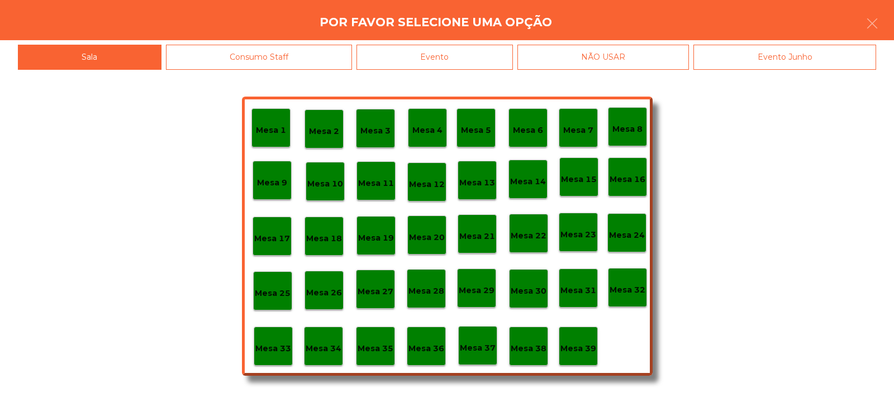
click at [273, 357] on div "Mesa 33" at bounding box center [273, 346] width 39 height 39
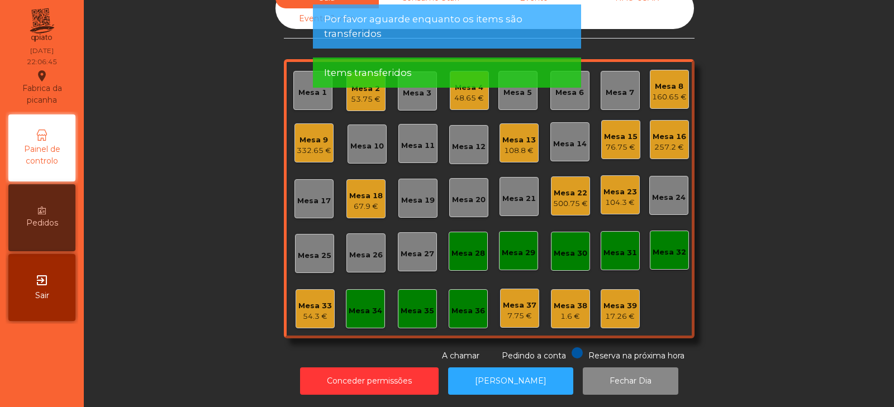
click at [306, 311] on div "54.3 €" at bounding box center [315, 316] width 34 height 11
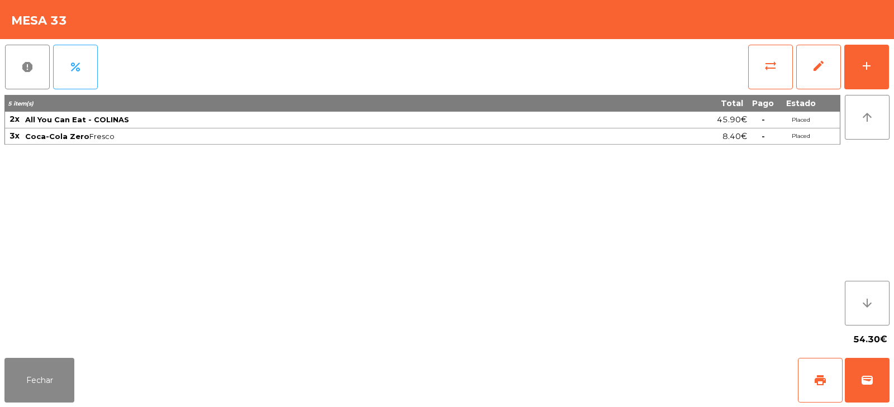
click at [340, 233] on div "5 item(s) Total Pago Estado 2x All You Can Eat - COLINAS 45.90€ - Placed 3x Coc…" at bounding box center [421, 210] width 835 height 231
click at [873, 377] on button "wallet" at bounding box center [866, 380] width 45 height 45
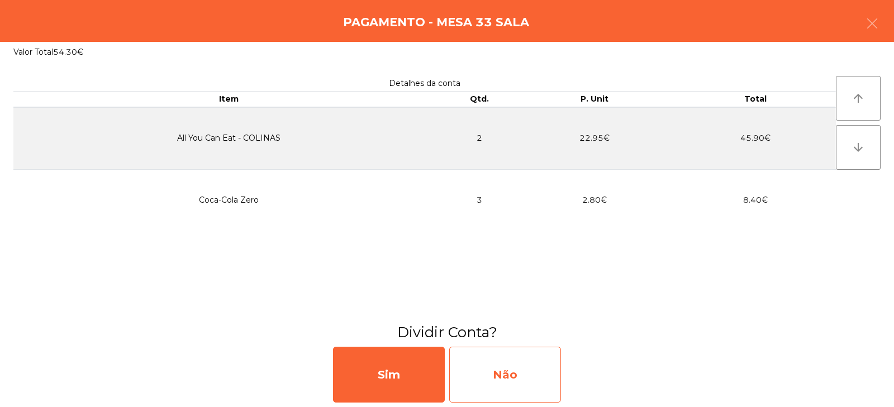
click at [509, 356] on div "Não" at bounding box center [505, 375] width 112 height 56
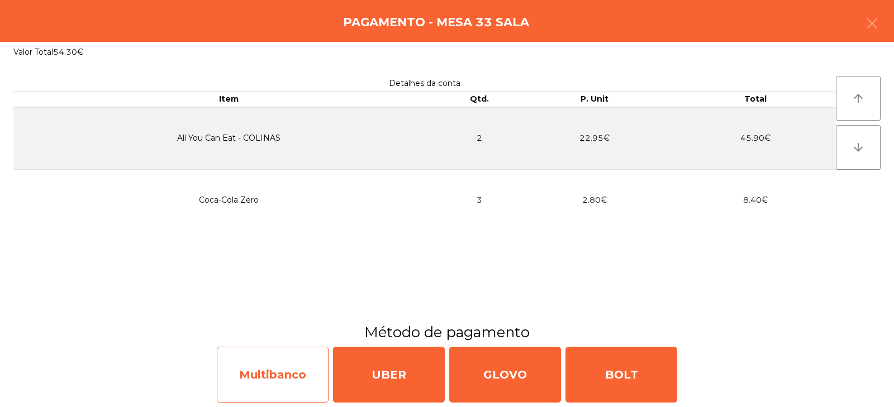
click at [283, 374] on div "Multibanco" at bounding box center [273, 375] width 112 height 56
select select "**"
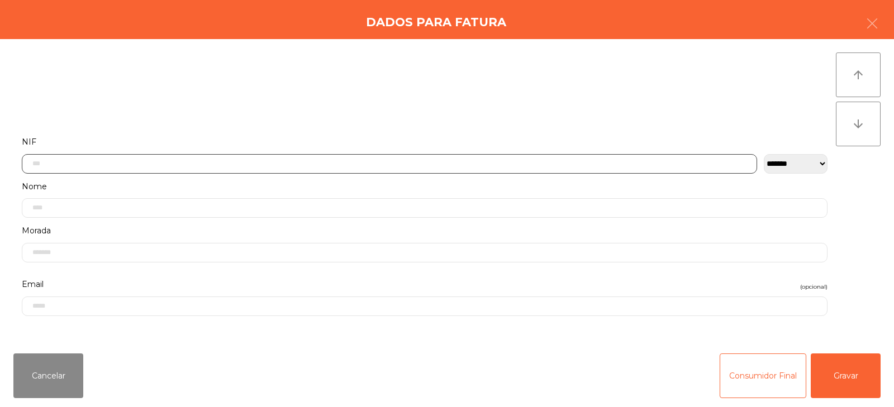
click at [308, 164] on input "text" at bounding box center [389, 164] width 735 height 20
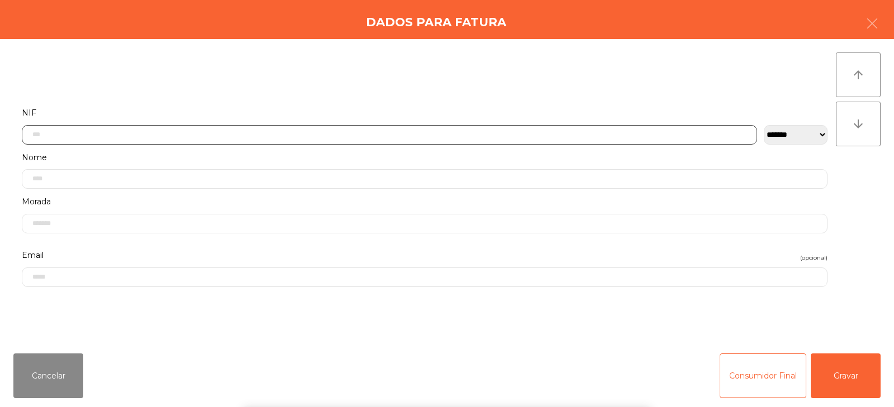
scroll to position [82, 0]
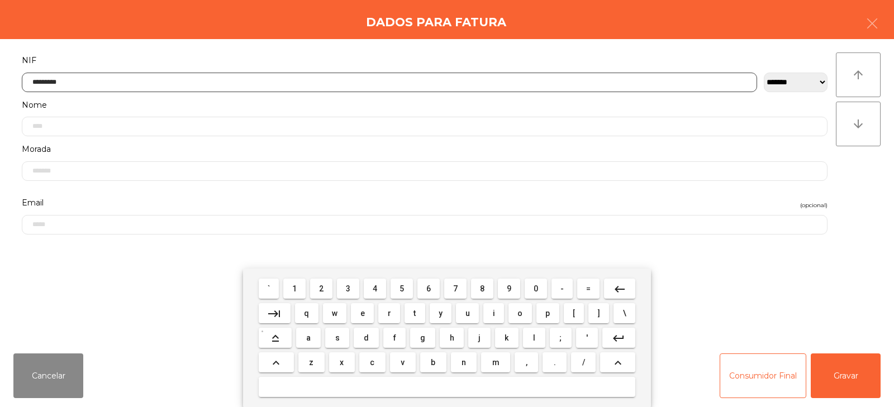
type input "*********"
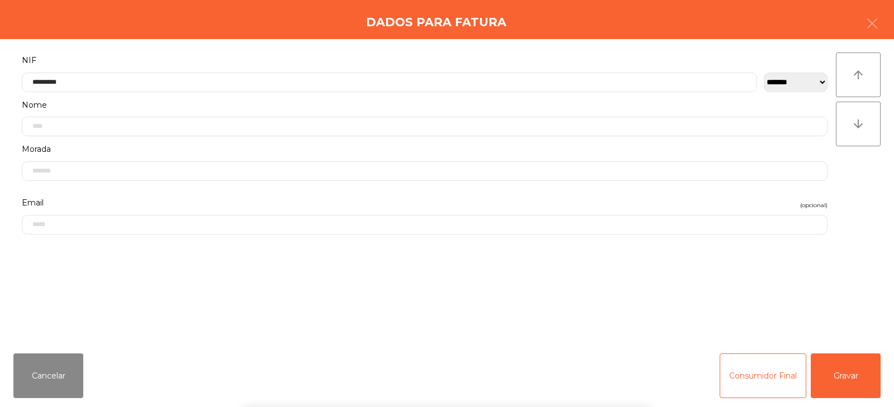
click at [851, 378] on div "` 1 2 3 4 5 6 7 8 9 0 - = keyboard_backspace keyboard_tab q w e r t y u i o p […" at bounding box center [447, 338] width 894 height 139
click at [854, 381] on button "Gravar" at bounding box center [845, 376] width 70 height 45
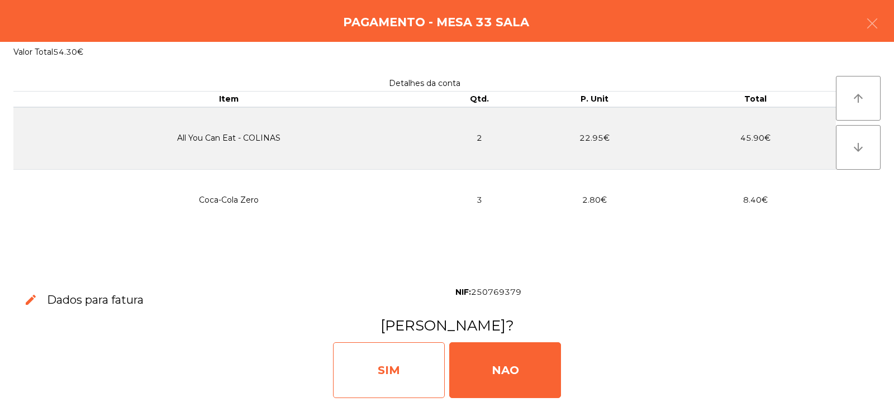
click at [359, 376] on div "SIM" at bounding box center [389, 370] width 112 height 56
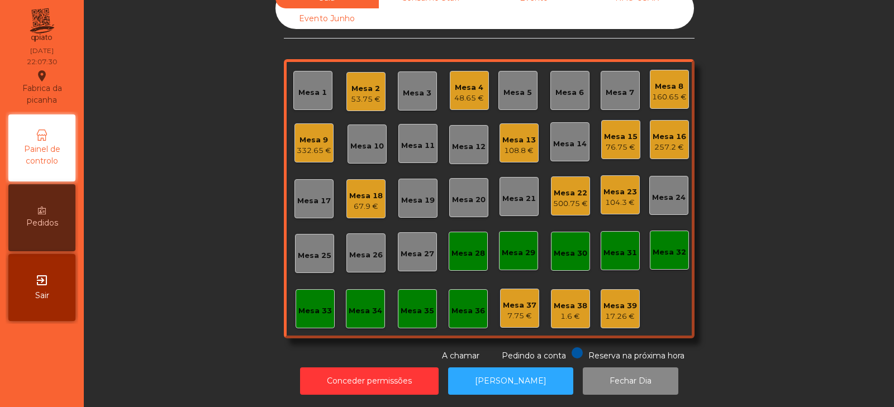
click at [770, 171] on div "Sala Consumo Staff Evento NÃO USAR Evento Junho Mesa 1 Mesa 2 53.75 € Mesa 3 Me…" at bounding box center [489, 175] width 780 height 374
click at [519, 145] on div "108.8 €" at bounding box center [519, 150] width 34 height 11
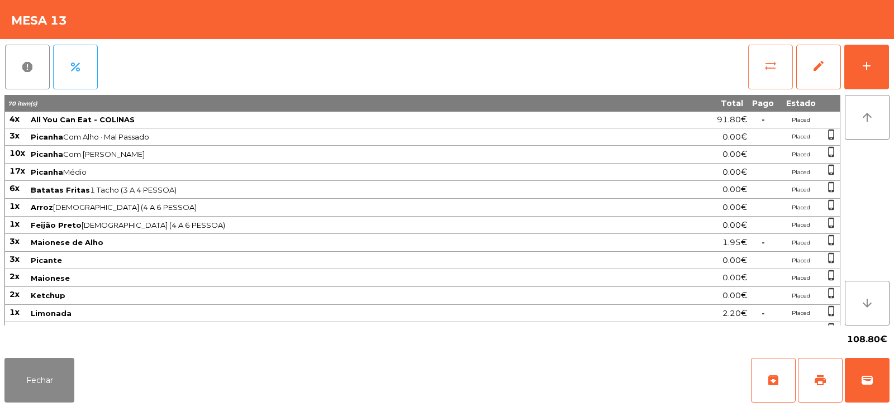
click at [767, 61] on span "sync_alt" at bounding box center [769, 65] width 13 height 13
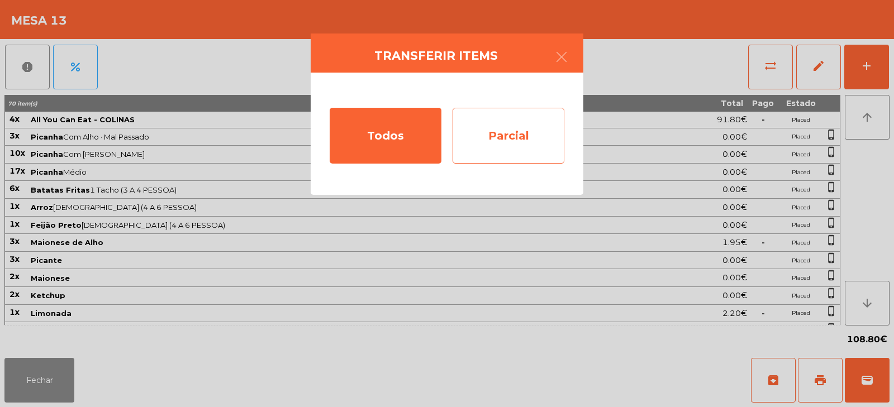
click at [509, 121] on div "Parcial" at bounding box center [508, 136] width 112 height 56
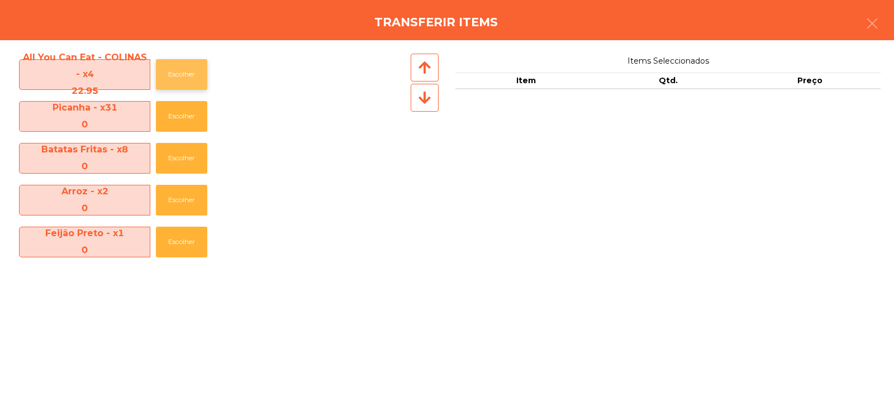
click at [189, 75] on button "Escolher" at bounding box center [181, 74] width 51 height 31
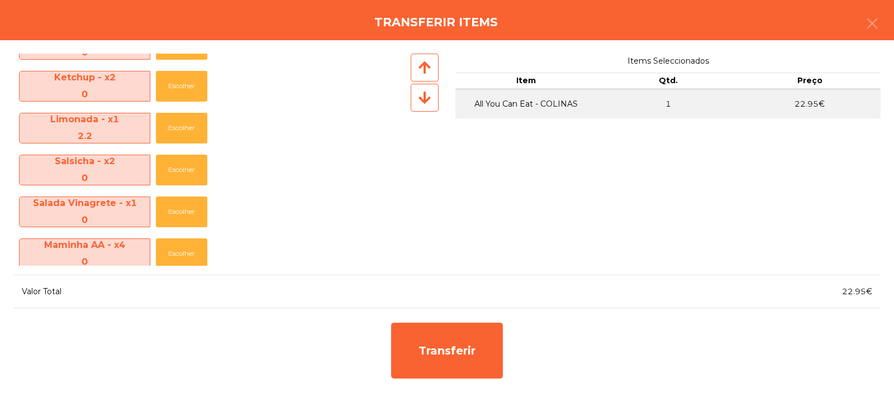
scroll to position [324, 0]
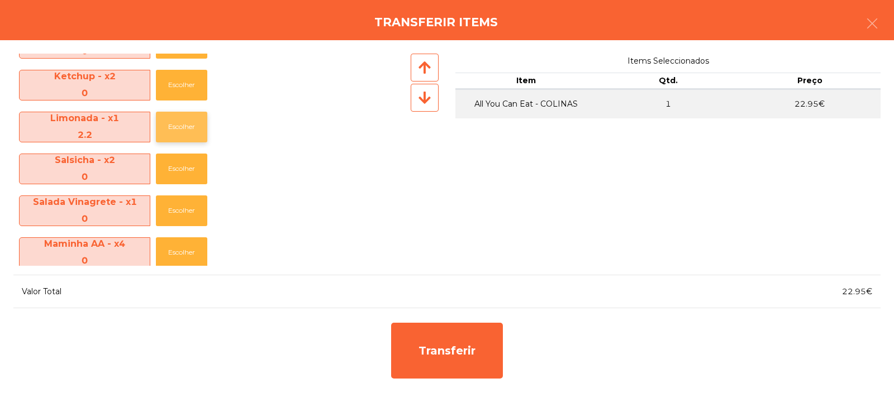
click at [193, 130] on button "Escolher" at bounding box center [181, 127] width 51 height 31
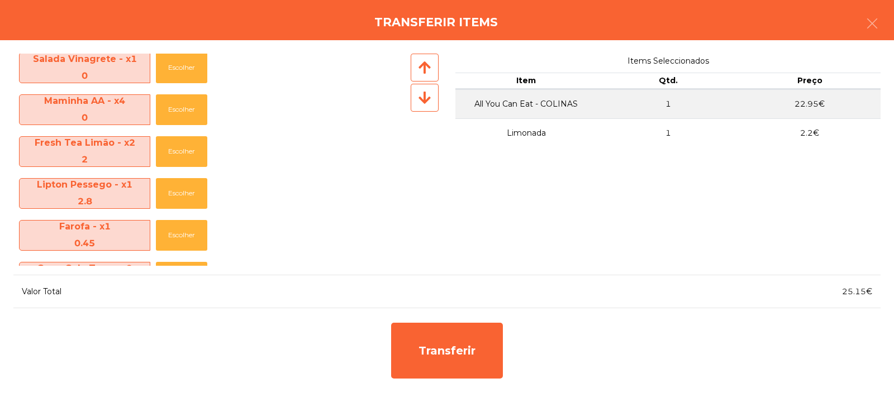
scroll to position [458, 0]
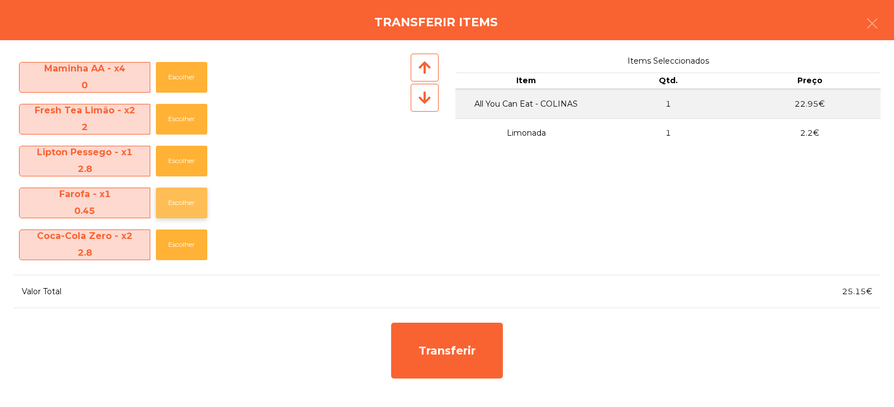
click at [182, 202] on button "Escolher" at bounding box center [181, 203] width 51 height 31
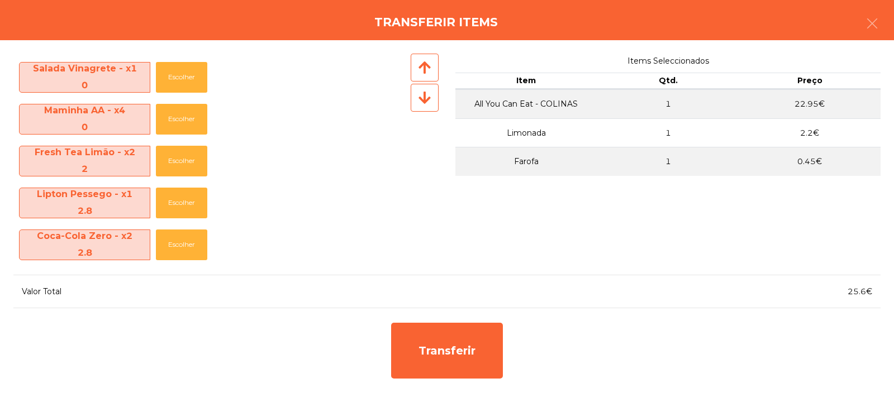
scroll to position [416, 0]
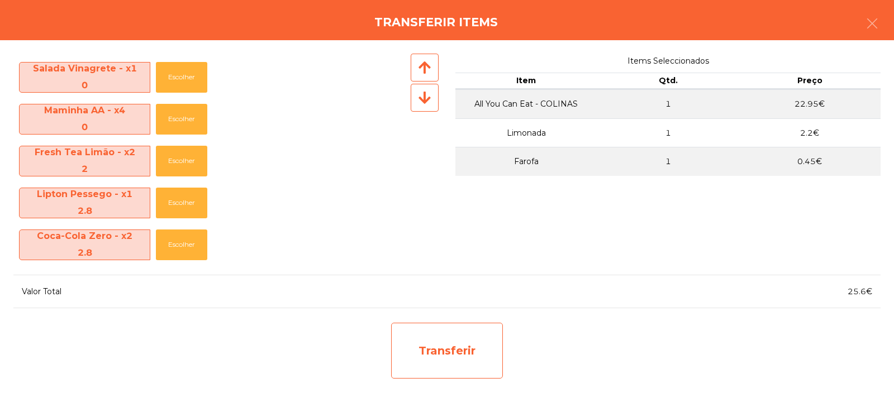
click at [447, 357] on div "Transferir" at bounding box center [447, 351] width 112 height 56
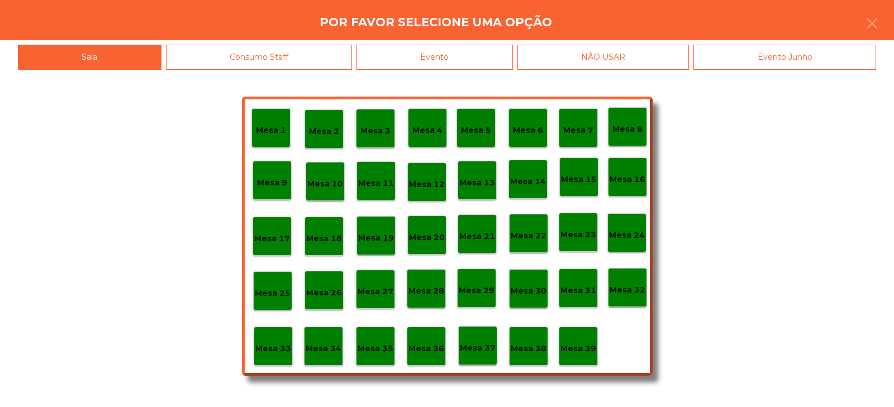
click at [323, 349] on p "Mesa 34" at bounding box center [323, 348] width 36 height 13
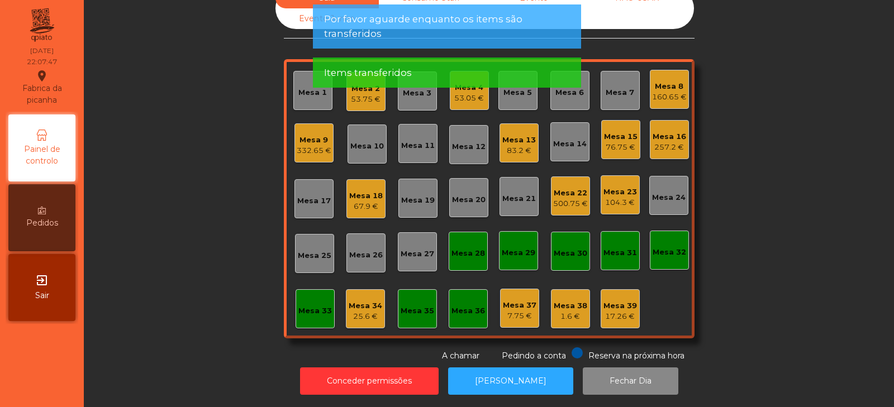
click at [362, 311] on div "25.6 €" at bounding box center [365, 316] width 34 height 11
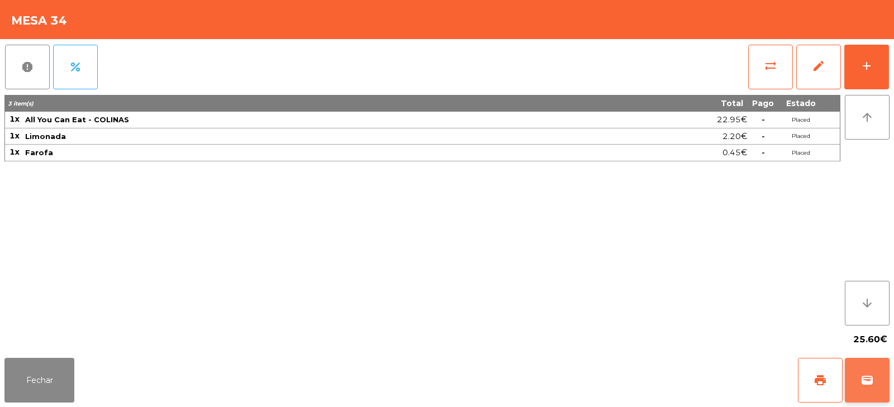
click at [857, 369] on button "wallet" at bounding box center [866, 380] width 45 height 45
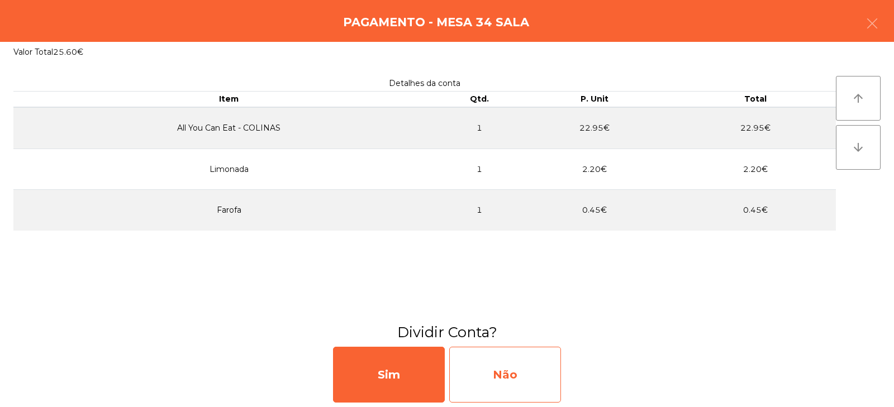
click at [496, 366] on div "Não" at bounding box center [505, 375] width 112 height 56
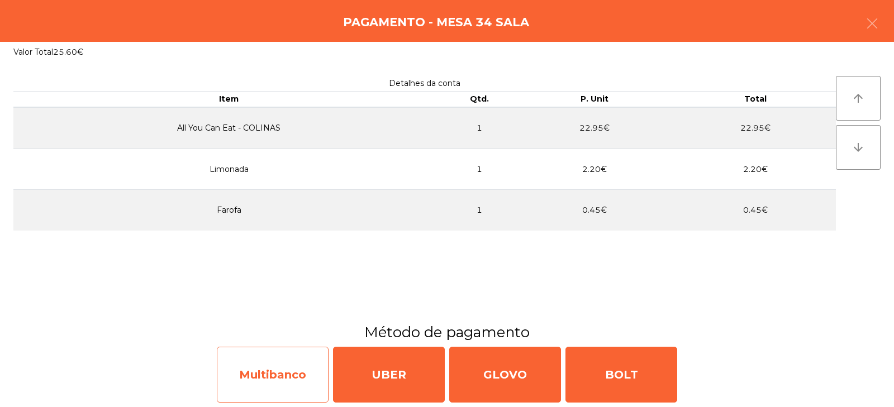
click at [281, 388] on div "Multibanco" at bounding box center [273, 375] width 112 height 56
select select "**"
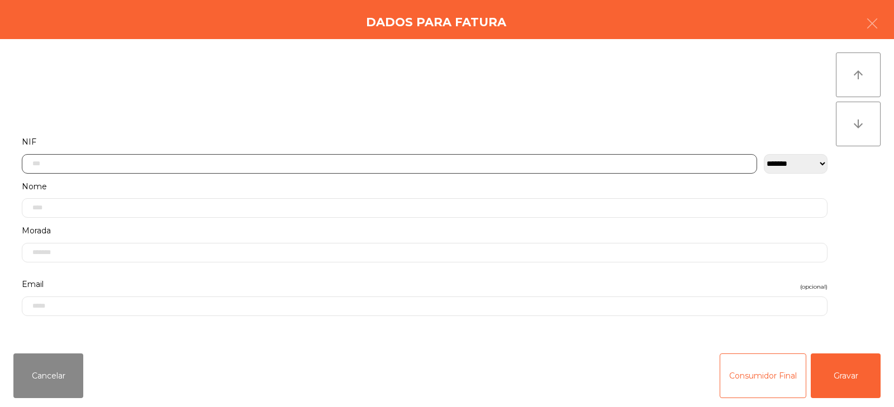
click at [423, 161] on input "text" at bounding box center [389, 164] width 735 height 20
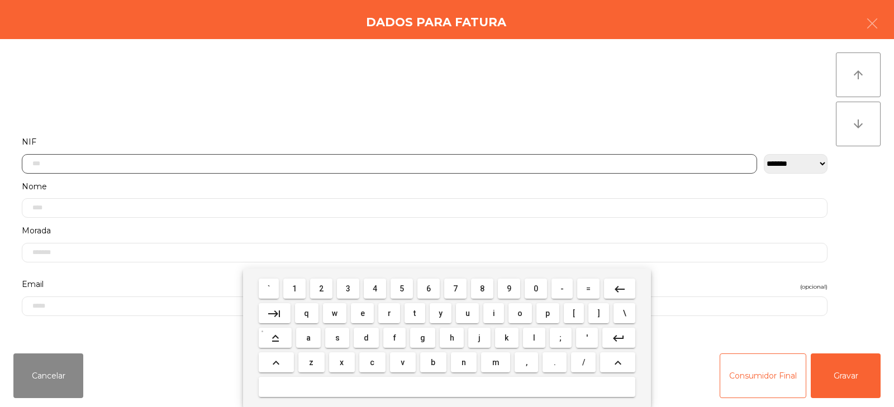
scroll to position [82, 0]
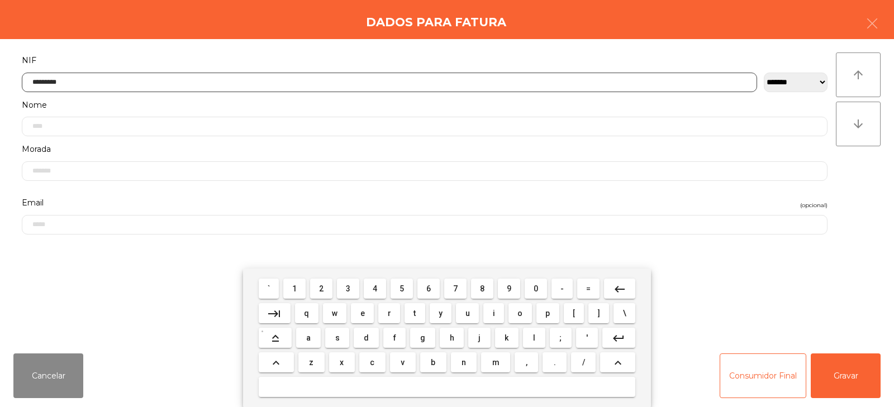
type input "*********"
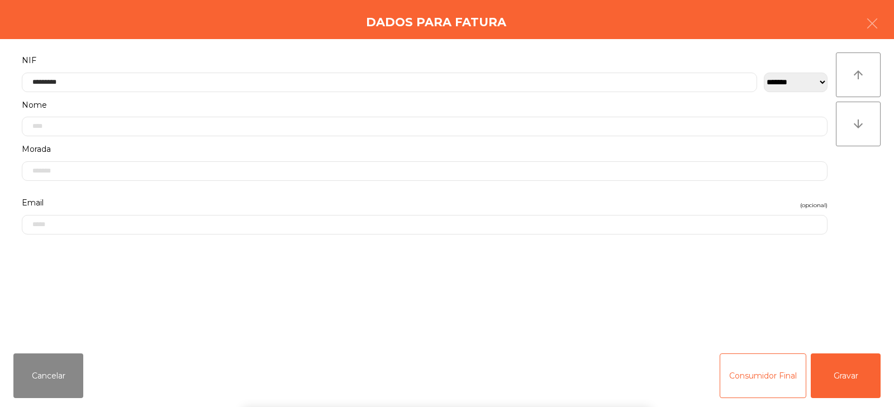
click at [849, 375] on div "` 1 2 3 4 5 6 7 8 9 0 - = keyboard_backspace keyboard_tab q w e r t y u i o p […" at bounding box center [447, 338] width 894 height 139
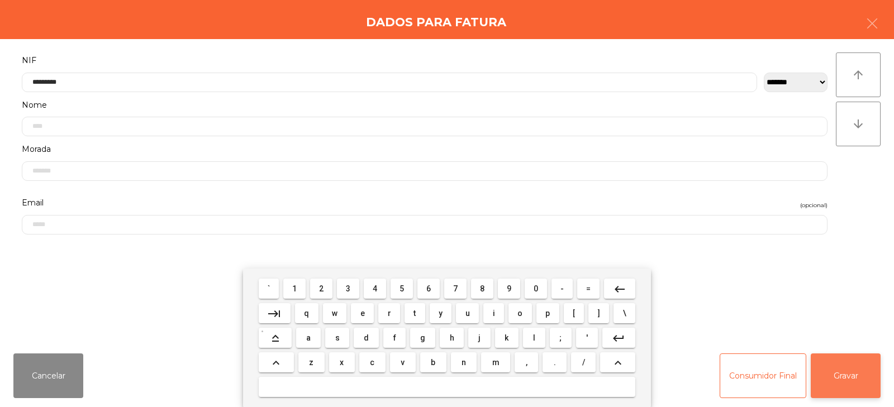
click at [856, 373] on button "Gravar" at bounding box center [845, 376] width 70 height 45
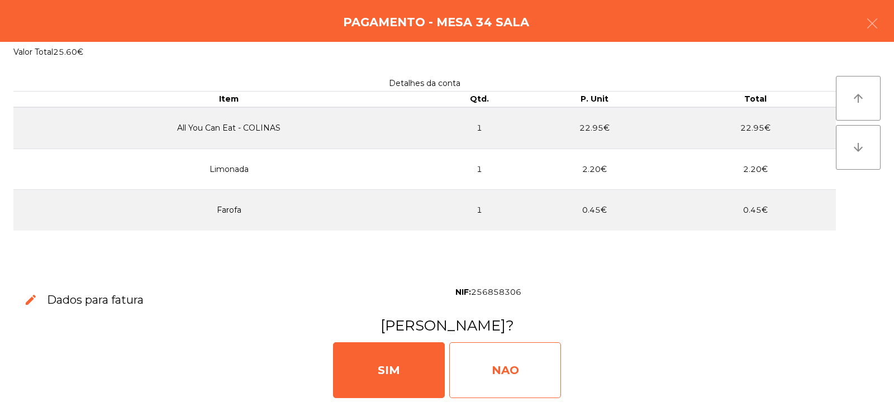
click at [514, 359] on div "NAO" at bounding box center [505, 370] width 112 height 56
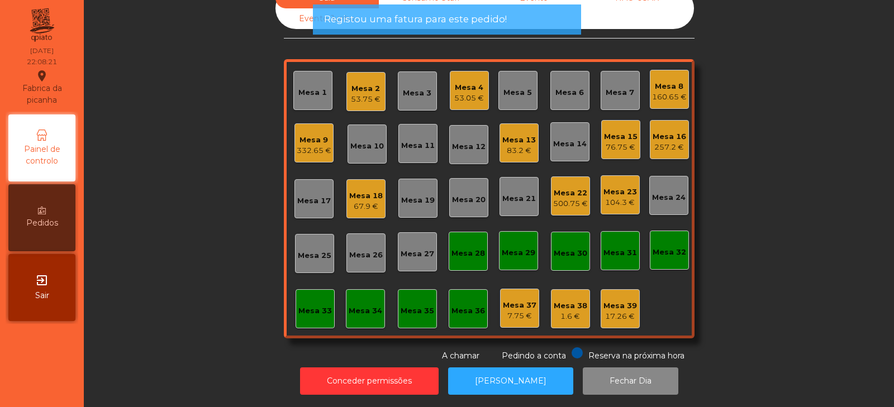
click at [515, 135] on div "Mesa 13" at bounding box center [519, 140] width 34 height 11
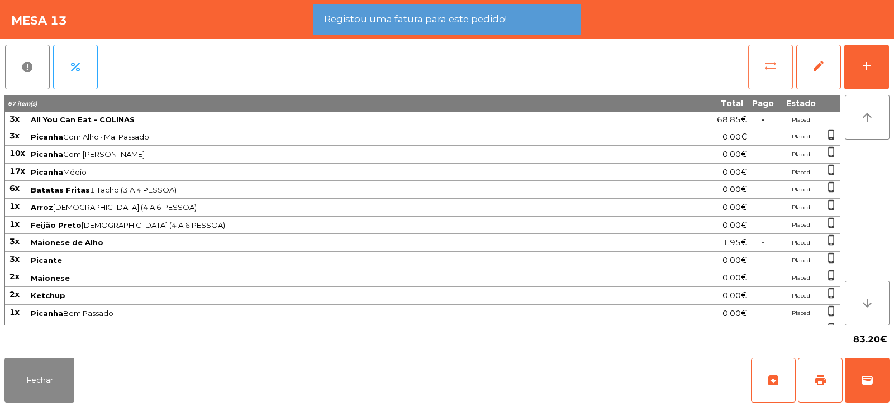
click at [777, 57] on button "sync_alt" at bounding box center [770, 67] width 45 height 45
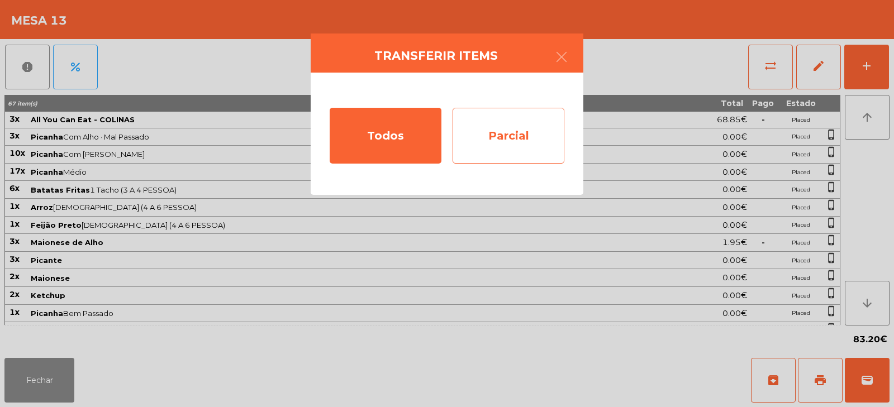
click at [526, 117] on div "Parcial" at bounding box center [508, 136] width 112 height 56
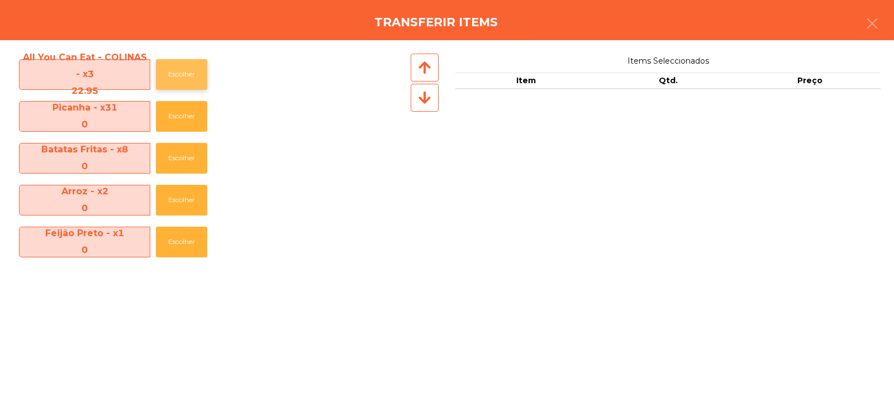
click at [182, 74] on button "Escolher" at bounding box center [181, 74] width 51 height 31
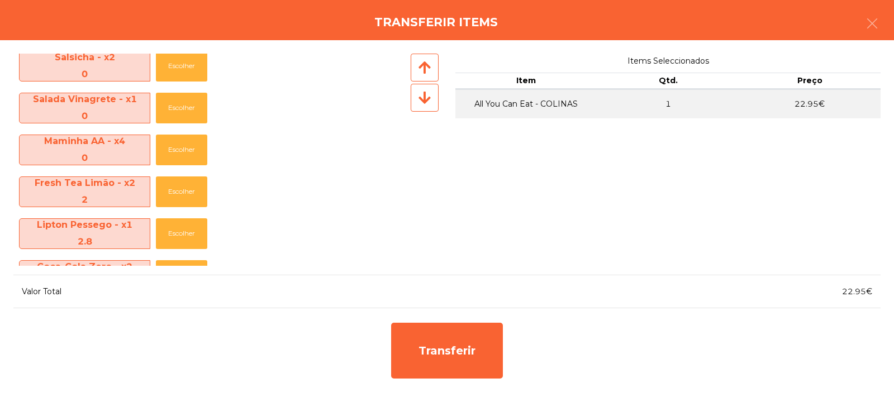
scroll to position [386, 0]
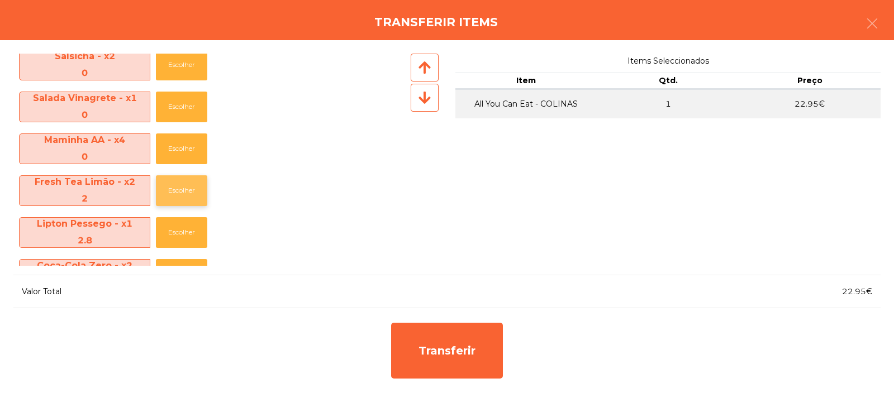
click at [176, 191] on button "Escolher" at bounding box center [181, 190] width 51 height 31
click at [183, 189] on button "Escolher" at bounding box center [181, 190] width 51 height 31
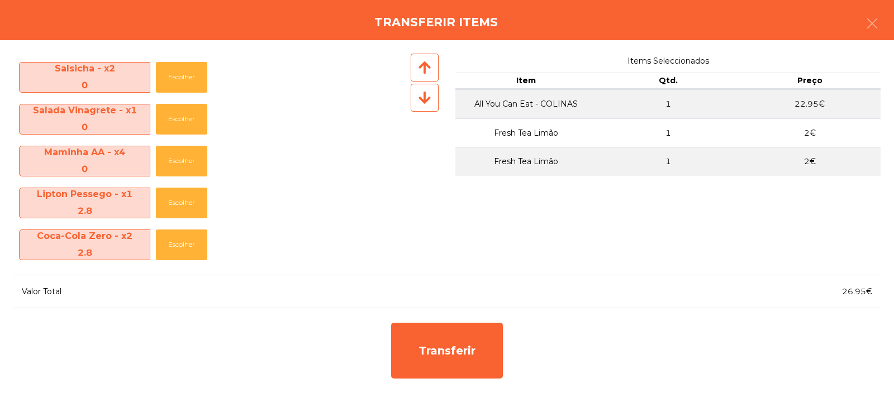
scroll to position [374, 0]
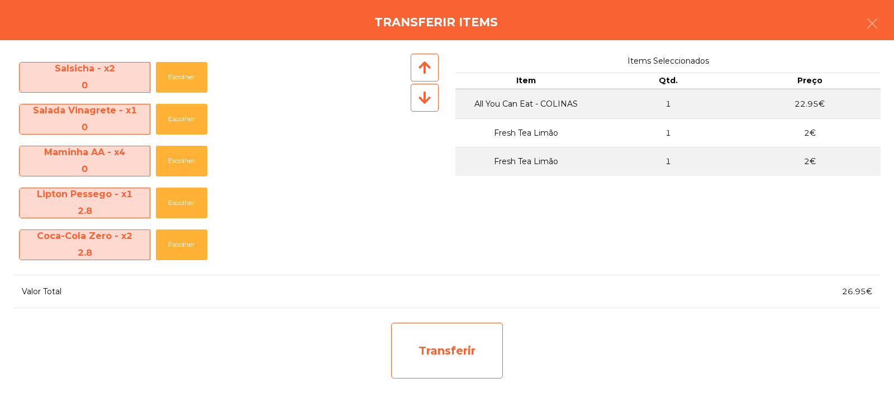
click at [450, 350] on div "Transferir" at bounding box center [447, 351] width 112 height 56
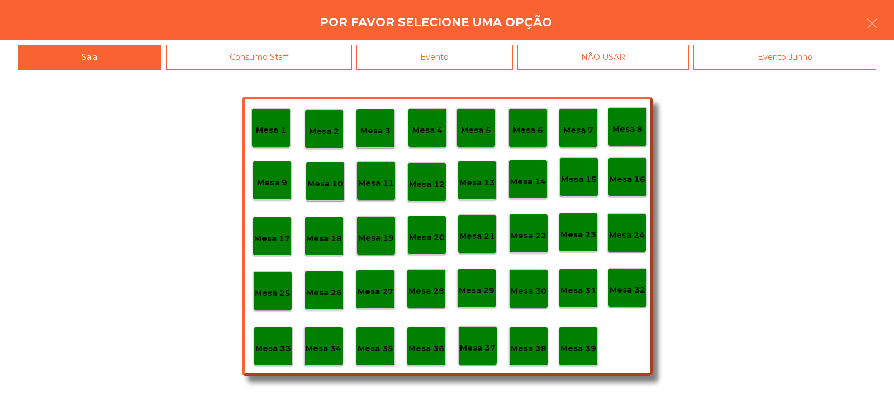
click at [325, 339] on div "Mesa 34" at bounding box center [323, 346] width 36 height 17
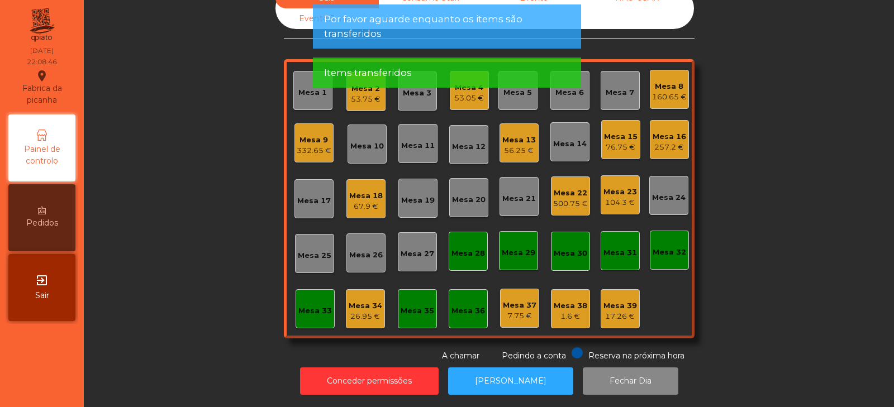
click at [364, 300] on div "Mesa 34" at bounding box center [365, 305] width 34 height 11
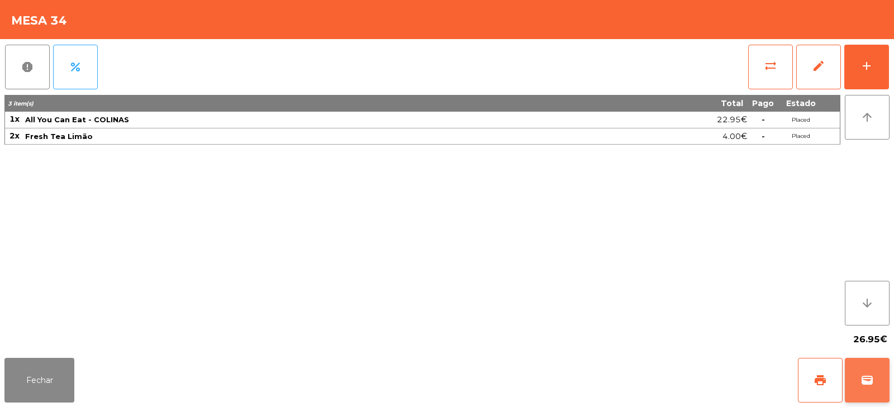
click at [863, 389] on button "wallet" at bounding box center [866, 380] width 45 height 45
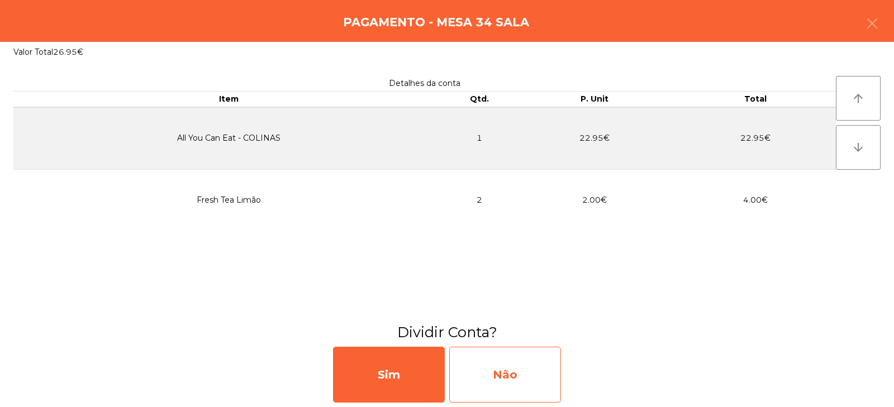
click at [493, 371] on div "Não" at bounding box center [505, 375] width 112 height 56
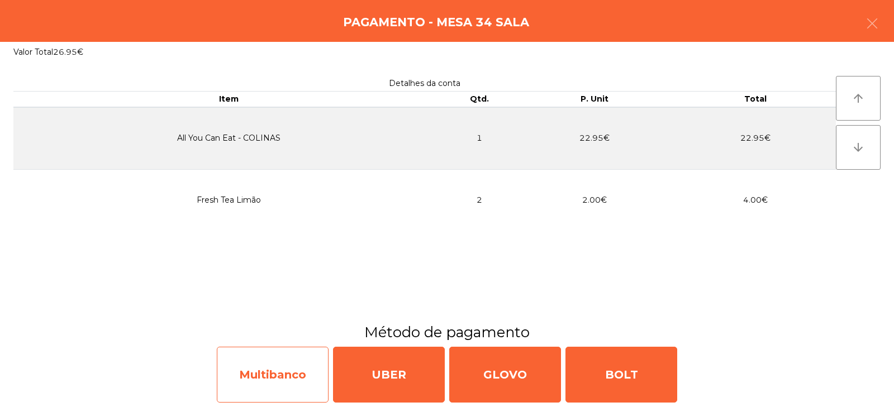
click at [275, 373] on div "Multibanco" at bounding box center [273, 375] width 112 height 56
select select "**"
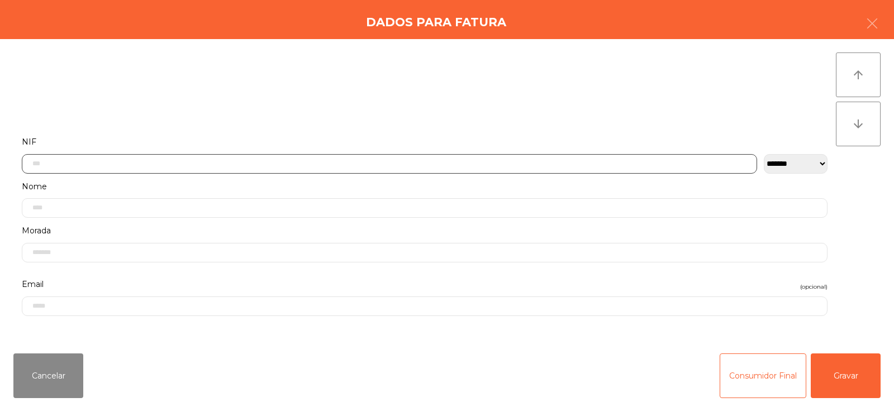
click at [275, 163] on input "text" at bounding box center [389, 164] width 735 height 20
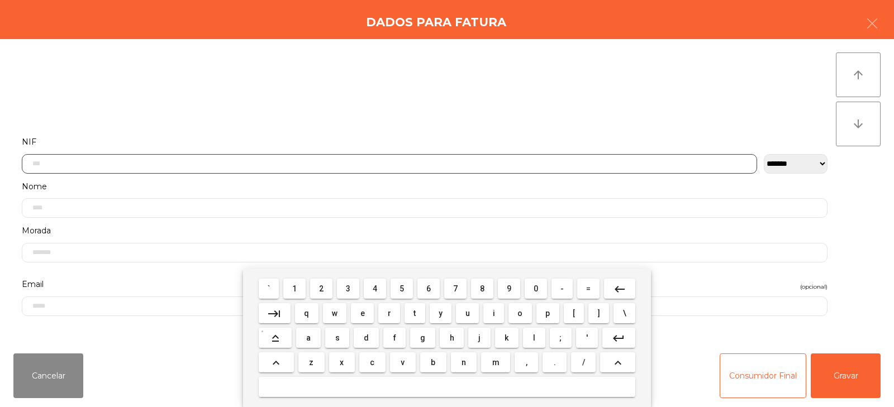
scroll to position [82, 0]
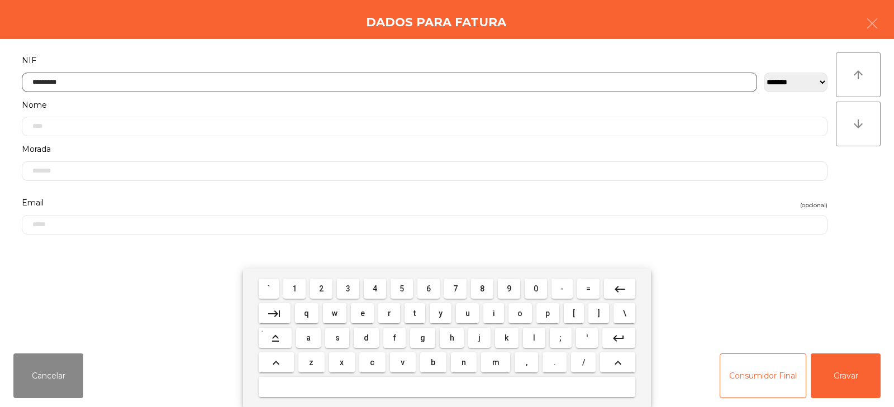
type input "*********"
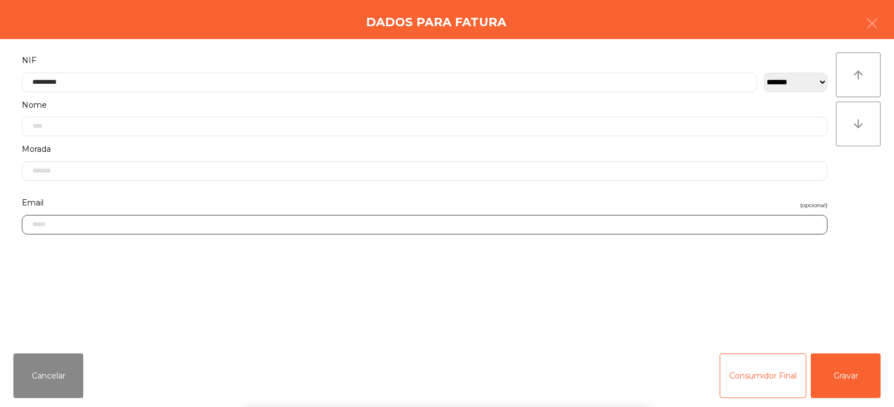
click at [681, 229] on input "email" at bounding box center [424, 225] width 805 height 20
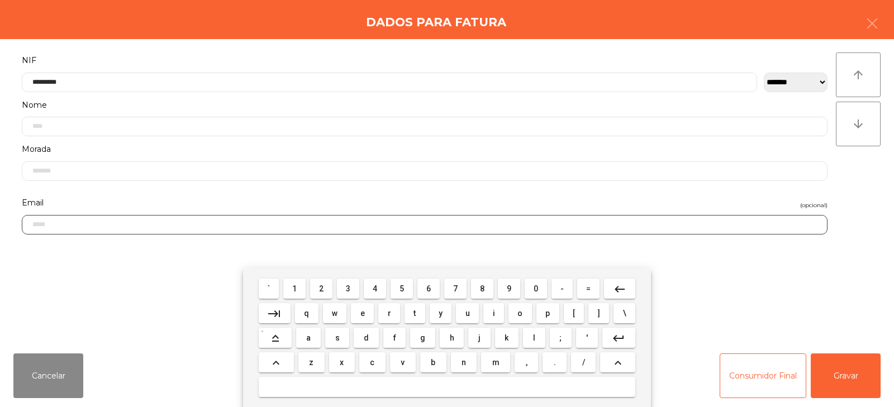
scroll to position [183, 0]
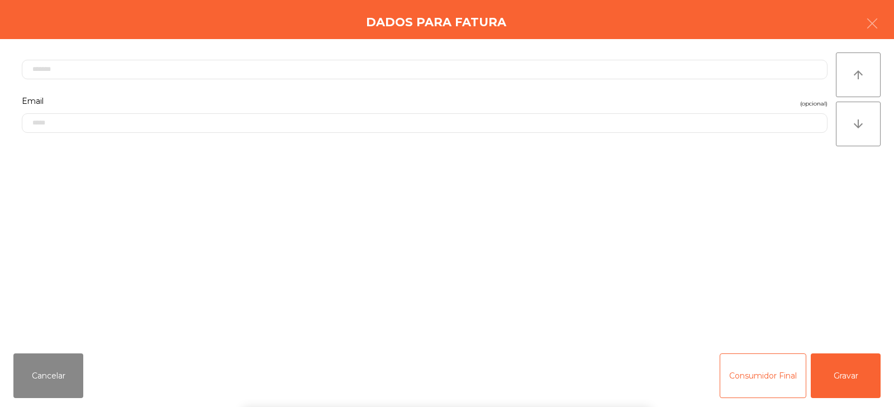
click at [837, 384] on div "` 1 2 3 4 5 6 7 8 9 0 - = keyboard_backspace keyboard_tab q w e r t y u i o p […" at bounding box center [447, 338] width 894 height 139
click at [828, 369] on button "Gravar" at bounding box center [845, 376] width 70 height 45
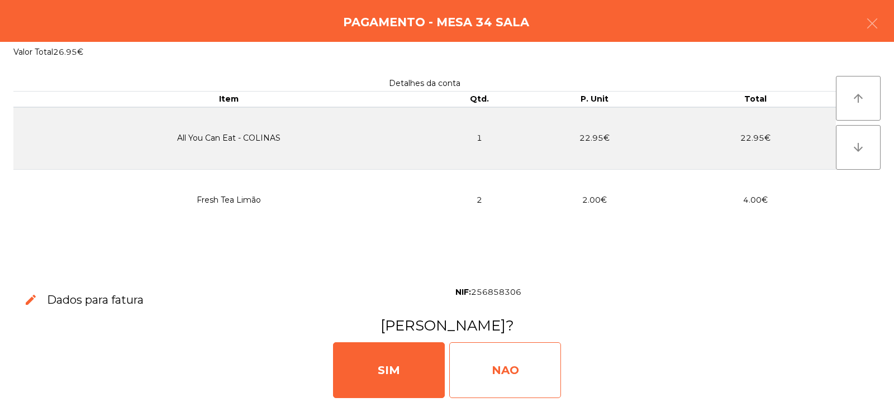
click at [472, 365] on div "NAO" at bounding box center [505, 370] width 112 height 56
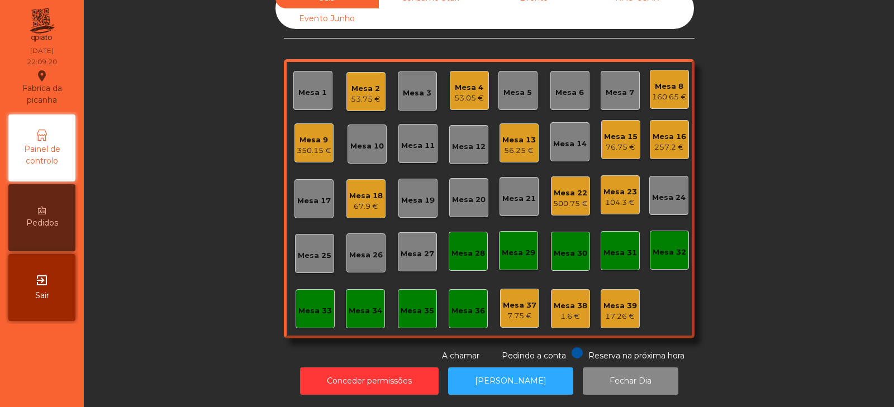
click at [505, 146] on div "56.25 €" at bounding box center [519, 150] width 34 height 11
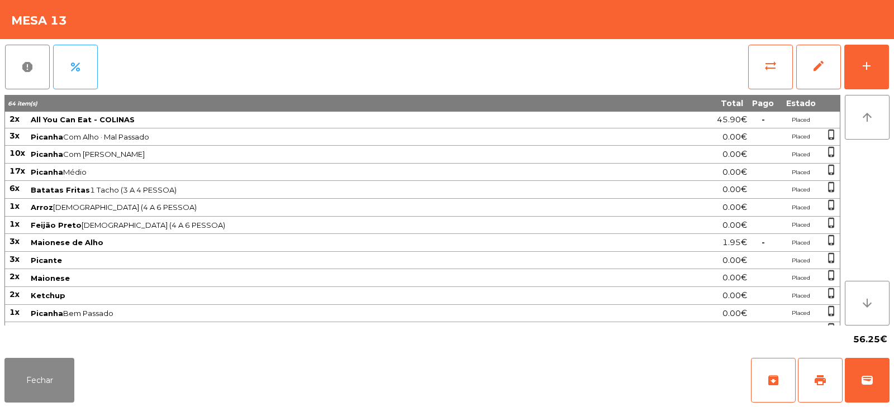
scroll to position [138, 0]
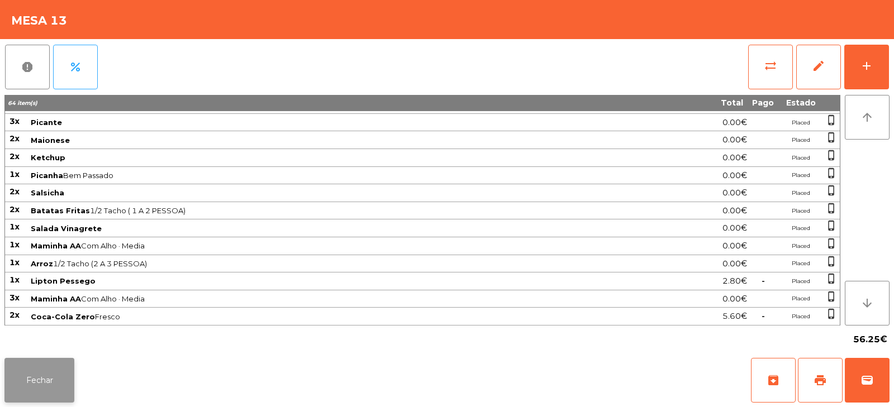
click at [26, 376] on button "Fechar" at bounding box center [39, 380] width 70 height 45
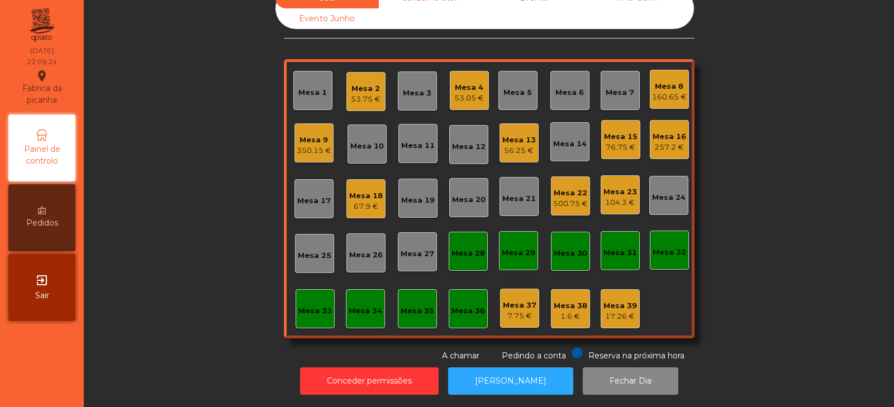
click at [514, 145] on div "56.25 €" at bounding box center [519, 150] width 34 height 11
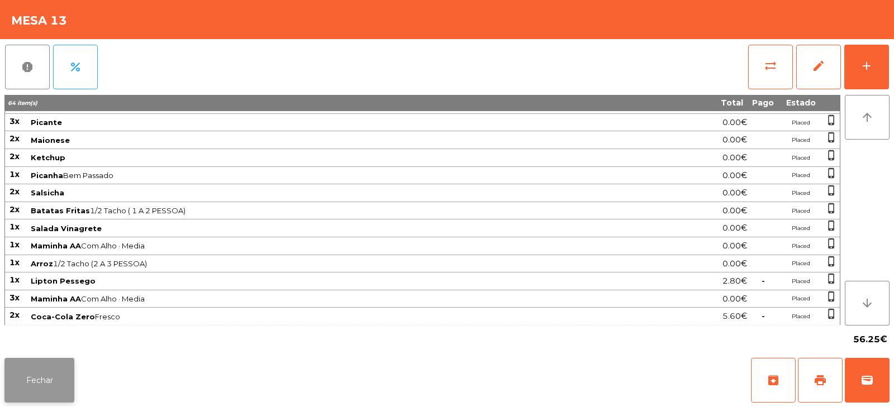
click at [41, 374] on button "Fechar" at bounding box center [39, 380] width 70 height 45
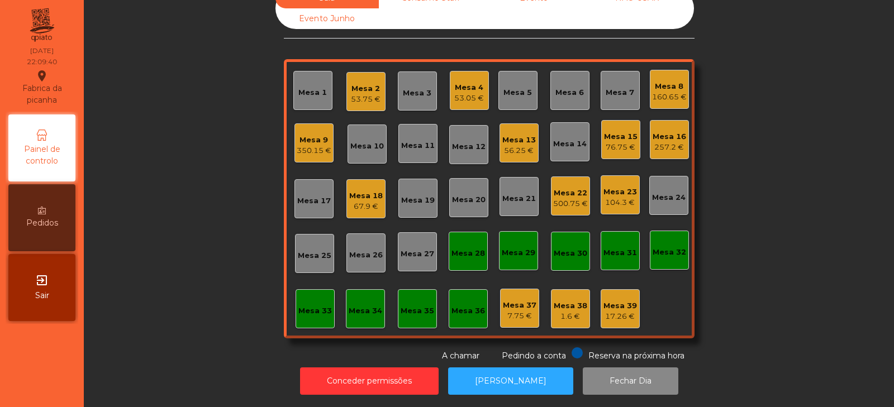
click at [518, 145] on div "56.25 €" at bounding box center [519, 150] width 34 height 11
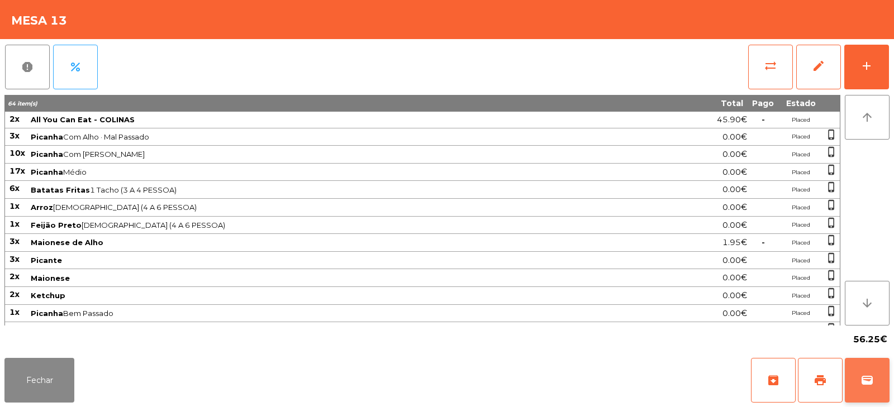
click at [878, 371] on button "wallet" at bounding box center [866, 380] width 45 height 45
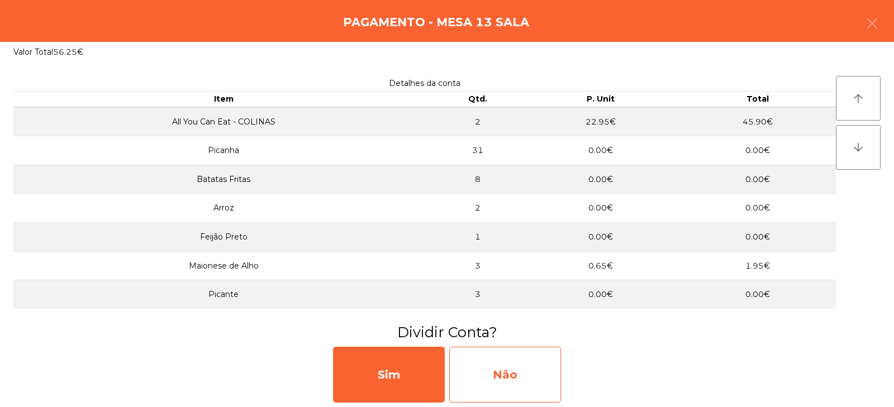
click at [514, 384] on div "Não" at bounding box center [505, 375] width 112 height 56
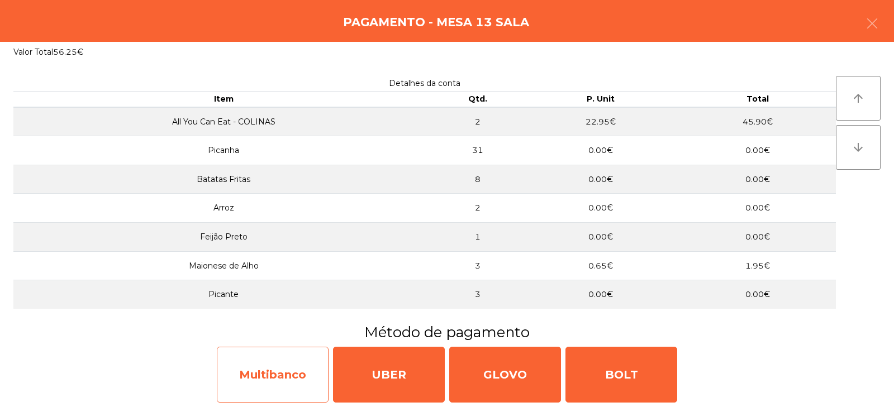
click at [246, 386] on div "Multibanco" at bounding box center [273, 375] width 112 height 56
select select "**"
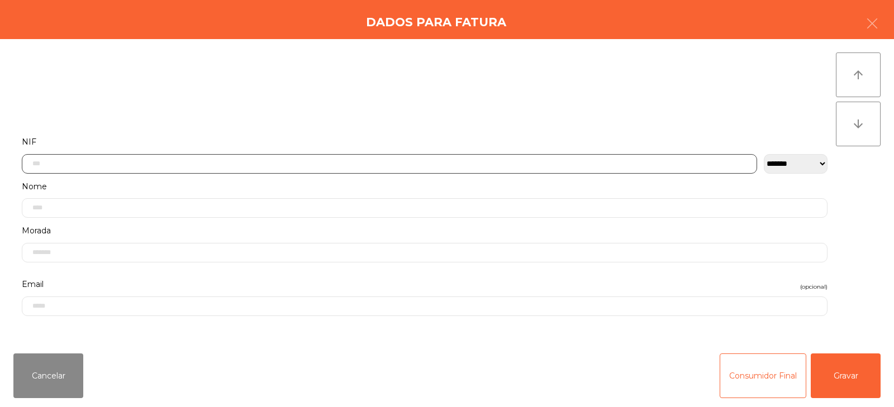
click at [282, 163] on input "text" at bounding box center [389, 164] width 735 height 20
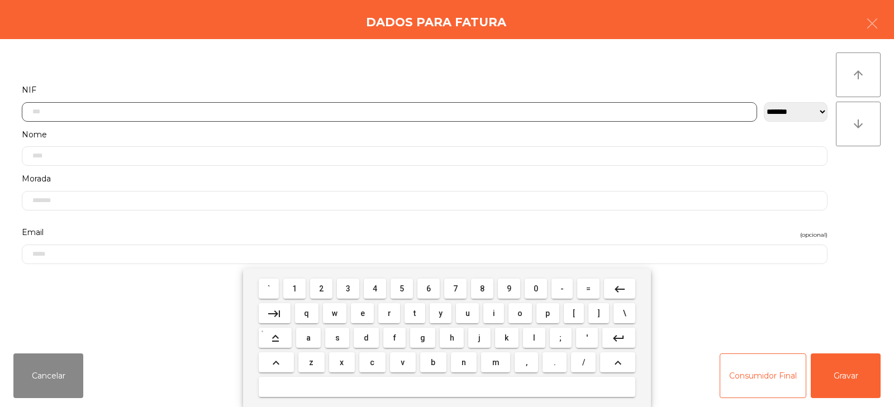
scroll to position [82, 0]
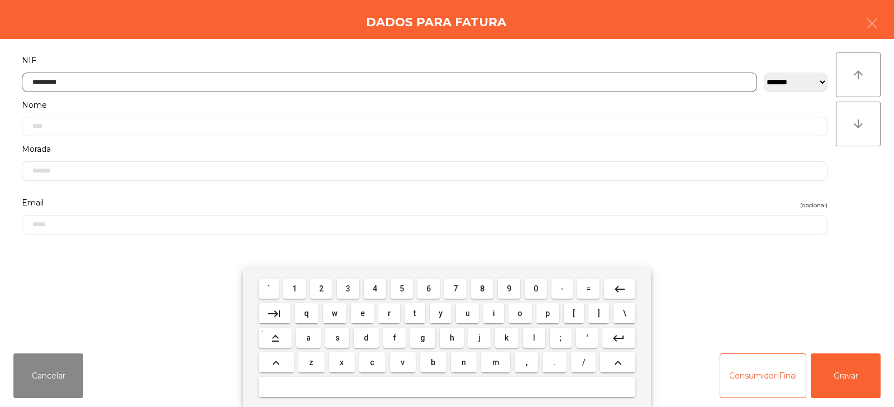
type input "*********"
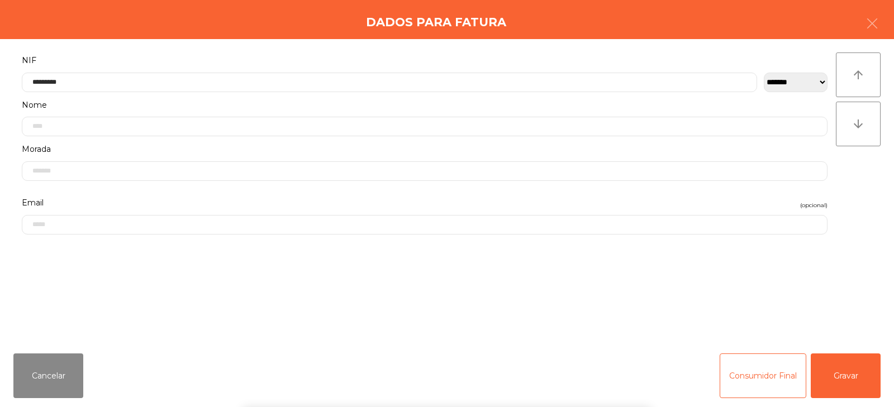
click at [867, 393] on div "` 1 2 3 4 5 6 7 8 9 0 - = keyboard_backspace keyboard_tab q w e r t y u i o p […" at bounding box center [447, 338] width 894 height 139
click at [852, 378] on button "Gravar" at bounding box center [845, 376] width 70 height 45
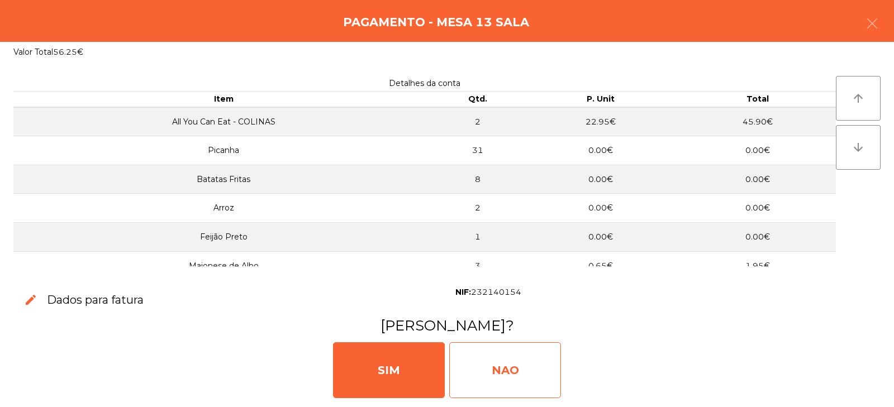
click at [518, 361] on div "NAO" at bounding box center [505, 370] width 112 height 56
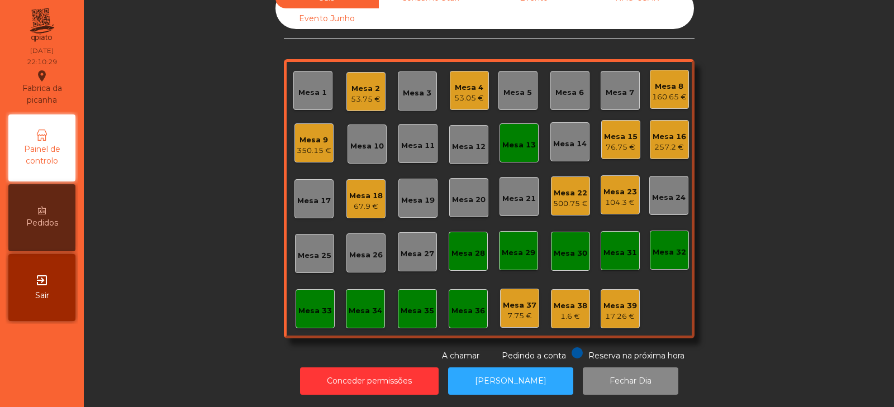
click at [512, 140] on div "Mesa 13" at bounding box center [519, 145] width 34 height 11
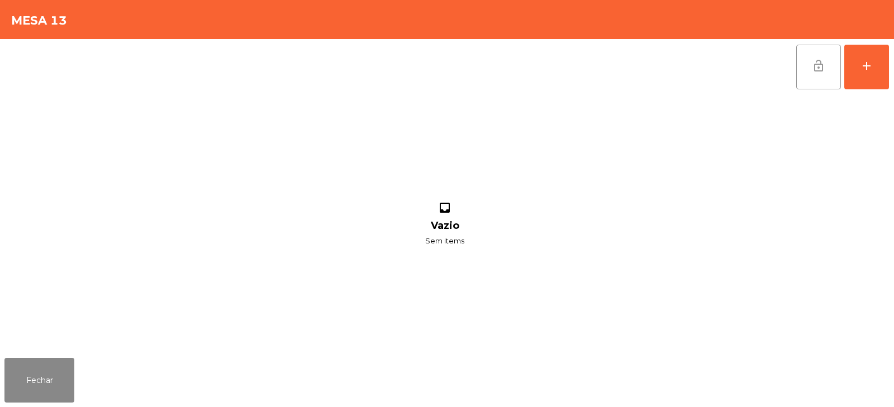
click at [816, 64] on span "lock_open" at bounding box center [817, 65] width 13 height 13
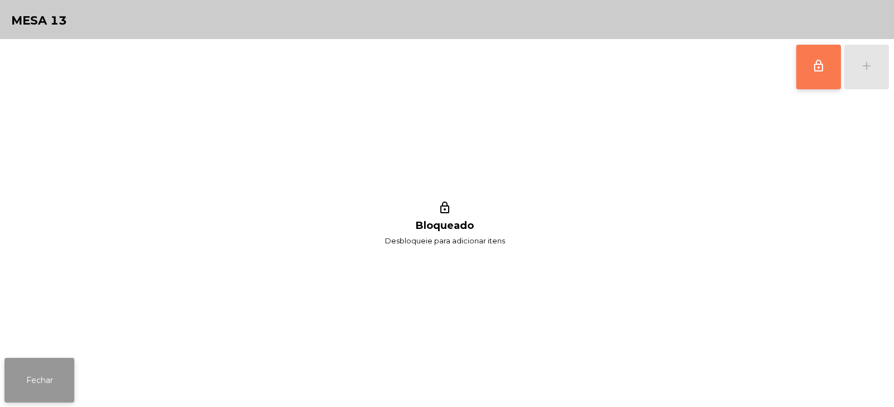
click at [28, 386] on button "Fechar" at bounding box center [39, 380] width 70 height 45
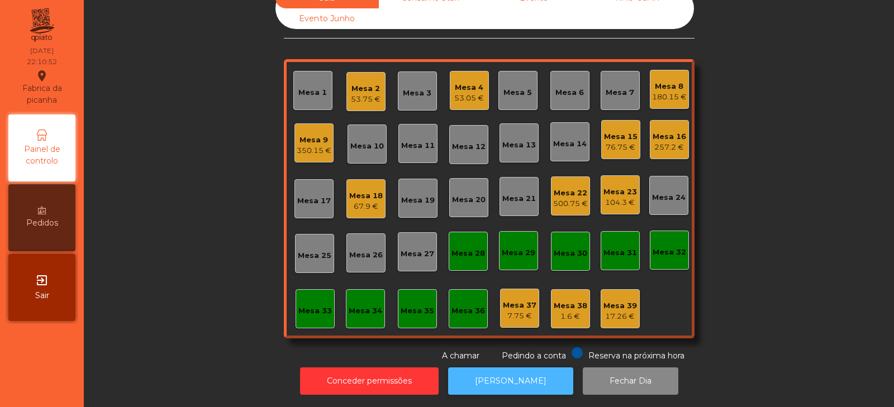
click at [505, 369] on button "[PERSON_NAME]" at bounding box center [510, 380] width 125 height 27
click at [308, 145] on div "350.15 €" at bounding box center [314, 150] width 35 height 11
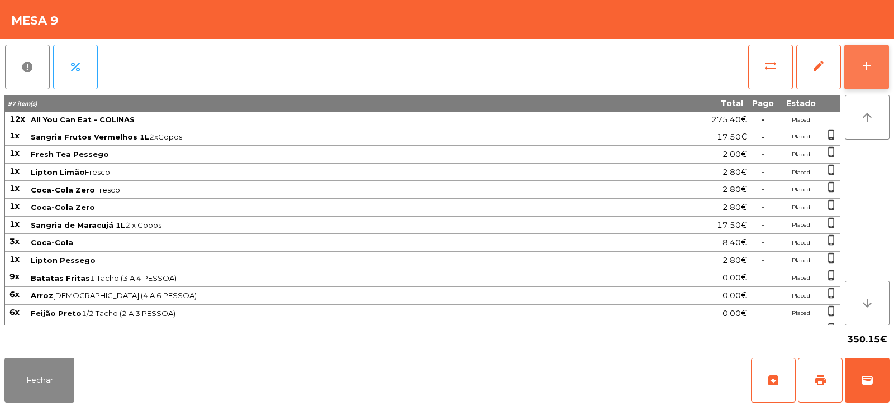
click at [863, 71] on div "add" at bounding box center [866, 65] width 13 height 13
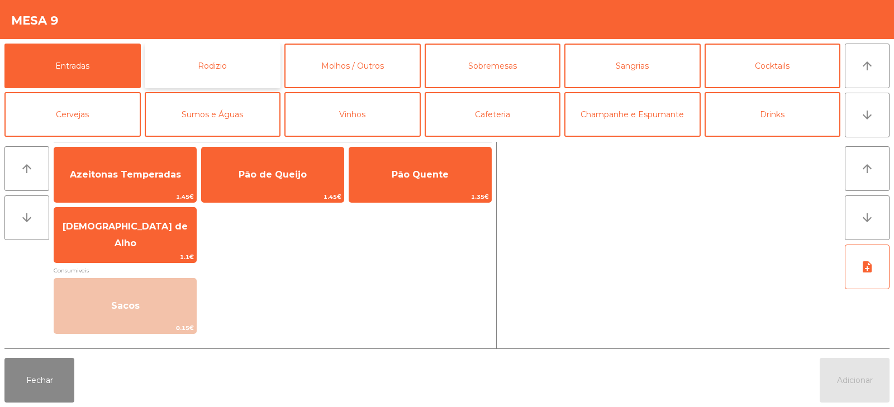
click at [232, 69] on button "Rodizio" at bounding box center [213, 66] width 136 height 45
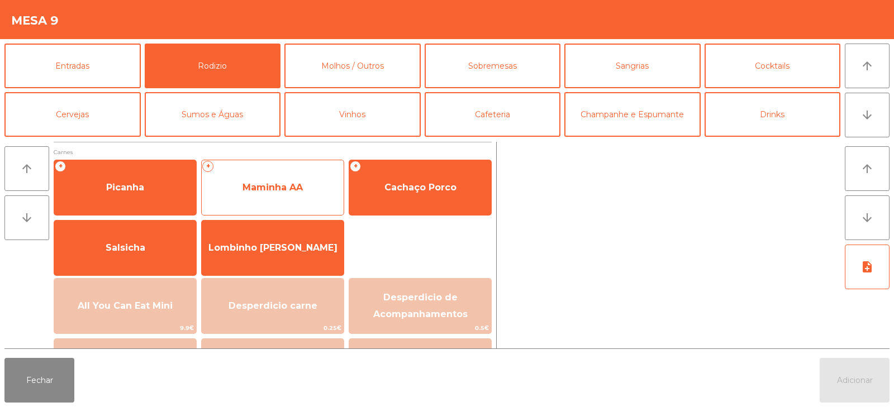
click at [278, 195] on span "Maminha AA" at bounding box center [273, 188] width 142 height 30
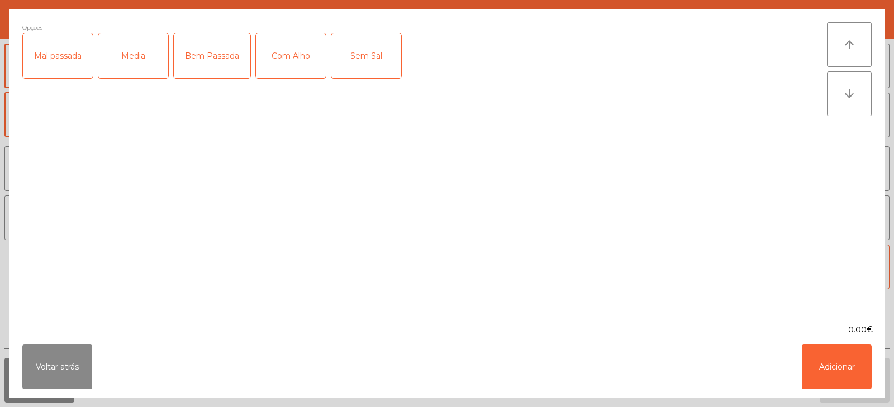
click at [128, 49] on div "Media" at bounding box center [133, 56] width 70 height 45
click at [833, 370] on button "Adicionar" at bounding box center [836, 367] width 70 height 45
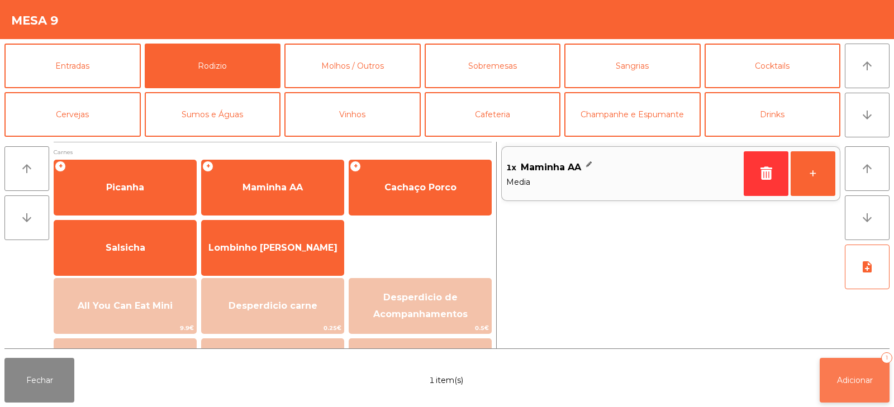
click at [858, 384] on span "Adicionar" at bounding box center [855, 380] width 36 height 10
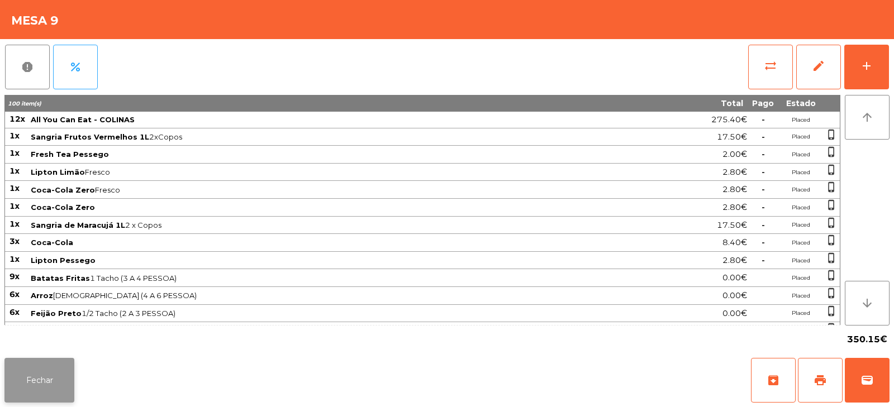
click at [57, 379] on button "Fechar" at bounding box center [39, 380] width 70 height 45
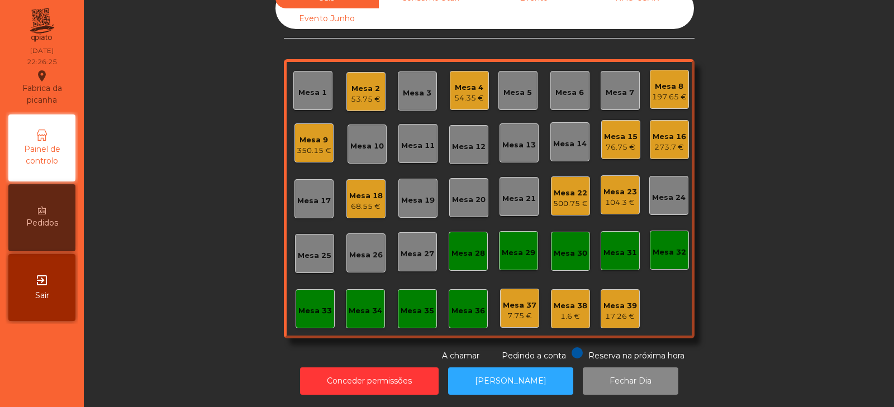
click at [410, 88] on div "Mesa 3" at bounding box center [417, 93] width 28 height 11
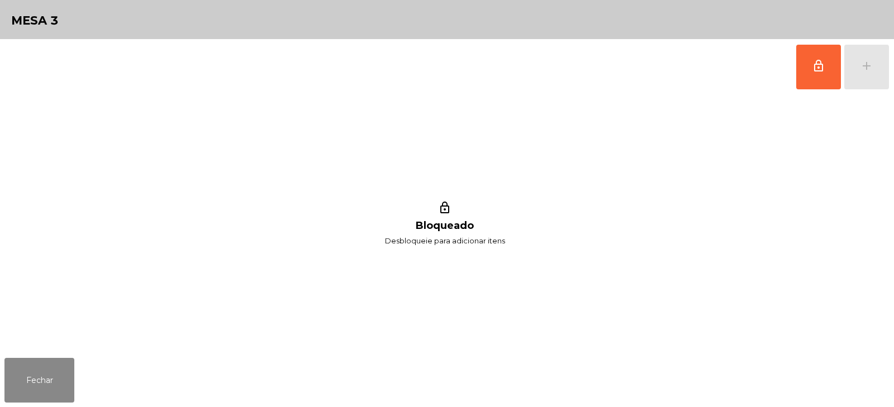
click at [57, 347] on div "lock_outline Bloqueado Desbloqueie para adicionar itens" at bounding box center [444, 224] width 880 height 259
click at [824, 75] on button "lock_outline" at bounding box center [818, 67] width 45 height 45
click at [860, 78] on button "add" at bounding box center [866, 67] width 45 height 45
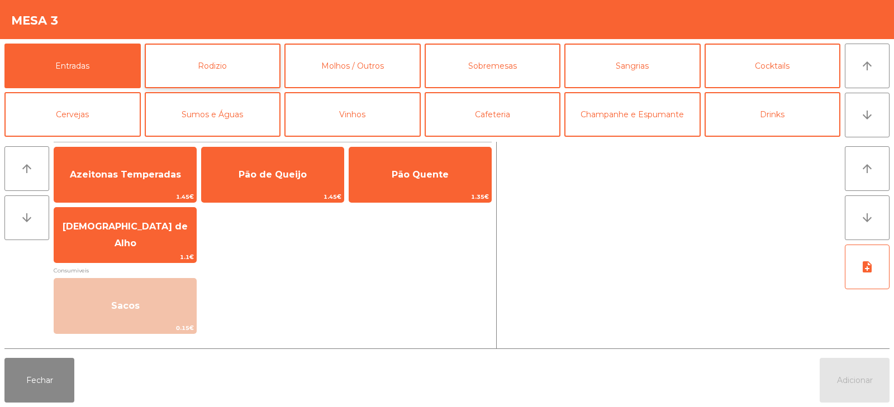
click at [227, 70] on button "Rodizio" at bounding box center [213, 66] width 136 height 45
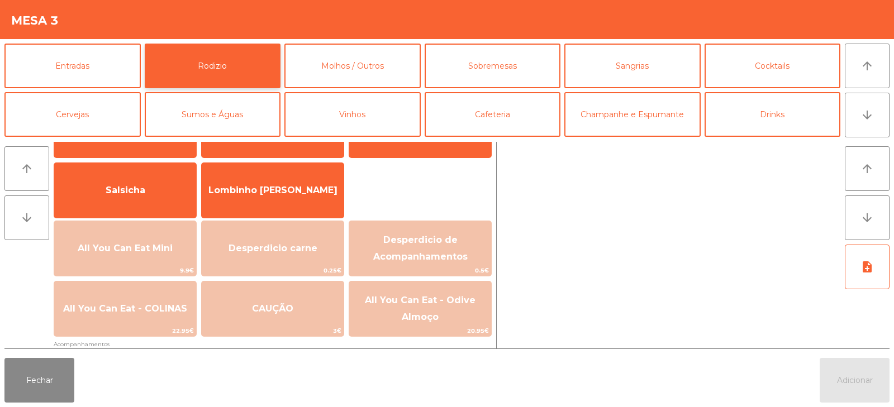
scroll to position [71, 0]
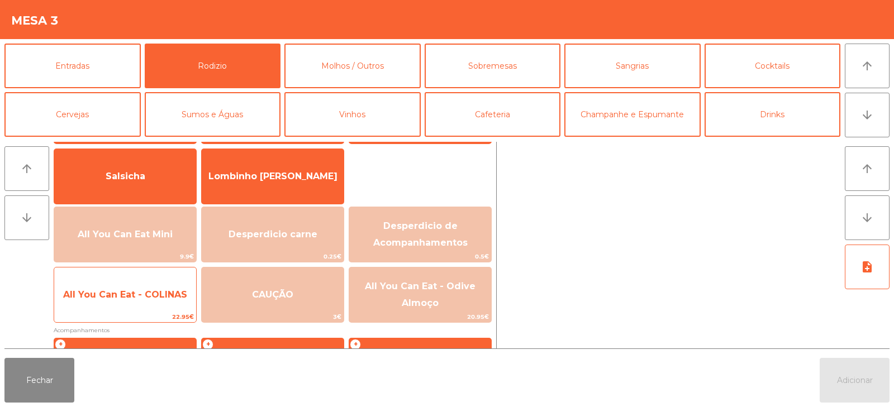
click at [106, 290] on span "All You Can Eat - COLINAS" at bounding box center [125, 294] width 124 height 11
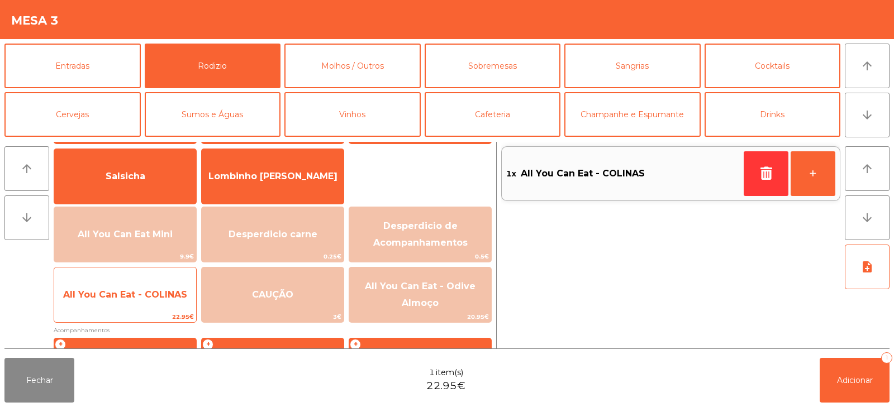
click at [103, 292] on span "All You Can Eat - COLINAS" at bounding box center [125, 294] width 124 height 11
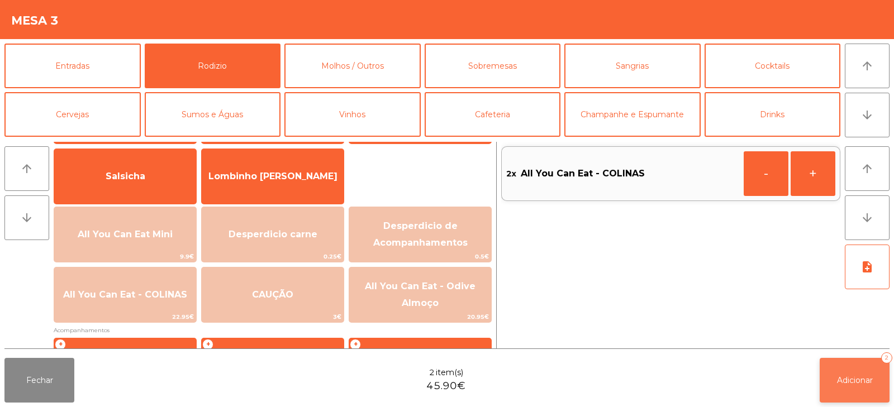
click at [857, 375] on span "Adicionar" at bounding box center [855, 380] width 36 height 10
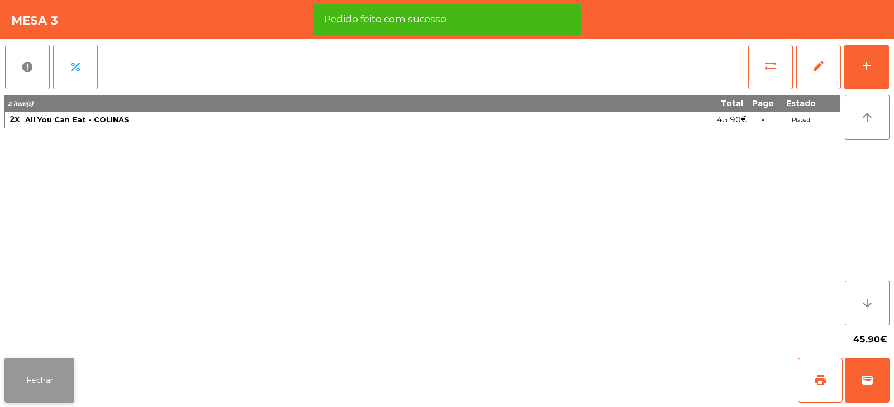
click at [52, 381] on button "Fechar" at bounding box center [39, 380] width 70 height 45
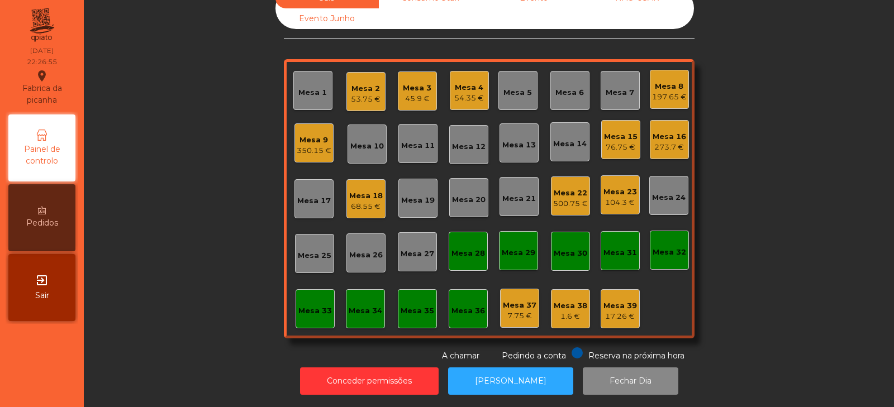
scroll to position [0, 0]
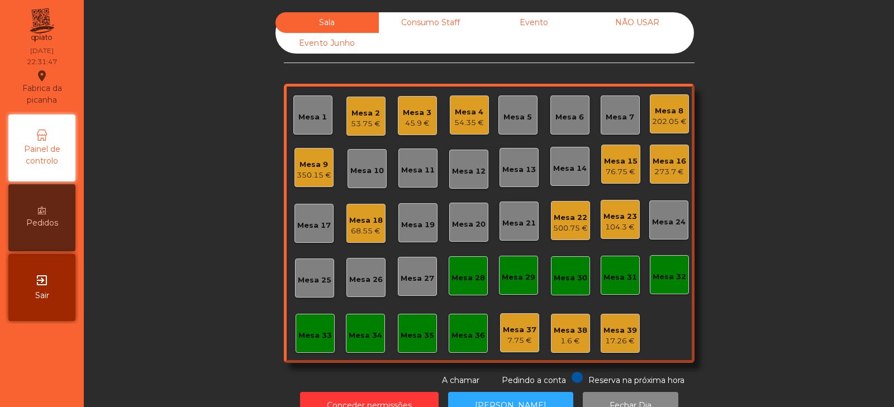
click at [758, 146] on div "Sala Consumo Staff Evento NÃO USAR Evento Junho Mesa 1 Mesa 2 53.75 € Mesa 3 45…" at bounding box center [489, 199] width 780 height 374
click at [304, 183] on div "Mesa 9 350.15 €" at bounding box center [313, 167] width 39 height 39
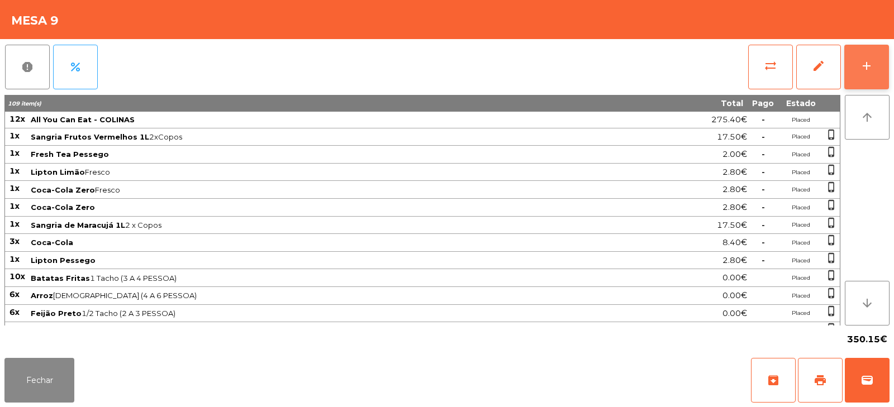
click at [862, 70] on div "add" at bounding box center [866, 65] width 13 height 13
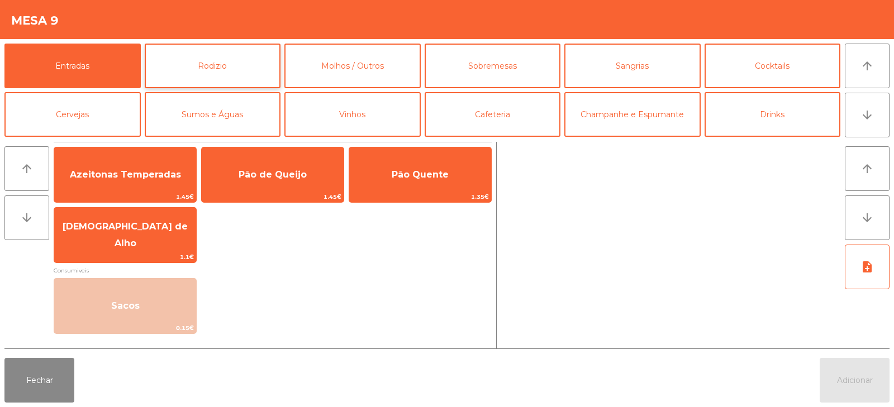
click at [236, 81] on button "Rodizio" at bounding box center [213, 66] width 136 height 45
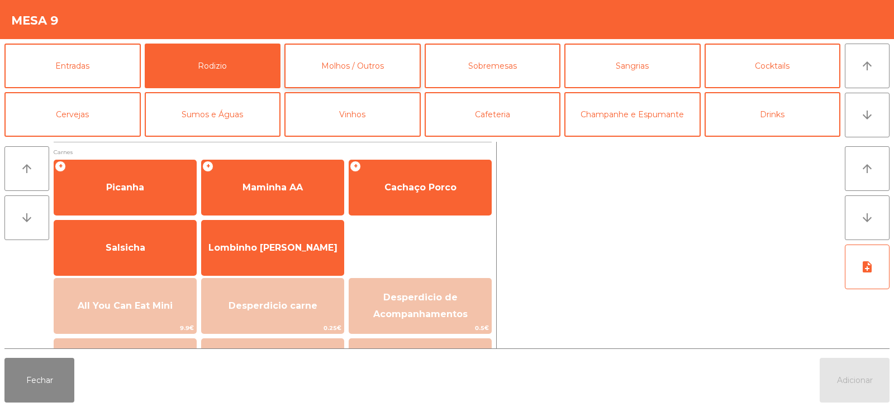
click at [386, 70] on button "Molhos / Outros" at bounding box center [352, 66] width 136 height 45
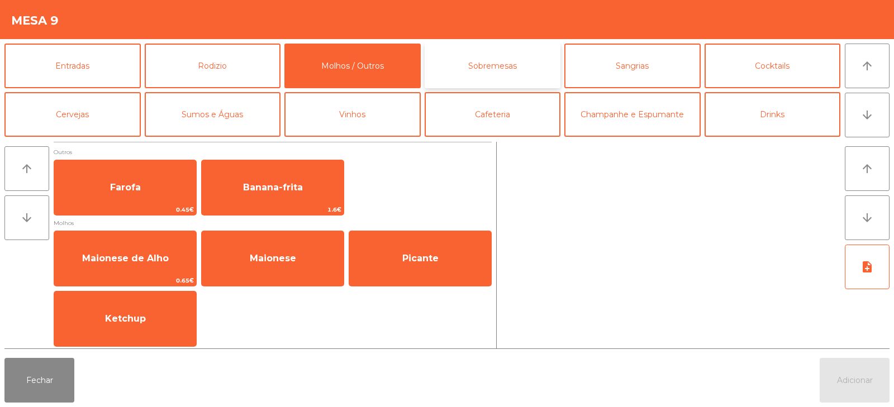
click at [519, 70] on button "Sobremesas" at bounding box center [492, 66] width 136 height 45
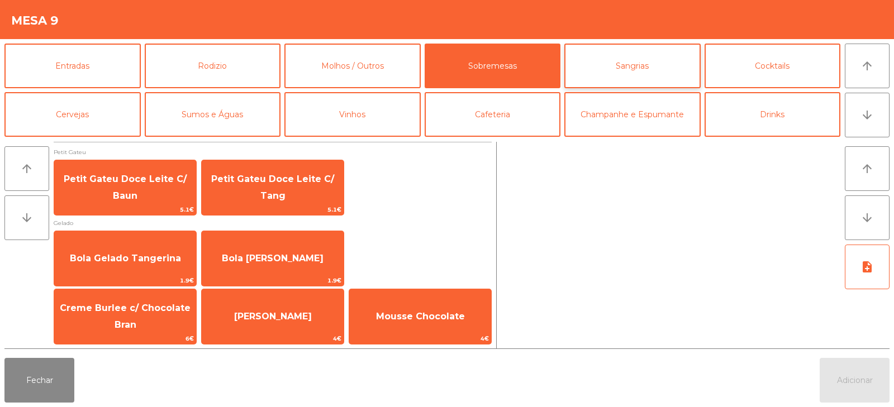
click at [652, 65] on button "Sangrias" at bounding box center [632, 66] width 136 height 45
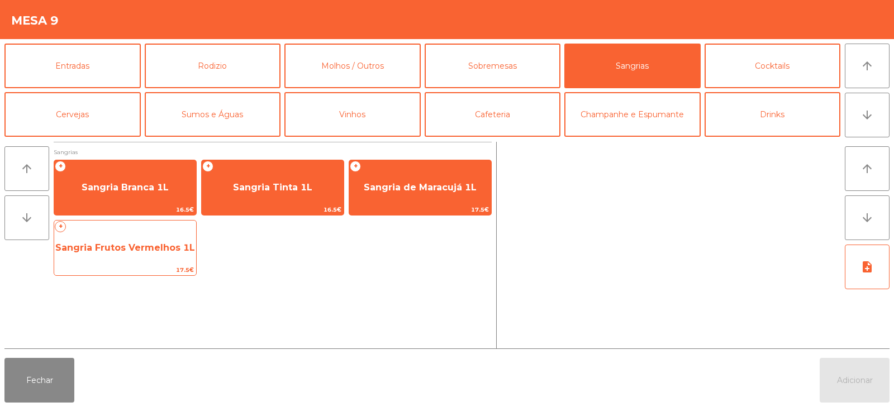
click at [123, 265] on span "17.5€" at bounding box center [125, 270] width 142 height 11
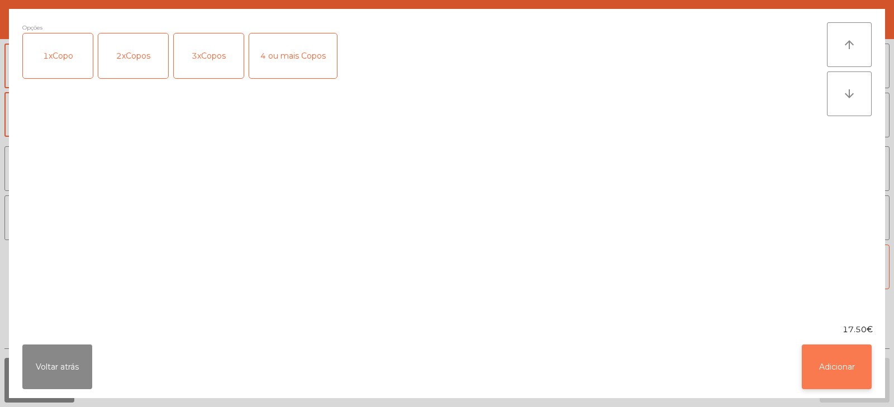
click at [841, 374] on button "Adicionar" at bounding box center [836, 367] width 70 height 45
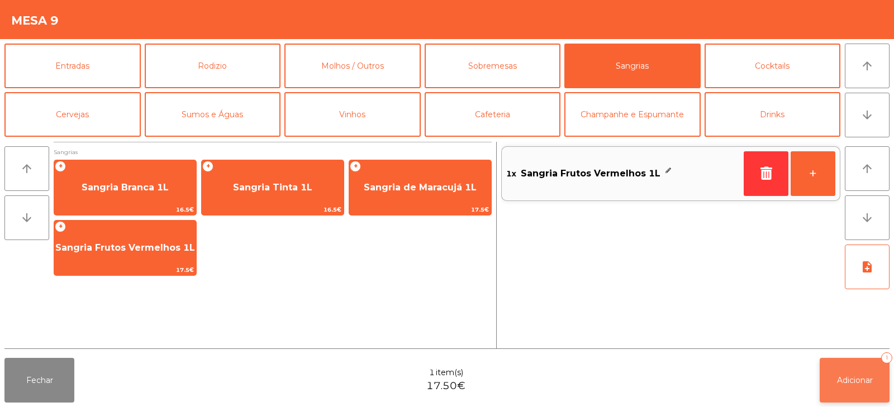
click at [849, 374] on button "Adicionar 1" at bounding box center [854, 380] width 70 height 45
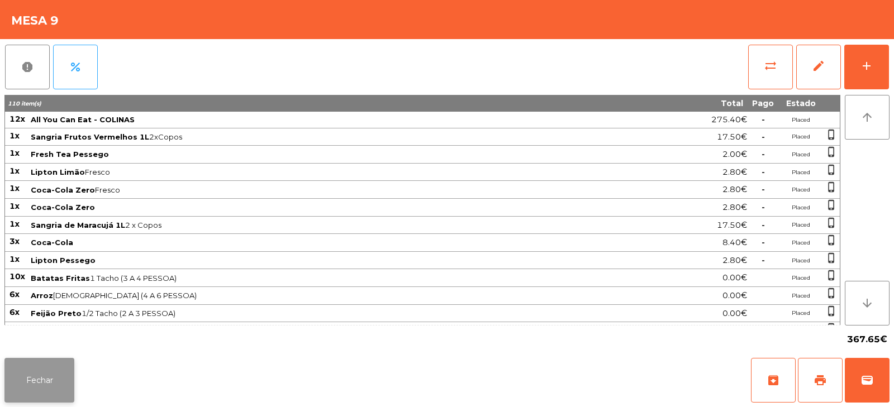
click at [53, 380] on button "Fechar" at bounding box center [39, 380] width 70 height 45
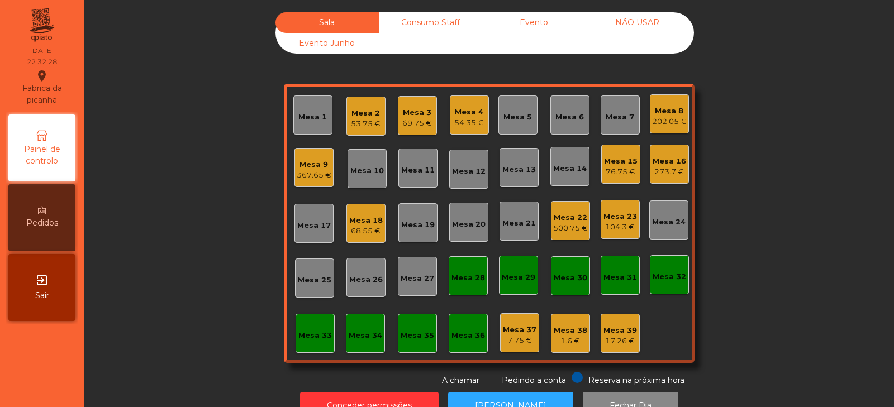
click at [441, 20] on div "Consumo Staff" at bounding box center [430, 22] width 103 height 21
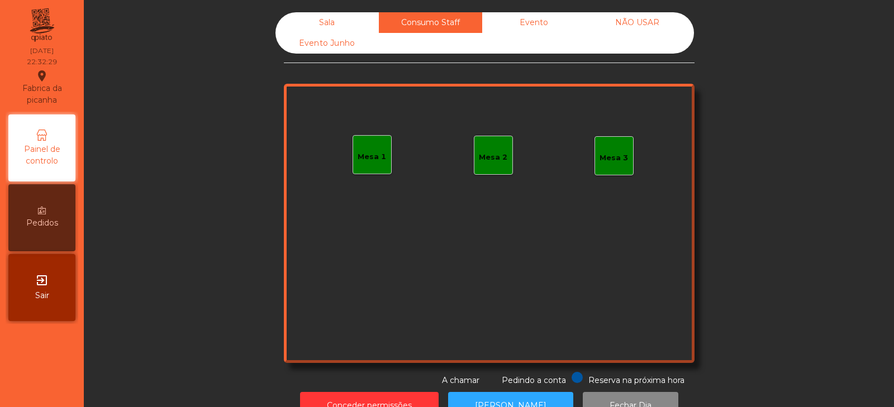
click at [381, 159] on div "Mesa 1" at bounding box center [371, 154] width 39 height 39
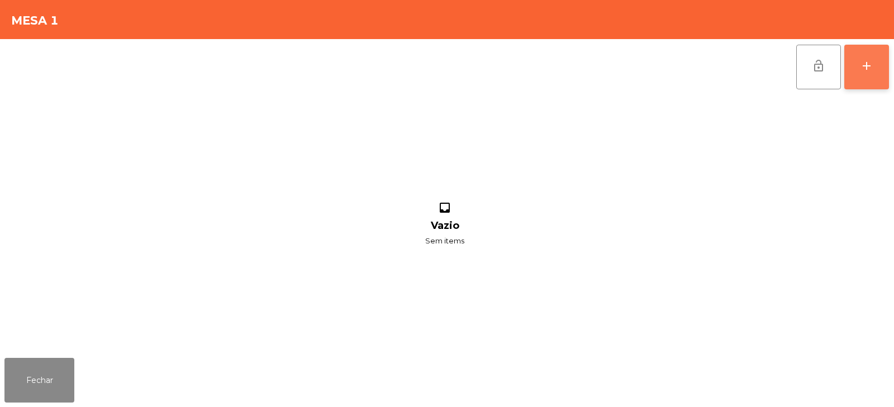
click at [884, 71] on button "add" at bounding box center [866, 67] width 45 height 45
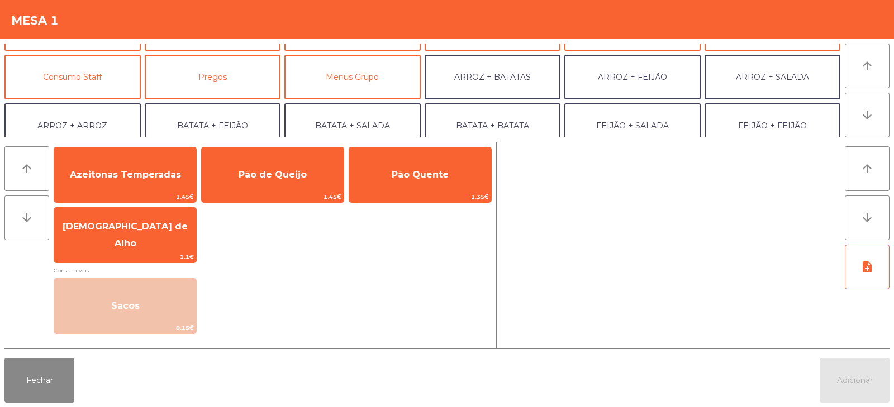
scroll to position [87, 0]
click at [92, 78] on button "Consumo Staff" at bounding box center [72, 76] width 136 height 45
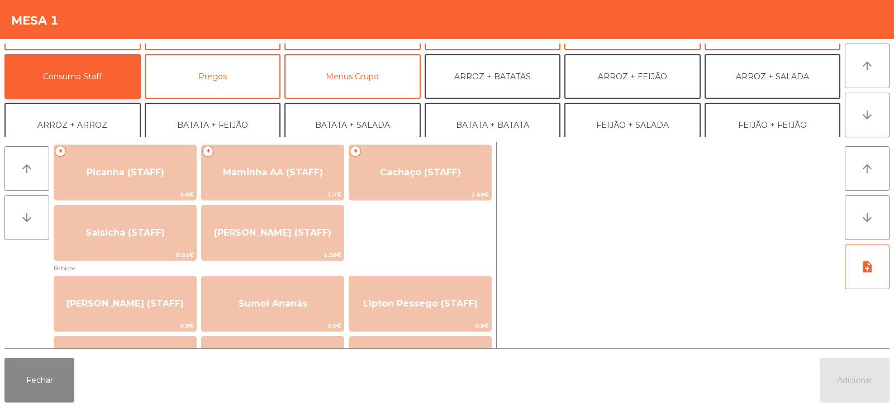
scroll to position [21, 0]
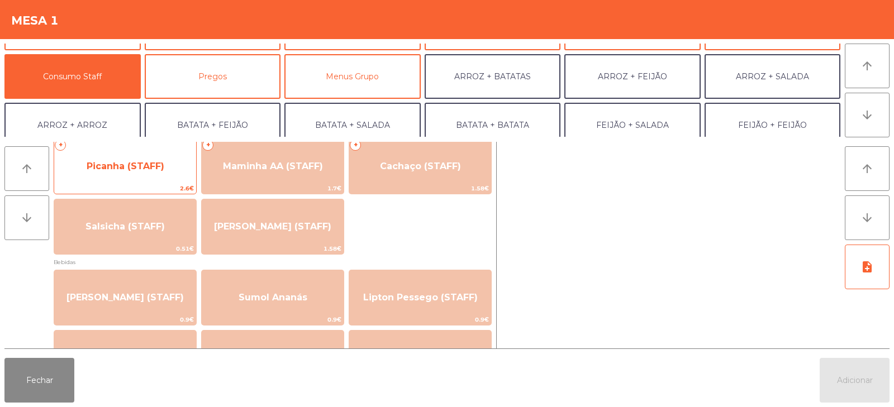
click at [133, 178] on span "Picanha (STAFF)" at bounding box center [125, 166] width 142 height 30
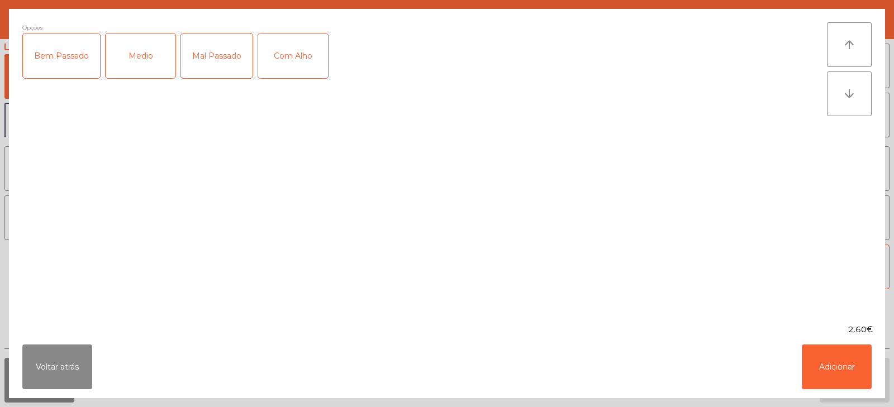
click at [126, 170] on div "Opções Bem Passado Medio Mal Passado Com Alho" at bounding box center [424, 166] width 804 height 288
click at [138, 50] on div "Medio" at bounding box center [141, 56] width 70 height 45
click at [315, 51] on div "Com Alho" at bounding box center [293, 56] width 70 height 45
click at [830, 356] on button "Adicionar" at bounding box center [836, 367] width 70 height 45
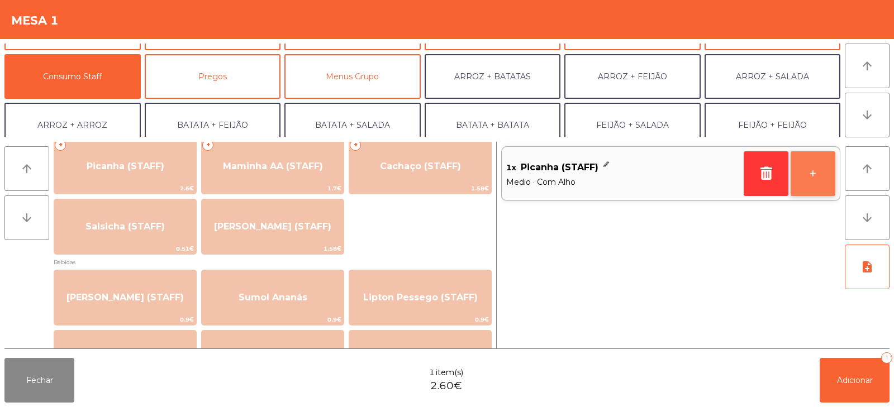
click at [807, 159] on button "+" at bounding box center [812, 173] width 45 height 45
click at [810, 170] on button "+" at bounding box center [812, 173] width 45 height 45
click at [761, 165] on button "-" at bounding box center [765, 173] width 45 height 45
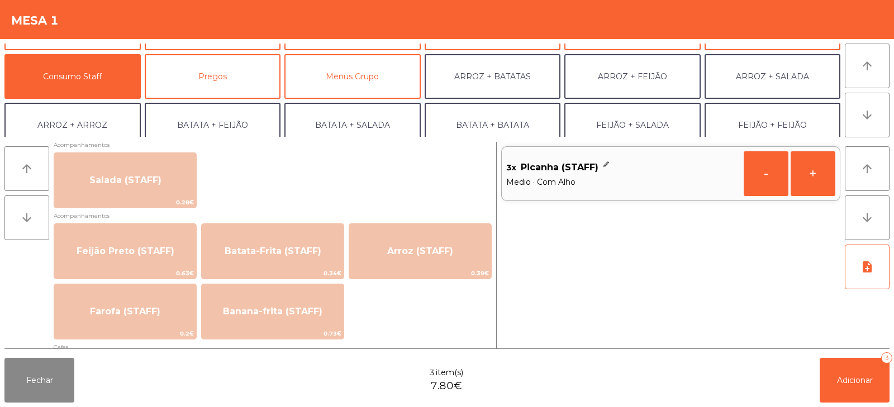
scroll to position [457, 0]
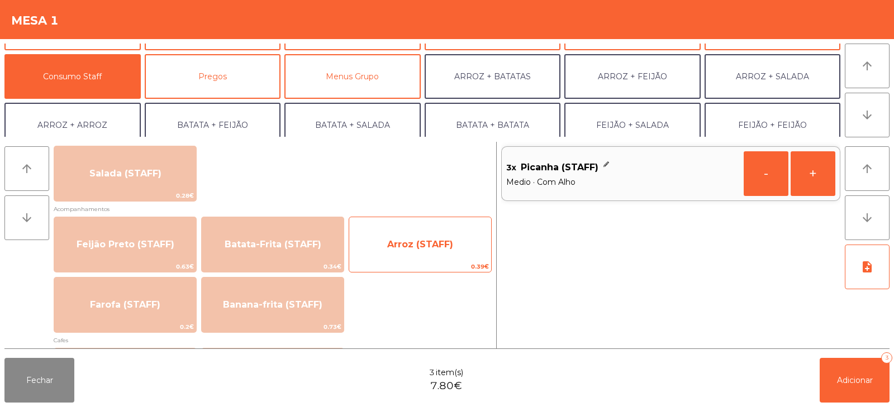
click at [421, 246] on span "Arroz (STAFF)" at bounding box center [420, 244] width 66 height 11
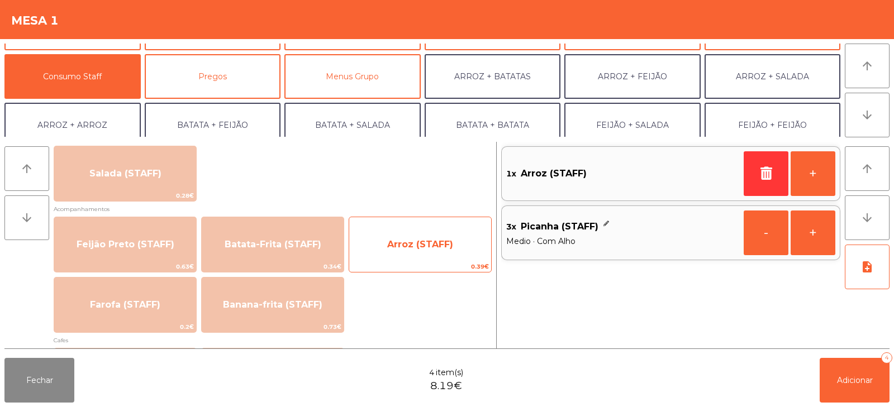
click at [431, 247] on span "Arroz (STAFF)" at bounding box center [420, 244] width 66 height 11
click at [419, 246] on span "Arroz (STAFF)" at bounding box center [420, 244] width 66 height 11
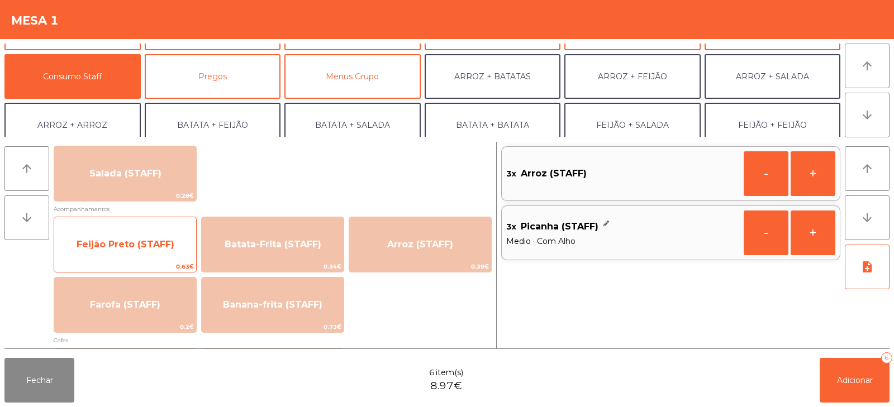
click at [133, 248] on span "Feijão Preto (STAFF)" at bounding box center [126, 244] width 98 height 11
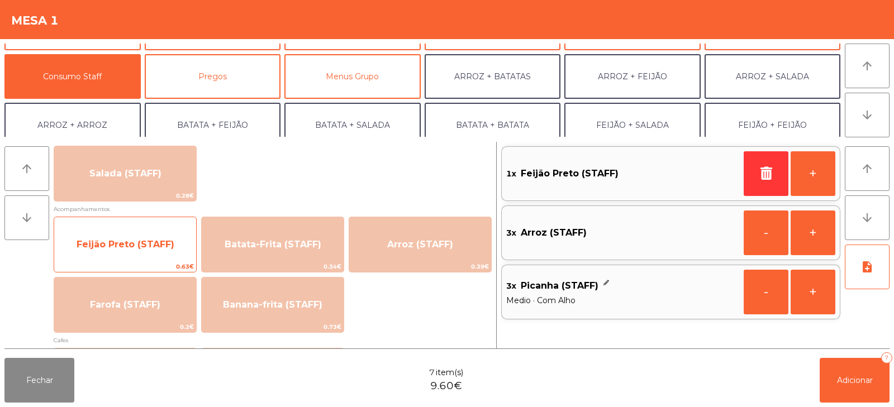
click at [132, 251] on span "Feijão Preto (STAFF)" at bounding box center [125, 245] width 142 height 30
click at [135, 237] on span "Feijão Preto (STAFF)" at bounding box center [125, 245] width 142 height 30
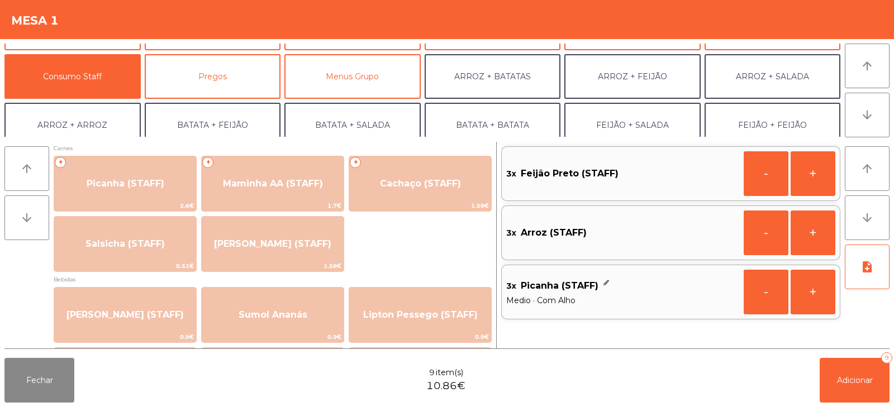
scroll to position [0, 0]
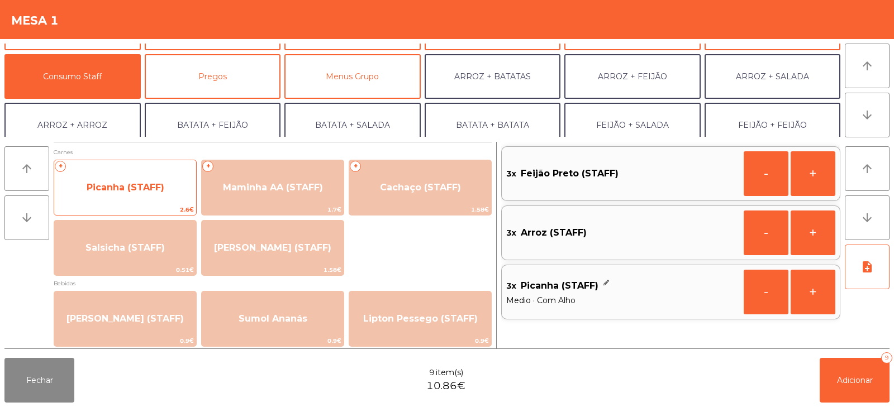
click at [130, 195] on span "Picanha (STAFF)" at bounding box center [125, 188] width 142 height 30
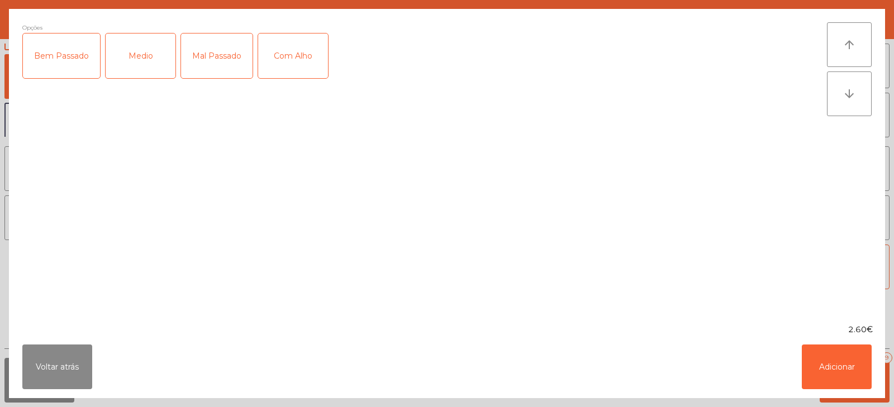
click at [145, 58] on div "Medio" at bounding box center [141, 56] width 70 height 45
click at [827, 373] on button "Adicionar" at bounding box center [836, 367] width 70 height 45
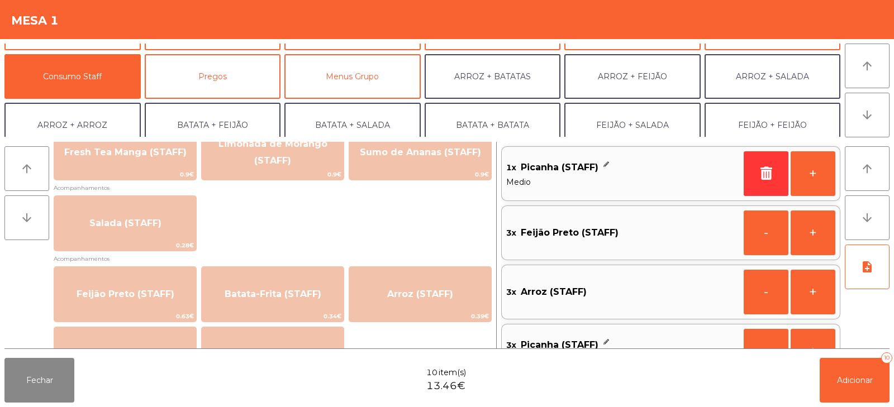
scroll to position [410, 0]
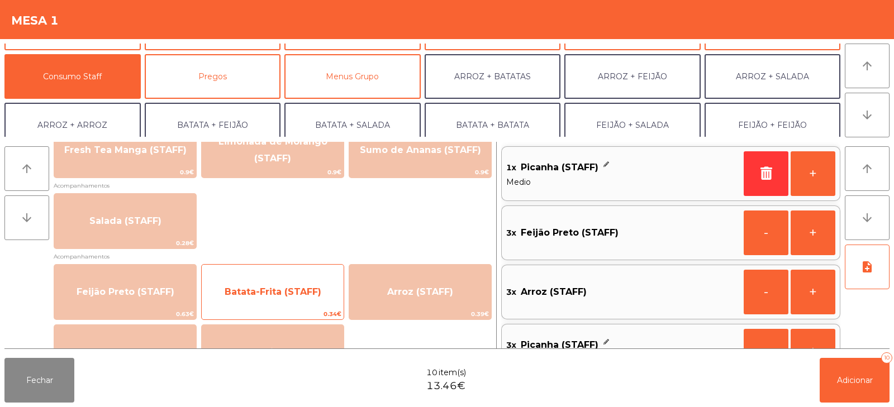
click at [263, 299] on span "Batata-Frita (STAFF)" at bounding box center [273, 292] width 142 height 30
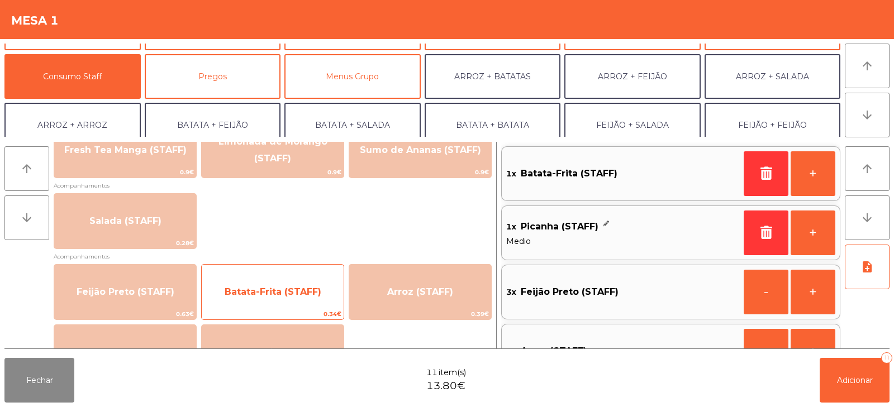
scroll to position [4, 0]
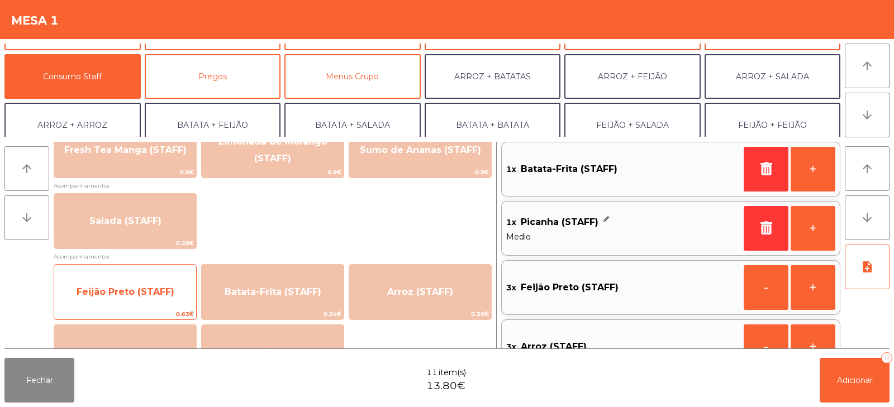
click at [125, 289] on span "Feijão Preto (STAFF)" at bounding box center [126, 292] width 98 height 11
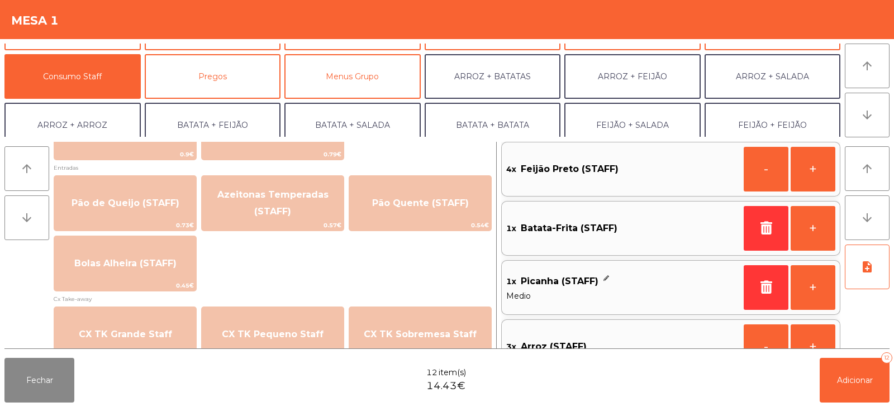
scroll to position [969, 0]
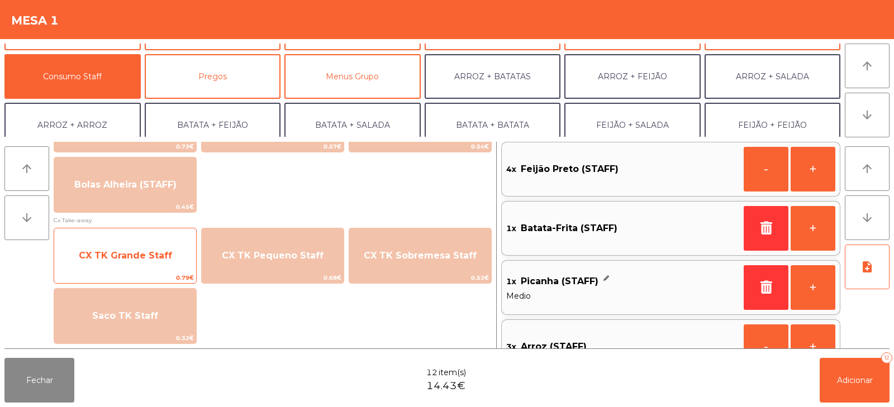
click at [123, 261] on span "CX TK Grande Staff" at bounding box center [125, 256] width 142 height 30
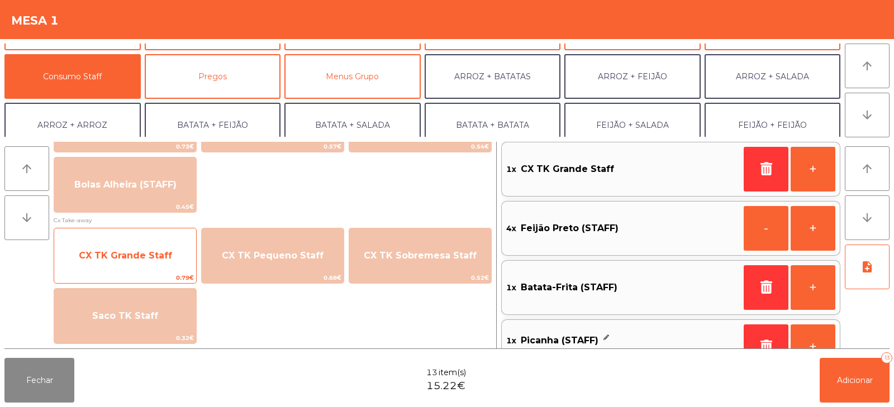
click at [133, 265] on span "CX TK Grande Staff" at bounding box center [125, 256] width 142 height 30
click at [134, 259] on span "CX TK Grande Staff" at bounding box center [125, 255] width 93 height 11
click at [128, 256] on span "CX TK Grande Staff" at bounding box center [125, 255] width 93 height 11
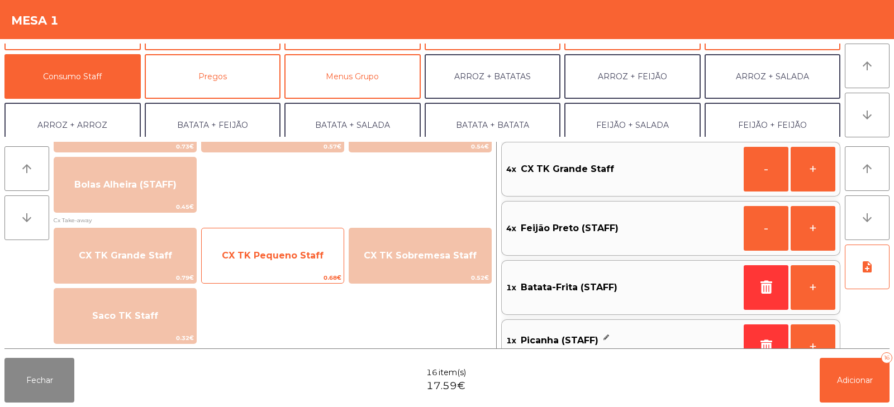
click at [271, 259] on span "CX TK Pequeno Staff" at bounding box center [273, 255] width 102 height 11
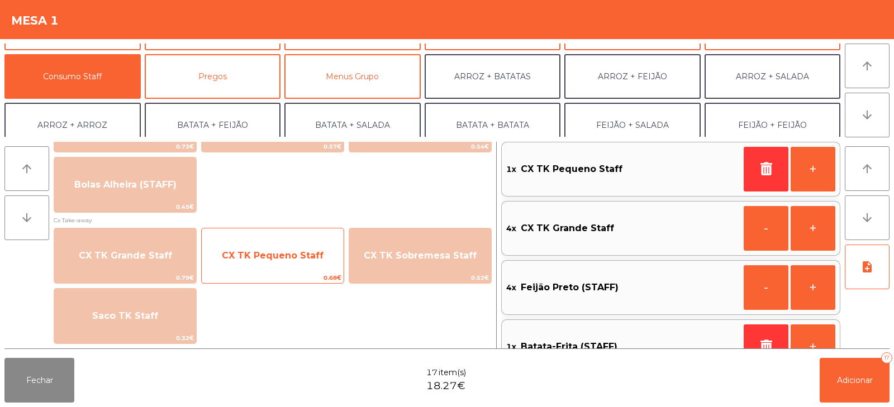
click at [287, 260] on span "CX TK Pequeno Staff" at bounding box center [273, 255] width 102 height 11
click at [274, 260] on span "CX TK Pequeno Staff" at bounding box center [273, 255] width 102 height 11
click at [308, 259] on span "CX TK Pequeno Staff" at bounding box center [273, 255] width 102 height 11
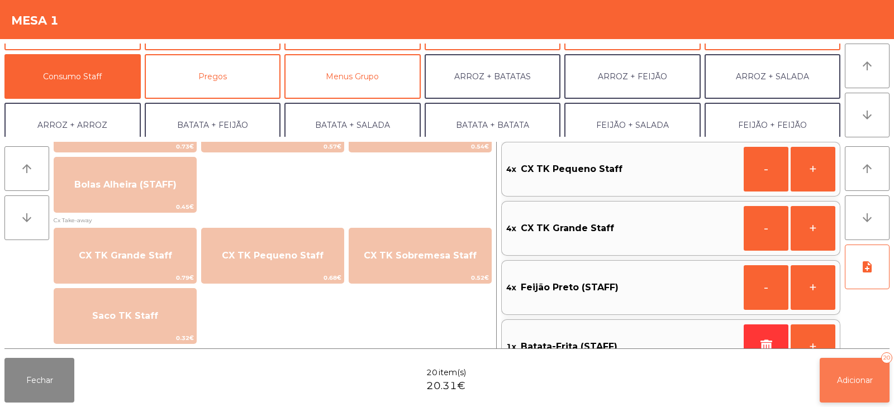
click at [857, 379] on span "Adicionar" at bounding box center [855, 380] width 36 height 10
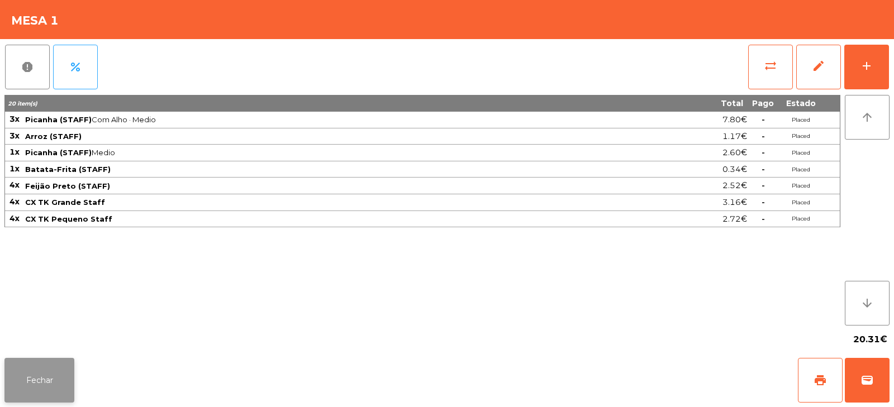
click at [46, 375] on button "Fechar" at bounding box center [39, 380] width 70 height 45
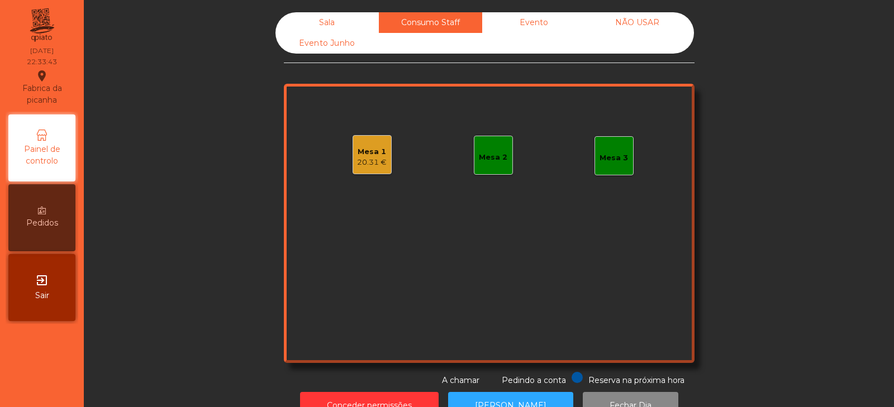
click at [211, 246] on div "Sala Consumo Staff Evento NÃO USAR Evento Junho Mesa 1 20.31 € Mesa 2 Mesa 3 Re…" at bounding box center [489, 199] width 780 height 374
click at [319, 22] on div "Sala" at bounding box center [326, 22] width 103 height 21
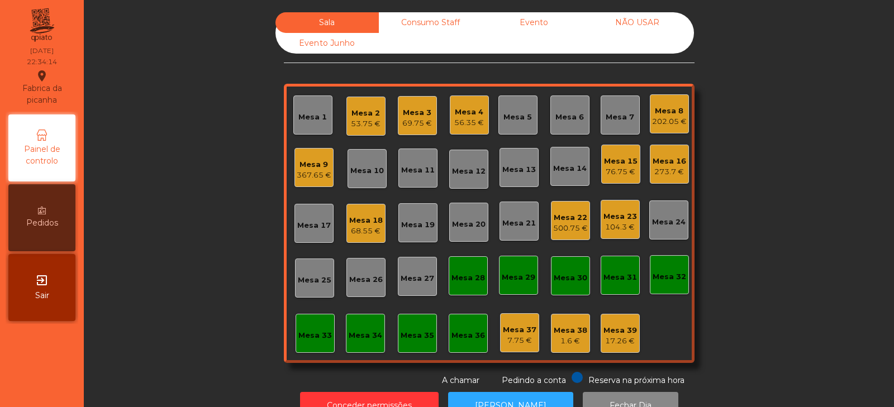
click at [158, 158] on div "Sala Consumo Staff Evento NÃO USAR Evento Junho Mesa 1 Mesa 2 53.75 € Mesa 3 69…" at bounding box center [489, 199] width 780 height 374
click at [581, 226] on div "500.75 €" at bounding box center [570, 228] width 35 height 11
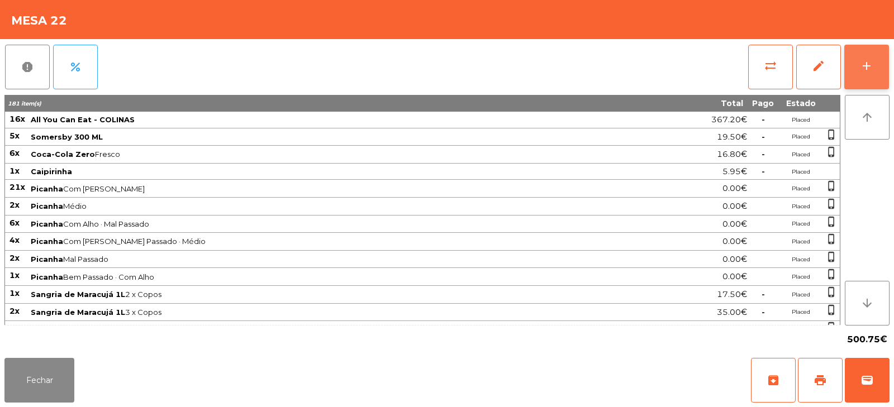
click at [885, 59] on button "add" at bounding box center [866, 67] width 45 height 45
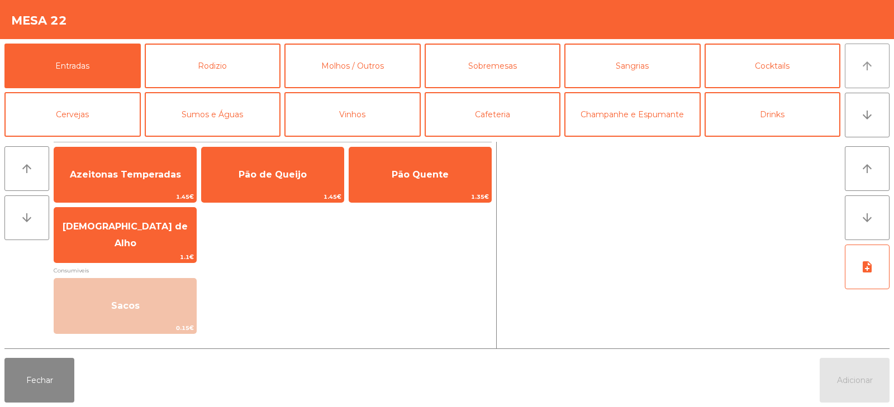
click at [858, 56] on button "arrow_upward" at bounding box center [866, 66] width 45 height 45
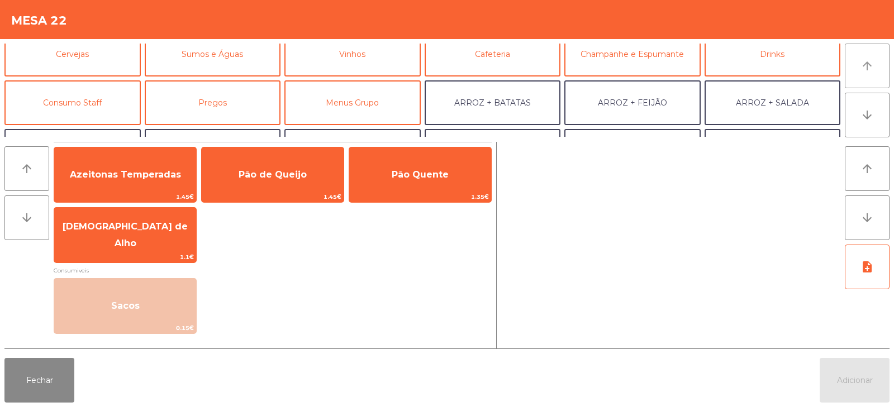
scroll to position [71, 0]
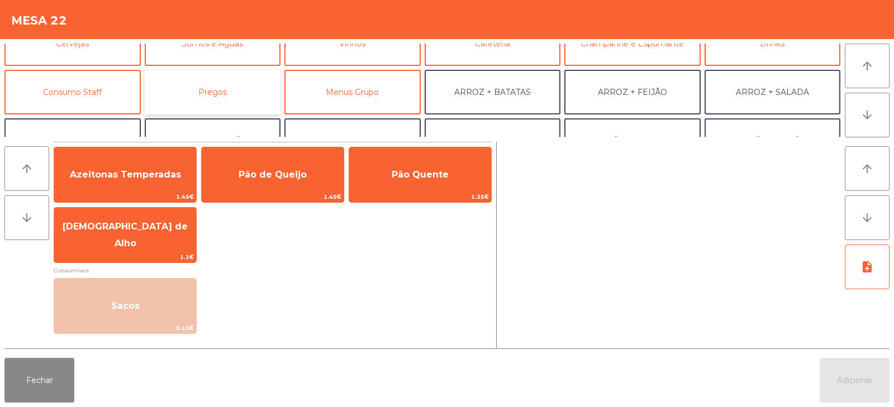
click at [236, 75] on button "Pregos" at bounding box center [213, 92] width 136 height 45
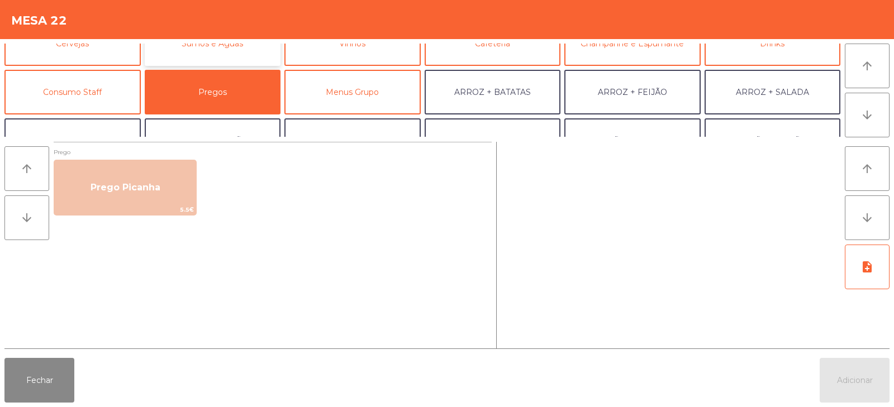
click at [244, 63] on button "Sumos e Águas" at bounding box center [213, 43] width 136 height 45
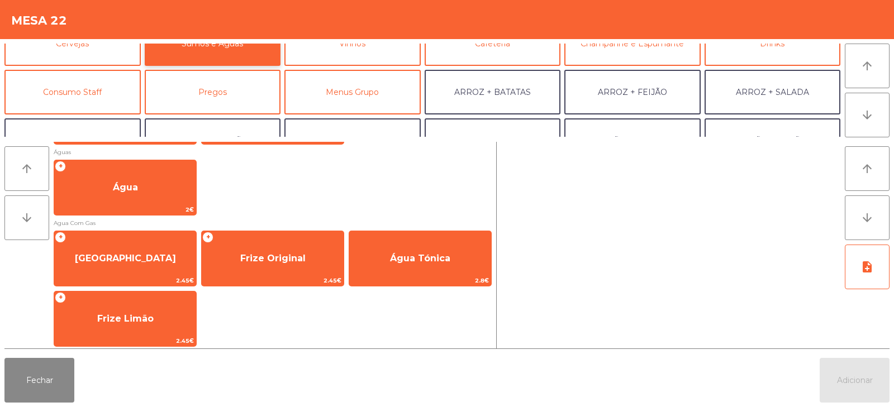
scroll to position [369, 0]
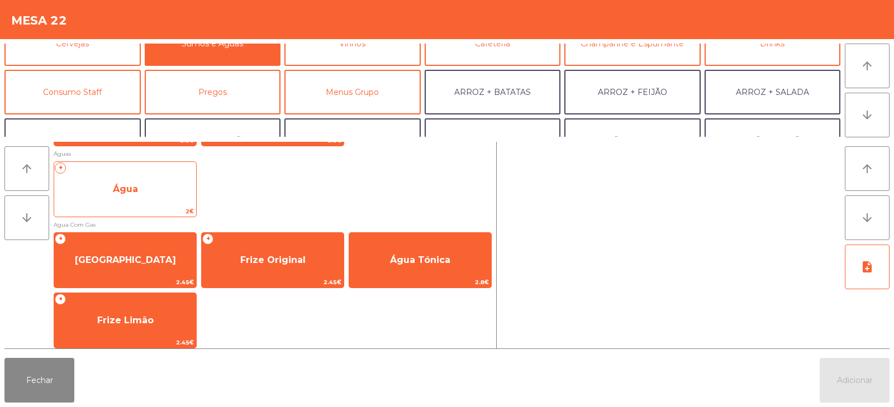
click at [169, 179] on span "Água" at bounding box center [125, 189] width 142 height 30
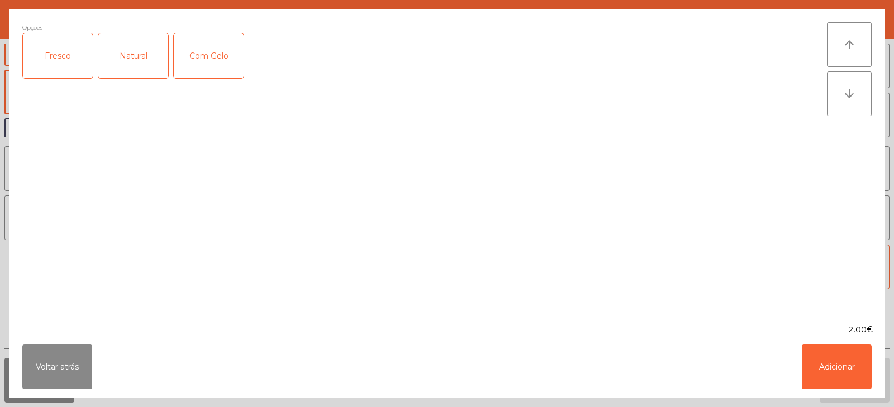
click at [44, 44] on div "Fresco" at bounding box center [58, 56] width 70 height 45
click at [848, 376] on button "Adicionar" at bounding box center [836, 367] width 70 height 45
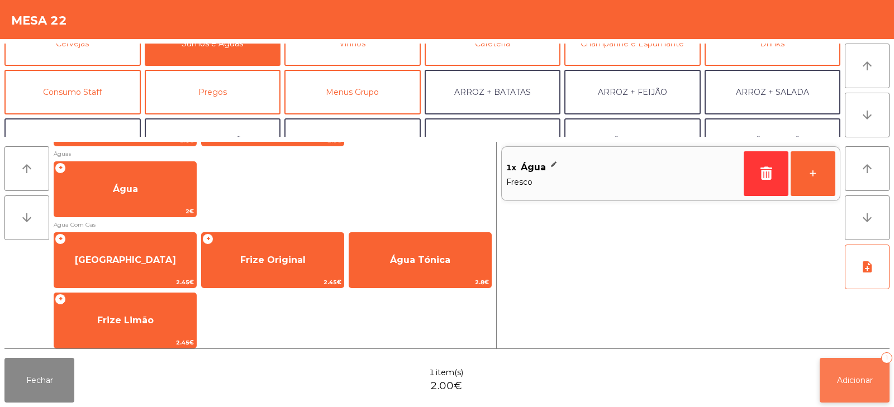
click at [845, 374] on button "Adicionar 1" at bounding box center [854, 380] width 70 height 45
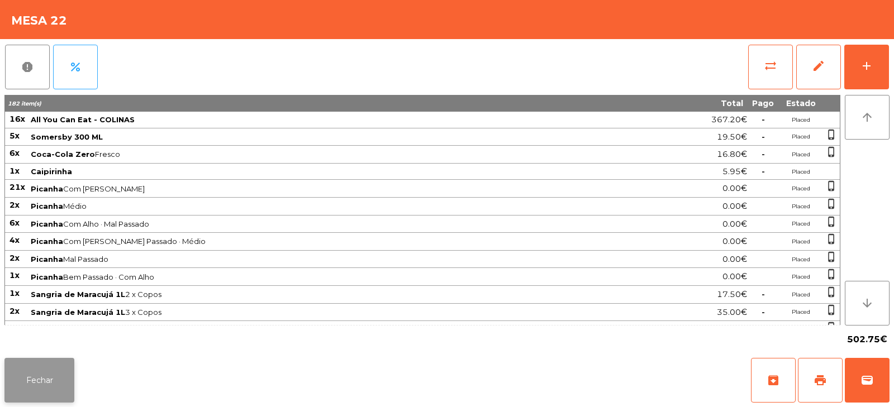
click at [36, 371] on button "Fechar" at bounding box center [39, 380] width 70 height 45
click at [33, 384] on button "Fechar" at bounding box center [39, 380] width 70 height 45
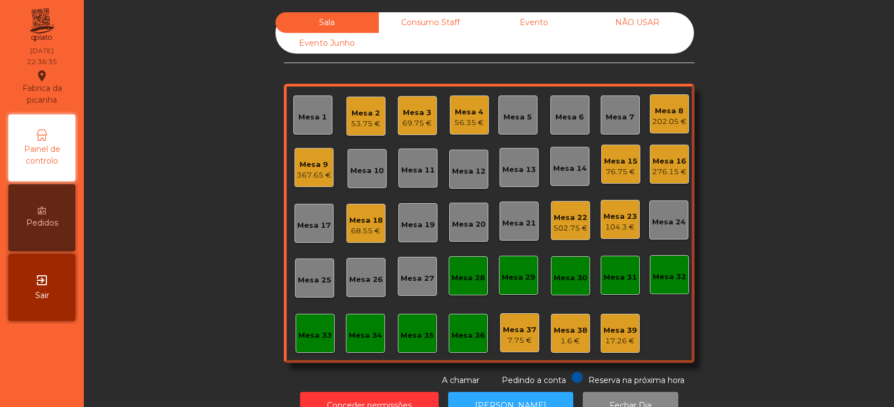
click at [572, 212] on div "Mesa 22" at bounding box center [570, 217] width 35 height 11
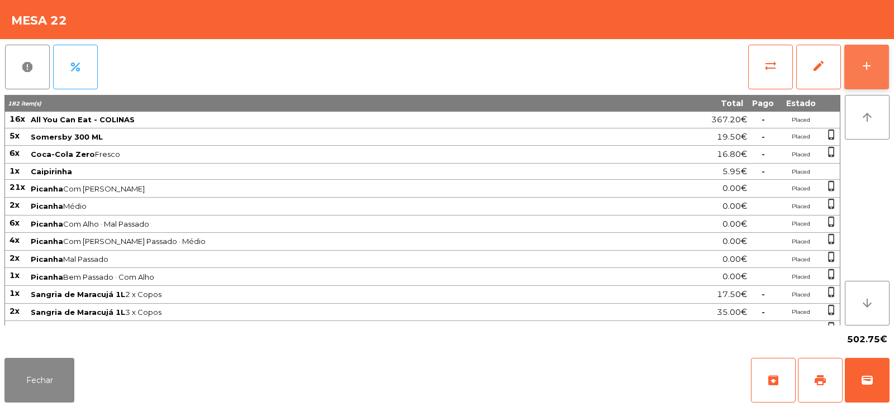
click at [861, 86] on button "add" at bounding box center [866, 67] width 45 height 45
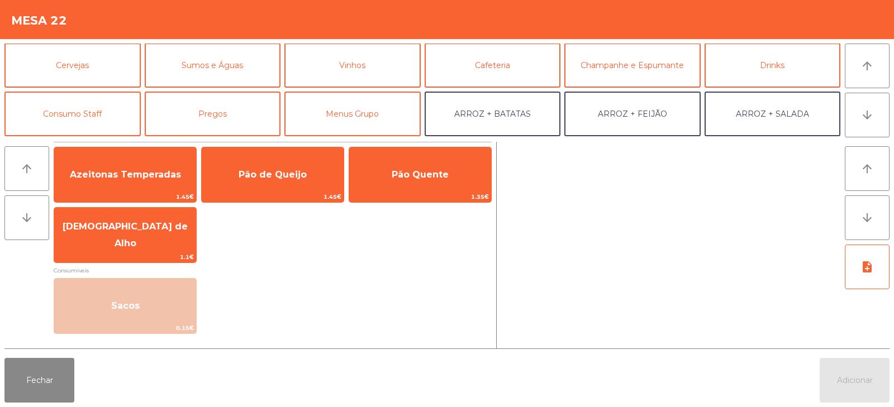
scroll to position [45, 0]
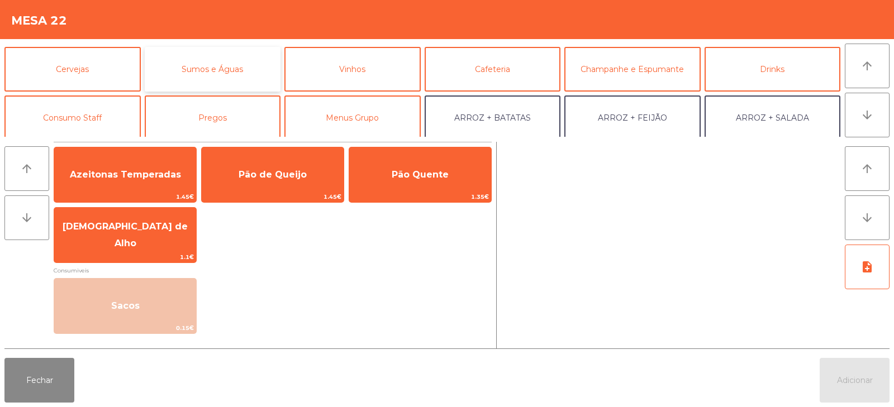
click at [221, 68] on button "Sumos e Águas" at bounding box center [213, 69] width 136 height 45
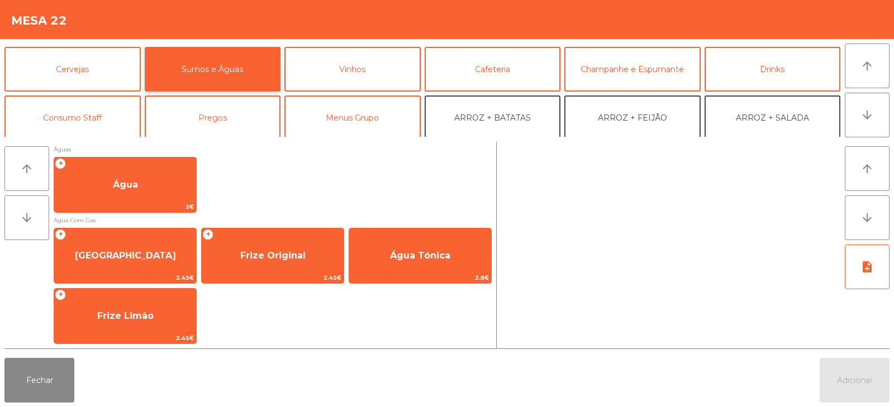
scroll to position [373, 0]
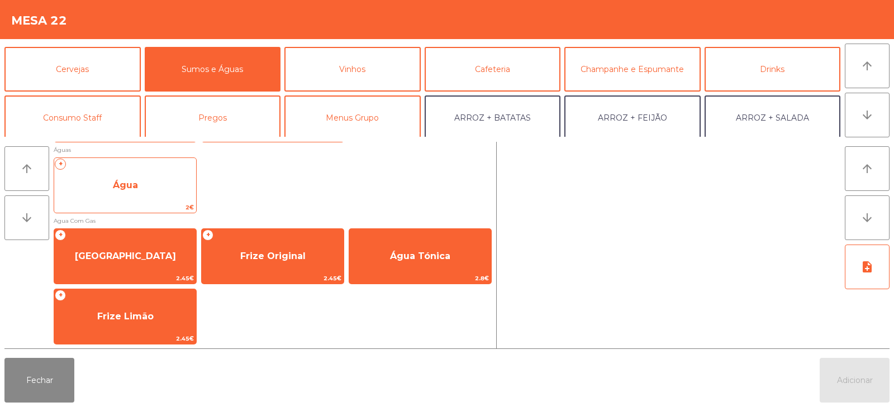
click at [164, 185] on span "Água" at bounding box center [125, 185] width 142 height 30
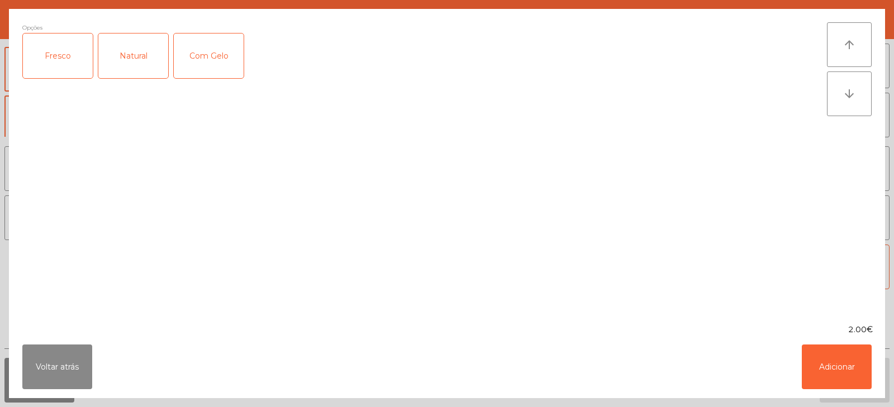
click at [64, 55] on div "Fresco" at bounding box center [58, 56] width 70 height 45
click at [846, 366] on button "Adicionar" at bounding box center [836, 367] width 70 height 45
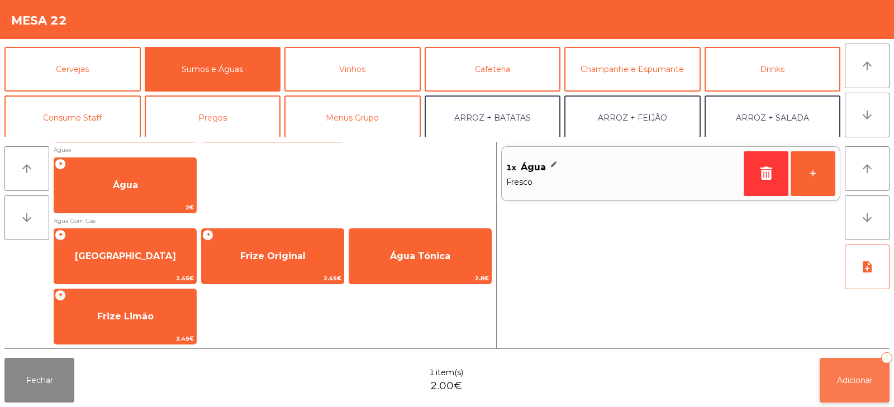
click at [858, 398] on button "Adicionar 1" at bounding box center [854, 380] width 70 height 45
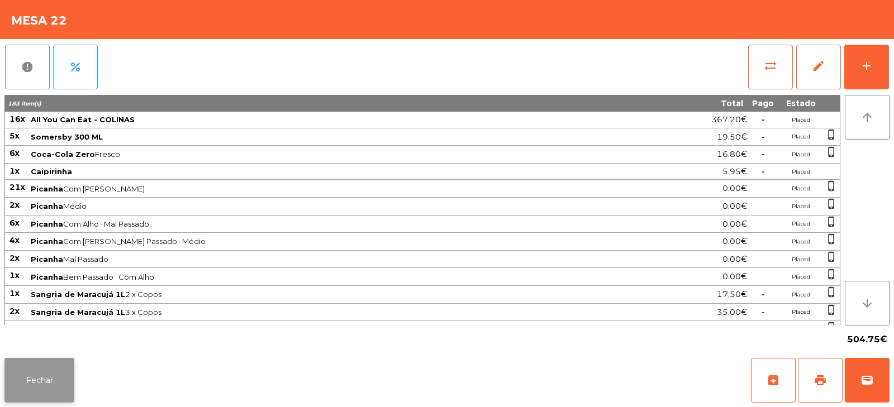
click at [28, 364] on button "Fechar" at bounding box center [39, 380] width 70 height 45
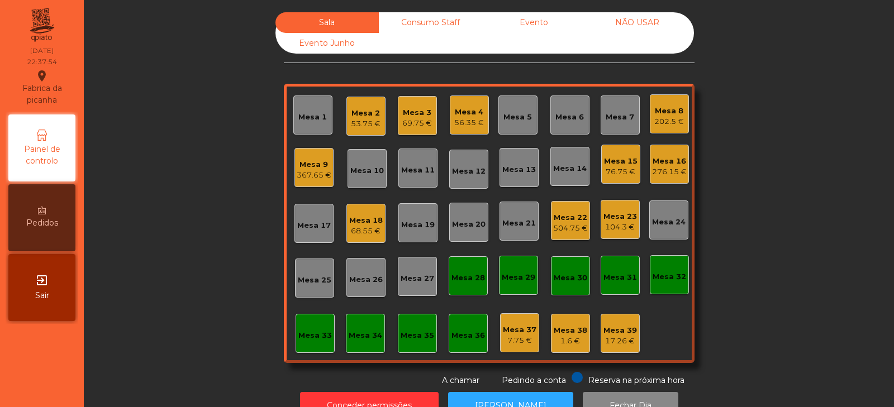
click at [354, 379] on div "Reserva na próxima hora Pedindo a conta A chamar" at bounding box center [487, 379] width 406 height 15
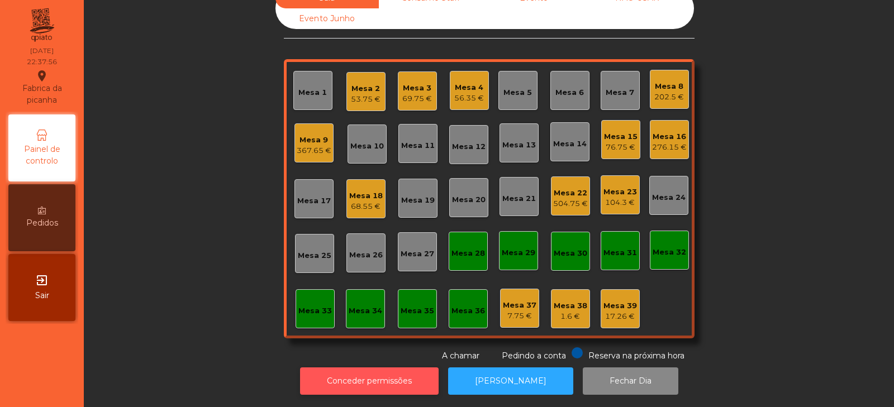
click at [381, 379] on button "Conceder permissões" at bounding box center [369, 380] width 139 height 27
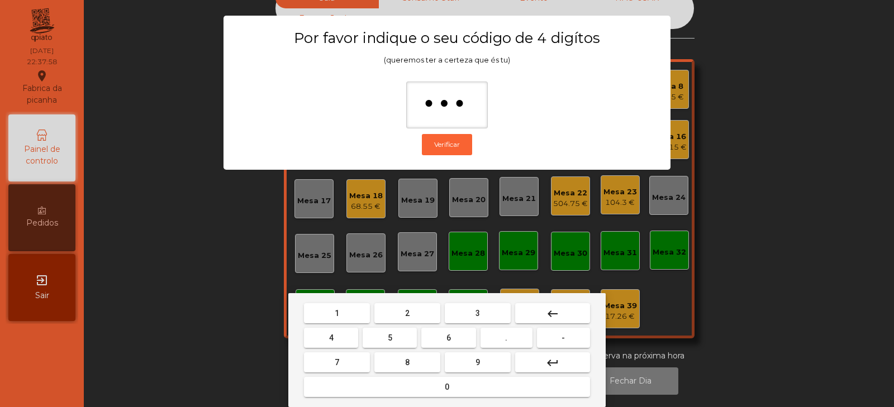
type input "****"
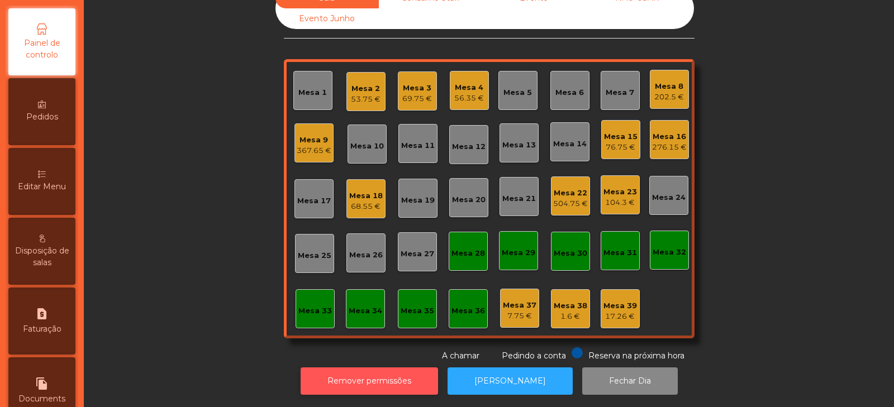
scroll to position [115, 0]
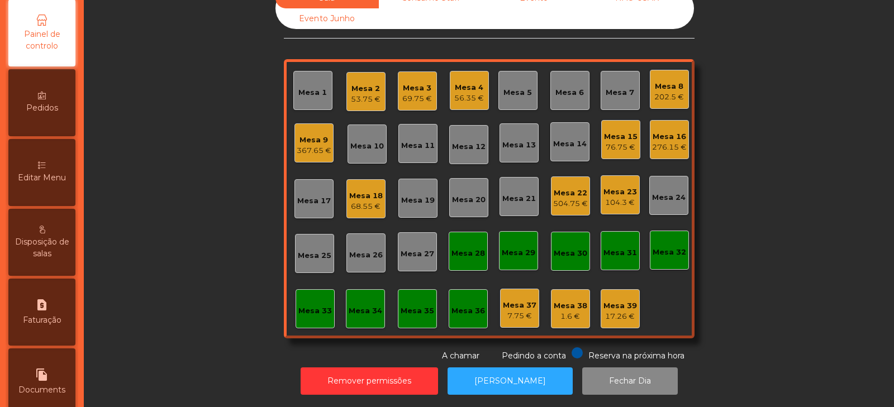
click at [56, 206] on div "Editar Menu" at bounding box center [41, 172] width 67 height 67
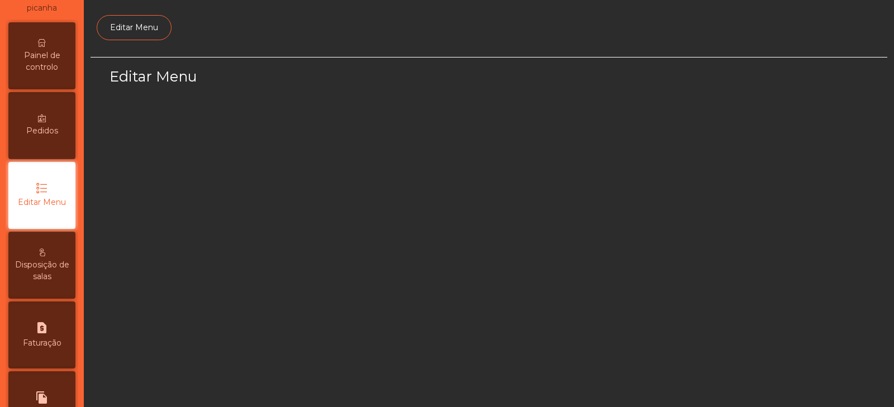
select select "*"
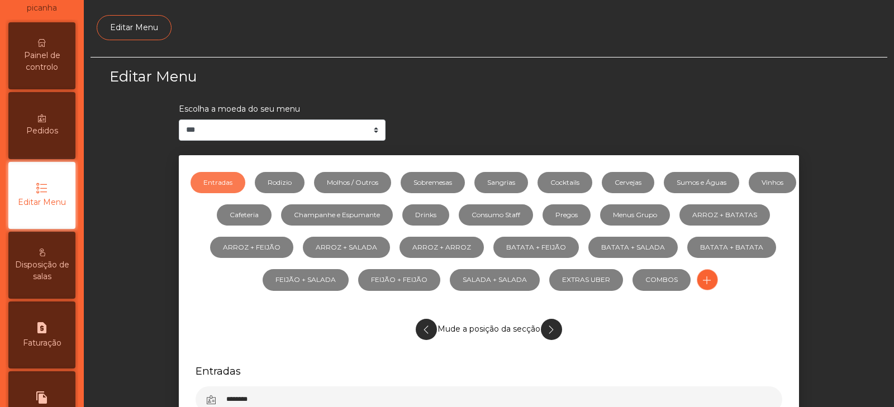
scroll to position [84, 0]
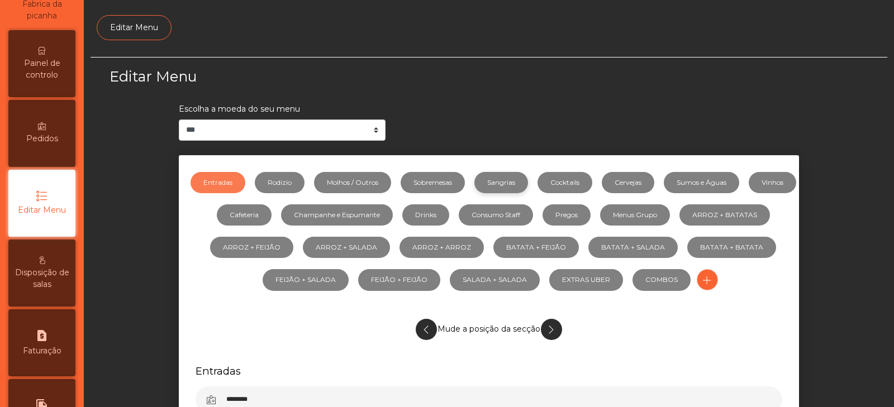
click at [519, 179] on link "Sangrias" at bounding box center [501, 182] width 54 height 21
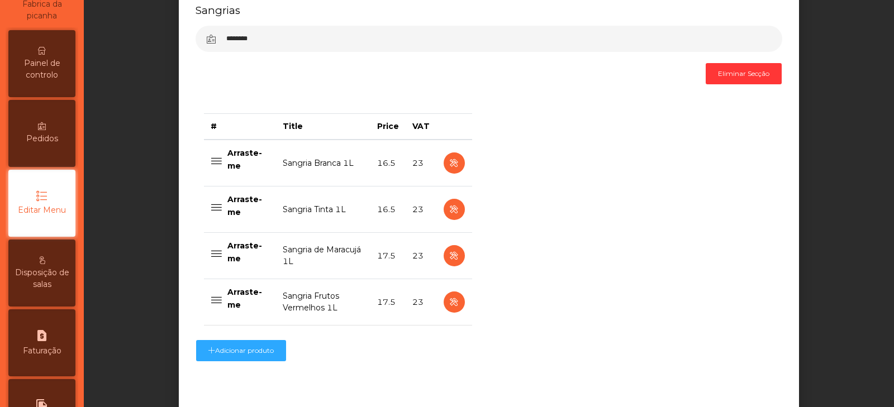
scroll to position [366, 0]
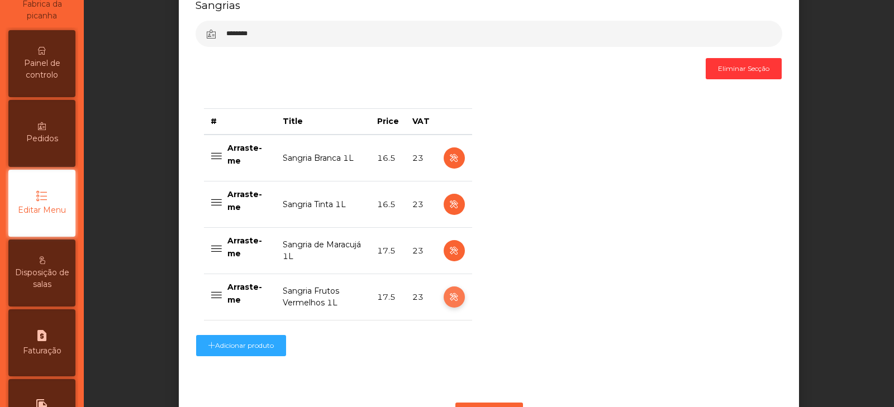
click at [450, 302] on icon "button" at bounding box center [453, 297] width 13 height 14
select select "***"
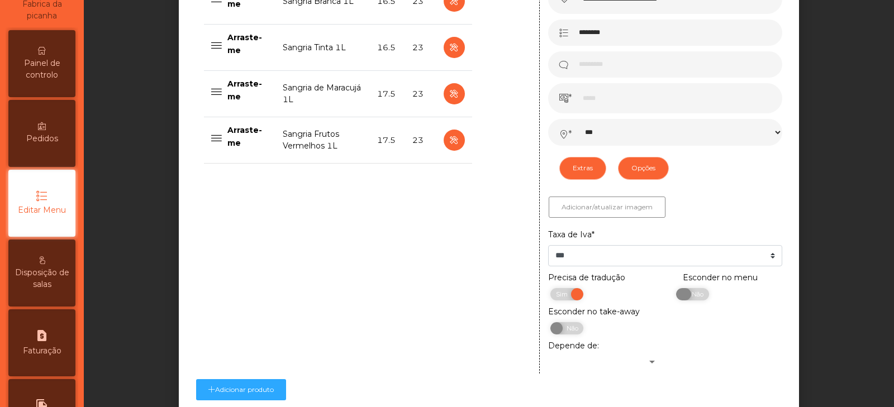
click at [685, 298] on span "Não" at bounding box center [696, 294] width 28 height 12
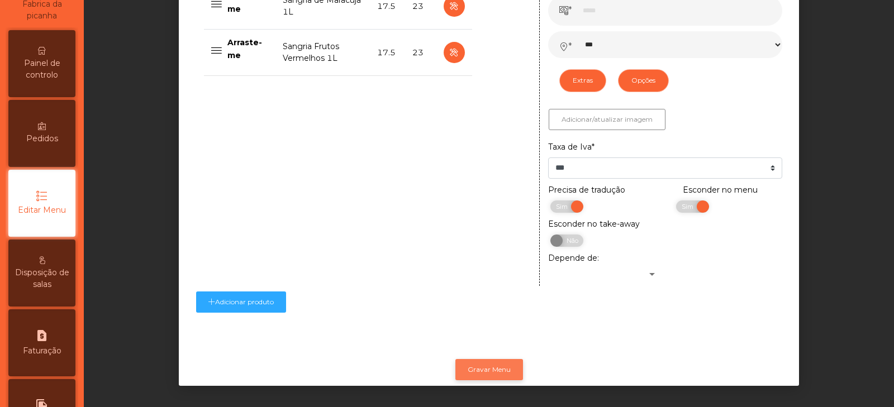
click at [489, 364] on button "Gravar Menu" at bounding box center [489, 369] width 68 height 21
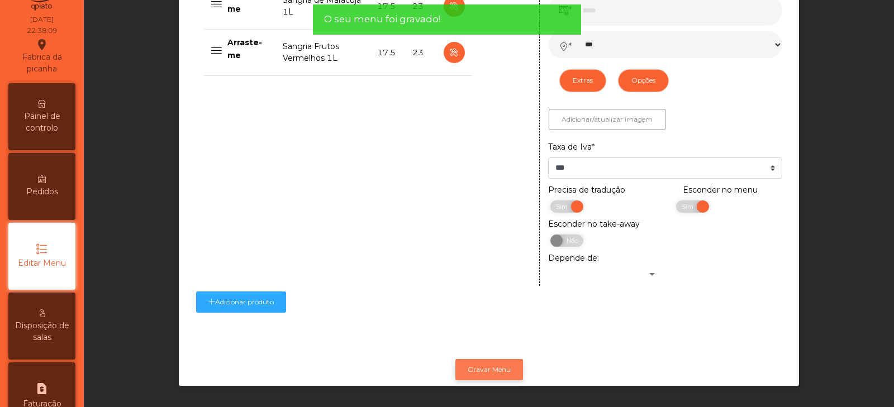
scroll to position [0, 0]
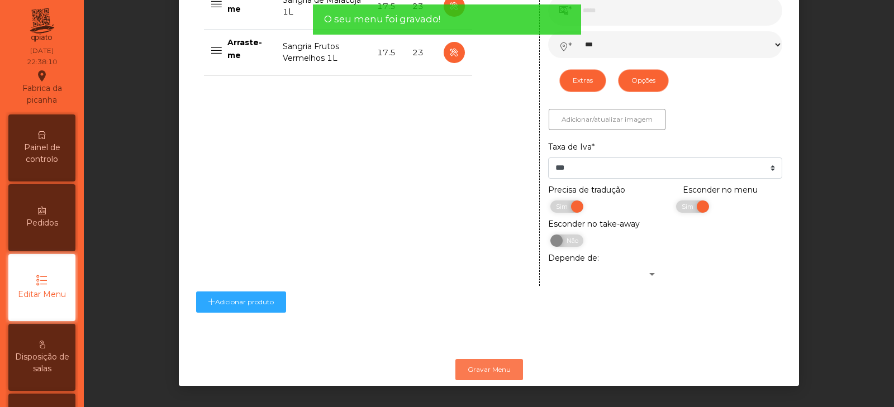
click at [71, 175] on div "Painel de controlo" at bounding box center [41, 147] width 67 height 67
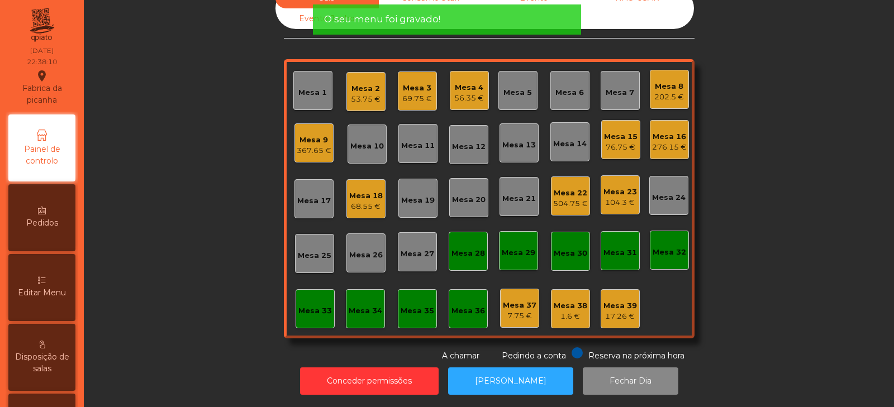
scroll to position [33, 0]
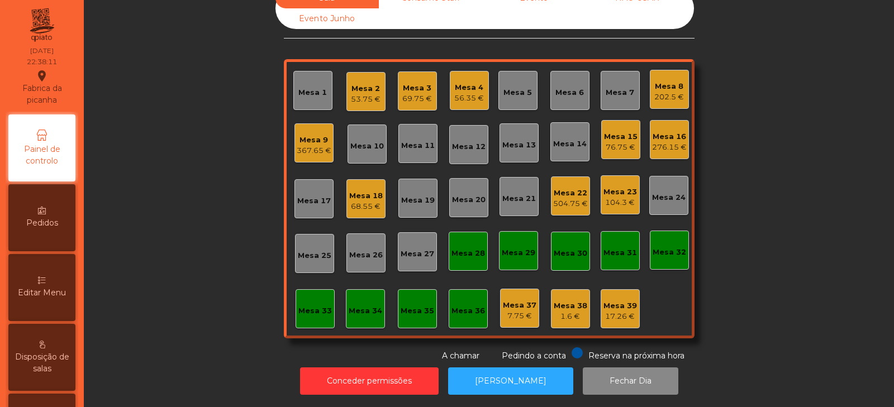
click at [564, 188] on div "Mesa 22" at bounding box center [570, 193] width 35 height 11
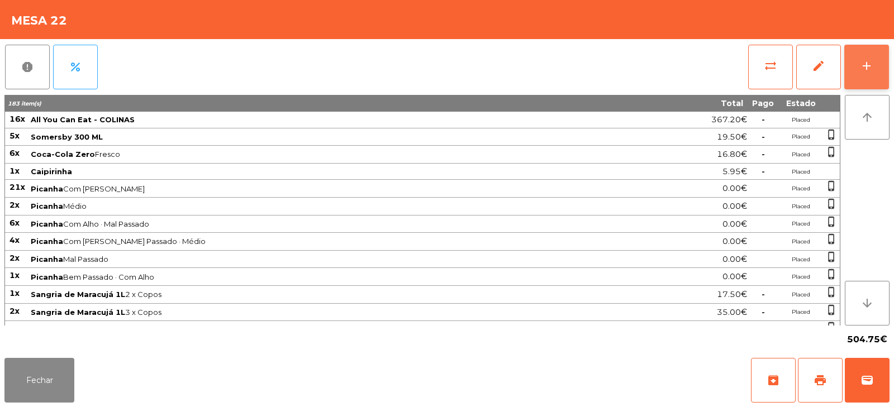
click at [873, 55] on button "add" at bounding box center [866, 67] width 45 height 45
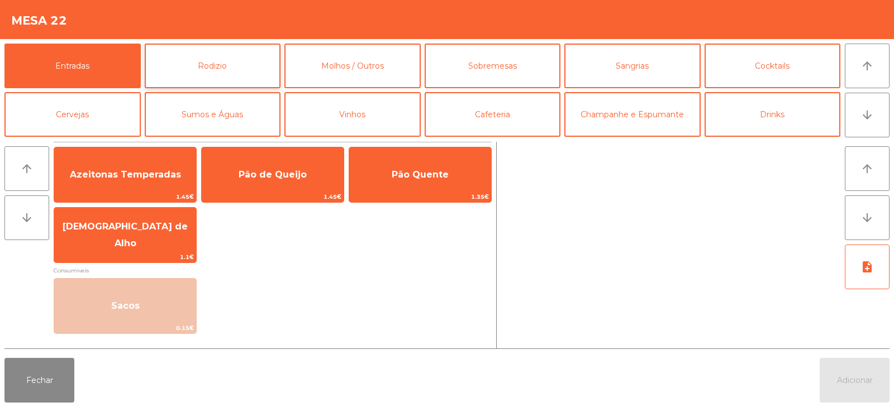
click at [242, 72] on button "Rodizio" at bounding box center [213, 66] width 136 height 45
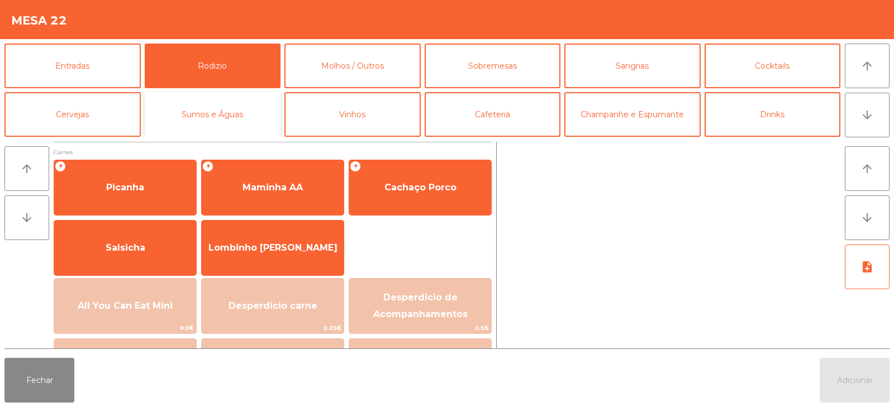
click at [243, 109] on button "Sumos e Águas" at bounding box center [213, 114] width 136 height 45
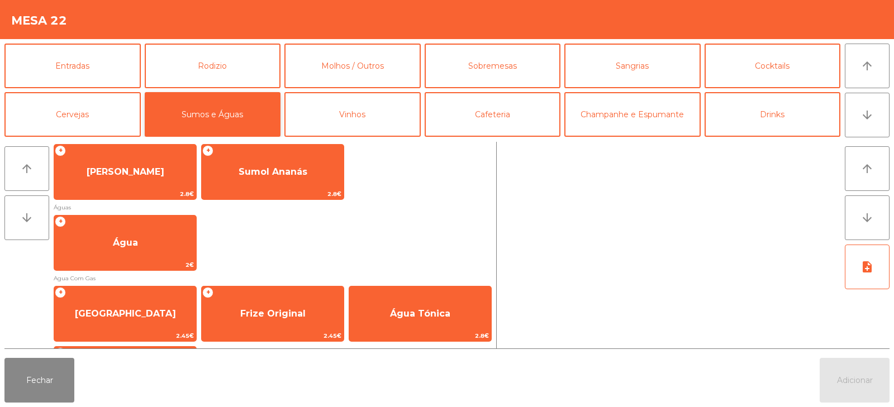
scroll to position [311, 0]
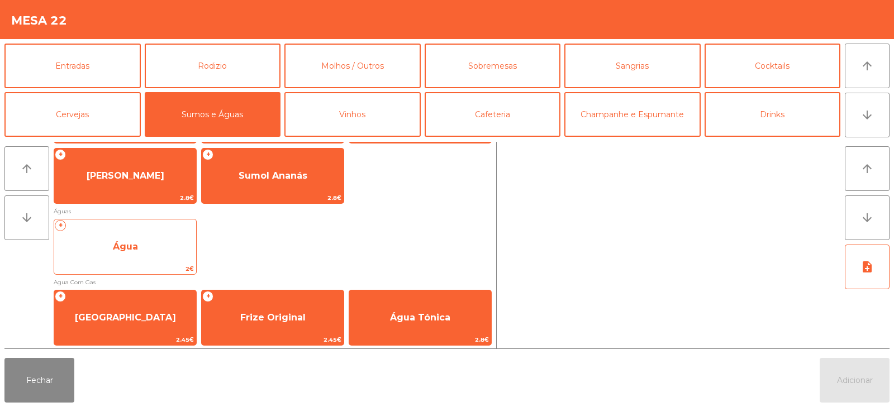
click at [175, 240] on span "Água" at bounding box center [125, 247] width 142 height 30
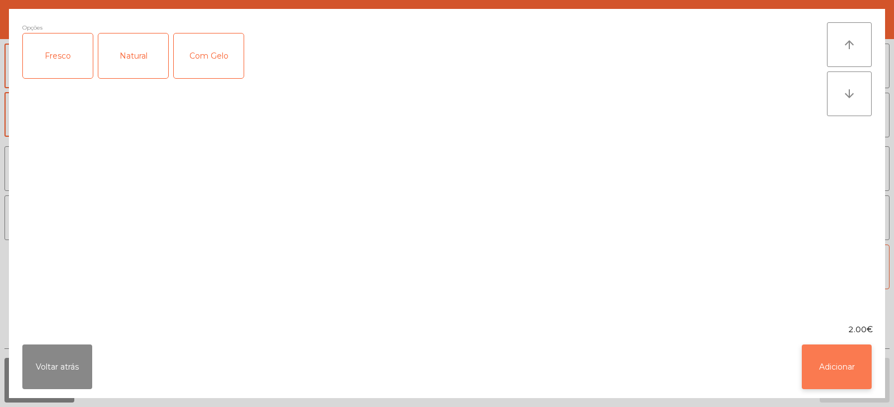
click at [804, 377] on button "Adicionar" at bounding box center [836, 367] width 70 height 45
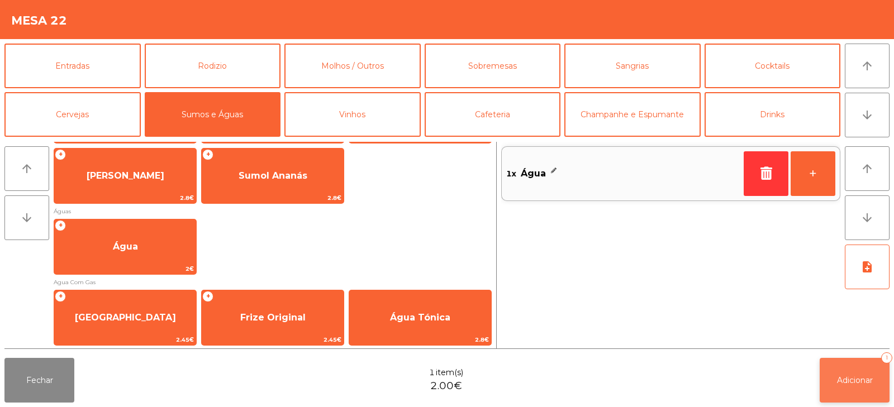
click at [821, 371] on button "Adicionar 1" at bounding box center [854, 380] width 70 height 45
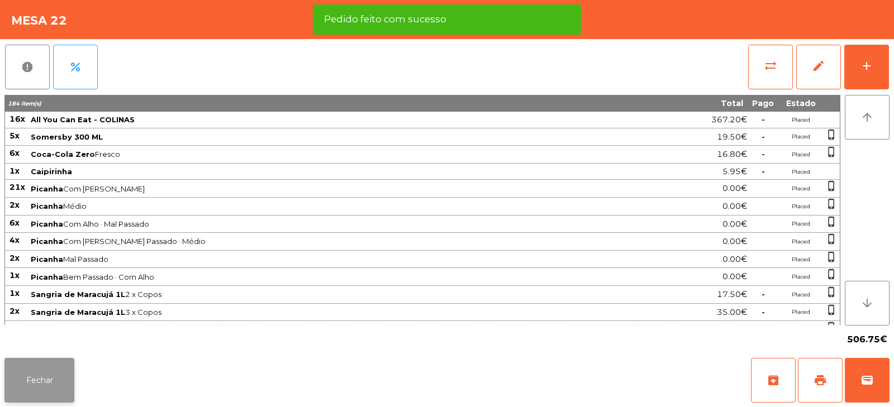
click at [40, 364] on button "Fechar" at bounding box center [39, 380] width 70 height 45
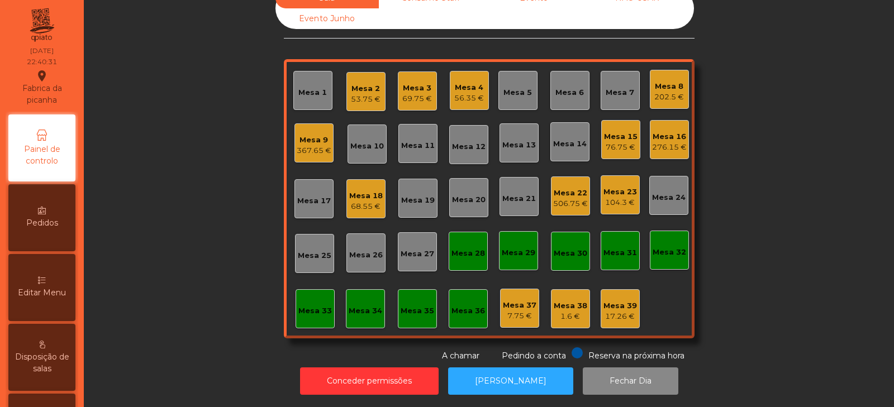
click at [56, 258] on div "Editar Menu" at bounding box center [41, 287] width 67 height 67
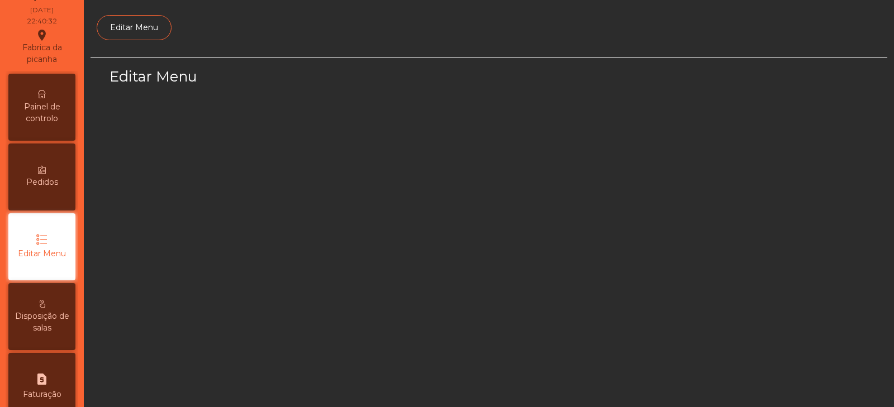
click at [49, 311] on span "Disposição de salas" at bounding box center [41, 322] width 61 height 23
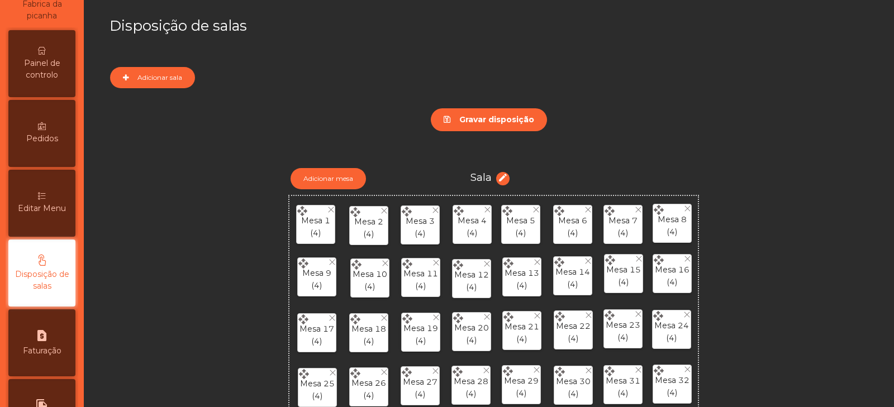
scroll to position [154, 0]
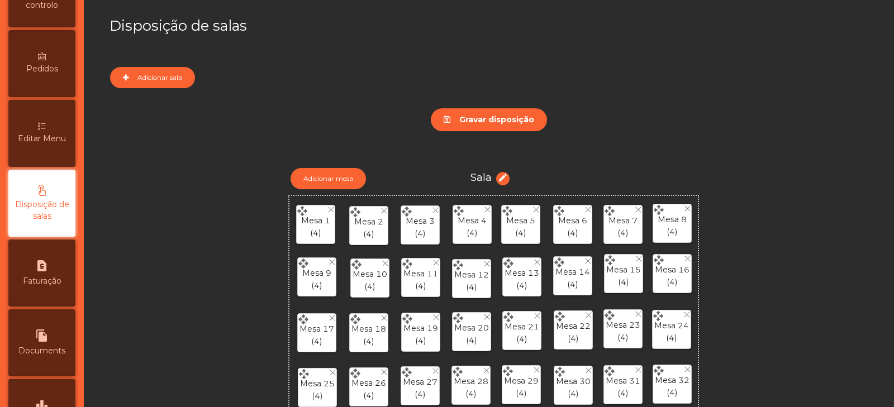
click at [51, 137] on span "Editar Menu" at bounding box center [42, 139] width 48 height 12
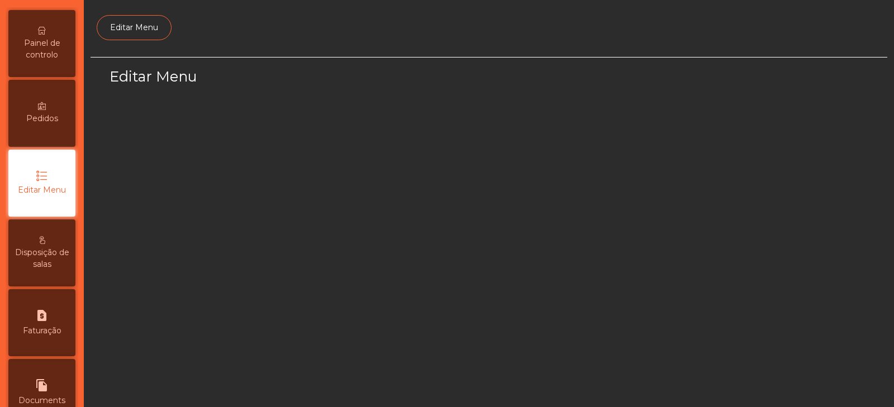
scroll to position [84, 0]
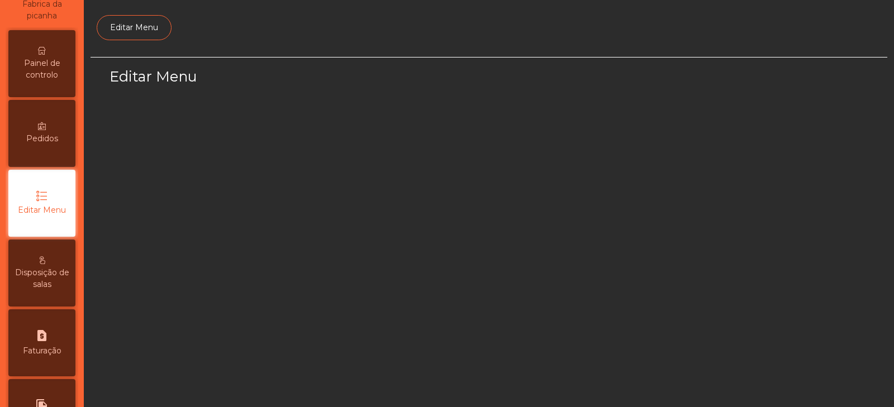
select select "*"
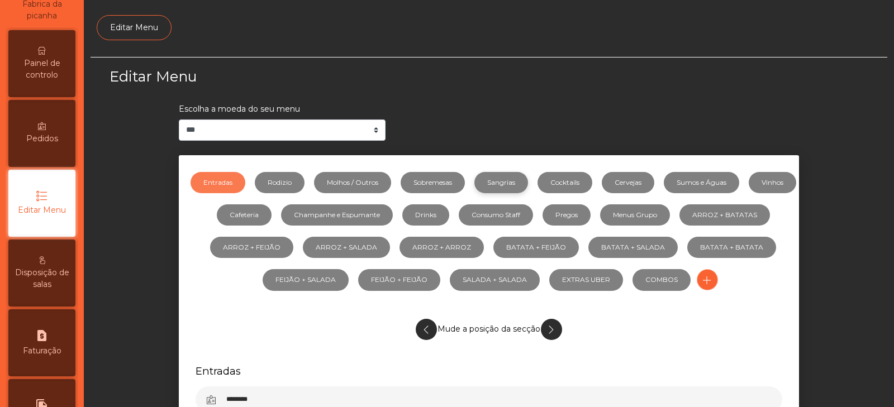
click at [521, 172] on link "Sangrias" at bounding box center [501, 182] width 54 height 21
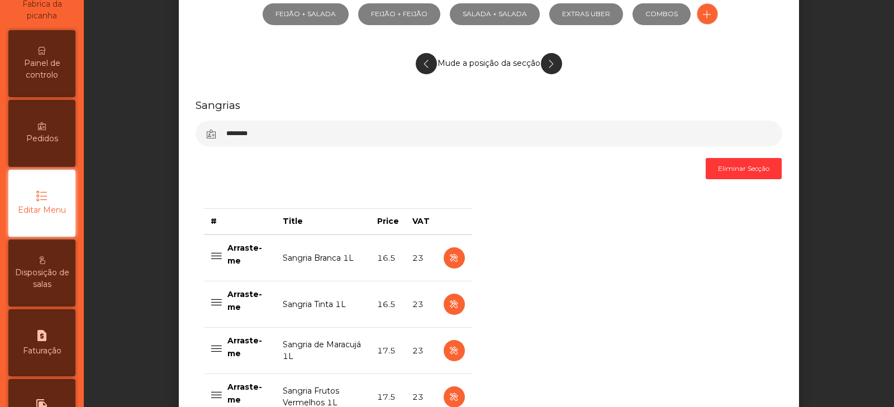
scroll to position [419, 0]
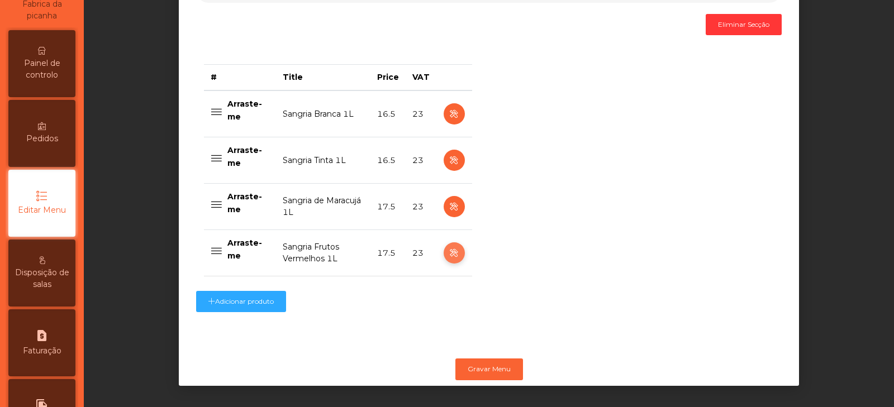
click at [450, 246] on icon "button" at bounding box center [453, 253] width 13 height 14
select select "***"
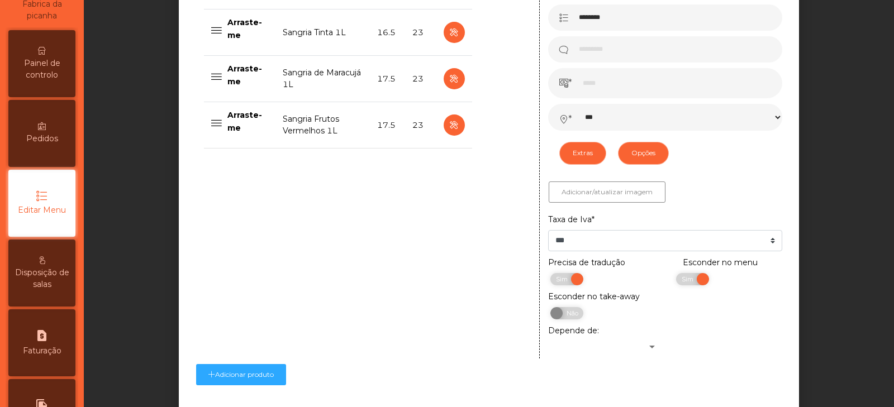
click at [52, 73] on span "Painel de controlo" at bounding box center [41, 69] width 61 height 23
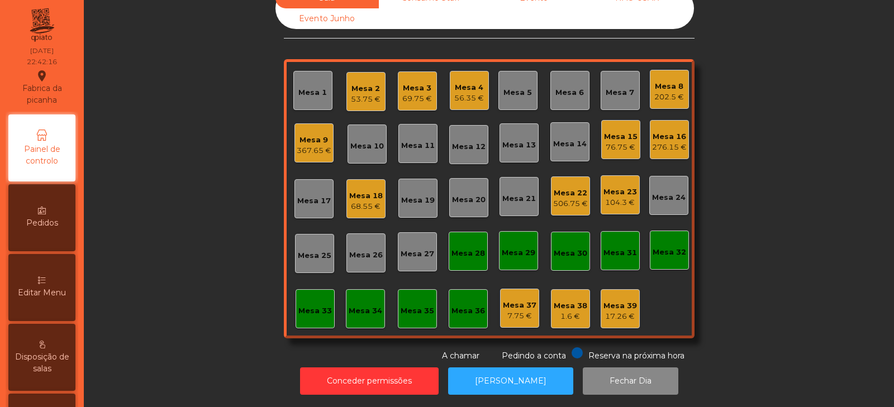
click at [364, 72] on div "Mesa 2 53.75 €" at bounding box center [365, 91] width 39 height 39
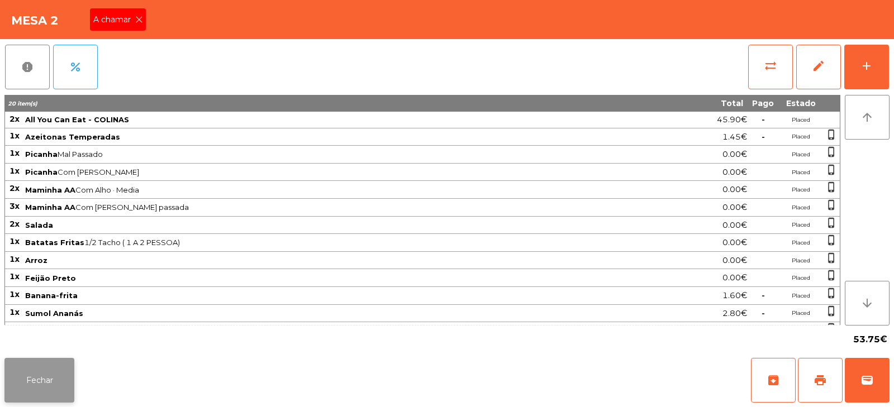
click at [47, 390] on button "Fechar" at bounding box center [39, 380] width 70 height 45
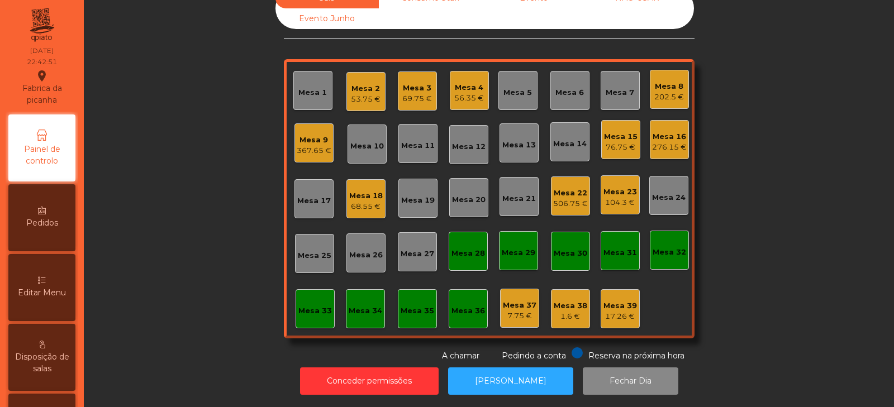
click at [368, 94] on div "53.75 €" at bounding box center [366, 99] width 30 height 11
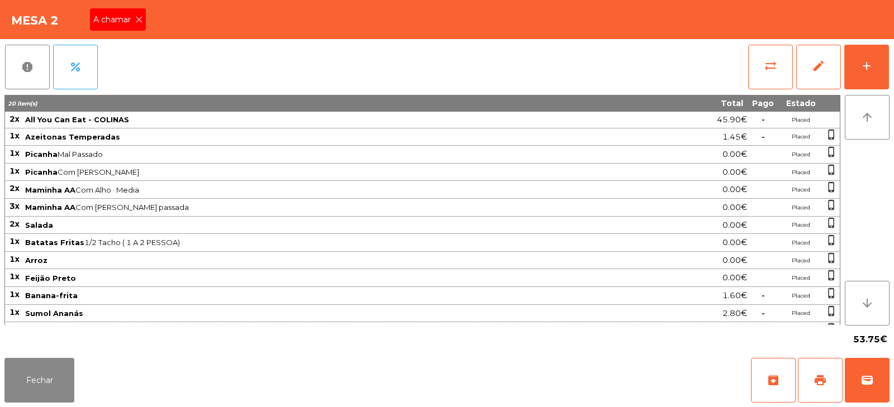
click at [140, 20] on icon at bounding box center [139, 20] width 8 height 8
click at [46, 381] on button "Fechar" at bounding box center [39, 380] width 70 height 45
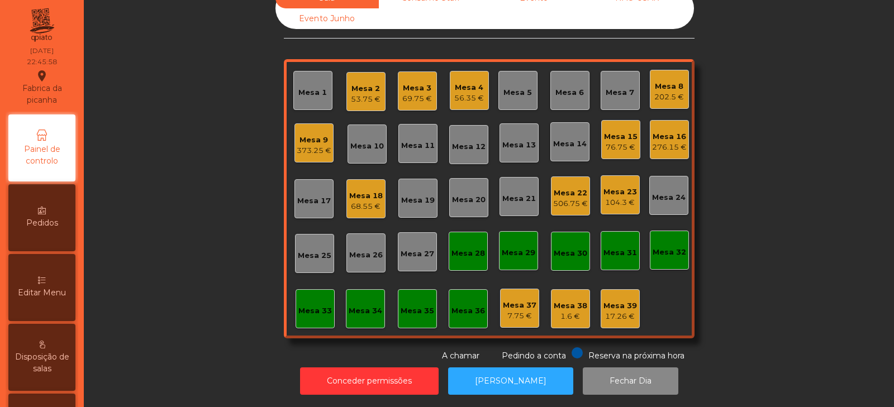
click at [791, 205] on div "Sala Consumo Staff Evento NÃO USAR Evento Junho Mesa 1 Mesa 2 53.75 € Mesa 3 69…" at bounding box center [489, 175] width 780 height 374
click at [202, 185] on div "Sala Consumo Staff Evento NÃO USAR Evento Junho Mesa 1 Mesa 2 53.75 € Mesa 3 69…" at bounding box center [489, 175] width 780 height 374
click at [128, 179] on div "Sala Consumo Staff Evento NÃO USAR Evento Junho Mesa 1 Mesa 2 53.75 € Mesa 3 69…" at bounding box center [489, 175] width 780 height 374
click at [615, 182] on div "Mesa 23 104.3 €" at bounding box center [620, 195] width 34 height 26
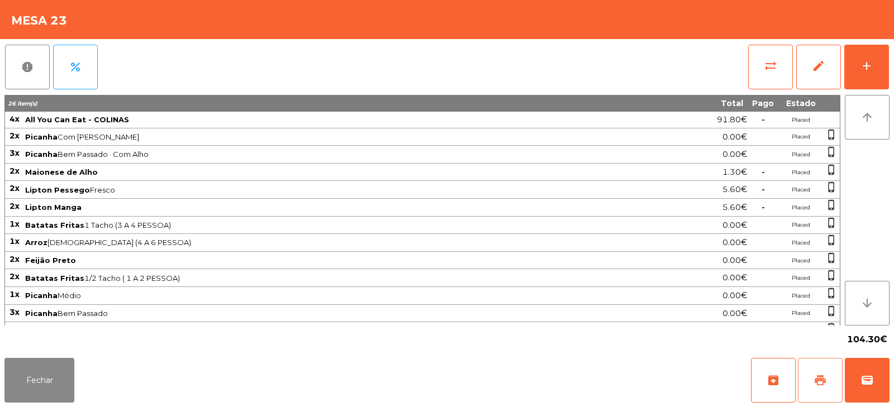
click at [812, 383] on button "print" at bounding box center [820, 380] width 45 height 45
click at [860, 370] on button "wallet" at bounding box center [866, 380] width 45 height 45
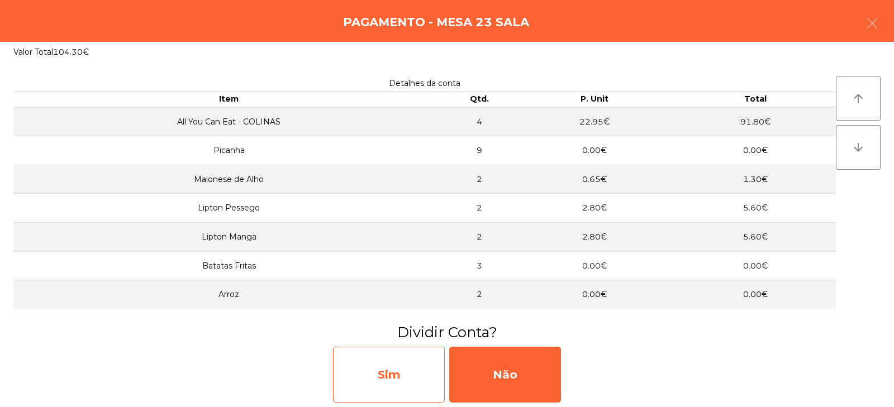
click at [375, 376] on div "Sim" at bounding box center [389, 375] width 112 height 56
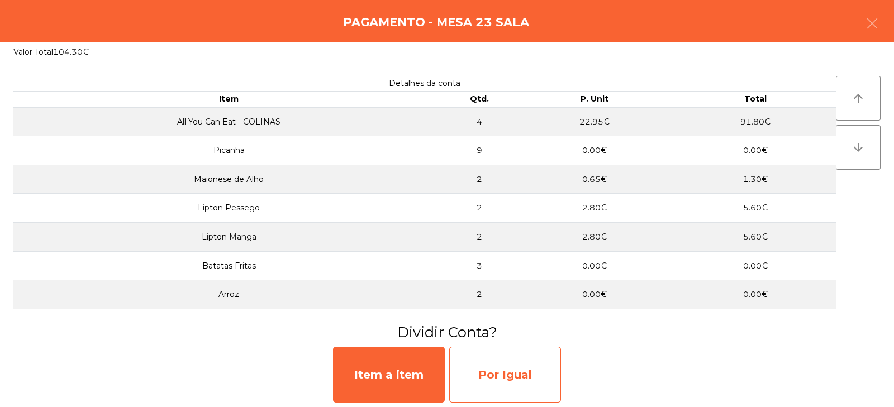
click at [502, 378] on div "Por Igual" at bounding box center [505, 375] width 112 height 56
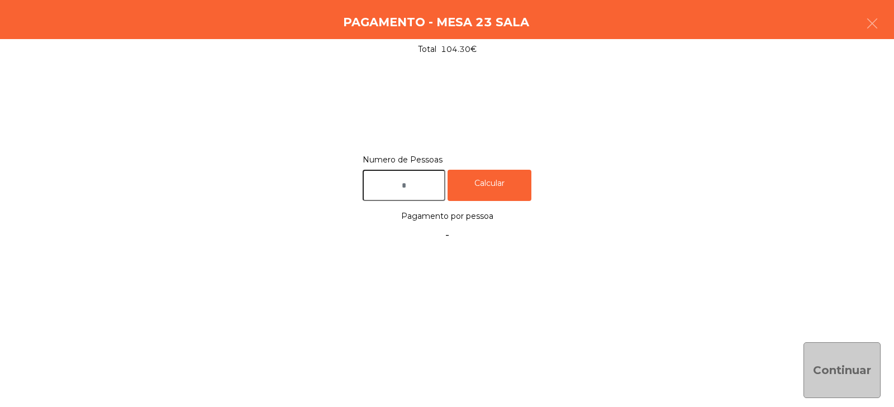
click at [428, 185] on input "text" at bounding box center [403, 186] width 83 height 32
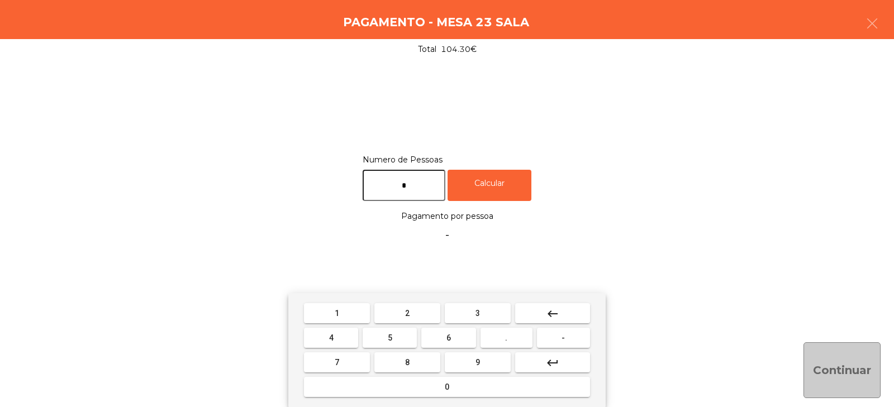
type input "*"
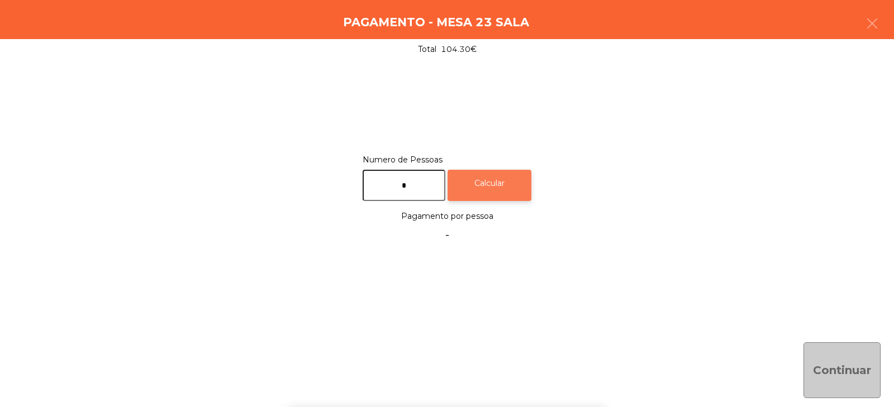
click at [504, 188] on div "Calcular" at bounding box center [489, 186] width 84 height 32
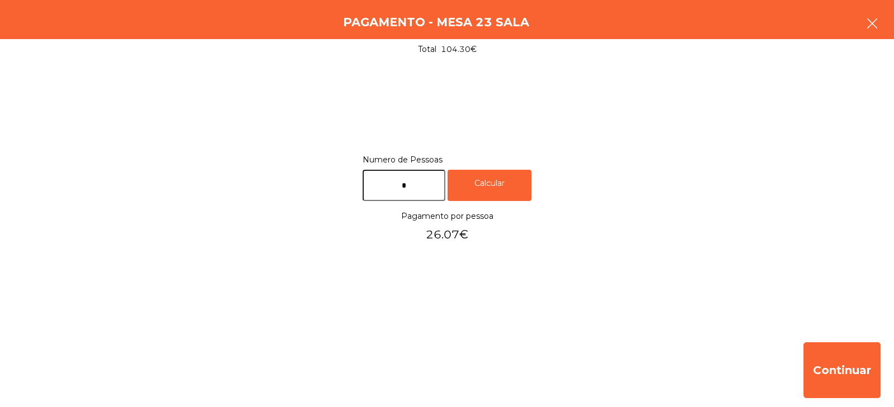
click at [867, 22] on icon "button" at bounding box center [871, 23] width 13 height 13
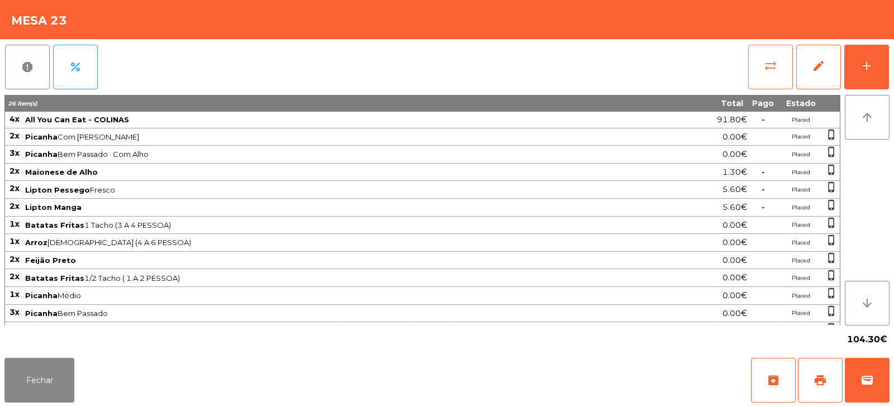
click at [767, 74] on button "sync_alt" at bounding box center [770, 67] width 45 height 45
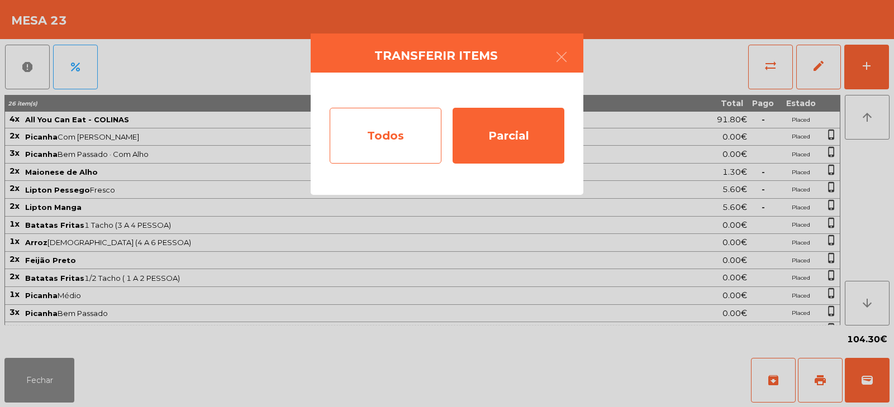
click at [372, 132] on div "Todos" at bounding box center [386, 136] width 112 height 56
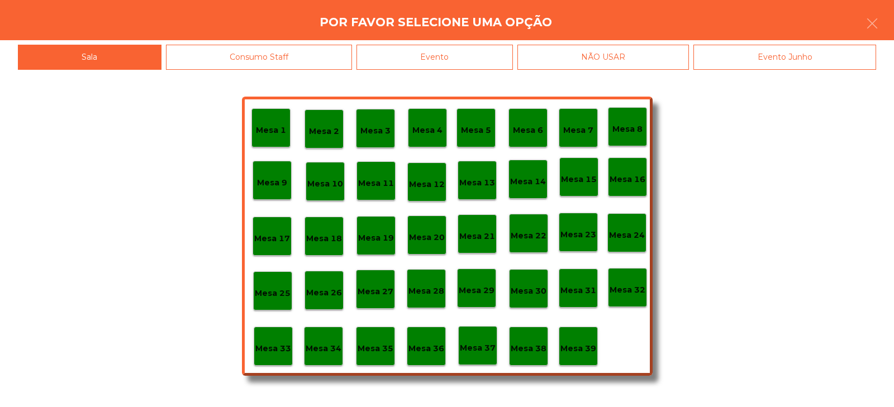
click at [445, 46] on div "Evento" at bounding box center [434, 57] width 156 height 25
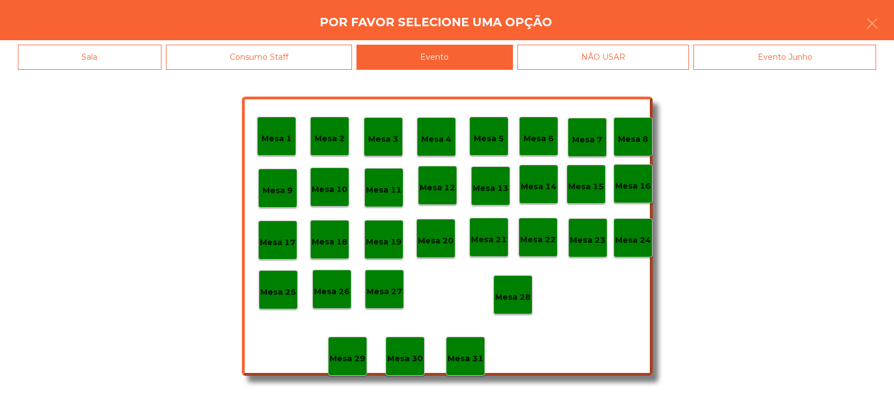
click at [503, 299] on p "Mesa 28" at bounding box center [513, 297] width 36 height 13
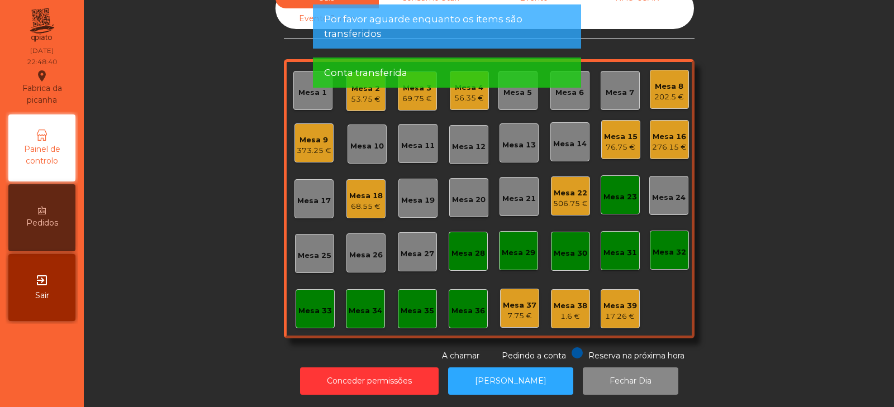
click at [626, 178] on div "Mesa 23" at bounding box center [619, 194] width 39 height 39
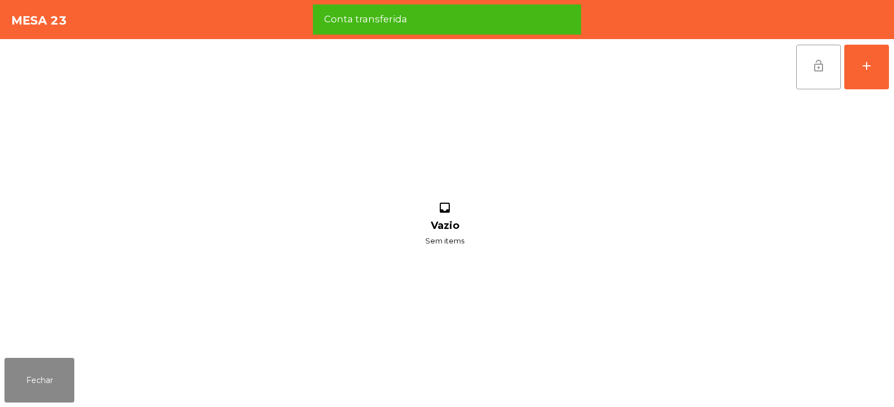
click at [805, 60] on button "lock_open" at bounding box center [818, 67] width 45 height 45
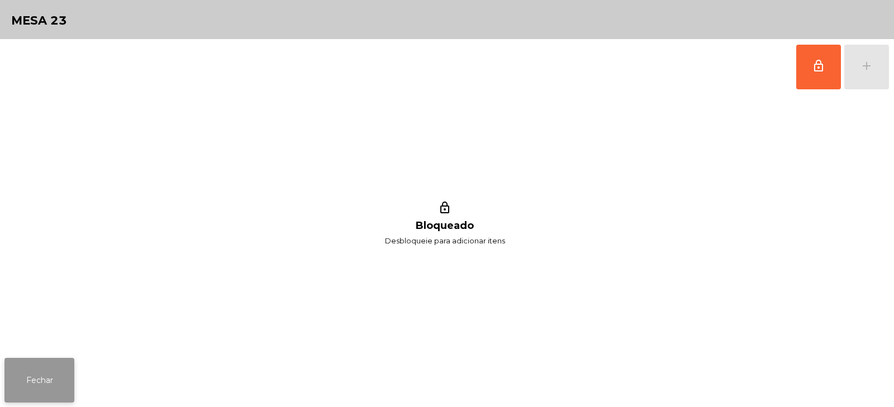
click at [52, 371] on button "Fechar" at bounding box center [39, 380] width 70 height 45
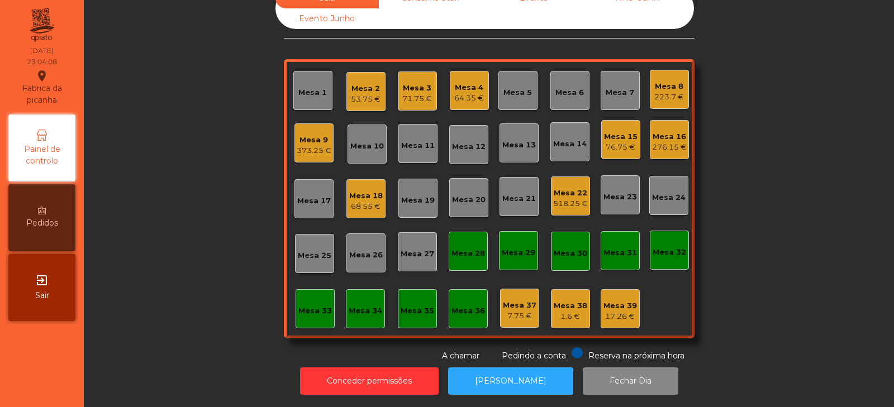
click at [663, 142] on div "276.15 €" at bounding box center [669, 147] width 35 height 11
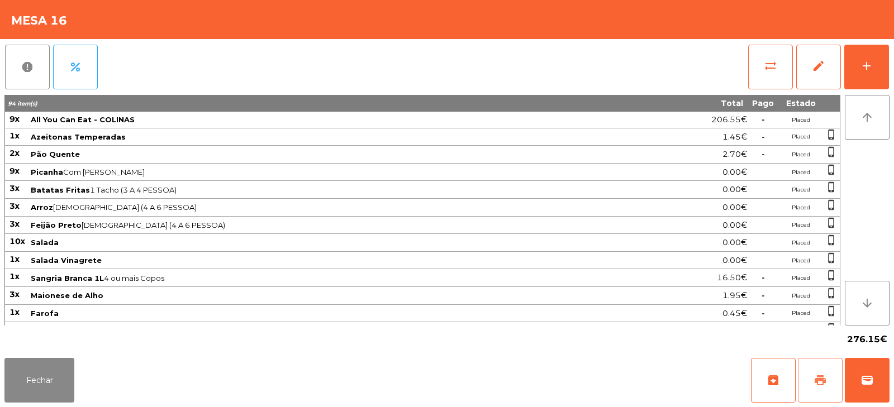
click at [823, 383] on span "print" at bounding box center [819, 380] width 13 height 13
click at [35, 367] on button "Fechar" at bounding box center [39, 380] width 70 height 45
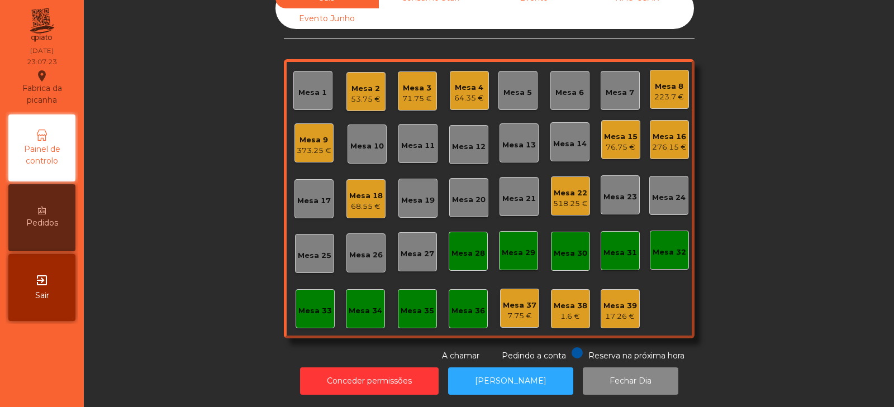
click at [766, 85] on div "Sala Consumo Staff Evento NÃO USAR Evento Junho Mesa 1 Mesa 2 53.75 € Mesa 3 71…" at bounding box center [489, 175] width 780 height 374
click at [464, 97] on div "Mesa 4 64.35 €" at bounding box center [469, 90] width 39 height 39
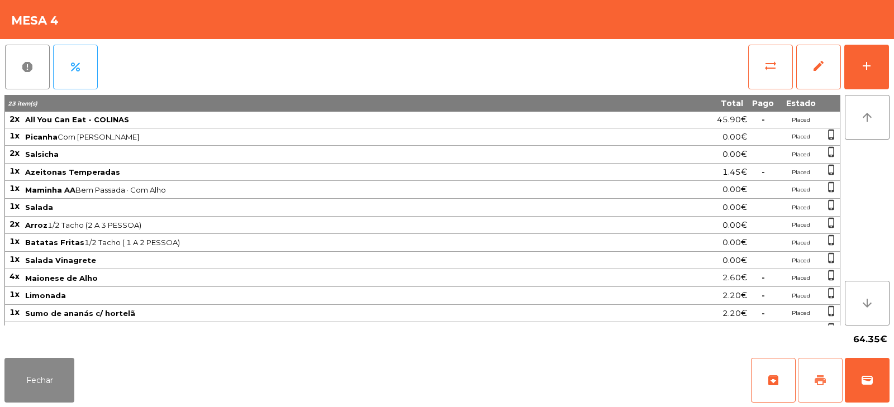
click at [815, 377] on span "print" at bounding box center [819, 380] width 13 height 13
click at [767, 66] on span "sync_alt" at bounding box center [769, 65] width 13 height 13
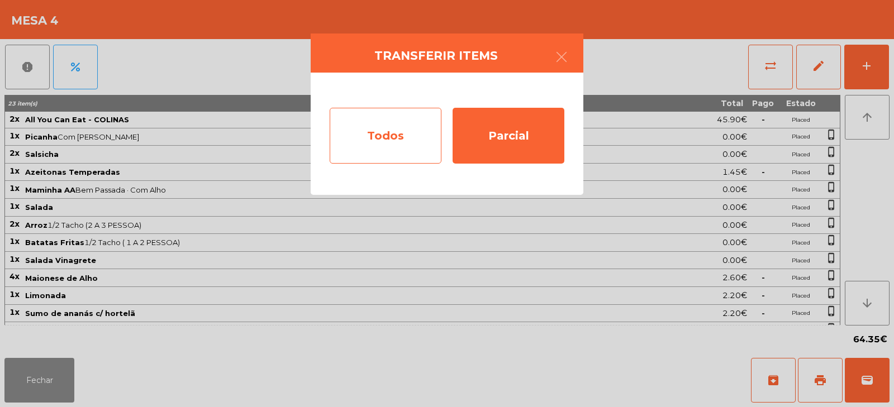
click at [394, 141] on div "Todos" at bounding box center [386, 136] width 112 height 56
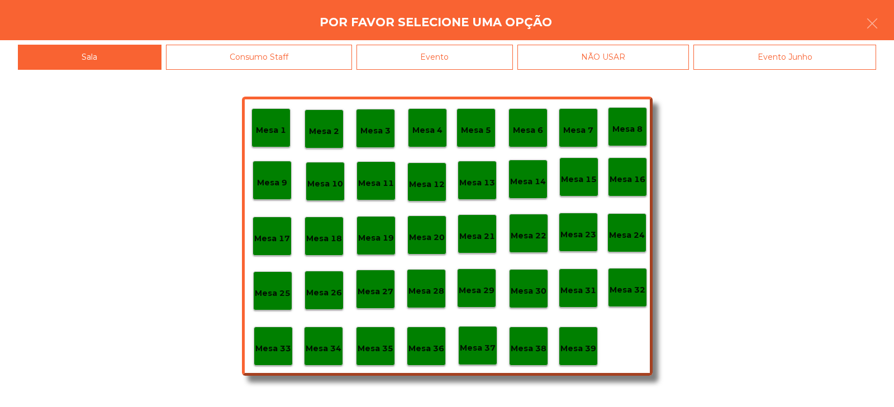
click at [457, 53] on div "Evento" at bounding box center [434, 57] width 156 height 25
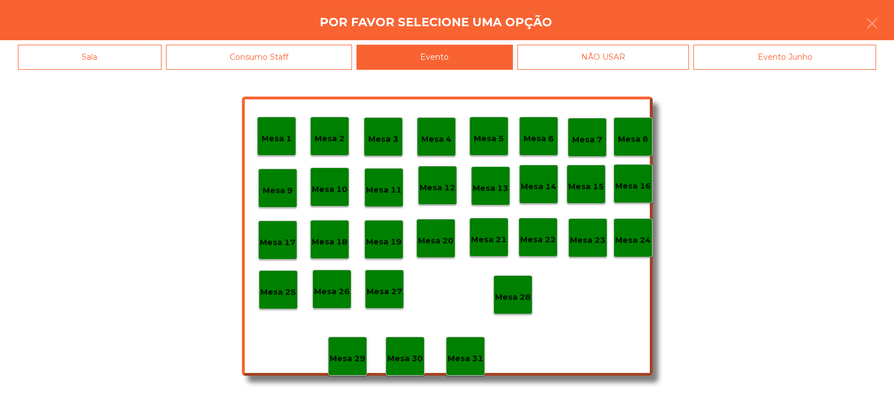
click at [513, 290] on div "Mesa 28" at bounding box center [513, 295] width 36 height 17
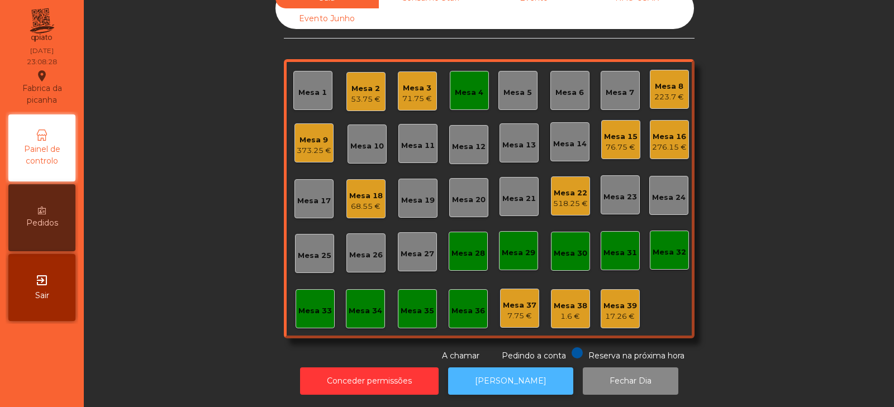
click at [510, 371] on button "[PERSON_NAME]" at bounding box center [510, 380] width 125 height 27
click at [464, 83] on div "Mesa 4" at bounding box center [469, 91] width 28 height 16
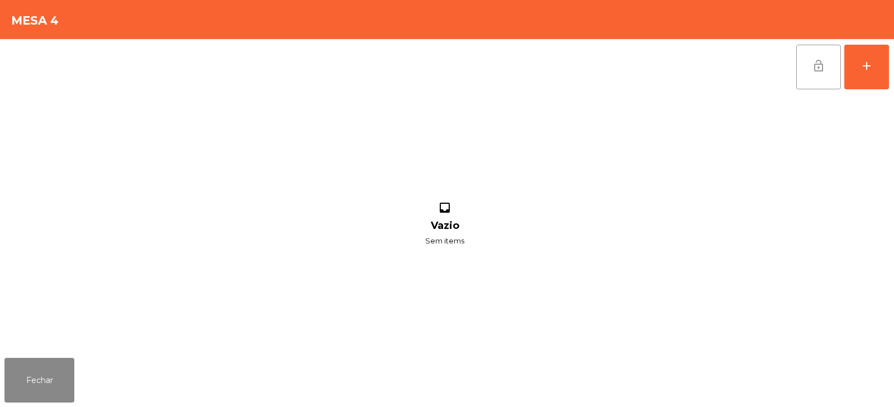
click at [815, 60] on span "lock_open" at bounding box center [817, 65] width 13 height 13
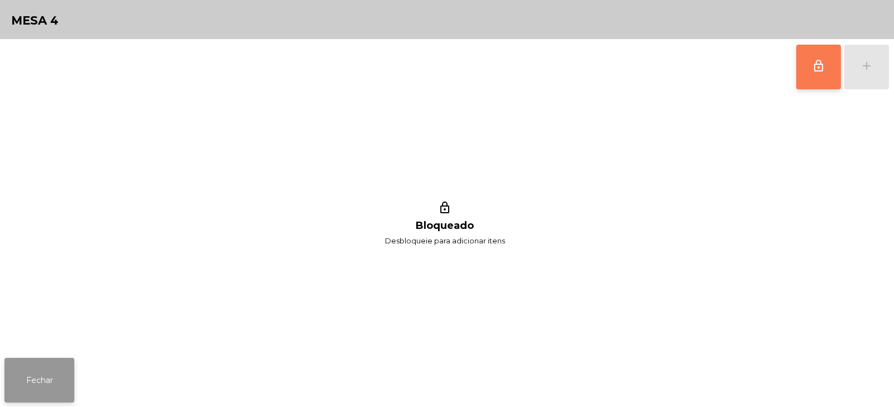
click at [27, 370] on button "Fechar" at bounding box center [39, 380] width 70 height 45
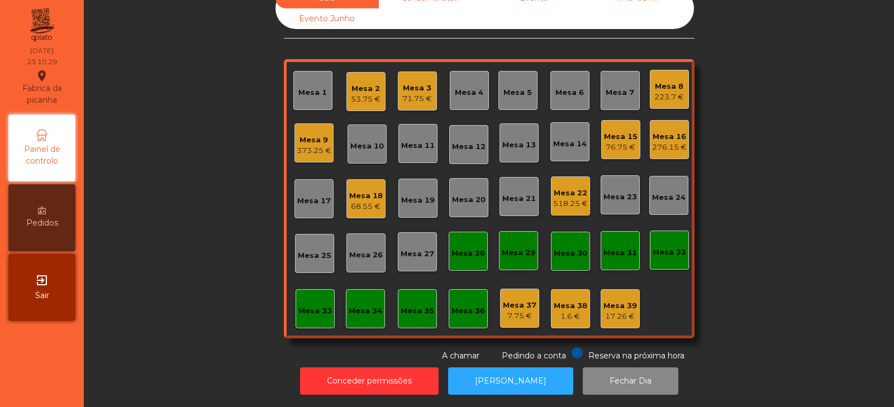
click at [366, 201] on div "68.55 €" at bounding box center [366, 206] width 34 height 11
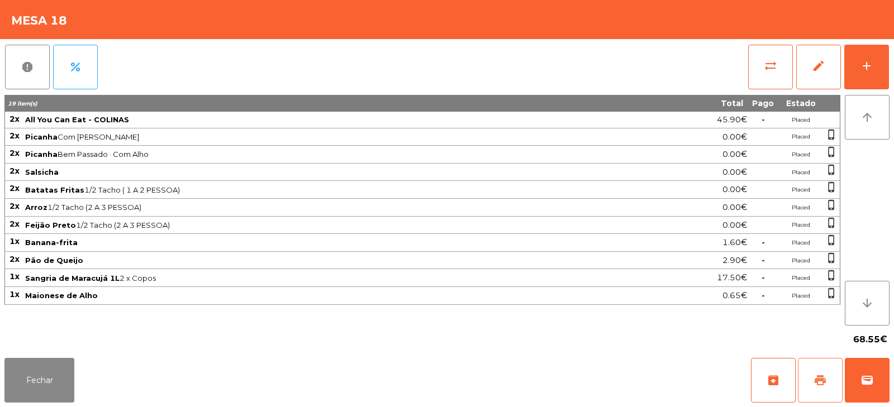
click at [818, 379] on span "print" at bounding box center [819, 380] width 13 height 13
click at [37, 385] on button "Fechar" at bounding box center [39, 380] width 70 height 45
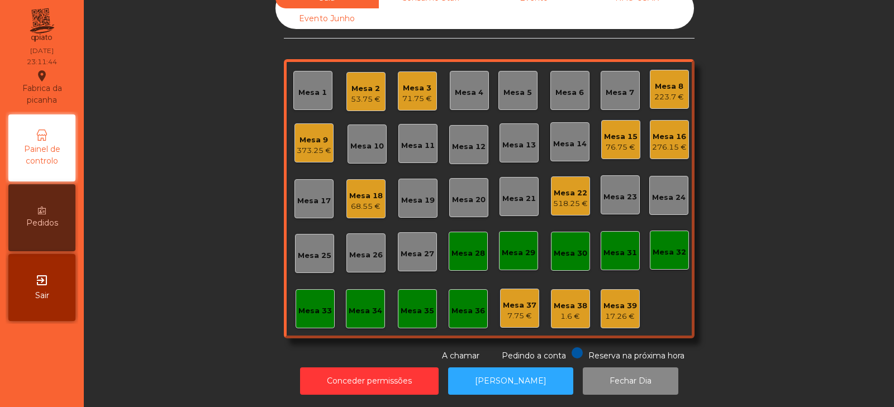
click at [652, 142] on div "276.15 €" at bounding box center [669, 147] width 35 height 11
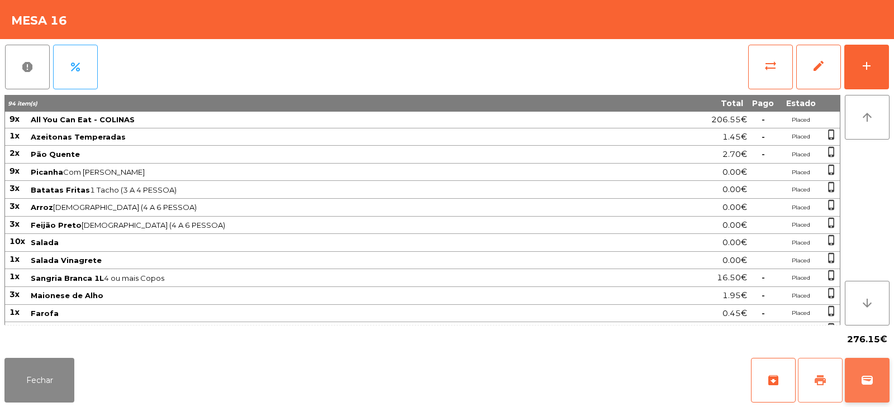
click at [818, 378] on span "print" at bounding box center [819, 380] width 13 height 13
click at [864, 377] on span "wallet" at bounding box center [866, 380] width 13 height 13
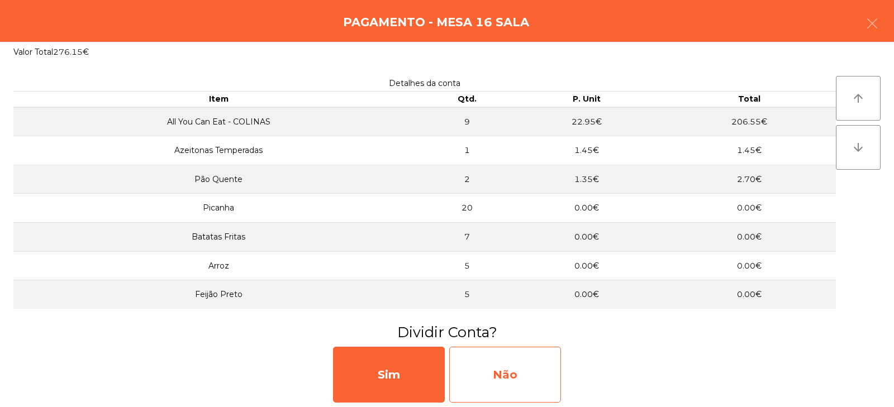
click at [537, 378] on div "Não" at bounding box center [505, 375] width 112 height 56
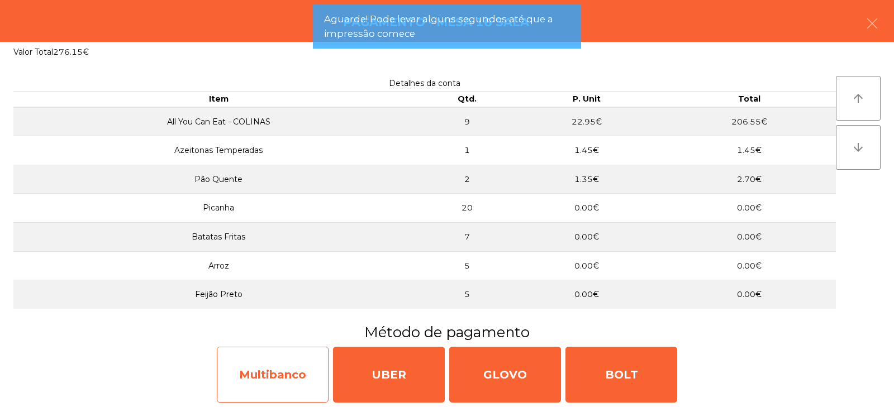
click at [245, 376] on div "Multibanco" at bounding box center [273, 375] width 112 height 56
select select "**"
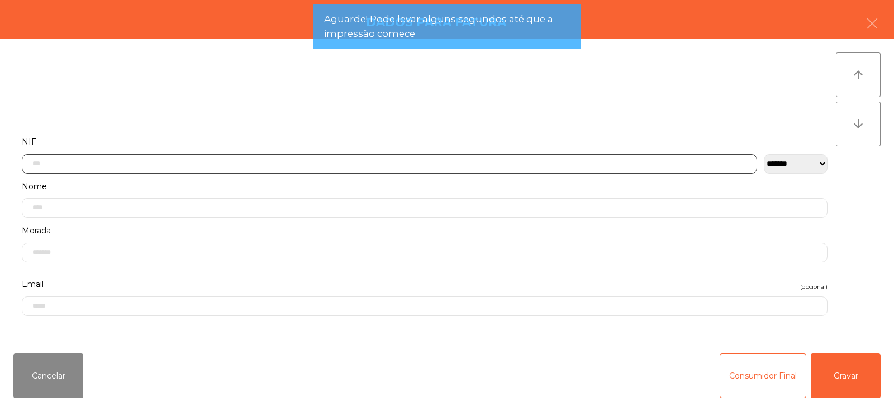
click at [183, 154] on input "text" at bounding box center [389, 164] width 735 height 20
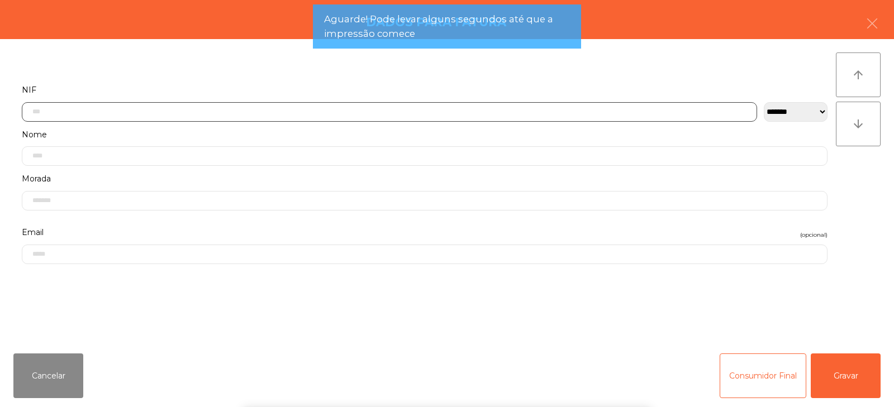
scroll to position [82, 0]
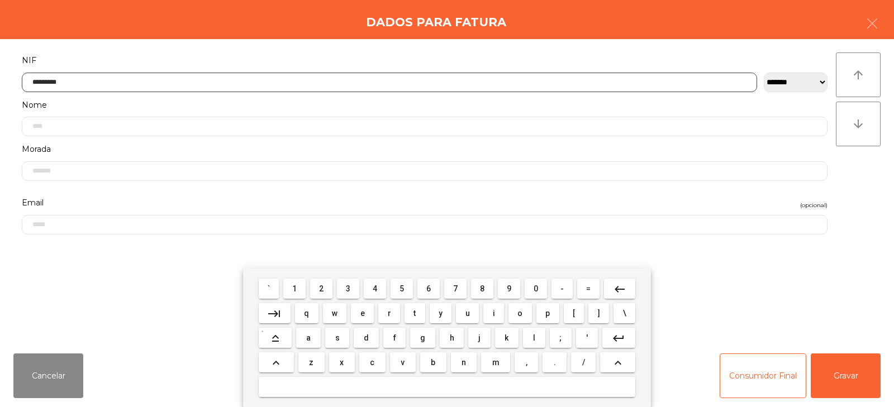
type input "*********"
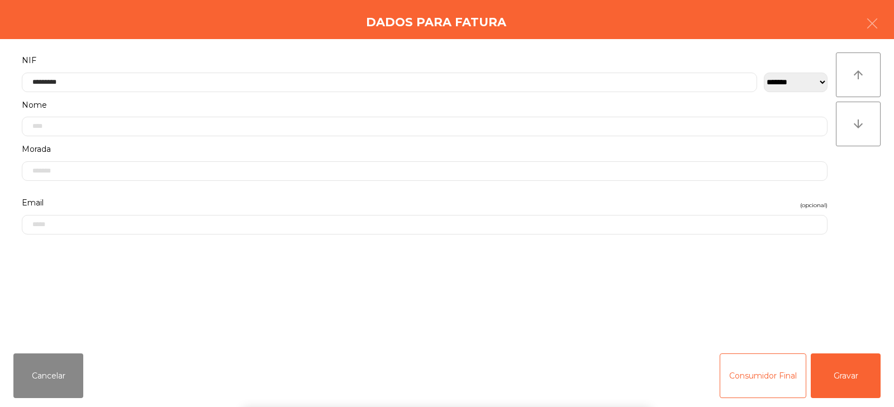
click at [806, 376] on div "` 1 2 3 4 5 6 7 8 9 0 - = keyboard_backspace keyboard_tab q w e r t y u i o p […" at bounding box center [447, 338] width 894 height 139
click at [842, 371] on button "Gravar" at bounding box center [845, 376] width 70 height 45
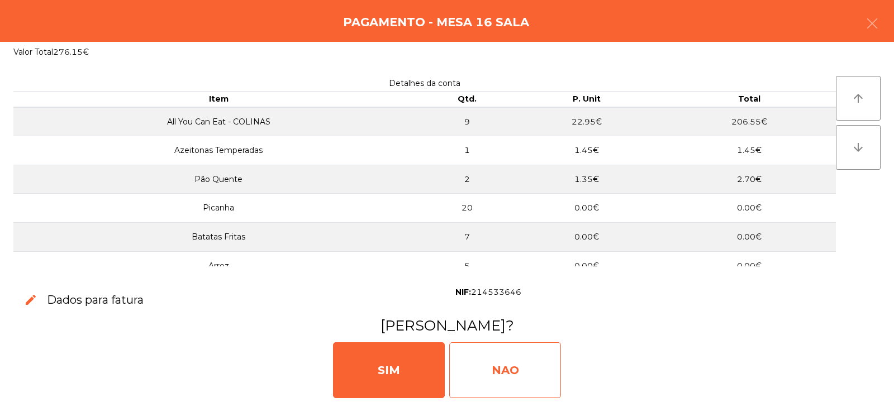
click at [508, 366] on div "NAO" at bounding box center [505, 370] width 112 height 56
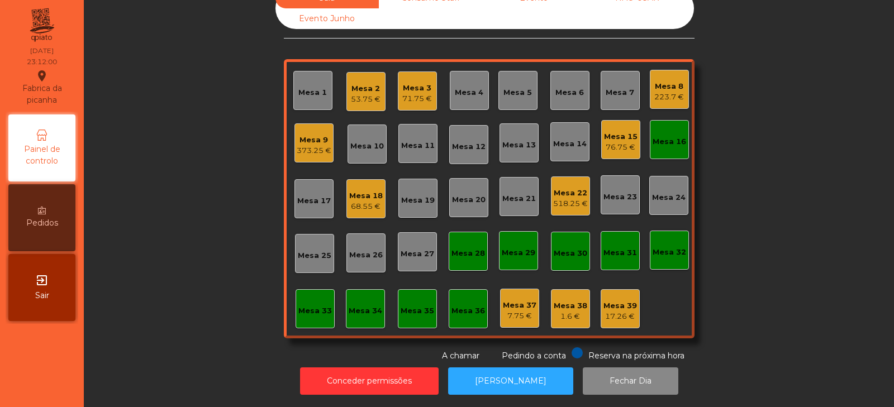
scroll to position [0, 0]
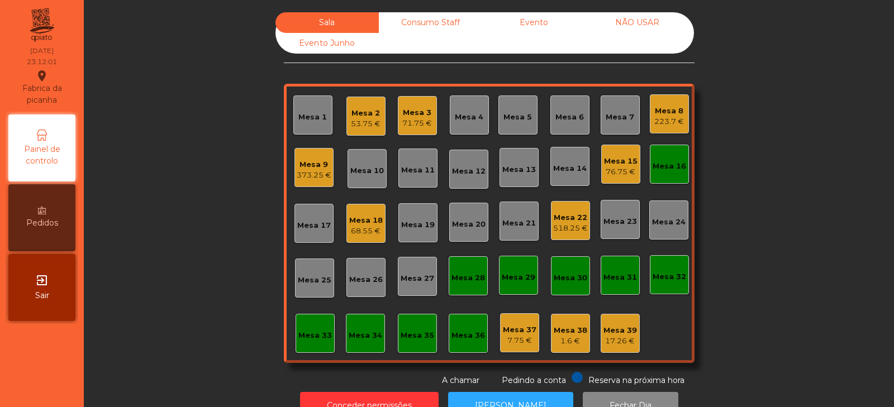
click at [661, 181] on div "Mesa 16" at bounding box center [669, 164] width 39 height 39
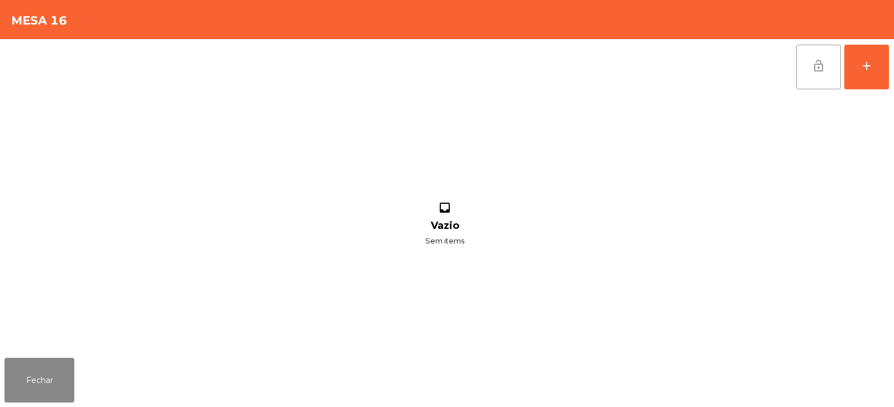
click at [818, 70] on span "lock_open" at bounding box center [817, 65] width 13 height 13
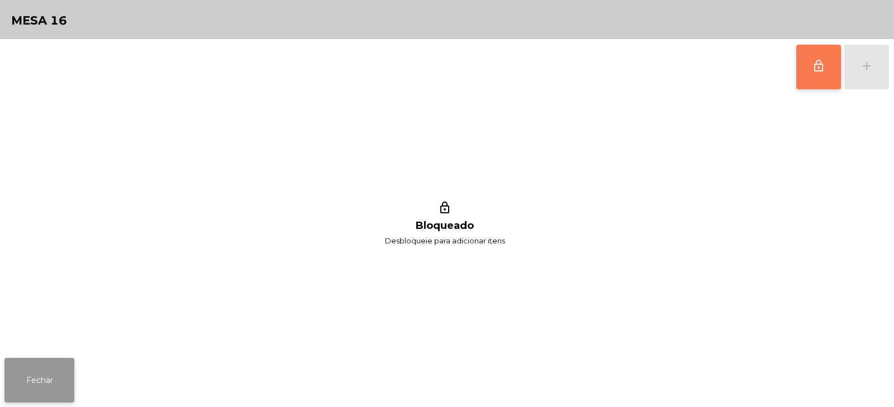
click at [69, 360] on button "Fechar" at bounding box center [39, 380] width 70 height 45
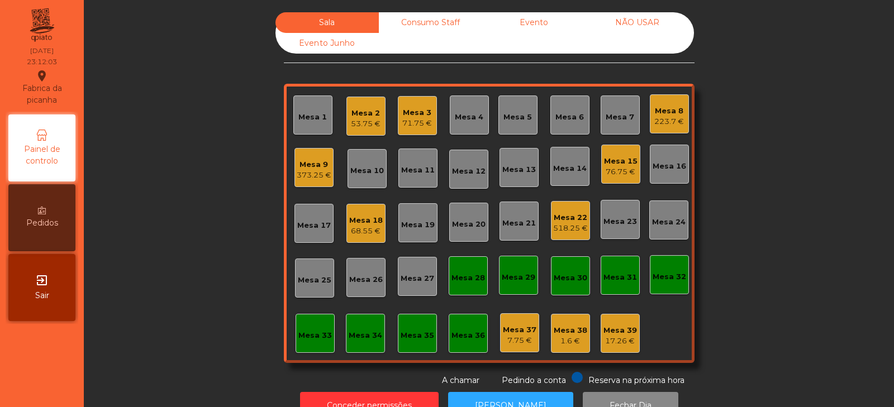
click at [558, 227] on div "518.25 €" at bounding box center [570, 228] width 35 height 11
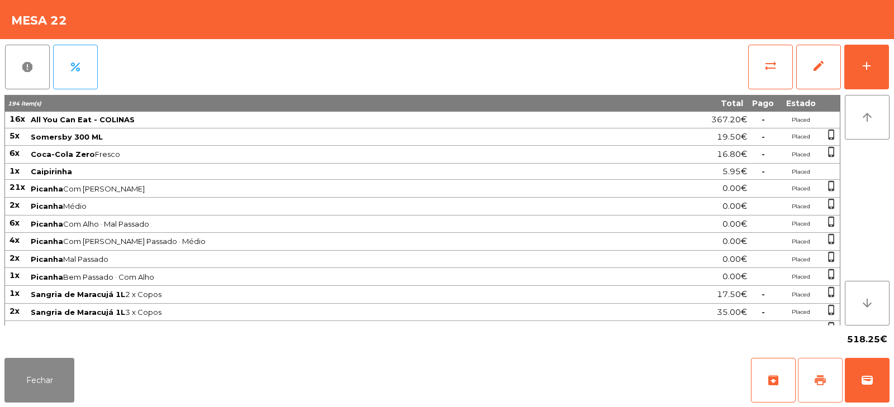
click at [820, 376] on span "print" at bounding box center [819, 380] width 13 height 13
click at [28, 378] on button "Fechar" at bounding box center [39, 380] width 70 height 45
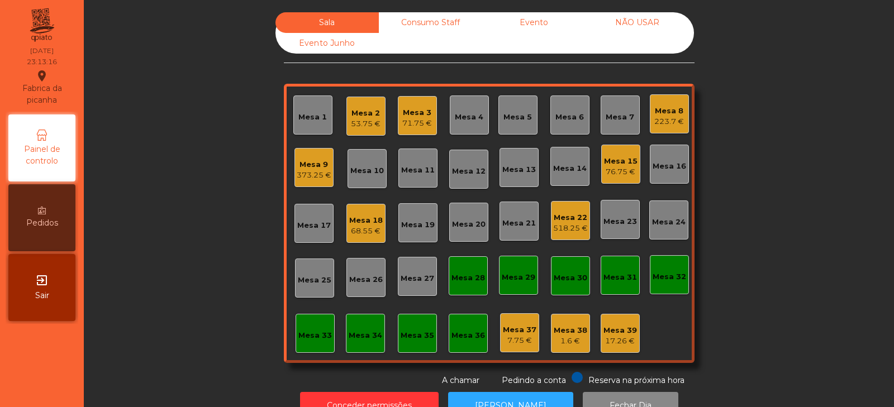
click at [358, 235] on div "68.55 €" at bounding box center [366, 231] width 34 height 11
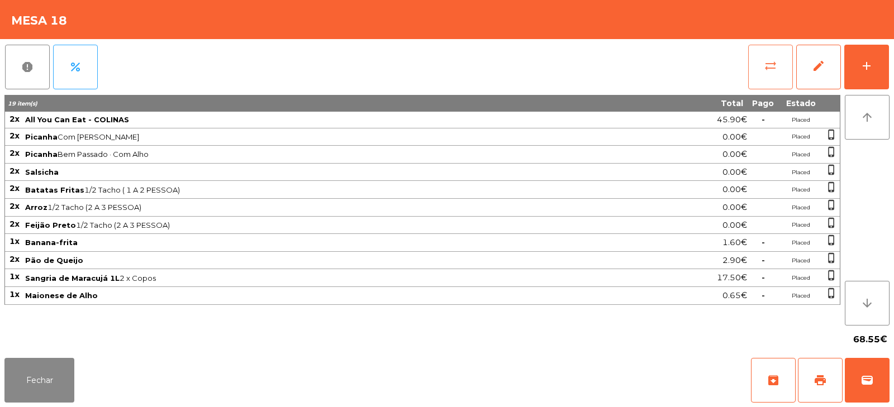
click at [780, 71] on button "sync_alt" at bounding box center [770, 67] width 45 height 45
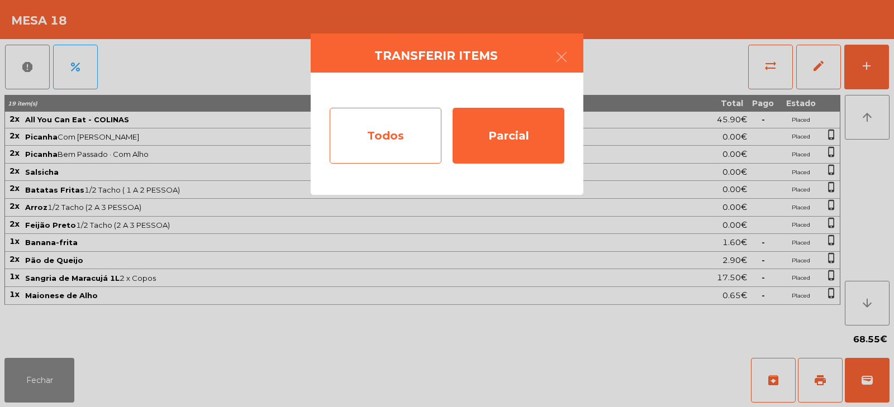
click at [374, 132] on div "Todos" at bounding box center [386, 136] width 112 height 56
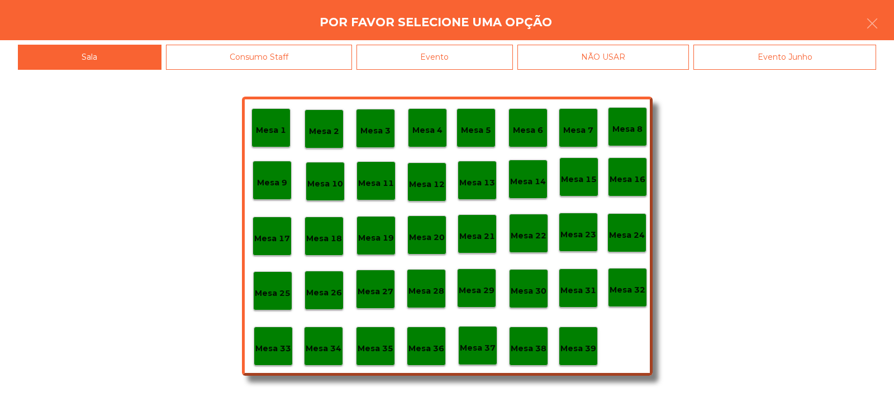
click at [450, 48] on div "Evento" at bounding box center [434, 57] width 156 height 25
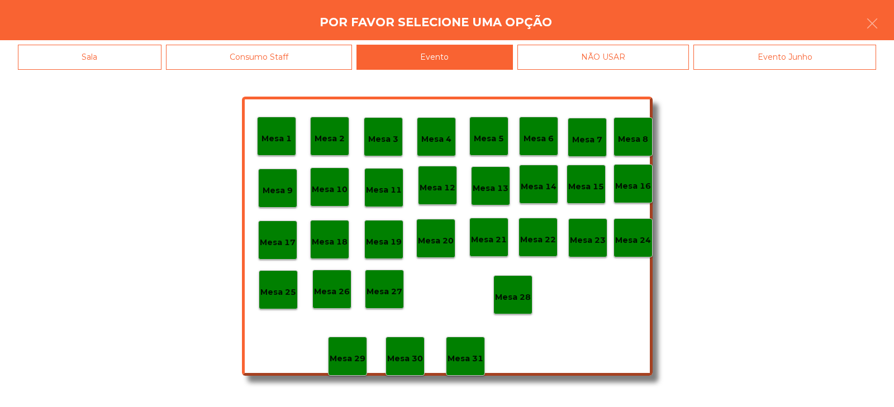
click at [518, 297] on p "Mesa 28" at bounding box center [513, 297] width 36 height 13
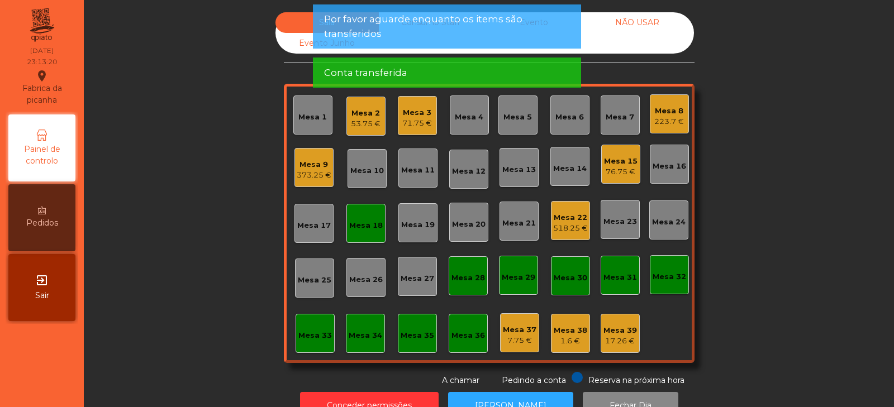
click at [767, 255] on div "Sala Consumo Staff Evento NÃO USAR Evento Junho Mesa 1 Mesa 2 53.75 € Mesa 3 71…" at bounding box center [489, 199] width 780 height 374
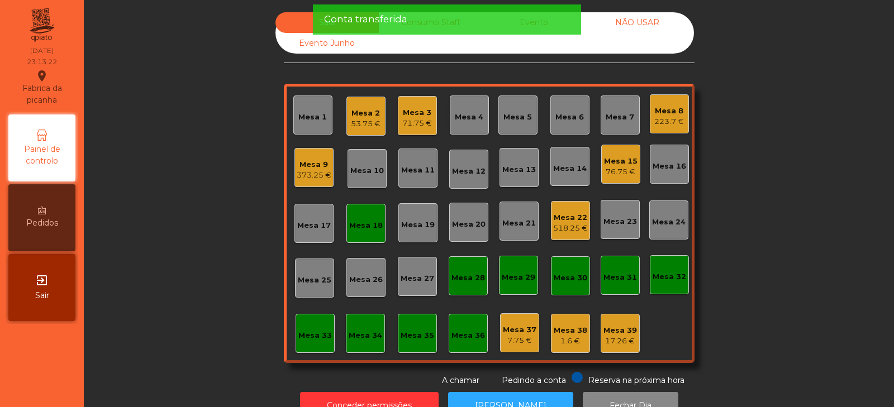
click at [305, 171] on div "373.25 €" at bounding box center [314, 175] width 35 height 11
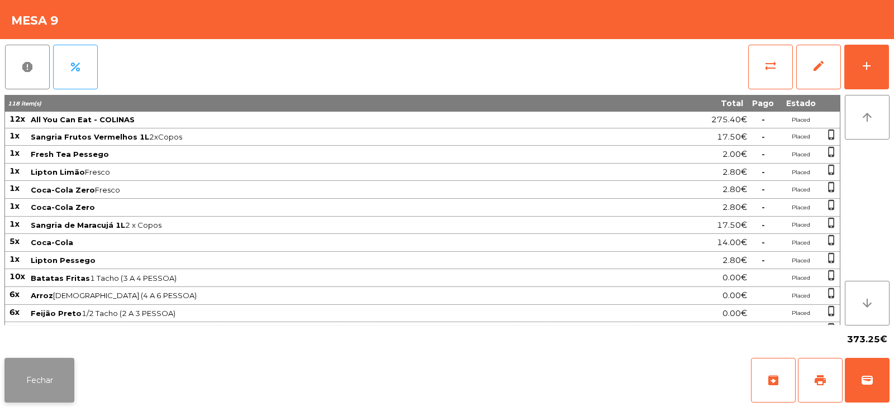
click at [54, 375] on button "Fechar" at bounding box center [39, 380] width 70 height 45
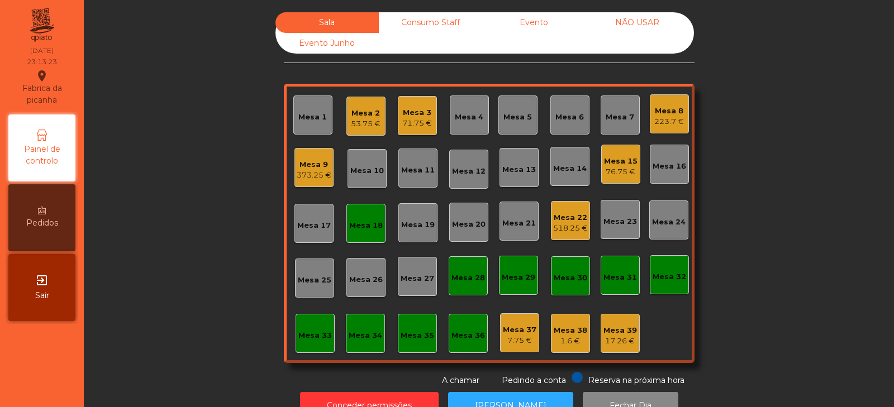
click at [560, 228] on div "518.25 €" at bounding box center [570, 228] width 35 height 11
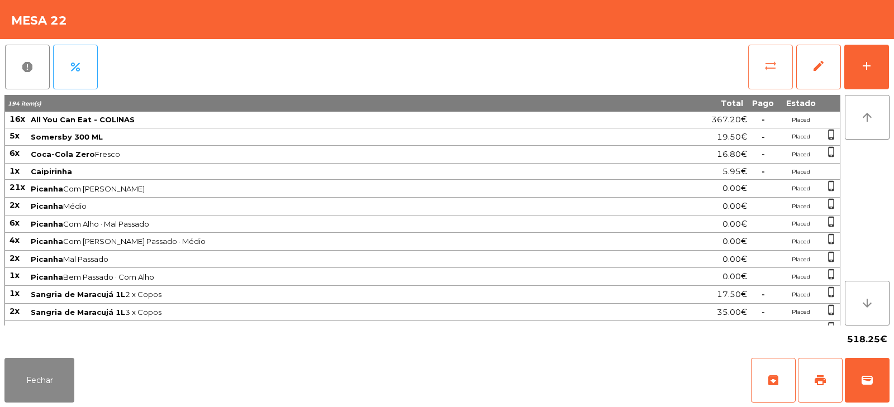
click at [749, 78] on button "sync_alt" at bounding box center [770, 67] width 45 height 45
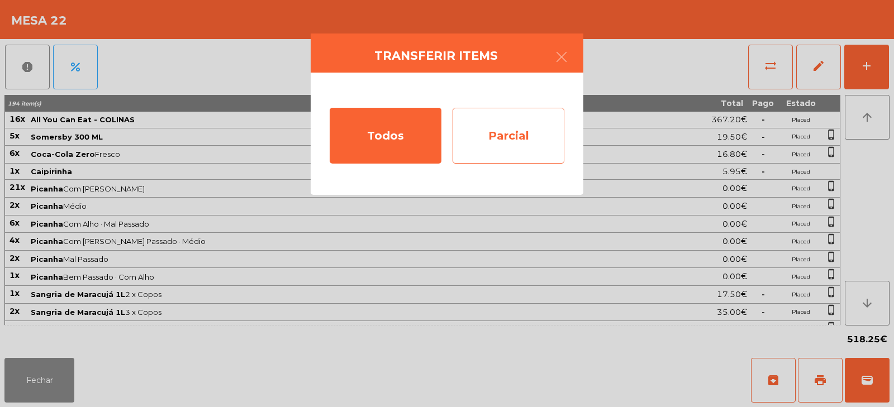
click at [524, 137] on div "Parcial" at bounding box center [508, 136] width 112 height 56
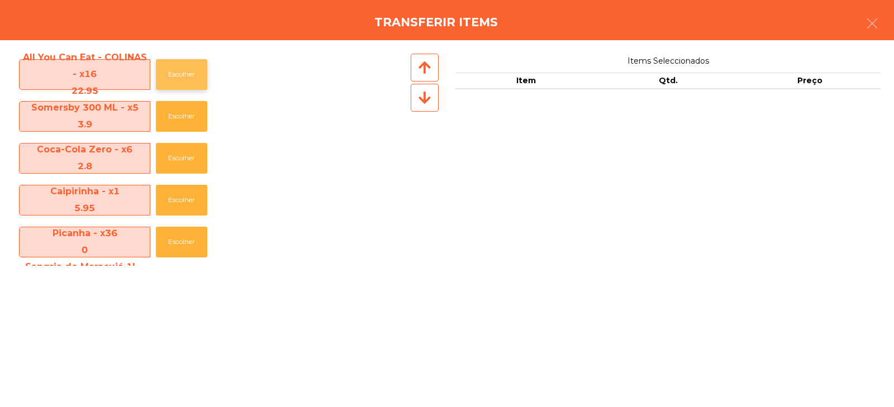
click at [167, 79] on button "Escolher" at bounding box center [181, 74] width 51 height 31
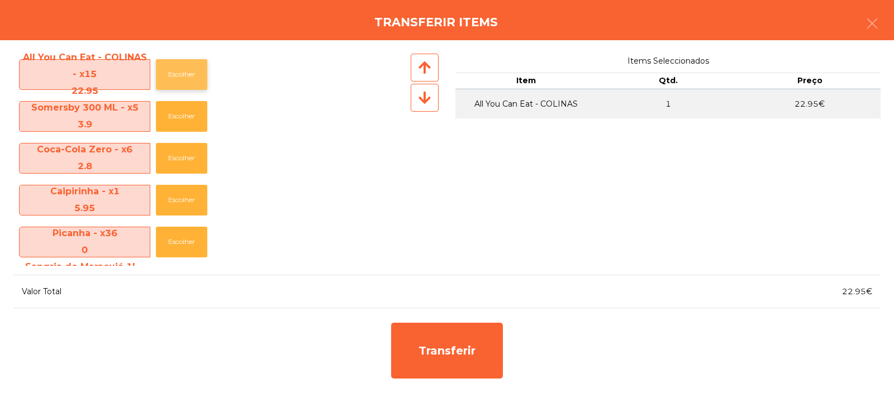
click at [178, 81] on button "Escolher" at bounding box center [181, 74] width 51 height 31
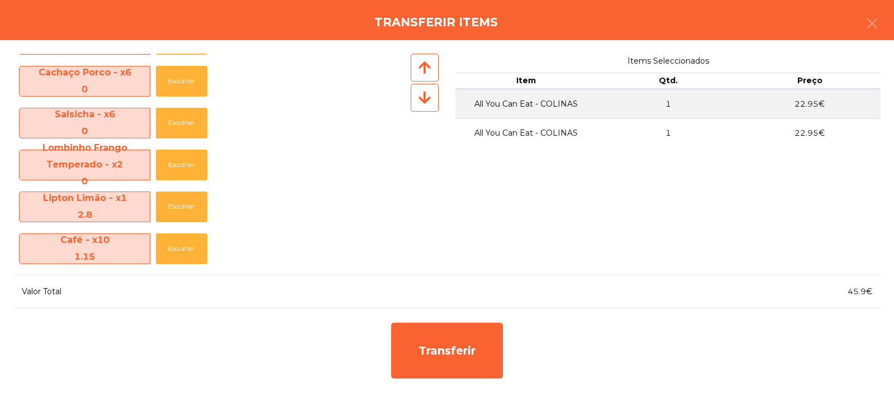
scroll to position [709, 0]
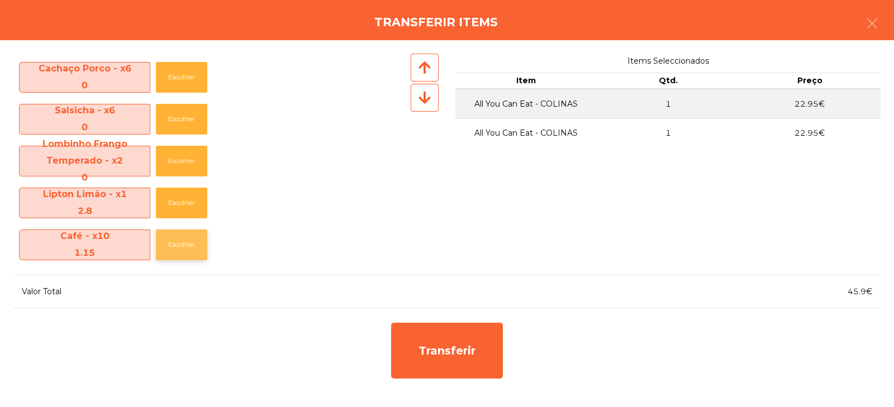
click at [183, 257] on button "Escolher" at bounding box center [181, 245] width 51 height 31
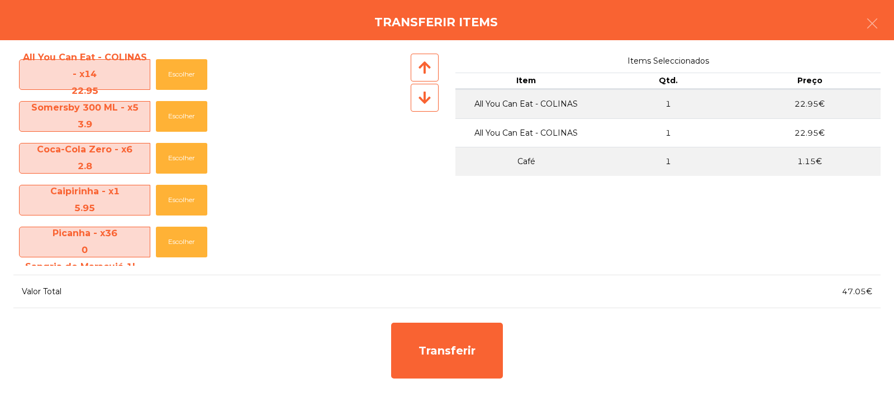
scroll to position [0, 0]
click at [189, 163] on button "Escolher" at bounding box center [181, 158] width 51 height 31
click at [183, 161] on button "Escolher" at bounding box center [181, 158] width 51 height 31
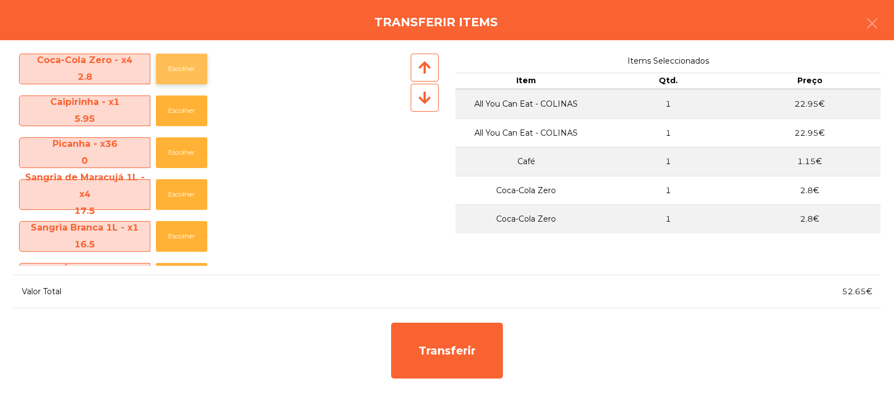
scroll to position [97, 0]
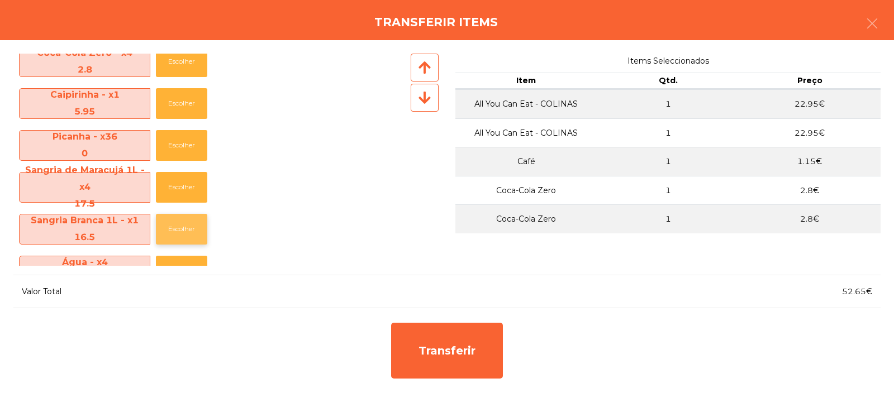
click at [179, 235] on button "Escolher" at bounding box center [181, 229] width 51 height 31
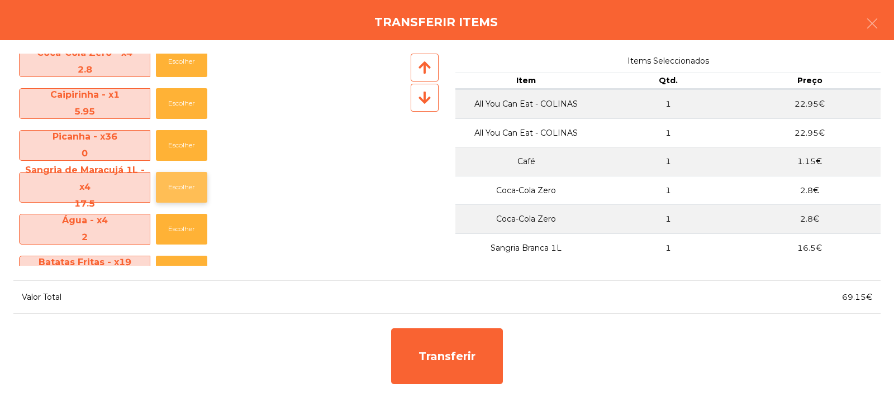
click at [182, 190] on button "Escolher" at bounding box center [181, 187] width 51 height 31
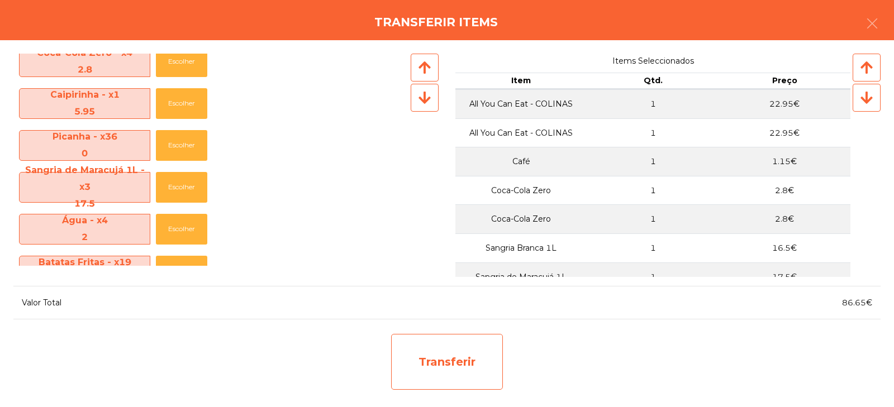
click at [448, 362] on div "Transferir" at bounding box center [447, 362] width 112 height 56
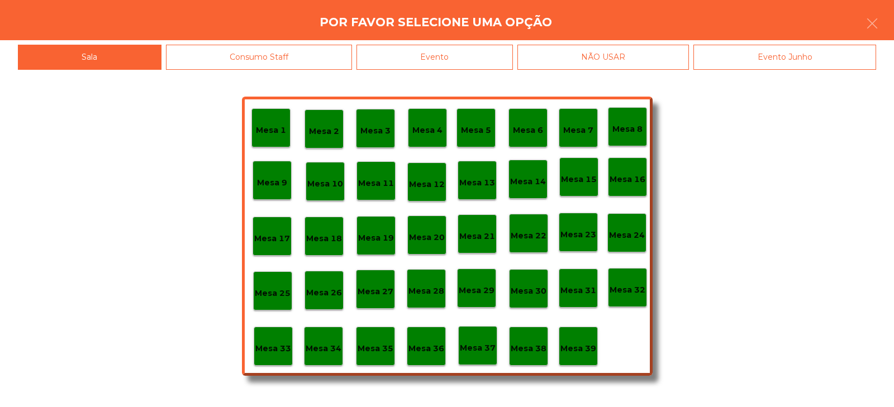
click at [268, 347] on p "Mesa 33" at bounding box center [273, 348] width 36 height 13
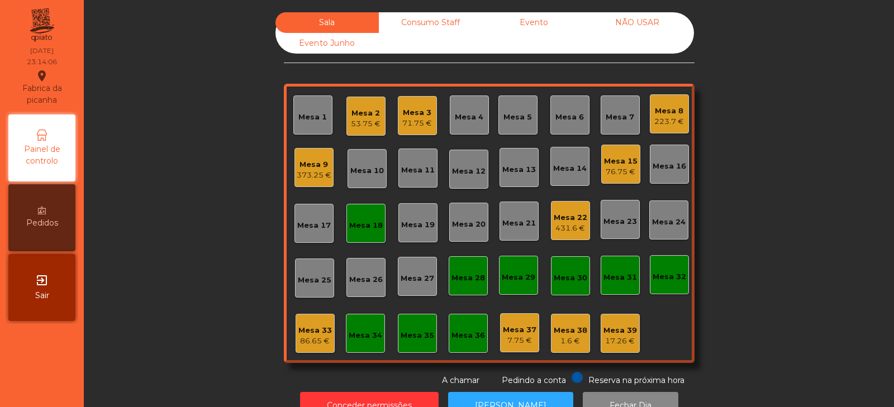
click at [356, 123] on div "53.75 €" at bounding box center [366, 123] width 30 height 11
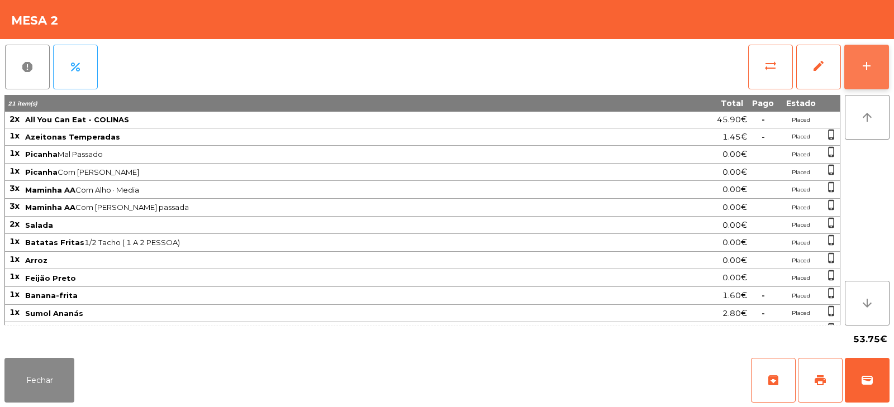
click at [847, 73] on button "add" at bounding box center [866, 67] width 45 height 45
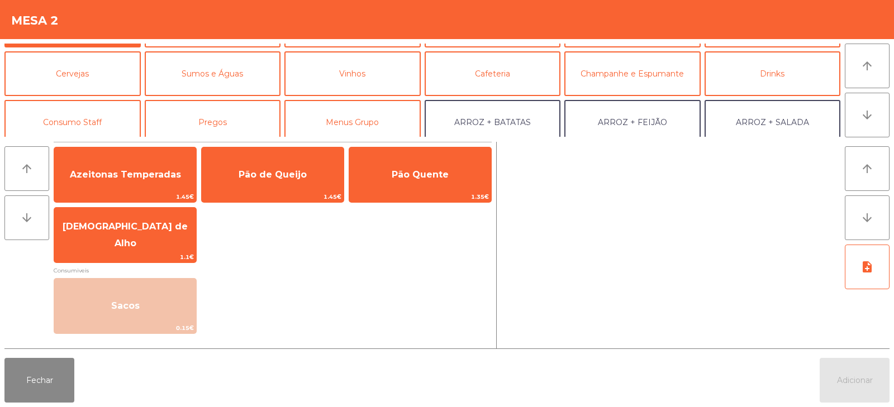
scroll to position [39, 0]
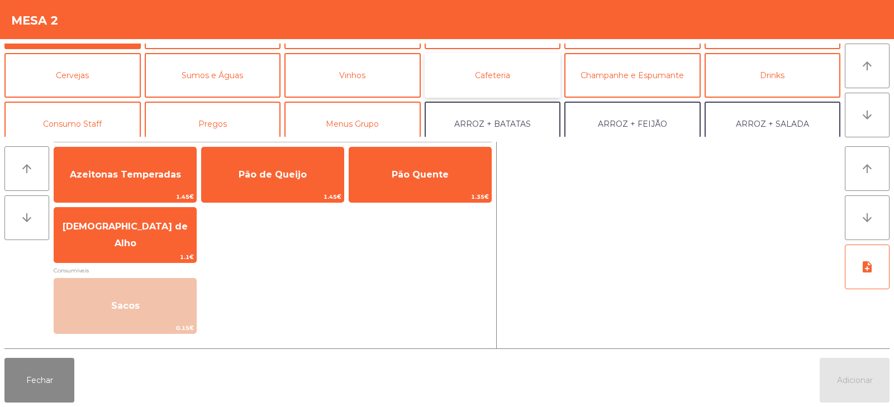
click at [488, 74] on button "Cafeteria" at bounding box center [492, 75] width 136 height 45
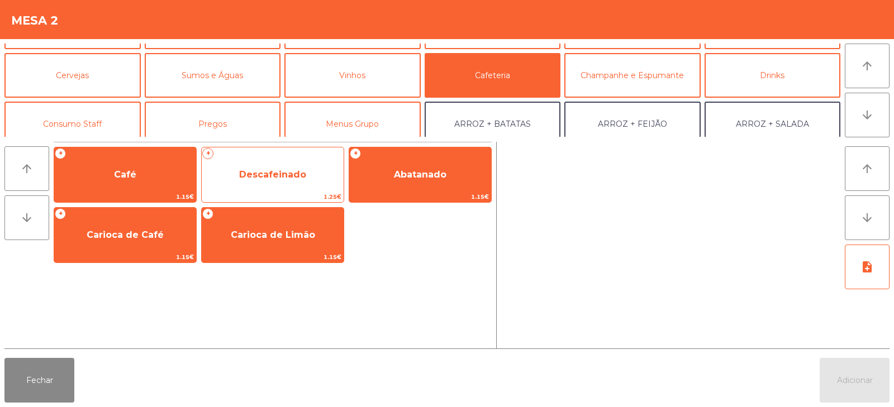
click at [276, 178] on span "Descafeinado" at bounding box center [272, 174] width 67 height 11
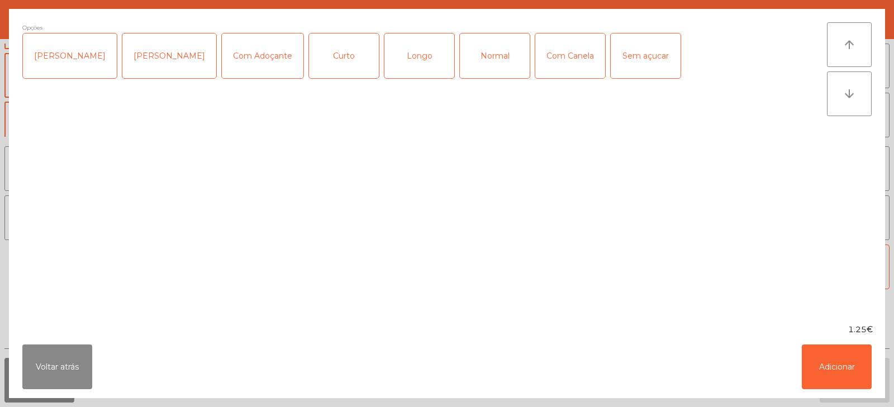
click at [479, 55] on div "Normal" at bounding box center [495, 56] width 70 height 45
click at [835, 357] on button "Adicionar" at bounding box center [836, 367] width 70 height 45
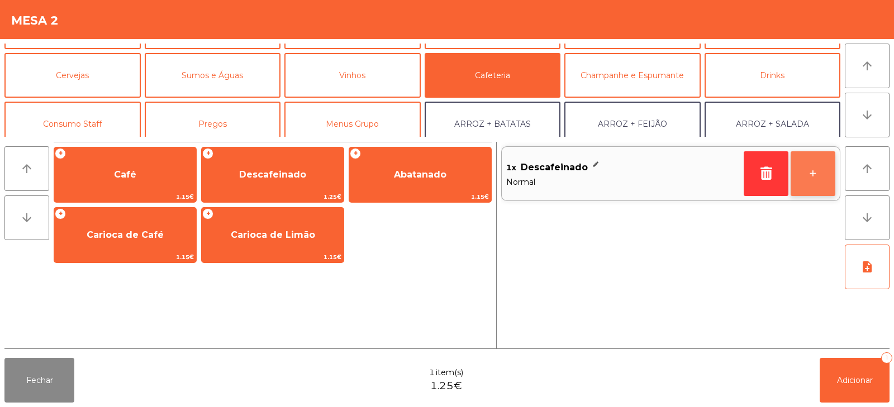
click at [812, 178] on button "+" at bounding box center [812, 173] width 45 height 45
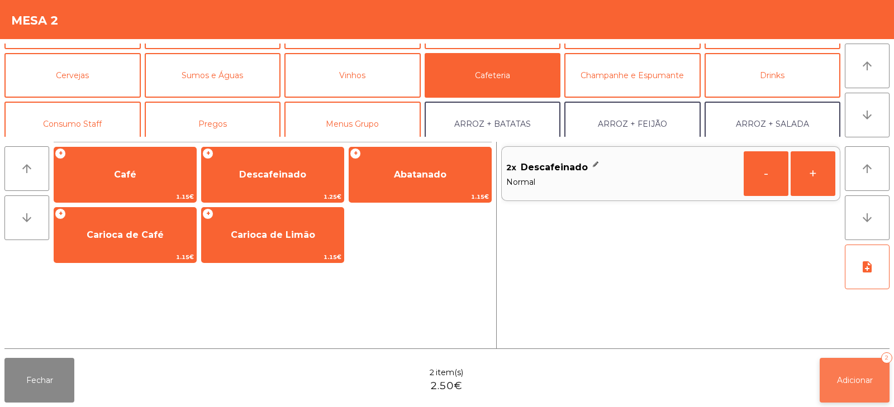
click at [842, 393] on button "Adicionar 2" at bounding box center [854, 380] width 70 height 45
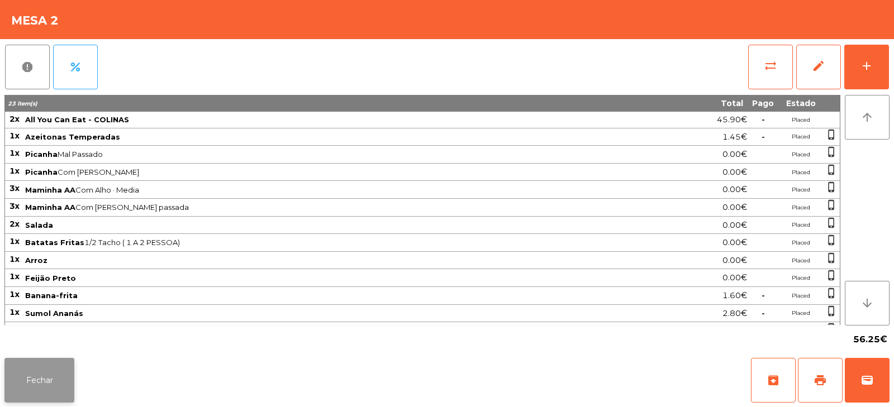
click at [49, 360] on button "Fechar" at bounding box center [39, 380] width 70 height 45
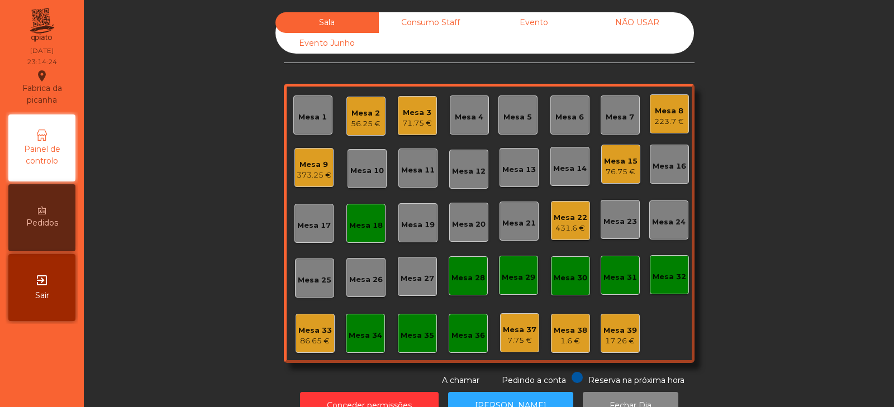
click at [568, 219] on div "Mesa 22" at bounding box center [570, 217] width 34 height 11
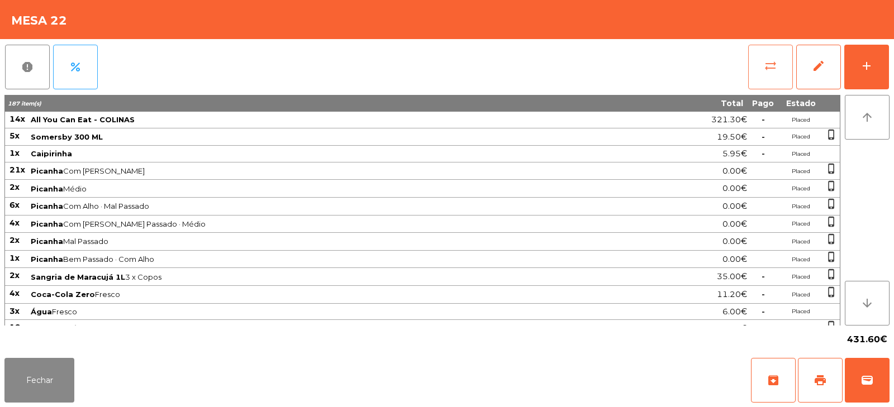
click at [777, 69] on button "sync_alt" at bounding box center [770, 67] width 45 height 45
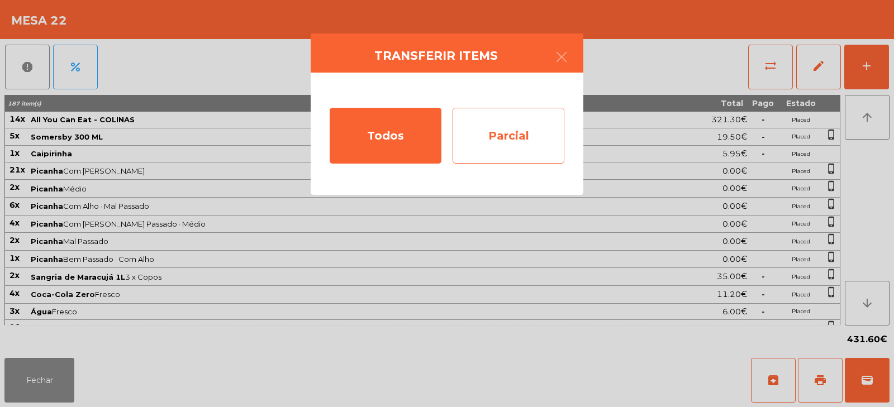
click at [519, 147] on div "Parcial" at bounding box center [508, 136] width 112 height 56
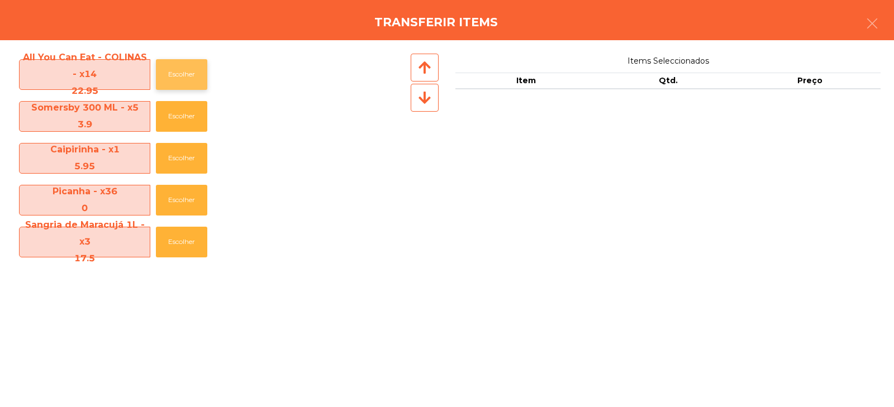
click at [183, 80] on button "Escolher" at bounding box center [181, 74] width 51 height 31
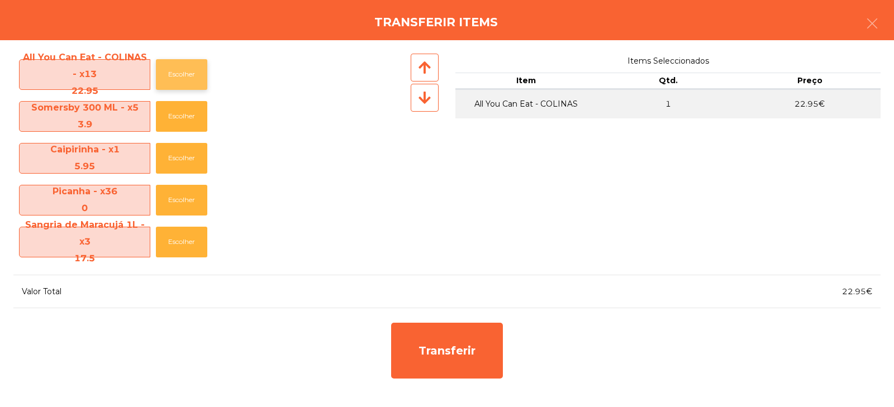
click at [184, 82] on button "Escolher" at bounding box center [181, 74] width 51 height 31
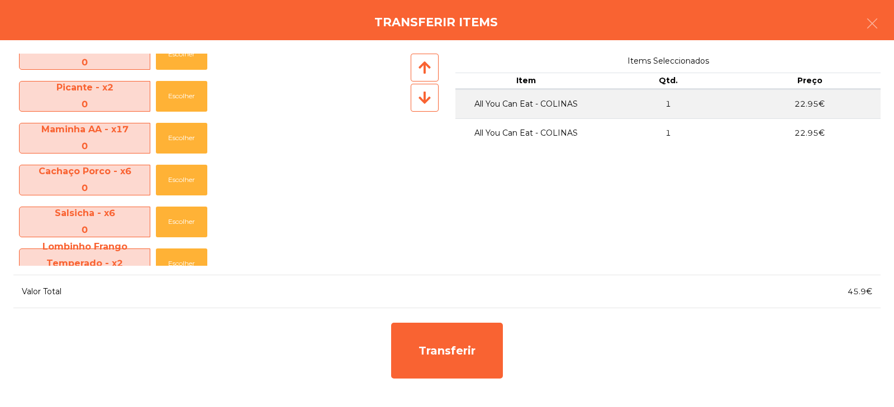
scroll to position [667, 0]
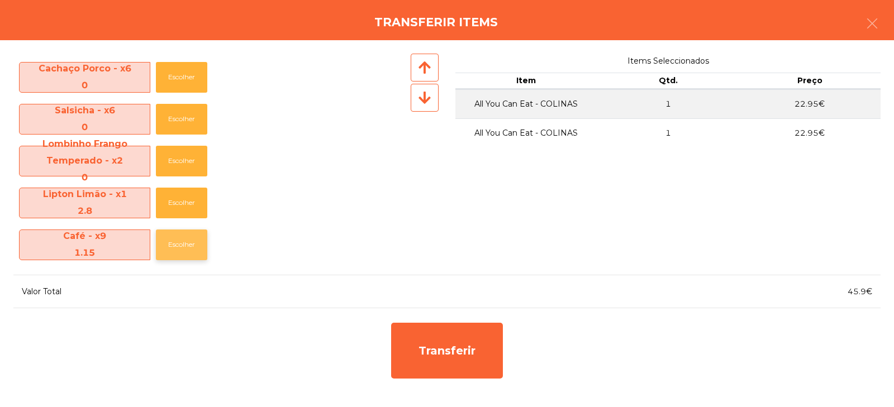
click at [175, 256] on button "Escolher" at bounding box center [181, 245] width 51 height 31
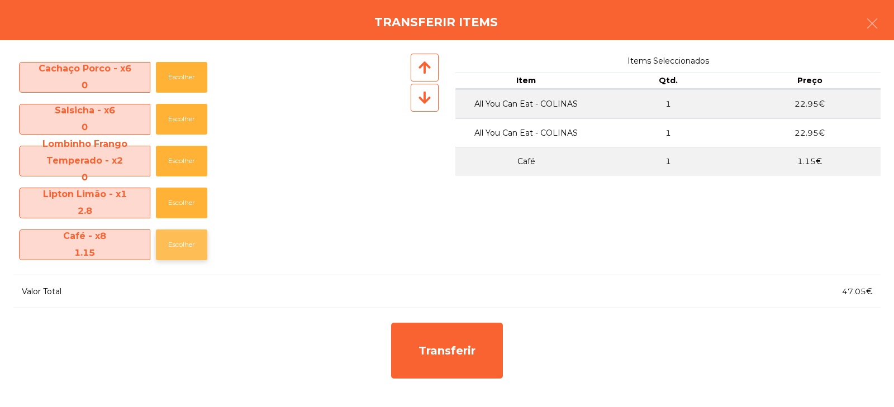
click at [179, 250] on button "Escolher" at bounding box center [181, 245] width 51 height 31
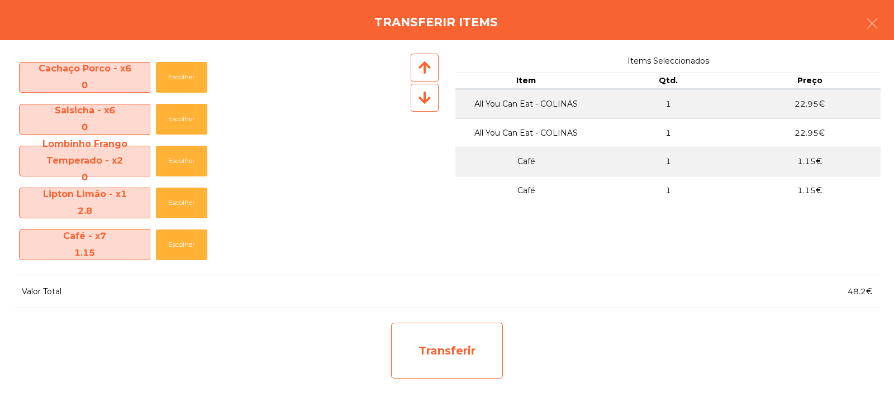
click at [432, 345] on div "Transferir" at bounding box center [447, 351] width 112 height 56
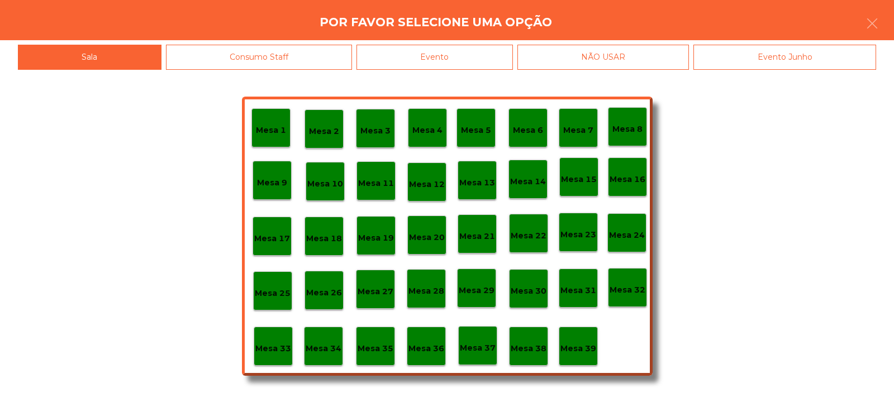
click at [254, 355] on div "Mesa 33" at bounding box center [273, 346] width 39 height 39
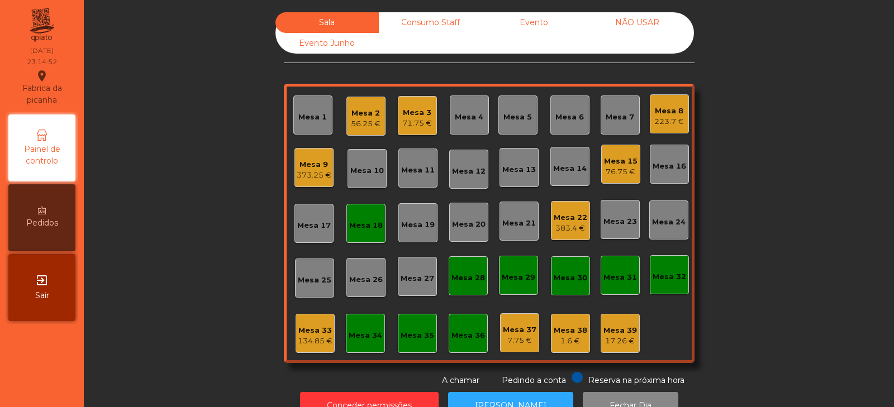
click at [620, 162] on div "Mesa 15" at bounding box center [621, 161] width 34 height 11
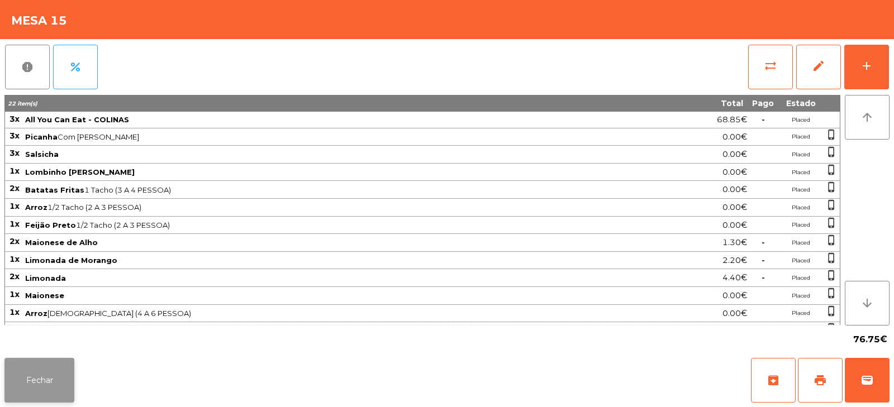
click at [43, 380] on button "Fechar" at bounding box center [39, 380] width 70 height 45
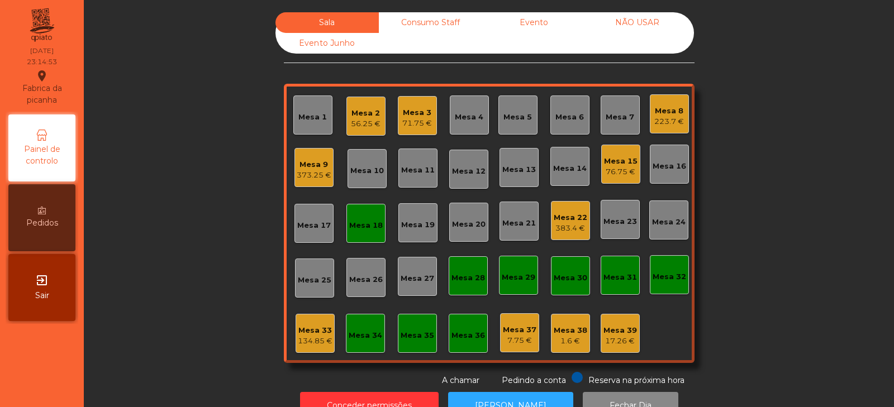
click at [560, 220] on div "Mesa 22" at bounding box center [570, 217] width 34 height 11
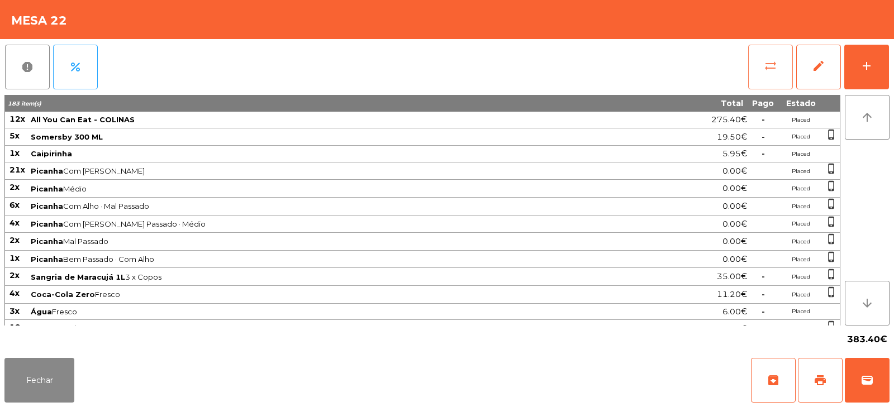
click at [748, 64] on button "sync_alt" at bounding box center [770, 67] width 45 height 45
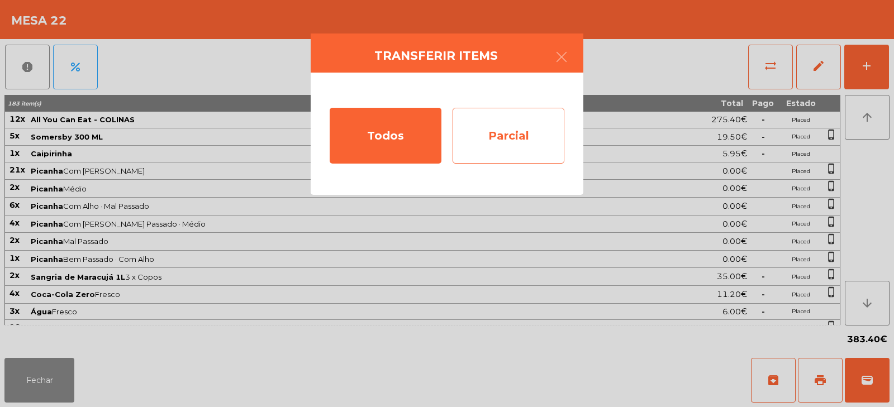
click at [523, 141] on div "Parcial" at bounding box center [508, 136] width 112 height 56
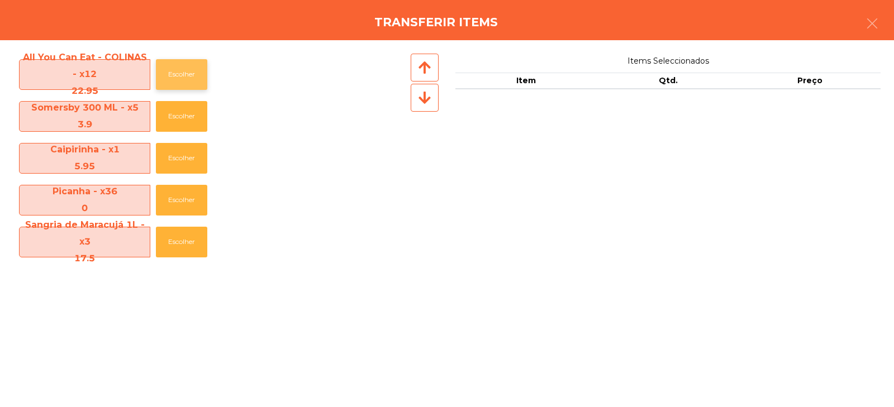
click at [202, 74] on button "Escolher" at bounding box center [181, 74] width 51 height 31
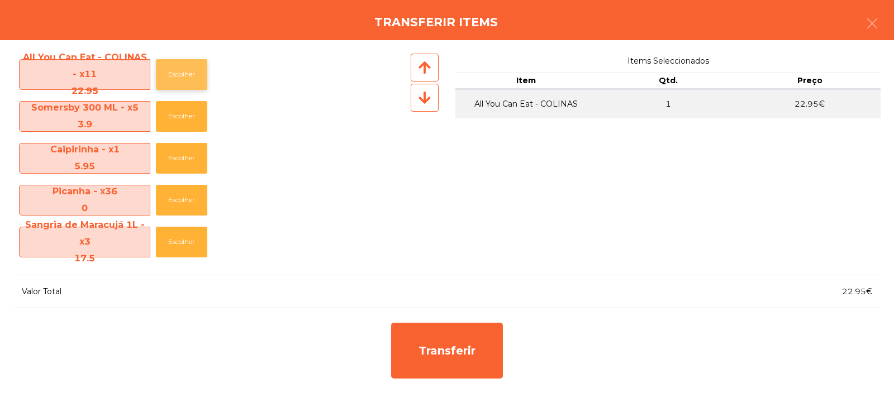
click at [193, 78] on button "Escolher" at bounding box center [181, 74] width 51 height 31
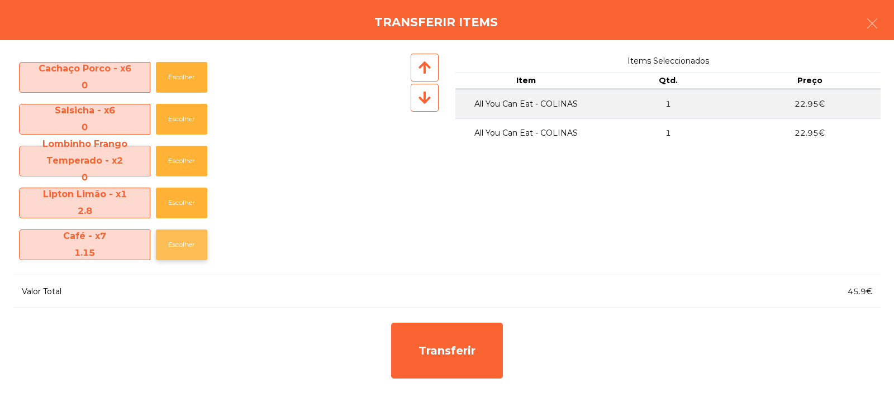
click at [174, 248] on button "Escolher" at bounding box center [181, 245] width 51 height 31
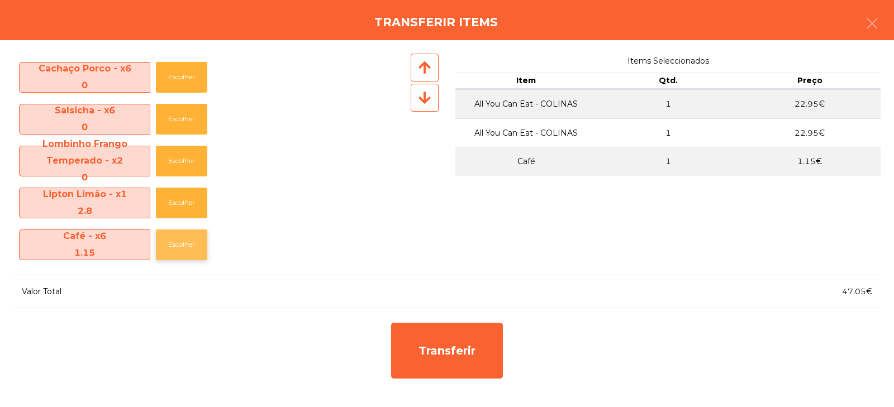
click at [179, 246] on button "Escolher" at bounding box center [181, 245] width 51 height 31
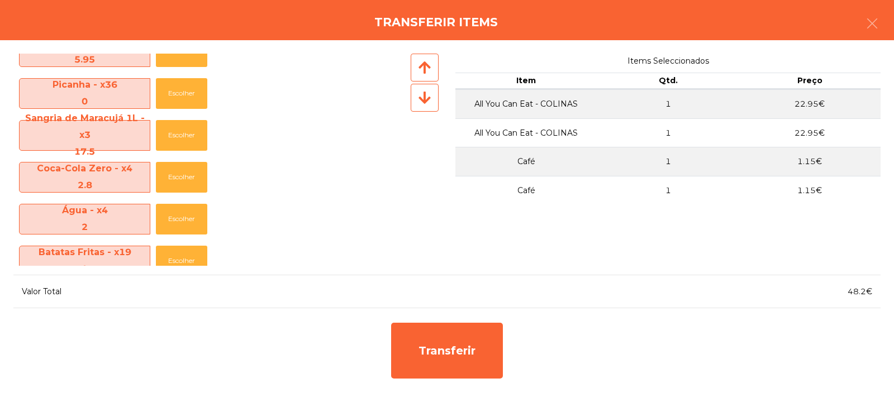
scroll to position [99, 0]
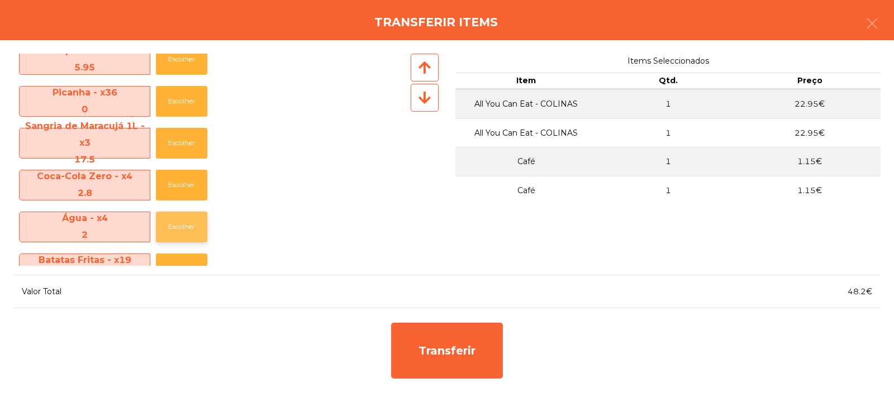
click at [178, 229] on button "Escolher" at bounding box center [181, 227] width 51 height 31
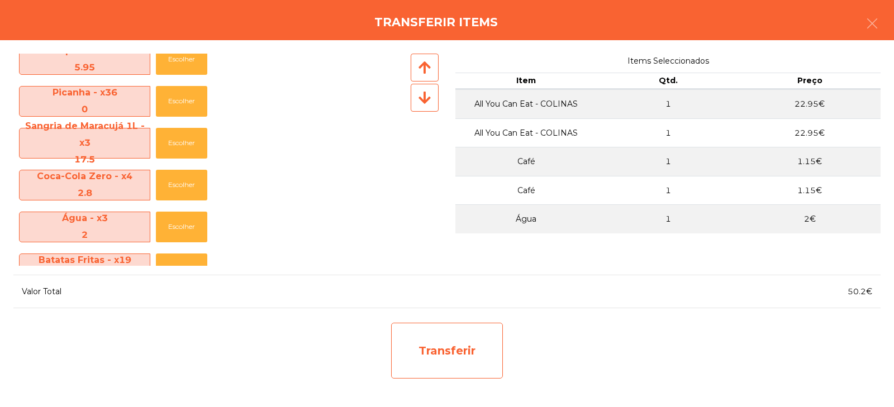
click at [448, 350] on div "Transferir" at bounding box center [447, 351] width 112 height 56
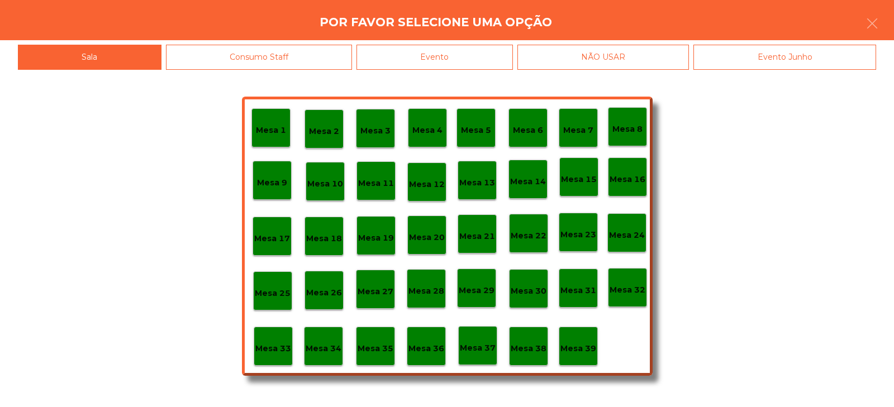
click at [268, 357] on div "Mesa 33" at bounding box center [273, 346] width 39 height 39
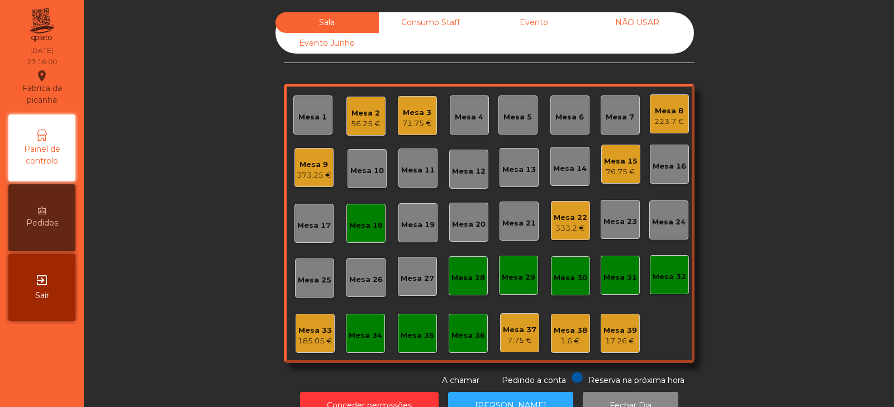
click at [572, 237] on div "Mesa 22 333.2 €" at bounding box center [570, 220] width 39 height 39
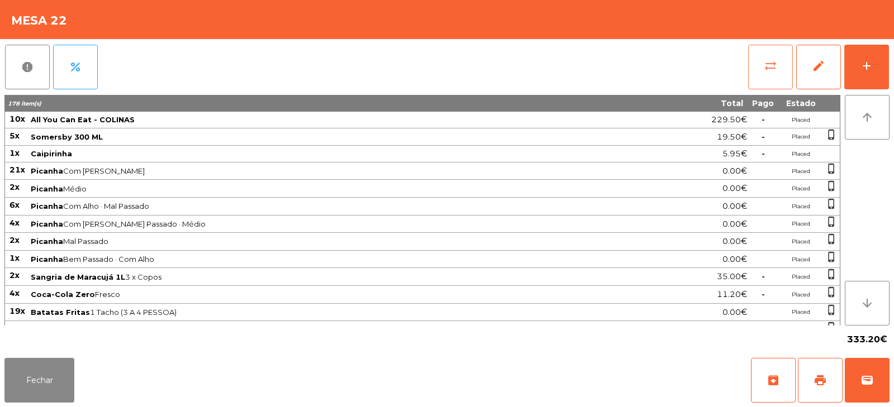
click at [759, 59] on button "sync_alt" at bounding box center [770, 67] width 45 height 45
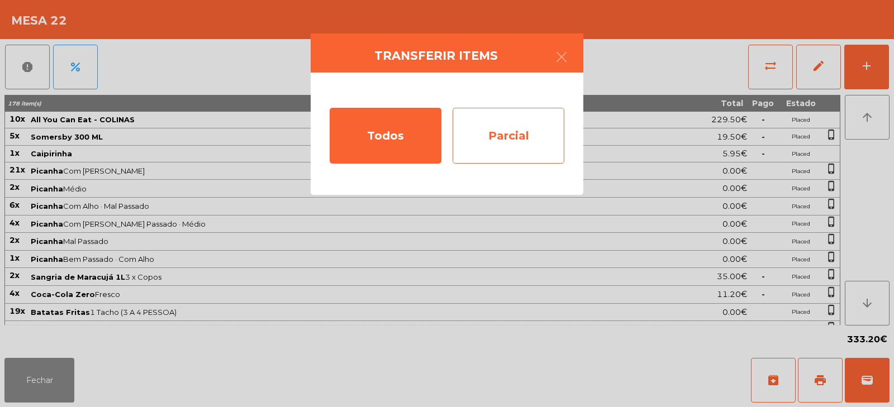
click at [504, 144] on div "Parcial" at bounding box center [508, 136] width 112 height 56
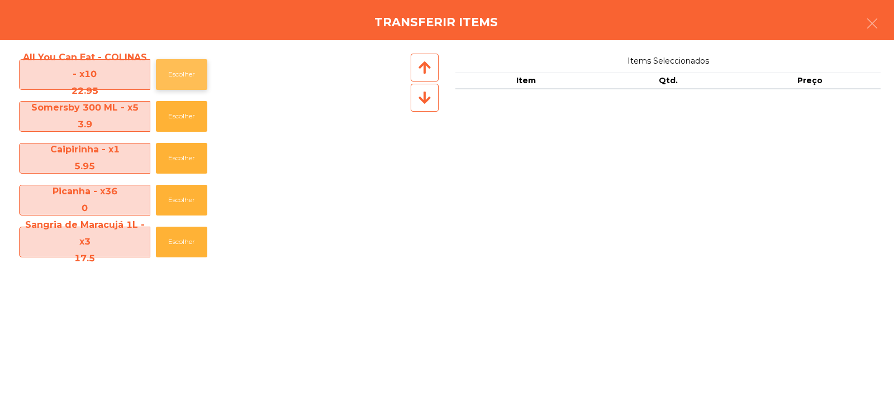
click at [187, 79] on button "Escolher" at bounding box center [181, 74] width 51 height 31
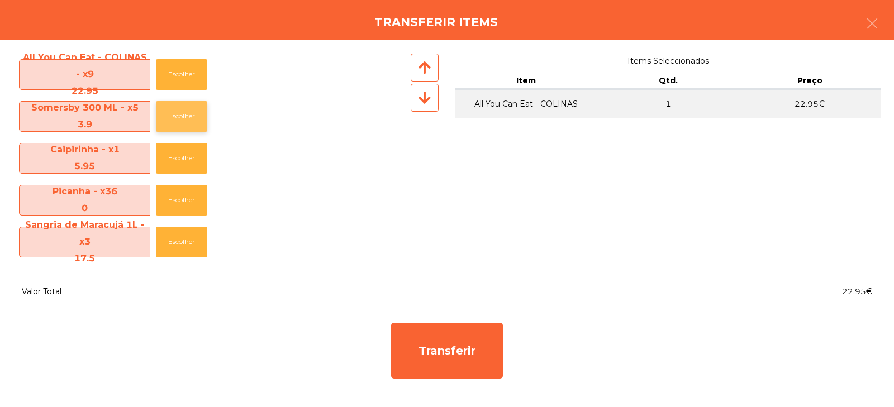
click at [176, 111] on button "Escolher" at bounding box center [181, 116] width 51 height 31
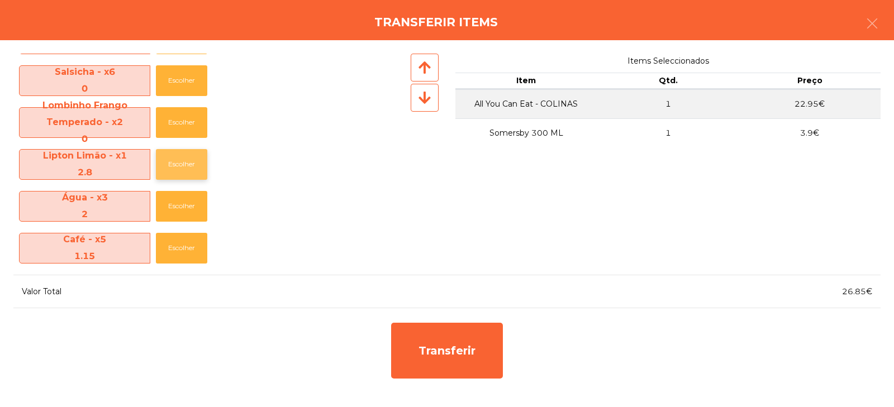
click at [183, 167] on button "Escolher" at bounding box center [181, 164] width 51 height 31
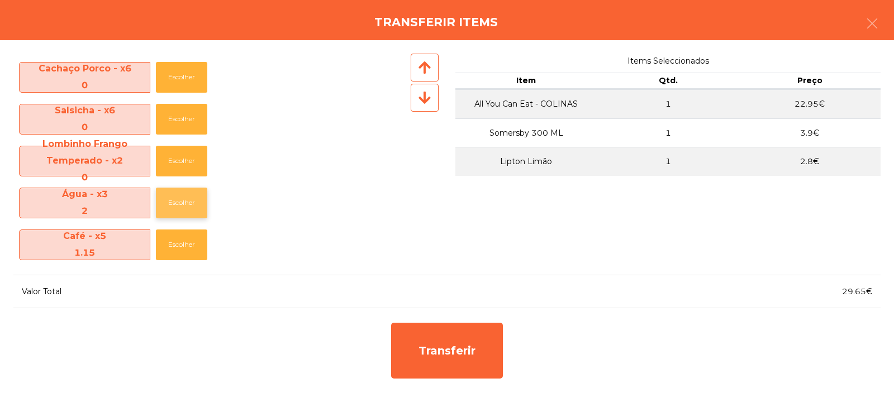
click at [168, 208] on button "Escolher" at bounding box center [181, 203] width 51 height 31
click at [183, 256] on button "Escolher" at bounding box center [181, 245] width 51 height 31
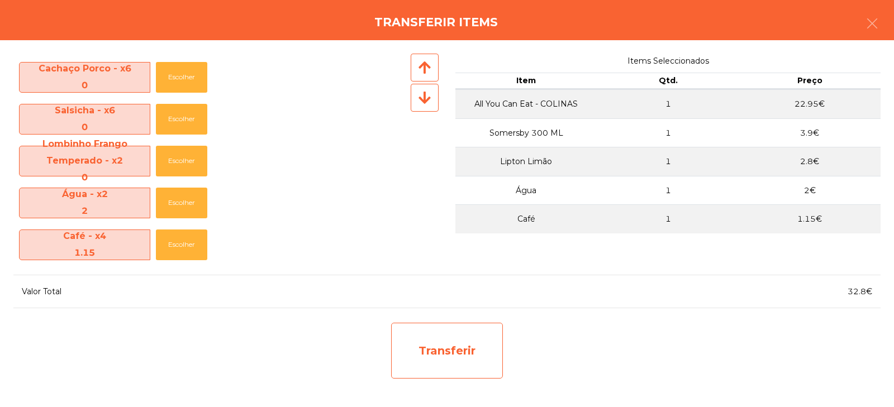
click at [437, 337] on div "Transferir" at bounding box center [447, 351] width 112 height 56
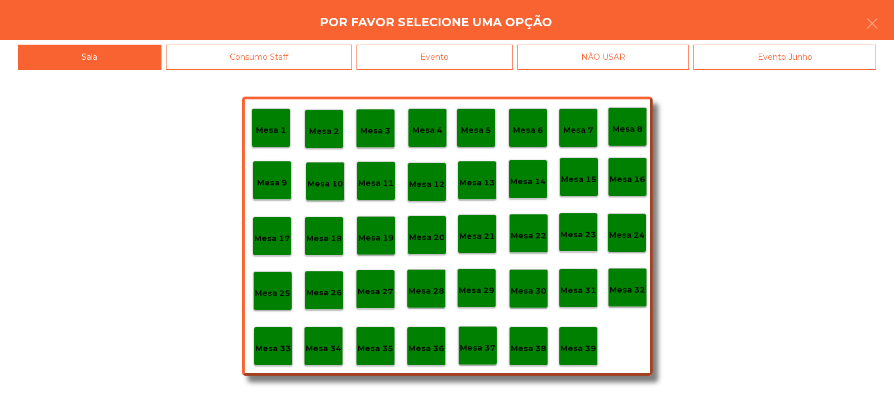
click at [265, 350] on p "Mesa 33" at bounding box center [273, 348] width 36 height 13
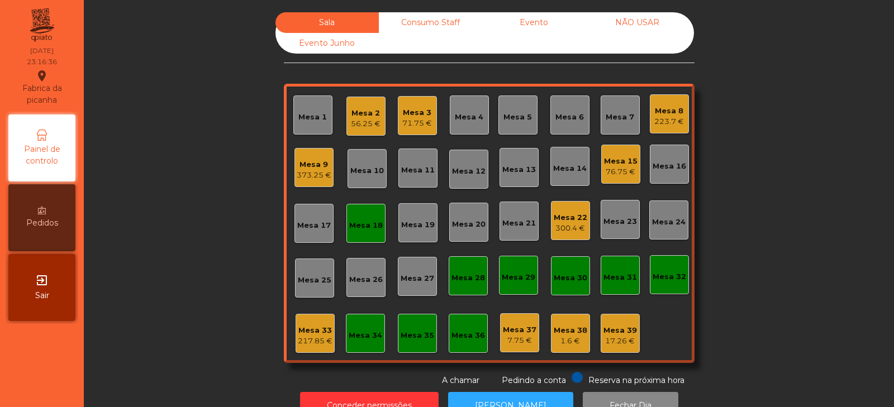
click at [553, 222] on div "Mesa 22" at bounding box center [570, 217] width 34 height 11
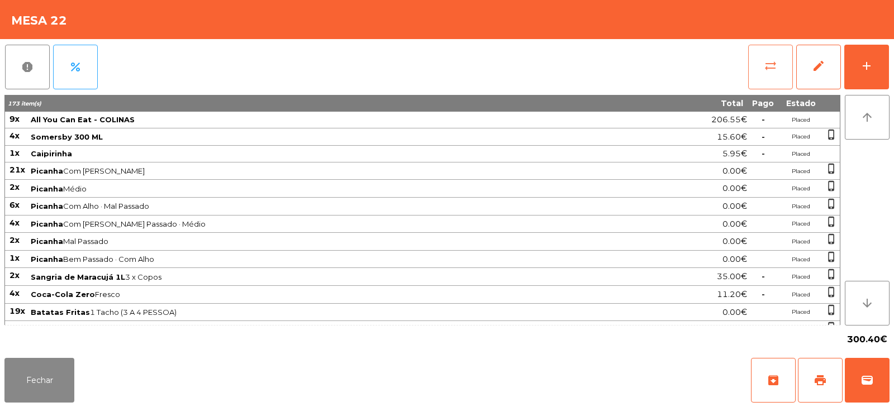
click at [762, 69] on button "sync_alt" at bounding box center [770, 67] width 45 height 45
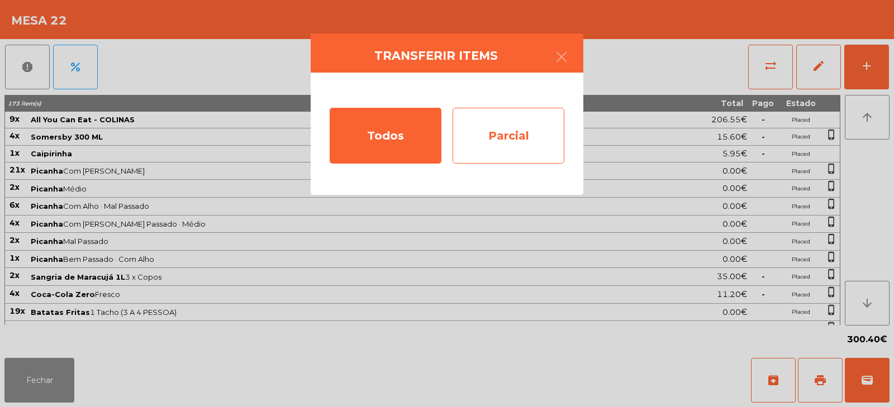
click at [530, 145] on div "Parcial" at bounding box center [508, 136] width 112 height 56
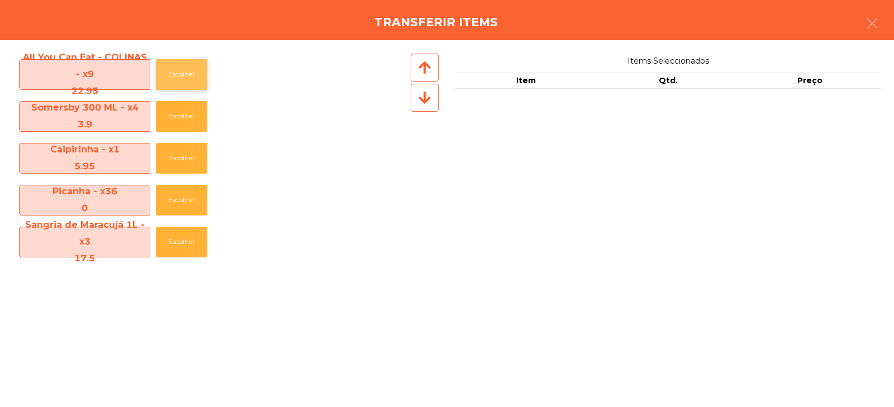
click at [171, 70] on button "Escolher" at bounding box center [181, 74] width 51 height 31
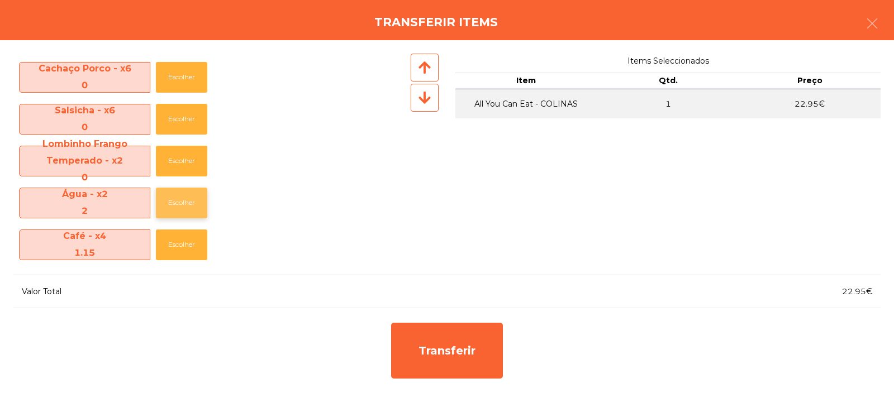
click at [176, 208] on button "Escolher" at bounding box center [181, 203] width 51 height 31
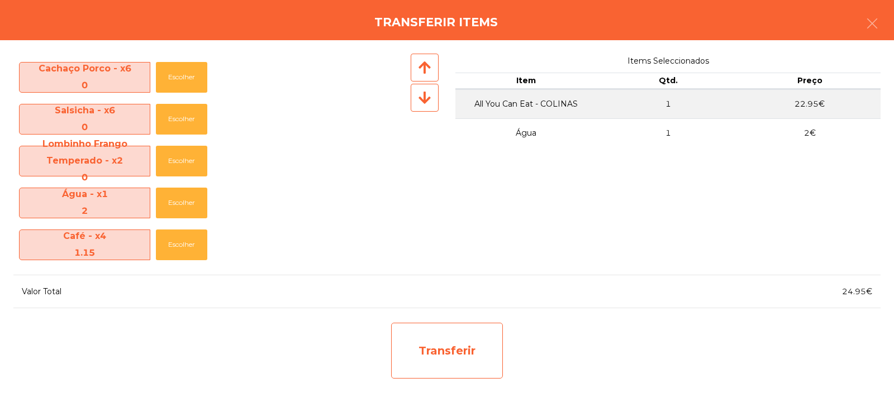
click at [455, 342] on div "Transferir" at bounding box center [447, 351] width 112 height 56
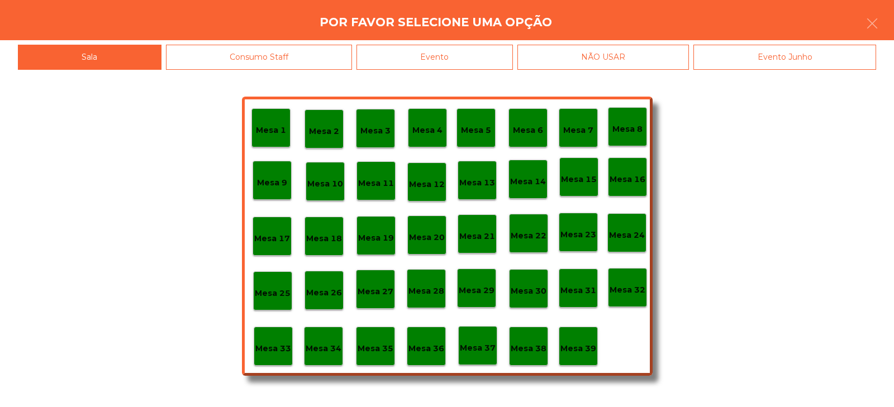
click at [271, 360] on div "Mesa 33" at bounding box center [273, 346] width 39 height 39
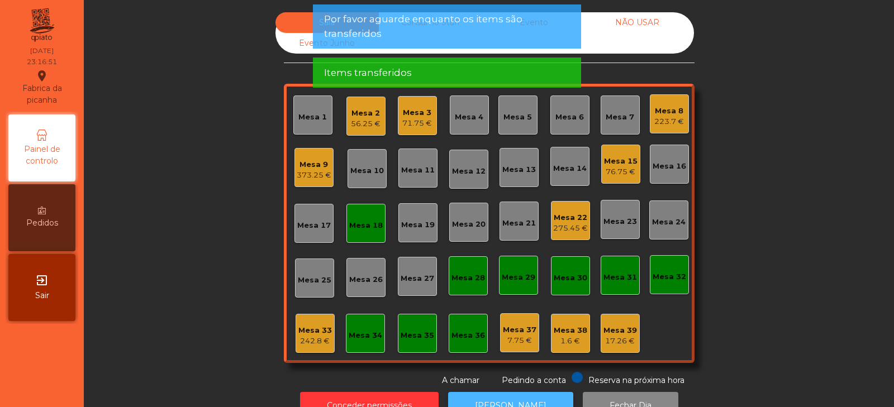
click at [478, 395] on button "[PERSON_NAME]" at bounding box center [510, 405] width 125 height 27
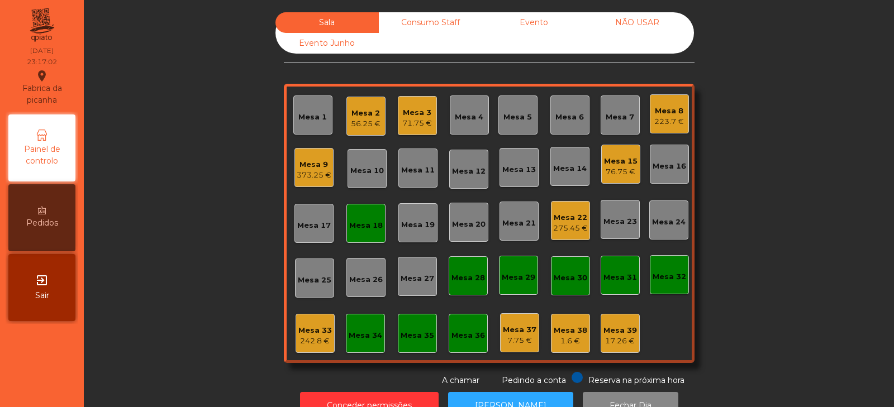
click at [557, 228] on div "275.45 €" at bounding box center [570, 228] width 35 height 11
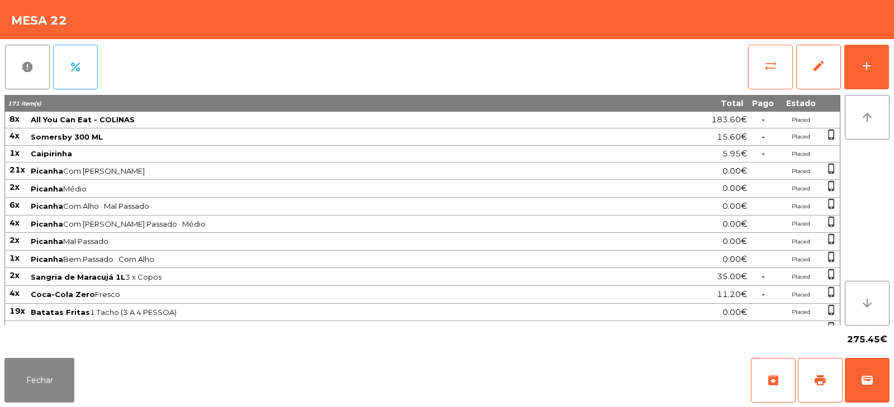
click at [765, 77] on button "sync_alt" at bounding box center [770, 67] width 45 height 45
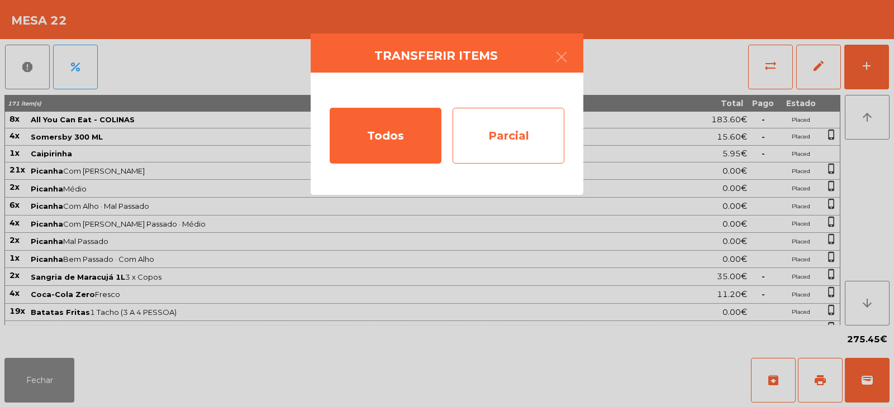
click at [528, 144] on div "Parcial" at bounding box center [508, 136] width 112 height 56
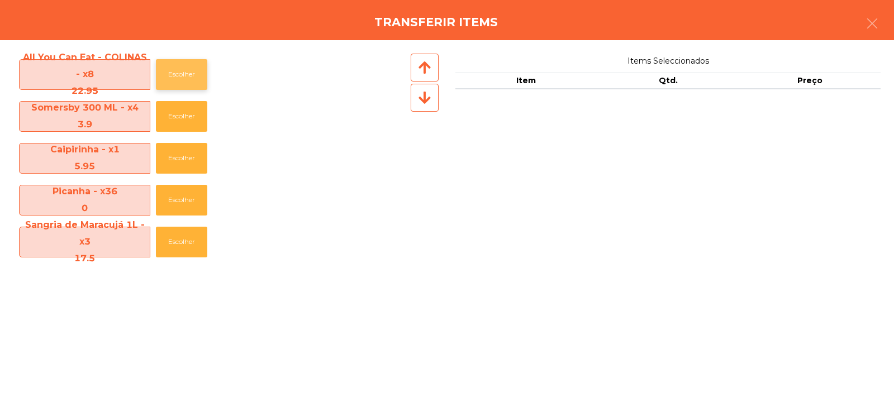
click at [182, 77] on button "Escolher" at bounding box center [181, 74] width 51 height 31
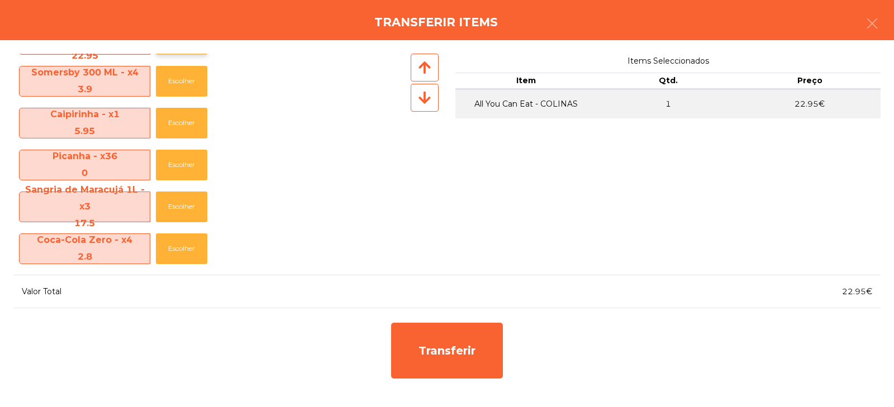
scroll to position [99, 0]
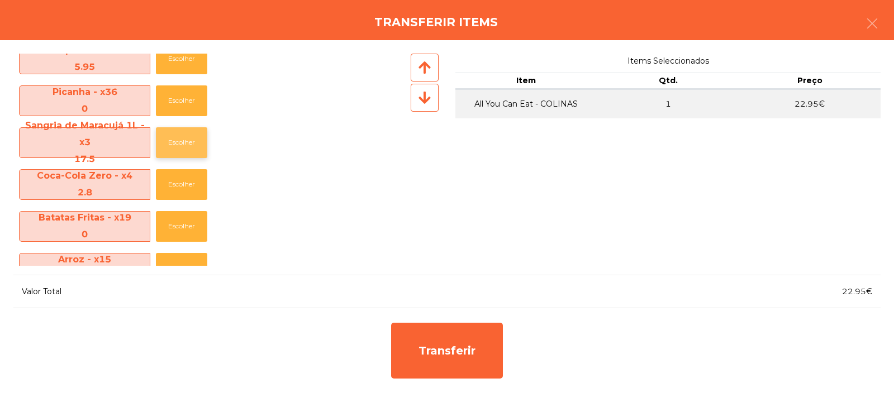
click at [182, 148] on button "Escolher" at bounding box center [181, 142] width 51 height 31
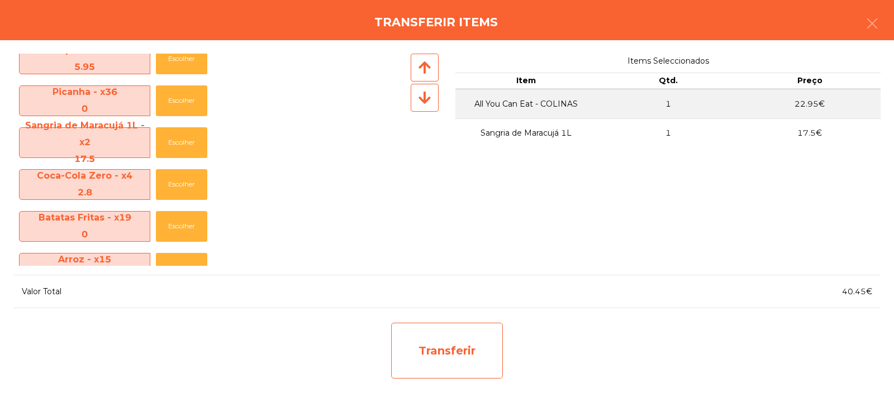
click at [436, 349] on div "Transferir" at bounding box center [447, 351] width 112 height 56
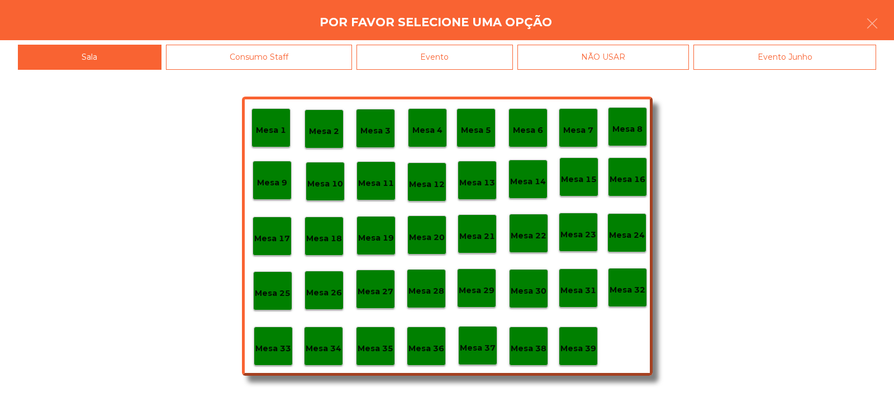
click at [266, 344] on p "Mesa 33" at bounding box center [273, 348] width 36 height 13
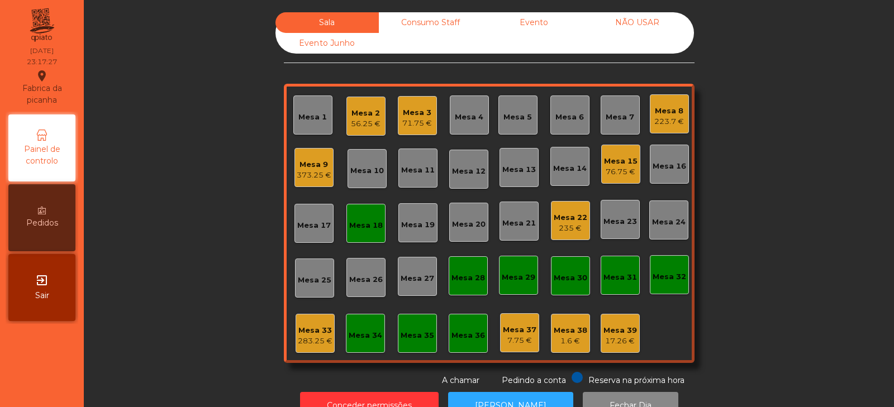
click at [553, 230] on div "235 €" at bounding box center [570, 228] width 34 height 11
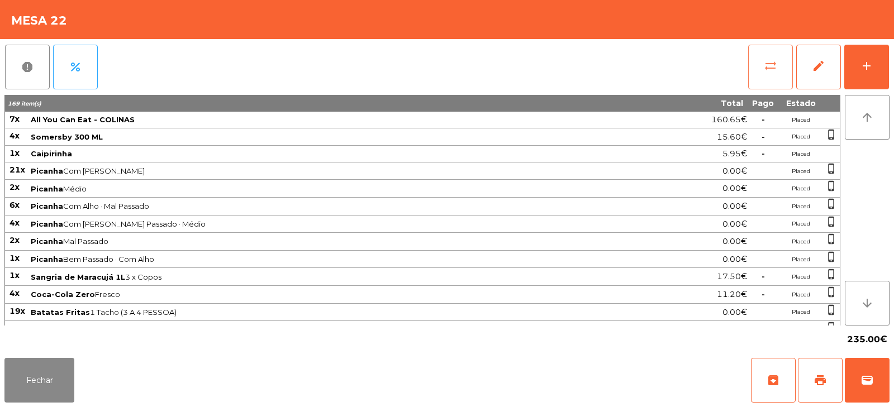
click at [749, 70] on button "sync_alt" at bounding box center [770, 67] width 45 height 45
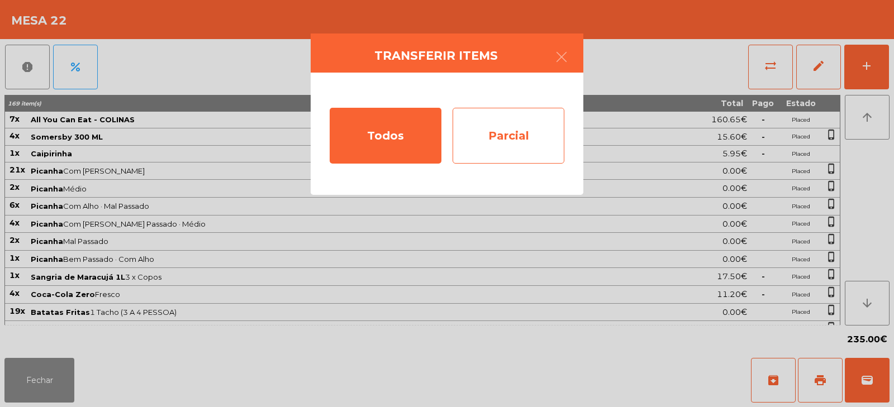
click at [507, 149] on div "Parcial" at bounding box center [508, 136] width 112 height 56
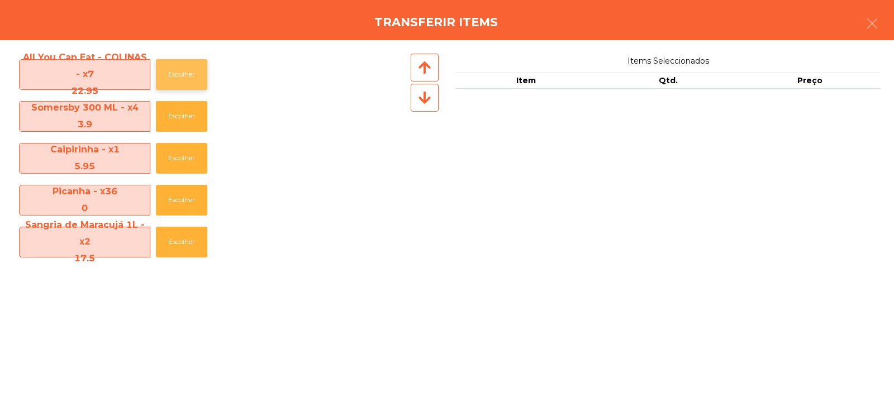
click at [170, 84] on button "Escolher" at bounding box center [181, 74] width 51 height 31
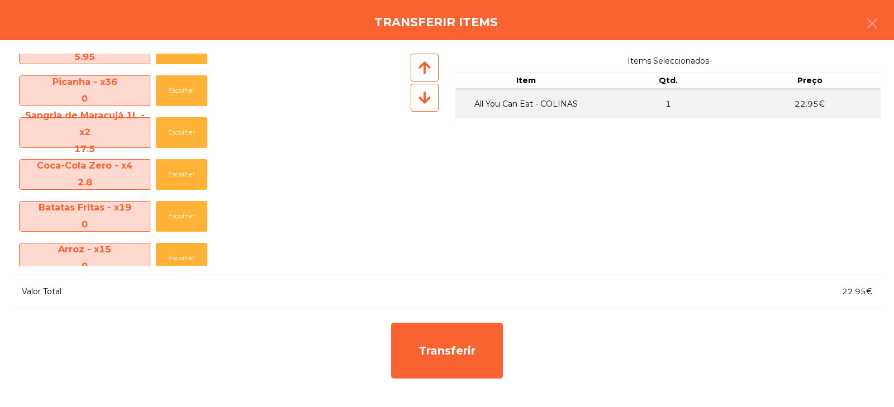
scroll to position [114, 0]
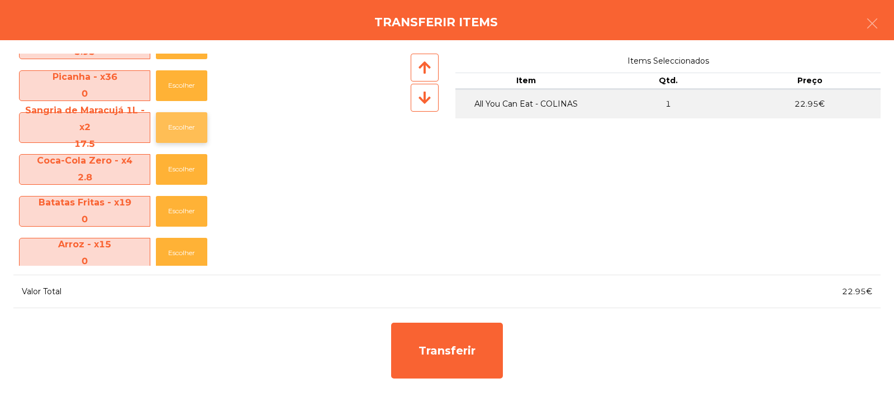
click at [183, 128] on button "Escolher" at bounding box center [181, 127] width 51 height 31
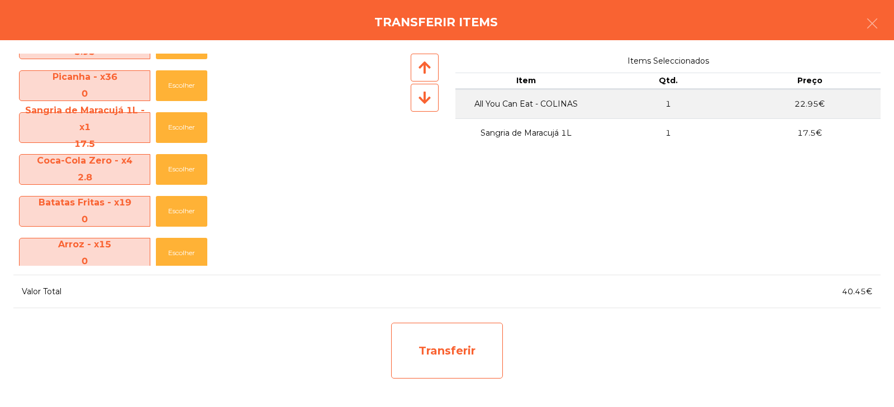
click at [418, 356] on div "Transferir" at bounding box center [447, 351] width 112 height 56
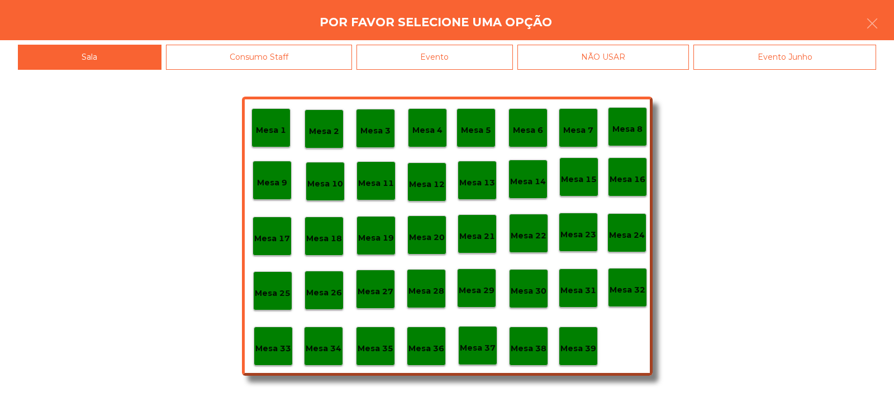
click at [268, 358] on div "Mesa 33" at bounding box center [273, 346] width 39 height 39
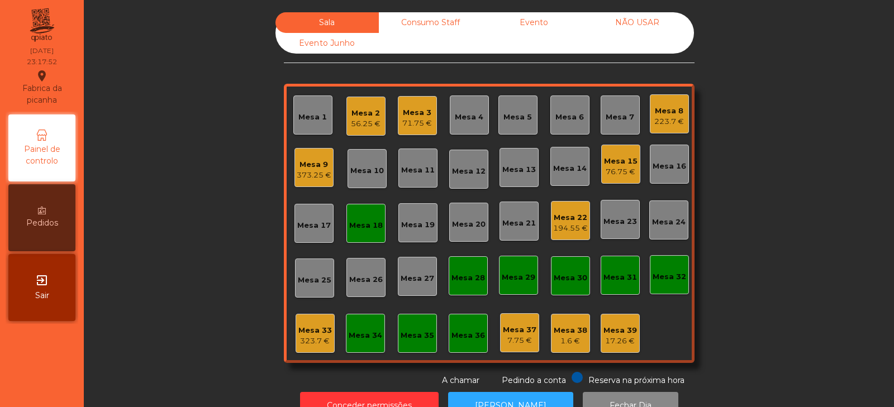
click at [560, 217] on div "Mesa 22" at bounding box center [570, 217] width 35 height 11
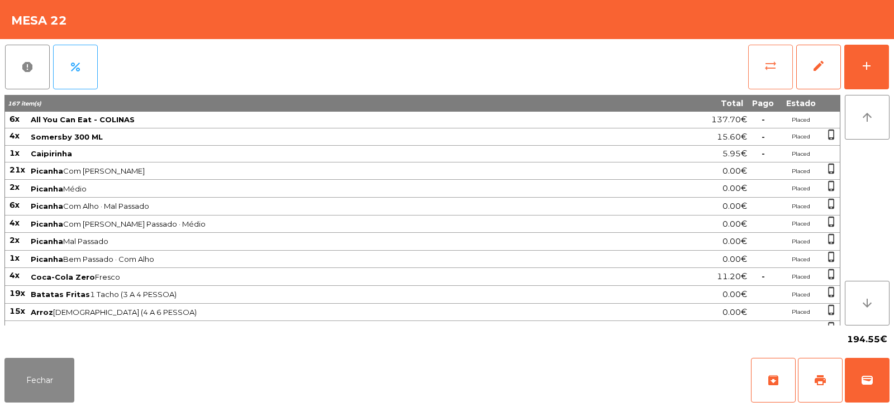
click at [756, 78] on button "sync_alt" at bounding box center [770, 67] width 45 height 45
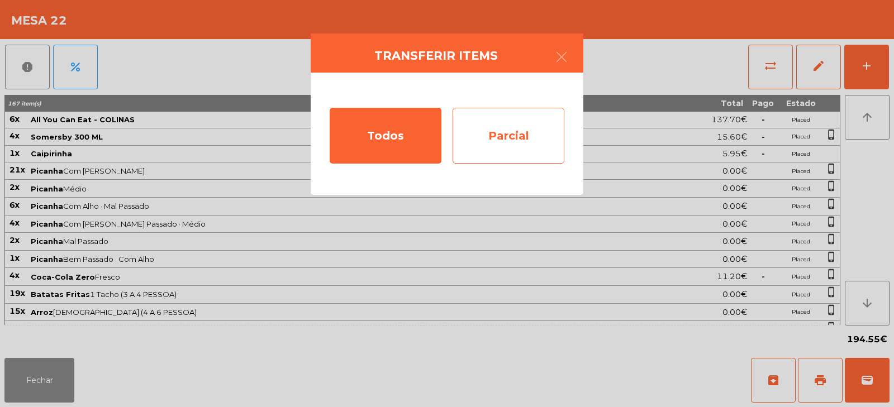
click at [517, 142] on div "Parcial" at bounding box center [508, 136] width 112 height 56
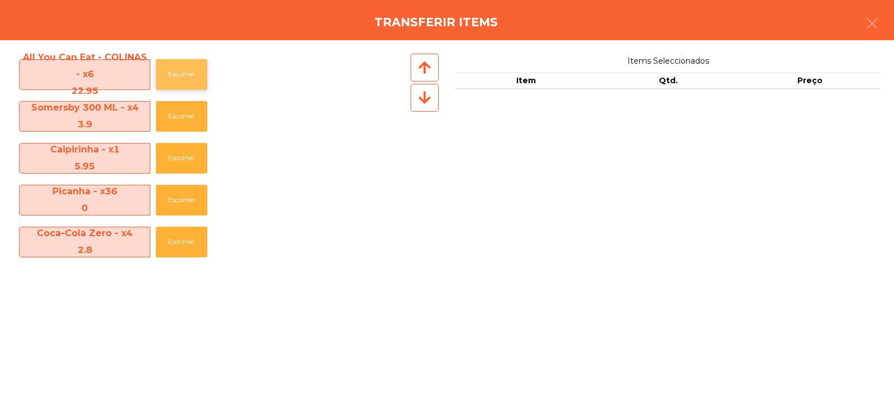
click at [174, 63] on button "Escolher" at bounding box center [181, 74] width 51 height 31
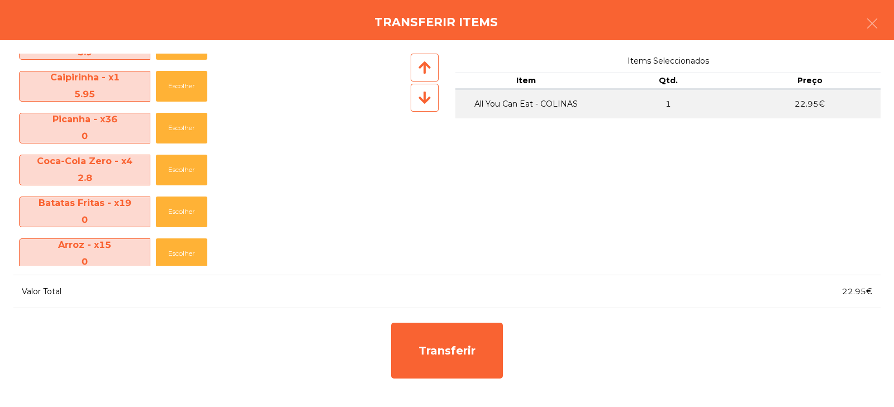
scroll to position [95, 0]
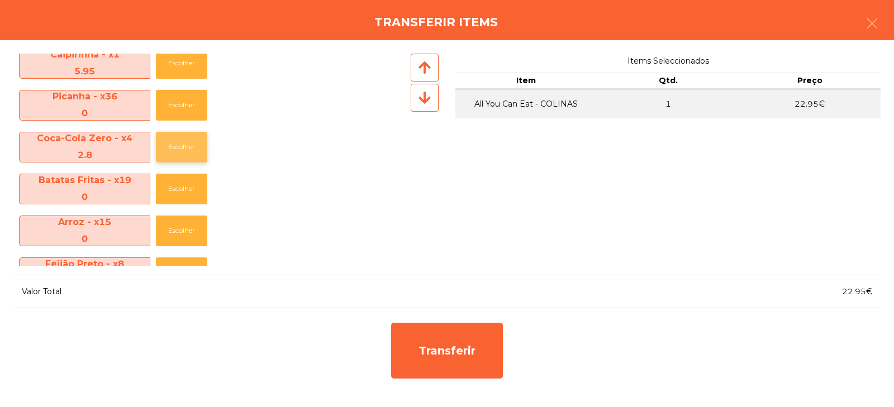
click at [183, 145] on button "Escolher" at bounding box center [181, 147] width 51 height 31
click at [188, 149] on button "Escolher" at bounding box center [181, 147] width 51 height 31
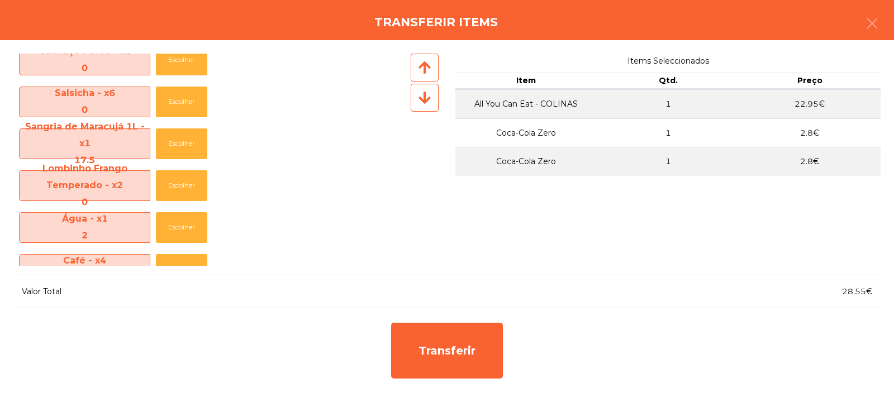
scroll to position [625, 0]
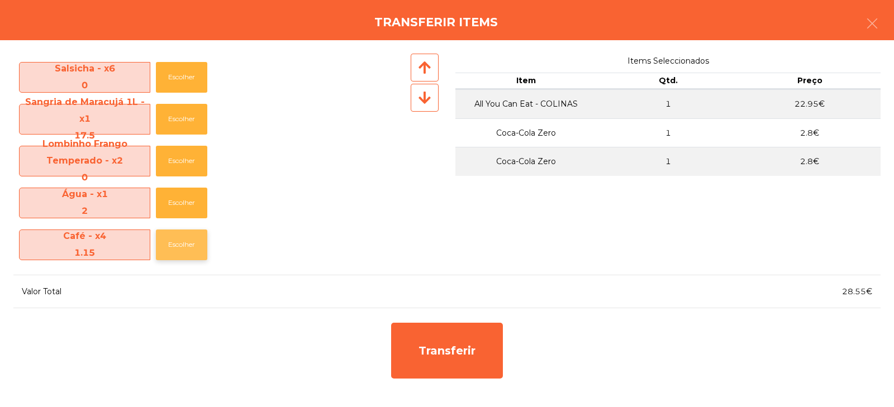
click at [193, 252] on button "Escolher" at bounding box center [181, 245] width 51 height 31
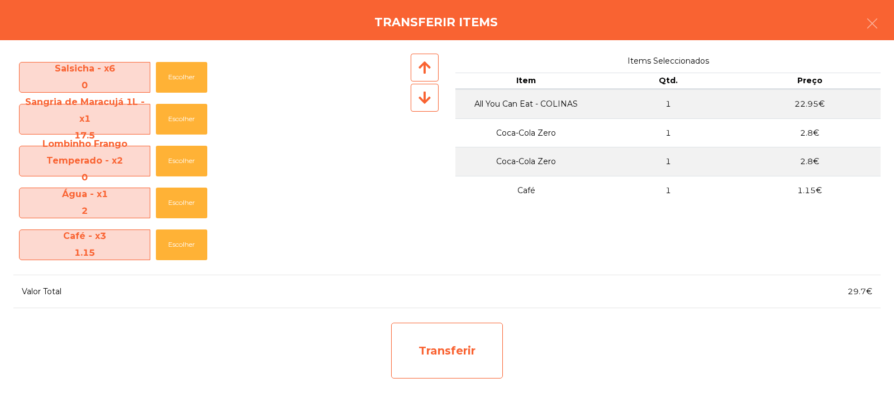
click at [438, 355] on div "Transferir" at bounding box center [447, 351] width 112 height 56
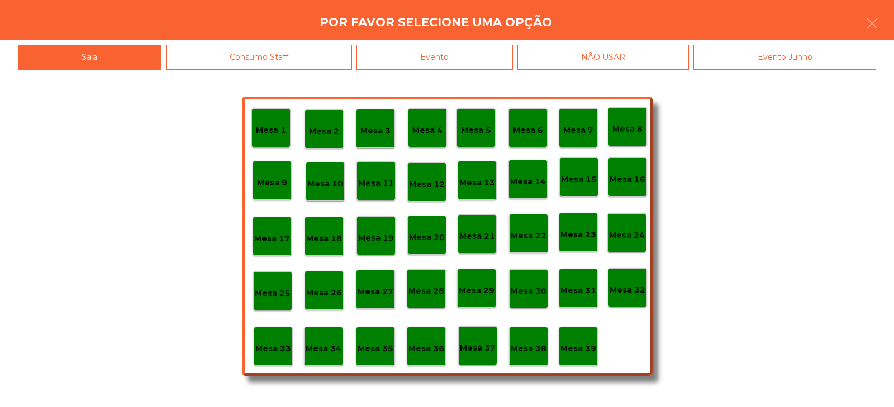
click at [284, 349] on p "Mesa 33" at bounding box center [273, 348] width 36 height 13
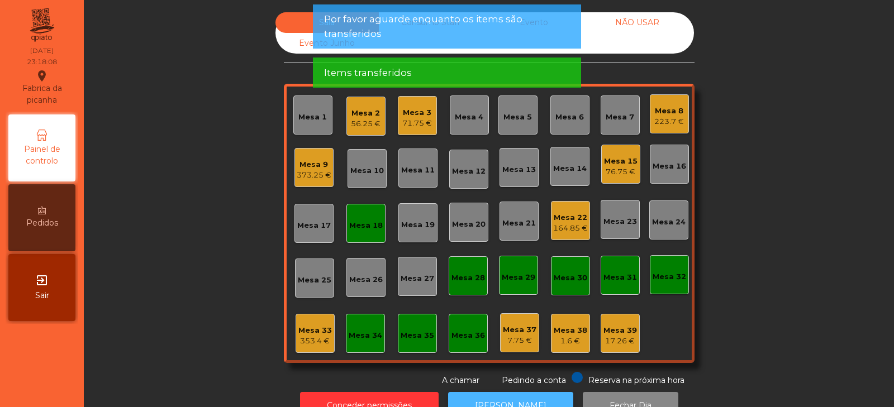
click at [479, 396] on button "[PERSON_NAME]" at bounding box center [510, 405] width 125 height 27
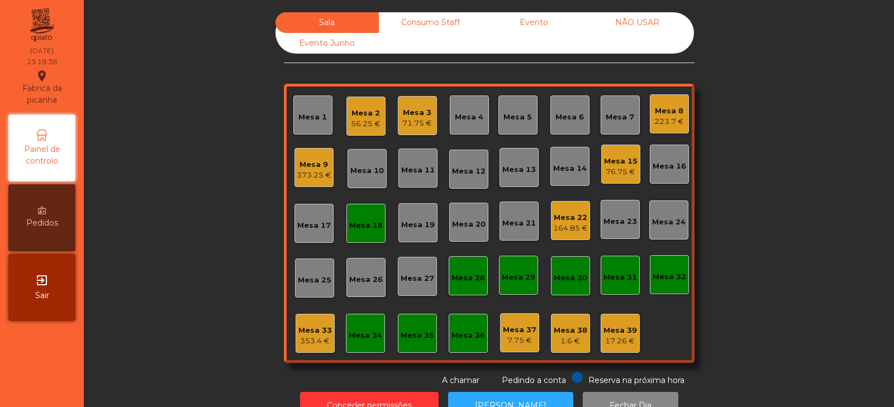
click at [558, 222] on div "Mesa 22" at bounding box center [570, 217] width 35 height 11
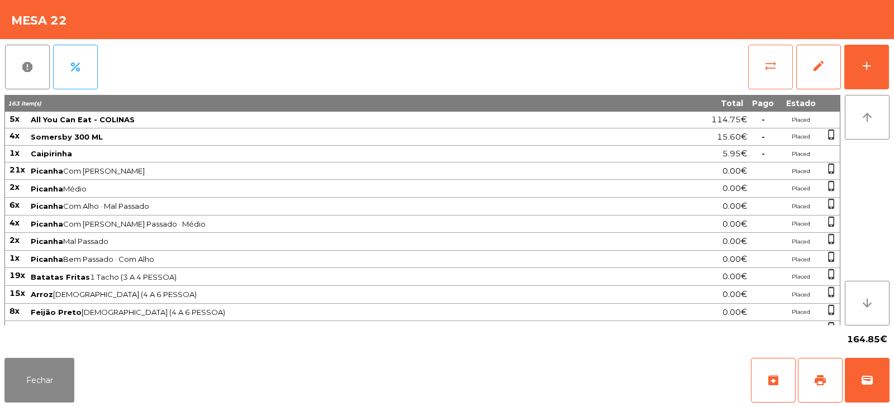
click at [748, 73] on button "sync_alt" at bounding box center [770, 67] width 45 height 45
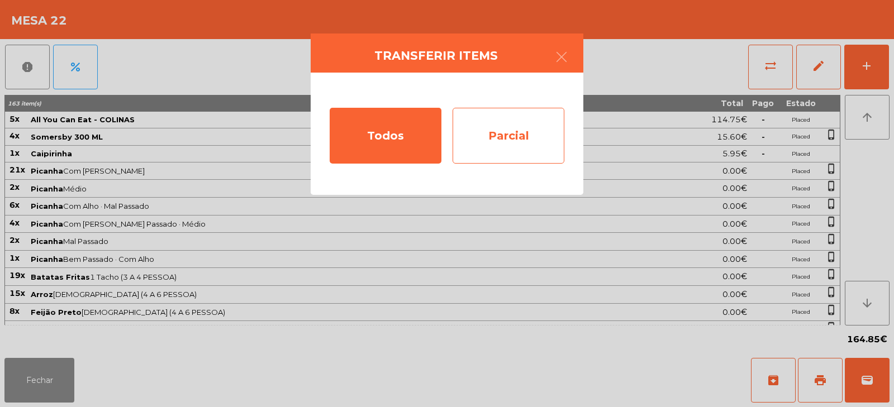
click at [482, 131] on div "Parcial" at bounding box center [508, 136] width 112 height 56
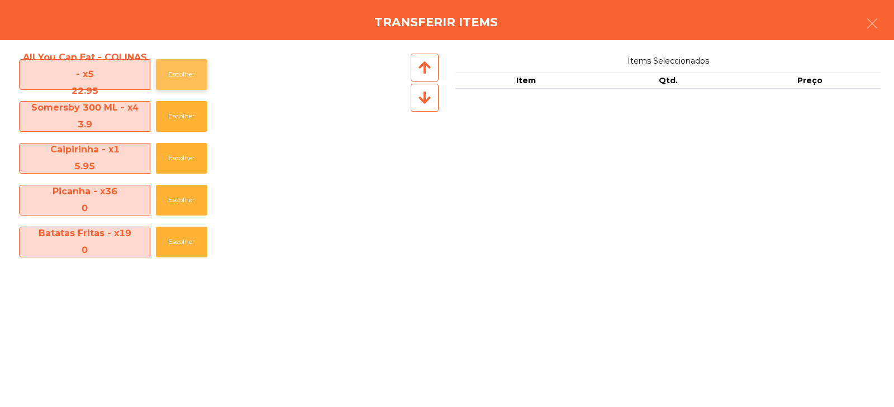
click at [176, 71] on button "Escolher" at bounding box center [181, 74] width 51 height 31
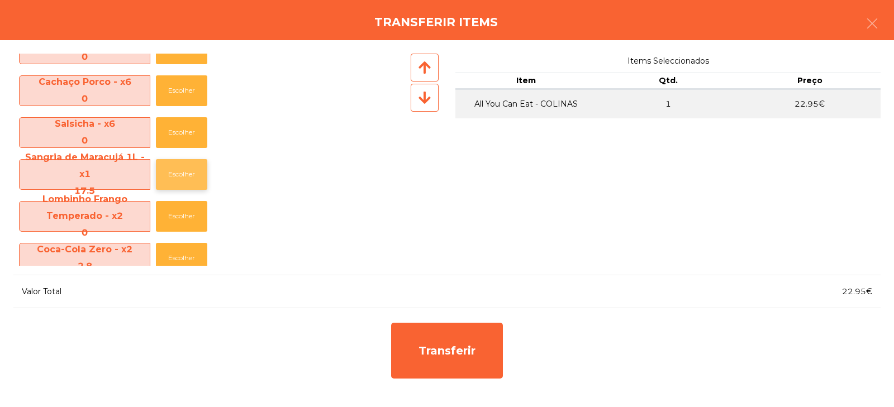
click at [170, 178] on button "Escolher" at bounding box center [181, 174] width 51 height 31
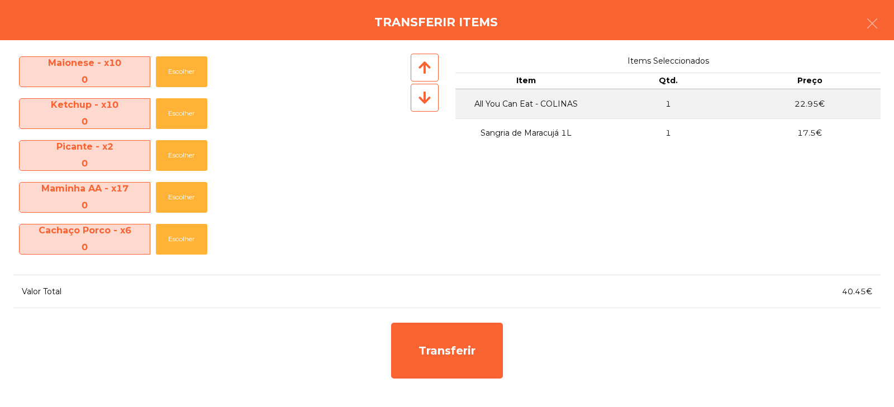
scroll to position [0, 0]
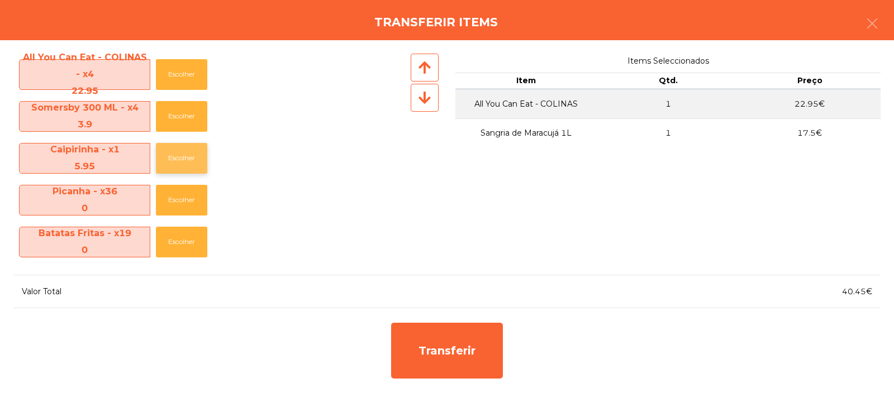
click at [181, 156] on button "Escolher" at bounding box center [181, 158] width 51 height 31
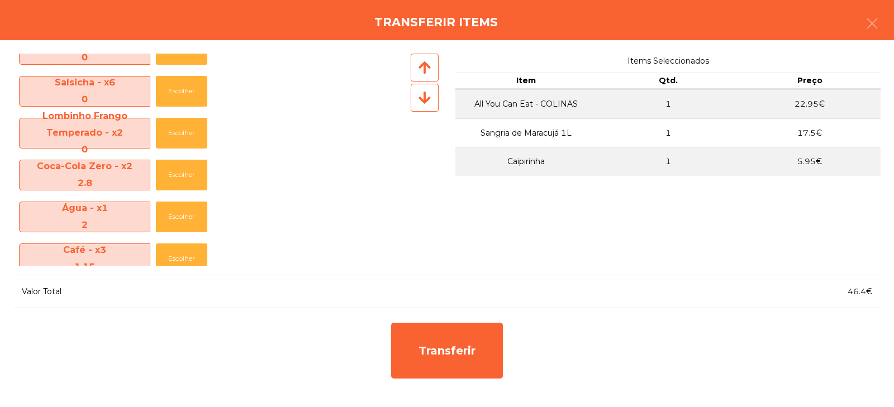
scroll to position [542, 0]
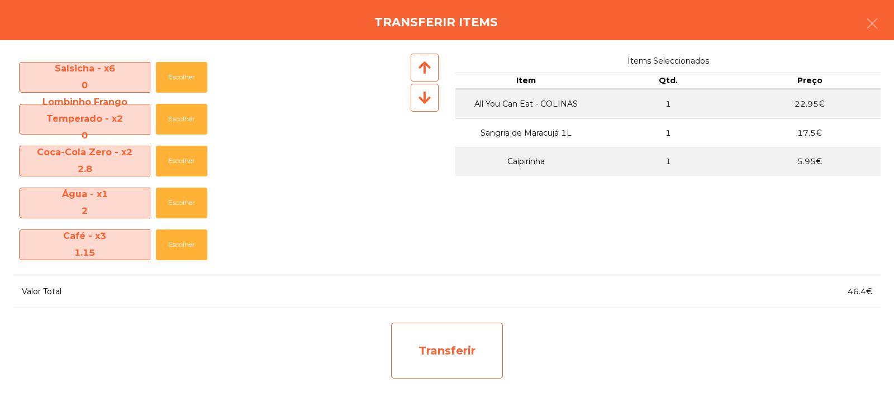
click at [438, 360] on div "Transferir" at bounding box center [447, 351] width 112 height 56
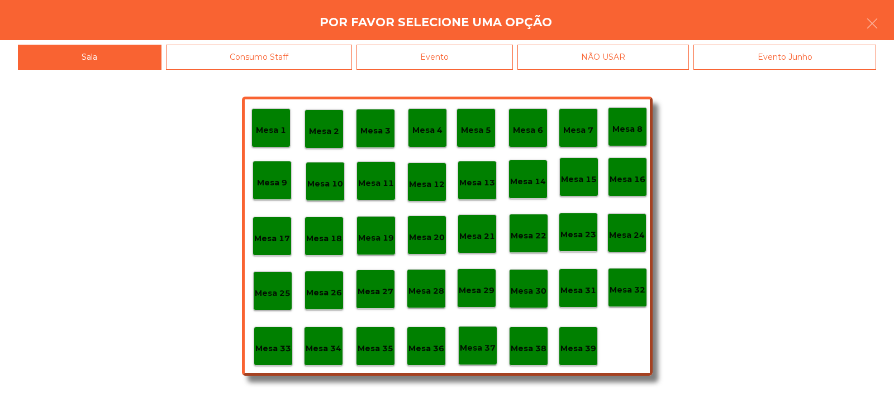
click at [265, 349] on p "Mesa 33" at bounding box center [273, 348] width 36 height 13
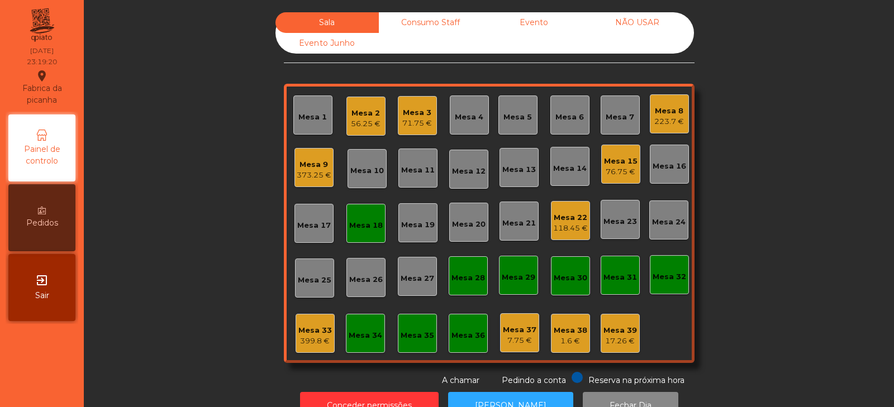
click at [358, 345] on div "Mesa 34" at bounding box center [365, 333] width 39 height 39
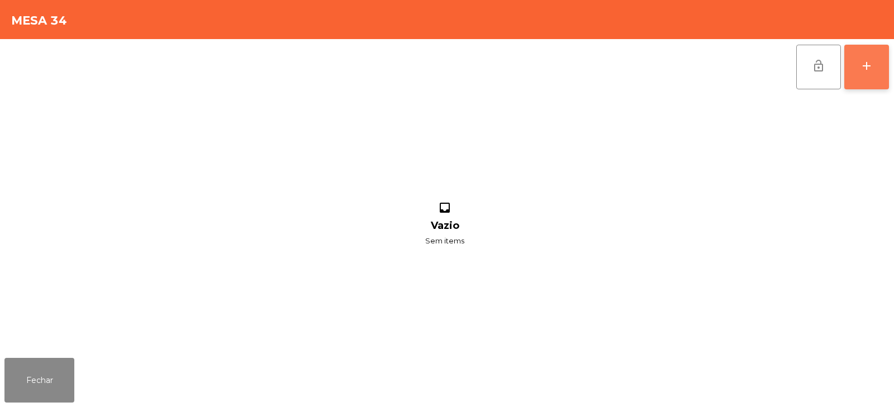
click at [855, 69] on button "add" at bounding box center [866, 67] width 45 height 45
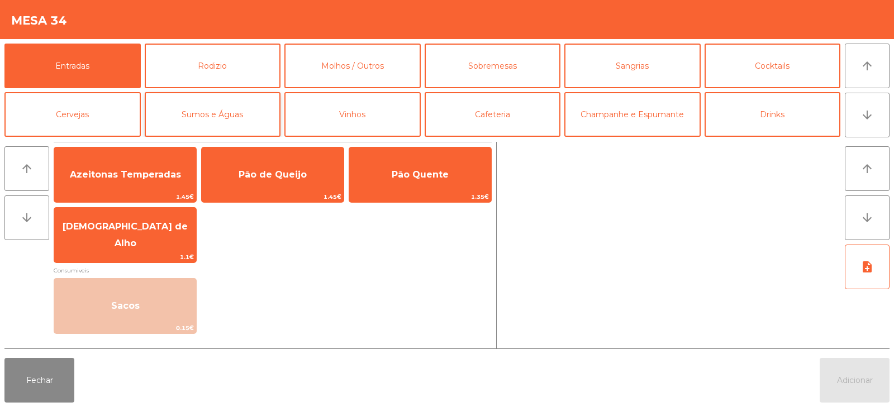
click at [206, 102] on button "Sumos e Águas" at bounding box center [213, 114] width 136 height 45
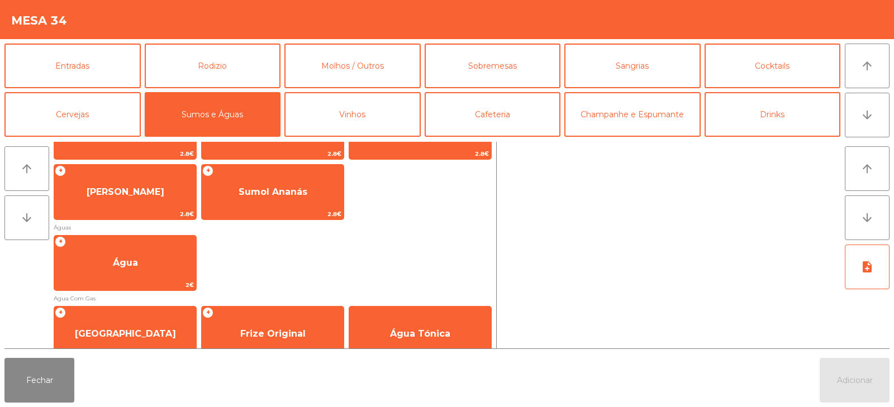
scroll to position [321, 0]
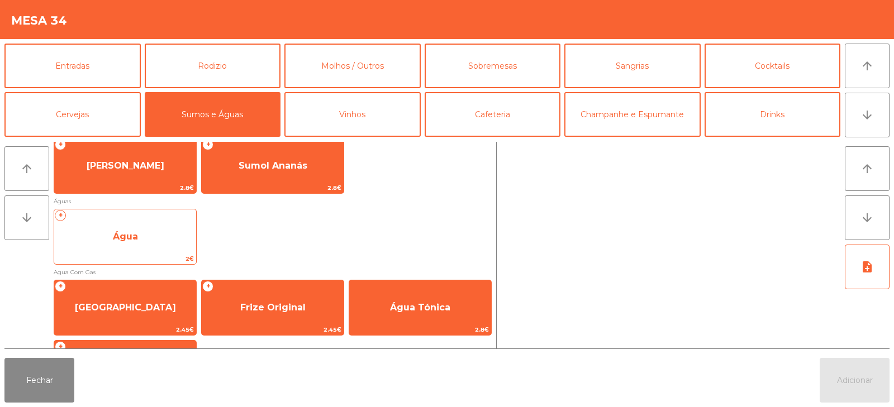
click at [154, 247] on span "Água" at bounding box center [125, 237] width 142 height 30
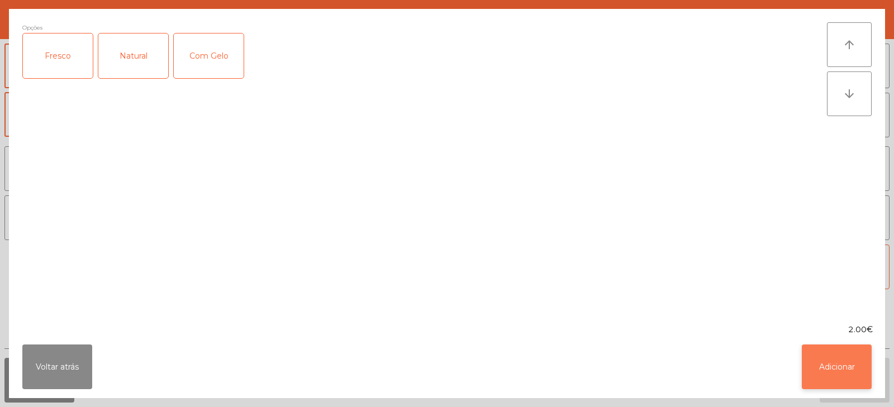
click at [842, 362] on button "Adicionar" at bounding box center [836, 367] width 70 height 45
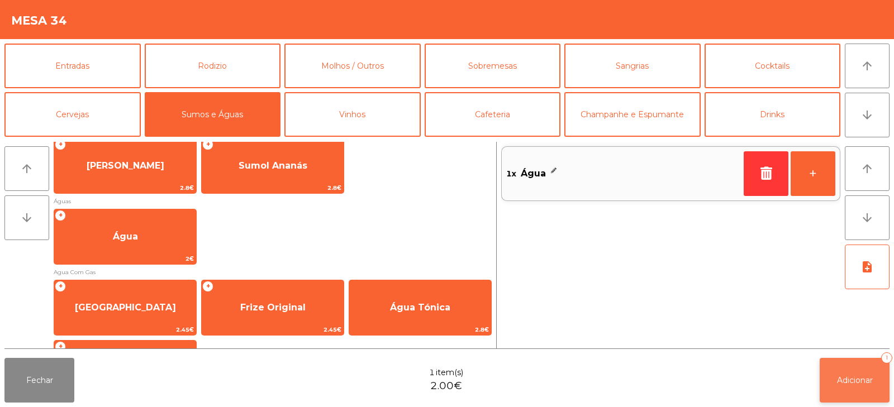
click at [832, 379] on button "Adicionar 1" at bounding box center [854, 380] width 70 height 45
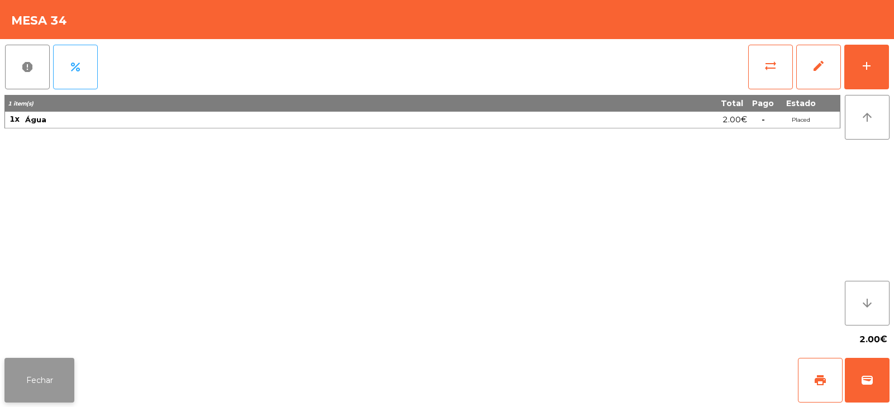
click at [52, 388] on button "Fechar" at bounding box center [39, 380] width 70 height 45
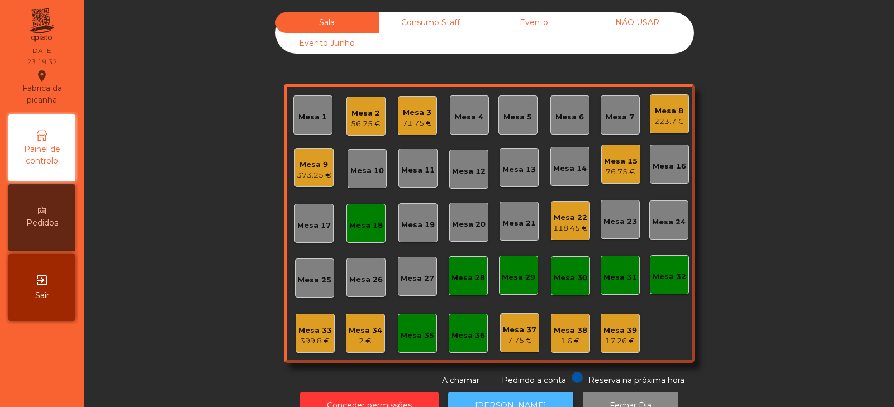
click at [507, 393] on button "[PERSON_NAME]" at bounding box center [510, 405] width 125 height 27
click at [558, 218] on div "Mesa 22" at bounding box center [570, 217] width 35 height 11
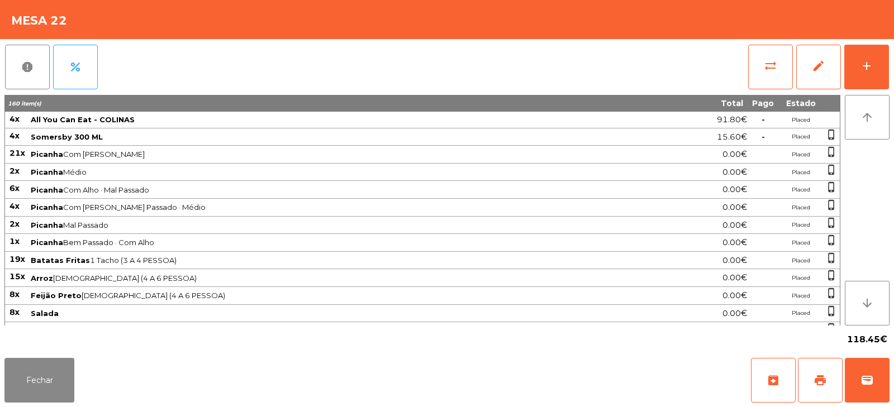
click at [738, 67] on div "report percent sync_alt edit add" at bounding box center [446, 67] width 885 height 56
click at [780, 65] on button "sync_alt" at bounding box center [770, 67] width 45 height 45
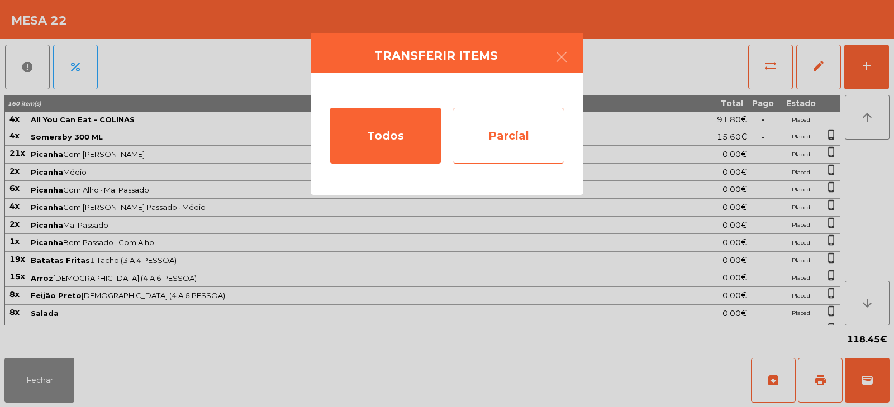
click at [509, 138] on div "Parcial" at bounding box center [508, 136] width 112 height 56
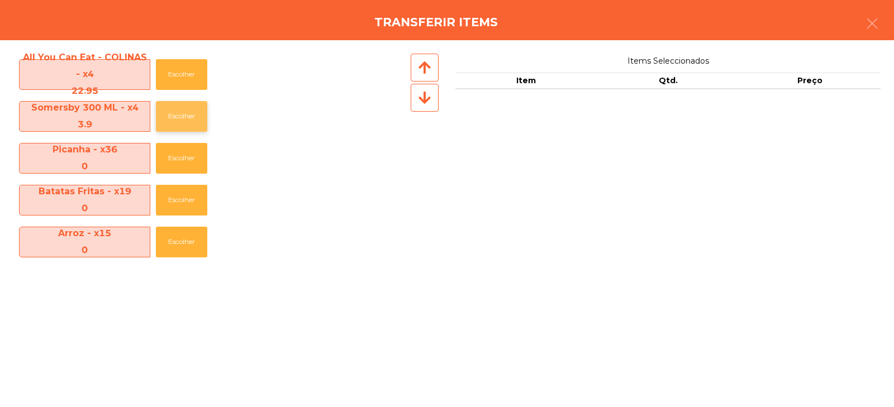
click at [189, 118] on button "Escolher" at bounding box center [181, 116] width 51 height 31
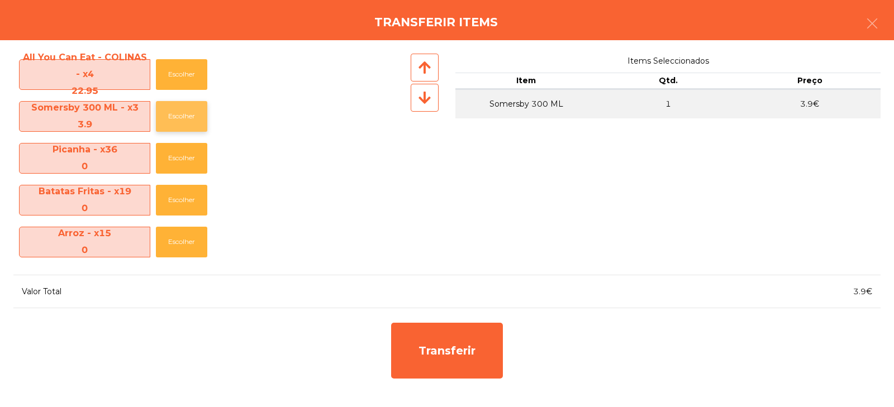
click at [187, 119] on button "Escolher" at bounding box center [181, 116] width 51 height 31
click at [180, 82] on button "Escolher" at bounding box center [181, 74] width 51 height 31
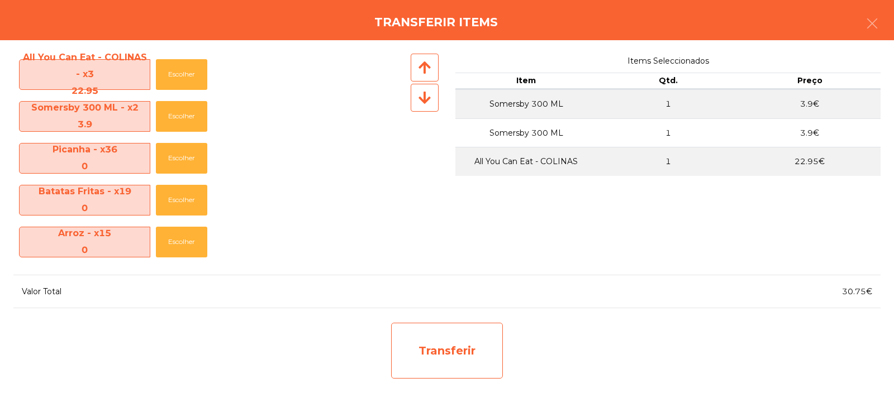
click at [468, 354] on div "Transferir" at bounding box center [447, 351] width 112 height 56
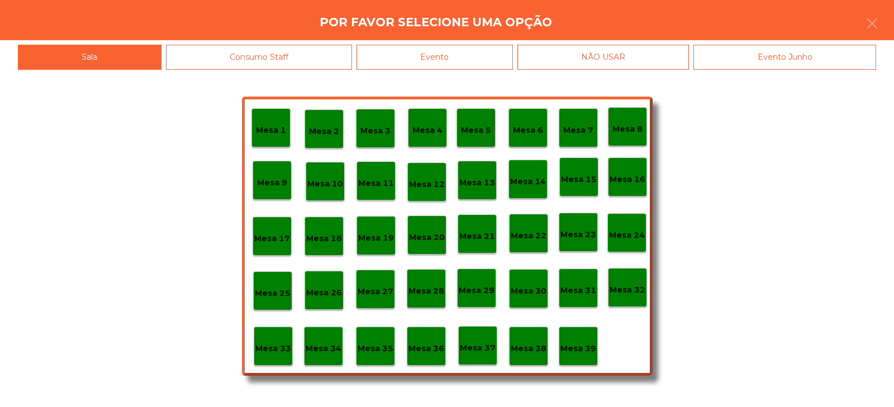
click at [274, 359] on div "Mesa 33" at bounding box center [273, 346] width 39 height 39
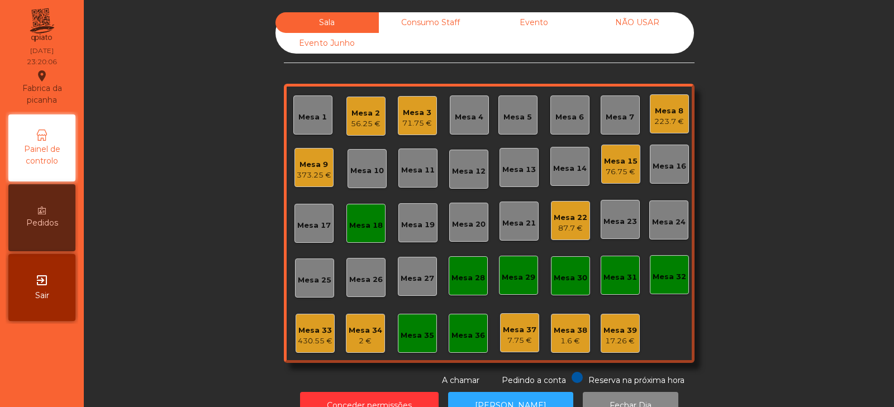
click at [576, 222] on div "Mesa 22" at bounding box center [570, 217] width 34 height 11
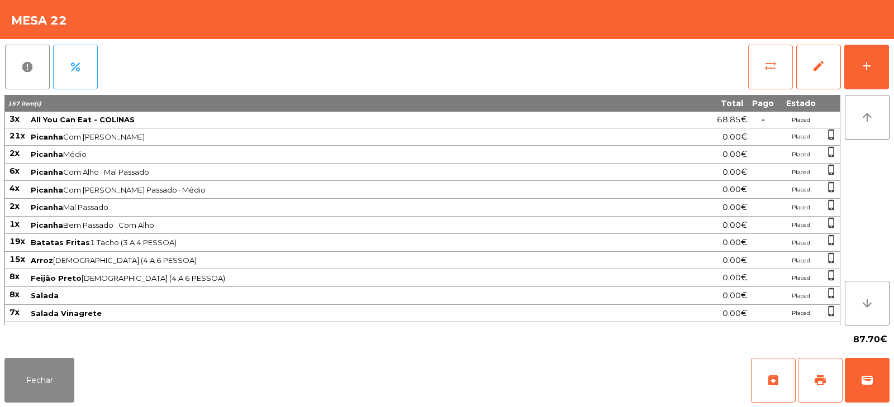
click at [765, 73] on button "sync_alt" at bounding box center [770, 67] width 45 height 45
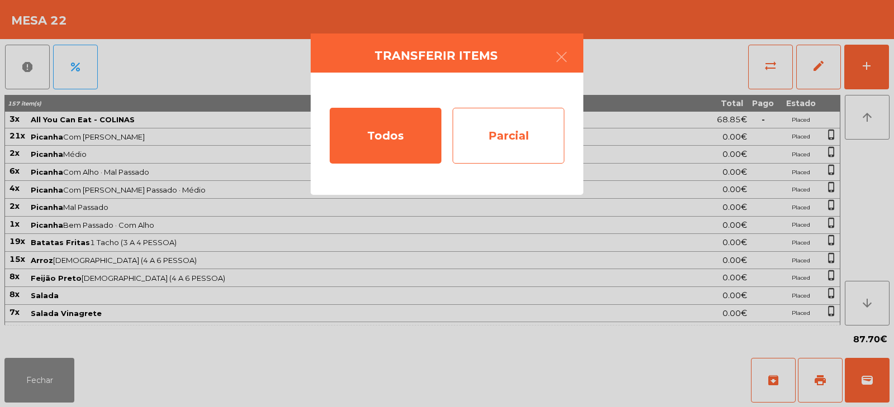
click at [509, 147] on div "Parcial" at bounding box center [508, 136] width 112 height 56
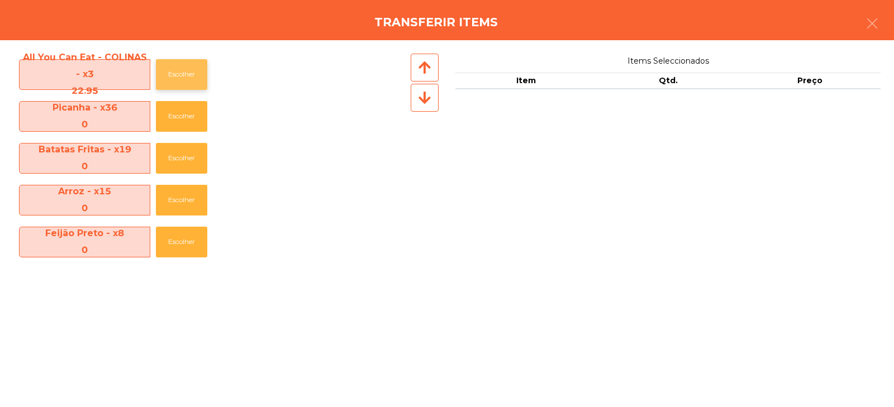
click at [183, 66] on button "Escolher" at bounding box center [181, 74] width 51 height 31
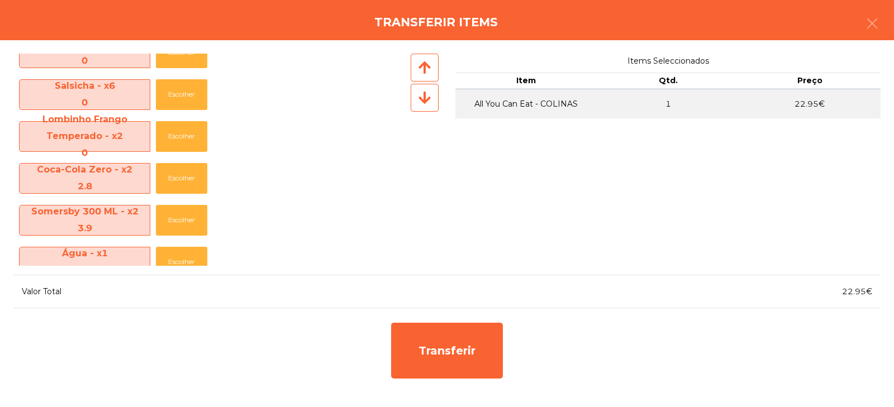
scroll to position [489, 0]
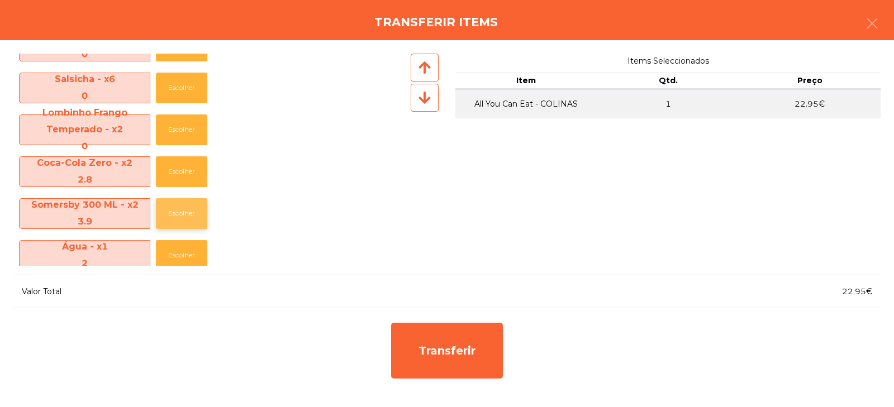
click at [174, 214] on button "Escolher" at bounding box center [181, 213] width 51 height 31
click at [177, 217] on button "Escolher" at bounding box center [181, 213] width 51 height 31
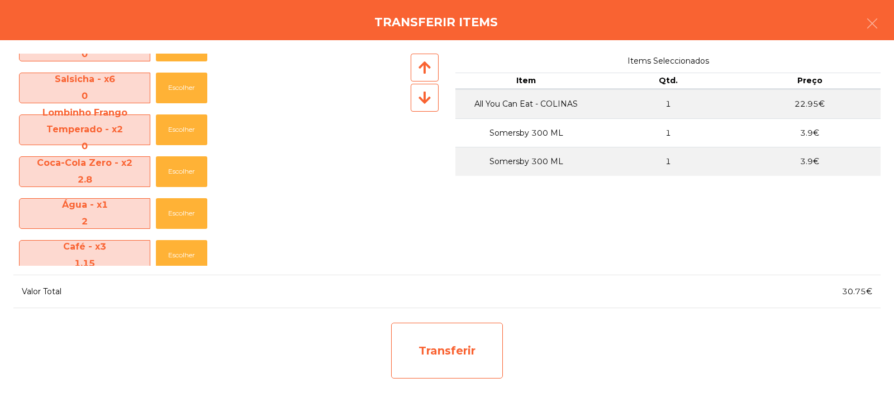
click at [447, 342] on div "Transferir" at bounding box center [447, 351] width 112 height 56
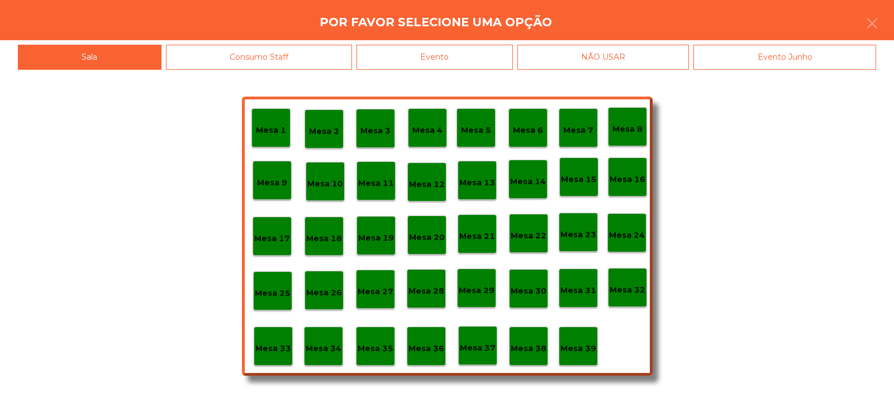
click at [266, 359] on div "Mesa 33" at bounding box center [273, 346] width 39 height 39
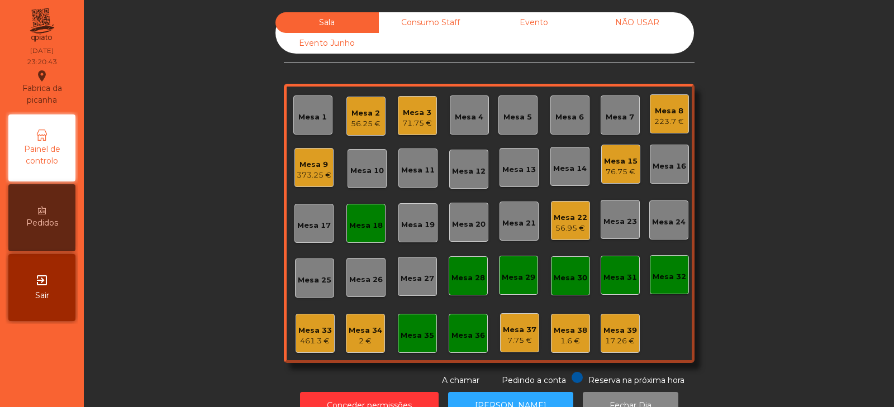
click at [571, 229] on div "56.95 €" at bounding box center [570, 228] width 34 height 11
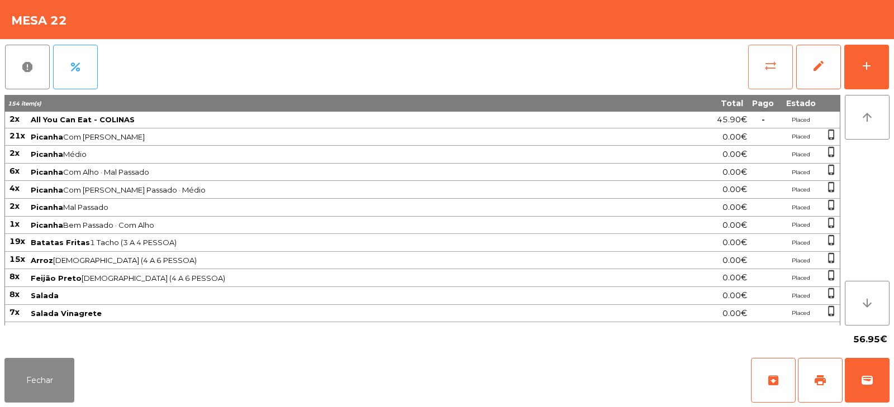
click at [759, 66] on button "sync_alt" at bounding box center [770, 67] width 45 height 45
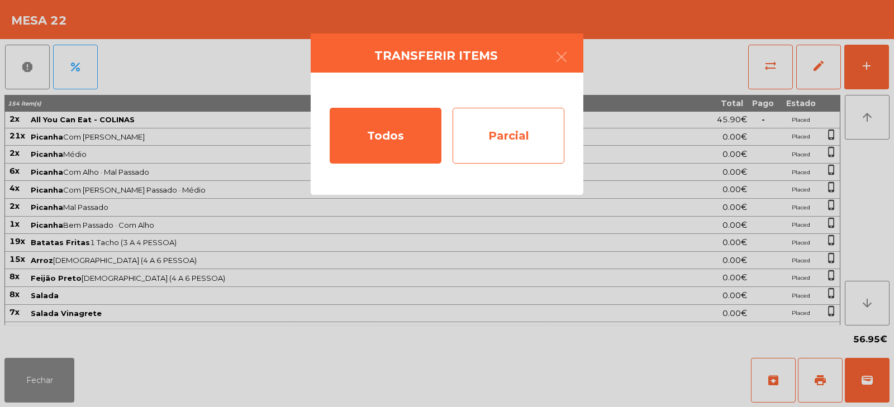
click at [521, 139] on div "Parcial" at bounding box center [508, 136] width 112 height 56
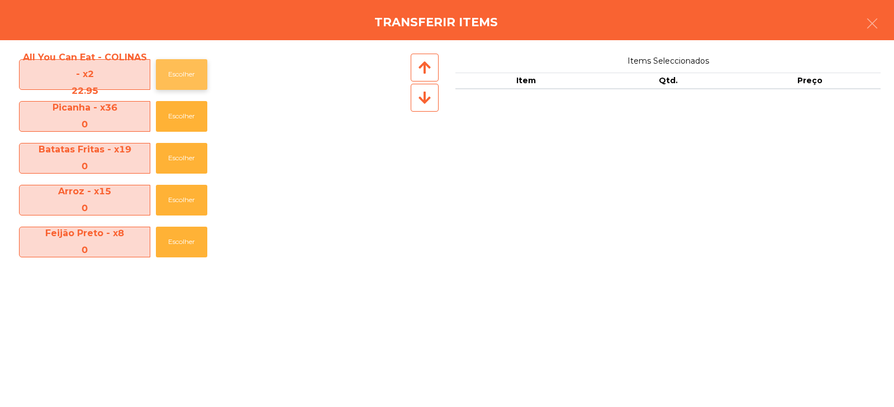
click at [183, 78] on button "Escolher" at bounding box center [181, 74] width 51 height 31
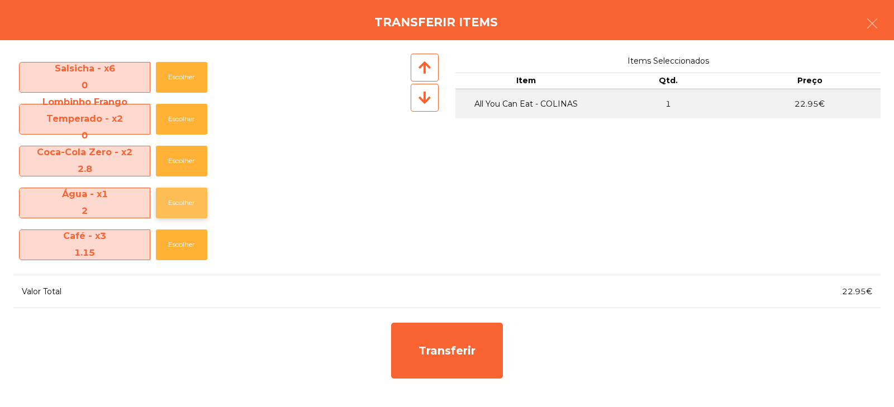
click at [176, 200] on button "Escolher" at bounding box center [181, 203] width 51 height 31
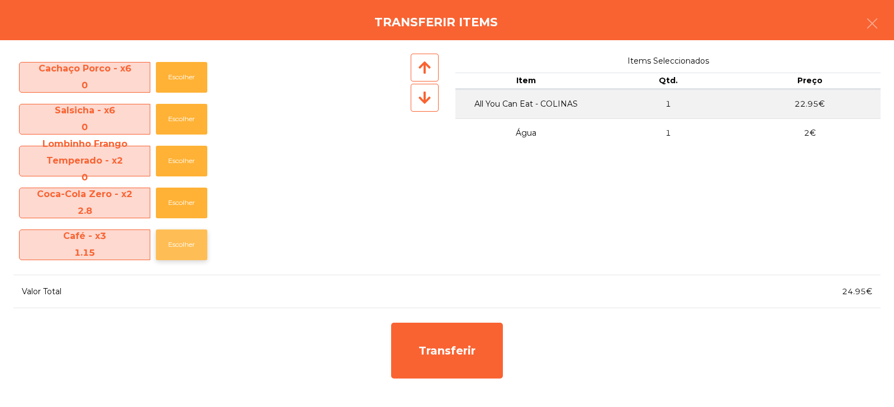
click at [183, 258] on button "Escolher" at bounding box center [181, 245] width 51 height 31
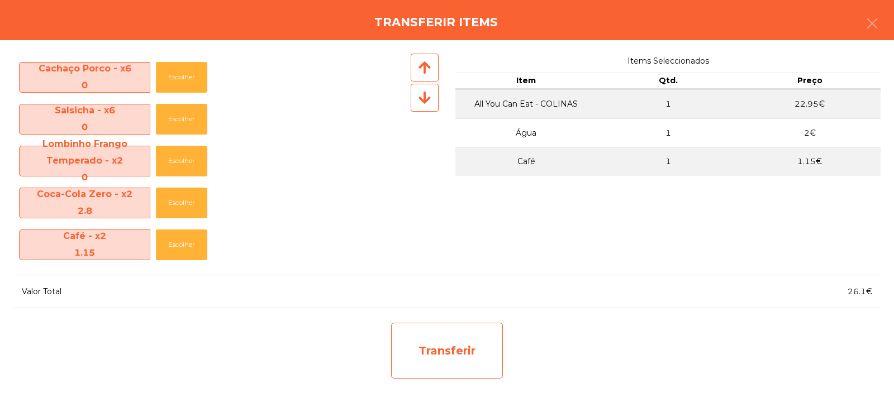
click at [430, 340] on div "Transferir" at bounding box center [447, 351] width 112 height 56
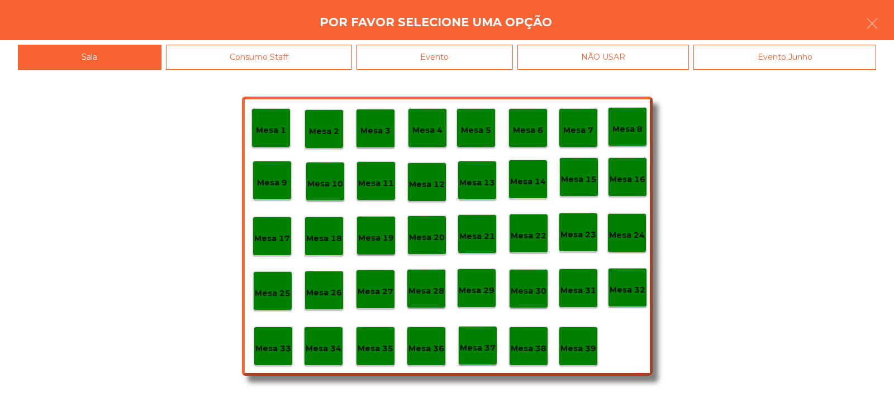
click at [275, 348] on p "Mesa 33" at bounding box center [273, 348] width 36 height 13
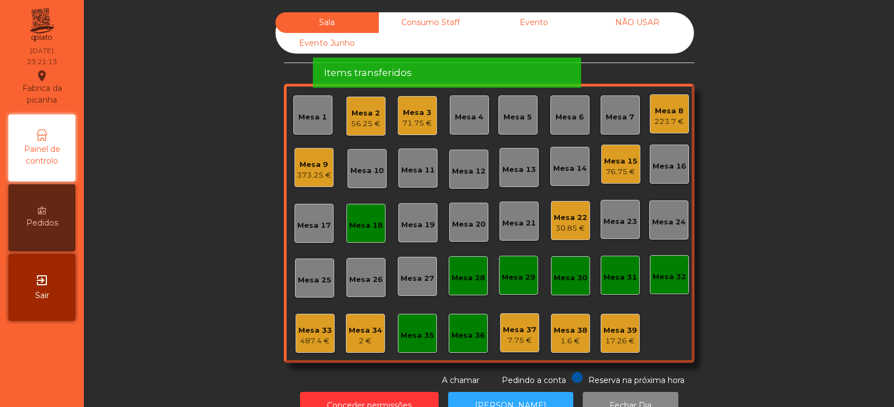
click at [561, 215] on div "Mesa 22" at bounding box center [570, 217] width 34 height 11
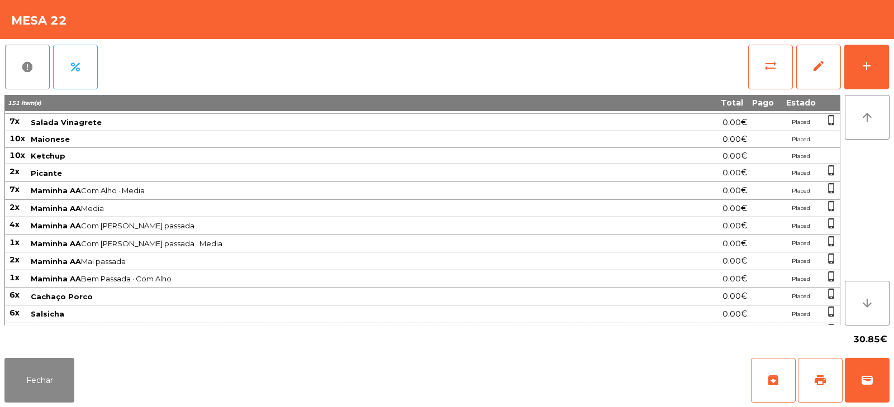
scroll to position [242, 0]
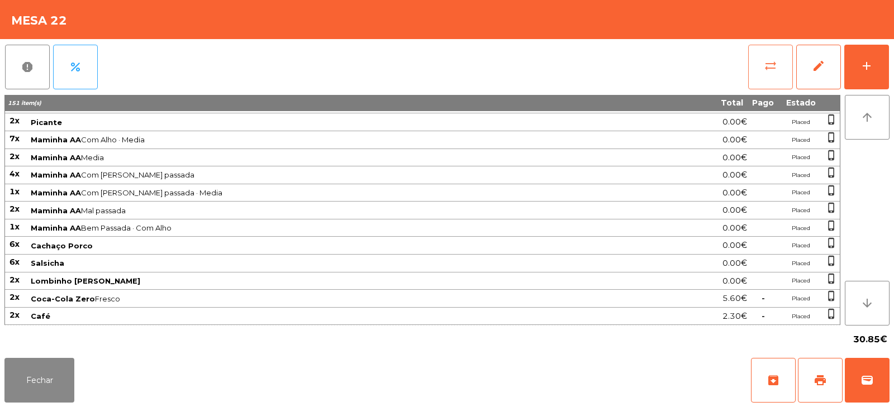
click at [768, 53] on button "sync_alt" at bounding box center [770, 67] width 45 height 45
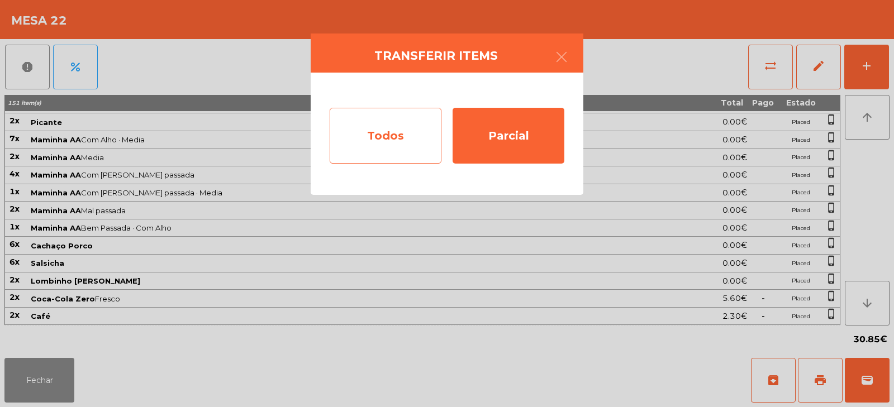
click at [381, 133] on div "Todos" at bounding box center [386, 136] width 112 height 56
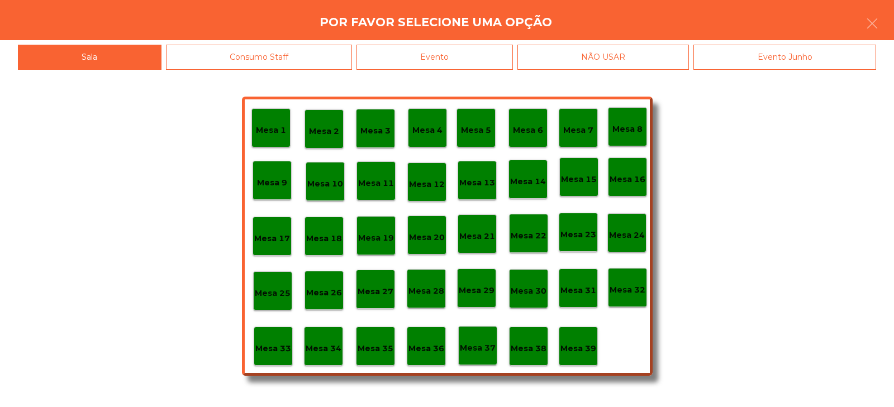
click at [266, 347] on p "Mesa 33" at bounding box center [273, 348] width 36 height 13
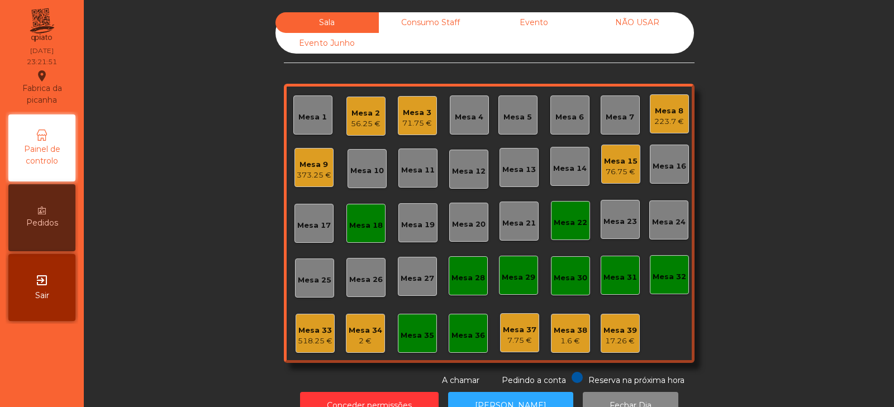
click at [314, 336] on div "518.25 €" at bounding box center [315, 341] width 35 height 11
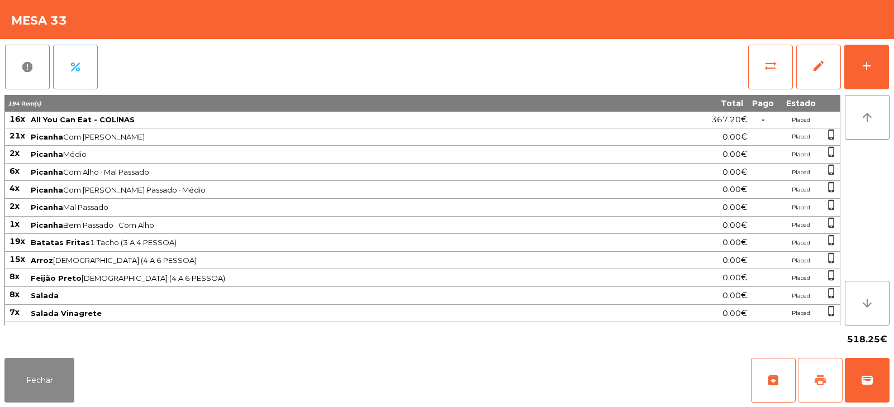
click at [825, 390] on button "print" at bounding box center [820, 380] width 45 height 45
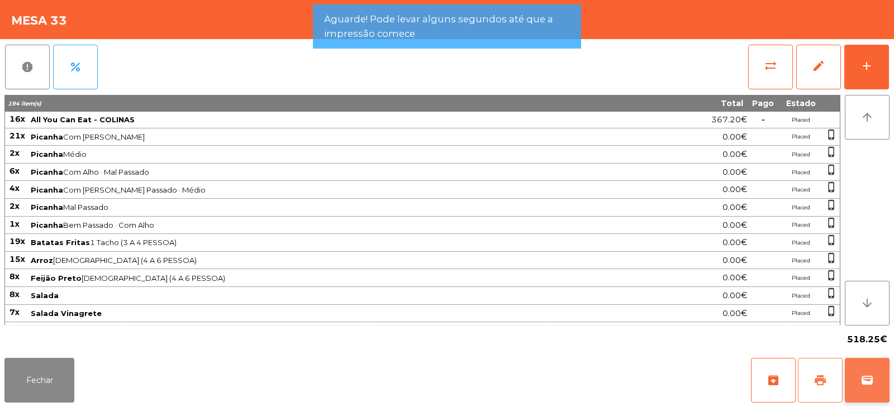
click at [862, 380] on span "wallet" at bounding box center [866, 380] width 13 height 13
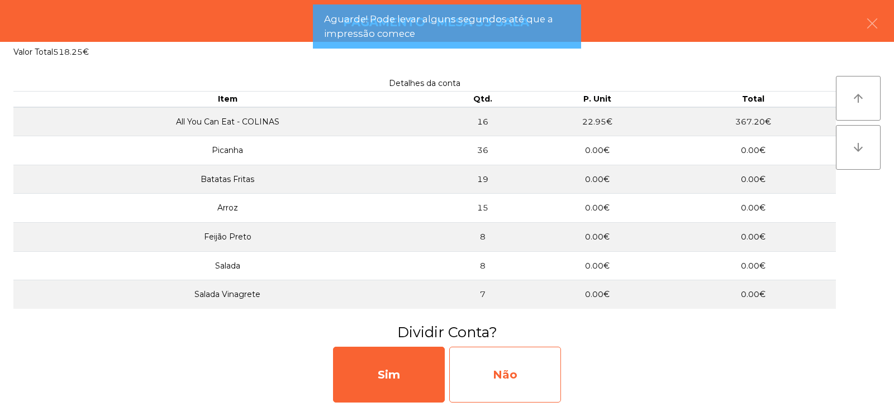
click at [518, 380] on div "Não" at bounding box center [505, 375] width 112 height 56
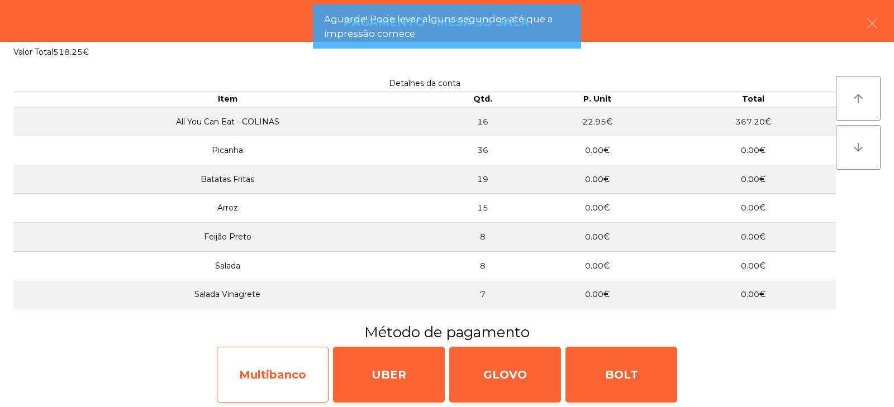
click at [262, 382] on div "Multibanco" at bounding box center [273, 375] width 112 height 56
select select "**"
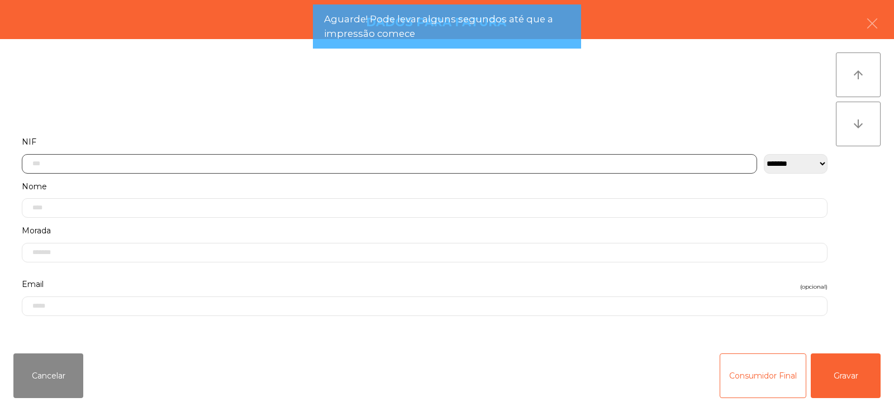
click at [251, 159] on input "text" at bounding box center [389, 164] width 735 height 20
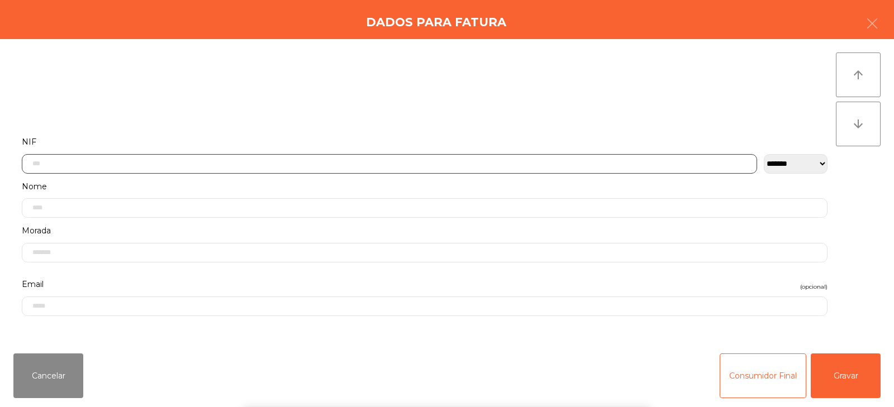
scroll to position [82, 0]
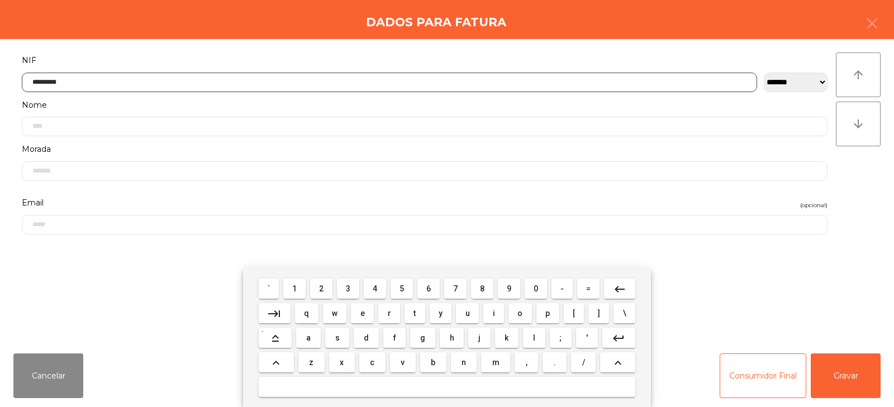
type input "*********"
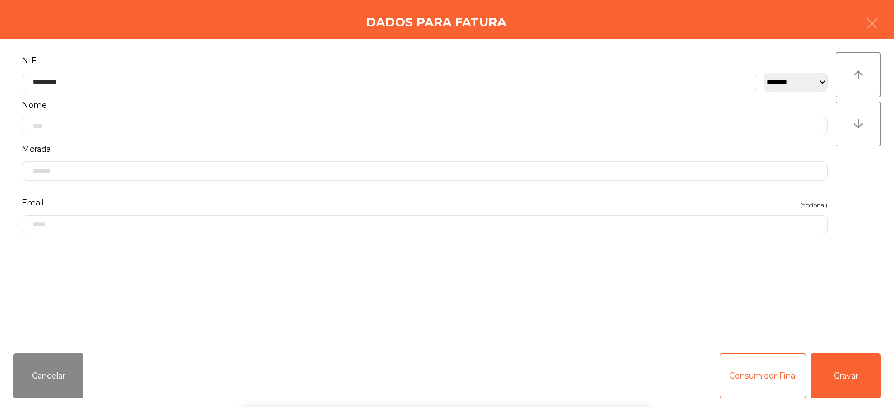
click at [825, 379] on div "` 1 2 3 4 5 6 7 8 9 0 - = keyboard_backspace keyboard_tab q w e r t y u i o p […" at bounding box center [447, 338] width 894 height 139
click at [839, 376] on button "Gravar" at bounding box center [845, 376] width 70 height 45
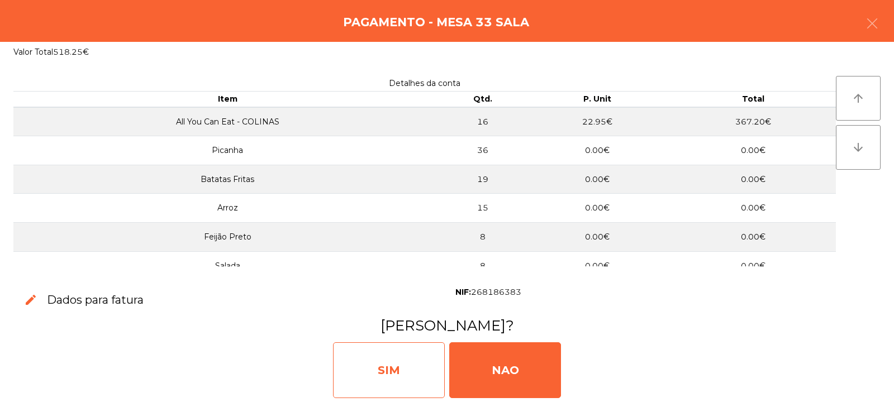
click at [390, 368] on div "SIM" at bounding box center [389, 370] width 112 height 56
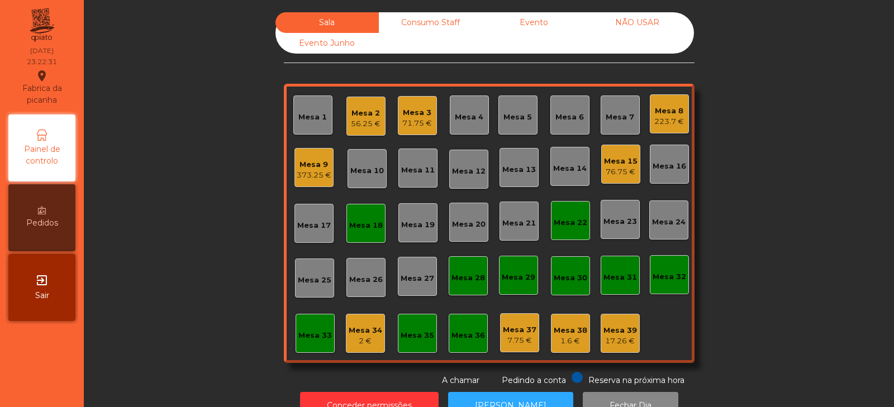
click at [414, 111] on div "Mesa 3" at bounding box center [417, 112] width 30 height 11
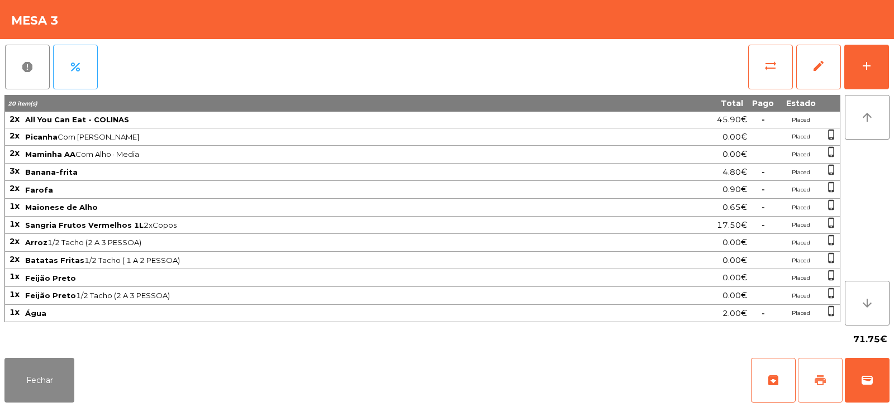
click at [824, 379] on span "print" at bounding box center [819, 380] width 13 height 13
click at [749, 78] on button "sync_alt" at bounding box center [770, 67] width 45 height 45
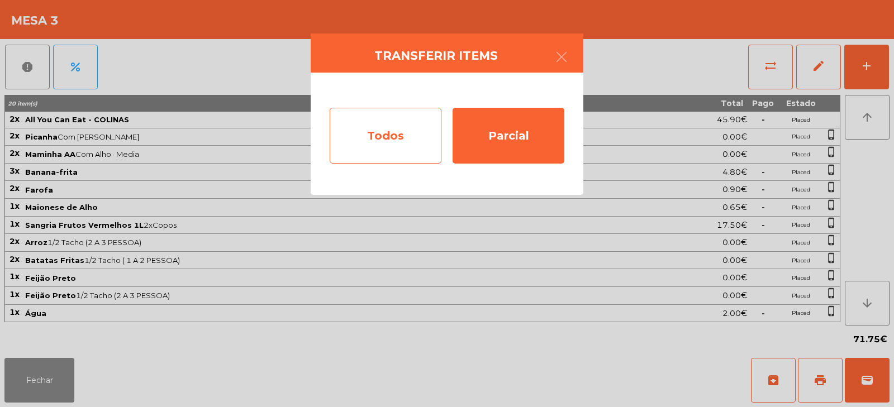
click at [367, 160] on div "Todos" at bounding box center [386, 136] width 112 height 56
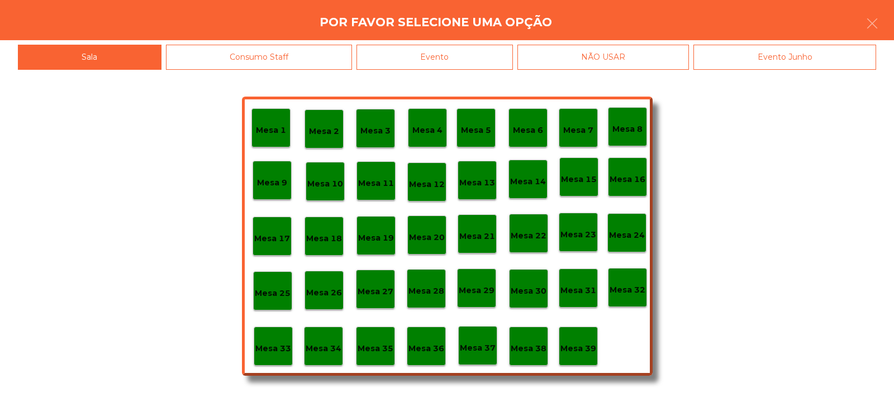
click at [458, 68] on div "Evento" at bounding box center [434, 57] width 156 height 25
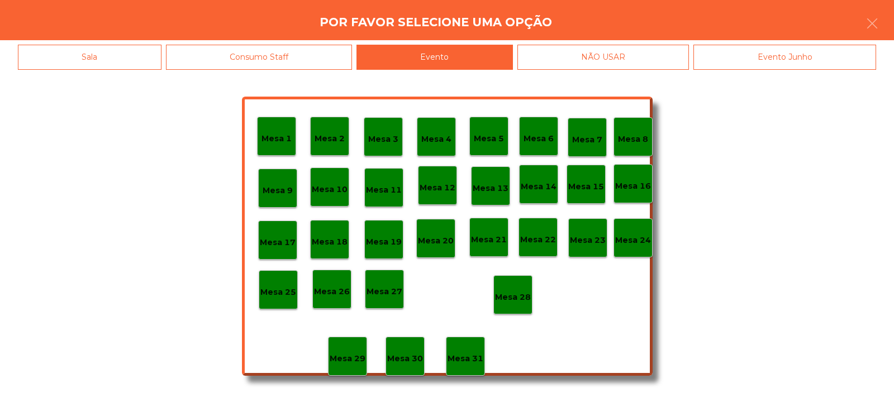
click at [504, 290] on div "Mesa 28" at bounding box center [513, 295] width 36 height 17
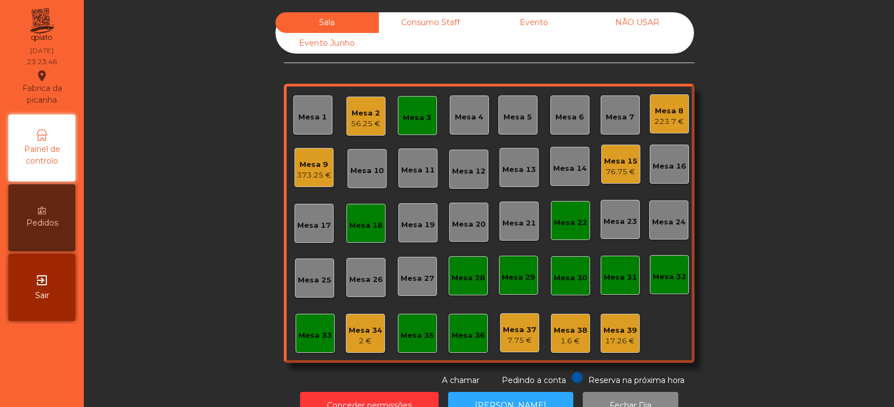
click at [354, 108] on div "Mesa 2" at bounding box center [366, 113] width 30 height 11
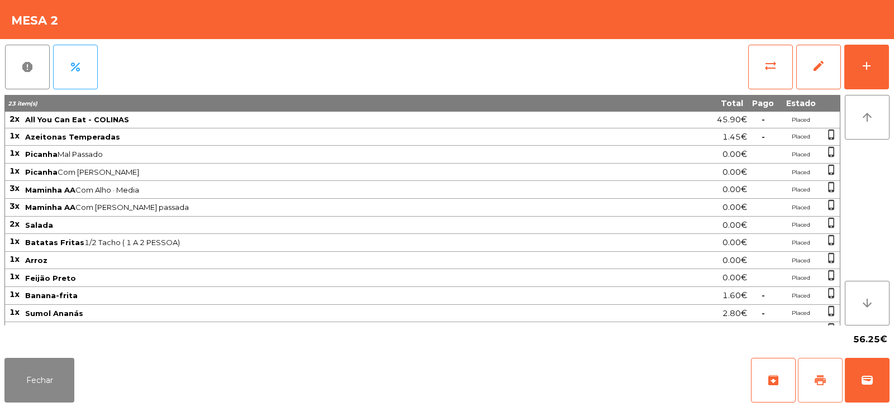
click at [816, 377] on span "print" at bounding box center [819, 380] width 13 height 13
click at [819, 386] on span "print" at bounding box center [819, 380] width 13 height 13
click at [868, 376] on span "wallet" at bounding box center [866, 380] width 13 height 13
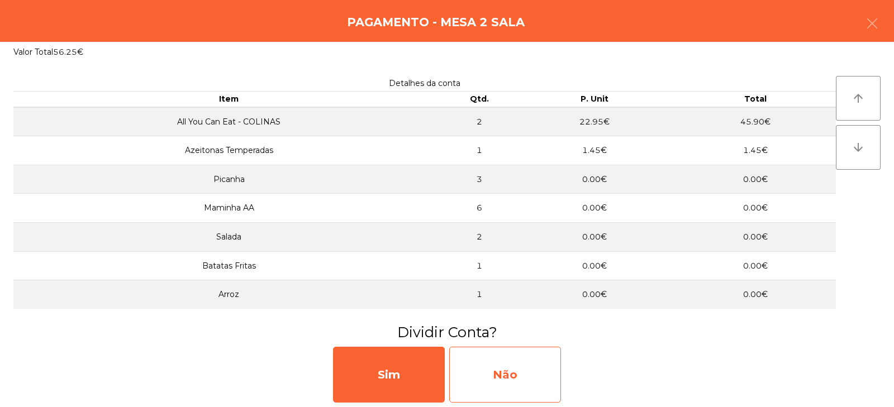
click at [522, 366] on div "Não" at bounding box center [505, 375] width 112 height 56
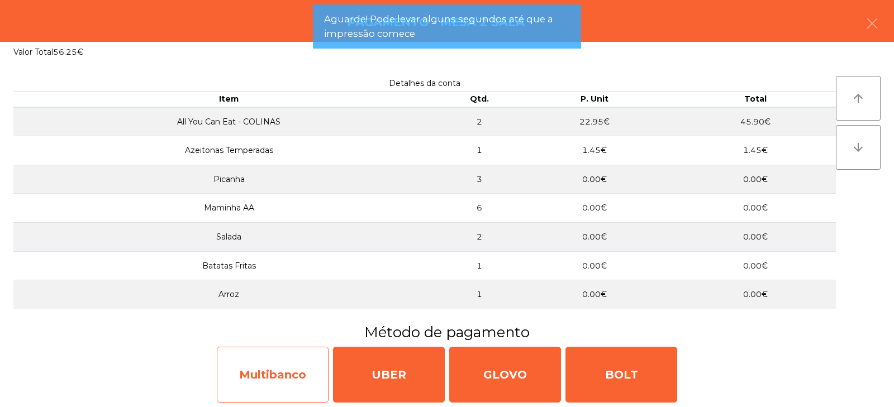
click at [271, 381] on div "Multibanco" at bounding box center [273, 375] width 112 height 56
select select "**"
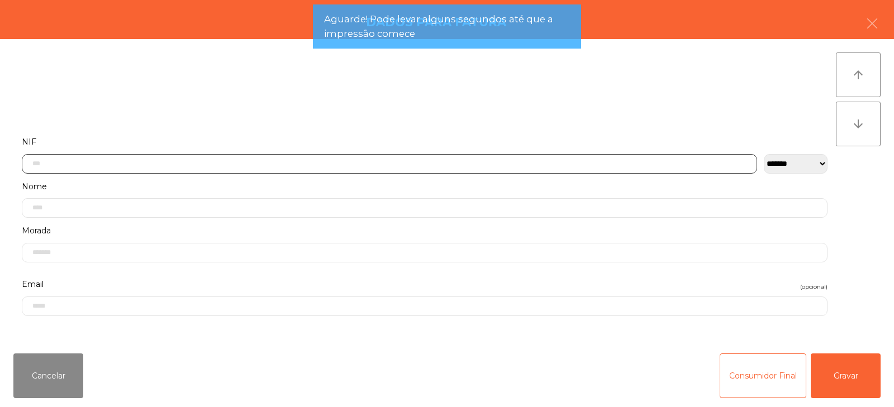
click at [292, 163] on input "text" at bounding box center [389, 164] width 735 height 20
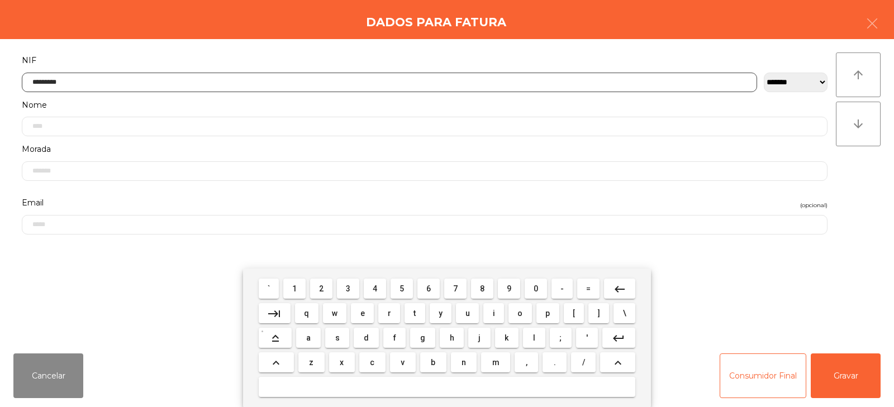
type input "*********"
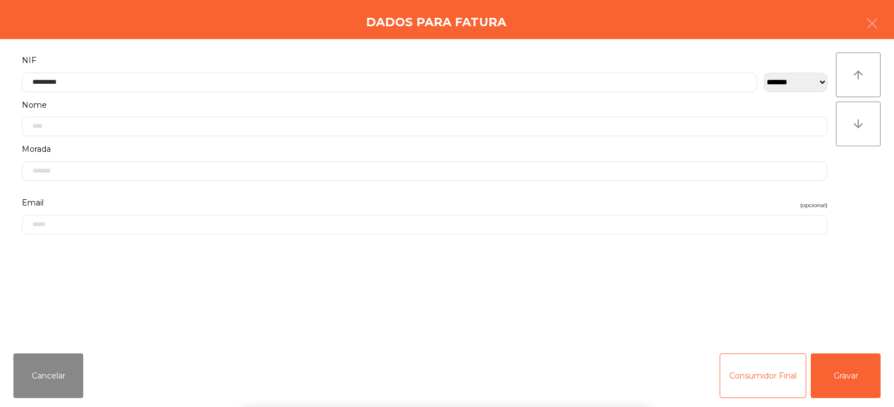
click at [865, 391] on div "` 1 2 3 4 5 6 7 8 9 0 - = keyboard_backspace keyboard_tab q w e r t y u i o p […" at bounding box center [447, 338] width 894 height 139
click at [864, 380] on button "Gravar" at bounding box center [845, 376] width 70 height 45
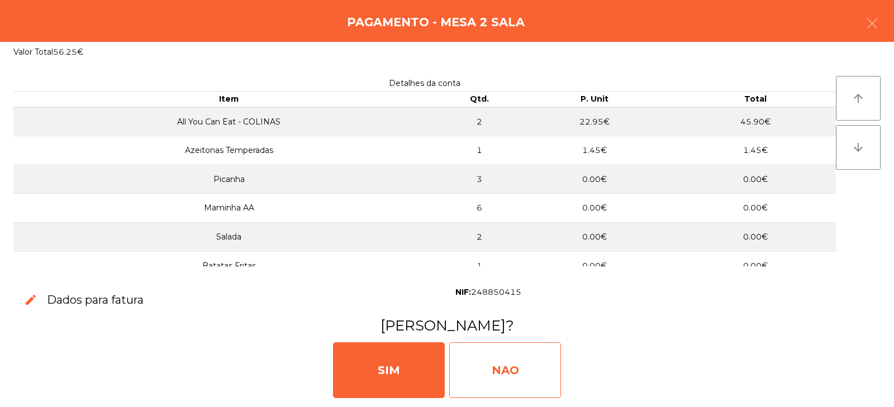
click at [526, 367] on div "NAO" at bounding box center [505, 370] width 112 height 56
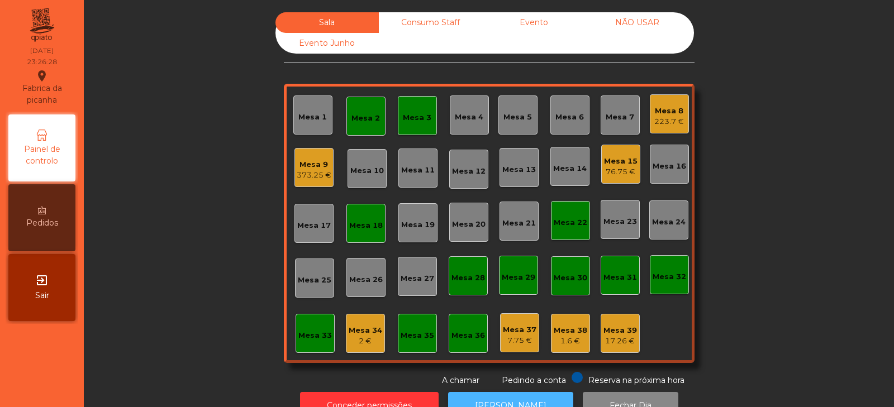
click at [484, 394] on button "[PERSON_NAME]" at bounding box center [510, 405] width 125 height 27
click at [309, 163] on div "Mesa 9" at bounding box center [314, 164] width 35 height 11
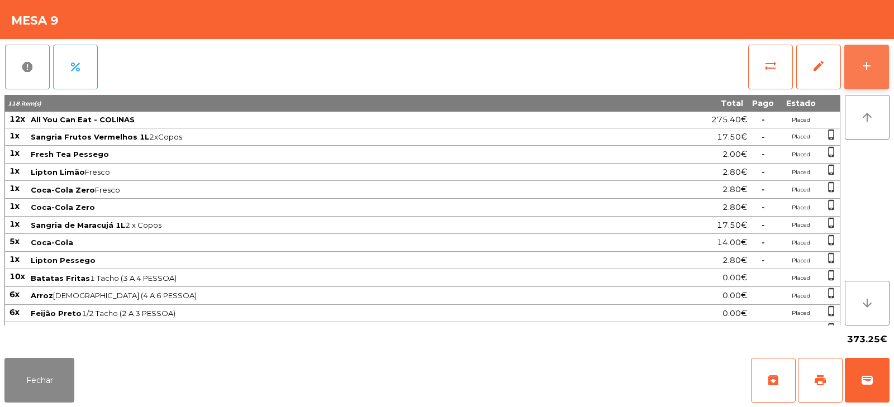
click at [865, 76] on button "add" at bounding box center [866, 67] width 45 height 45
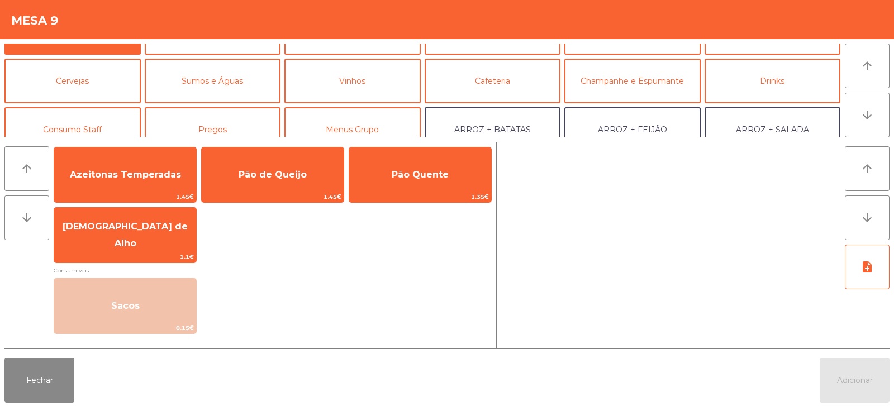
scroll to position [0, 0]
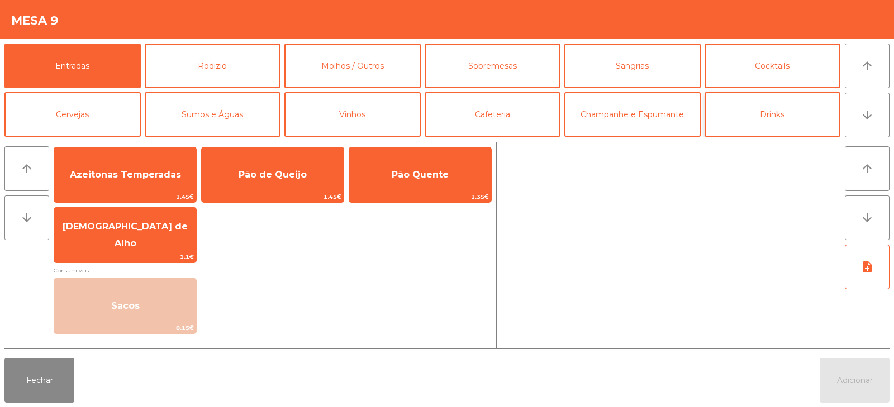
click at [752, 118] on button "Drinks" at bounding box center [772, 114] width 136 height 45
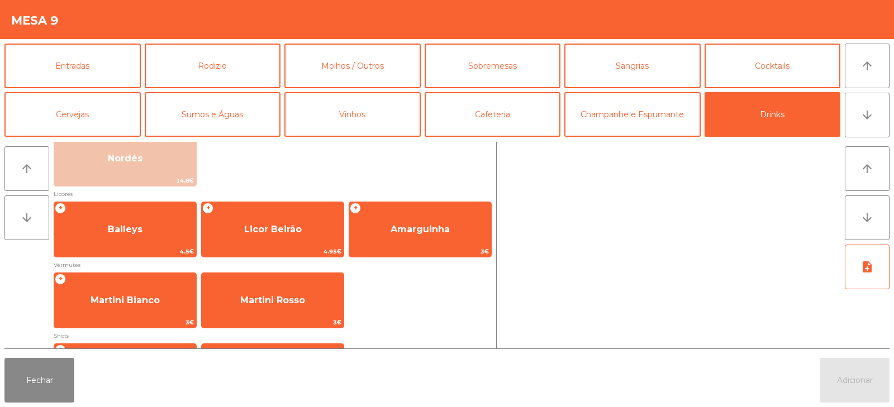
scroll to position [173, 0]
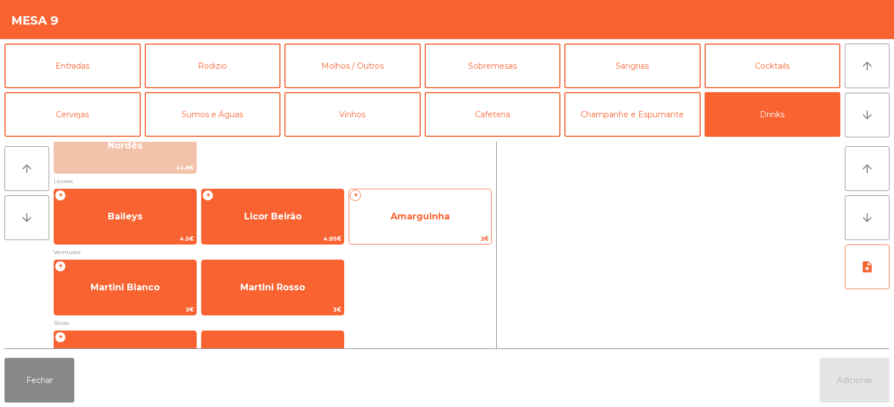
click at [420, 241] on span "3€" at bounding box center [420, 238] width 142 height 11
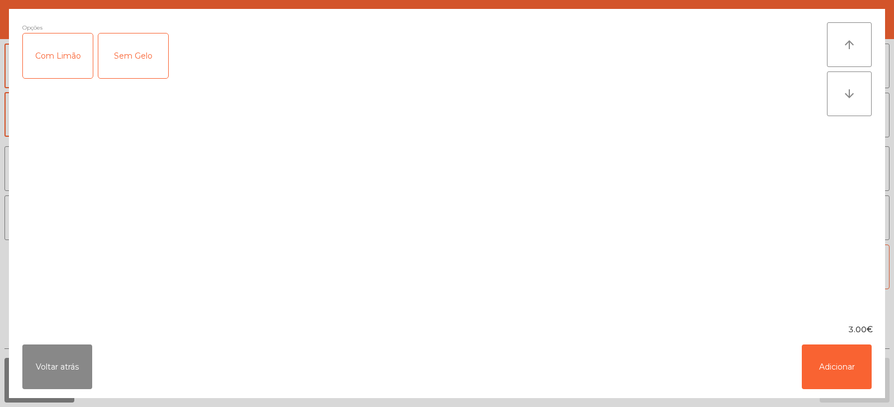
click at [70, 61] on div "Com Limão" at bounding box center [58, 56] width 70 height 45
click at [849, 355] on button "Adicionar" at bounding box center [836, 367] width 70 height 45
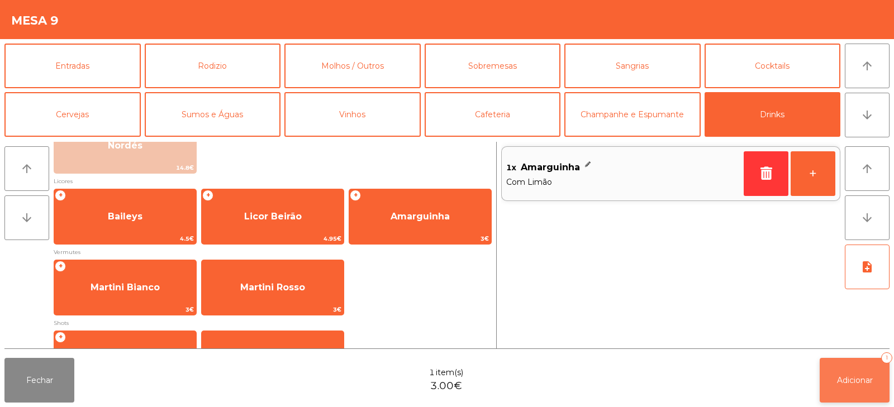
click at [832, 388] on button "Adicionar 1" at bounding box center [854, 380] width 70 height 45
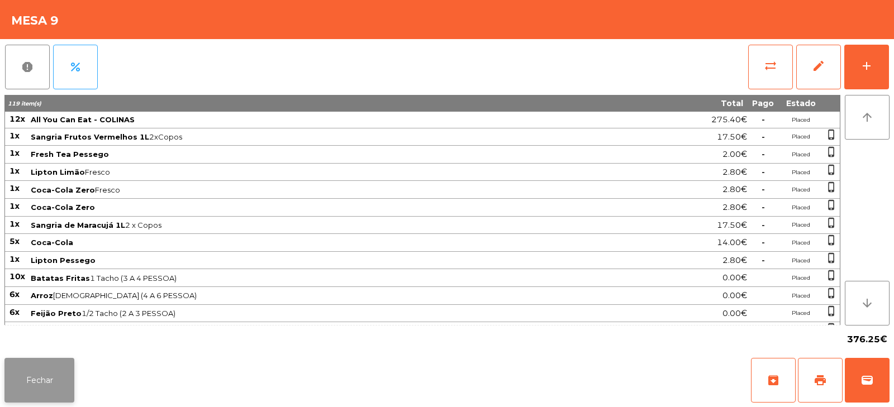
click at [67, 367] on button "Fechar" at bounding box center [39, 380] width 70 height 45
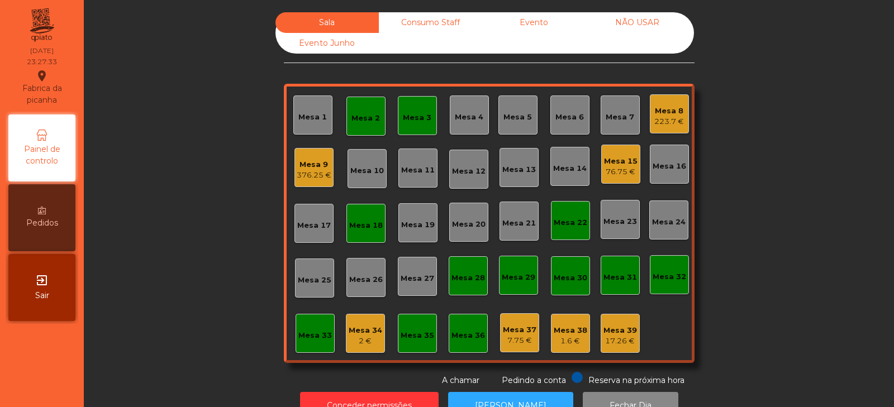
click at [622, 159] on div "Mesa 15" at bounding box center [621, 161] width 34 height 11
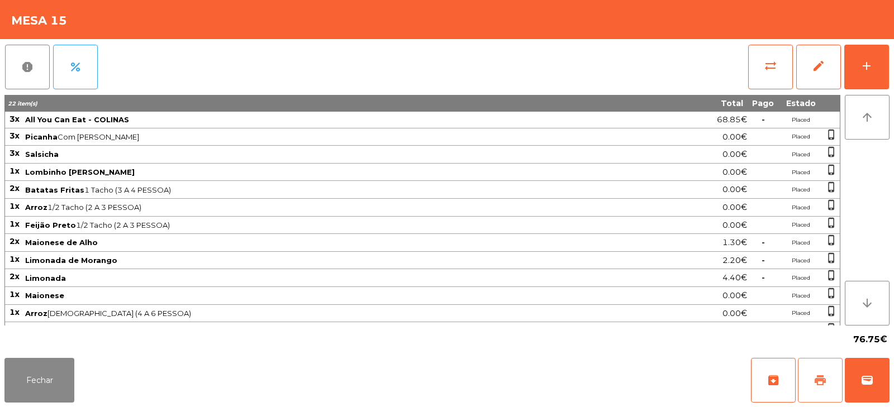
click at [822, 375] on span "print" at bounding box center [819, 380] width 13 height 13
click at [752, 68] on button "sync_alt" at bounding box center [770, 67] width 45 height 45
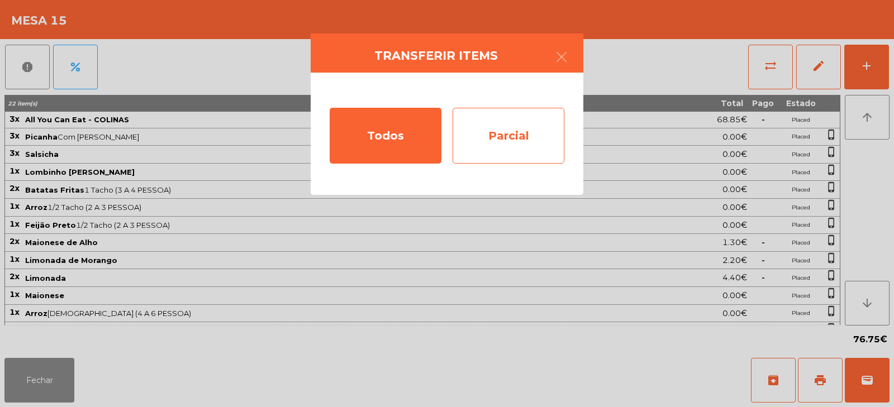
click at [521, 131] on div "Parcial" at bounding box center [508, 136] width 112 height 56
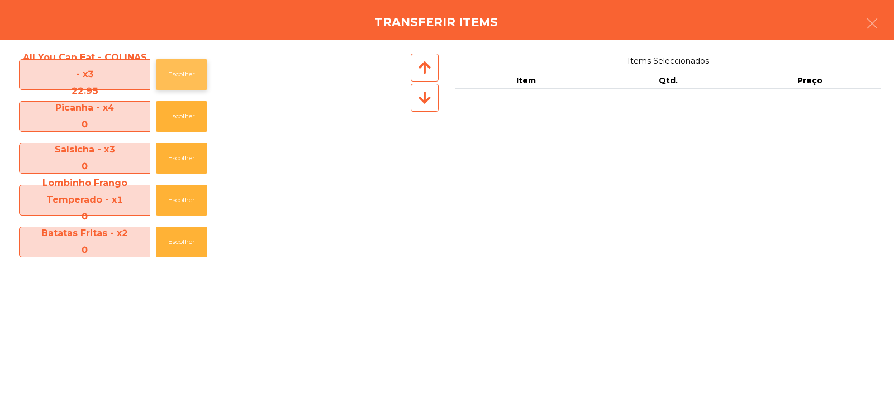
click at [173, 59] on button "Escolher" at bounding box center [181, 74] width 51 height 31
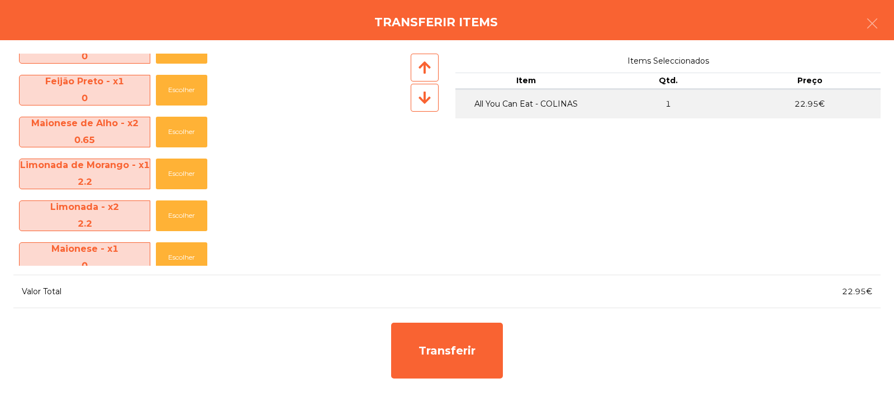
scroll to position [249, 0]
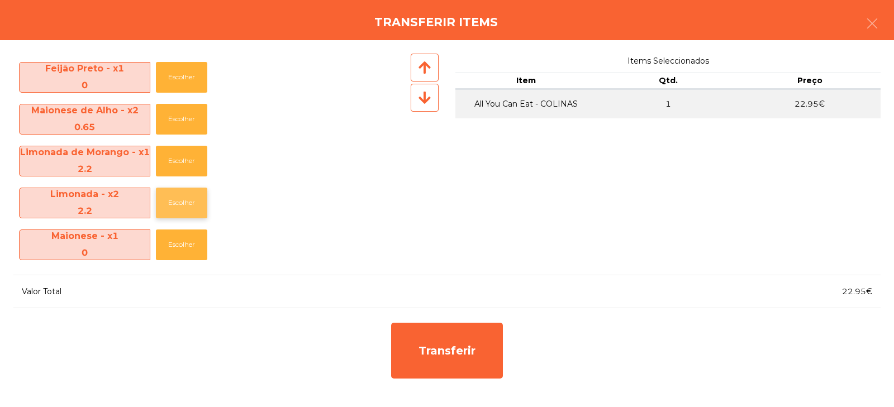
click at [174, 198] on button "Escolher" at bounding box center [181, 203] width 51 height 31
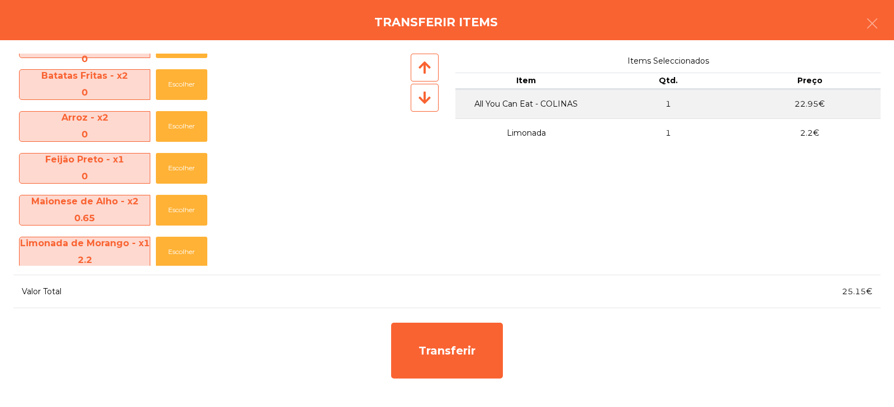
scroll to position [159, 0]
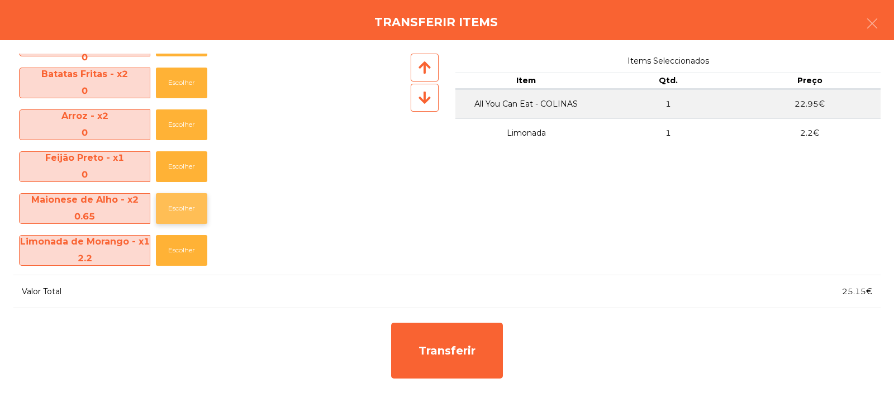
click at [183, 215] on button "Escolher" at bounding box center [181, 208] width 51 height 31
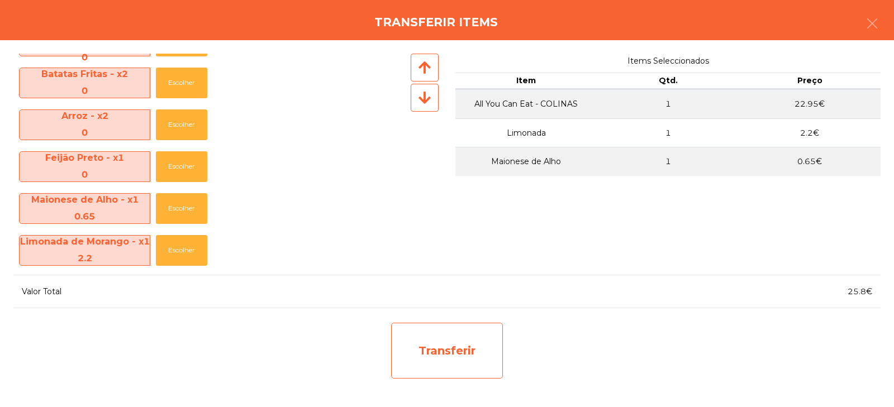
click at [429, 340] on div "Transferir" at bounding box center [447, 351] width 112 height 56
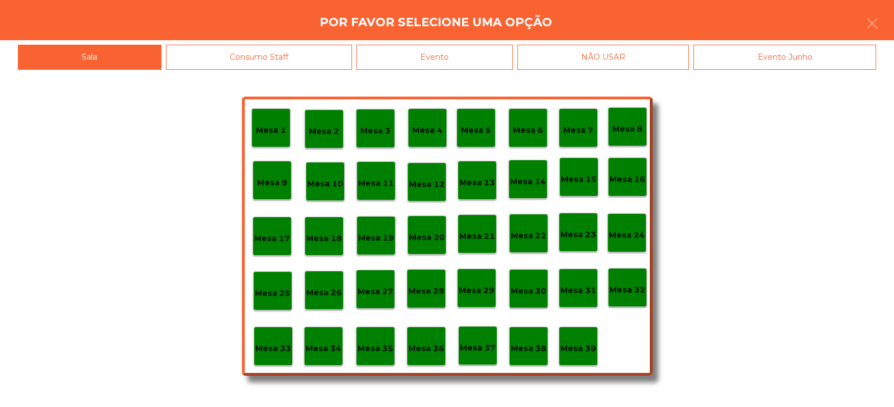
click at [282, 351] on p "Mesa 33" at bounding box center [273, 348] width 36 height 13
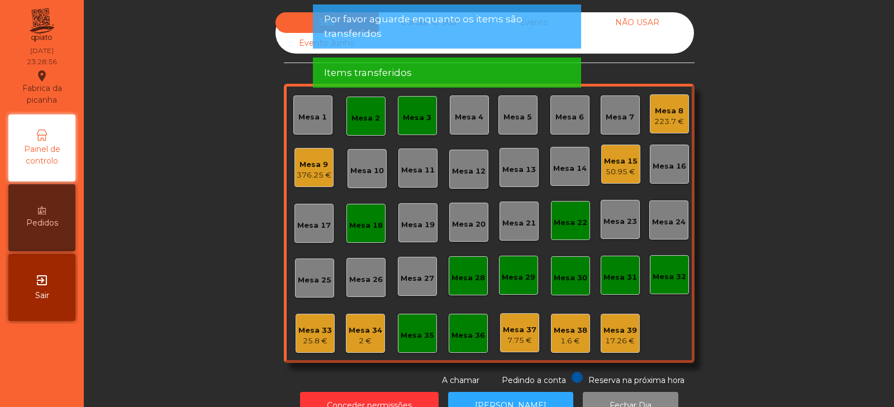
click at [365, 340] on div "2 €" at bounding box center [365, 341] width 34 height 11
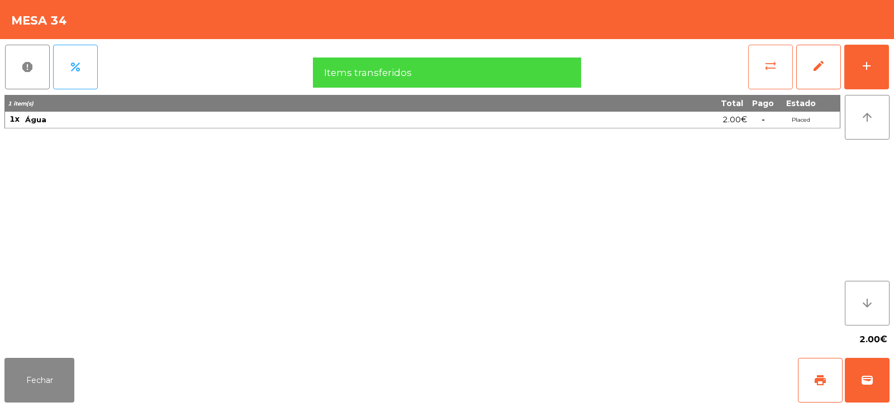
click at [766, 88] on button "sync_alt" at bounding box center [770, 67] width 45 height 45
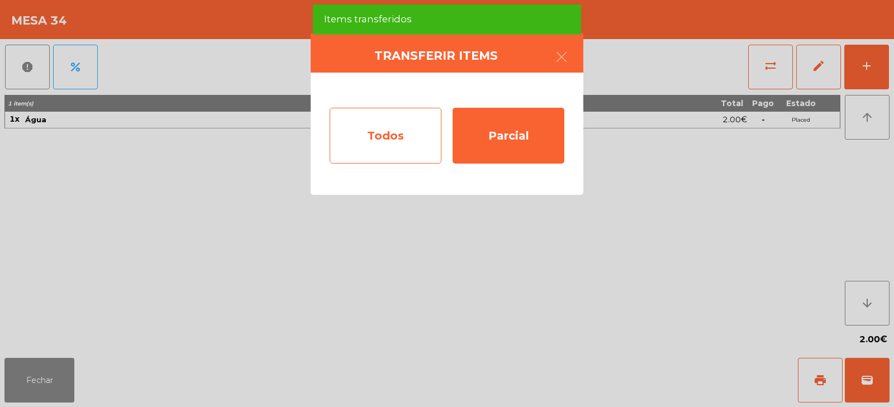
click at [414, 137] on div "Todos" at bounding box center [386, 136] width 112 height 56
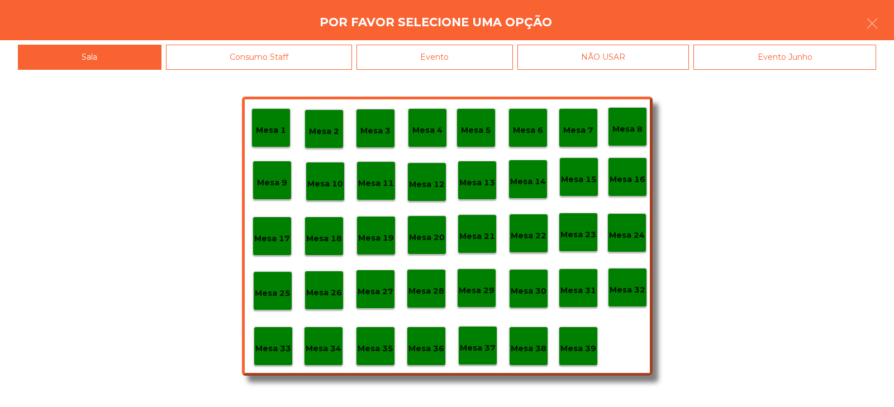
click at [451, 65] on div "Evento" at bounding box center [434, 57] width 156 height 25
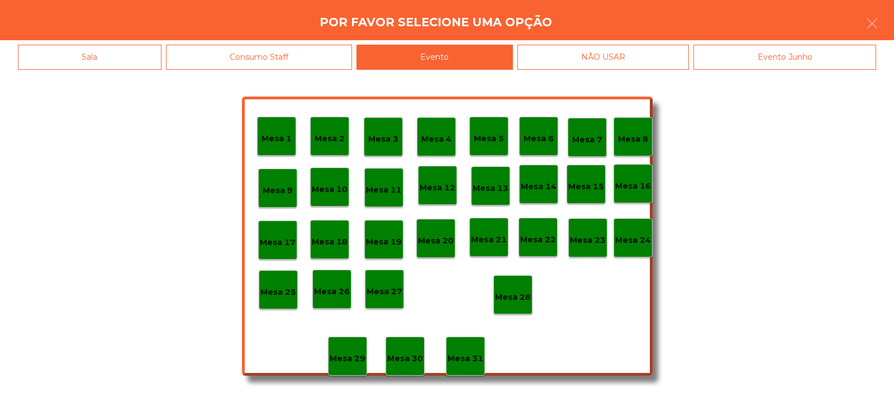
click at [499, 305] on div "Mesa 28" at bounding box center [512, 294] width 39 height 39
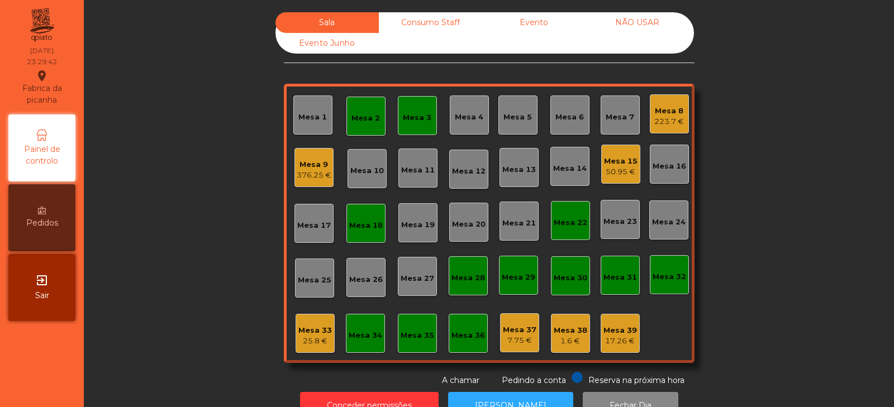
click at [315, 335] on div "Mesa 33" at bounding box center [315, 330] width 34 height 11
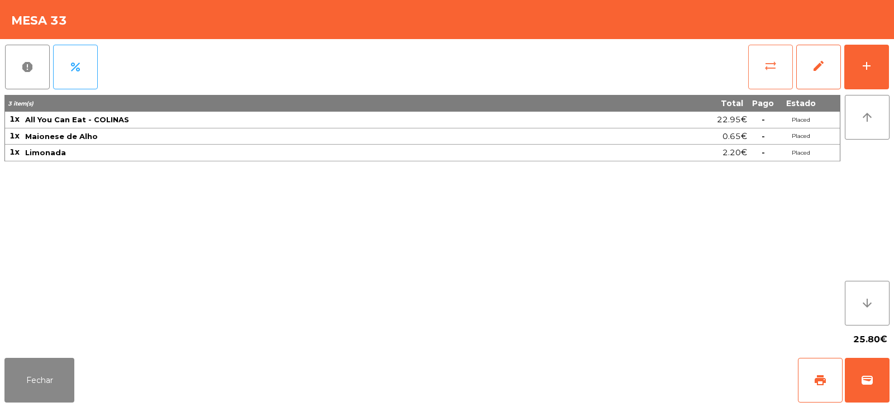
click at [762, 69] on button "sync_alt" at bounding box center [770, 67] width 45 height 45
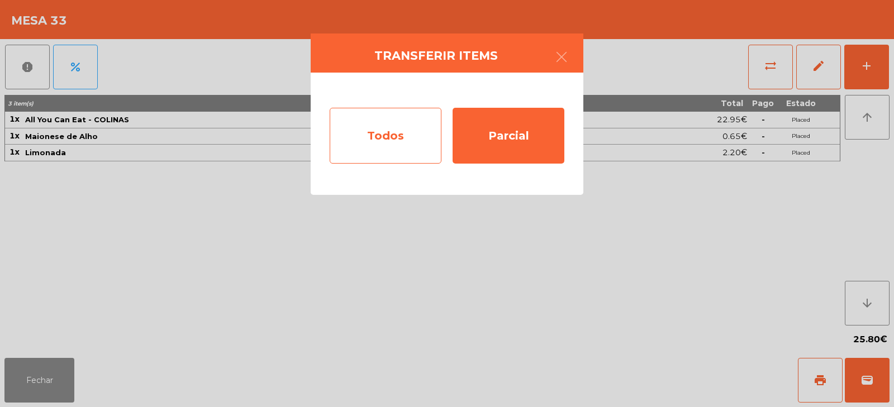
click at [384, 148] on div "Todos" at bounding box center [386, 136] width 112 height 56
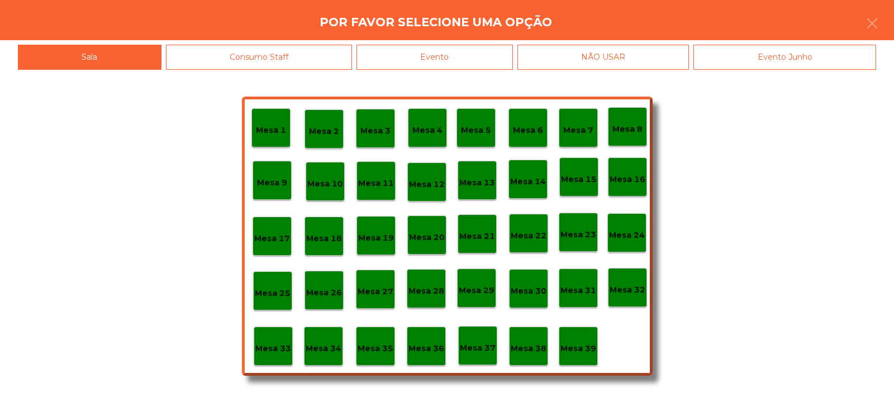
click at [571, 185] on p "Mesa 15" at bounding box center [579, 179] width 36 height 13
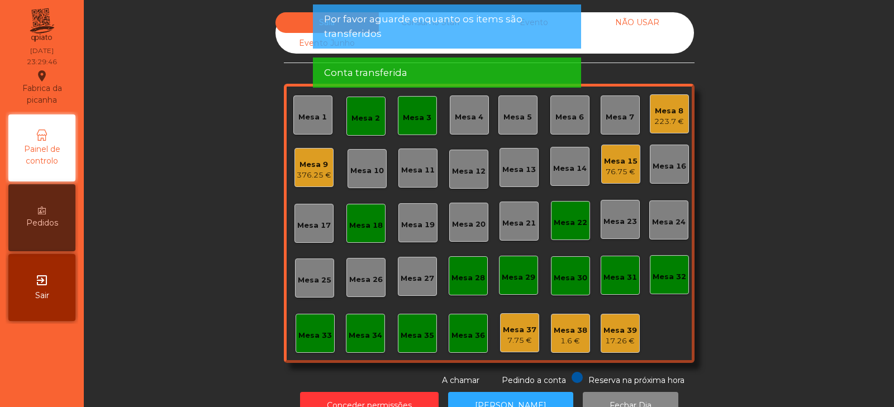
click at [615, 162] on div "Mesa 15" at bounding box center [621, 161] width 34 height 11
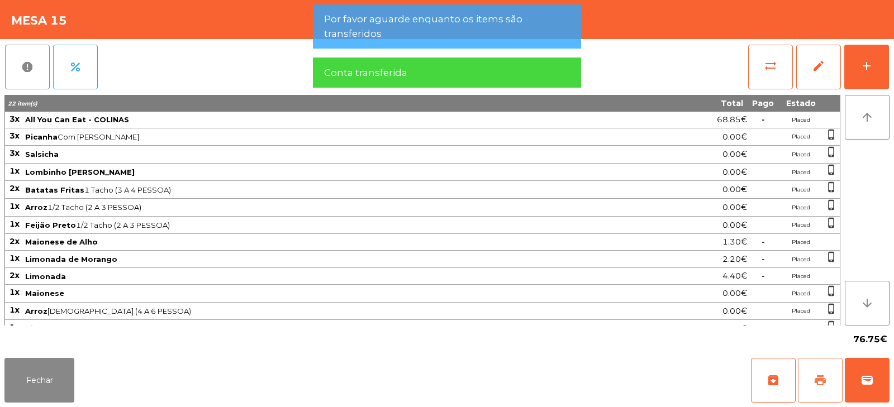
click at [824, 379] on span "print" at bounding box center [819, 380] width 13 height 13
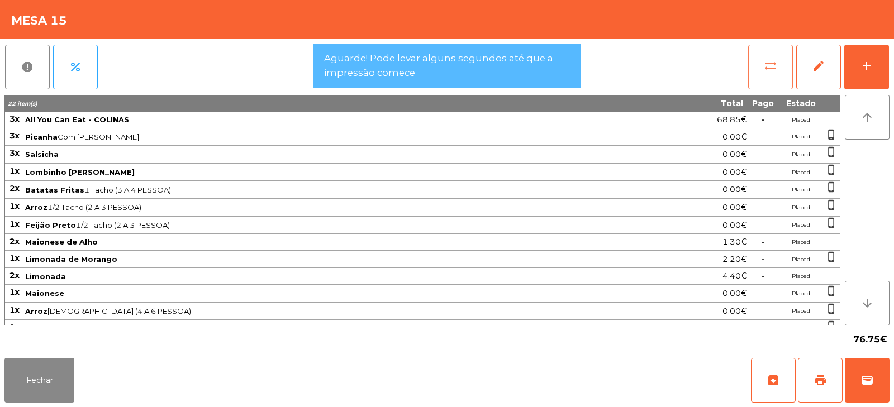
click at [764, 60] on span "sync_alt" at bounding box center [769, 65] width 13 height 13
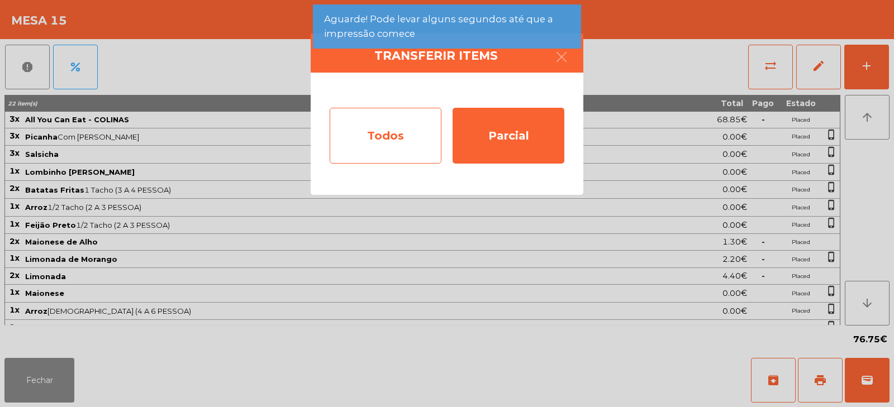
click at [372, 144] on div "Todos" at bounding box center [386, 136] width 112 height 56
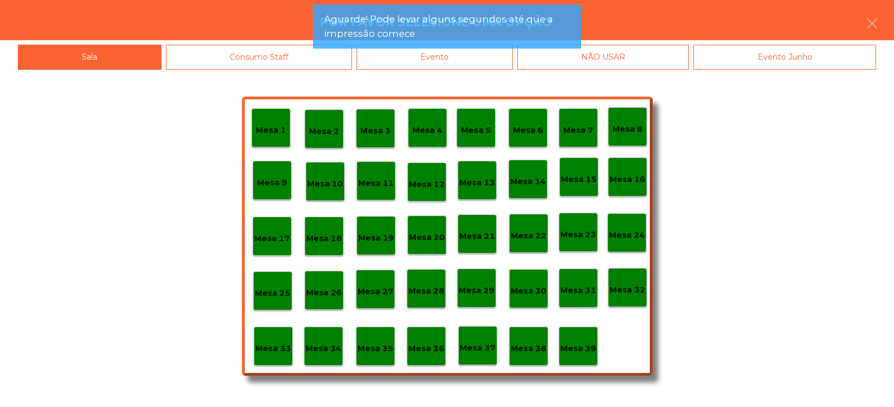
click at [439, 68] on div "Evento" at bounding box center [434, 57] width 156 height 25
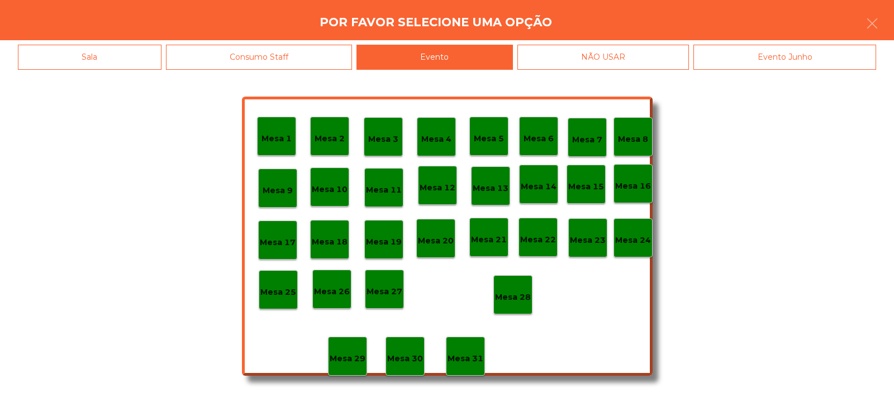
click at [512, 294] on p "Mesa 28" at bounding box center [513, 297] width 36 height 13
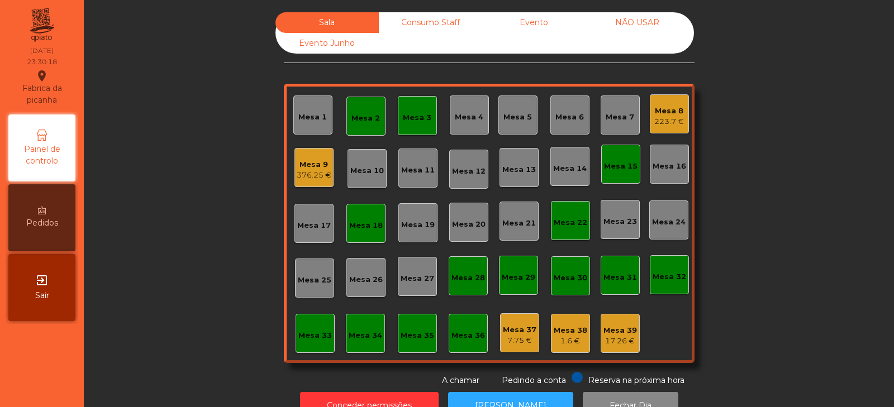
click at [312, 351] on div "Mesa 33" at bounding box center [314, 333] width 39 height 39
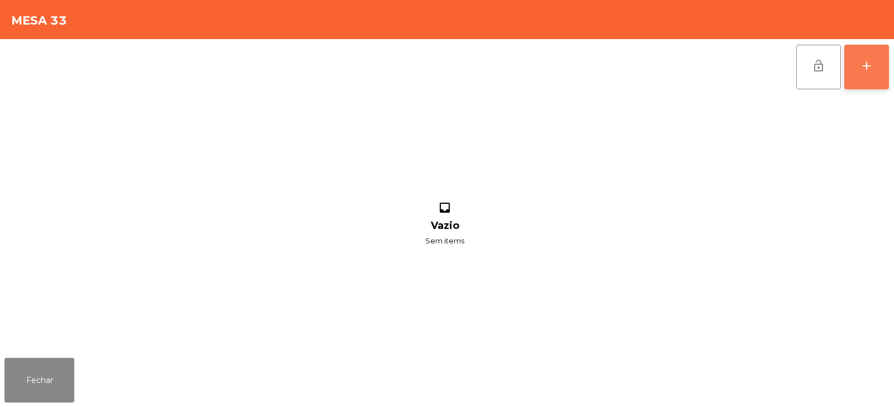
click at [856, 86] on button "add" at bounding box center [866, 67] width 45 height 45
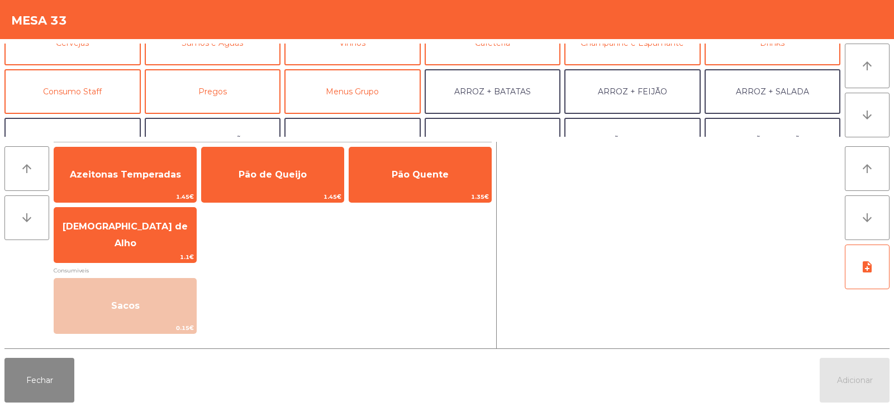
scroll to position [77, 0]
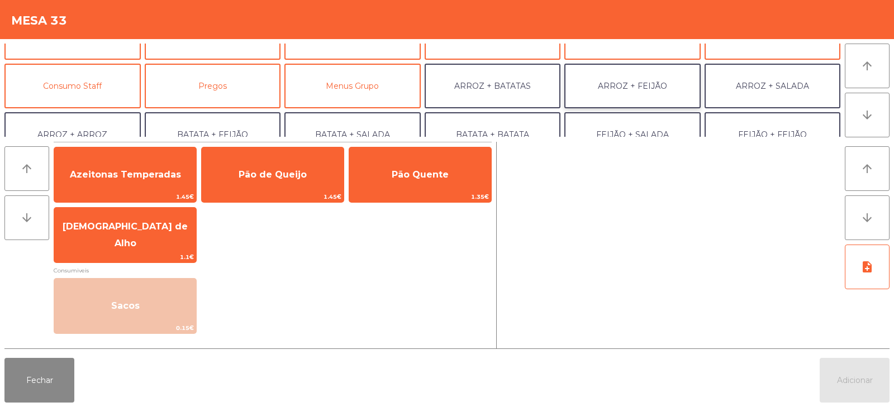
click at [625, 84] on button "ARROZ + FEIJÃO" at bounding box center [632, 86] width 136 height 45
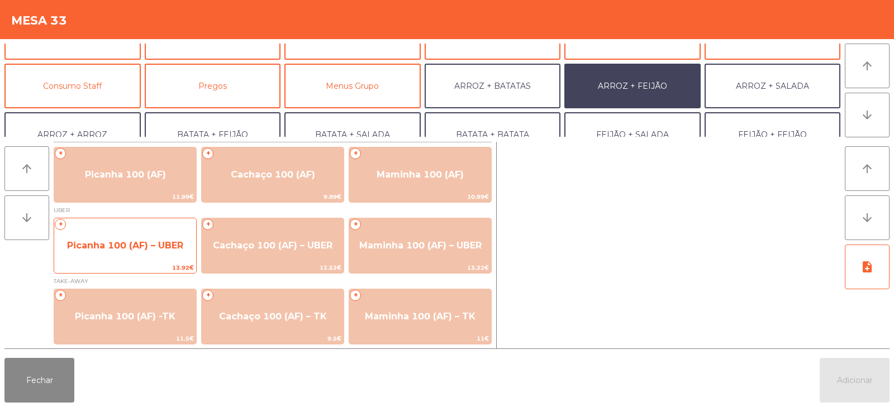
click at [150, 268] on span "13.92€" at bounding box center [125, 267] width 142 height 11
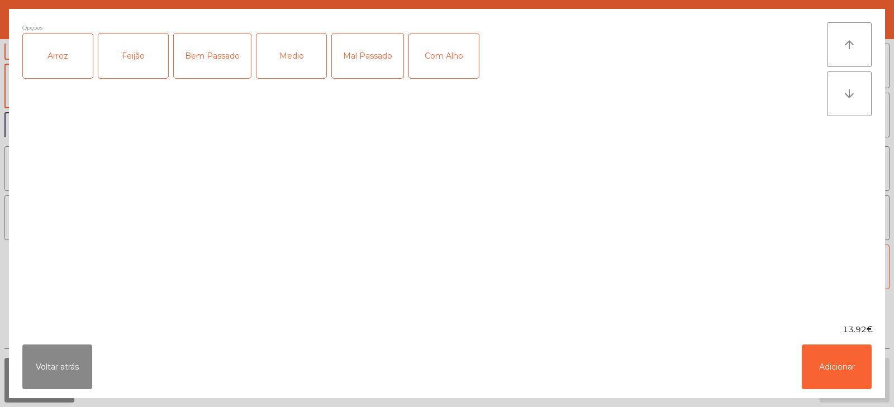
click at [77, 51] on div "Arroz" at bounding box center [58, 56] width 70 height 45
click at [152, 60] on div "Feijão" at bounding box center [133, 56] width 70 height 45
click at [62, 365] on button "Voltar atrás" at bounding box center [57, 367] width 70 height 45
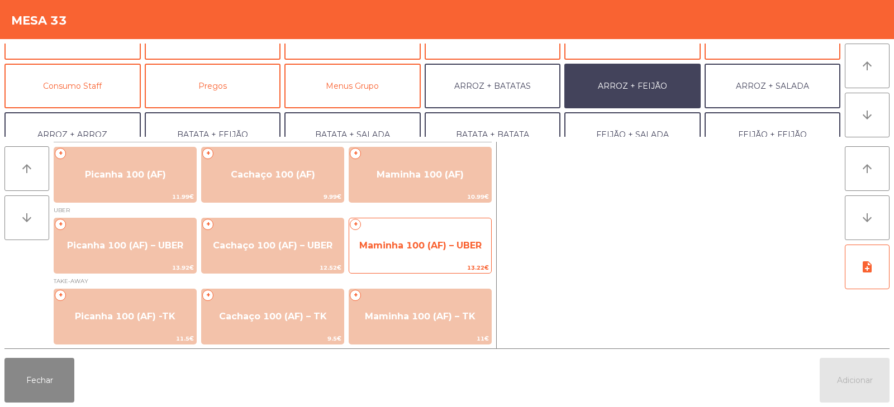
click at [412, 249] on span "Maminha 100 (AF) – UBER" at bounding box center [420, 245] width 122 height 11
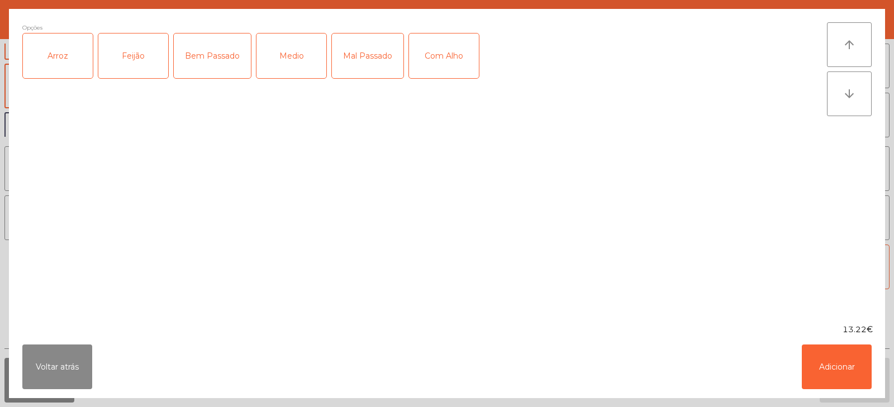
click at [63, 53] on div "Arroz" at bounding box center [58, 56] width 70 height 45
click at [145, 51] on div "Feijão" at bounding box center [133, 56] width 70 height 45
click at [296, 54] on div "Medio" at bounding box center [291, 56] width 70 height 45
click at [839, 354] on button "Adicionar" at bounding box center [836, 367] width 70 height 45
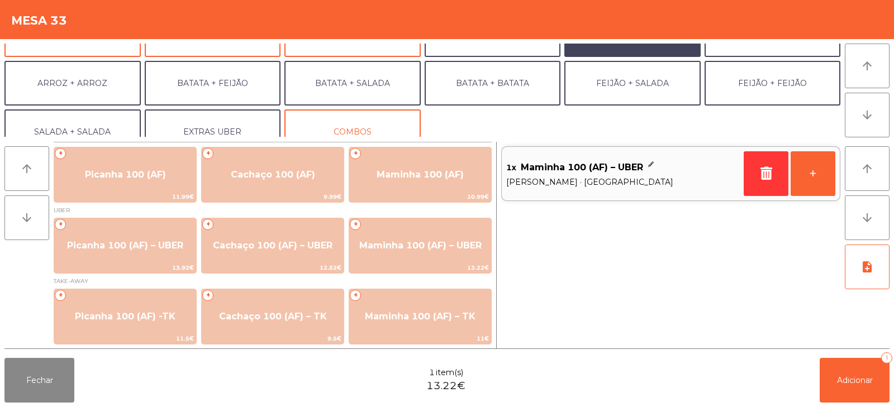
scroll to position [146, 0]
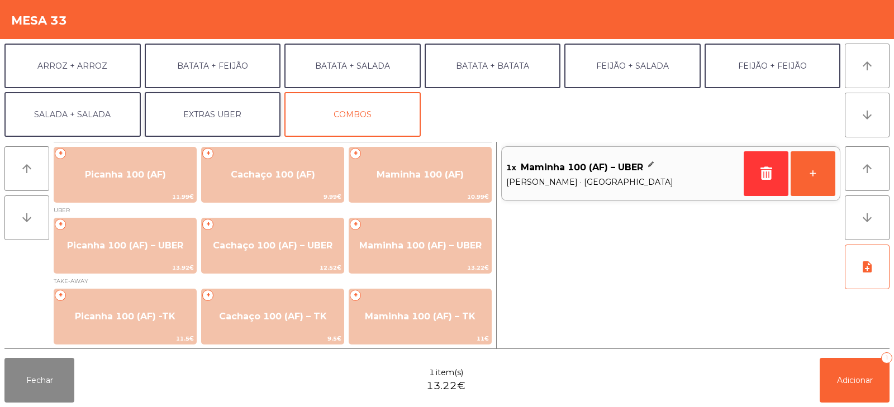
click at [225, 117] on button "EXTRAS UBER" at bounding box center [213, 114] width 136 height 45
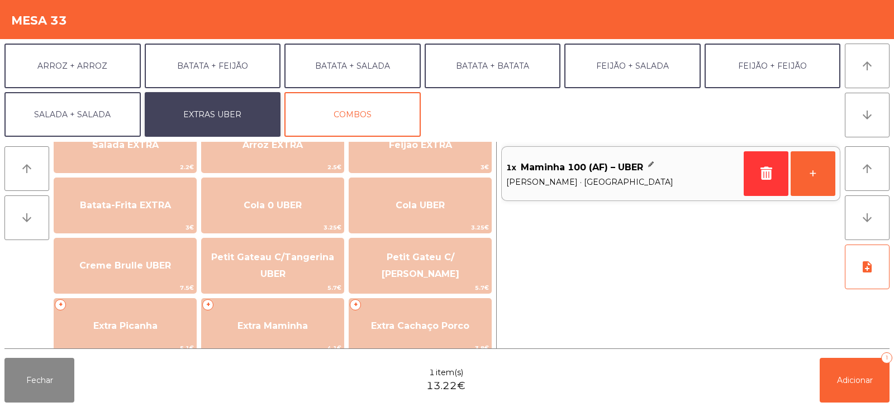
scroll to position [165, 0]
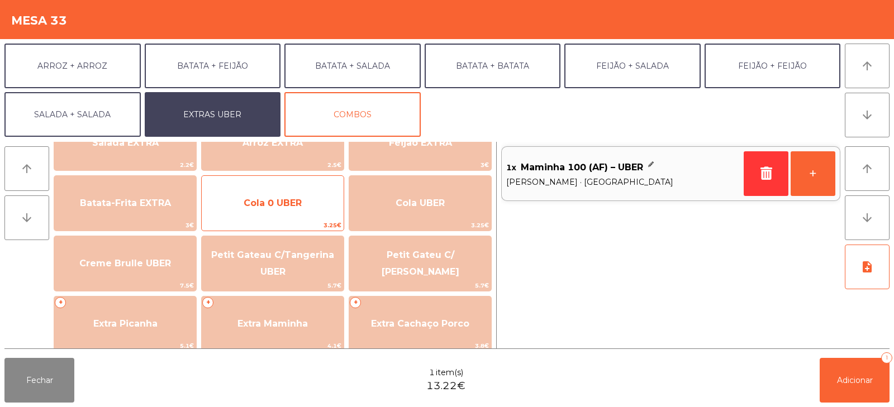
click at [287, 227] on span "3.25€" at bounding box center [273, 225] width 142 height 11
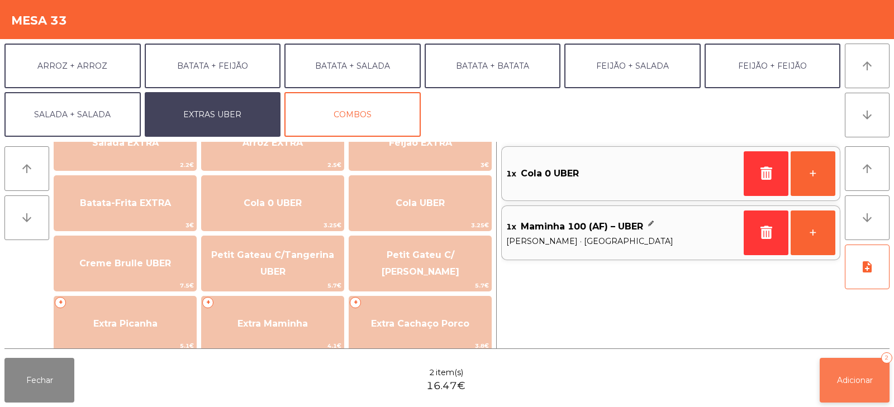
click at [828, 362] on button "Adicionar 2" at bounding box center [854, 380] width 70 height 45
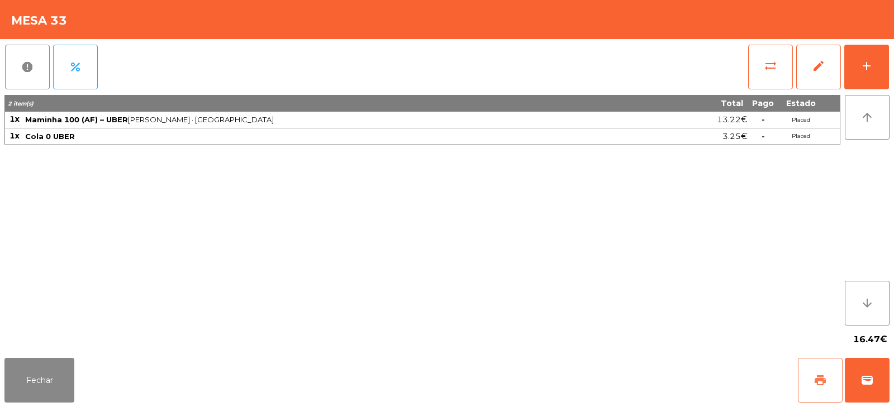
click at [825, 380] on span "print" at bounding box center [819, 380] width 13 height 13
click at [824, 380] on span "print" at bounding box center [819, 380] width 13 height 13
click at [880, 373] on button "wallet" at bounding box center [866, 380] width 45 height 45
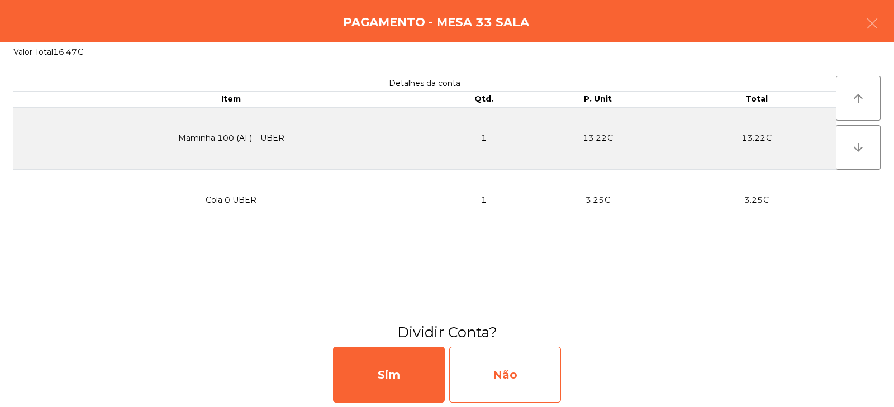
click at [531, 361] on div "Não" at bounding box center [505, 375] width 112 height 56
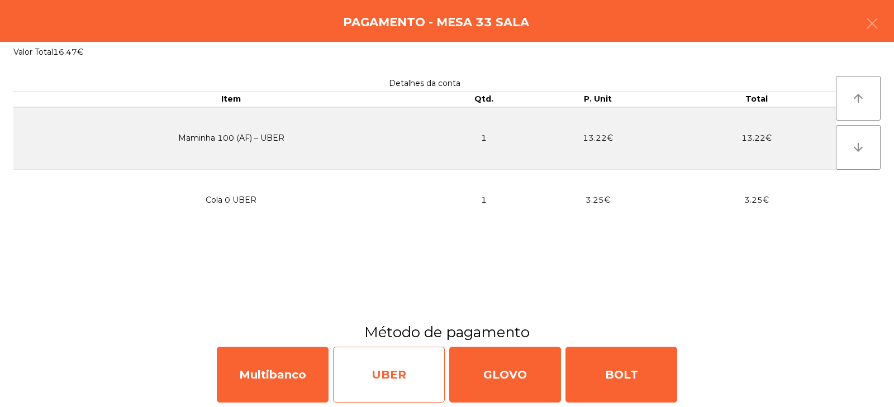
click at [383, 375] on div "UBER" at bounding box center [389, 375] width 112 height 56
select select "**"
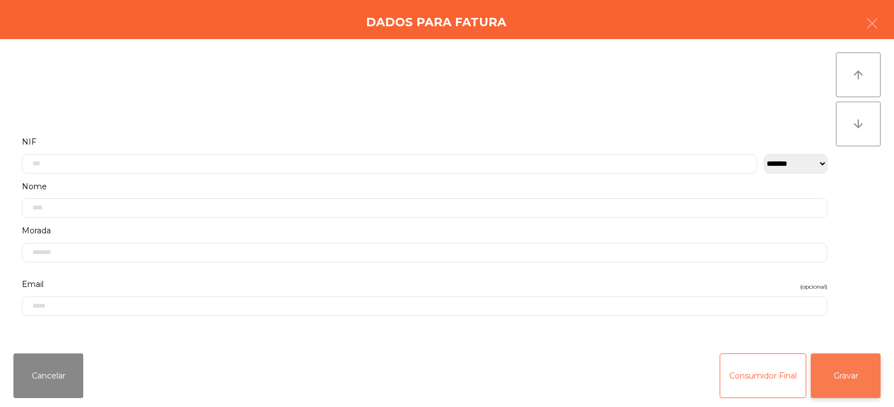
click at [860, 369] on button "Gravar" at bounding box center [845, 376] width 70 height 45
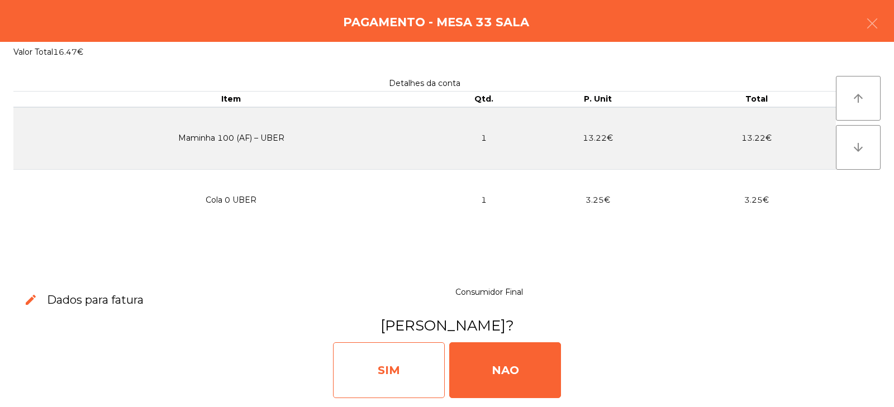
click at [387, 367] on div "SIM" at bounding box center [389, 370] width 112 height 56
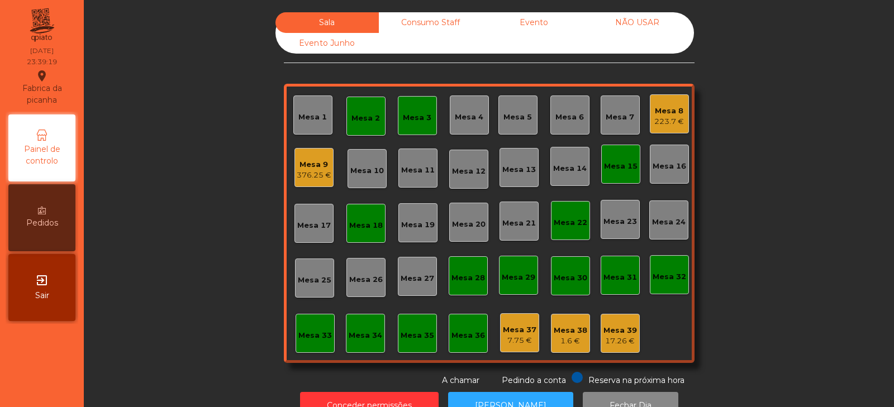
scroll to position [33, 0]
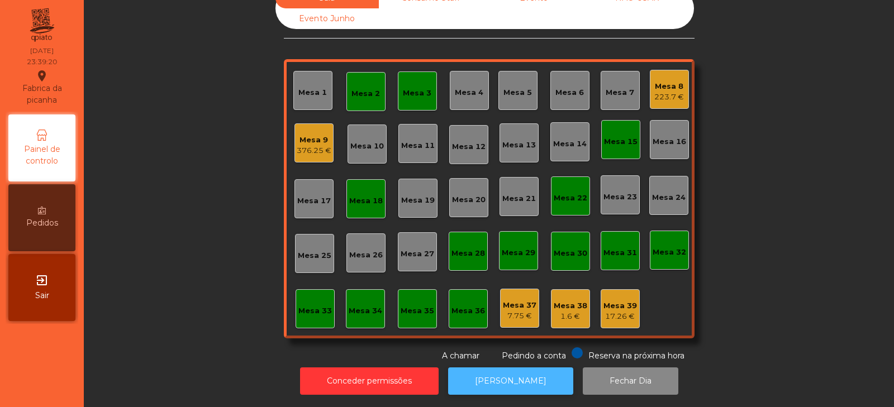
click at [502, 377] on button "[PERSON_NAME]" at bounding box center [510, 380] width 125 height 27
click at [313, 145] on div "376.25 €" at bounding box center [314, 150] width 35 height 11
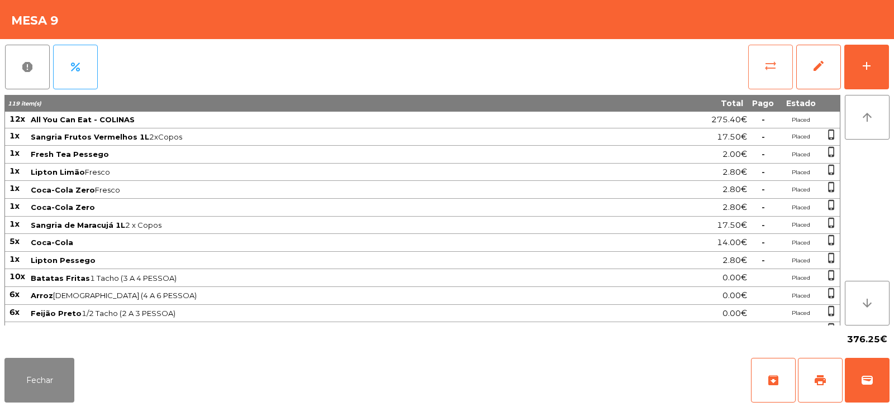
click at [762, 68] on button "sync_alt" at bounding box center [770, 67] width 45 height 45
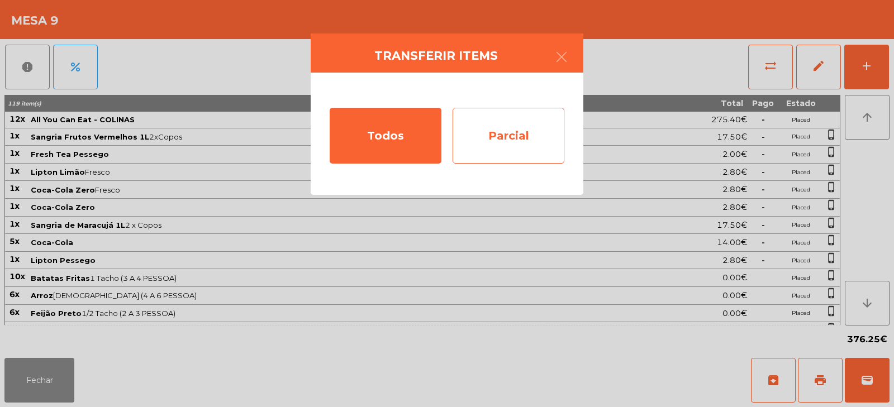
click at [524, 120] on div "Parcial" at bounding box center [508, 136] width 112 height 56
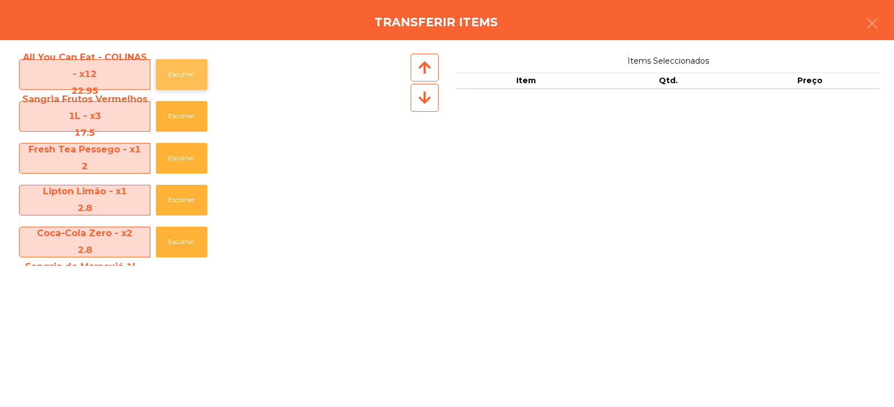
click at [186, 72] on button "Escolher" at bounding box center [181, 74] width 51 height 31
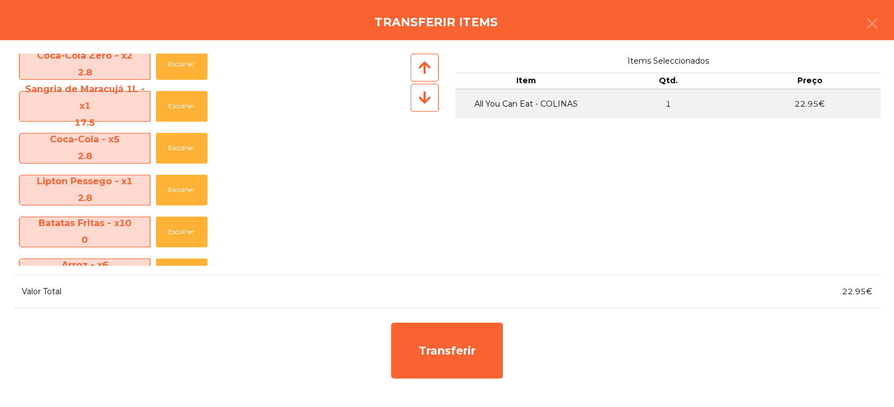
scroll to position [178, 0]
click at [181, 187] on button "Escolher" at bounding box center [181, 189] width 51 height 31
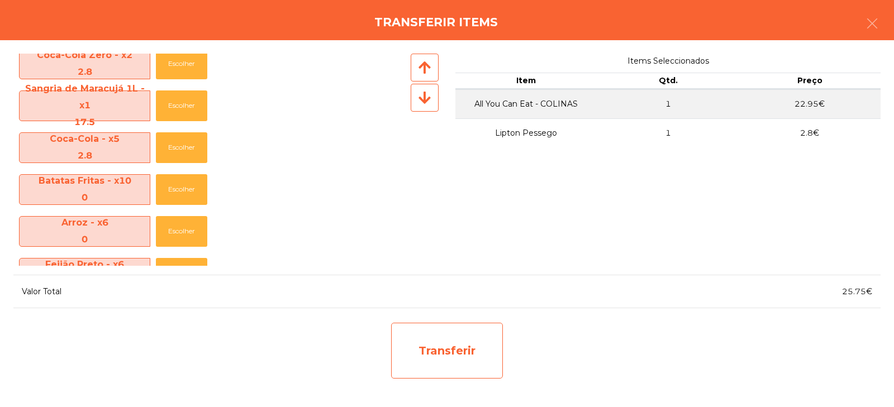
click at [436, 352] on div "Transferir" at bounding box center [447, 351] width 112 height 56
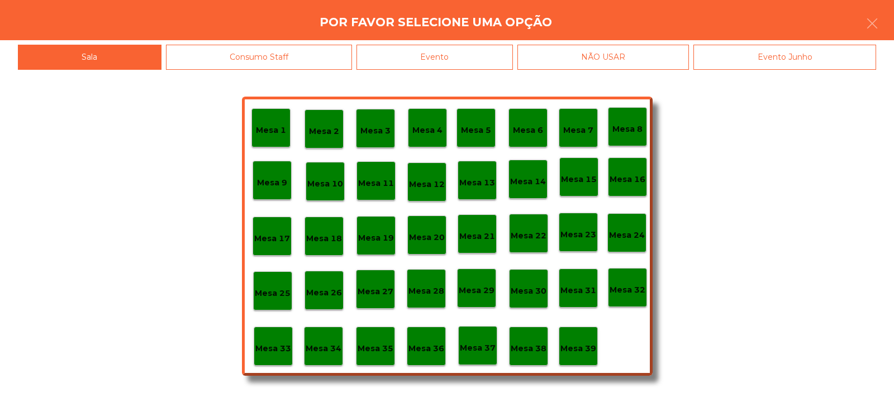
click at [283, 351] on p "Mesa 33" at bounding box center [273, 348] width 36 height 13
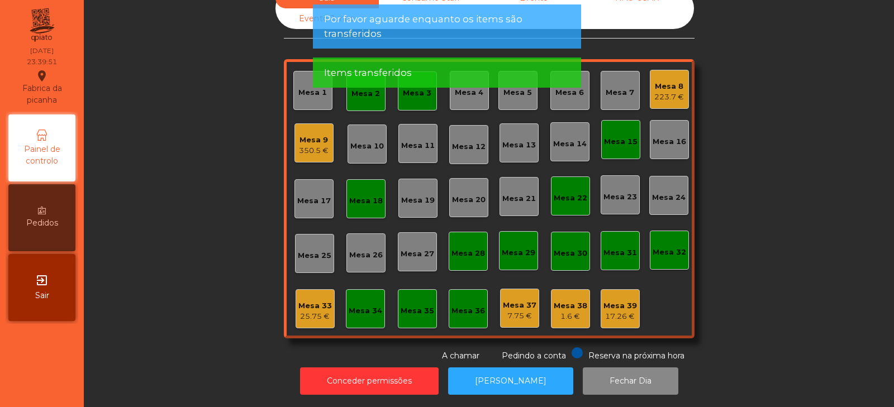
click at [736, 219] on div "Sala Consumo Staff Evento NÃO USAR Evento Junho Mesa 1 Mesa 2 Mesa 3 Mesa 4 Mes…" at bounding box center [489, 175] width 780 height 374
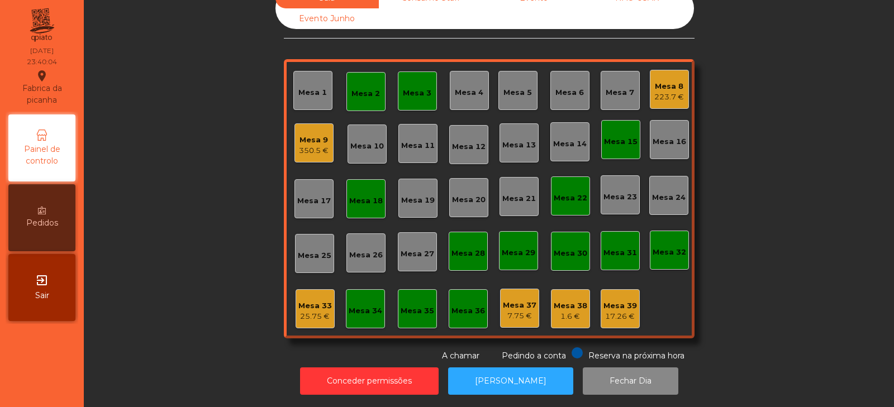
click at [306, 319] on div "Mesa 33 25.75 €" at bounding box center [314, 308] width 39 height 39
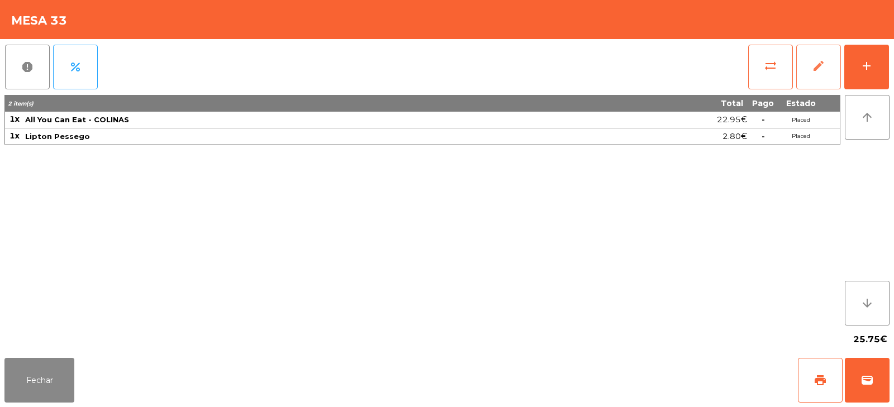
click at [808, 60] on button "edit" at bounding box center [818, 67] width 45 height 45
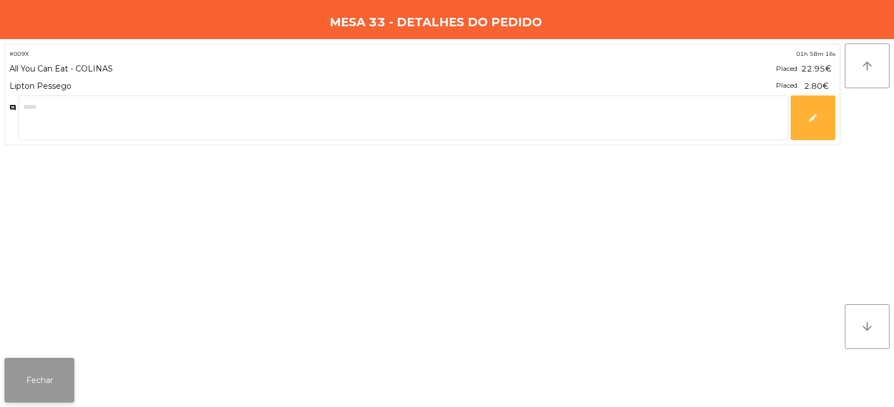
click at [31, 395] on button "Fechar" at bounding box center [39, 380] width 70 height 45
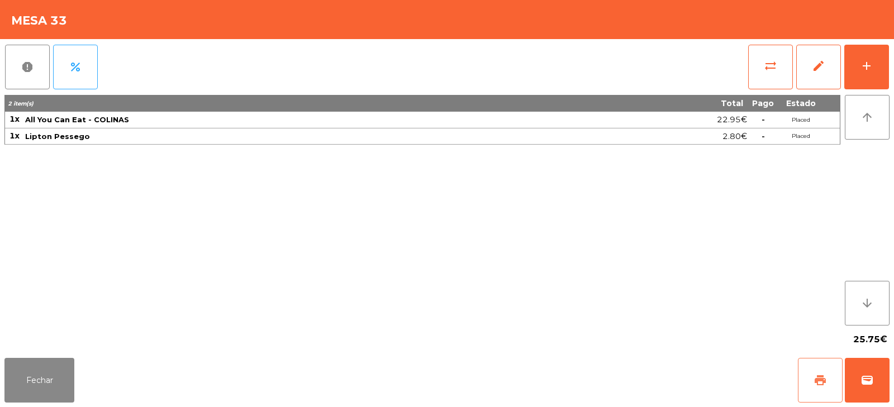
click at [813, 389] on button "print" at bounding box center [820, 380] width 45 height 45
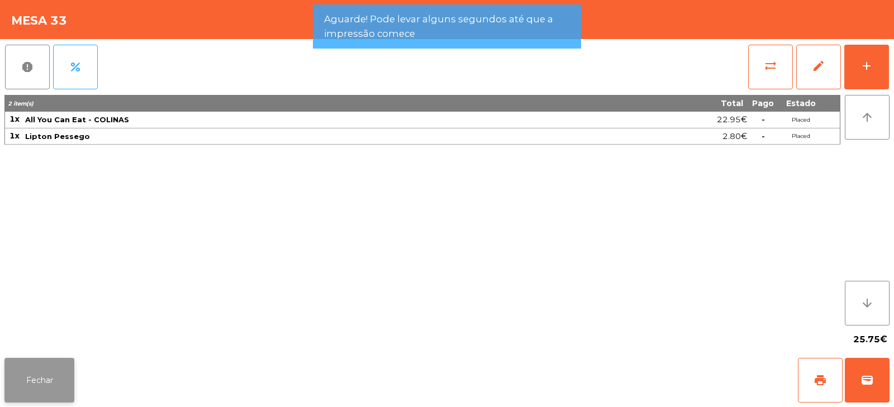
click at [34, 383] on button "Fechar" at bounding box center [39, 380] width 70 height 45
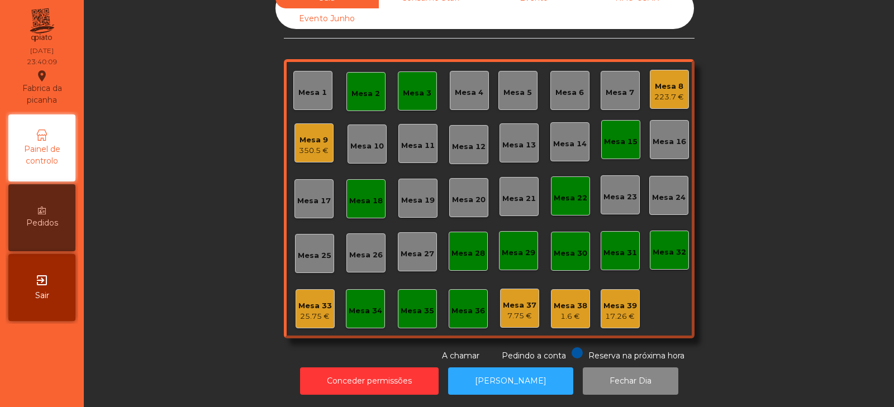
click at [304, 311] on div "25.75 €" at bounding box center [315, 316] width 34 height 11
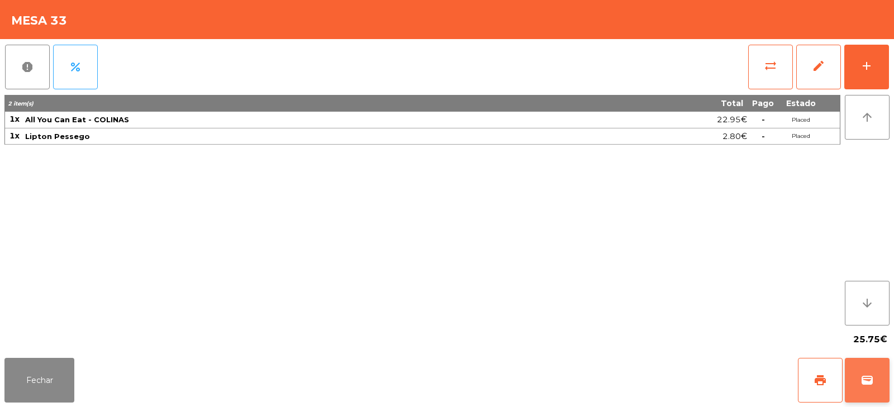
click at [862, 380] on span "wallet" at bounding box center [866, 380] width 13 height 13
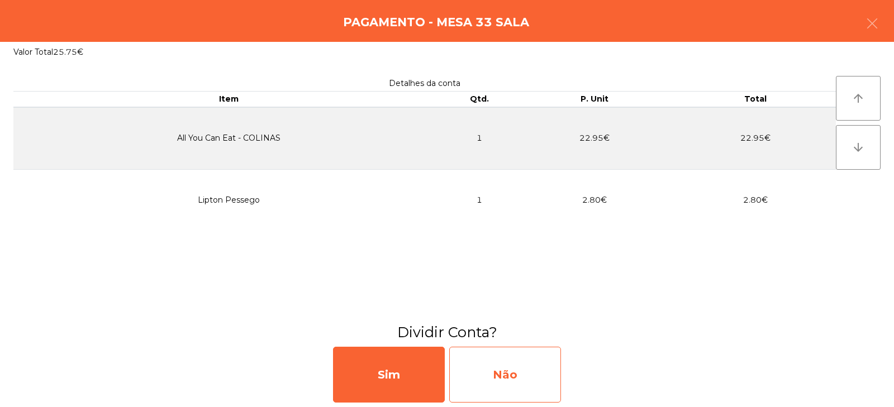
click at [485, 385] on div "Não" at bounding box center [505, 375] width 112 height 56
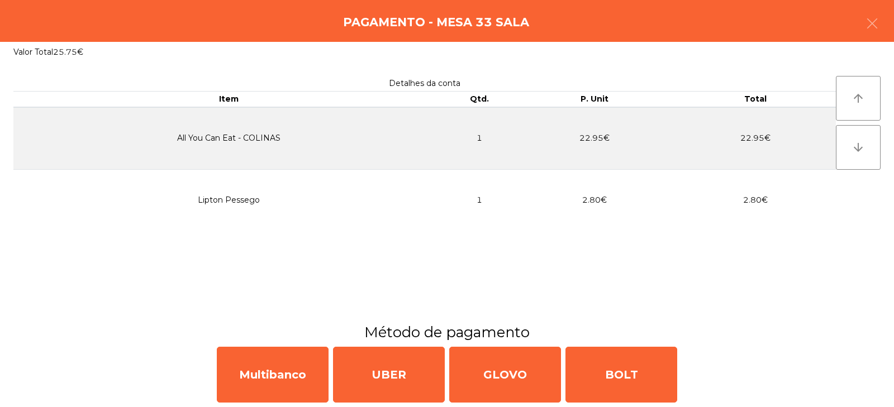
click at [267, 382] on div "Multibanco" at bounding box center [273, 375] width 112 height 56
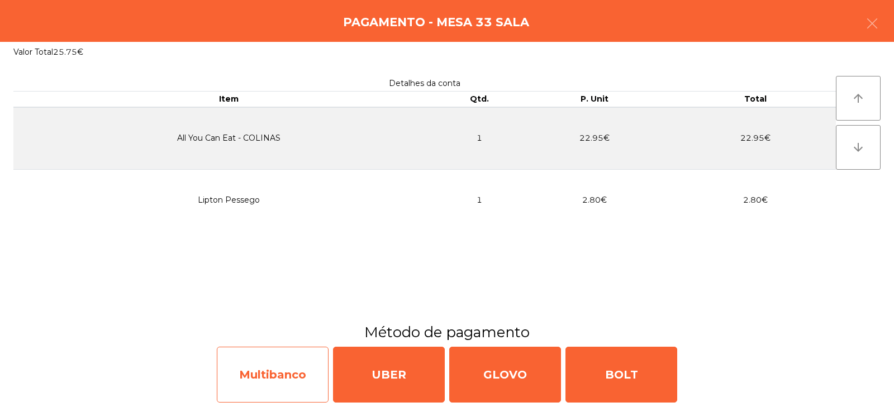
select select "**"
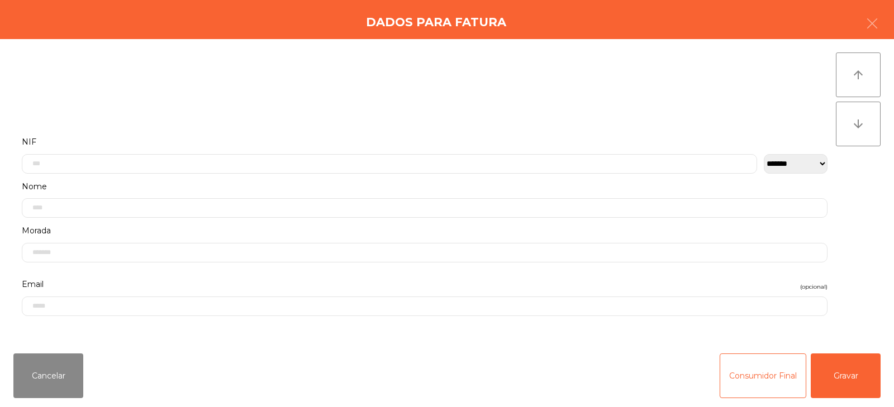
click at [395, 182] on label "Nome" at bounding box center [424, 186] width 805 height 15
click at [272, 82] on input "text" at bounding box center [424, 81] width 805 height 20
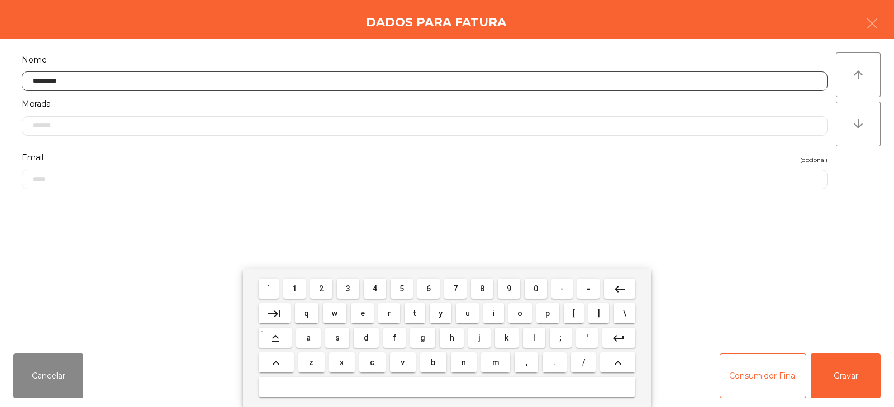
type input "*********"
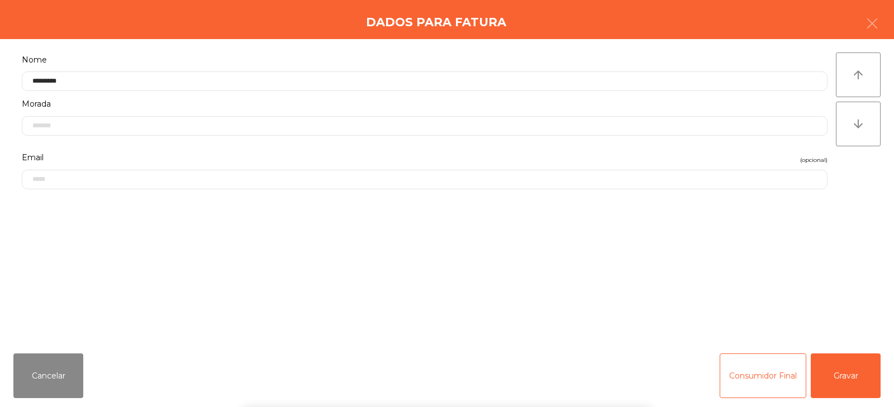
click at [849, 372] on div "` 1 2 3 4 5 6 7 8 9 0 - = keyboard_backspace keyboard_tab q w e r t y u i o p […" at bounding box center [447, 338] width 894 height 139
click at [860, 355] on button "Gravar" at bounding box center [845, 376] width 70 height 45
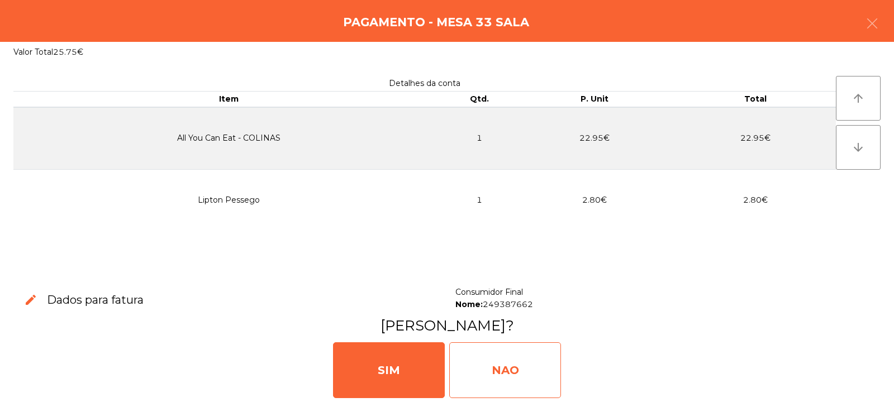
click at [525, 374] on div "NAO" at bounding box center [505, 370] width 112 height 56
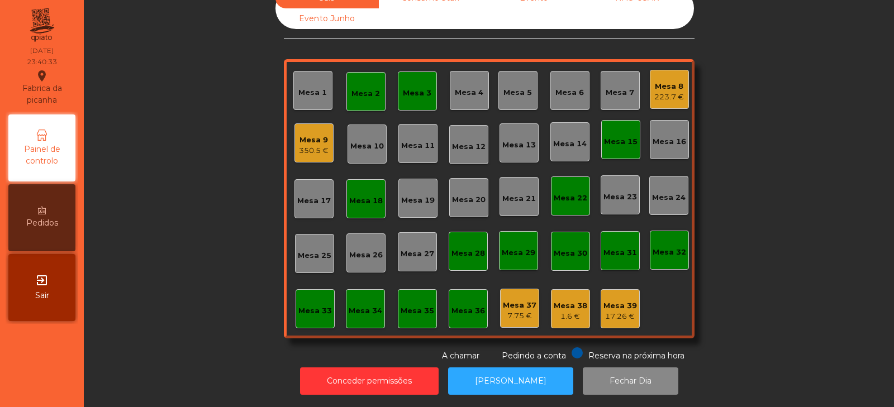
click at [318, 145] on div "350.5 €" at bounding box center [314, 150] width 30 height 11
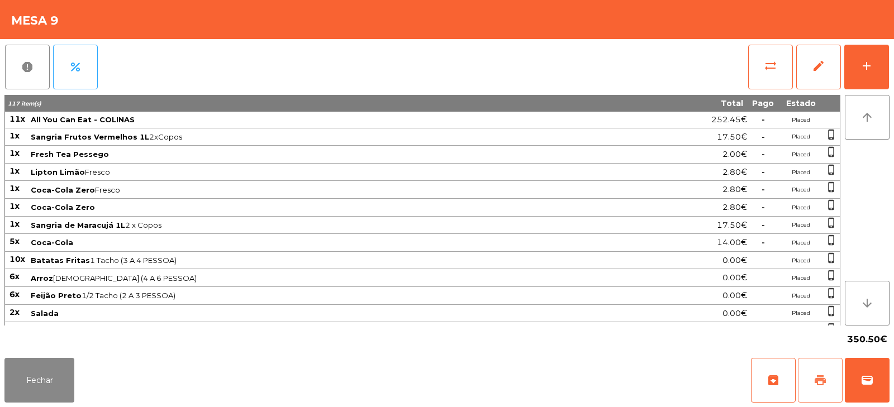
click at [813, 379] on span "print" at bounding box center [819, 380] width 13 height 13
click at [767, 76] on button "sync_alt" at bounding box center [770, 67] width 45 height 45
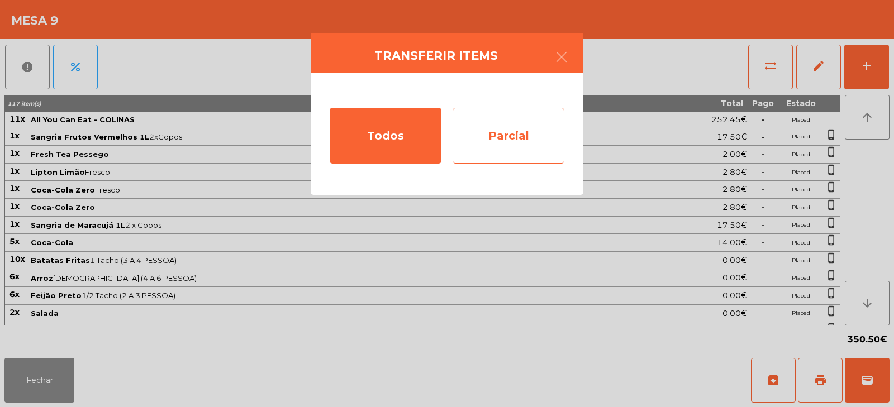
click at [510, 131] on div "Parcial" at bounding box center [508, 136] width 112 height 56
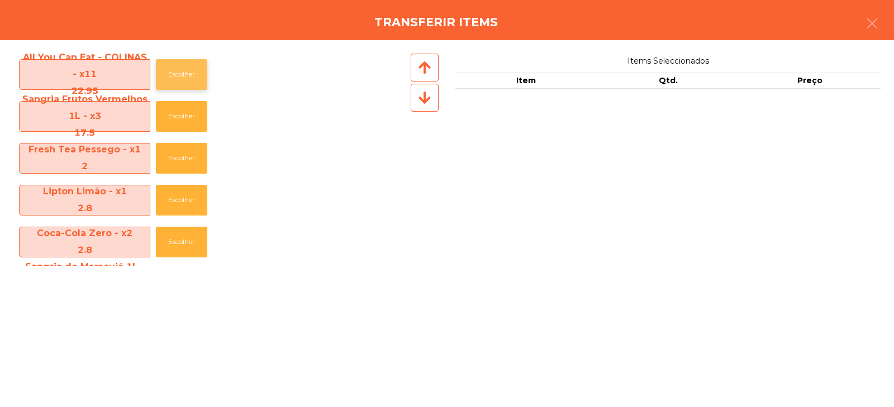
click at [188, 77] on button "Escolher" at bounding box center [181, 74] width 51 height 31
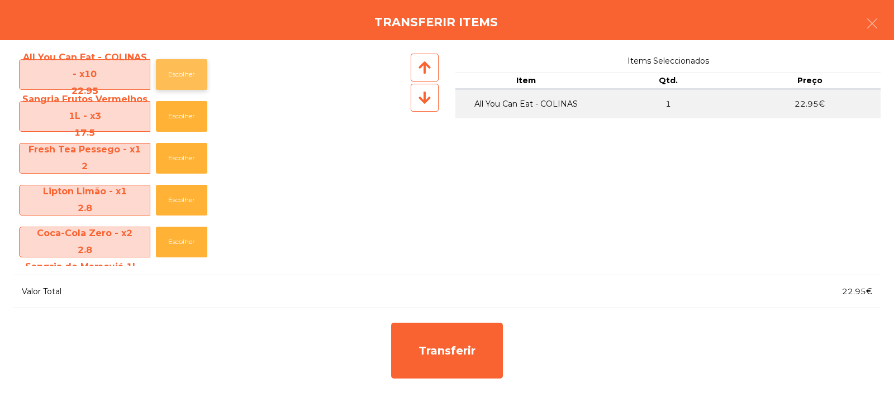
click at [183, 75] on button "Escolher" at bounding box center [181, 74] width 51 height 31
click at [180, 69] on button "Escolher" at bounding box center [181, 74] width 51 height 31
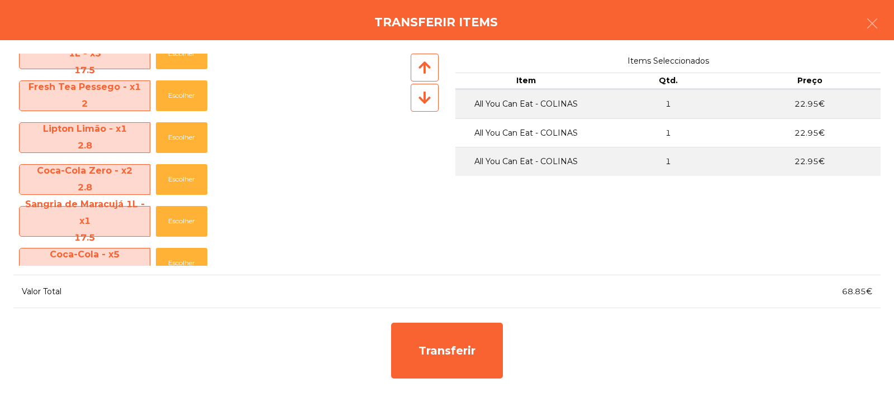
scroll to position [74, 0]
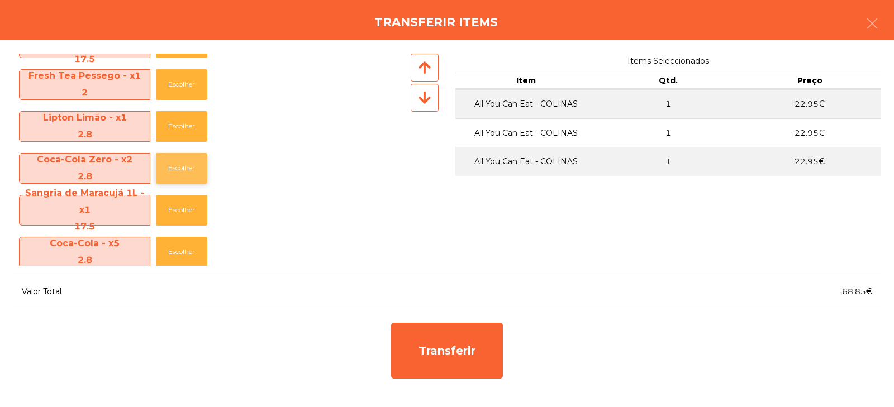
click at [182, 166] on button "Escolher" at bounding box center [181, 168] width 51 height 31
click at [180, 169] on button "Escolher" at bounding box center [181, 168] width 51 height 31
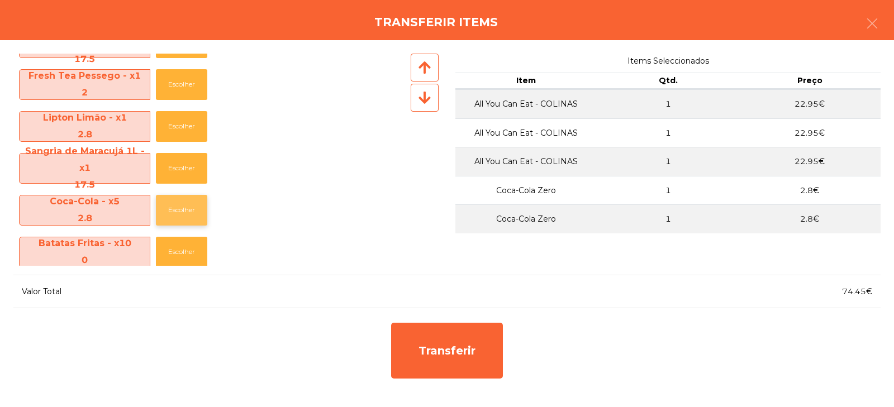
click at [179, 211] on button "Escolher" at bounding box center [181, 210] width 51 height 31
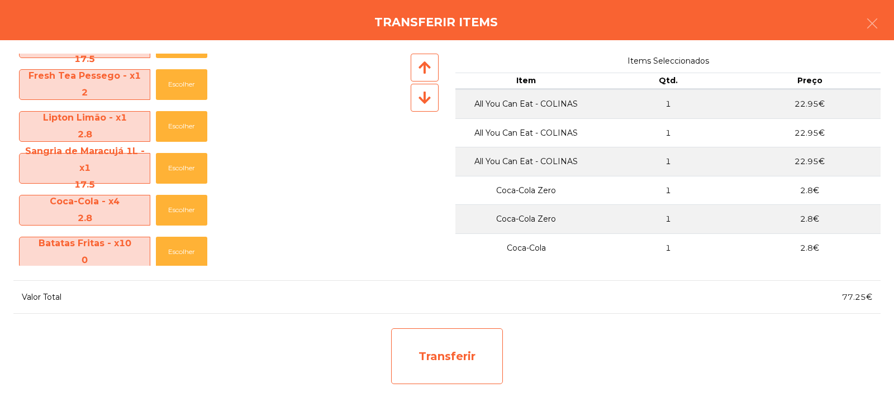
click at [435, 360] on div "Transferir" at bounding box center [447, 356] width 112 height 56
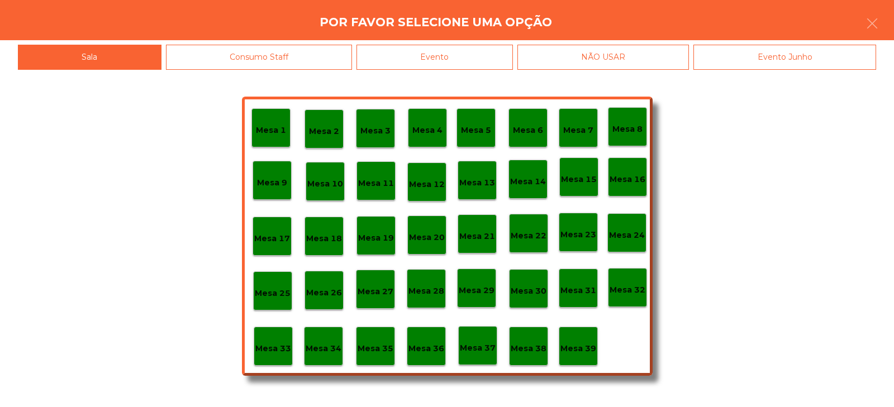
click at [326, 352] on p "Mesa 34" at bounding box center [323, 348] width 36 height 13
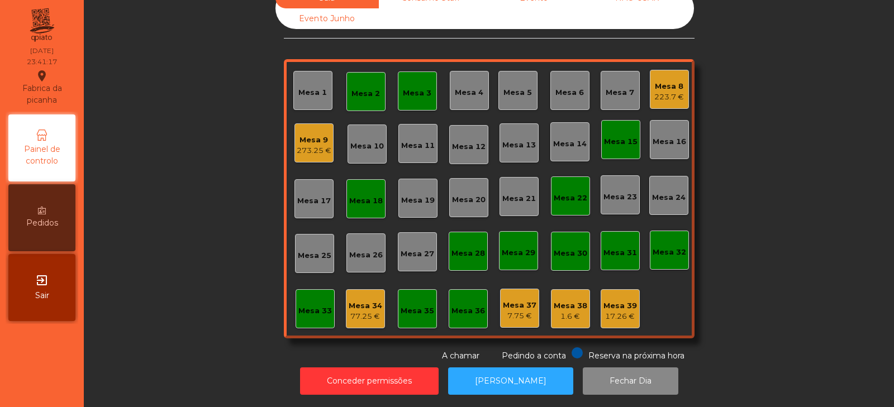
click at [365, 311] on div "77.25 €" at bounding box center [365, 316] width 34 height 11
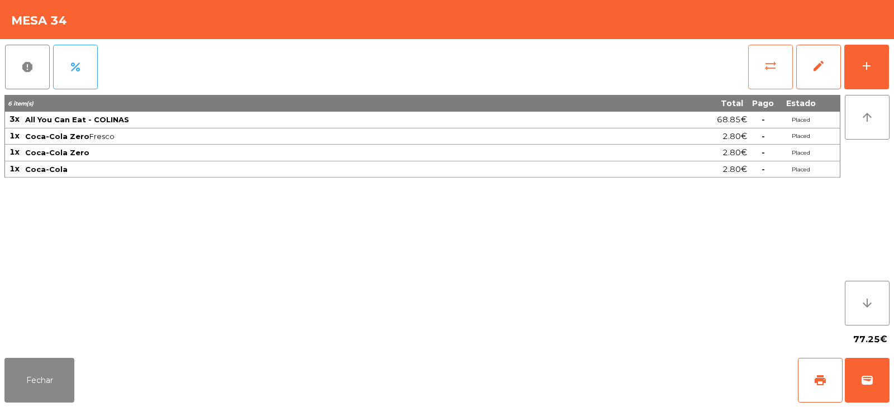
click at [764, 65] on span "sync_alt" at bounding box center [769, 65] width 13 height 13
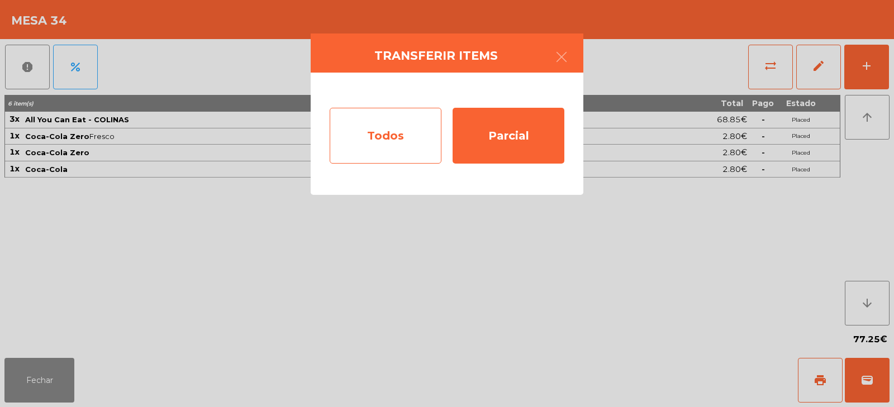
click at [388, 134] on div "Todos" at bounding box center [386, 136] width 112 height 56
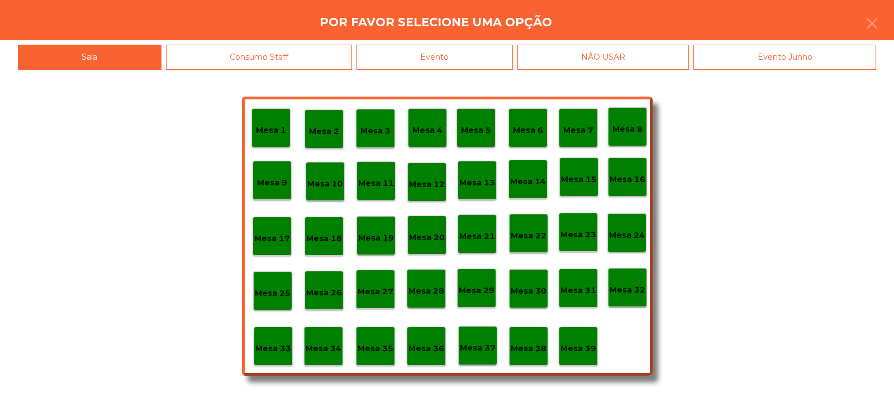
click at [464, 59] on div "Evento" at bounding box center [434, 57] width 156 height 25
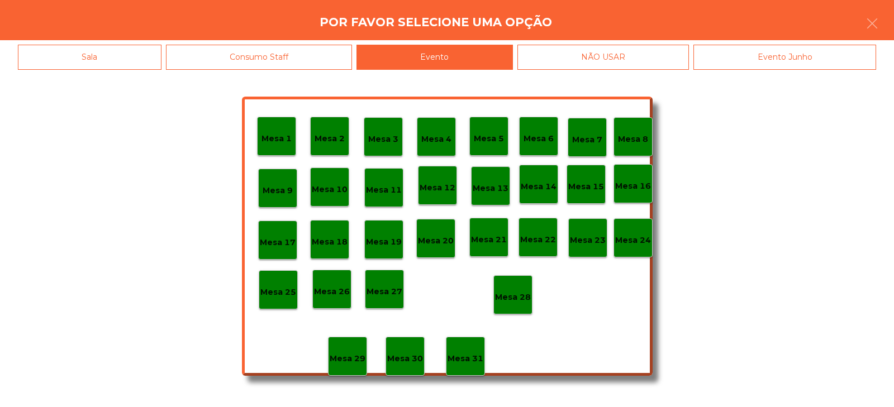
click at [523, 299] on p "Mesa 28" at bounding box center [513, 297] width 36 height 13
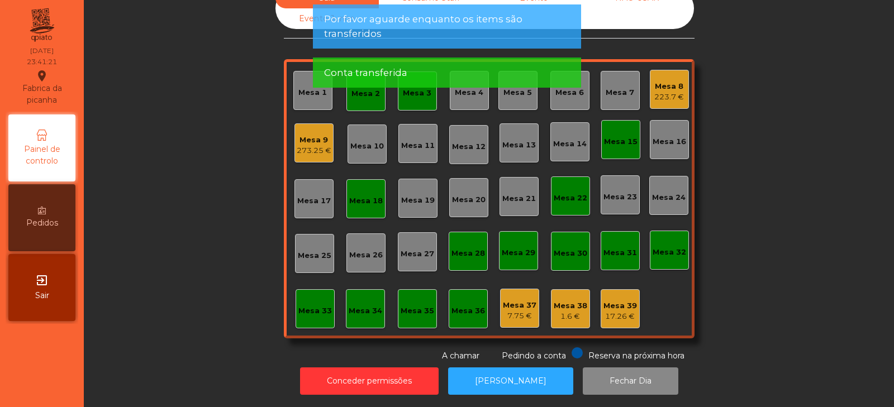
click at [764, 170] on div "Sala Consumo Staff Evento NÃO USAR Evento Junho Mesa 1 Mesa 2 Mesa 3 Mesa 4 Mes…" at bounding box center [489, 175] width 780 height 374
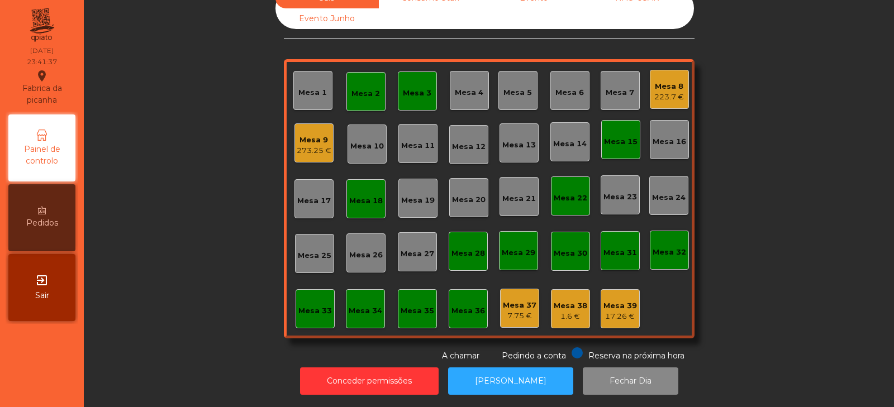
click at [314, 135] on div "Mesa 9" at bounding box center [314, 140] width 35 height 11
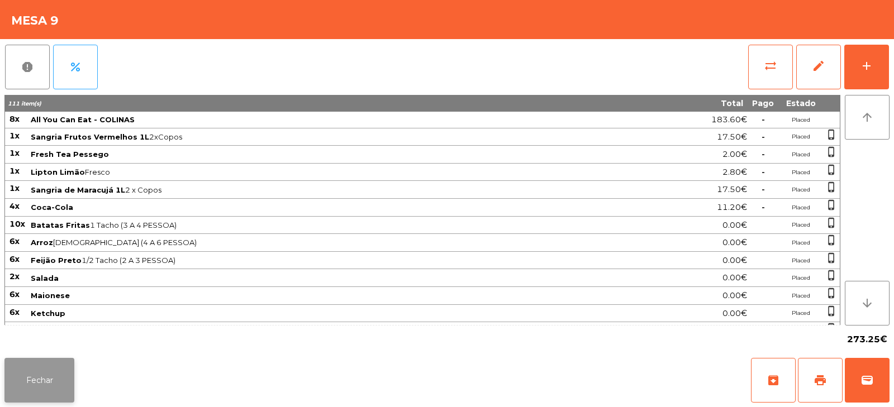
click at [49, 395] on button "Fechar" at bounding box center [39, 380] width 70 height 45
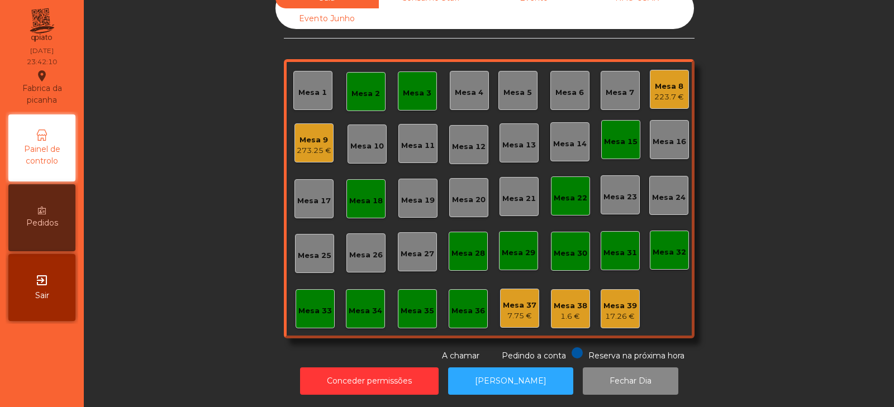
click at [316, 135] on div "Mesa 9" at bounding box center [314, 140] width 35 height 11
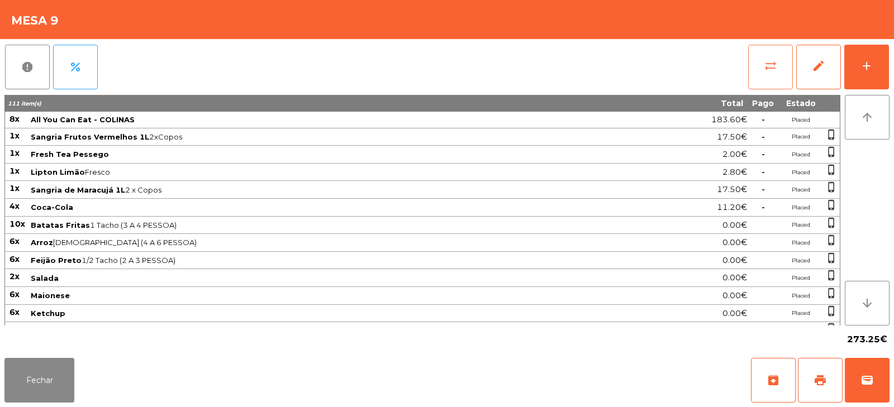
click at [780, 63] on button "sync_alt" at bounding box center [770, 67] width 45 height 45
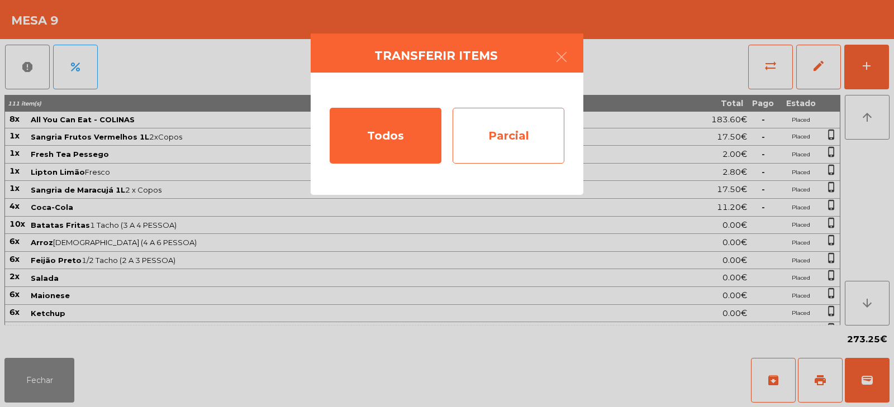
click at [527, 137] on div "Parcial" at bounding box center [508, 136] width 112 height 56
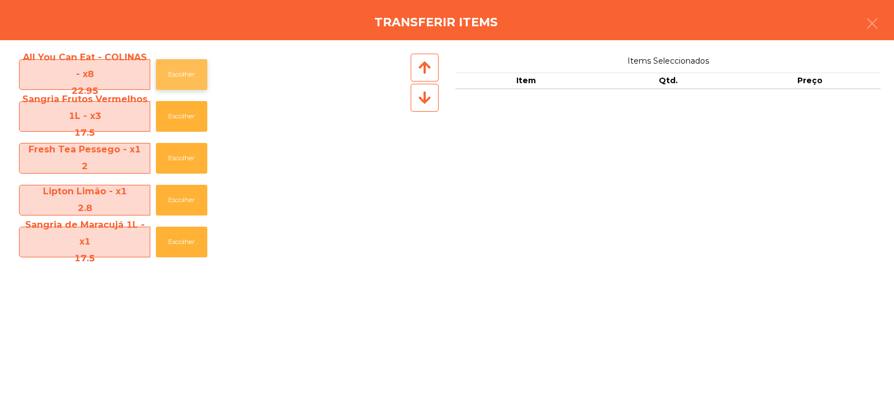
click at [188, 82] on button "Escolher" at bounding box center [181, 74] width 51 height 31
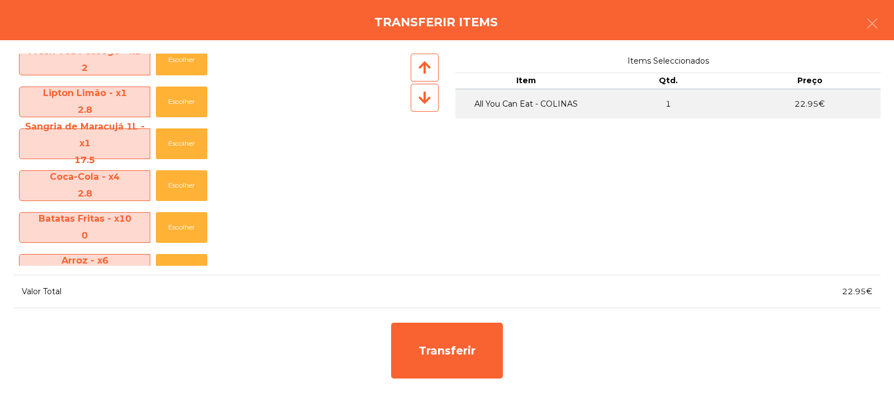
scroll to position [121, 0]
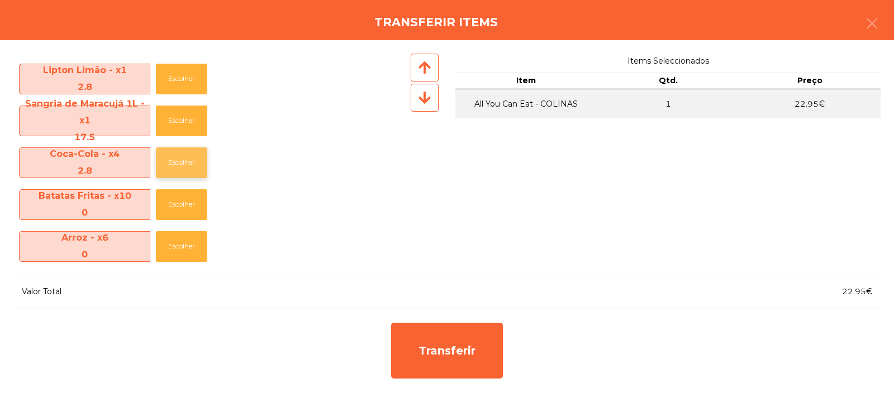
click at [180, 157] on button "Escolher" at bounding box center [181, 162] width 51 height 31
click at [179, 159] on button "Escolher" at bounding box center [181, 162] width 51 height 31
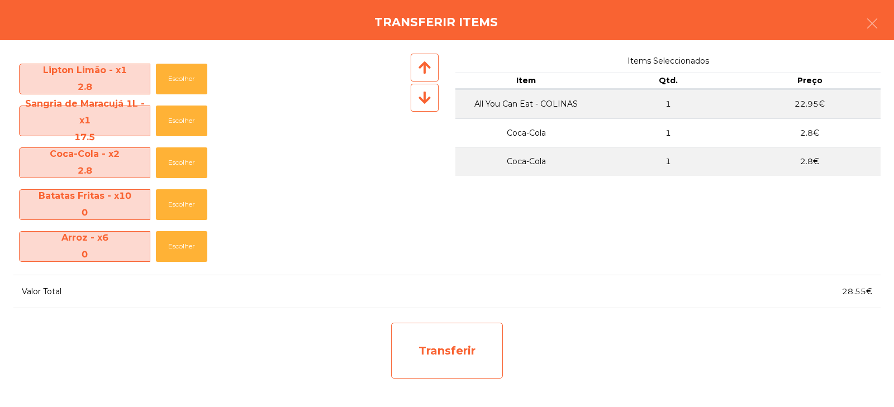
click at [457, 351] on div "Transferir" at bounding box center [447, 351] width 112 height 56
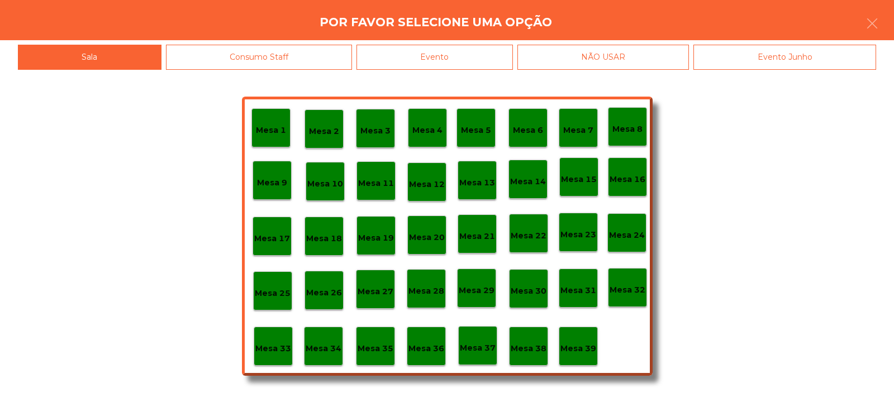
click at [283, 345] on p "Mesa 33" at bounding box center [273, 348] width 36 height 13
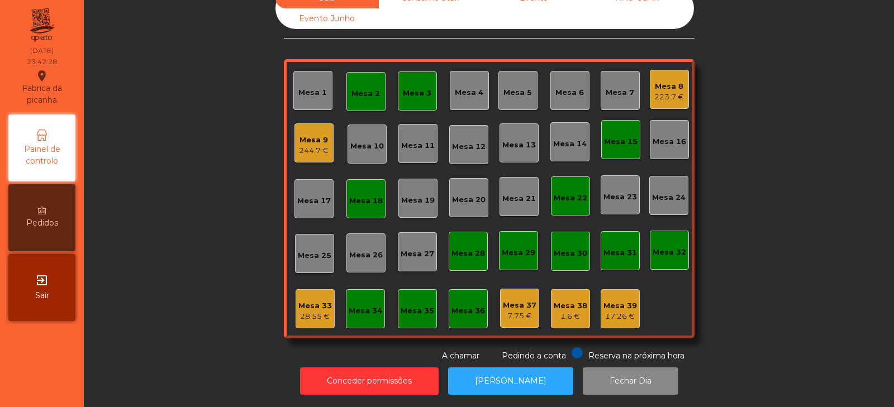
click at [315, 317] on div "Mesa 33 28.55 €" at bounding box center [314, 308] width 39 height 39
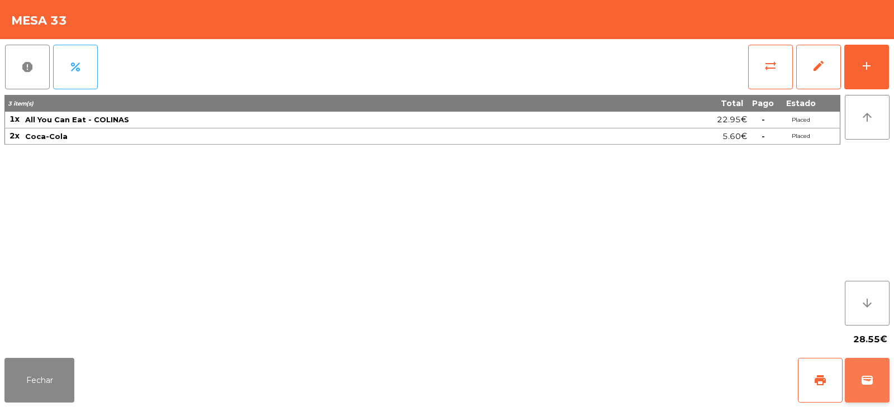
click at [870, 384] on span "wallet" at bounding box center [866, 380] width 13 height 13
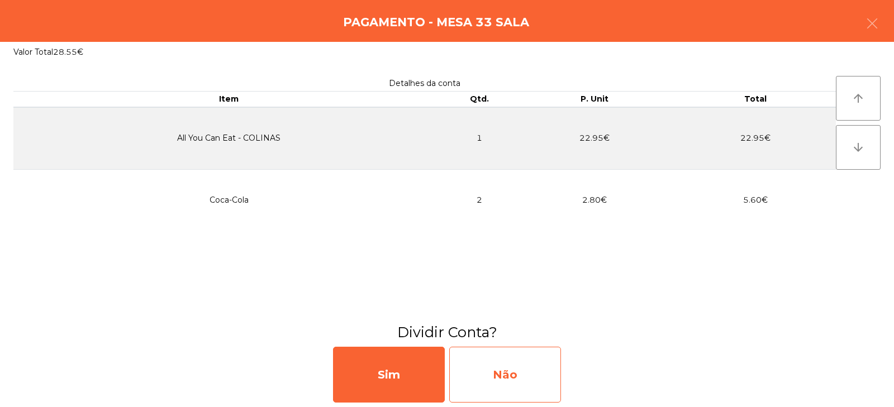
click at [531, 379] on div "Não" at bounding box center [505, 375] width 112 height 56
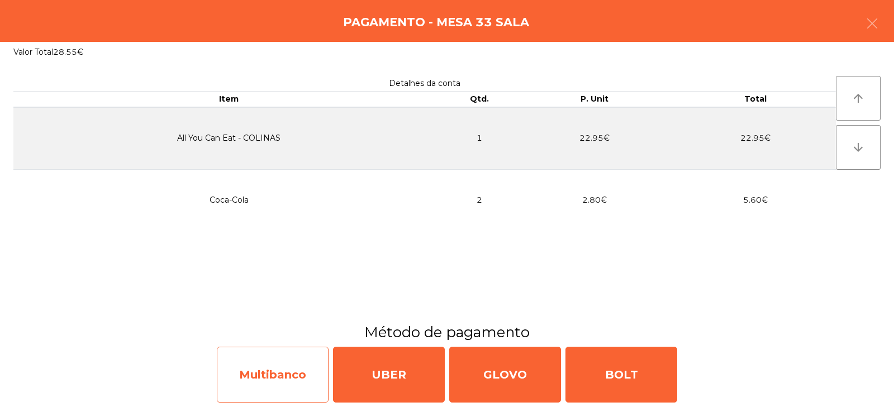
click at [285, 366] on div "Multibanco" at bounding box center [273, 375] width 112 height 56
select select "**"
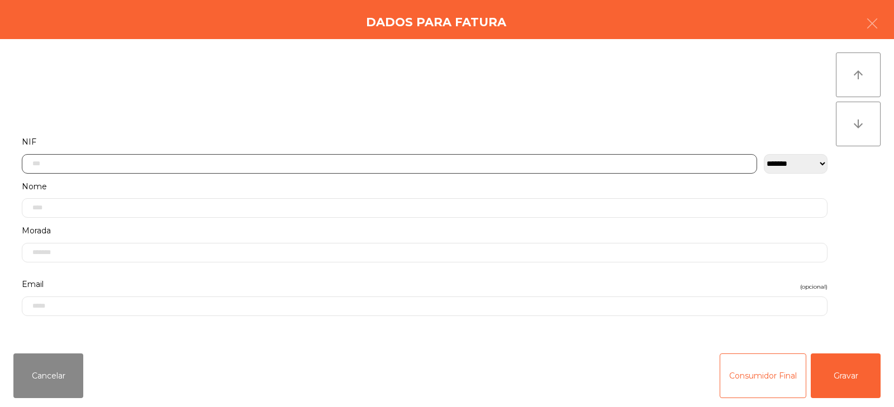
click at [304, 162] on input "text" at bounding box center [389, 164] width 735 height 20
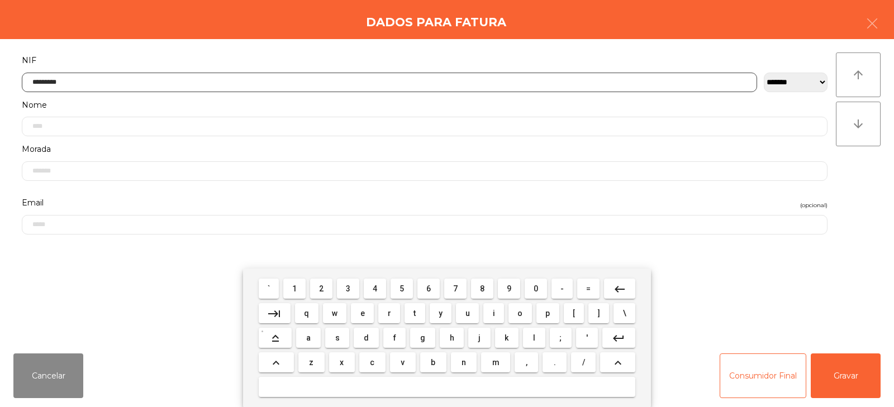
type input "*********"
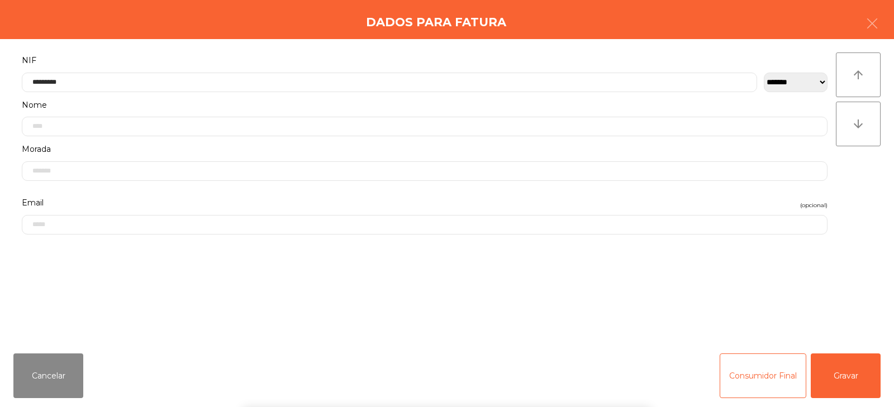
click at [860, 371] on div "` 1 2 3 4 5 6 7 8 9 0 - = keyboard_backspace keyboard_tab q w e r t y u i o p […" at bounding box center [447, 338] width 894 height 139
click at [856, 378] on button "Gravar" at bounding box center [845, 376] width 70 height 45
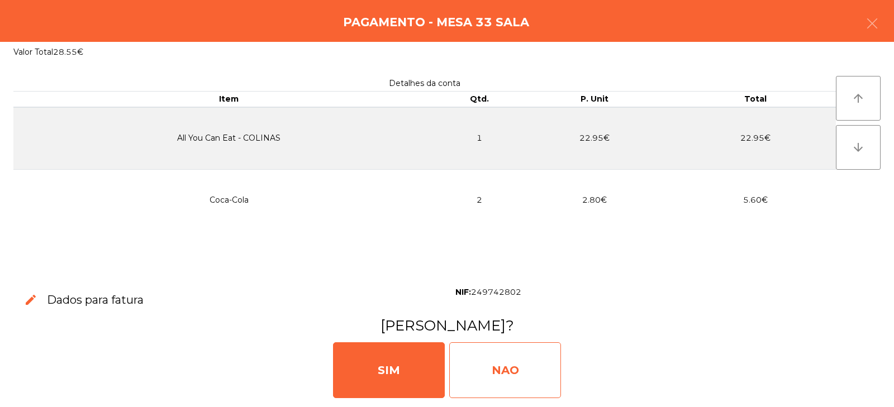
click at [500, 378] on div "NAO" at bounding box center [505, 370] width 112 height 56
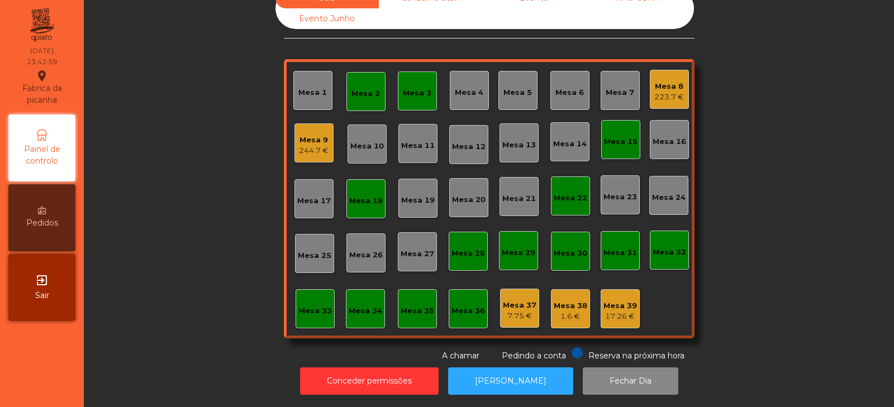
click at [323, 135] on div "Mesa 9" at bounding box center [314, 140] width 30 height 11
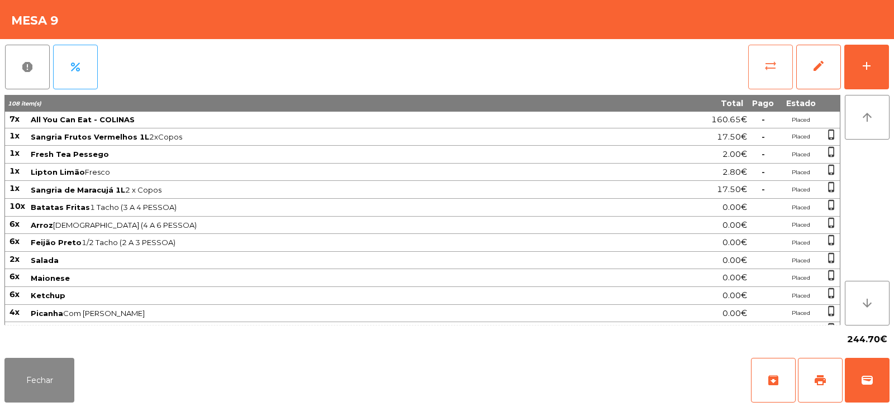
click at [767, 68] on span "sync_alt" at bounding box center [769, 65] width 13 height 13
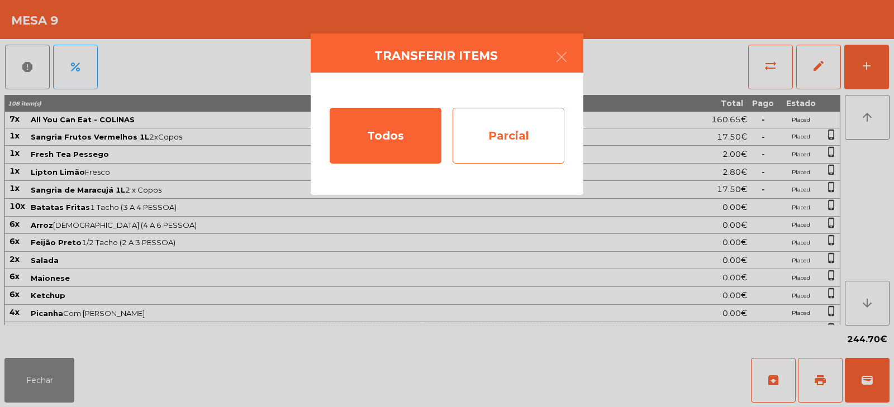
click at [510, 147] on div "Parcial" at bounding box center [508, 136] width 112 height 56
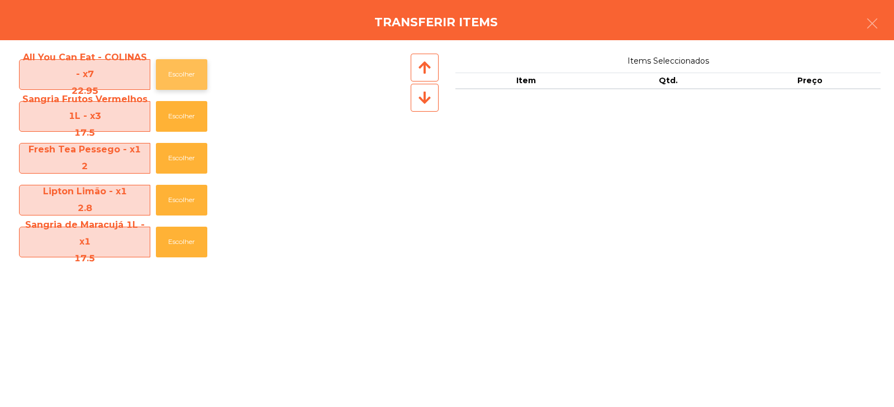
click at [187, 74] on button "Escolher" at bounding box center [181, 74] width 51 height 31
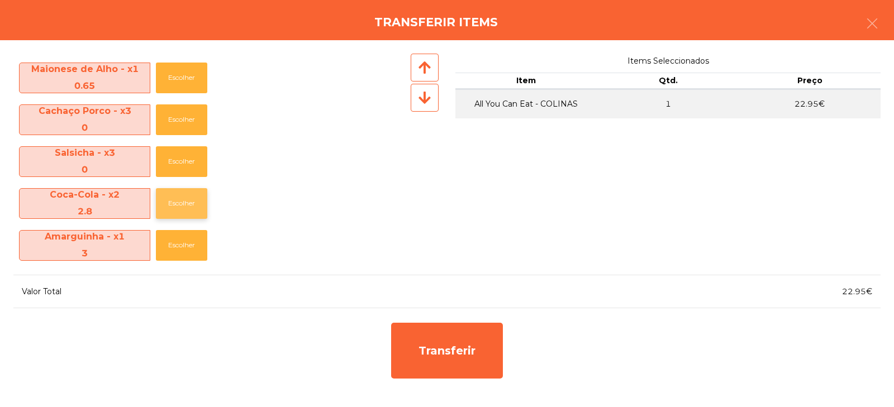
click at [192, 207] on button "Escolher" at bounding box center [181, 203] width 51 height 31
click at [190, 206] on button "Escolher" at bounding box center [181, 203] width 51 height 31
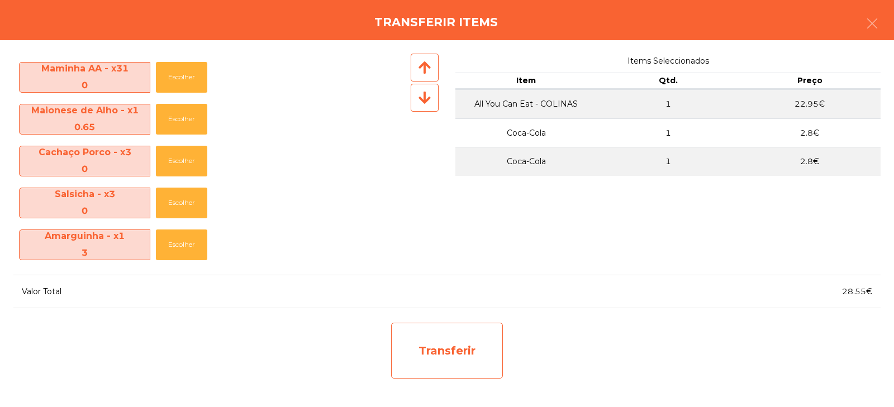
click at [454, 354] on div "Transferir" at bounding box center [447, 351] width 112 height 56
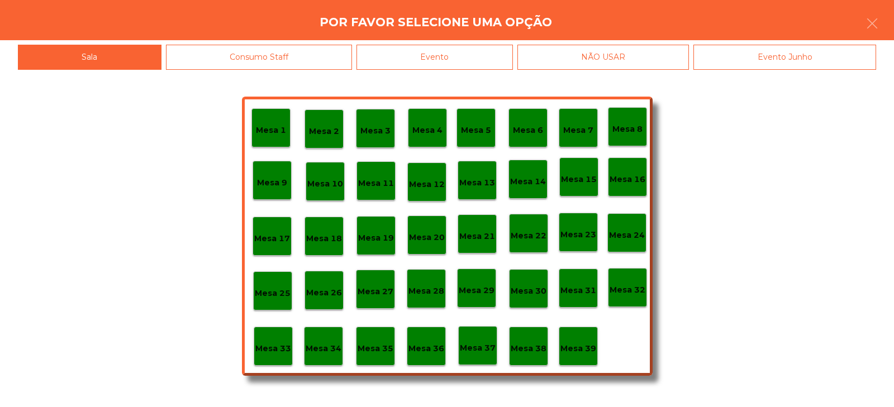
click at [330, 350] on p "Mesa 34" at bounding box center [323, 348] width 36 height 13
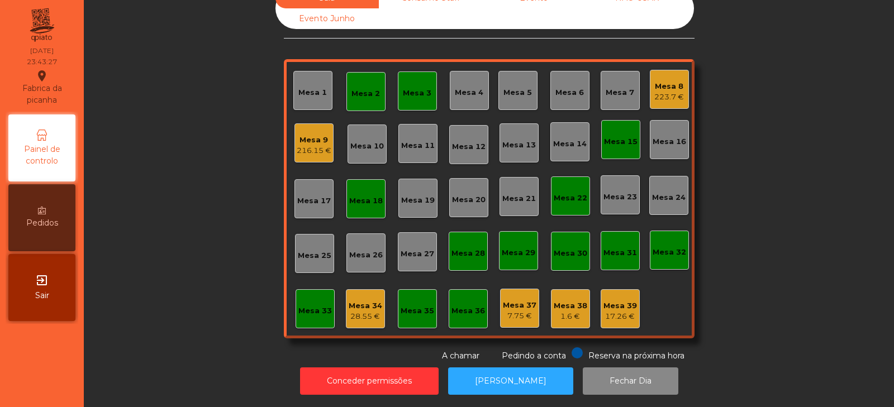
click at [360, 311] on div "28.55 €" at bounding box center [365, 316] width 34 height 11
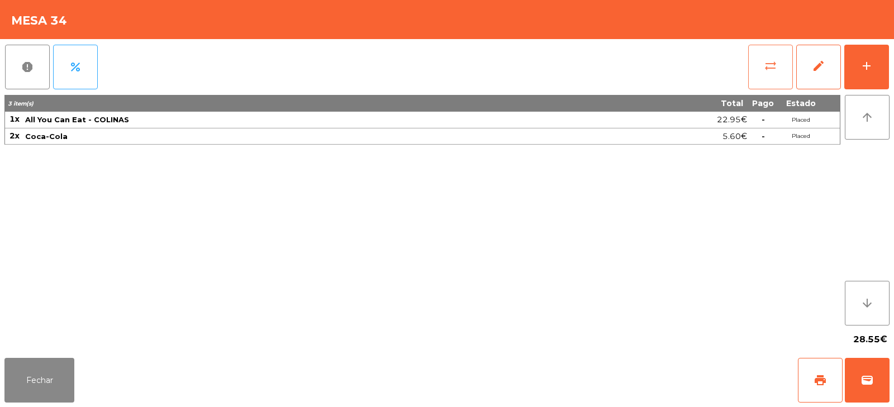
click at [782, 71] on button "sync_alt" at bounding box center [770, 67] width 45 height 45
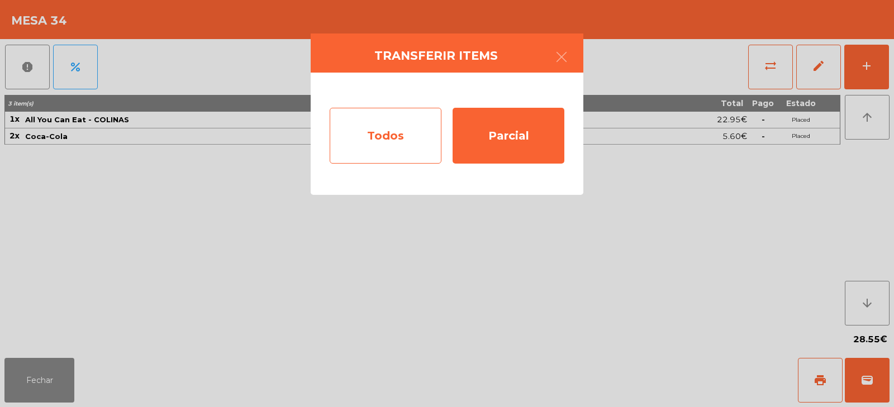
click at [392, 145] on div "Todos" at bounding box center [386, 136] width 112 height 56
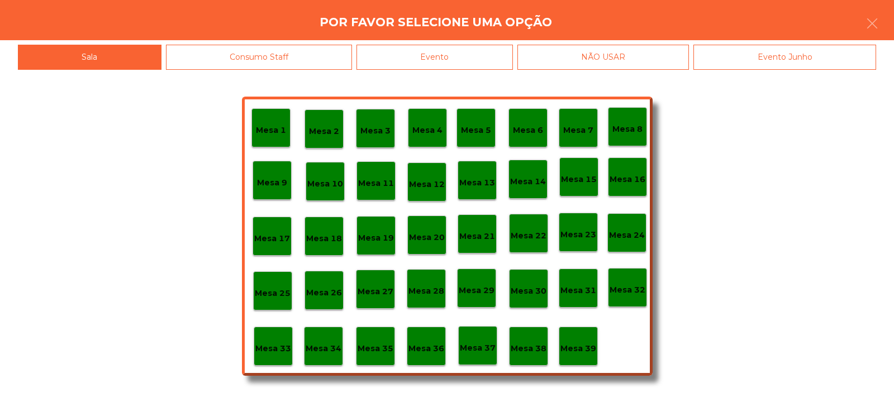
click at [452, 49] on div "Evento" at bounding box center [434, 57] width 156 height 25
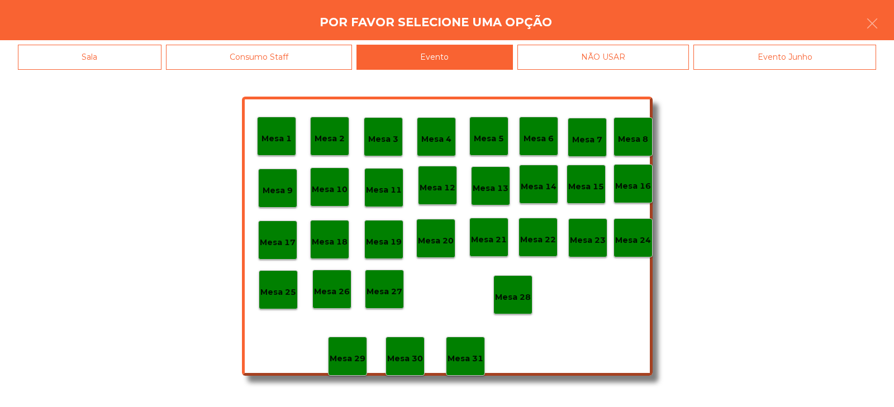
click at [532, 296] on div "Mesa 28" at bounding box center [512, 294] width 39 height 39
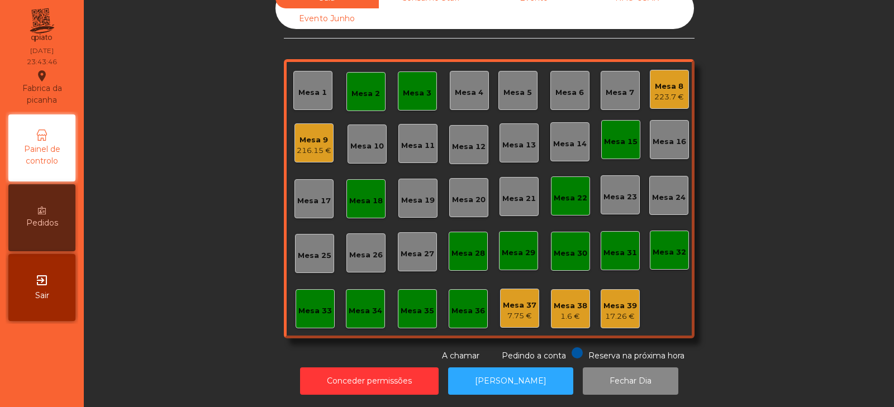
click at [297, 135] on div "Mesa 9" at bounding box center [314, 140] width 35 height 11
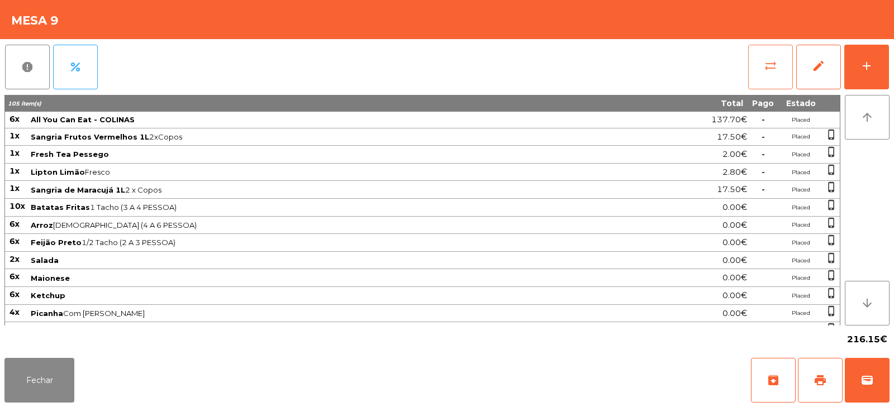
click at [771, 60] on span "sync_alt" at bounding box center [769, 65] width 13 height 13
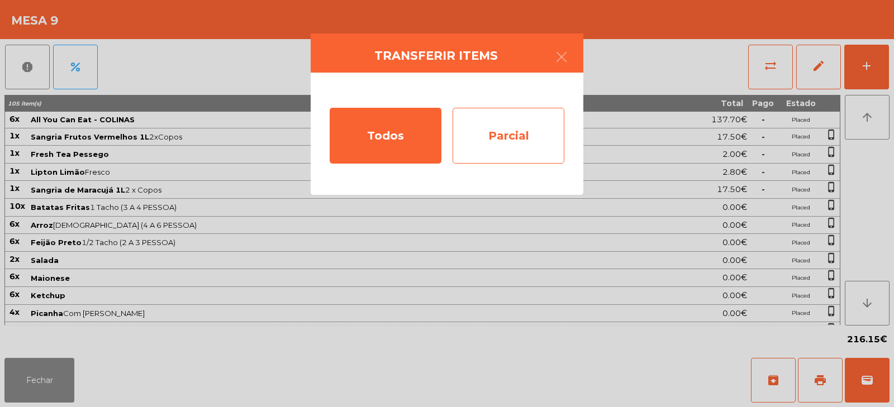
click at [534, 130] on div "Parcial" at bounding box center [508, 136] width 112 height 56
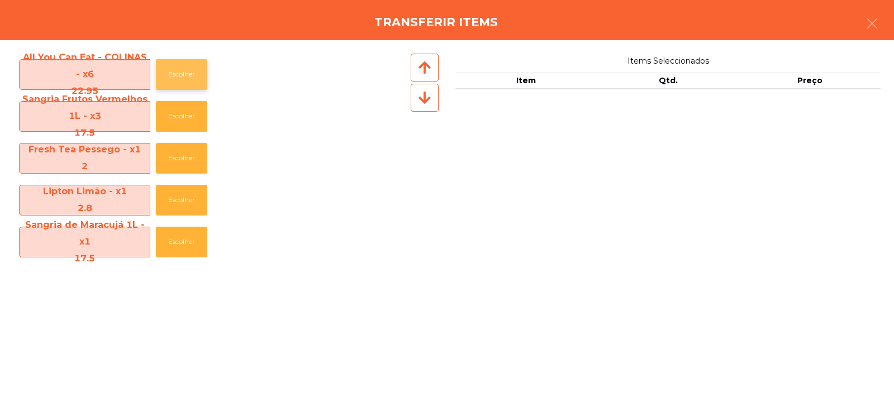
click at [176, 66] on button "Escolher" at bounding box center [181, 74] width 51 height 31
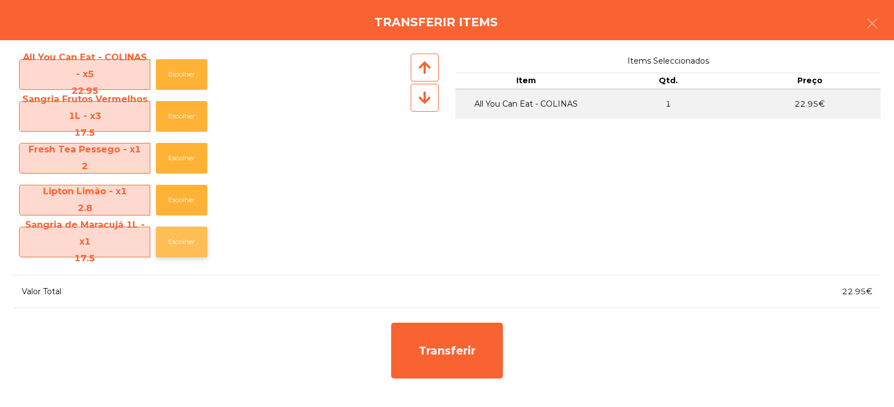
click at [187, 239] on button "Escolher" at bounding box center [181, 242] width 51 height 31
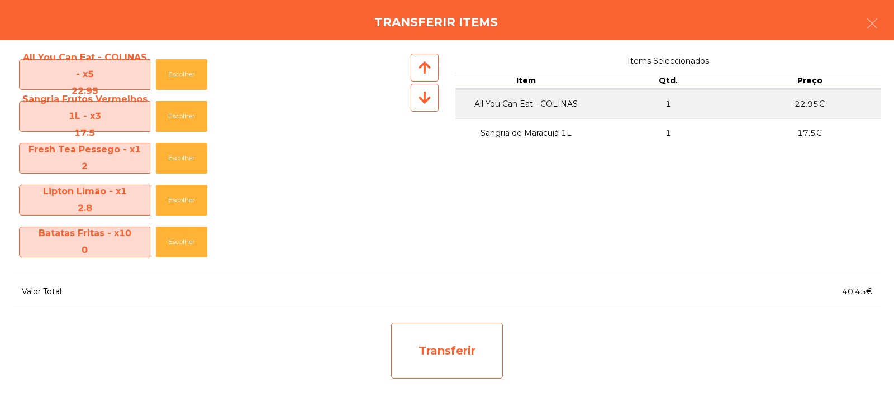
click at [473, 354] on div "Transferir" at bounding box center [447, 351] width 112 height 56
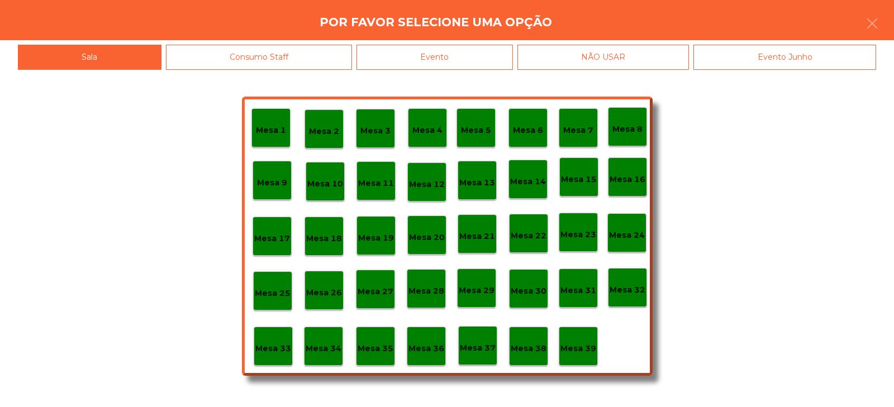
click at [281, 355] on div "Mesa 33" at bounding box center [273, 346] width 39 height 39
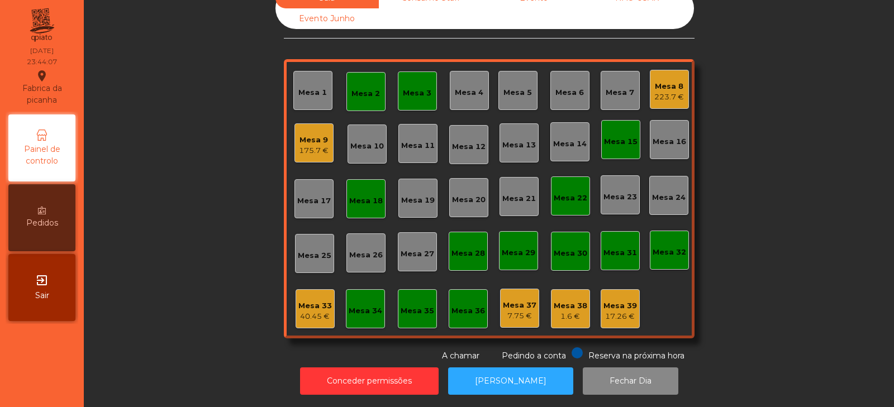
click at [322, 300] on div "Mesa 33" at bounding box center [315, 305] width 34 height 11
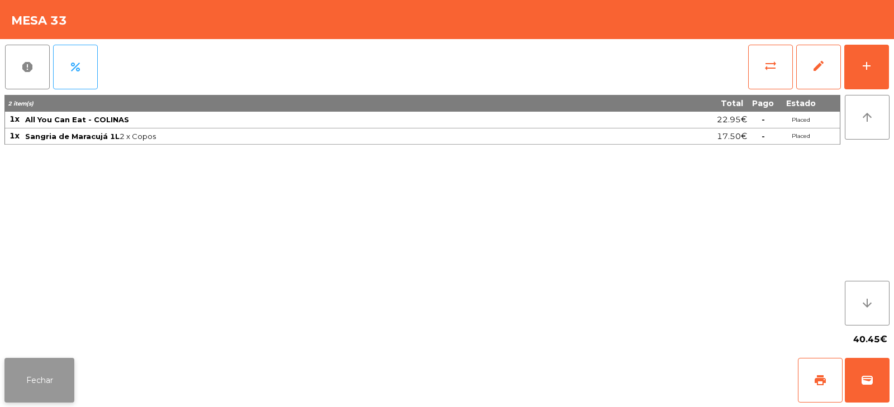
click at [56, 387] on button "Fechar" at bounding box center [39, 380] width 70 height 45
click at [769, 76] on button "sync_alt" at bounding box center [770, 67] width 45 height 45
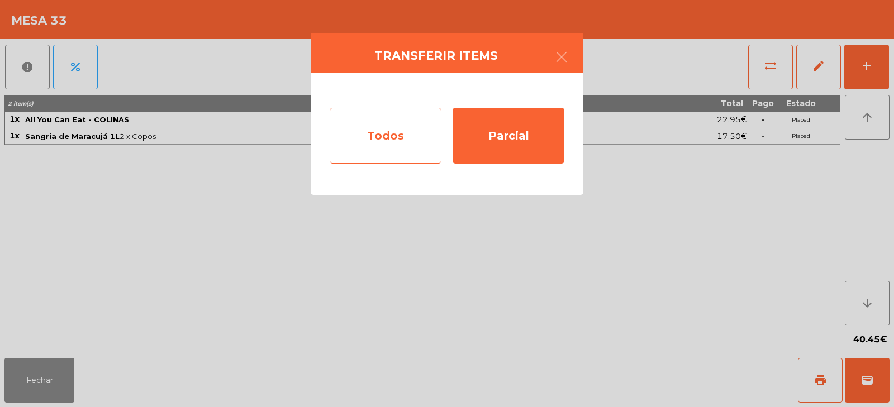
click at [385, 134] on div "Todos" at bounding box center [386, 136] width 112 height 56
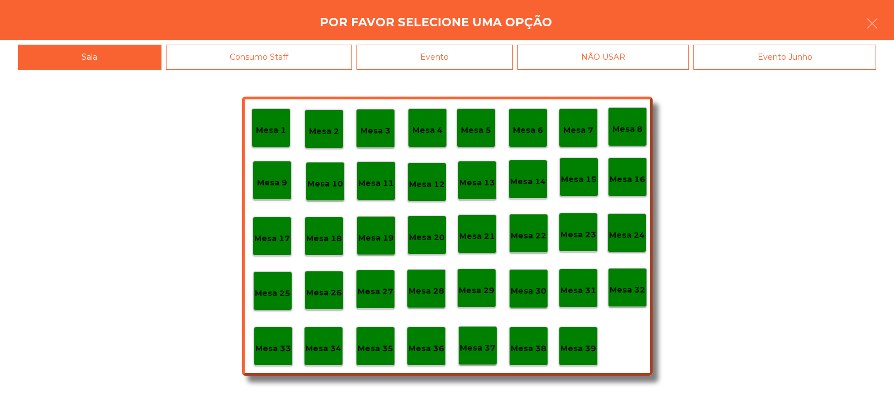
click at [472, 60] on div "Evento" at bounding box center [434, 57] width 156 height 25
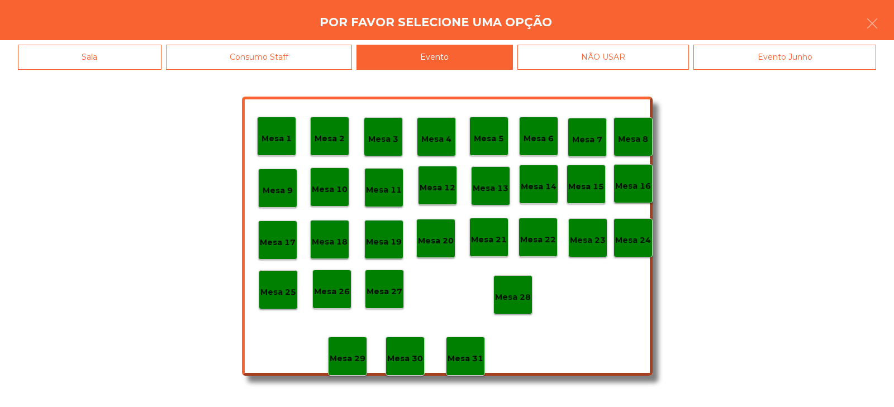
click at [524, 309] on div "Mesa 28" at bounding box center [512, 294] width 39 height 39
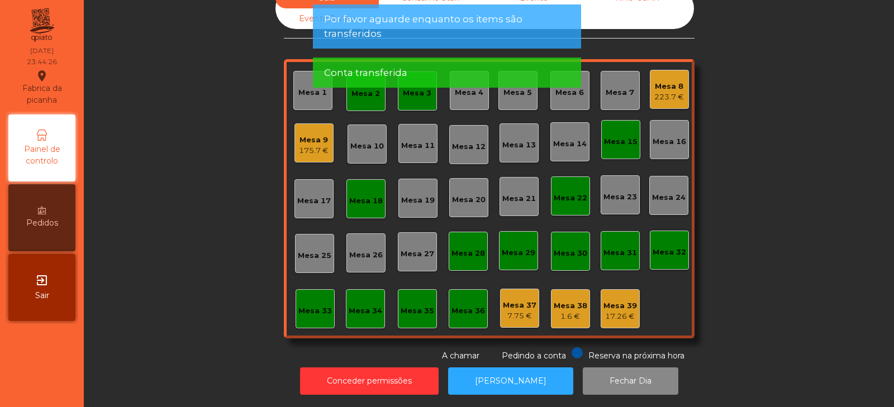
click at [799, 151] on div "Sala Consumo Staff Evento NÃO USAR Evento Junho Mesa 1 Mesa 2 Mesa 3 Mesa 4 Mes…" at bounding box center [489, 175] width 780 height 374
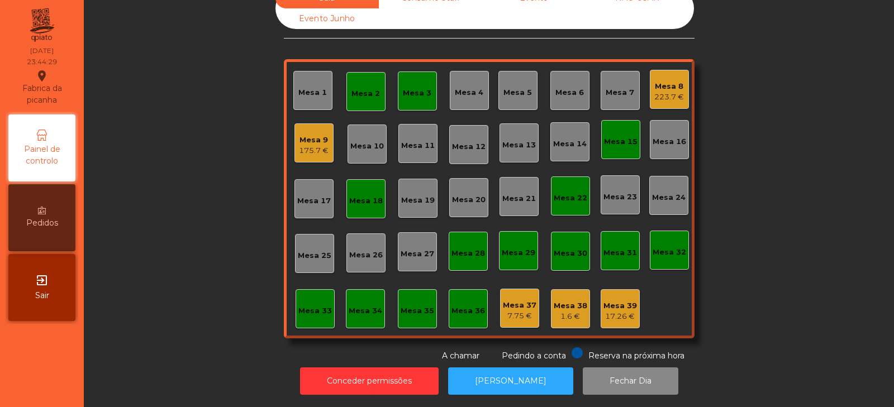
click at [309, 123] on div "Mesa 9 175.7 €" at bounding box center [313, 142] width 39 height 39
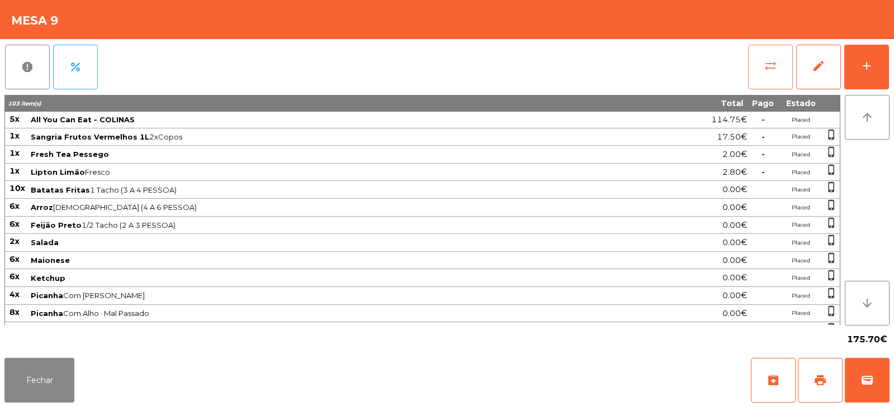
click at [777, 56] on button "sync_alt" at bounding box center [770, 67] width 45 height 45
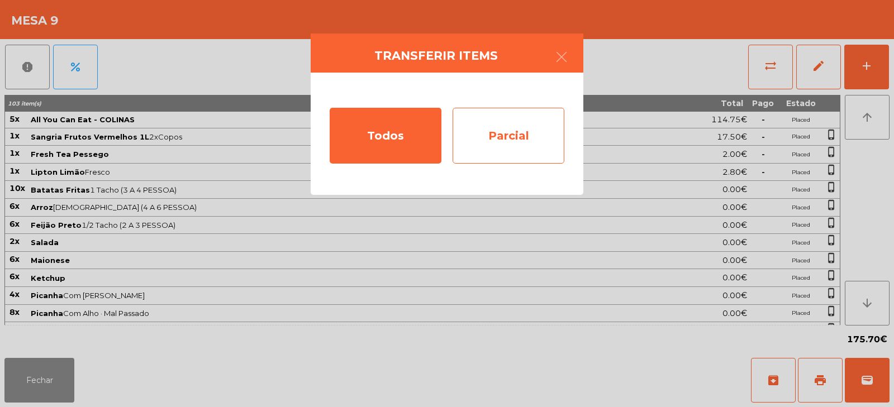
click at [510, 124] on div "Parcial" at bounding box center [508, 136] width 112 height 56
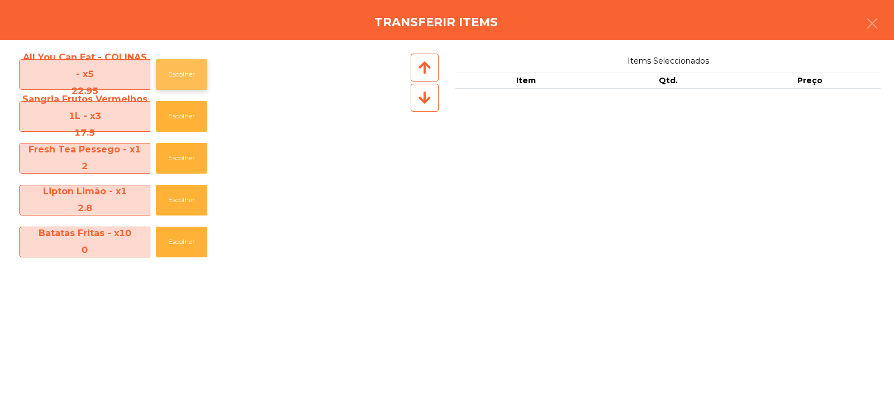
click at [189, 69] on button "Escolher" at bounding box center [181, 74] width 51 height 31
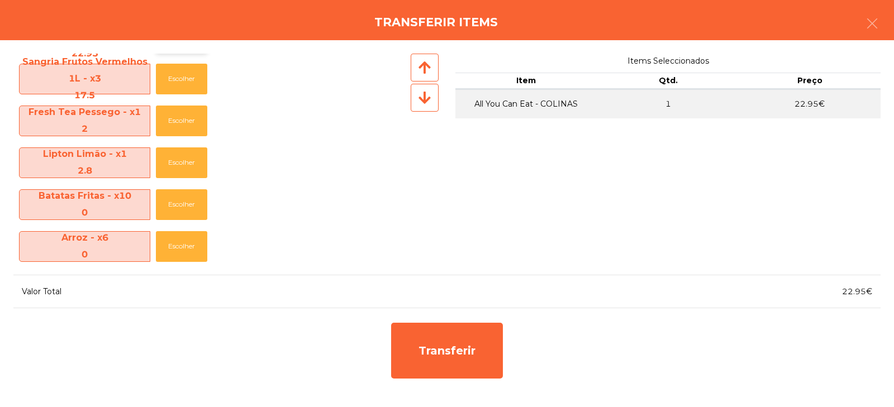
scroll to position [0, 0]
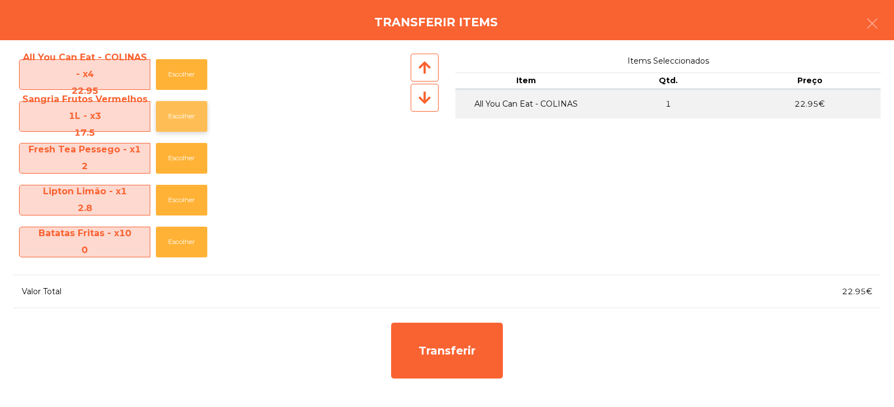
click at [193, 117] on button "Escolher" at bounding box center [181, 116] width 51 height 31
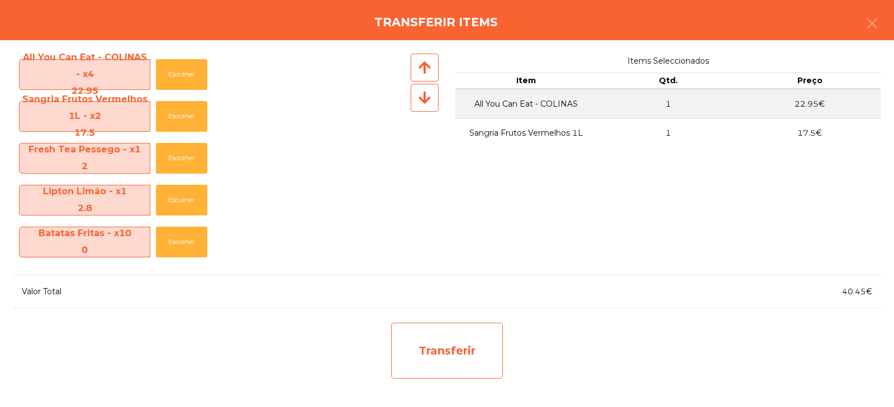
click at [438, 351] on div "Transferir" at bounding box center [447, 351] width 112 height 56
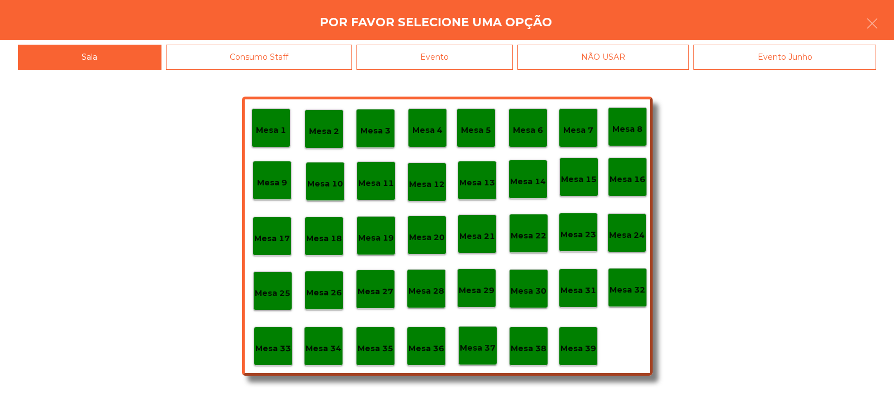
click at [283, 350] on p "Mesa 33" at bounding box center [273, 348] width 36 height 13
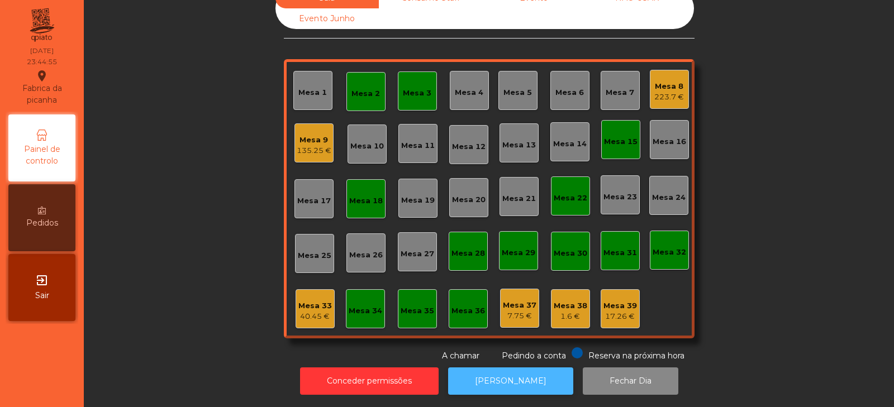
click at [497, 371] on button "[PERSON_NAME]" at bounding box center [510, 380] width 125 height 27
click at [663, 92] on div "223.7 €" at bounding box center [669, 97] width 30 height 11
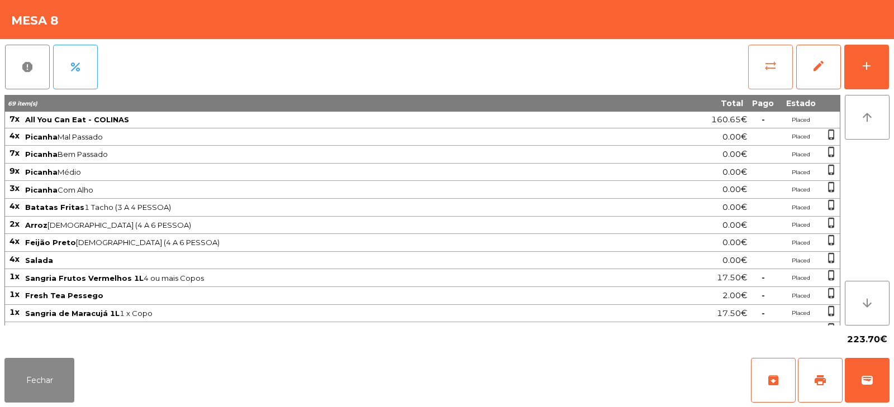
click at [756, 71] on button "sync_alt" at bounding box center [770, 67] width 45 height 45
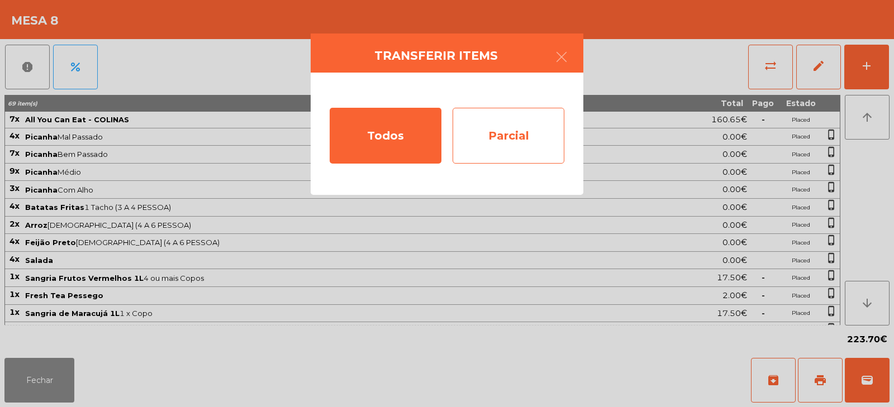
click at [505, 130] on div "Parcial" at bounding box center [508, 136] width 112 height 56
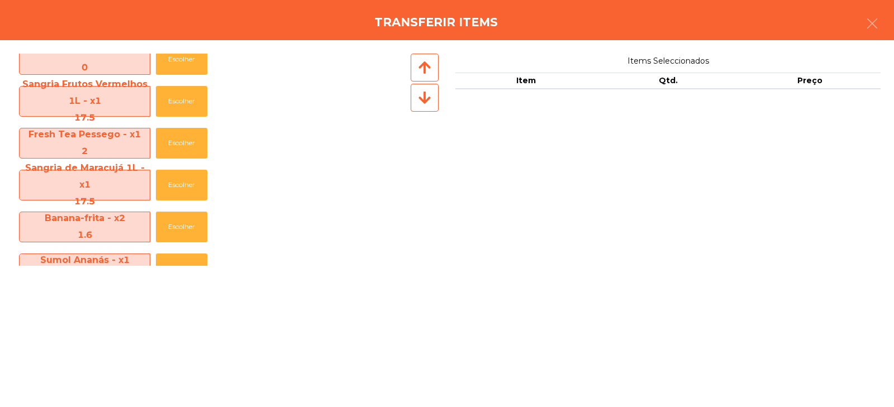
scroll to position [226, 0]
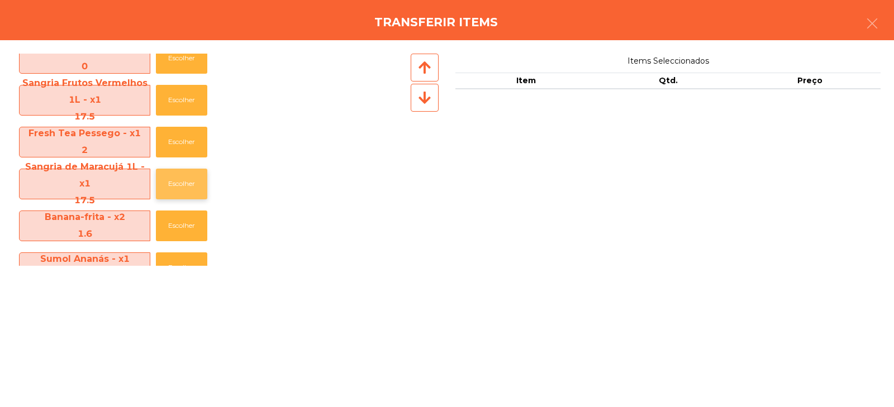
click at [178, 196] on button "Escolher" at bounding box center [181, 184] width 51 height 31
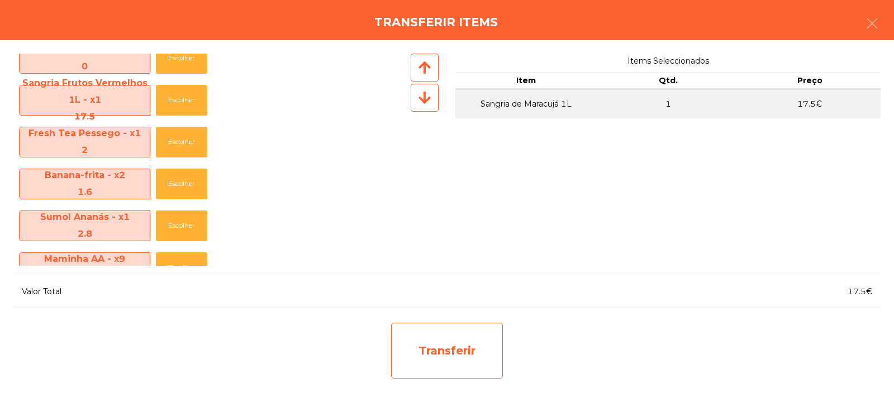
click at [451, 357] on div "Transferir" at bounding box center [447, 351] width 112 height 56
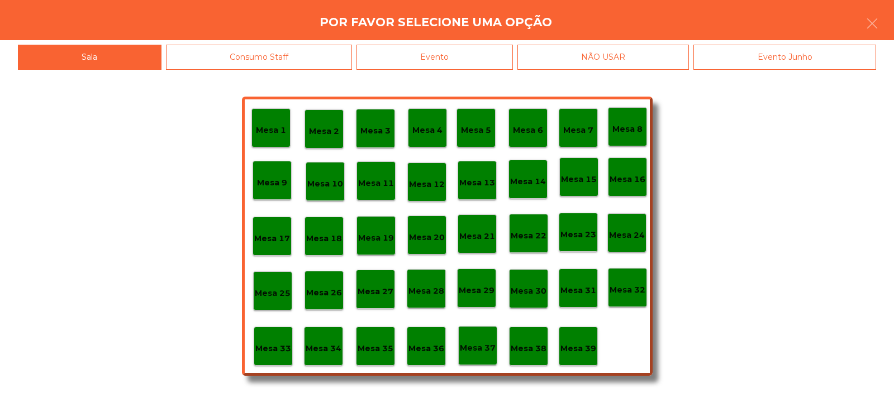
click at [584, 348] on p "Mesa 39" at bounding box center [578, 348] width 36 height 13
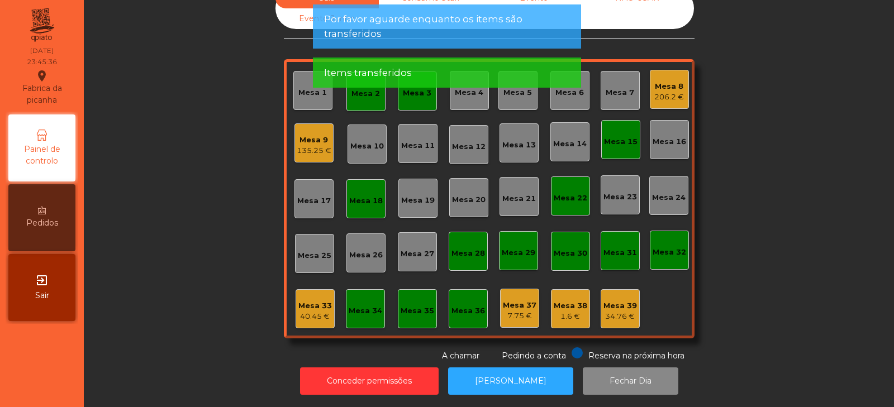
click at [667, 81] on div "Mesa 8" at bounding box center [669, 86] width 30 height 11
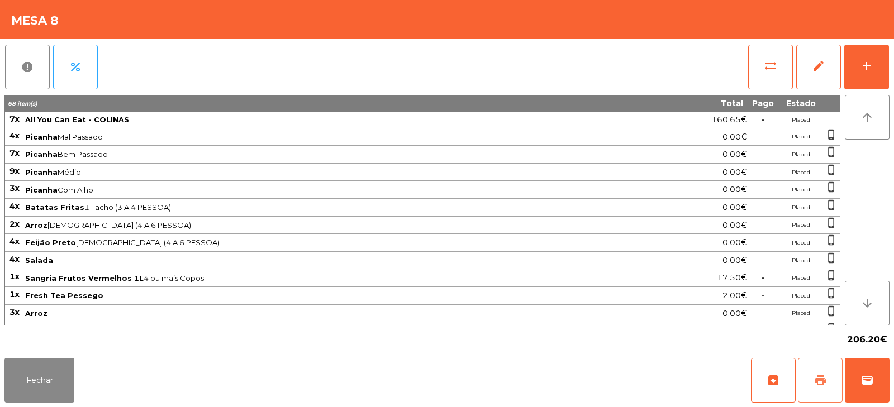
click at [811, 386] on button "print" at bounding box center [820, 380] width 45 height 45
click at [858, 384] on button "wallet" at bounding box center [866, 380] width 45 height 45
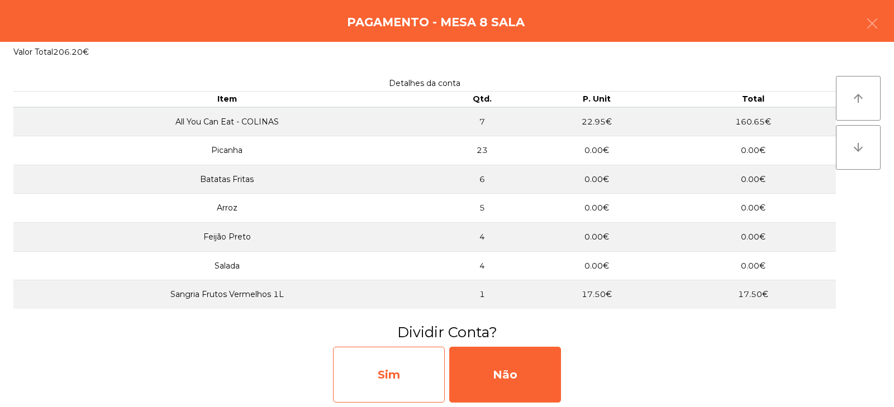
click at [391, 369] on div "Sim" at bounding box center [389, 375] width 112 height 56
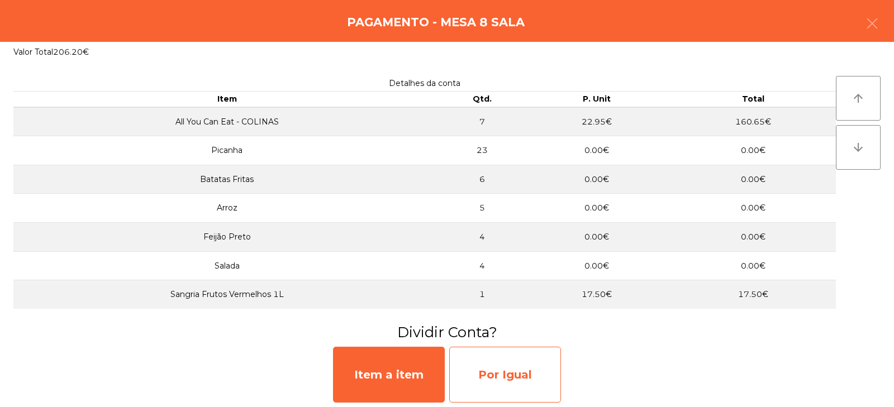
click at [509, 378] on div "Por Igual" at bounding box center [505, 375] width 112 height 56
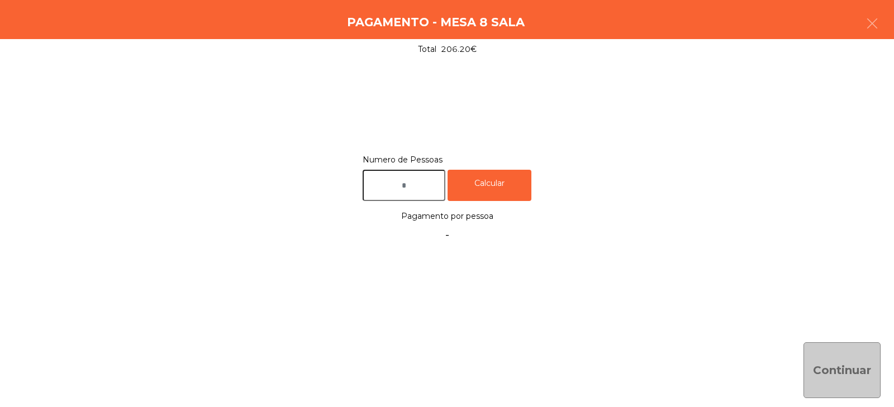
click at [423, 183] on input "text" at bounding box center [403, 186] width 83 height 32
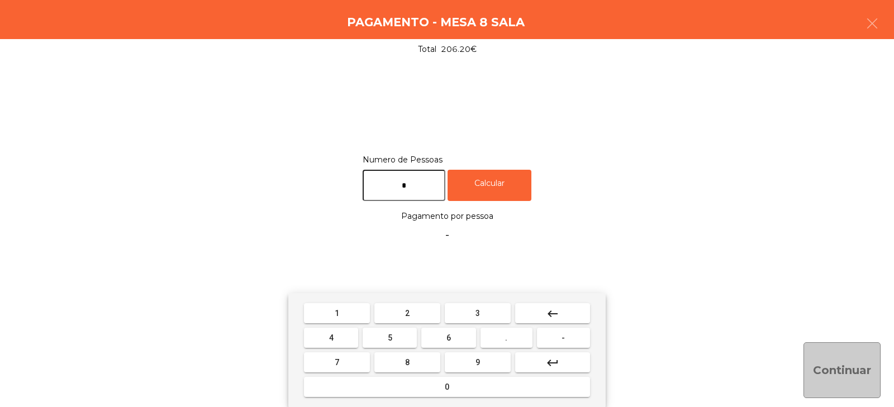
type input "*"
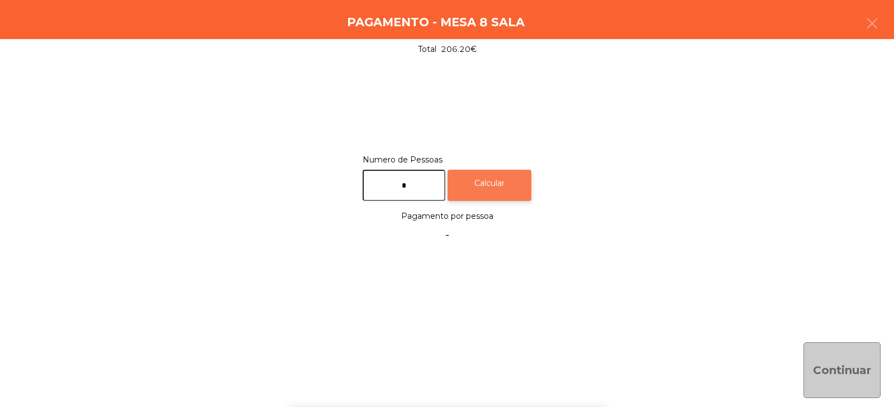
click at [518, 186] on div "Calcular" at bounding box center [489, 186] width 84 height 32
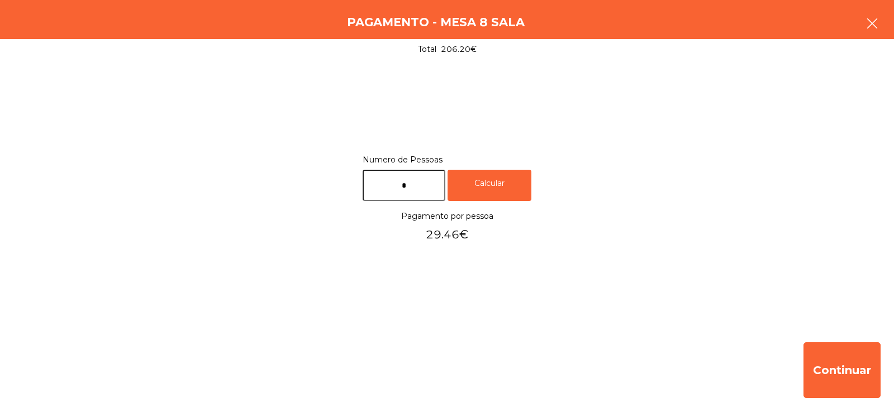
click at [874, 12] on button "button" at bounding box center [871, 25] width 31 height 34
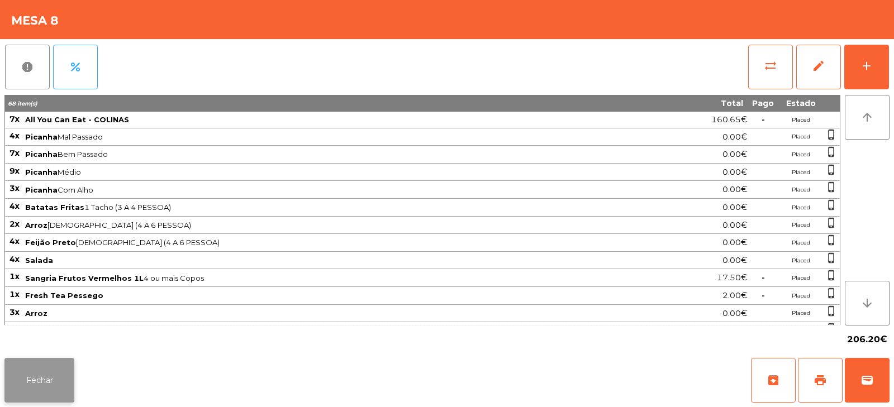
click at [45, 381] on button "Fechar" at bounding box center [39, 380] width 70 height 45
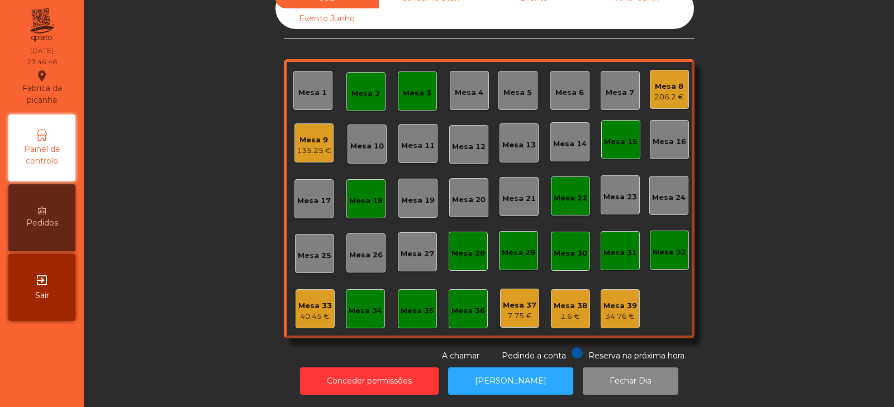
click at [514, 369] on button "[PERSON_NAME]" at bounding box center [510, 380] width 125 height 27
click at [666, 81] on div "Mesa 8" at bounding box center [669, 86] width 30 height 11
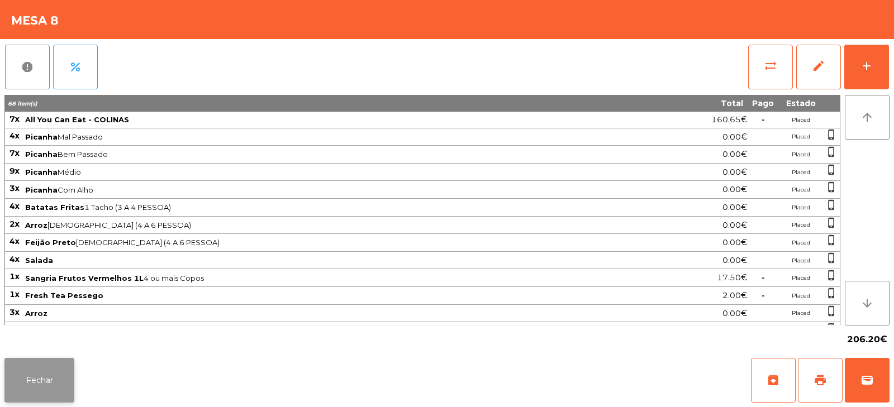
click at [34, 390] on button "Fechar" at bounding box center [39, 380] width 70 height 45
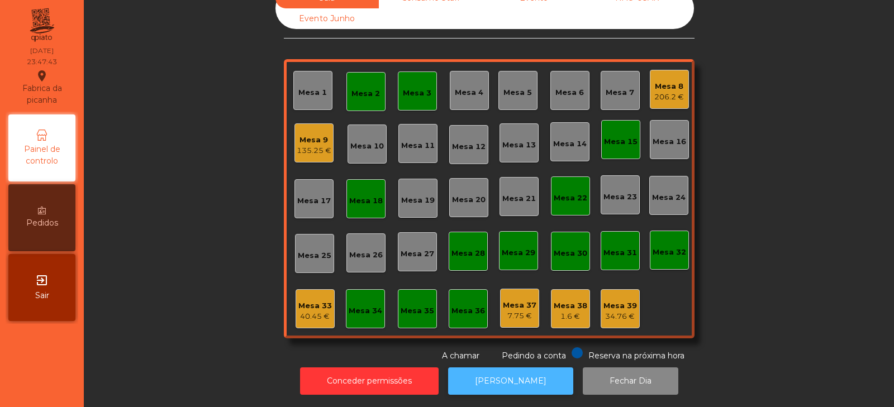
click at [521, 380] on button "[PERSON_NAME]" at bounding box center [510, 380] width 125 height 27
click at [680, 81] on div "Mesa 8 206.2 €" at bounding box center [669, 89] width 39 height 39
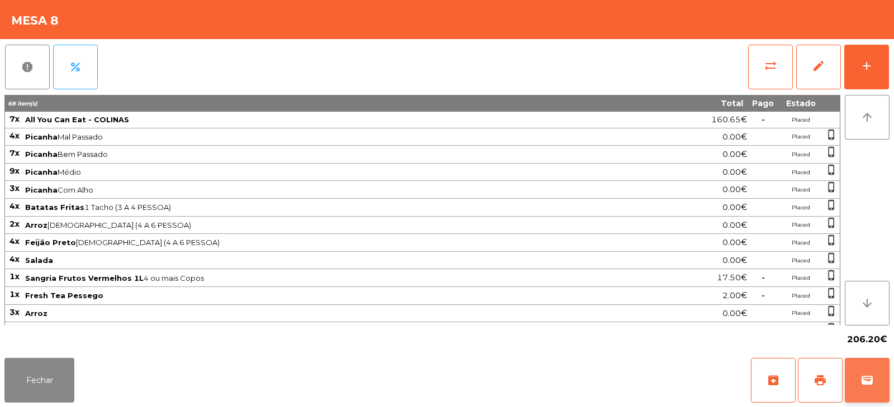
click at [873, 376] on button "wallet" at bounding box center [866, 380] width 45 height 45
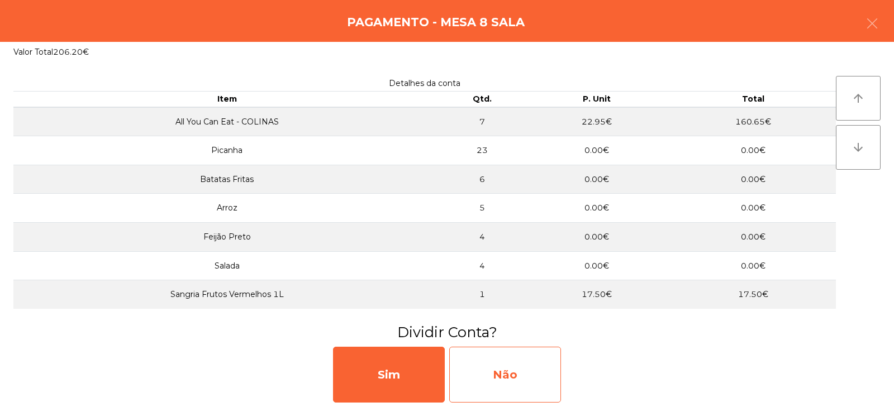
click at [513, 376] on div "Não" at bounding box center [505, 375] width 112 height 56
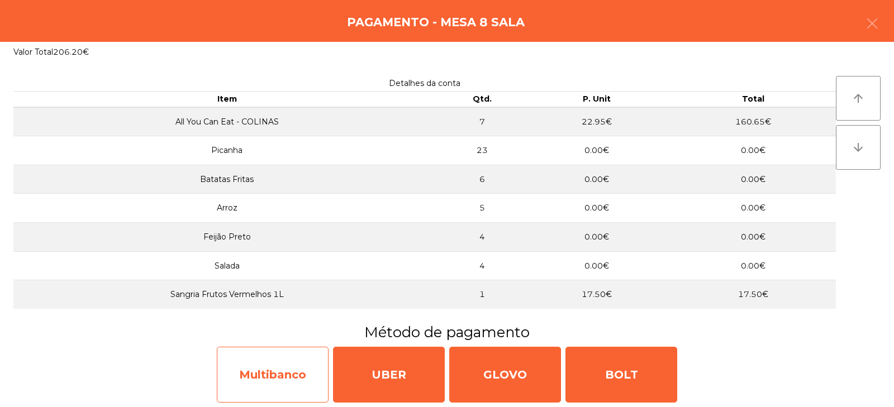
click at [279, 378] on div "Multibanco" at bounding box center [273, 375] width 112 height 56
select select "**"
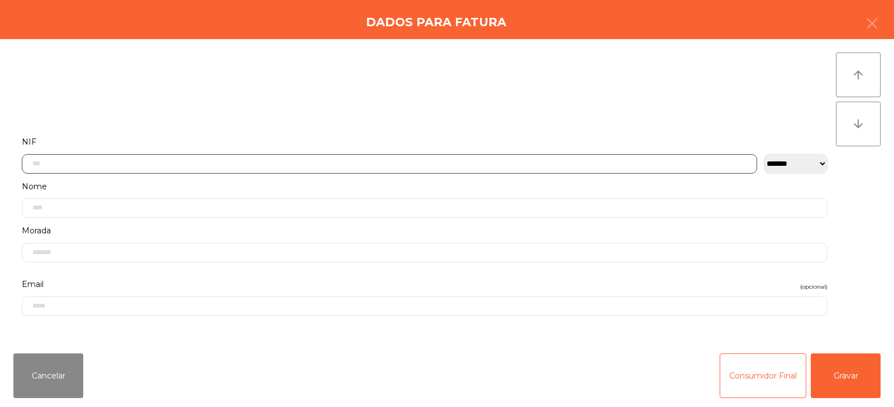
click at [347, 161] on input "text" at bounding box center [389, 164] width 735 height 20
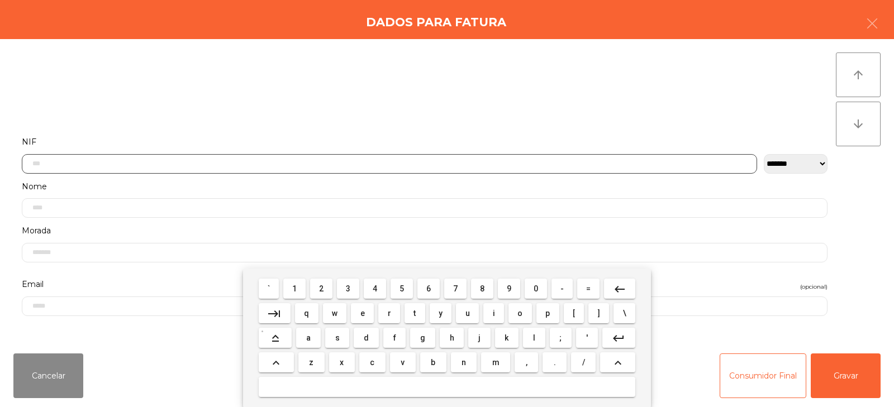
scroll to position [82, 0]
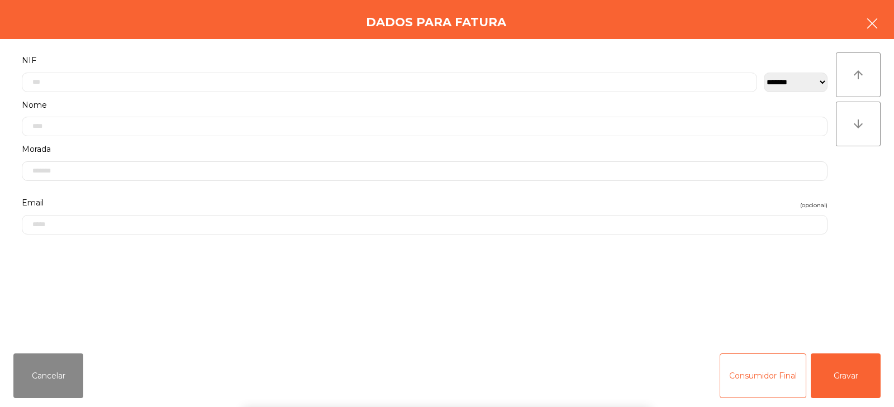
click at [868, 20] on icon "button" at bounding box center [871, 23] width 13 height 13
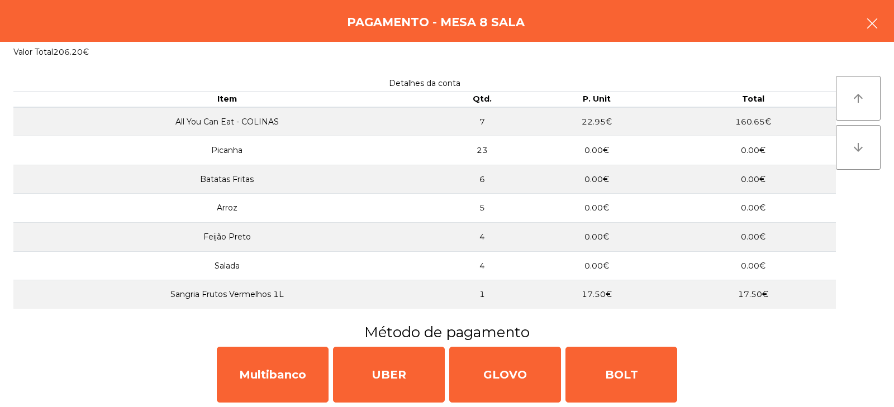
click at [869, 26] on icon "button" at bounding box center [871, 23] width 13 height 13
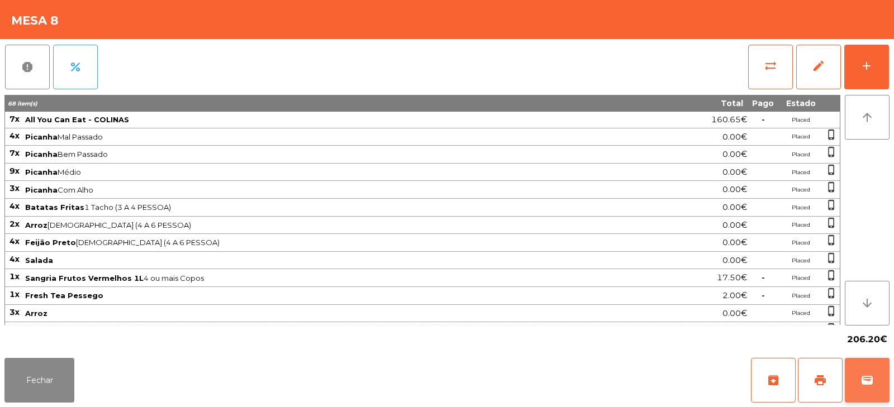
click at [876, 366] on button "wallet" at bounding box center [866, 380] width 45 height 45
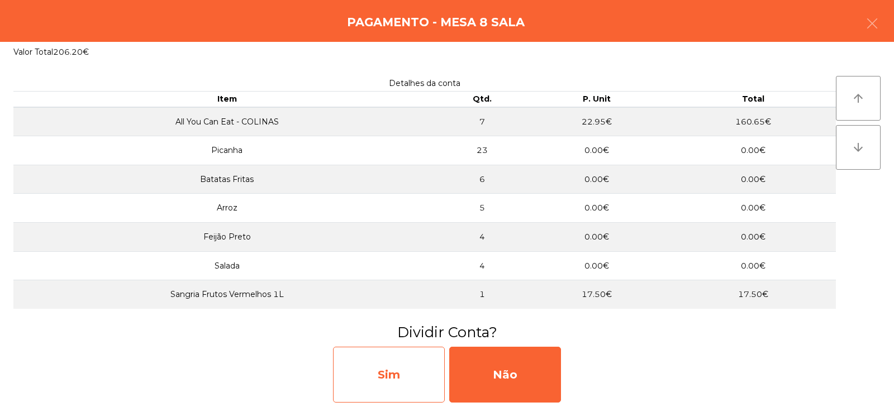
click at [399, 392] on div "Sim" at bounding box center [389, 375] width 112 height 56
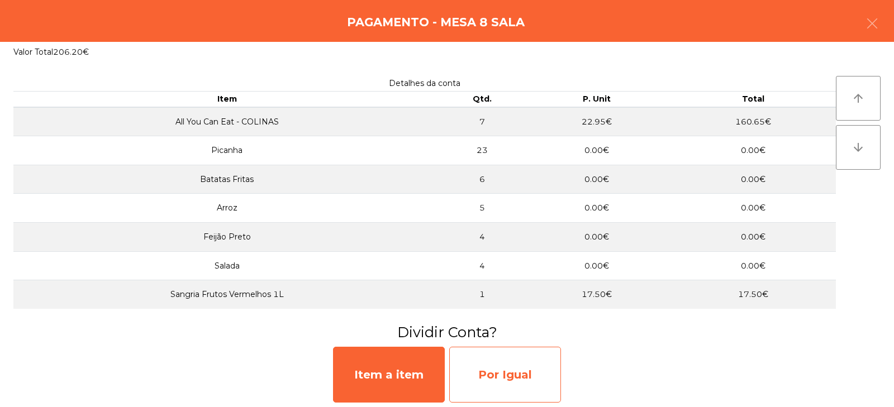
click at [515, 381] on div "Por Igual" at bounding box center [505, 375] width 112 height 56
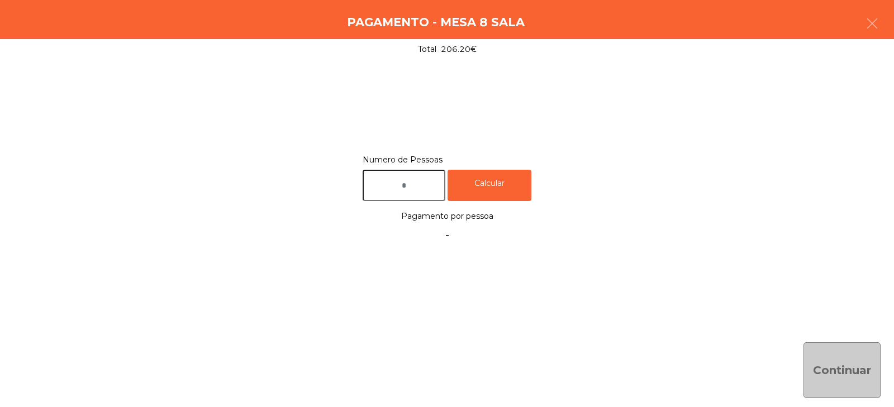
click at [426, 185] on input "text" at bounding box center [403, 186] width 83 height 32
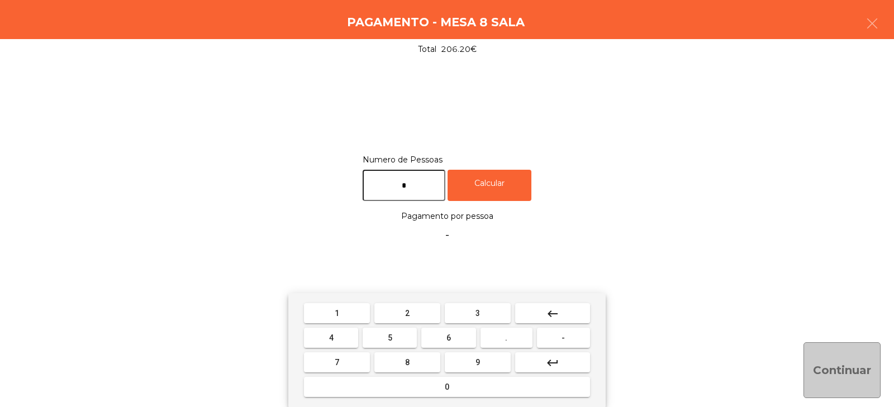
type input "*"
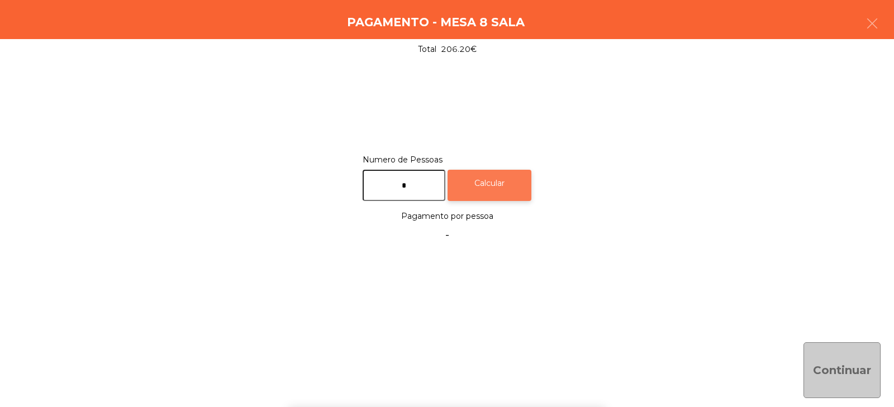
click at [496, 181] on div "Calcular" at bounding box center [489, 186] width 84 height 32
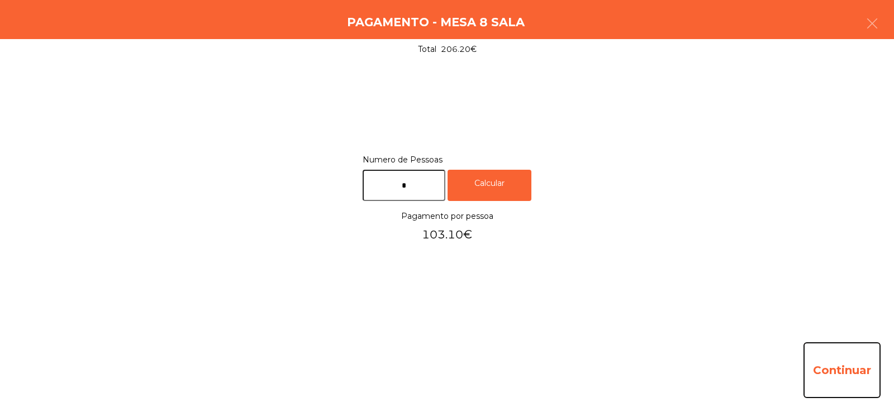
click at [851, 379] on button "Continuar" at bounding box center [841, 370] width 77 height 56
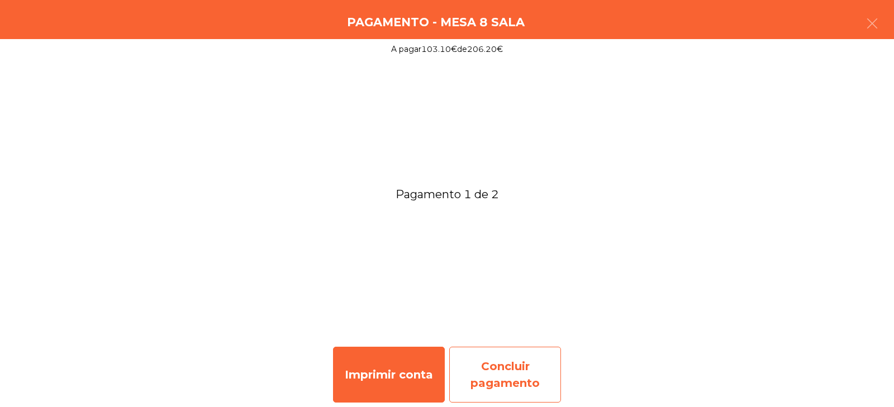
click at [517, 387] on div "Concluir pagamento" at bounding box center [505, 375] width 112 height 56
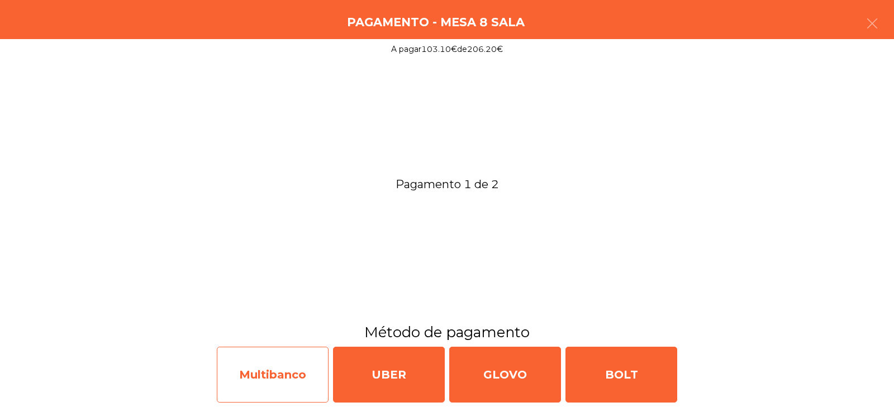
click at [268, 376] on div "Multibanco" at bounding box center [273, 375] width 112 height 56
select select "**"
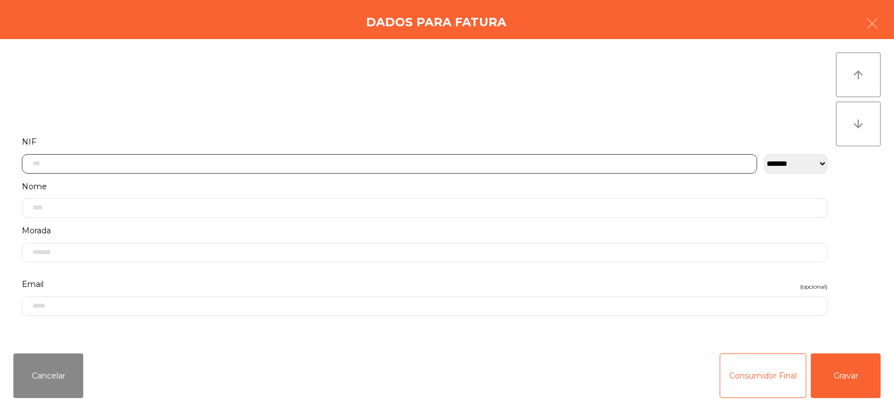
click at [348, 159] on input "text" at bounding box center [389, 164] width 735 height 20
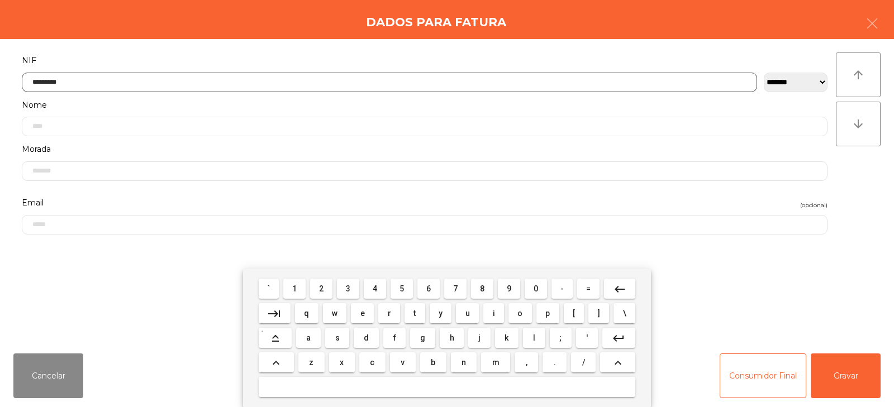
type input "*********"
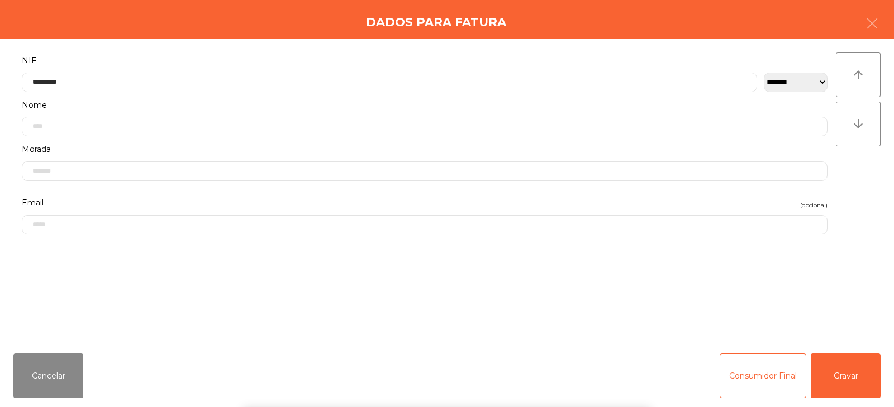
click at [828, 373] on div "` 1 2 3 4 5 6 7 8 9 0 - = keyboard_backspace keyboard_tab q w e r t y u i o p […" at bounding box center [447, 338] width 894 height 139
click at [855, 368] on button "Gravar" at bounding box center [845, 376] width 70 height 45
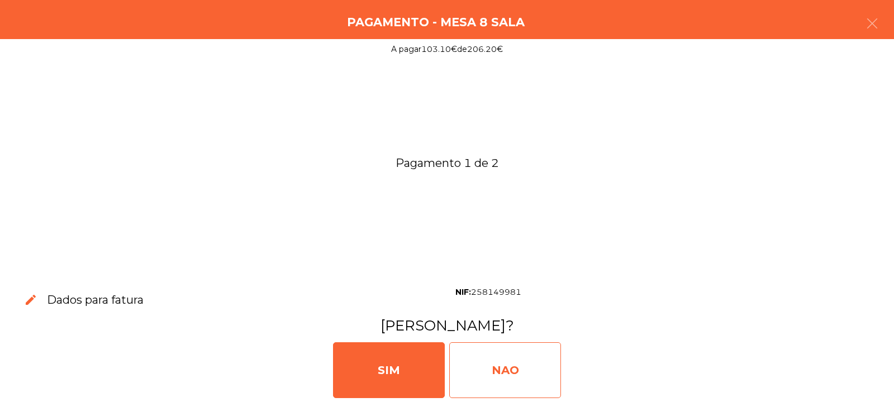
click at [495, 370] on div "NAO" at bounding box center [505, 370] width 112 height 56
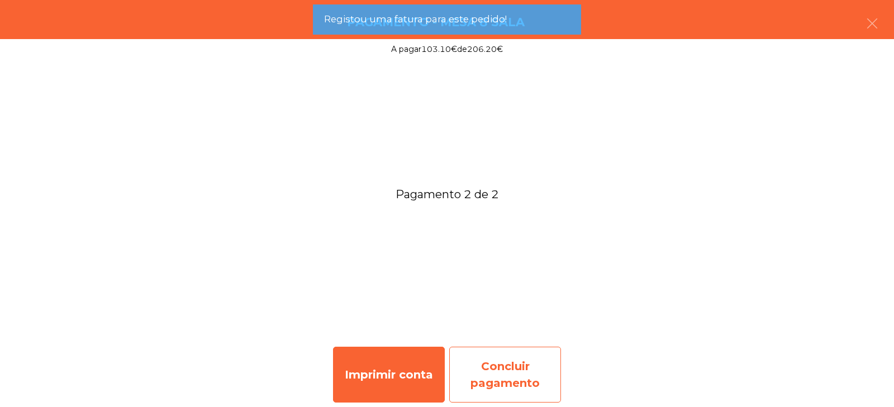
click at [506, 374] on div "Concluir pagamento" at bounding box center [505, 375] width 112 height 56
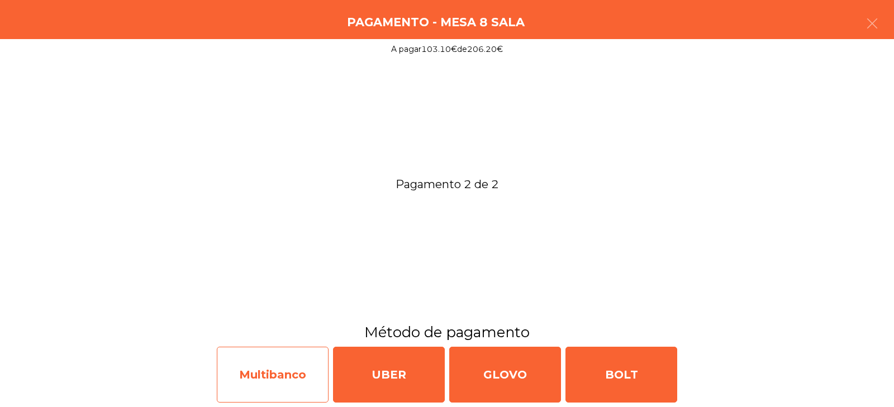
click at [268, 374] on div "Multibanco" at bounding box center [273, 375] width 112 height 56
select select "**"
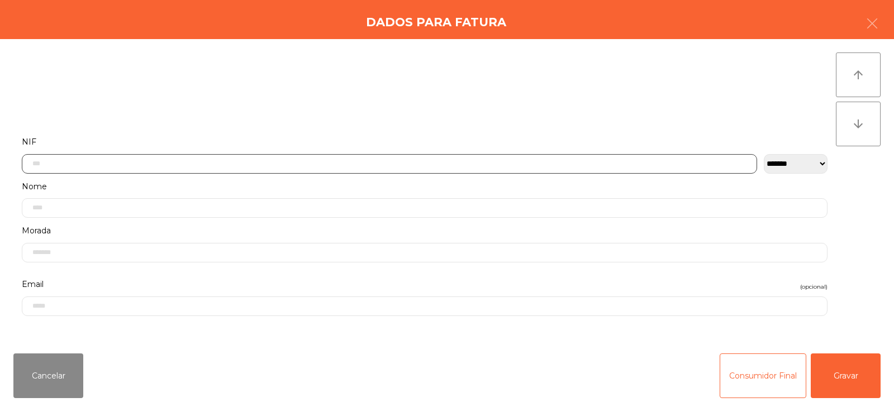
click at [283, 165] on input "text" at bounding box center [389, 164] width 735 height 20
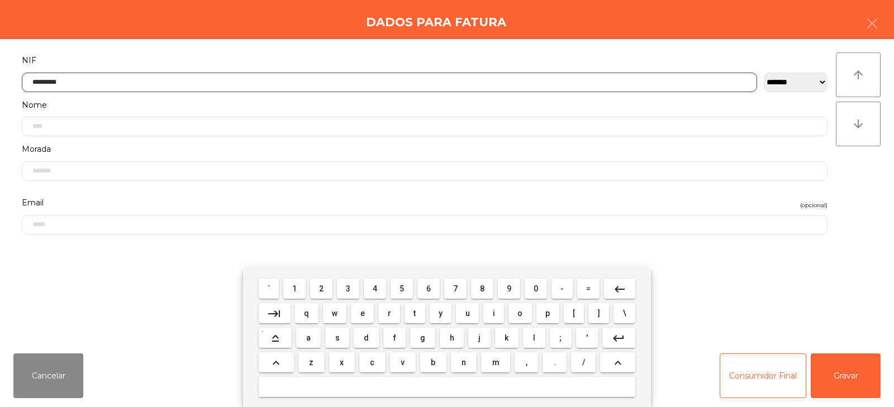
type input "*********"
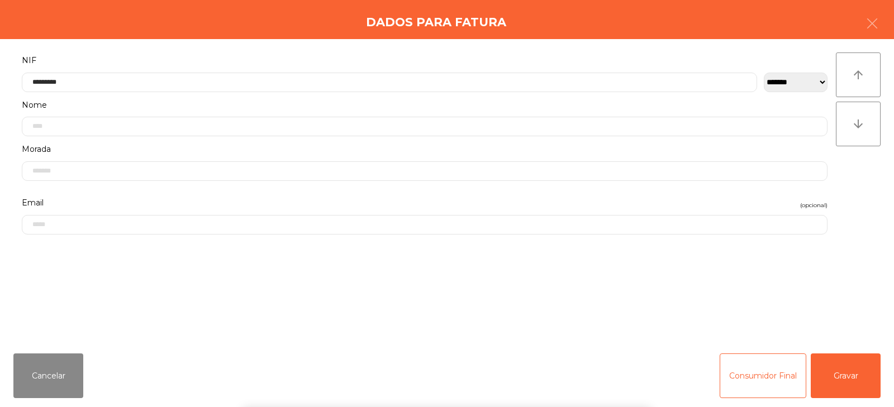
click at [865, 395] on div "` 1 2 3 4 5 6 7 8 9 0 - = keyboard_backspace keyboard_tab q w e r t y u i o p […" at bounding box center [447, 338] width 894 height 139
click at [850, 383] on button "Gravar" at bounding box center [845, 376] width 70 height 45
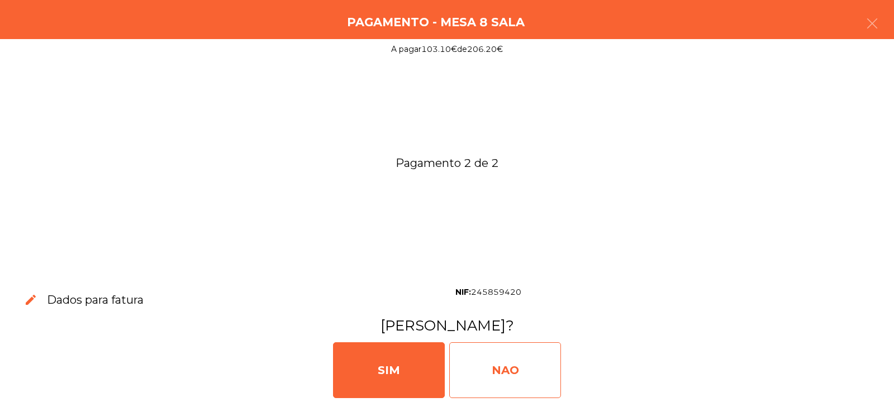
click at [507, 362] on div "NAO" at bounding box center [505, 370] width 112 height 56
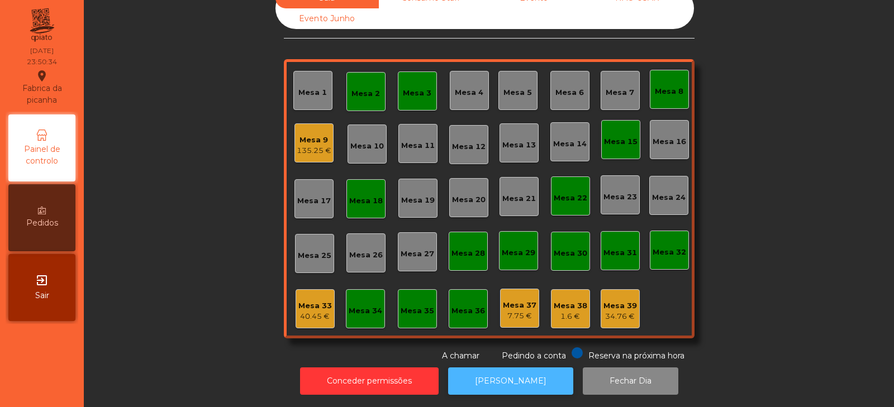
click at [507, 375] on button "[PERSON_NAME]" at bounding box center [510, 380] width 125 height 27
click at [304, 153] on div "Mesa 9 135.25 €" at bounding box center [313, 142] width 39 height 39
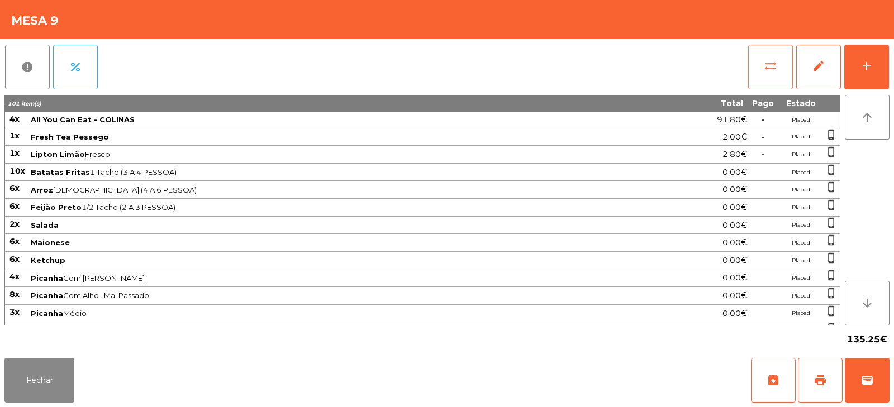
click at [770, 64] on span "sync_alt" at bounding box center [769, 65] width 13 height 13
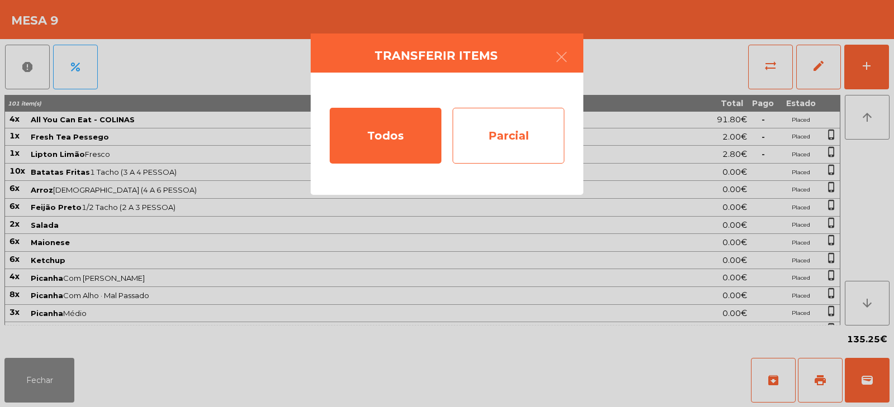
click at [514, 138] on div "Parcial" at bounding box center [508, 136] width 112 height 56
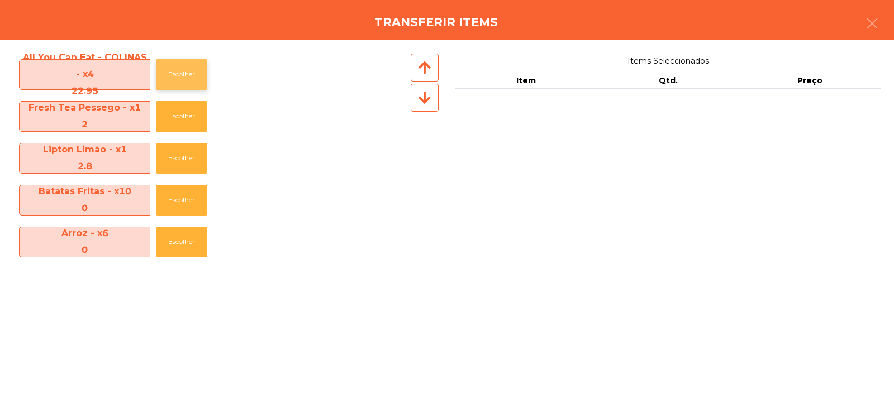
click at [183, 80] on button "Escolher" at bounding box center [181, 74] width 51 height 31
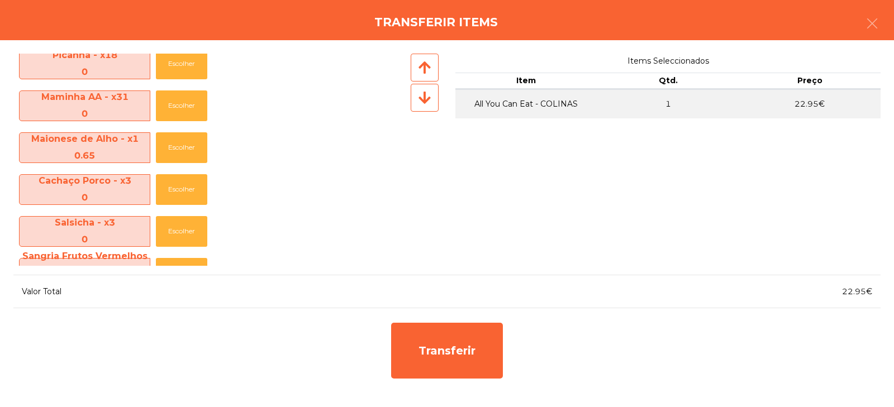
scroll to position [458, 0]
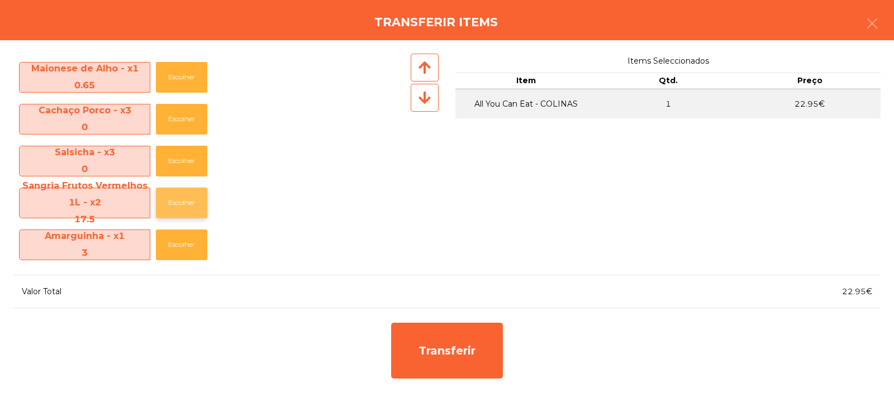
click at [190, 199] on button "Escolher" at bounding box center [181, 203] width 51 height 31
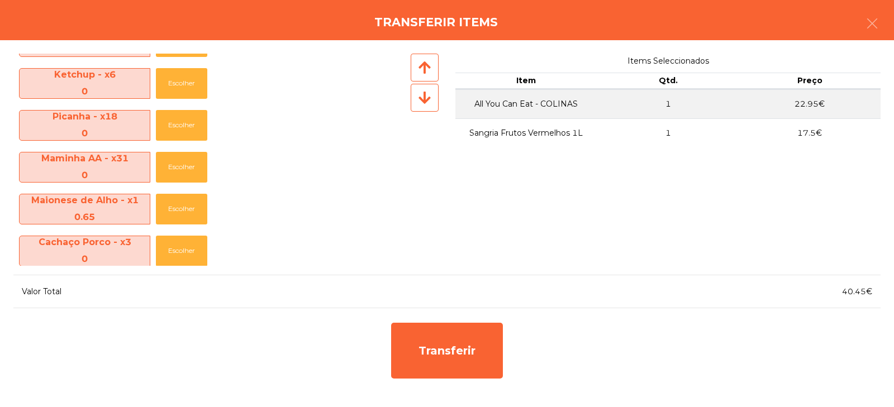
scroll to position [317, 0]
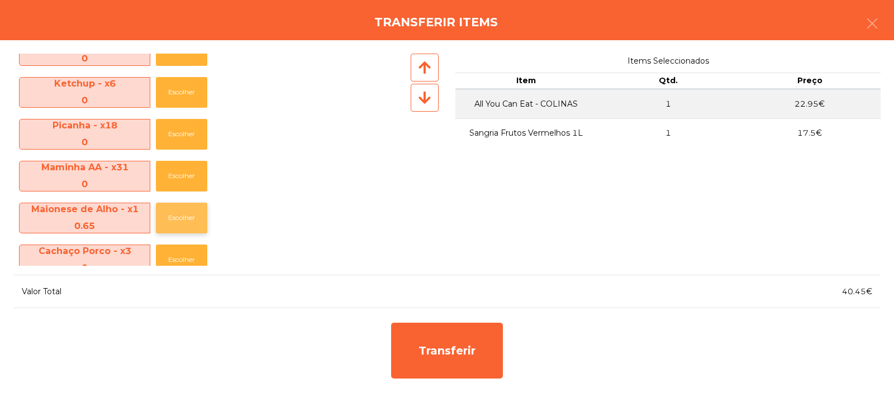
click at [177, 214] on button "Escolher" at bounding box center [181, 218] width 51 height 31
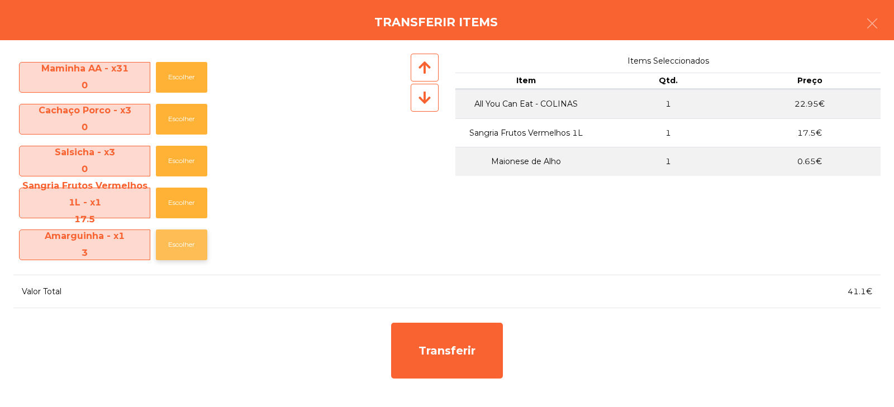
click at [183, 241] on button "Escolher" at bounding box center [181, 245] width 51 height 31
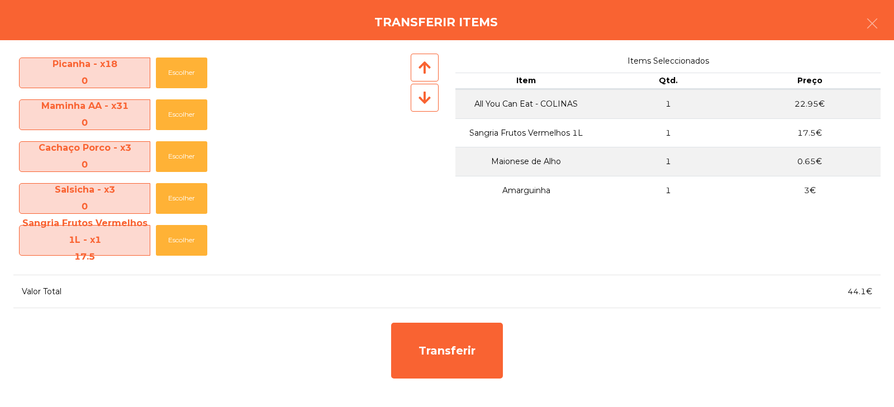
scroll to position [379, 0]
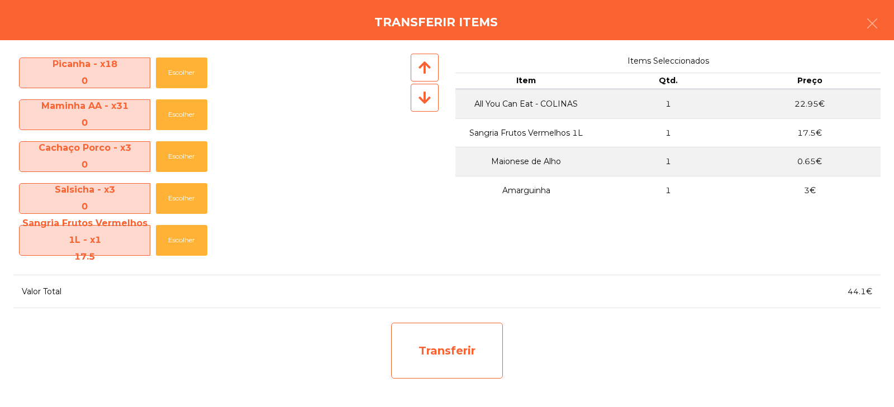
click at [446, 350] on div "Transferir" at bounding box center [447, 351] width 112 height 56
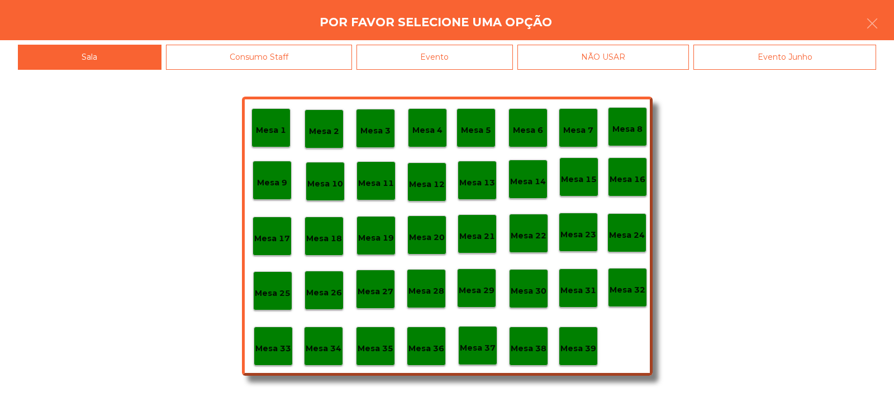
click at [338, 356] on div "Mesa 34" at bounding box center [323, 346] width 39 height 39
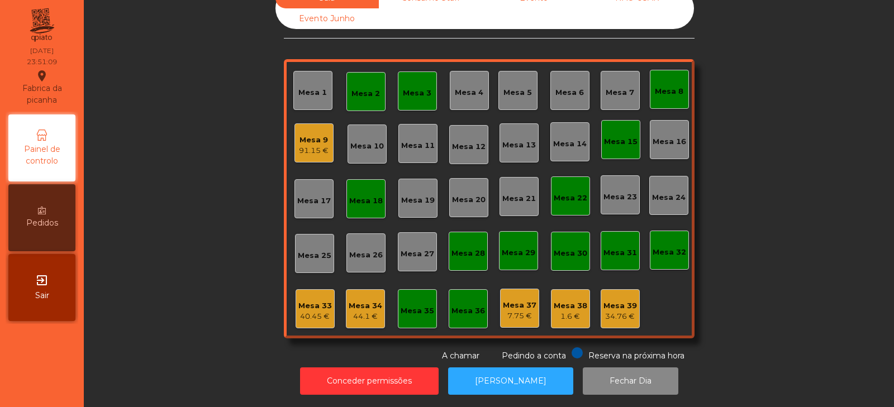
click at [373, 311] on div "44.1 €" at bounding box center [365, 316] width 34 height 11
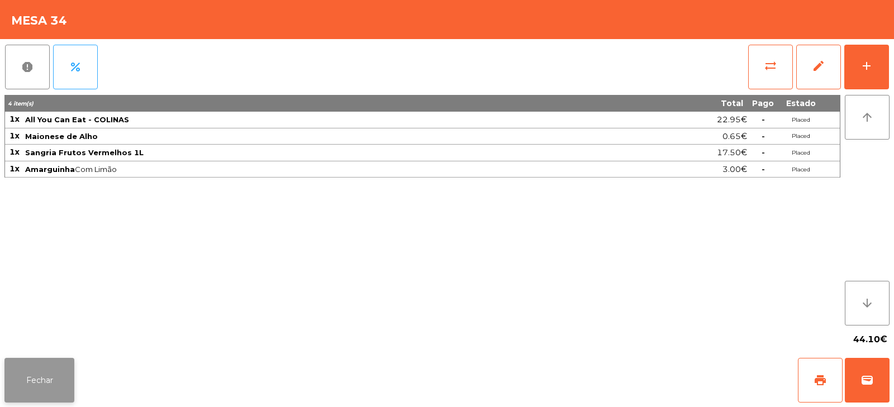
click at [44, 395] on button "Fechar" at bounding box center [39, 380] width 70 height 45
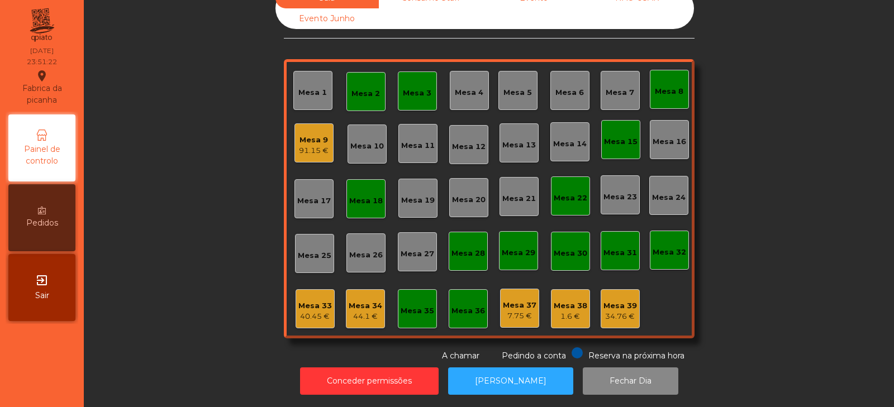
click at [358, 311] on div "44.1 €" at bounding box center [365, 316] width 34 height 11
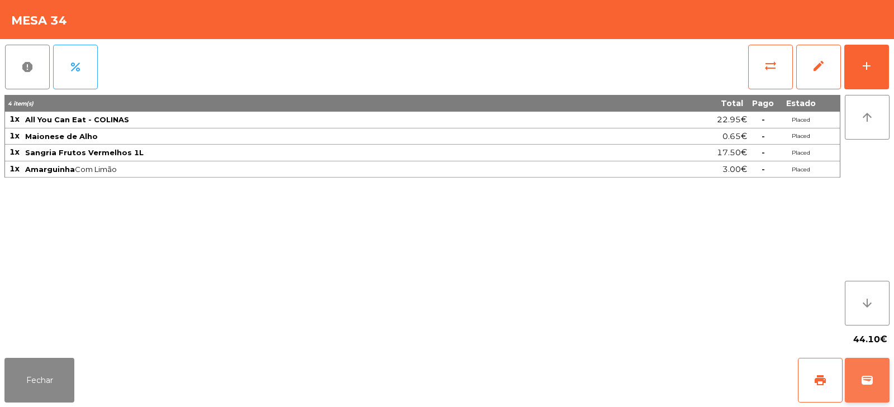
click at [881, 366] on button "wallet" at bounding box center [866, 380] width 45 height 45
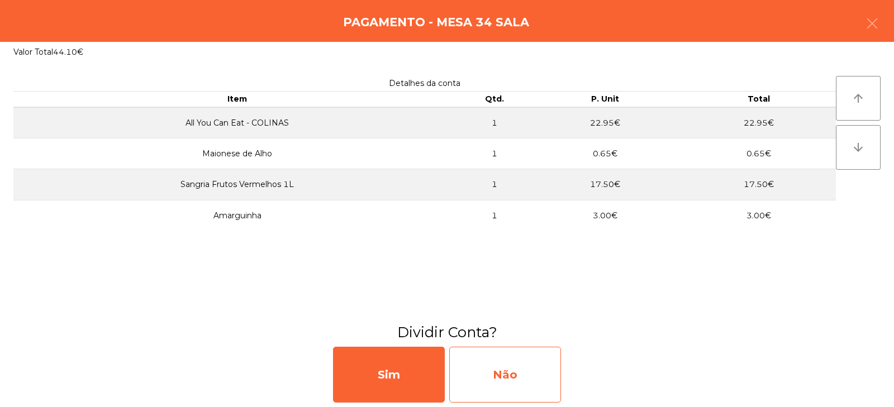
click at [499, 377] on div "Não" at bounding box center [505, 375] width 112 height 56
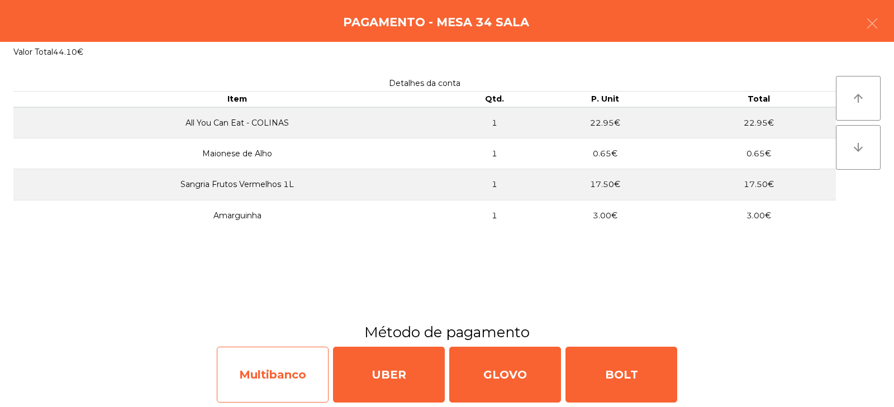
click at [268, 378] on div "Multibanco" at bounding box center [273, 375] width 112 height 56
select select "**"
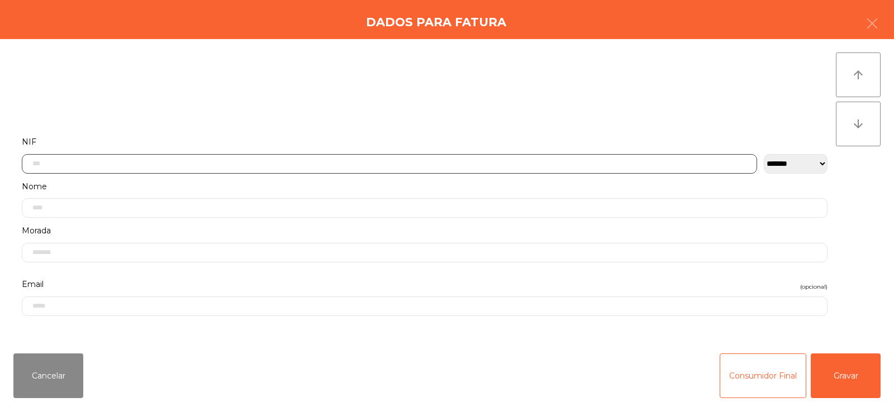
click at [347, 163] on input "text" at bounding box center [389, 164] width 735 height 20
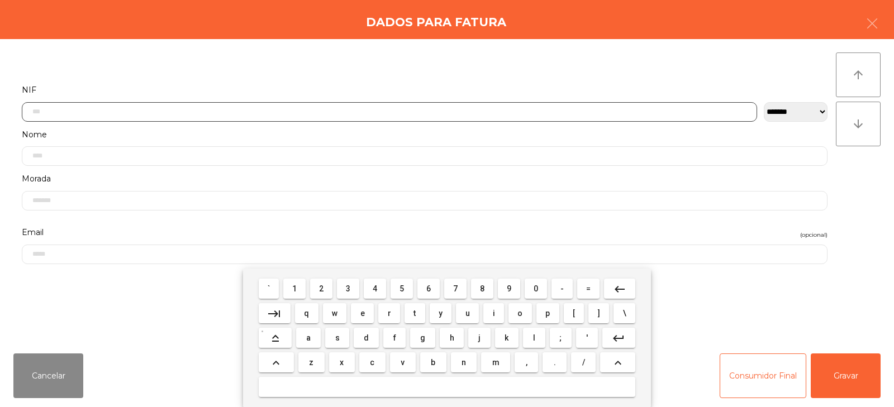
scroll to position [82, 0]
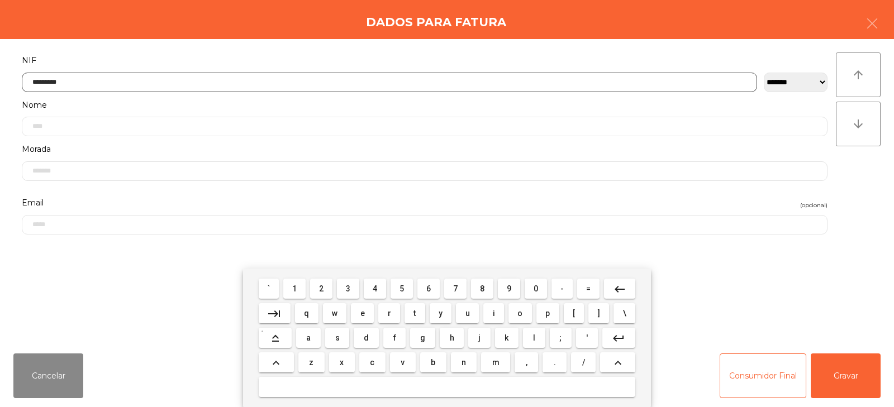
type input "*********"
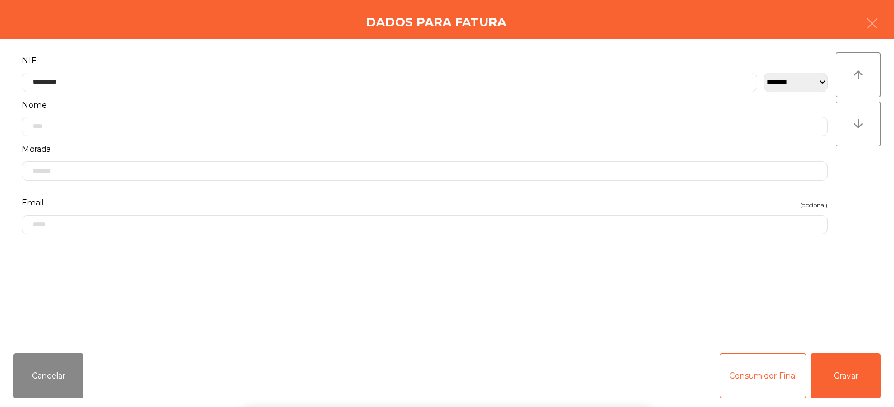
click at [862, 360] on div "` 1 2 3 4 5 6 7 8 9 0 - = keyboard_backspace keyboard_tab q w e r t y u i o p […" at bounding box center [447, 338] width 894 height 139
click at [853, 380] on button "Gravar" at bounding box center [845, 376] width 70 height 45
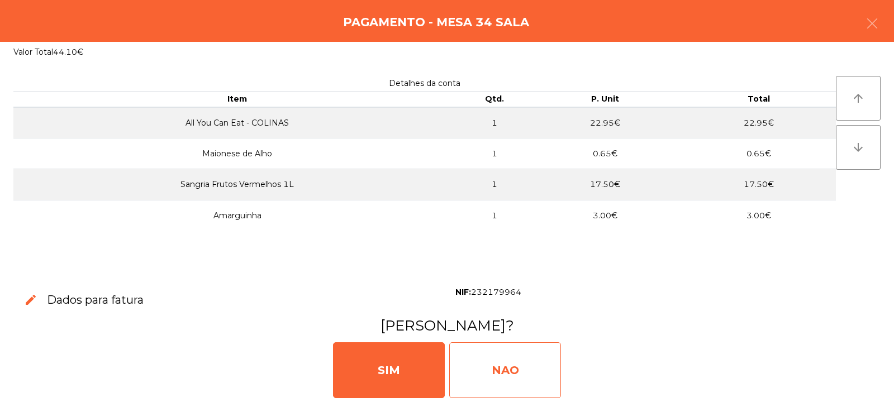
click at [498, 357] on div "NAO" at bounding box center [505, 370] width 112 height 56
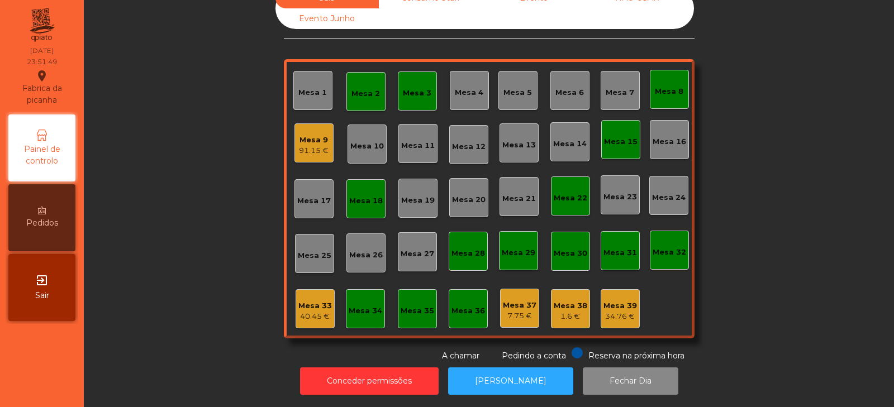
click at [327, 316] on div "Mesa 33 40.45 €" at bounding box center [314, 308] width 39 height 39
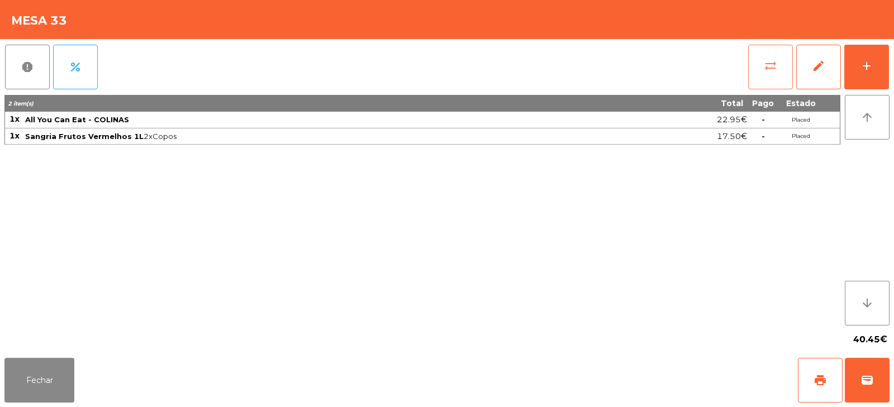
click at [775, 64] on span "sync_alt" at bounding box center [769, 65] width 13 height 13
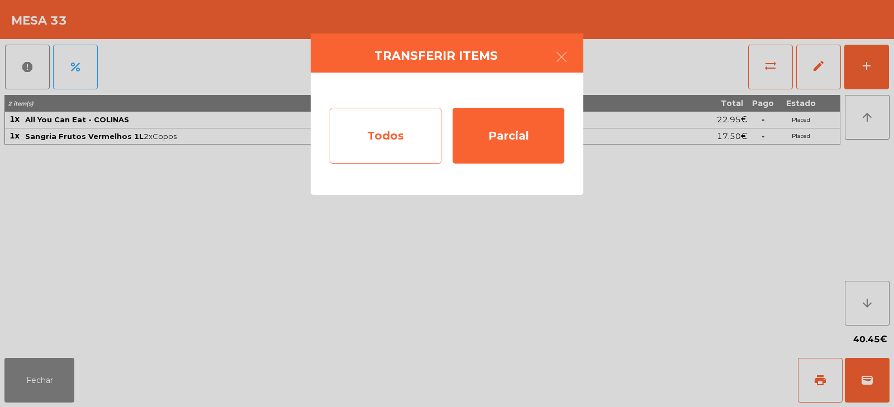
click at [380, 144] on div "Todos" at bounding box center [386, 136] width 112 height 56
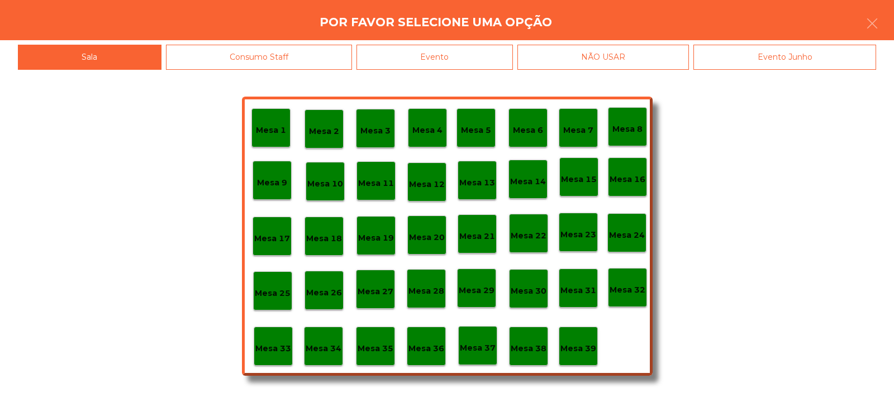
click at [458, 46] on div "Evento" at bounding box center [434, 57] width 156 height 25
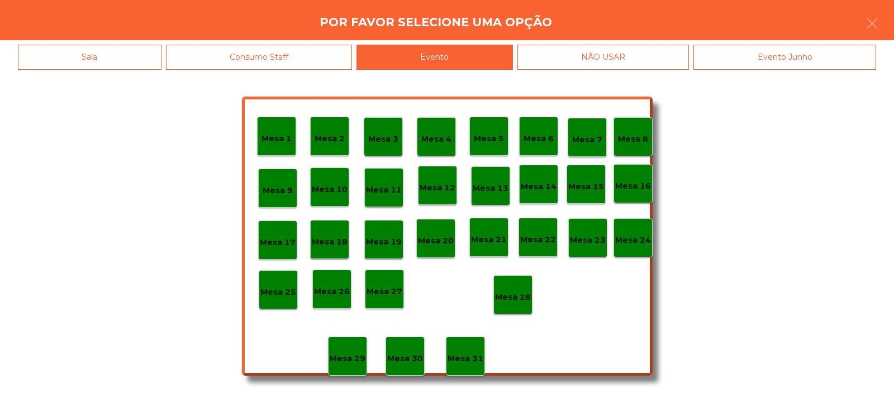
click at [512, 288] on div "Mesa 28" at bounding box center [513, 295] width 36 height 17
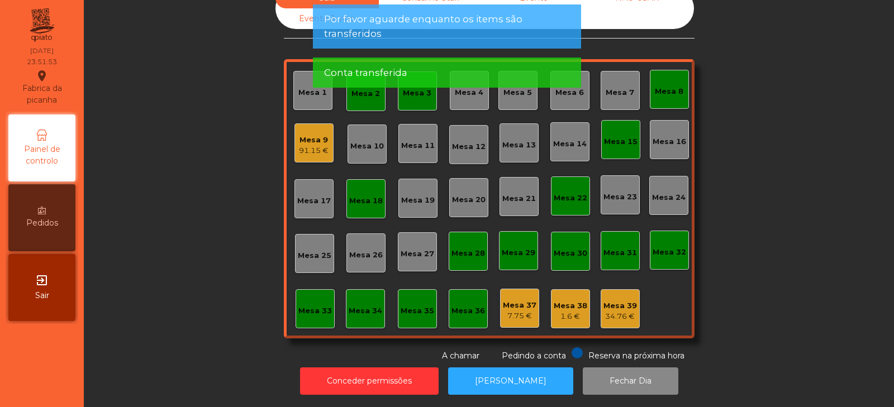
click at [794, 171] on div "Sala Consumo Staff Evento NÃO USAR Evento Junho Mesa 1 Mesa 2 Mesa 3 Mesa 4 Mes…" at bounding box center [489, 175] width 780 height 374
click at [312, 145] on div "91.15 €" at bounding box center [314, 150] width 30 height 11
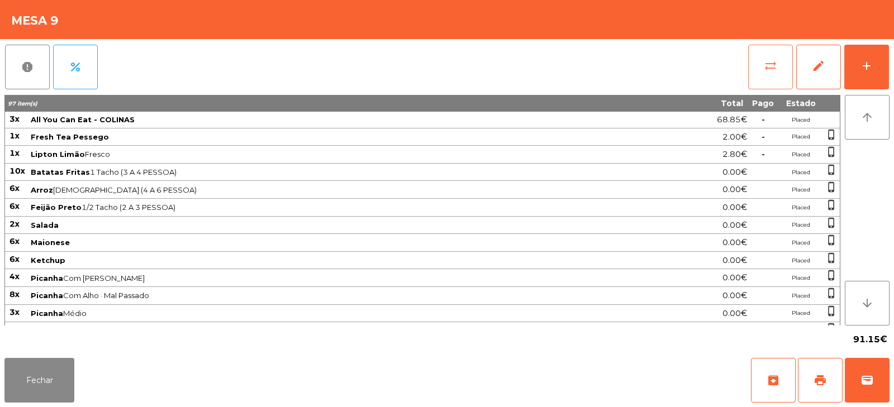
click at [771, 66] on span "sync_alt" at bounding box center [769, 65] width 13 height 13
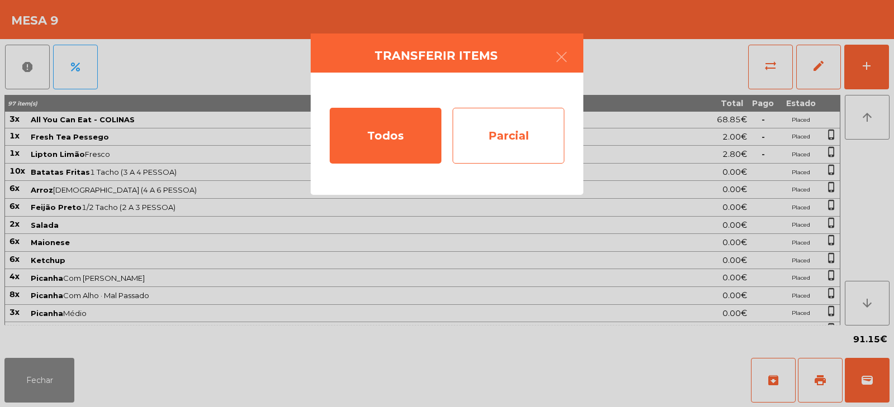
click at [517, 142] on div "Parcial" at bounding box center [508, 136] width 112 height 56
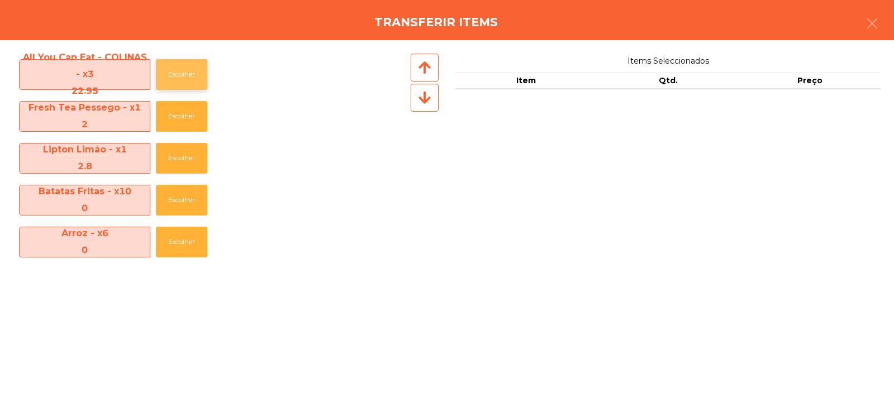
click at [185, 76] on button "Escolher" at bounding box center [181, 74] width 51 height 31
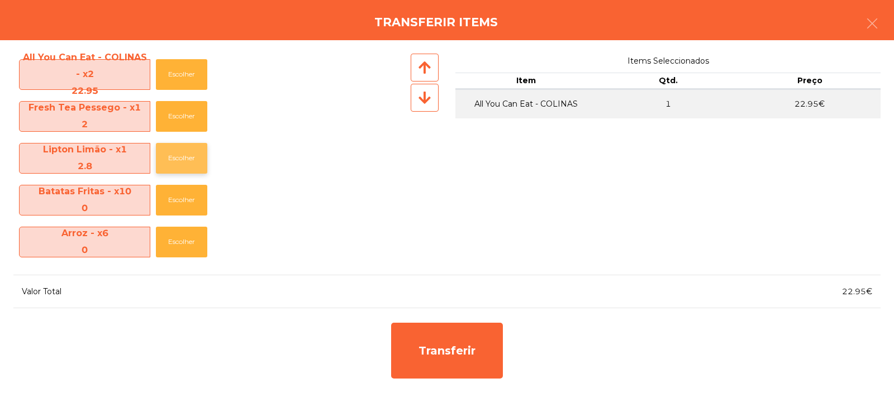
click at [178, 157] on button "Escolher" at bounding box center [181, 158] width 51 height 31
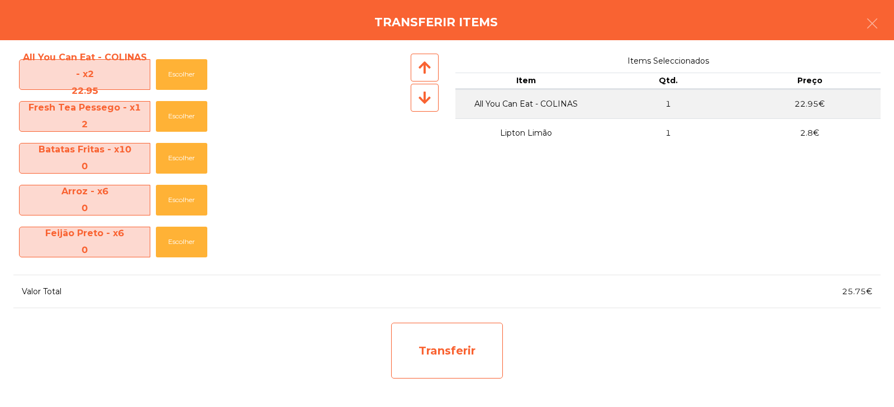
click at [448, 353] on div "Transferir" at bounding box center [447, 351] width 112 height 56
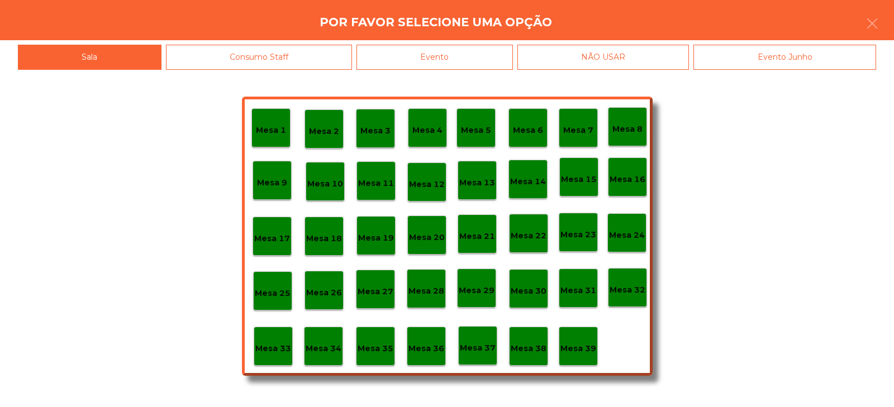
click at [262, 348] on p "Mesa 33" at bounding box center [273, 348] width 36 height 13
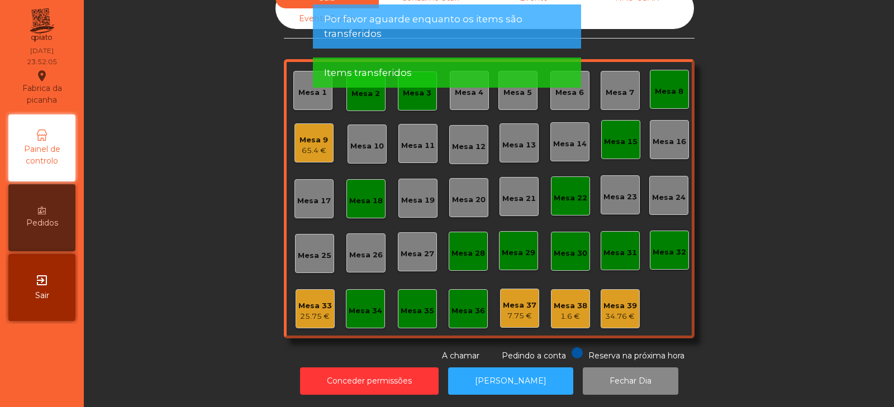
click at [756, 249] on div "Sala Consumo Staff Evento NÃO USAR Evento Junho Mesa 1 Mesa 2 Mesa 3 Mesa 4 Mes…" at bounding box center [489, 175] width 780 height 374
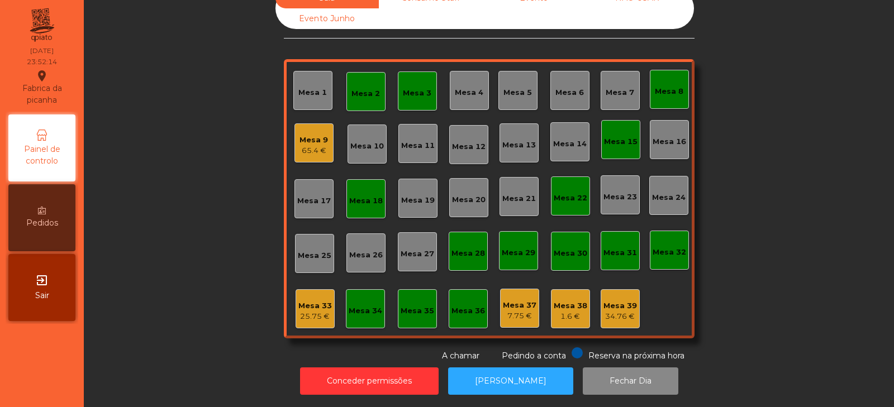
click at [298, 296] on div "Mesa 33 25.75 €" at bounding box center [315, 309] width 34 height 26
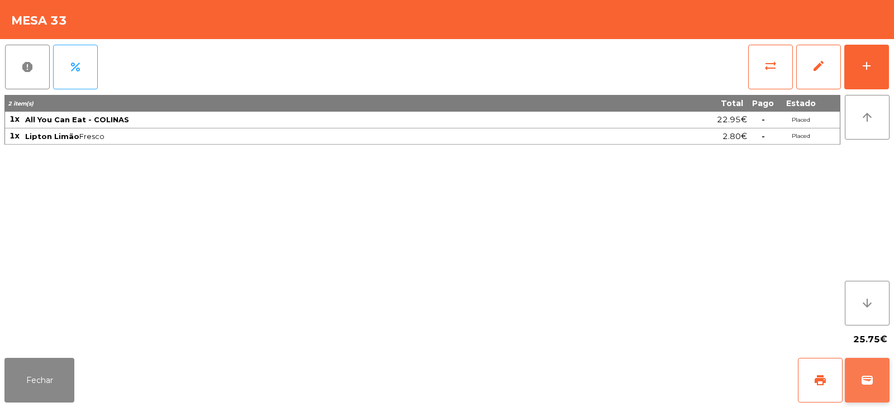
click at [871, 362] on button "wallet" at bounding box center [866, 380] width 45 height 45
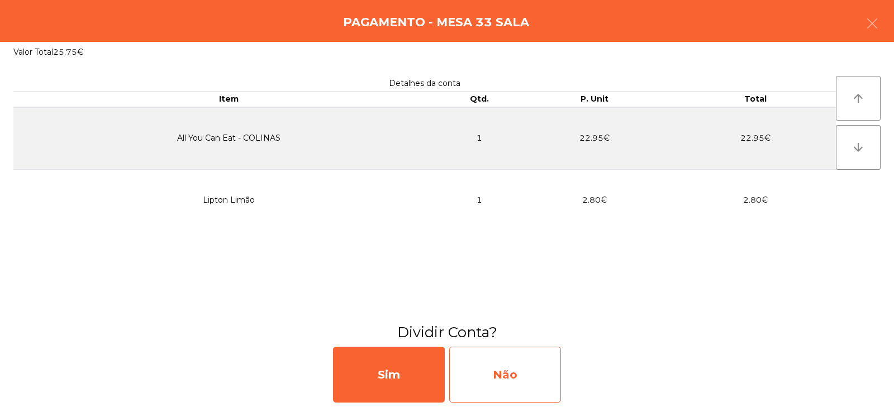
click at [506, 380] on div "Não" at bounding box center [505, 375] width 112 height 56
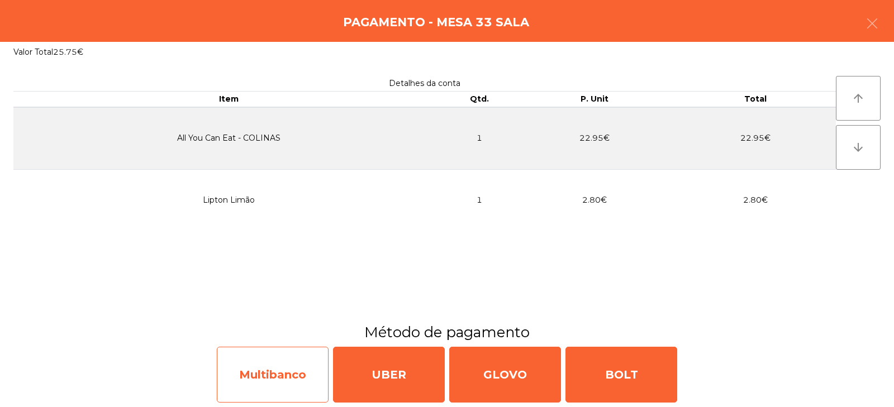
click at [276, 375] on div "Multibanco" at bounding box center [273, 375] width 112 height 56
select select "**"
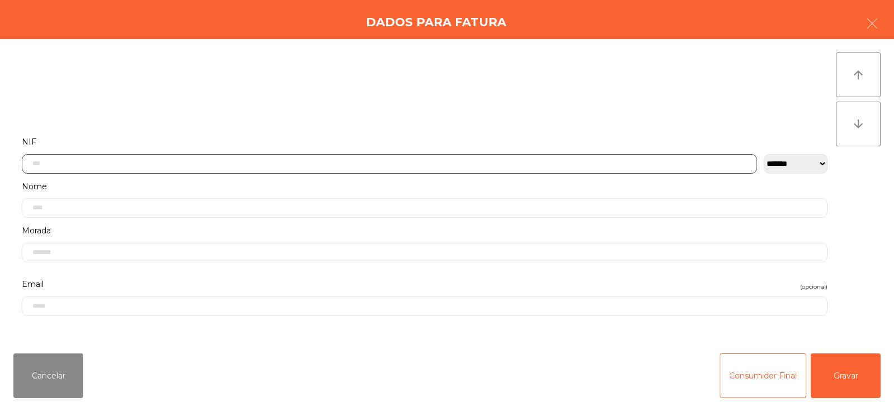
click at [424, 163] on input "text" at bounding box center [389, 164] width 735 height 20
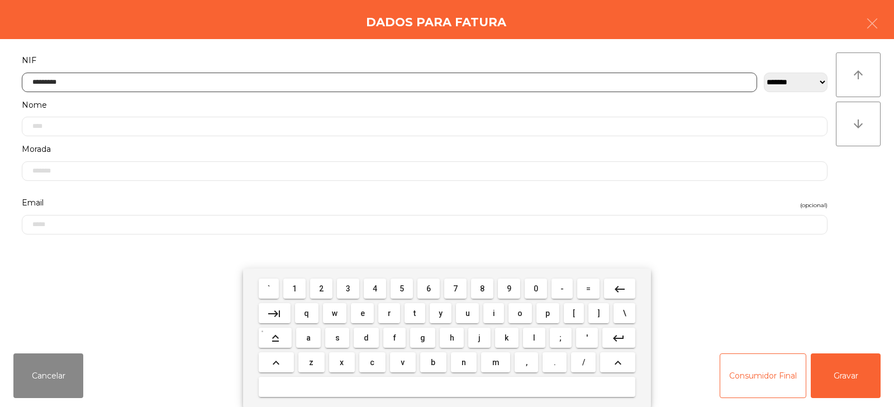
type input "*********"
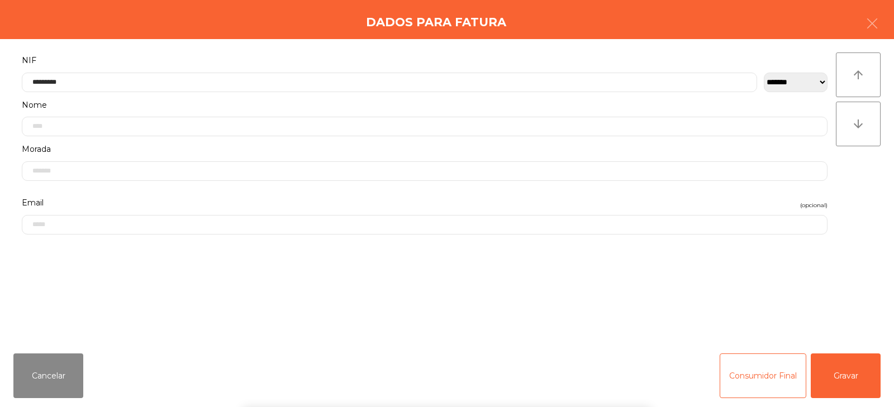
click at [849, 375] on div "` 1 2 3 4 5 6 7 8 9 0 - = keyboard_backspace keyboard_tab q w e r t y u i o p […" at bounding box center [447, 338] width 894 height 139
click at [858, 371] on button "Gravar" at bounding box center [845, 376] width 70 height 45
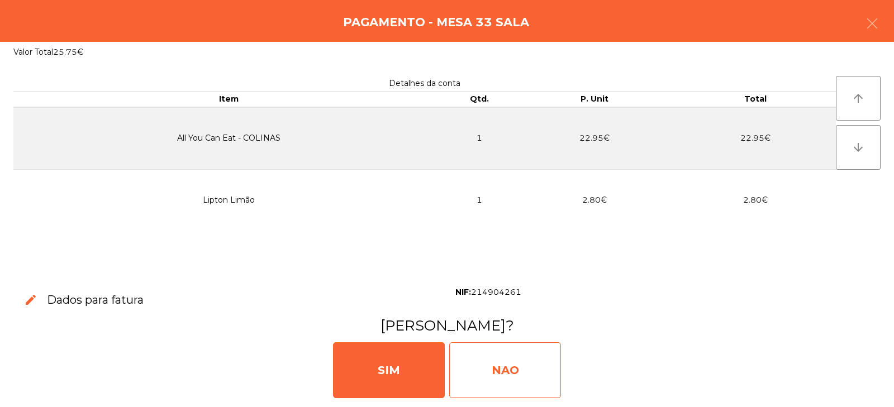
click at [515, 380] on div "NAO" at bounding box center [505, 370] width 112 height 56
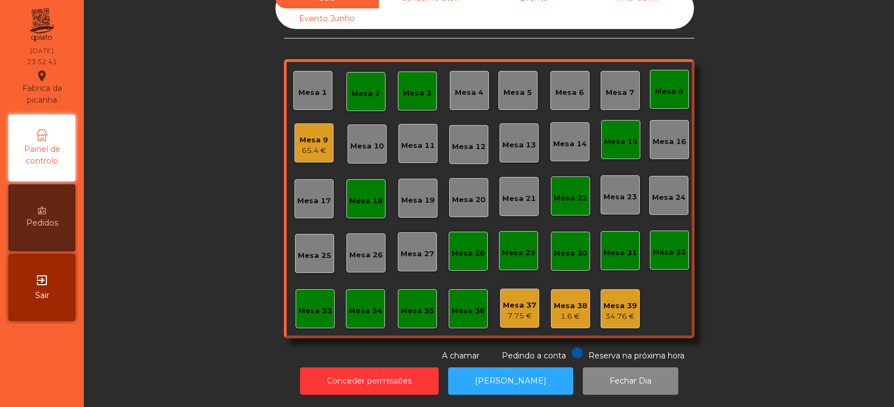
click at [300, 145] on div "65.4 €" at bounding box center [313, 150] width 28 height 11
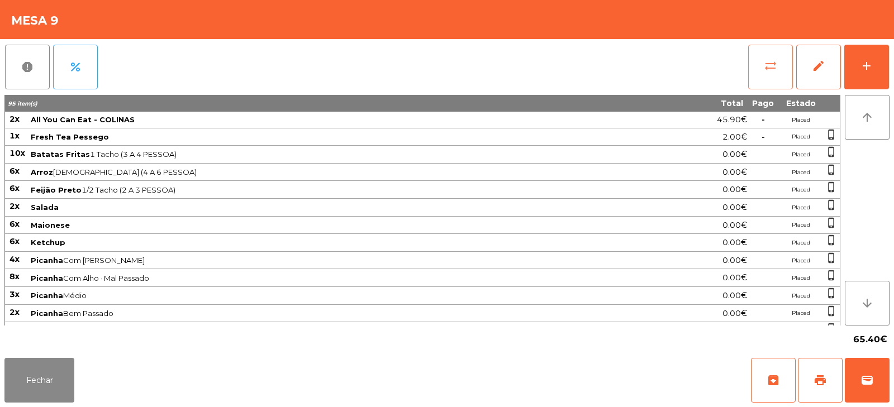
click at [771, 75] on button "sync_alt" at bounding box center [770, 67] width 45 height 45
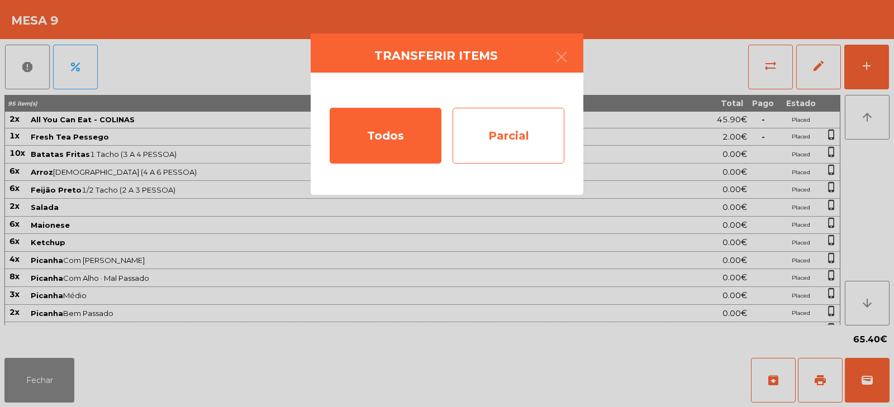
click at [509, 141] on div "Parcial" at bounding box center [508, 136] width 112 height 56
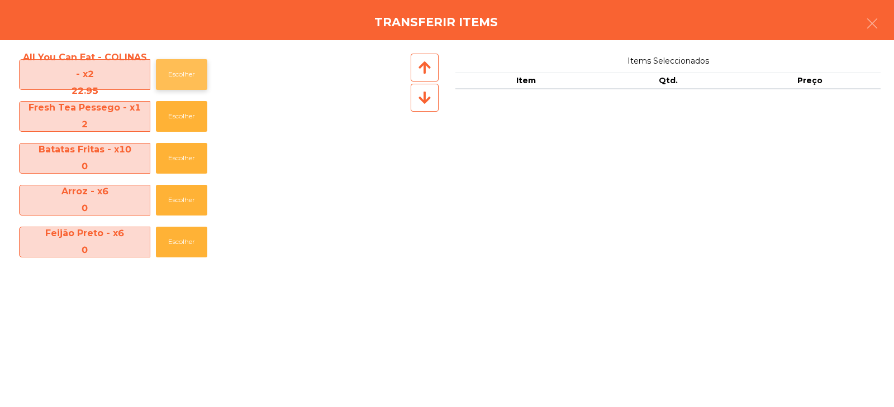
click at [176, 73] on button "Escolher" at bounding box center [181, 74] width 51 height 31
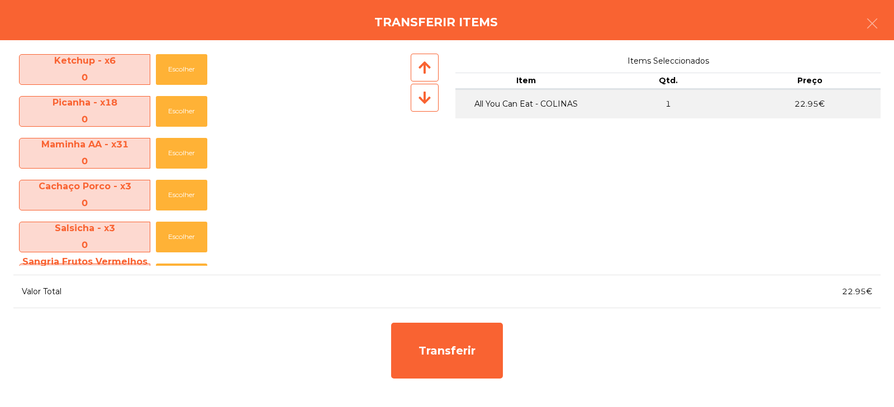
scroll to position [337, 0]
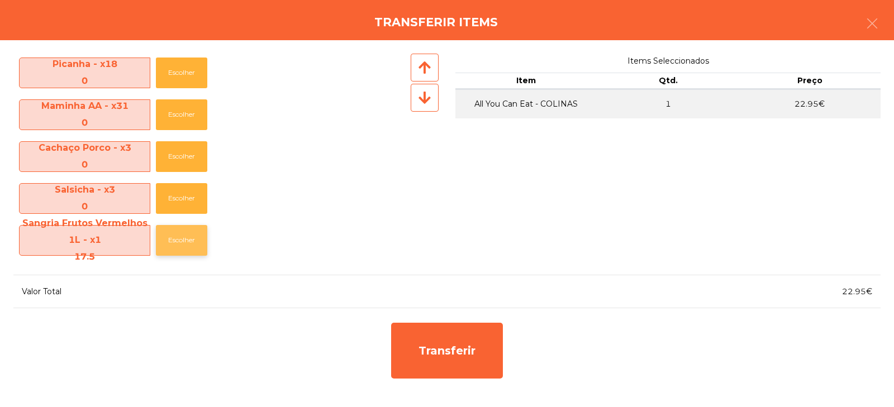
click at [175, 249] on button "Escolher" at bounding box center [181, 240] width 51 height 31
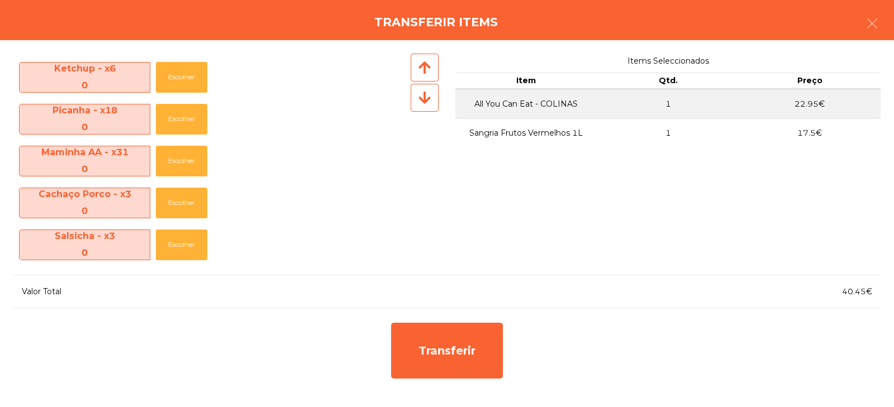
scroll to position [290, 0]
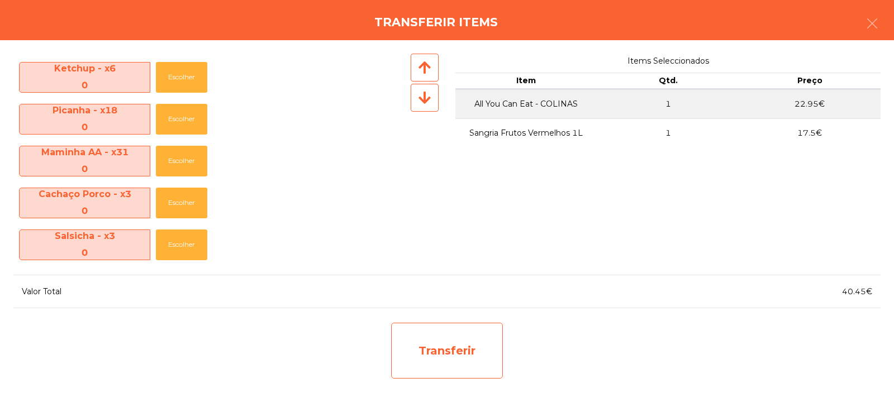
click at [434, 354] on div "Transferir" at bounding box center [447, 351] width 112 height 56
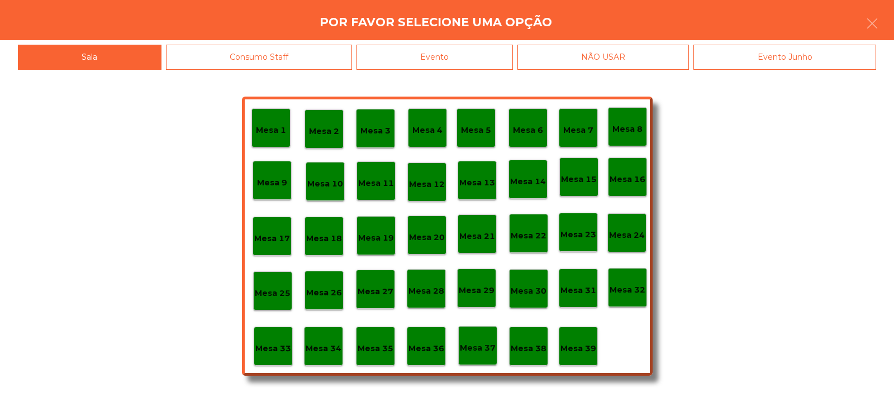
click at [319, 352] on p "Mesa 34" at bounding box center [323, 348] width 36 height 13
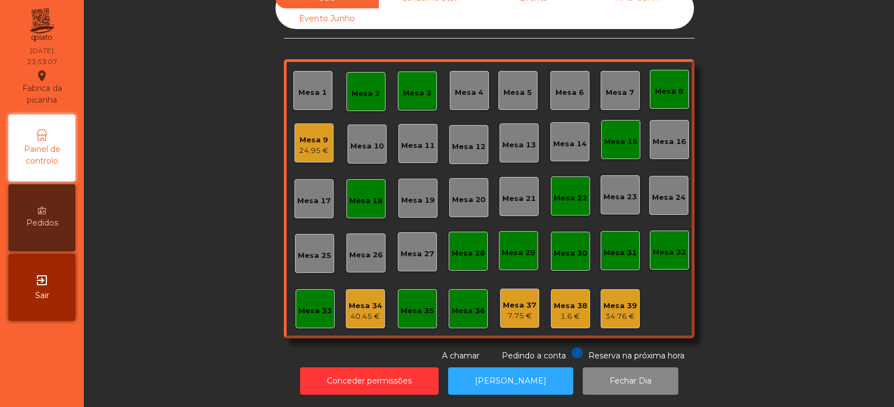
click at [348, 300] on div "Mesa 34" at bounding box center [365, 305] width 34 height 11
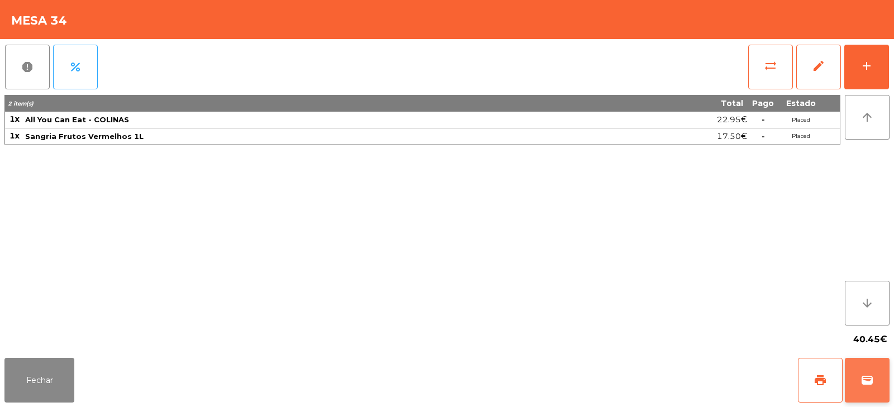
click at [877, 387] on button "wallet" at bounding box center [866, 380] width 45 height 45
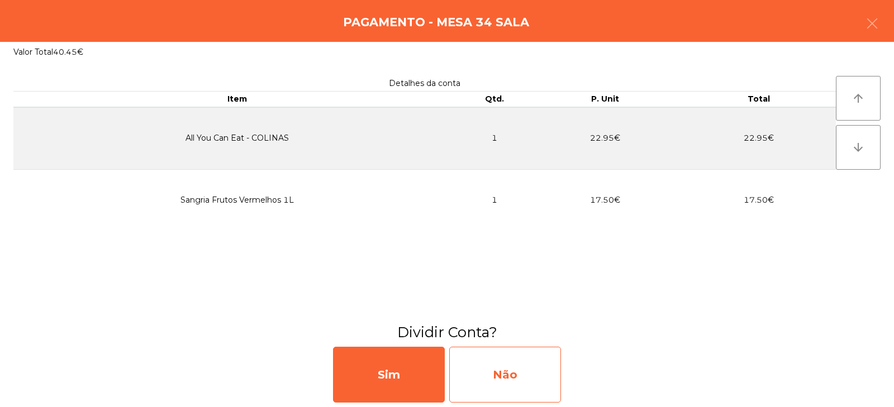
click at [500, 372] on div "Não" at bounding box center [505, 375] width 112 height 56
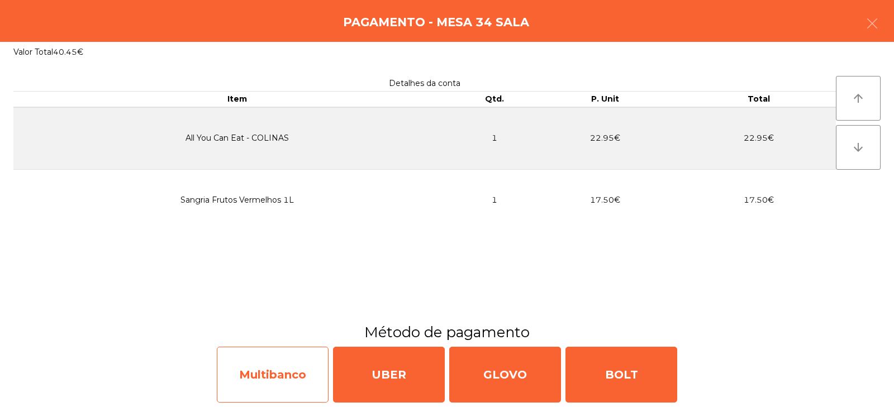
click at [271, 375] on div "Multibanco" at bounding box center [273, 375] width 112 height 56
select select "**"
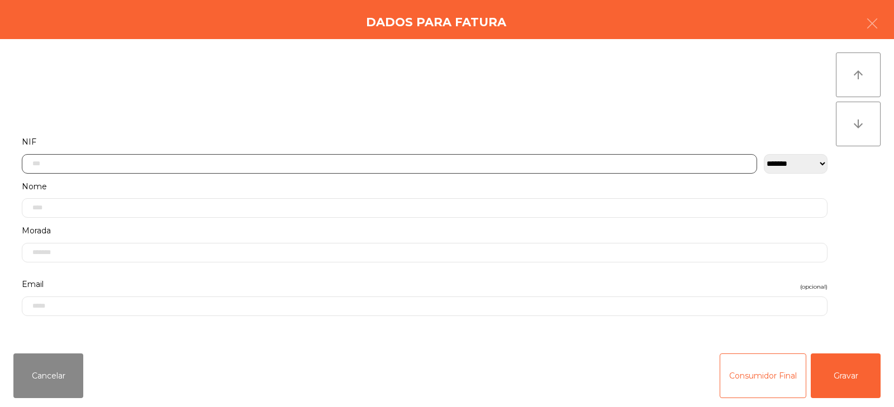
click at [292, 155] on input "text" at bounding box center [389, 164] width 735 height 20
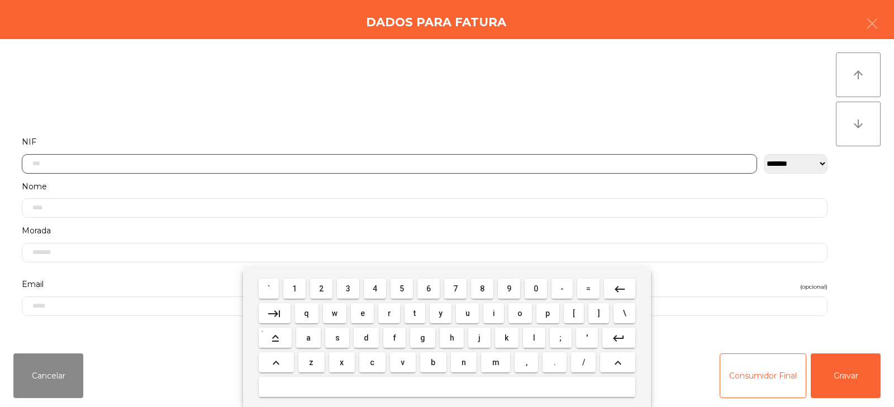
scroll to position [82, 0]
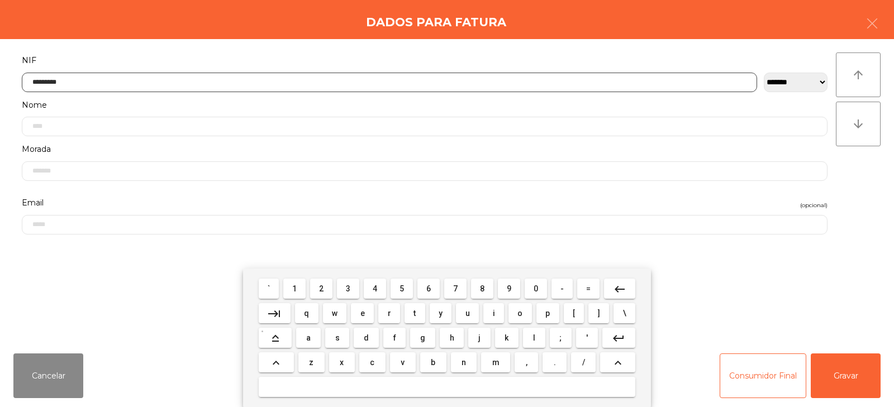
type input "*********"
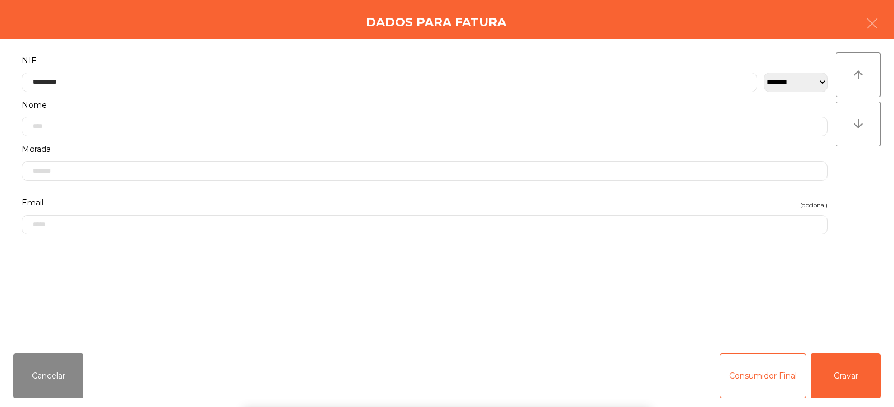
click at [865, 375] on div "` 1 2 3 4 5 6 7 8 9 0 - = keyboard_backspace keyboard_tab q w e r t y u i o p […" at bounding box center [447, 338] width 894 height 139
click at [861, 372] on button "Gravar" at bounding box center [845, 376] width 70 height 45
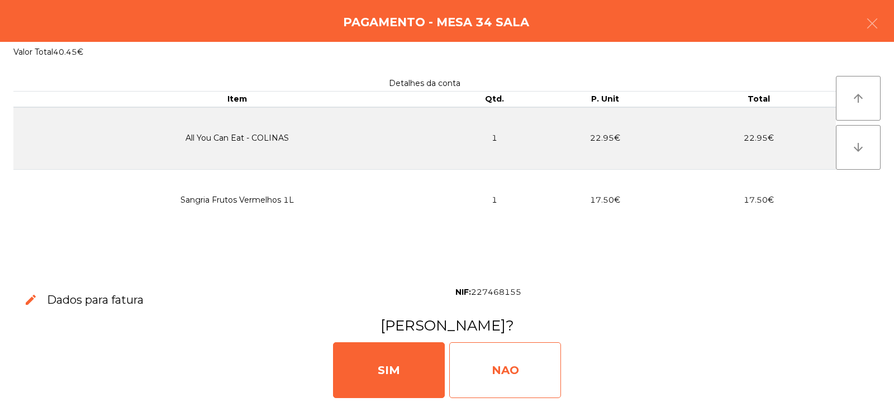
click at [494, 382] on div "NAO" at bounding box center [505, 370] width 112 height 56
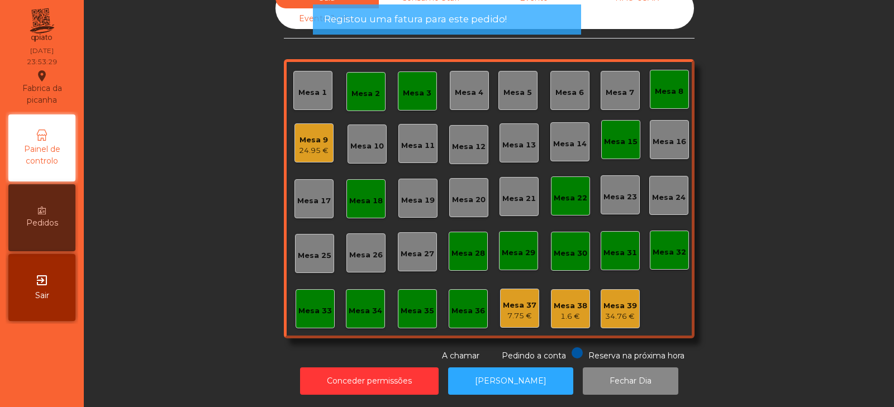
click at [304, 146] on div "24.95 €" at bounding box center [314, 150] width 30 height 11
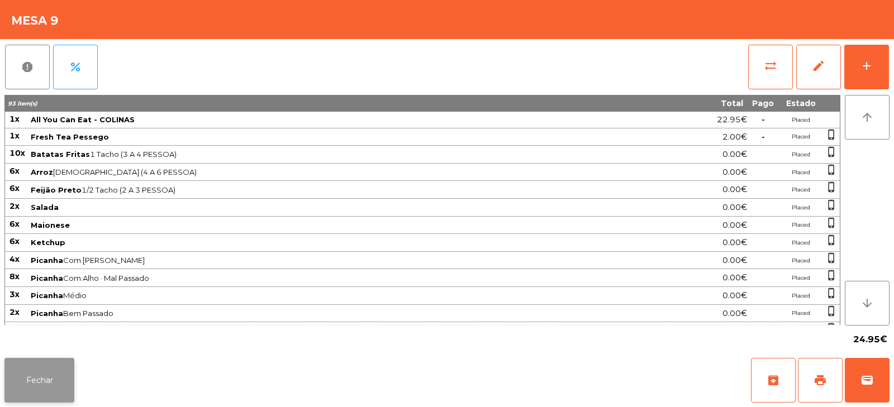
click at [45, 386] on button "Fechar" at bounding box center [39, 380] width 70 height 45
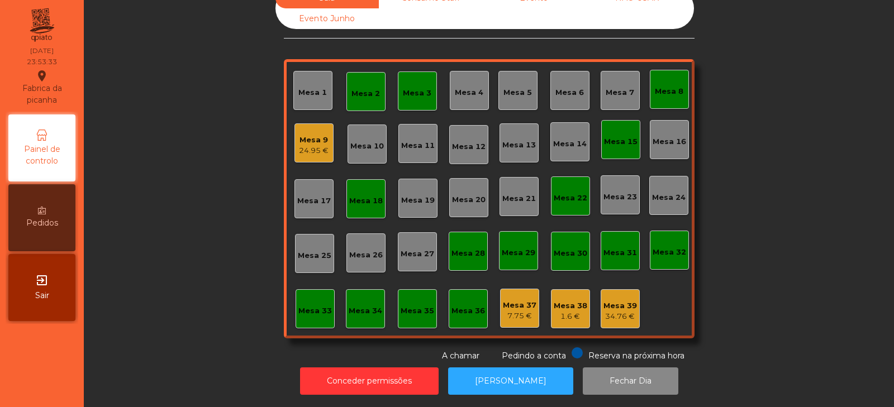
click at [304, 145] on div "24.95 €" at bounding box center [314, 150] width 30 height 11
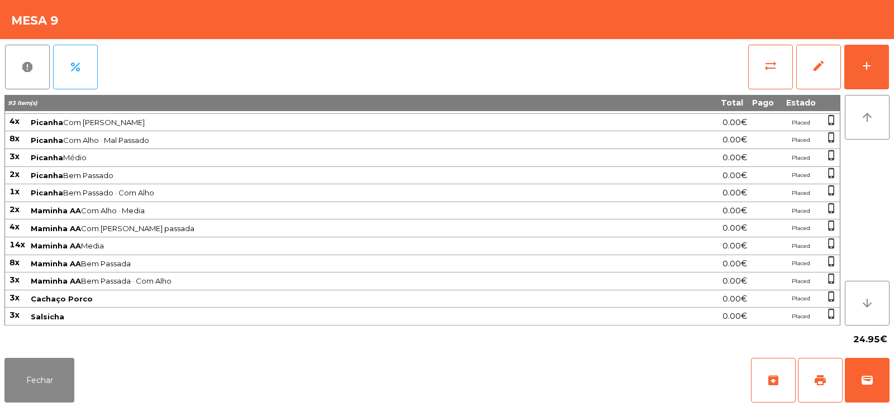
scroll to position [0, 0]
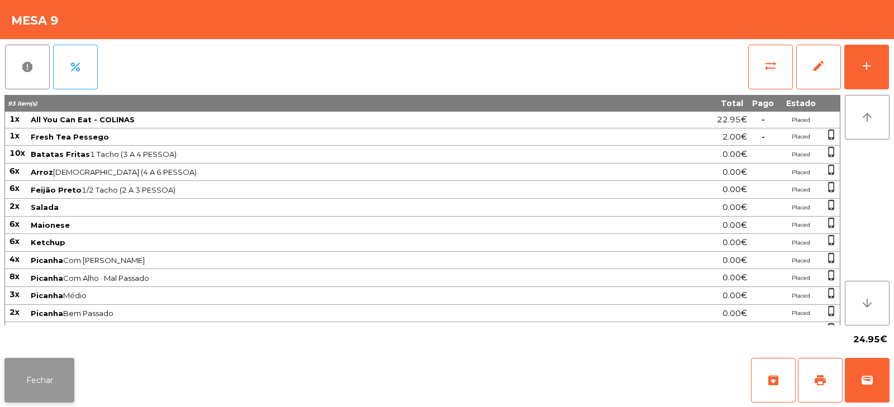
click at [13, 361] on button "Fechar" at bounding box center [39, 380] width 70 height 45
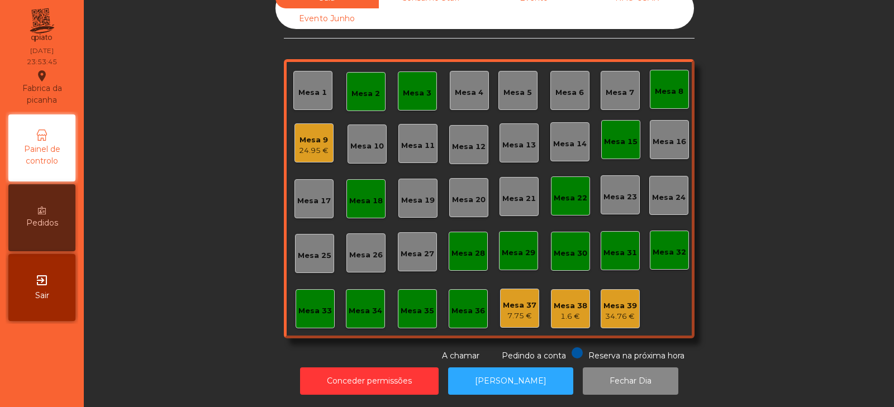
click at [305, 123] on div "Mesa 9 24.95 €" at bounding box center [313, 142] width 39 height 39
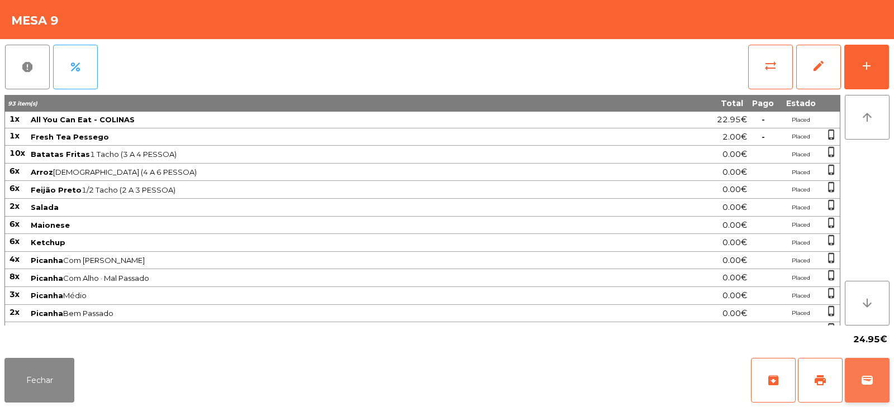
click at [868, 383] on span "wallet" at bounding box center [866, 380] width 13 height 13
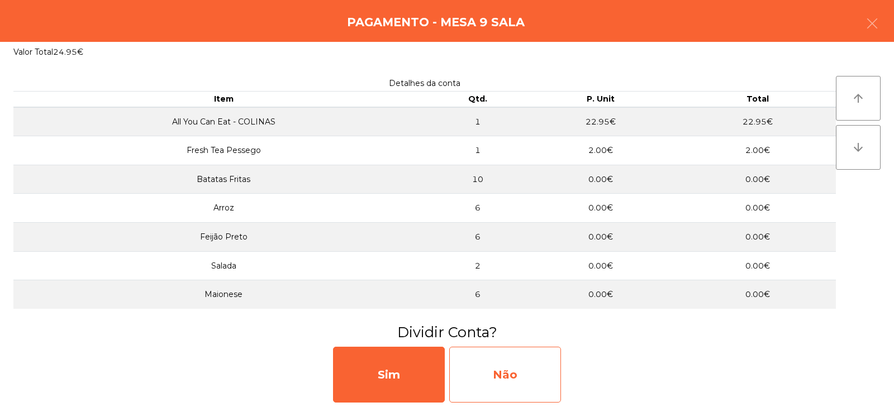
click at [496, 370] on div "Não" at bounding box center [505, 375] width 112 height 56
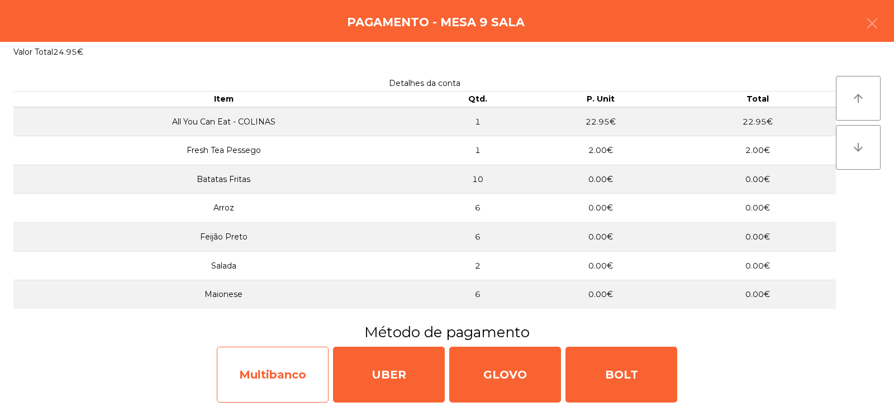
click at [280, 379] on div "Multibanco" at bounding box center [273, 375] width 112 height 56
select select "**"
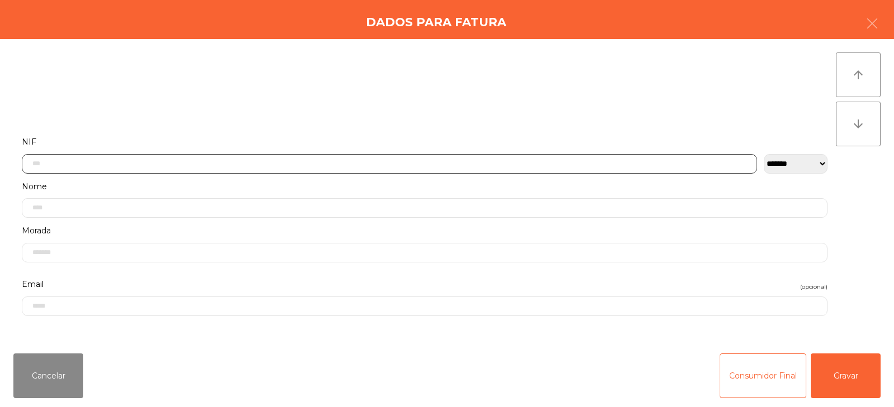
click at [310, 155] on input "text" at bounding box center [389, 164] width 735 height 20
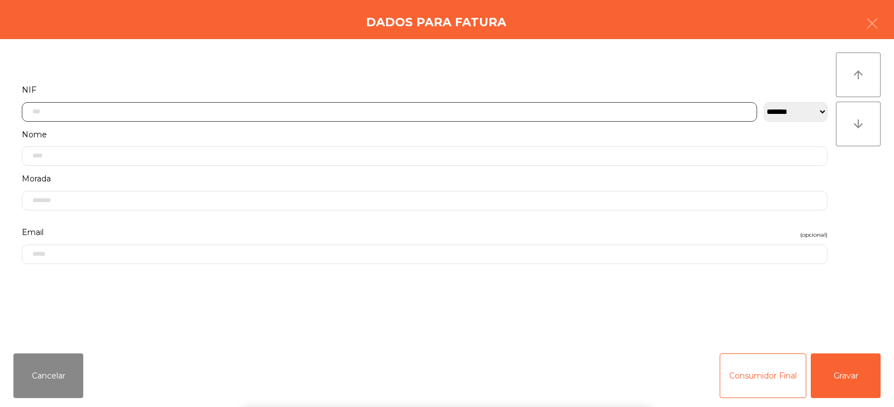
scroll to position [82, 0]
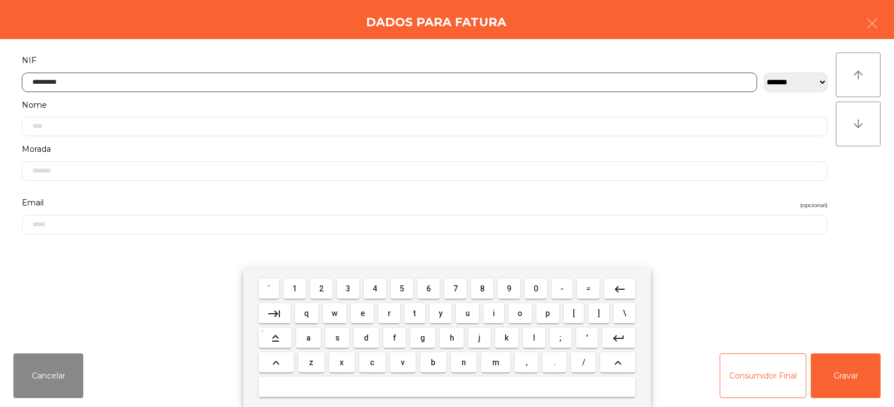
type input "*********"
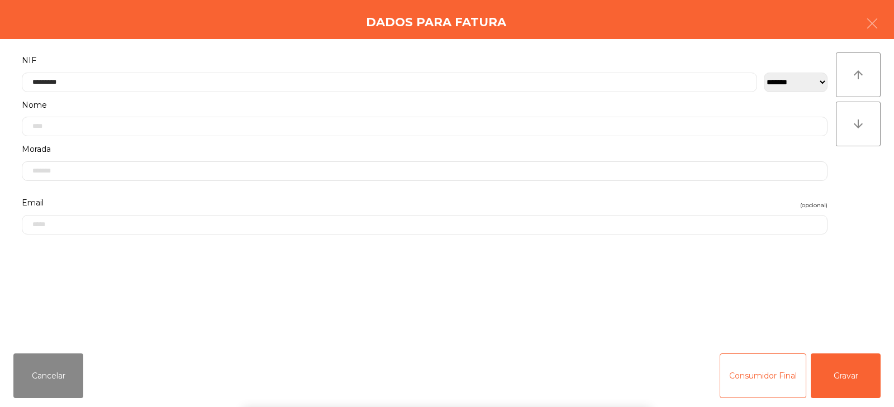
click at [866, 380] on div "` 1 2 3 4 5 6 7 8 9 0 - = keyboard_backspace keyboard_tab q w e r t y u i o p […" at bounding box center [447, 338] width 894 height 139
click at [860, 370] on button "Gravar" at bounding box center [845, 376] width 70 height 45
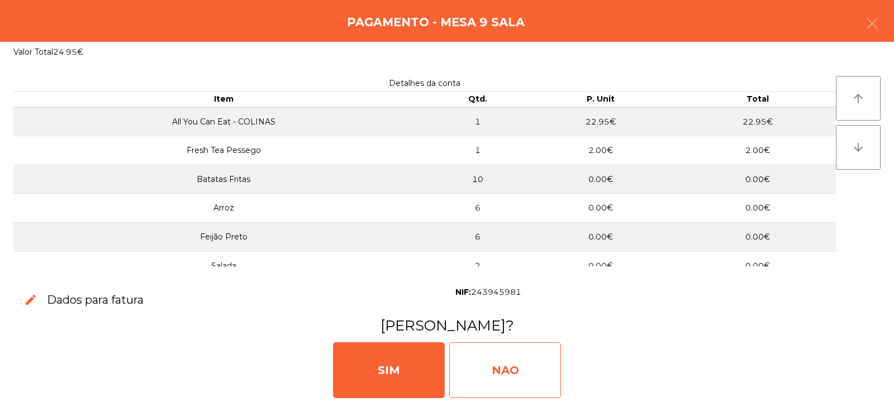
click at [495, 377] on div "NAO" at bounding box center [505, 370] width 112 height 56
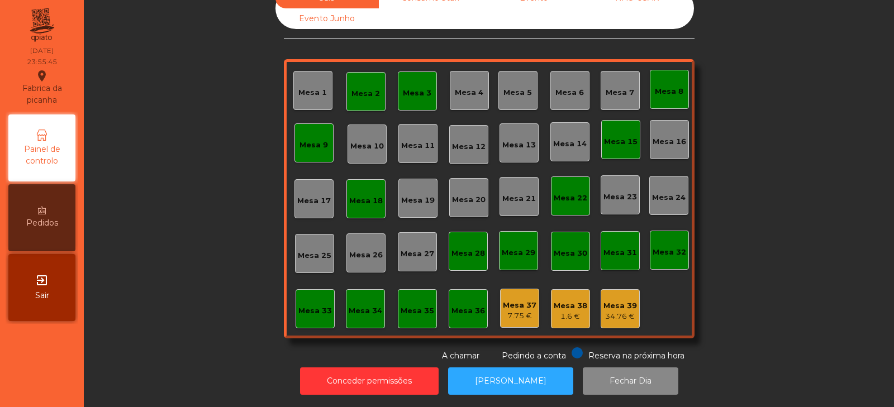
click at [346, 92] on div "Mesa 2" at bounding box center [365, 91] width 39 height 39
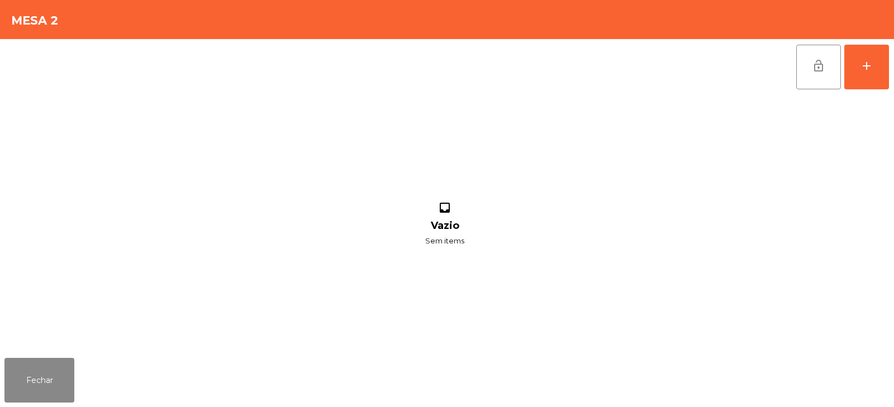
click at [809, 57] on button "lock_open" at bounding box center [818, 67] width 45 height 45
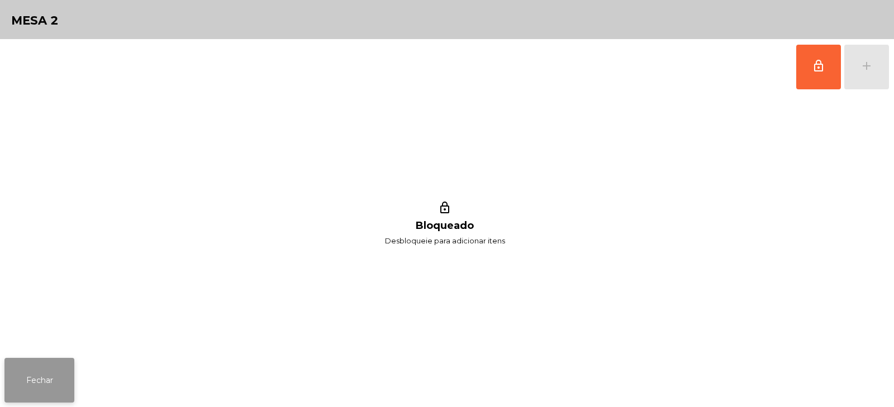
click at [28, 393] on button "Fechar" at bounding box center [39, 380] width 70 height 45
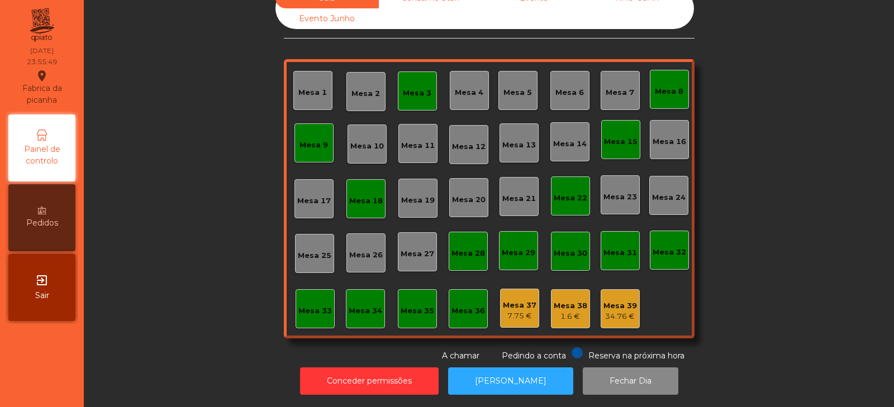
click at [422, 90] on div "Mesa 3" at bounding box center [417, 93] width 28 height 11
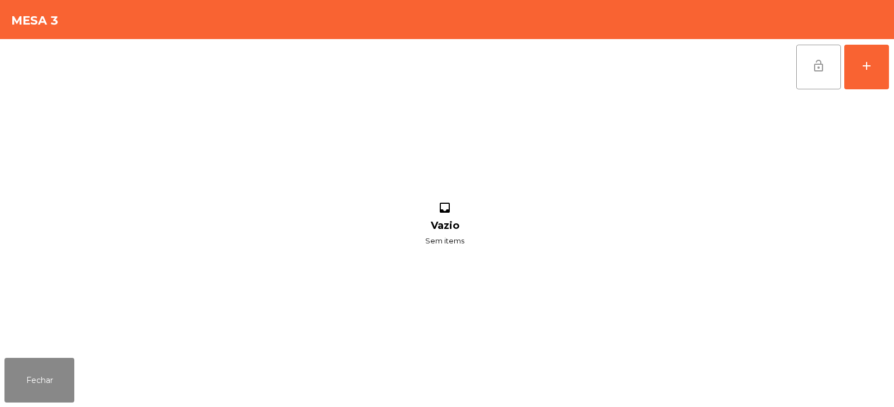
click at [807, 64] on button "lock_open" at bounding box center [818, 67] width 45 height 45
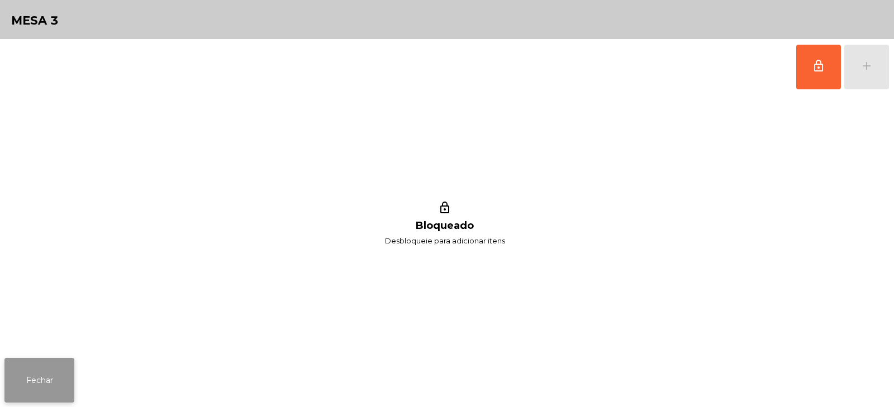
click at [31, 385] on button "Fechar" at bounding box center [39, 380] width 70 height 45
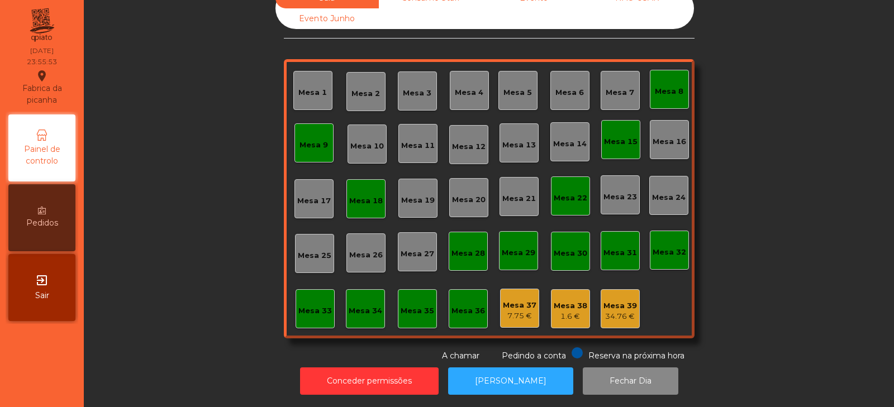
click at [669, 86] on div "Mesa 8" at bounding box center [669, 91] width 28 height 11
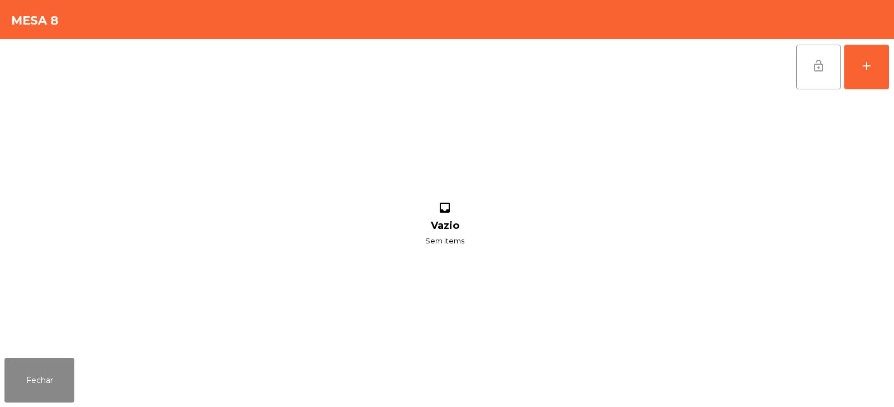
click at [814, 54] on button "lock_open" at bounding box center [818, 67] width 45 height 45
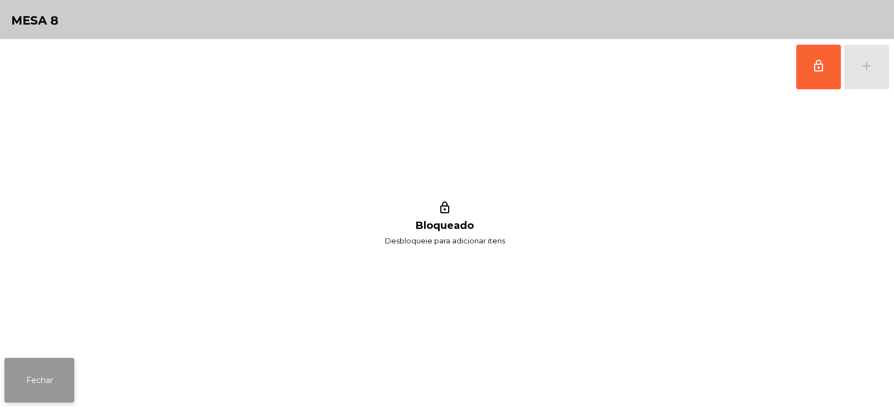
click at [32, 389] on button "Fechar" at bounding box center [39, 380] width 70 height 45
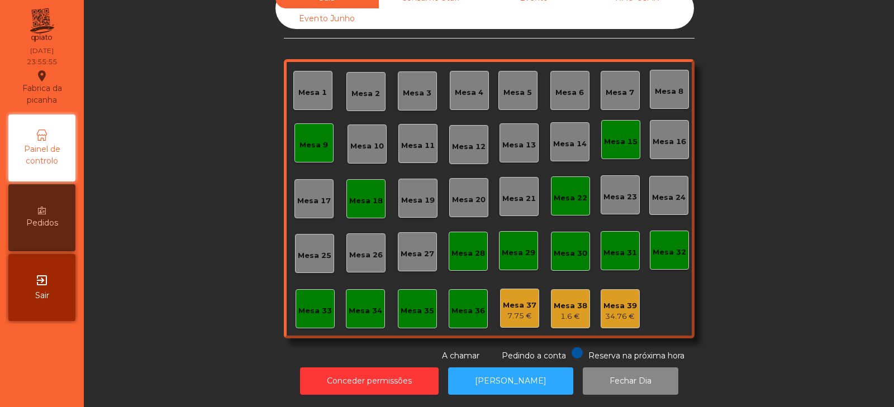
click at [308, 135] on div "Mesa 9" at bounding box center [313, 143] width 28 height 16
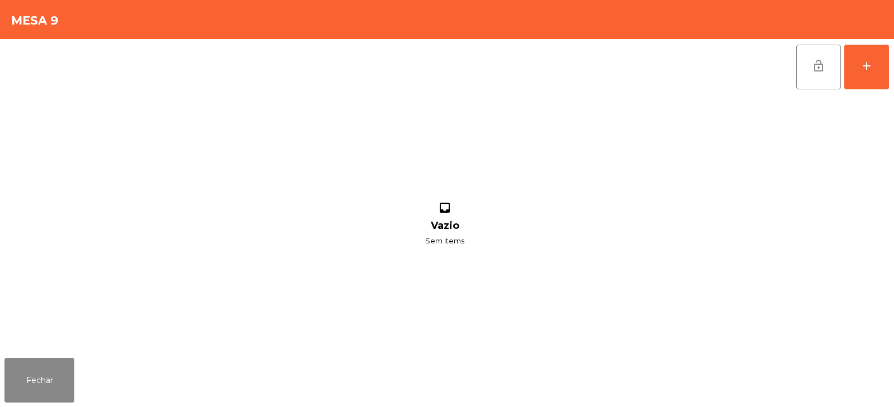
click at [809, 60] on button "lock_open" at bounding box center [818, 67] width 45 height 45
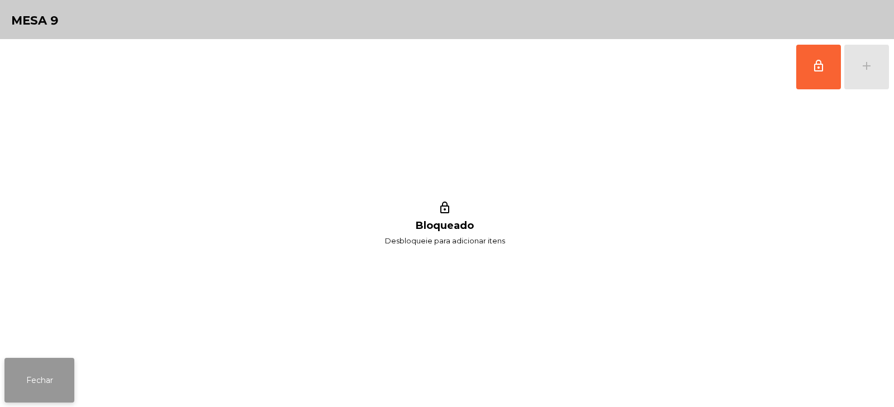
click at [33, 379] on button "Fechar" at bounding box center [39, 380] width 70 height 45
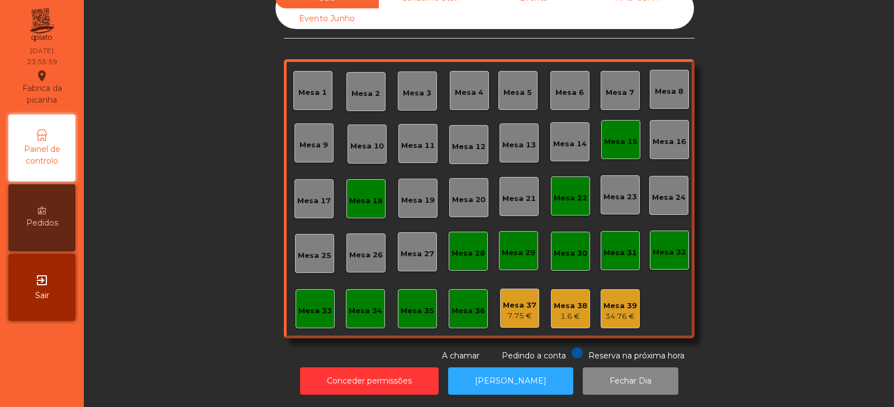
click at [623, 138] on div "Mesa 15" at bounding box center [621, 141] width 34 height 11
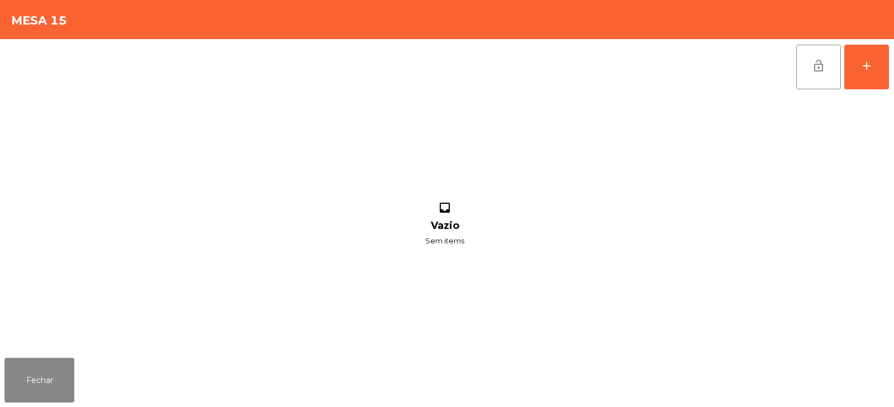
click at [808, 59] on button "lock_open" at bounding box center [818, 67] width 45 height 45
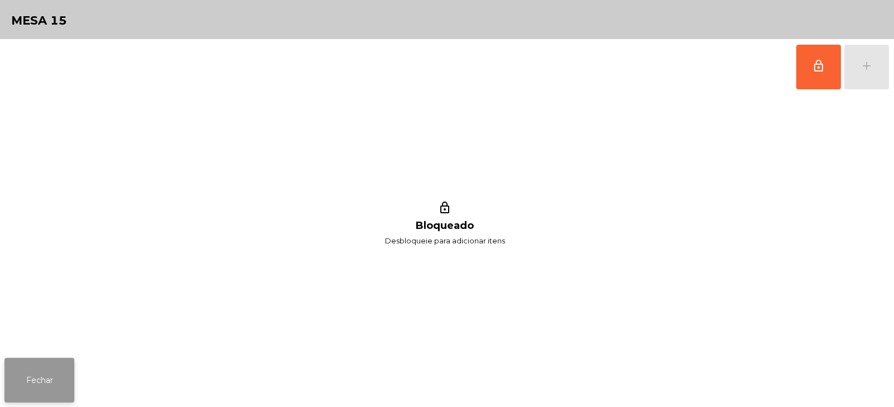
click at [39, 399] on button "Fechar" at bounding box center [39, 380] width 70 height 45
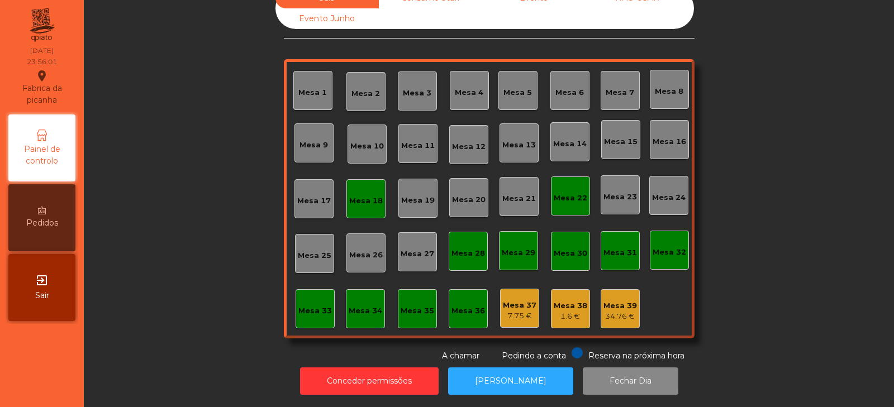
click at [360, 191] on div "Mesa 18" at bounding box center [366, 199] width 34 height 16
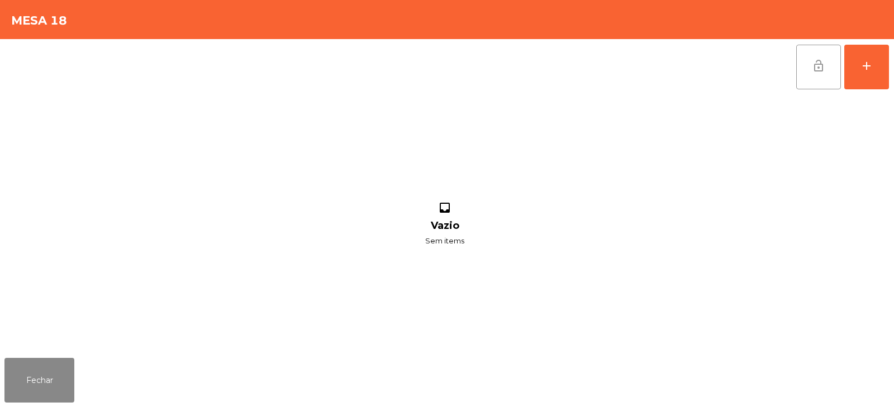
click at [819, 62] on span "lock_open" at bounding box center [817, 65] width 13 height 13
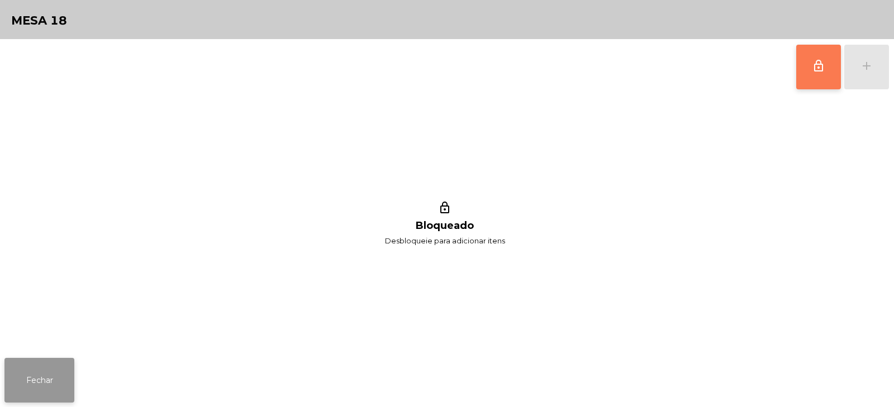
click at [49, 375] on button "Fechar" at bounding box center [39, 380] width 70 height 45
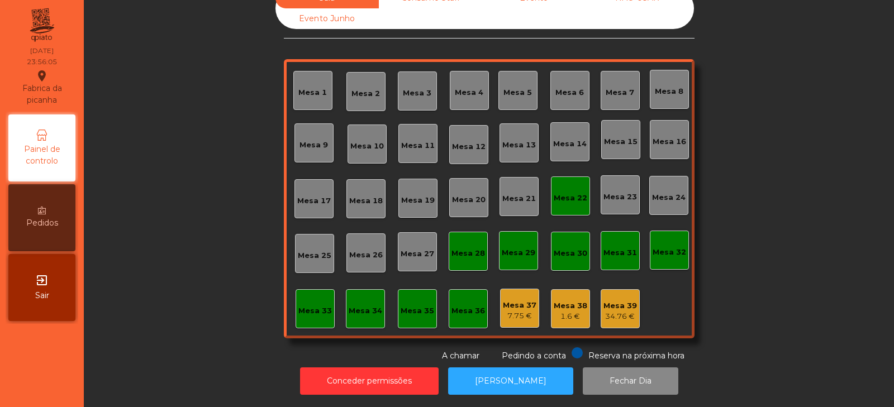
click at [580, 176] on div "Mesa 22" at bounding box center [570, 195] width 39 height 39
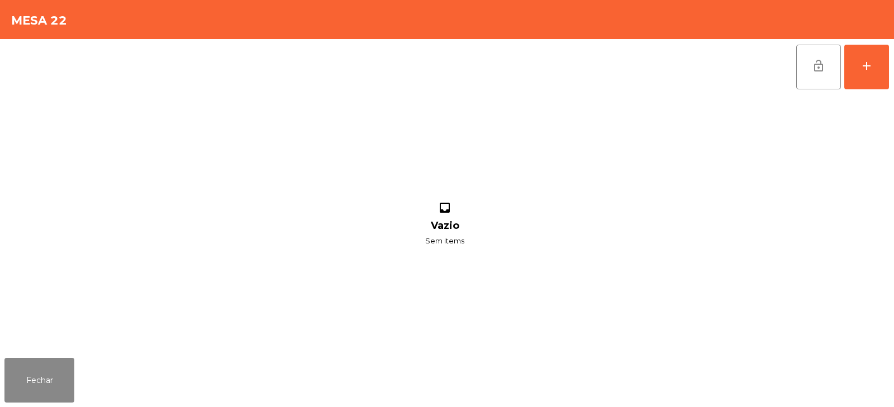
click at [813, 77] on button "lock_open" at bounding box center [818, 67] width 45 height 45
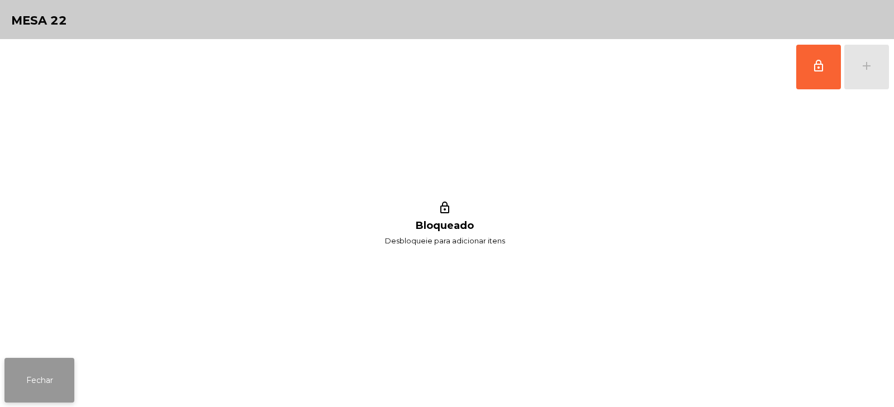
click at [61, 380] on button "Fechar" at bounding box center [39, 380] width 70 height 45
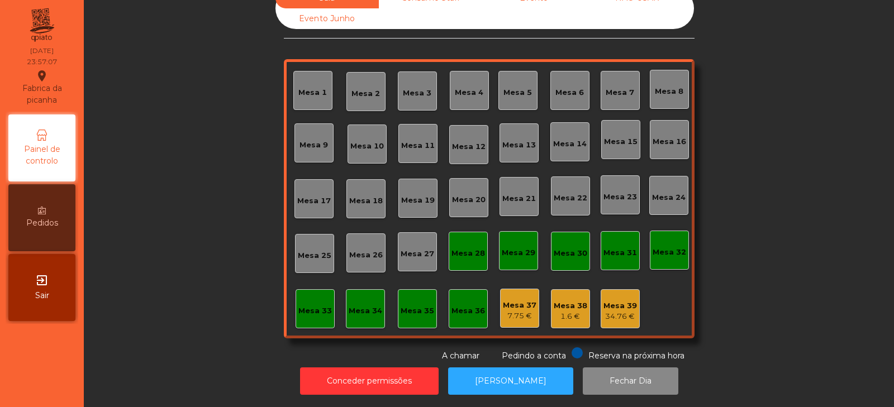
click at [623, 300] on div "Mesa 39" at bounding box center [620, 305] width 34 height 11
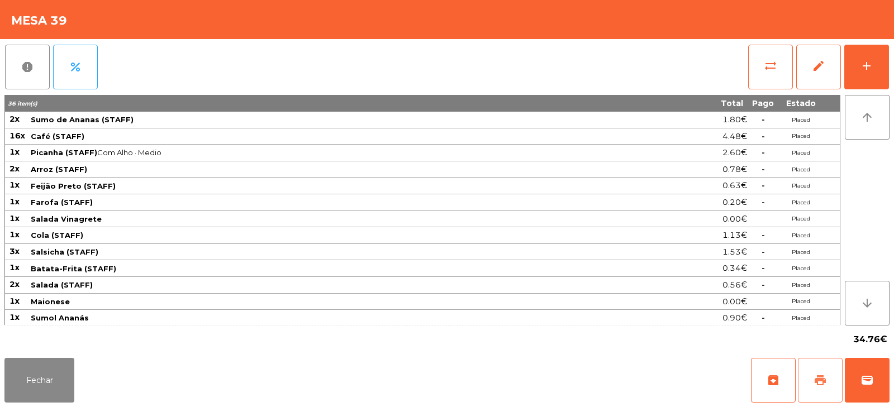
click at [820, 385] on span "print" at bounding box center [819, 380] width 13 height 13
click at [41, 372] on button "Fechar" at bounding box center [39, 380] width 70 height 45
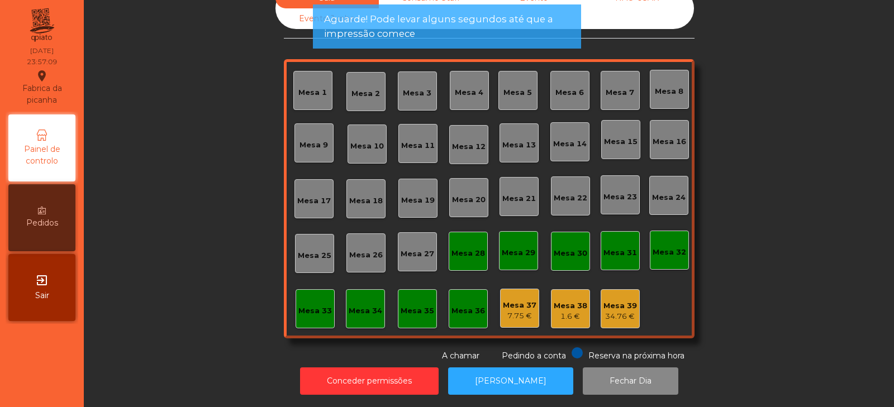
click at [584, 315] on div "Mesa 38 1.6 €" at bounding box center [570, 308] width 39 height 39
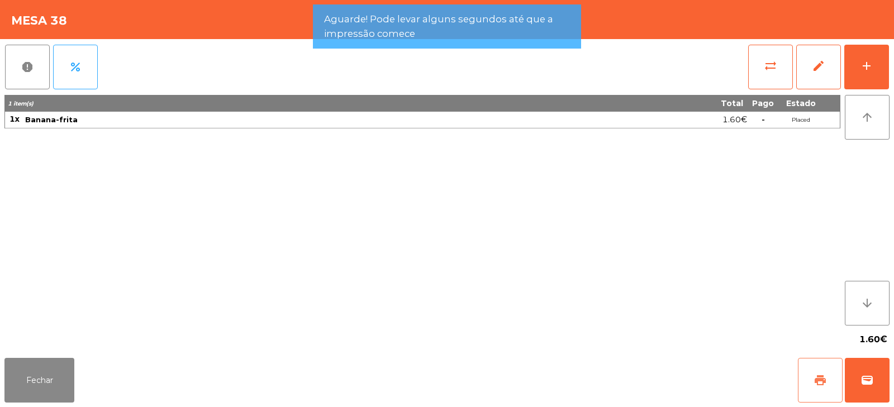
click at [810, 390] on button "print" at bounding box center [820, 380] width 45 height 45
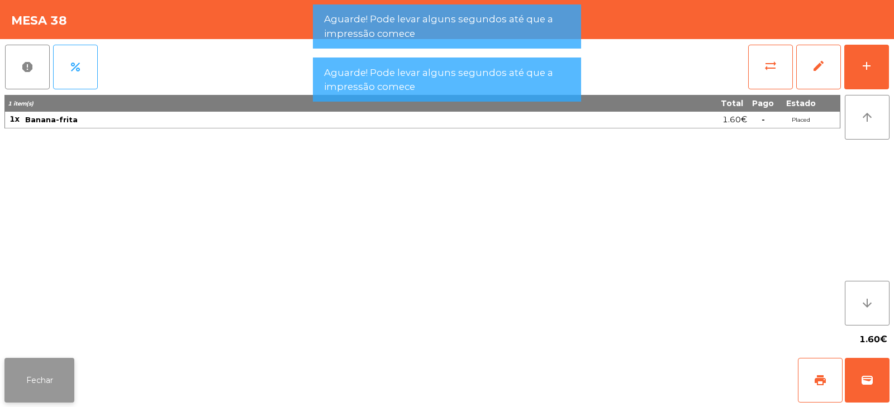
click at [70, 371] on button "Fechar" at bounding box center [39, 380] width 70 height 45
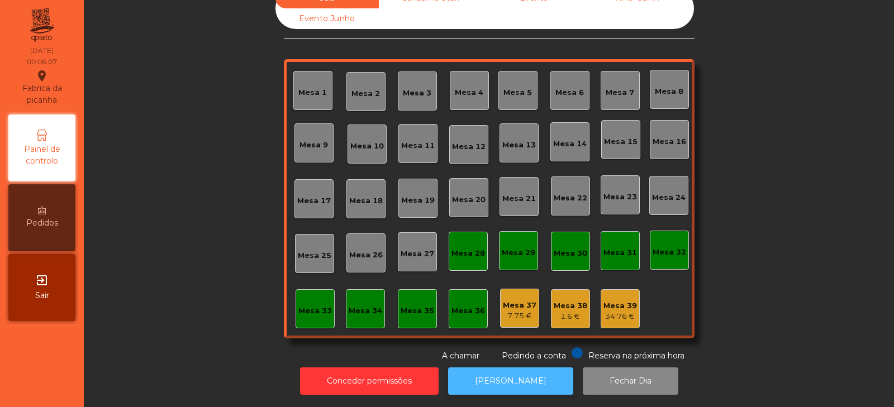
click at [517, 370] on button "[PERSON_NAME]" at bounding box center [510, 380] width 125 height 27
click at [499, 367] on button "[PERSON_NAME]" at bounding box center [510, 380] width 125 height 27
click at [508, 380] on button "[PERSON_NAME]" at bounding box center [510, 380] width 125 height 27
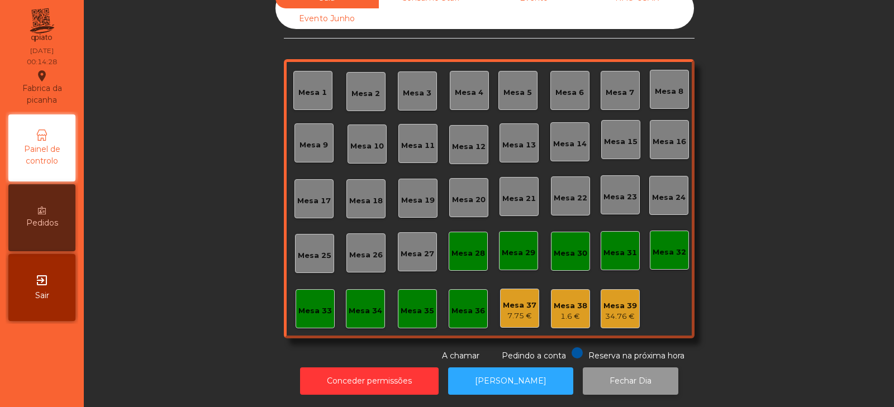
click at [605, 373] on button "Fechar Dia" at bounding box center [630, 380] width 96 height 27
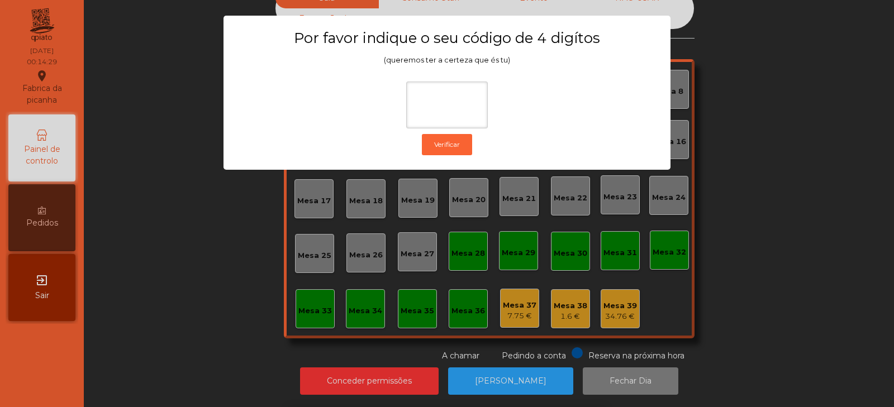
click at [781, 161] on ngb-modal-window "Por favor indique o seu código de 4 digítos (queremos ter a certeza que és tu) …" at bounding box center [446, 203] width 849 height 407
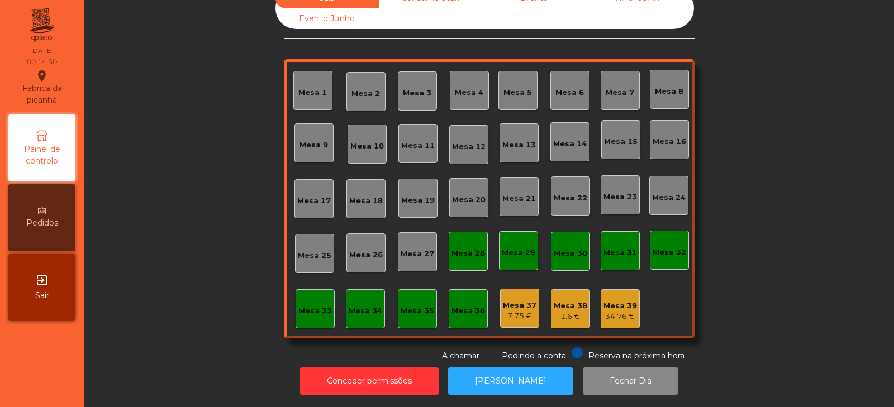
click at [512, 300] on div "Mesa 37" at bounding box center [520, 305] width 34 height 11
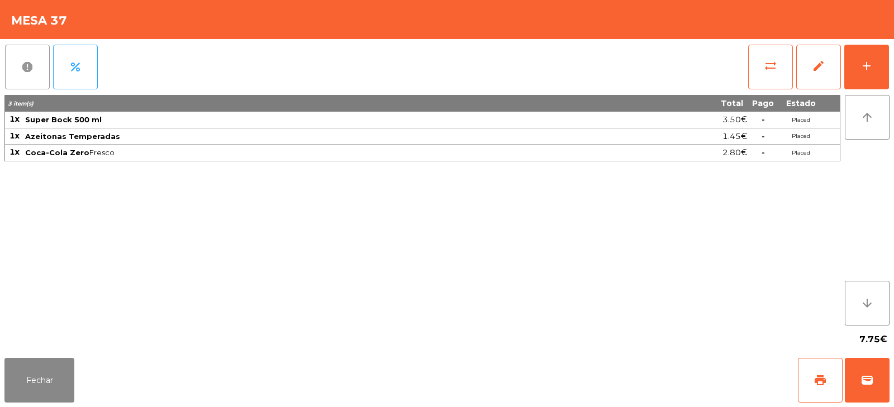
click at [17, 71] on button "report" at bounding box center [27, 67] width 45 height 45
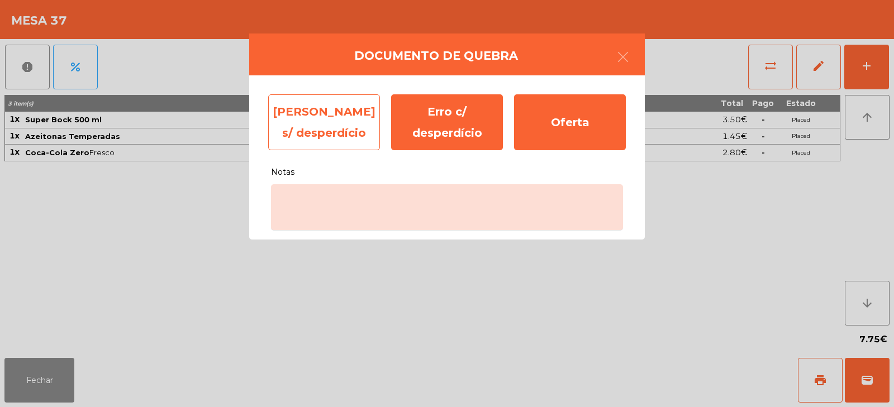
click at [327, 125] on div "Erro s/ desperdício" at bounding box center [324, 122] width 112 height 56
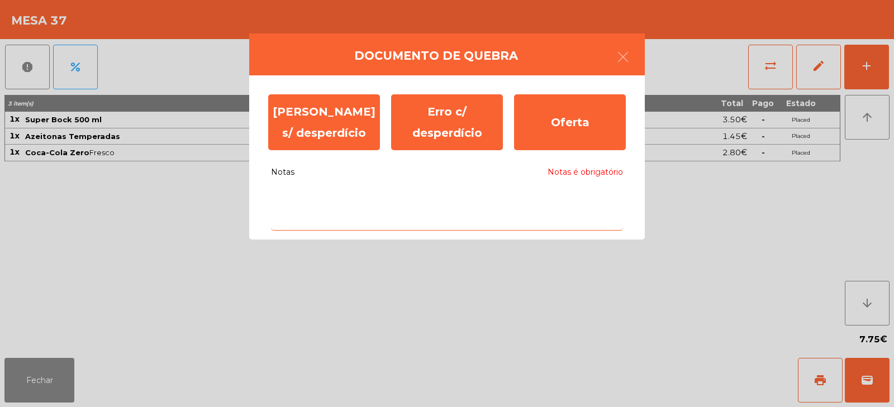
click at [362, 213] on textarea "Notas Notas é obrigatório" at bounding box center [447, 207] width 352 height 46
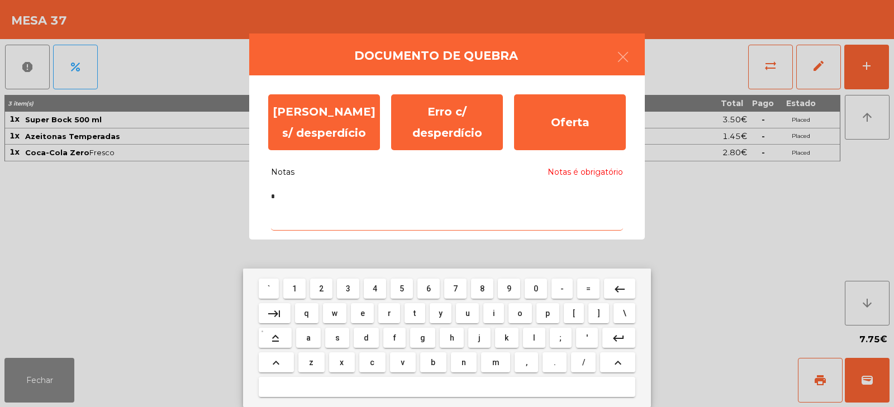
type textarea "*"
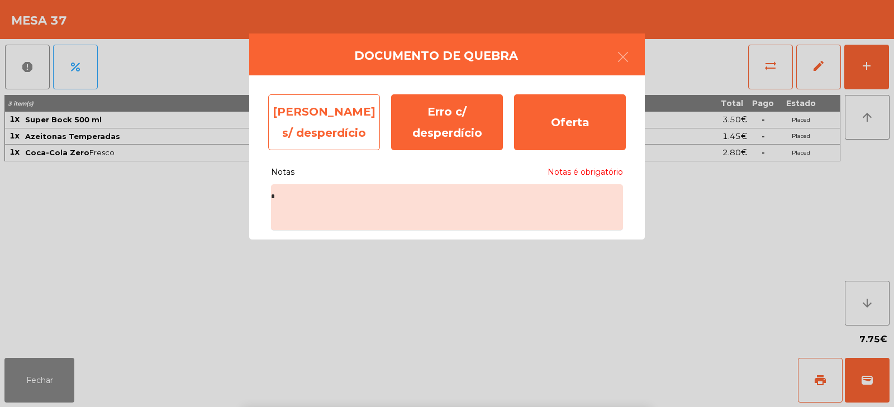
click at [324, 130] on div "Erro s/ desperdício" at bounding box center [324, 122] width 112 height 56
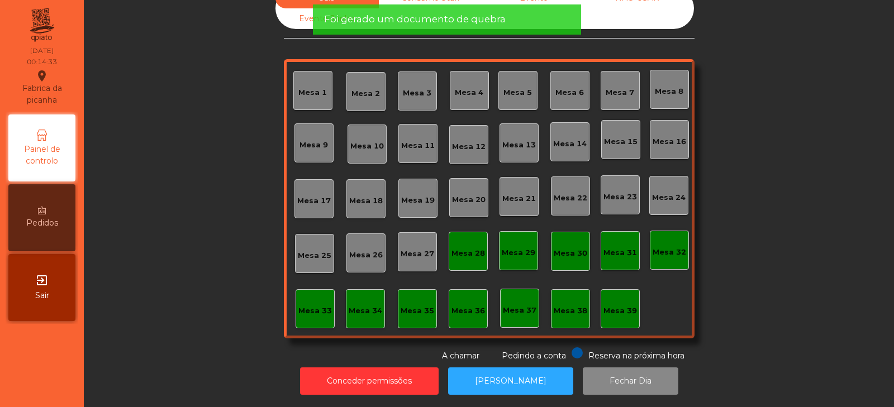
click at [560, 305] on div "Mesa 38" at bounding box center [570, 310] width 34 height 11
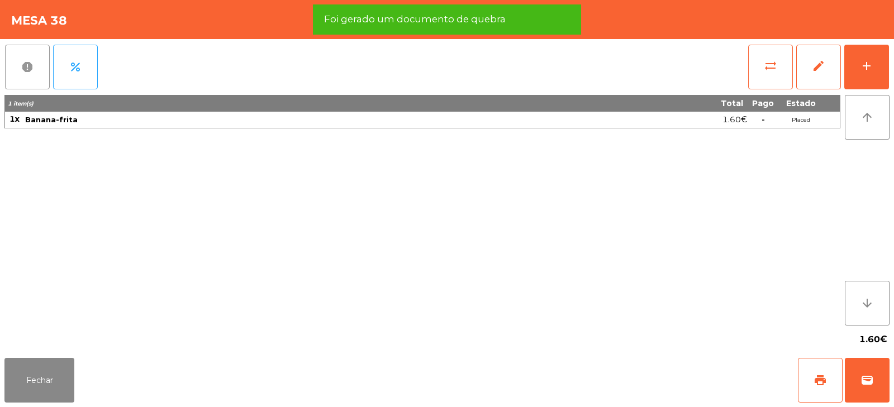
click at [21, 79] on button "report" at bounding box center [27, 67] width 45 height 45
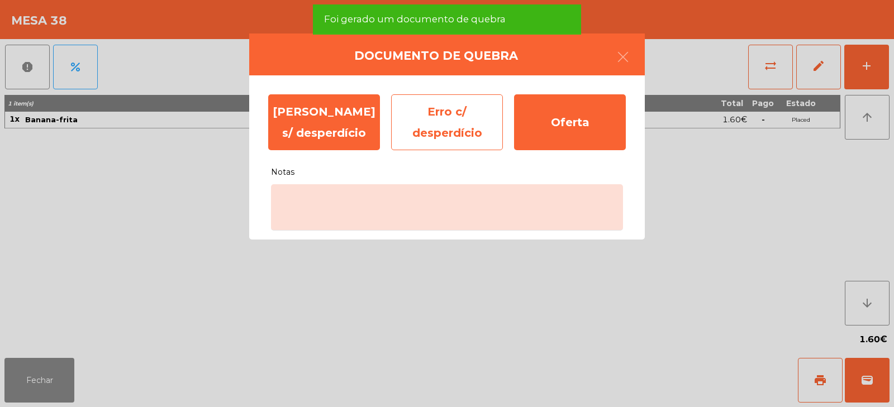
click at [436, 123] on div "Erro c/ desperdício" at bounding box center [447, 122] width 112 height 56
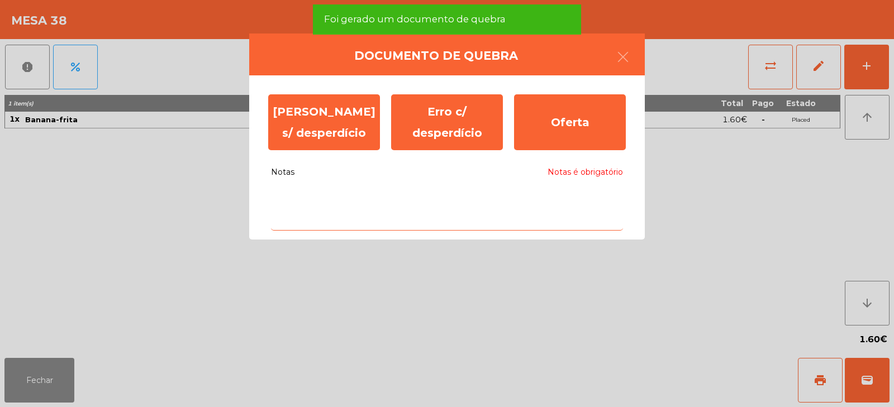
click at [467, 225] on textarea "Notas Notas é obrigatório" at bounding box center [447, 207] width 352 height 46
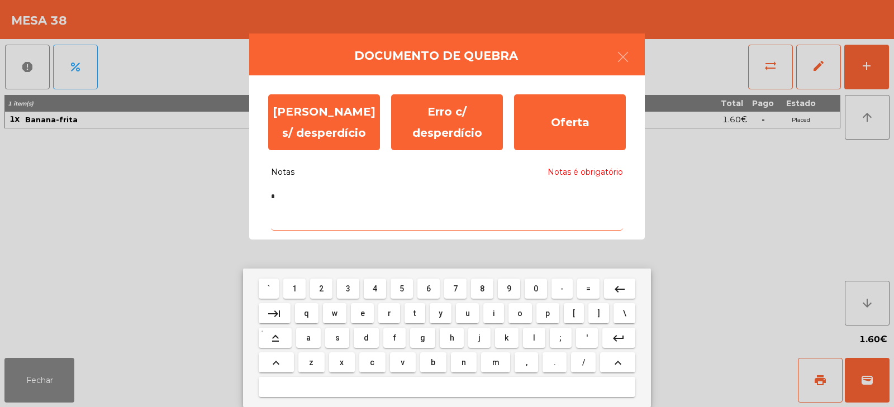
type textarea "*"
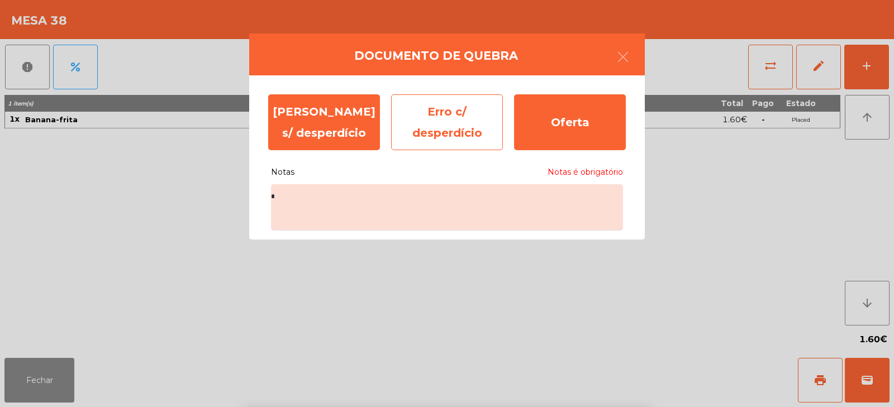
click at [452, 126] on div "Erro c/ desperdício" at bounding box center [447, 122] width 112 height 56
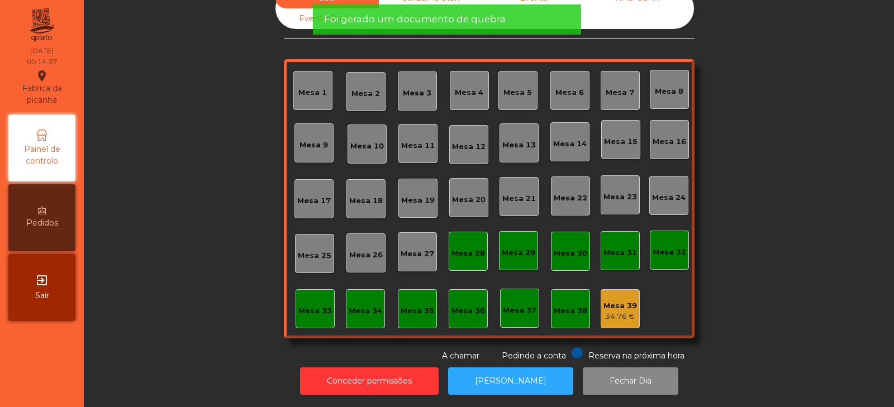
click at [623, 311] on div "34.76 €" at bounding box center [620, 316] width 34 height 11
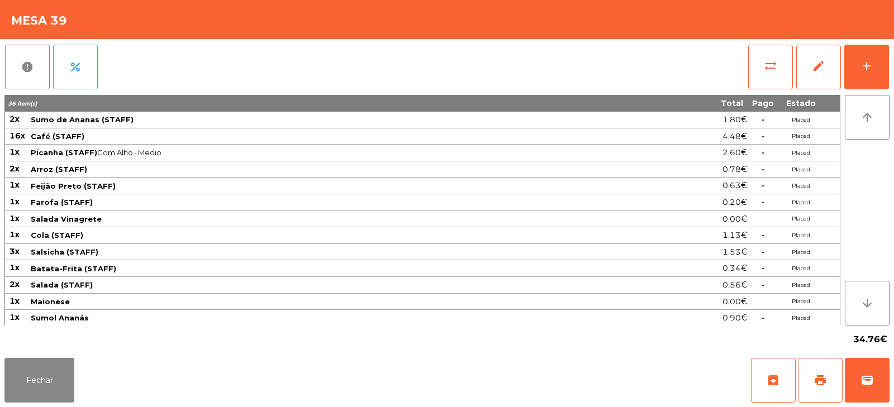
click at [24, 69] on span "report" at bounding box center [27, 66] width 13 height 13
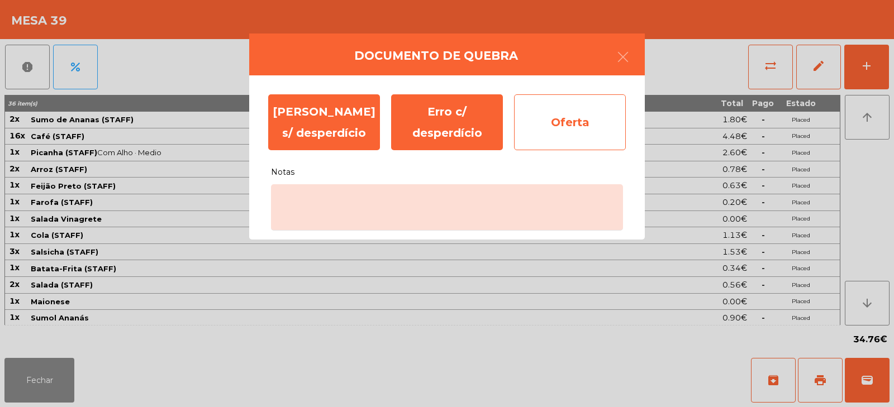
click at [587, 101] on div "Oferta" at bounding box center [570, 122] width 112 height 56
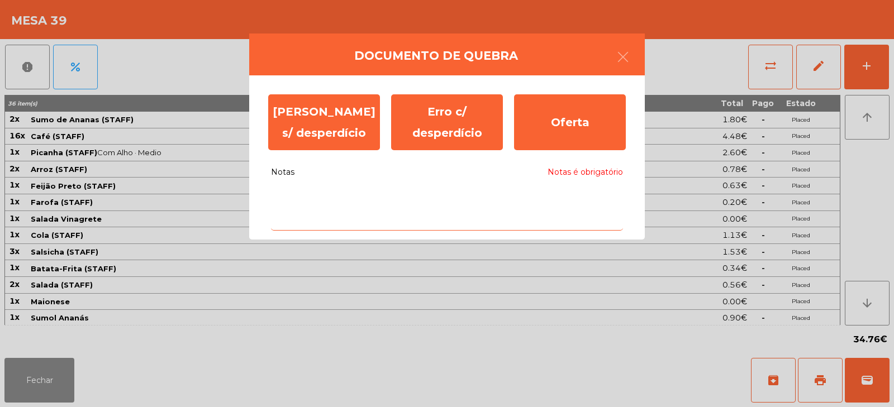
click at [484, 197] on textarea "Notas Notas é obrigatório" at bounding box center [447, 207] width 352 height 46
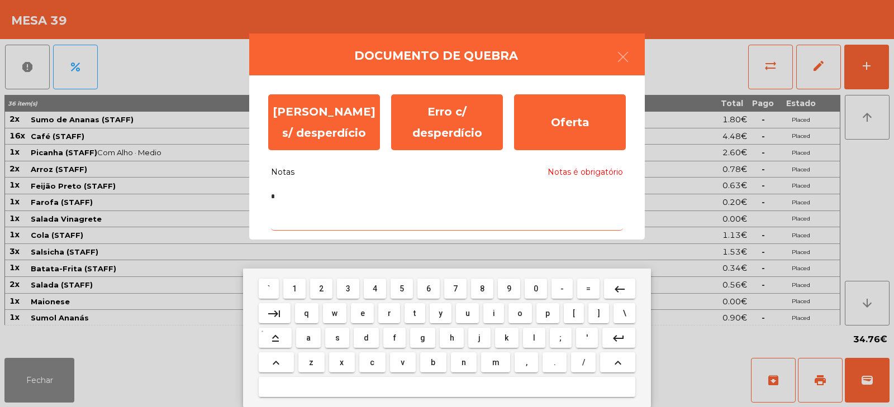
type textarea "*"
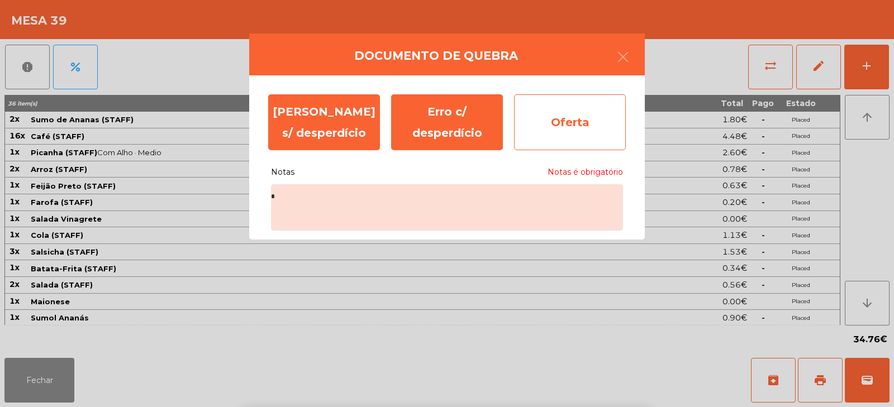
click at [571, 126] on div "Oferta" at bounding box center [570, 122] width 112 height 56
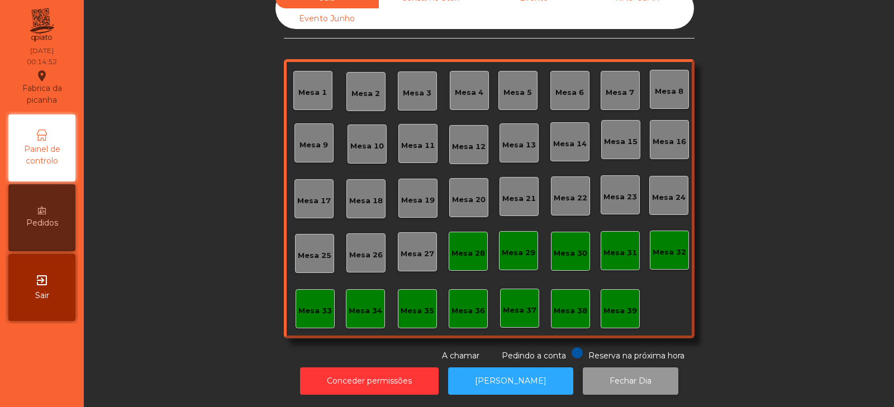
click at [593, 367] on button "Fechar Dia" at bounding box center [630, 380] width 96 height 27
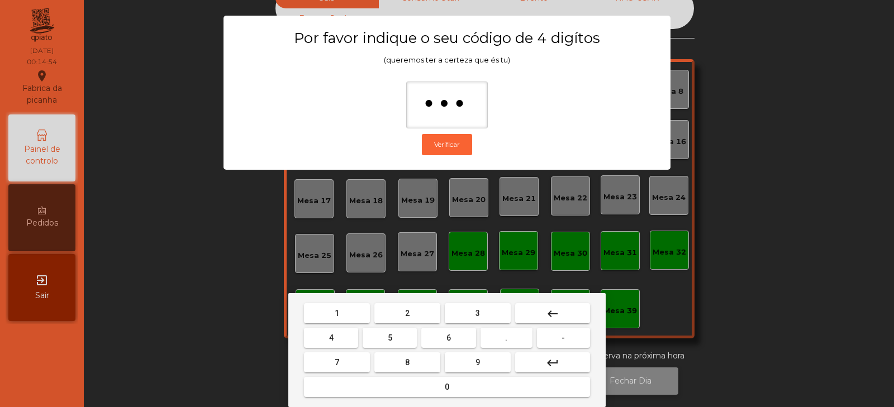
type input "****"
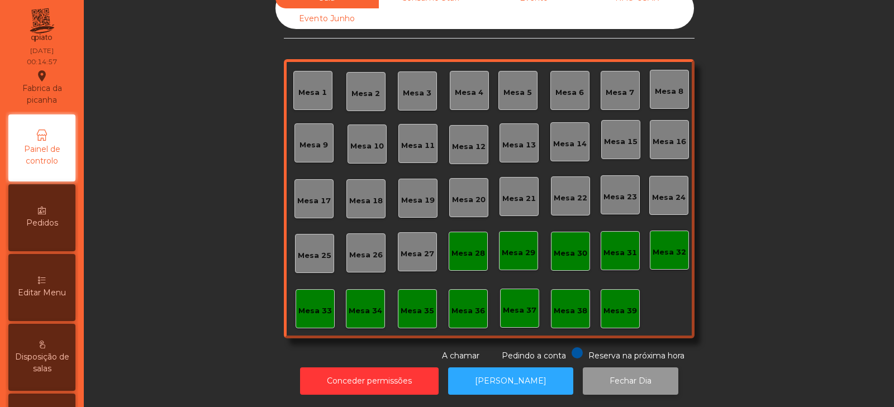
scroll to position [0, 0]
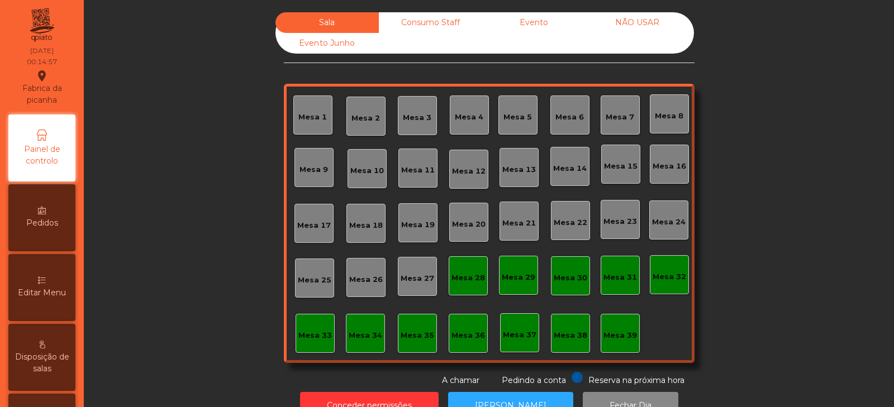
click at [432, 32] on div "Consumo Staff" at bounding box center [430, 22] width 103 height 21
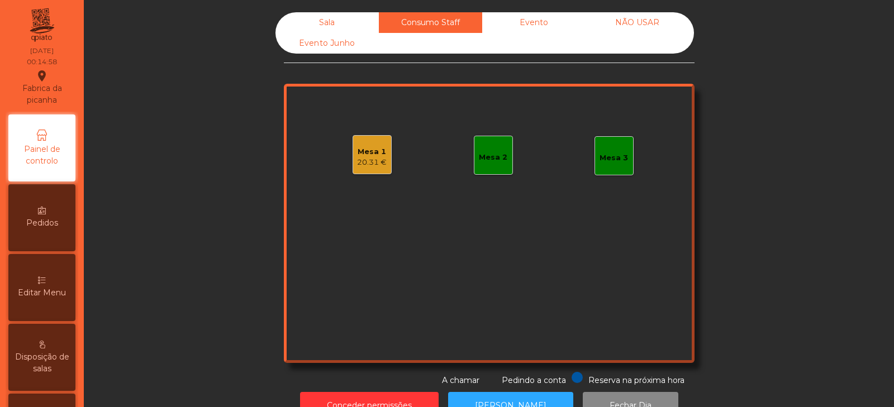
click at [521, 27] on div "Evento" at bounding box center [533, 22] width 103 height 21
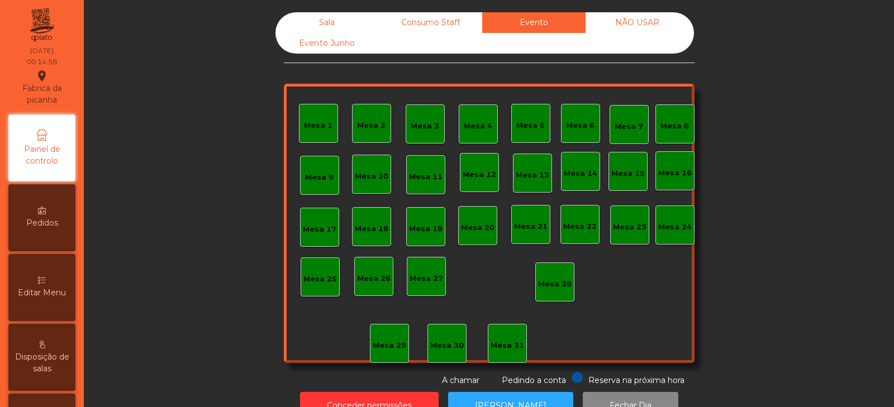
click at [448, 24] on div "Consumo Staff" at bounding box center [430, 22] width 103 height 21
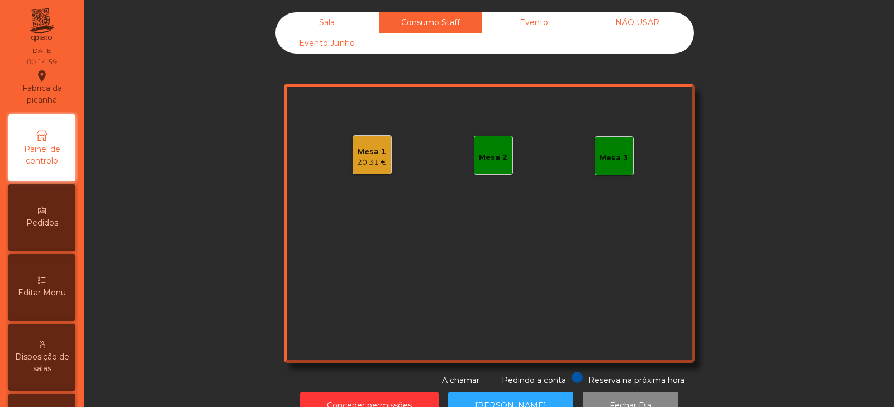
click at [371, 155] on div "Mesa 1" at bounding box center [372, 151] width 30 height 11
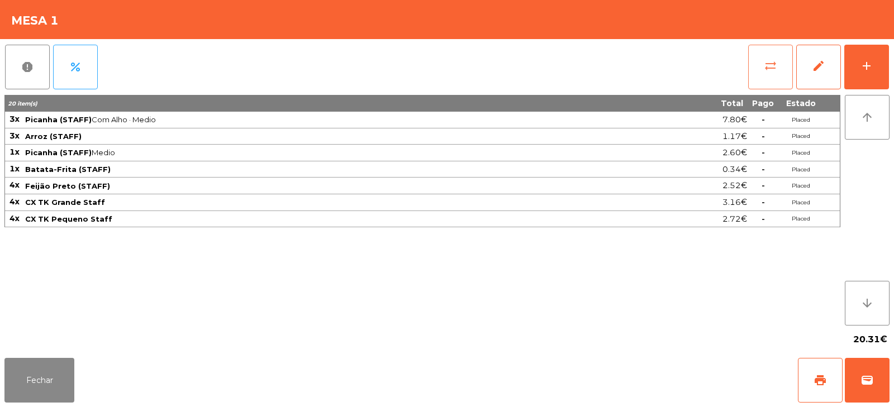
click at [748, 76] on button "sync_alt" at bounding box center [770, 67] width 45 height 45
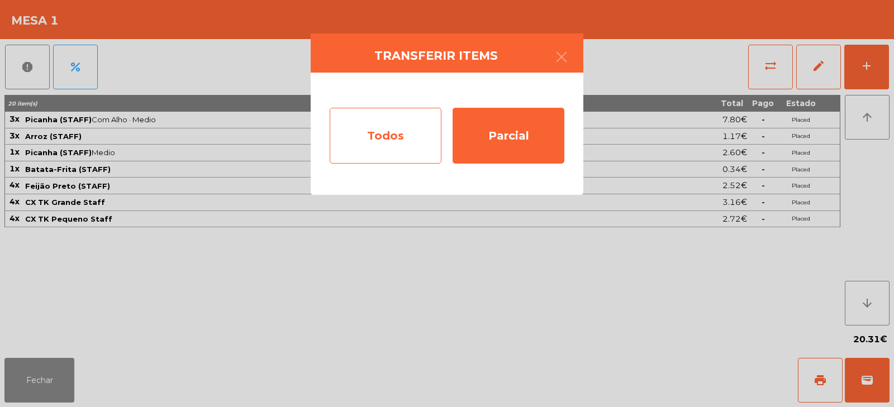
click at [398, 141] on div "Todos" at bounding box center [386, 136] width 112 height 56
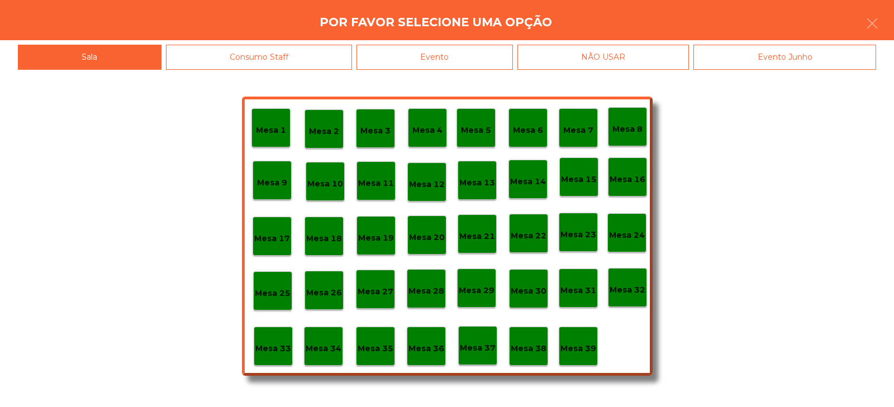
click at [564, 328] on div "Mesa 39" at bounding box center [577, 346] width 39 height 39
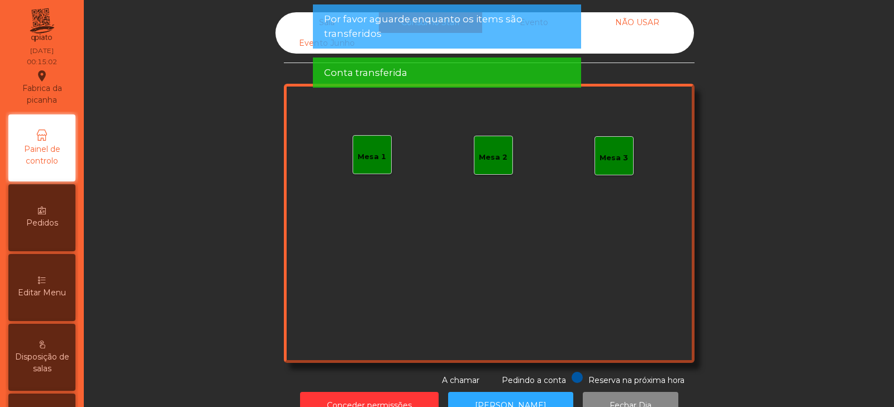
click at [283, 22] on div "Sala" at bounding box center [326, 22] width 103 height 21
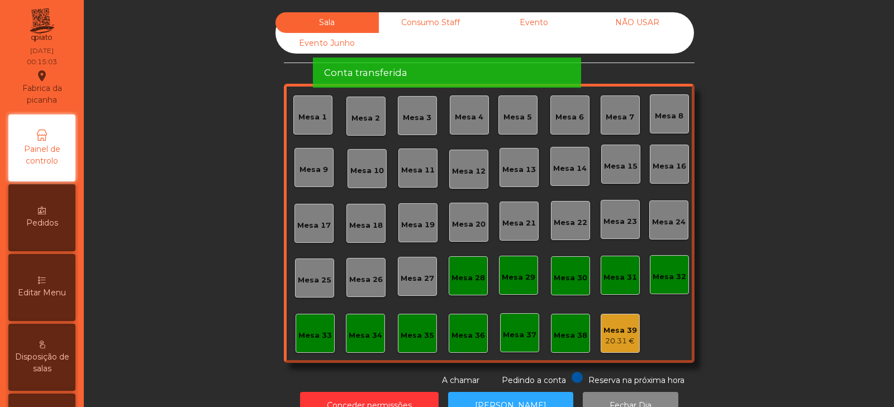
click at [613, 327] on div "Mesa 39" at bounding box center [620, 330] width 34 height 11
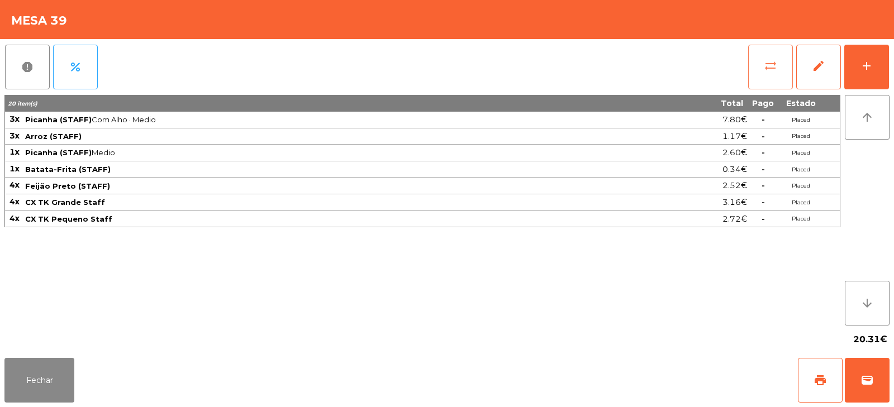
click at [770, 72] on span "sync_alt" at bounding box center [769, 65] width 13 height 13
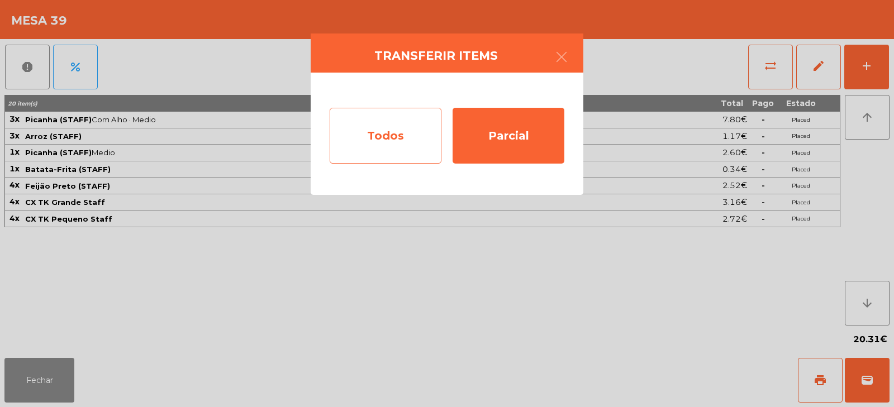
click at [398, 150] on div "Todos" at bounding box center [386, 136] width 112 height 56
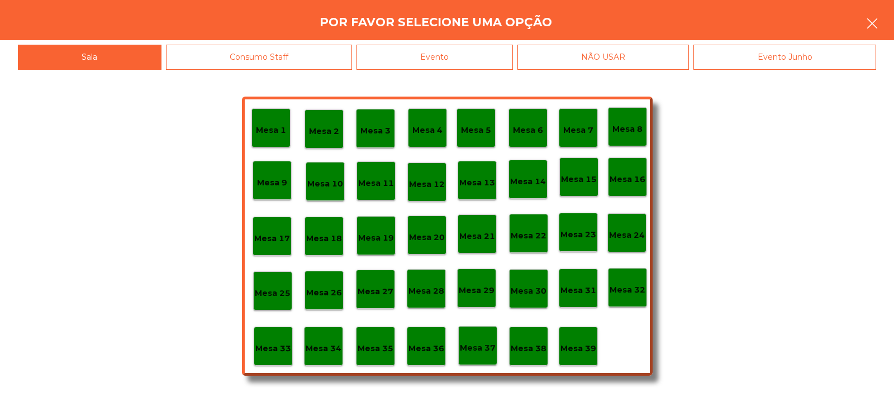
click at [864, 21] on button "button" at bounding box center [871, 25] width 31 height 34
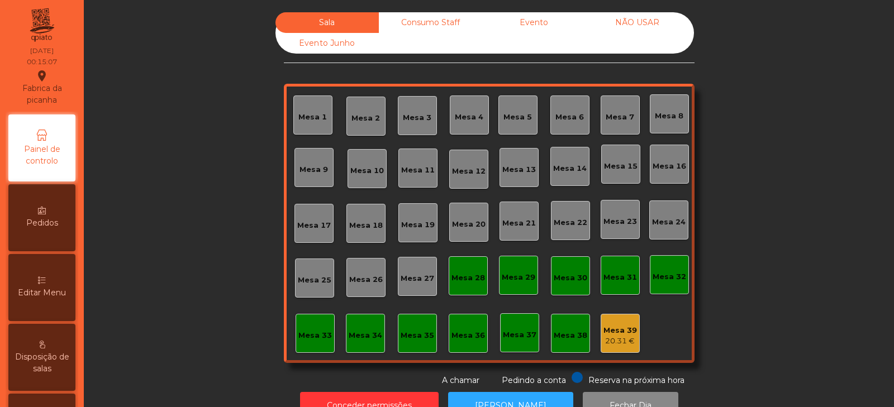
click at [631, 344] on div "20.31 €" at bounding box center [620, 341] width 34 height 11
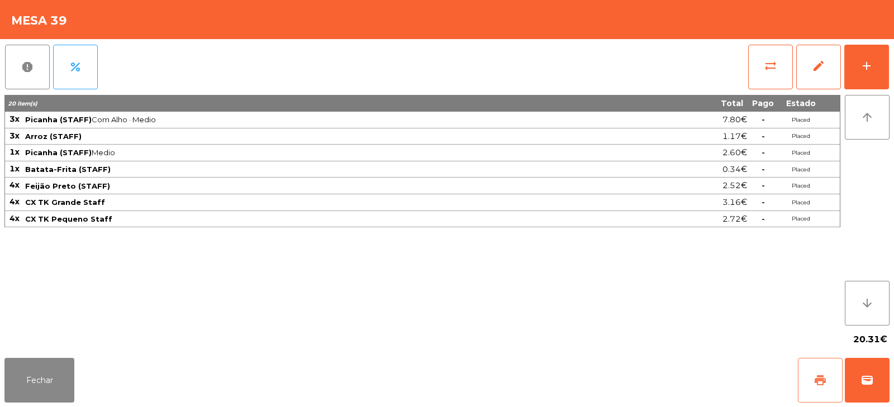
click at [823, 375] on span "print" at bounding box center [819, 380] width 13 height 13
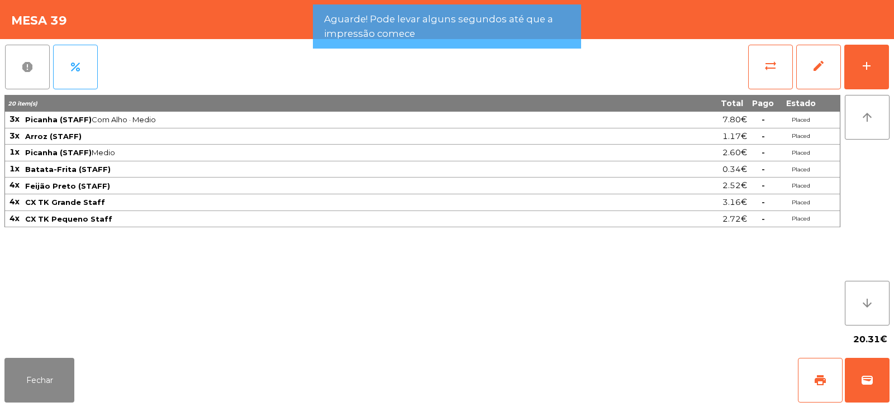
click at [30, 78] on button "report" at bounding box center [27, 67] width 45 height 45
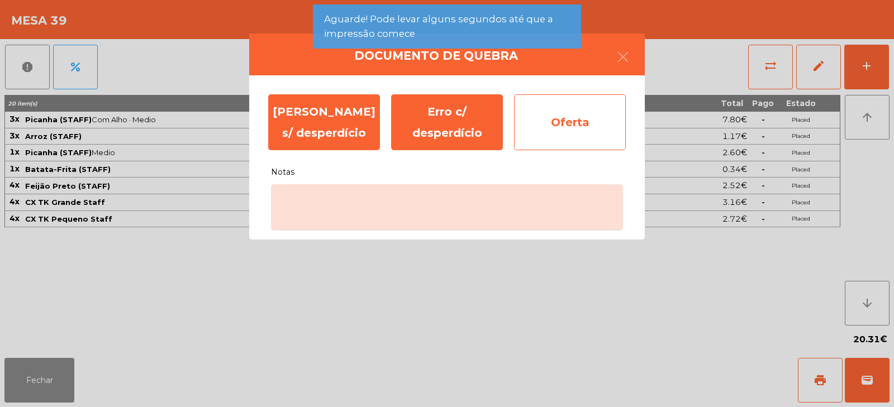
click at [575, 123] on div "Oferta" at bounding box center [570, 122] width 112 height 56
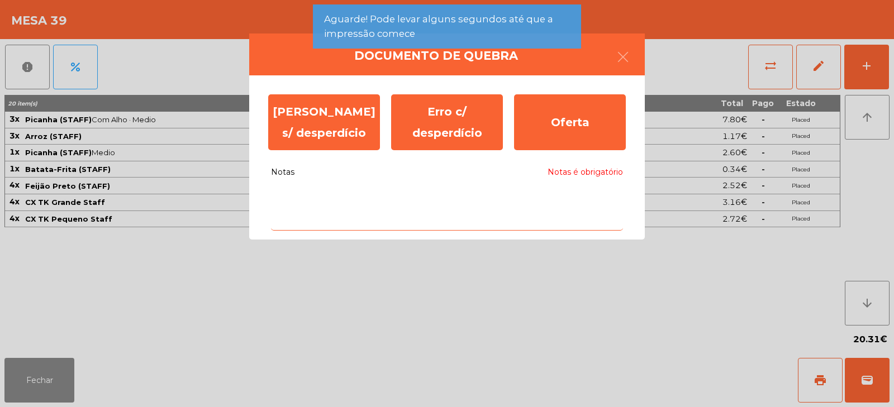
click at [449, 223] on textarea "Notas Notas é obrigatório" at bounding box center [447, 207] width 352 height 46
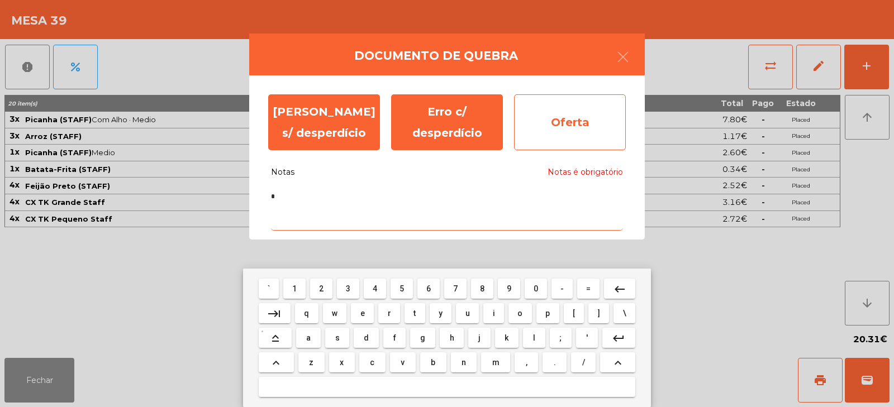
type textarea "*"
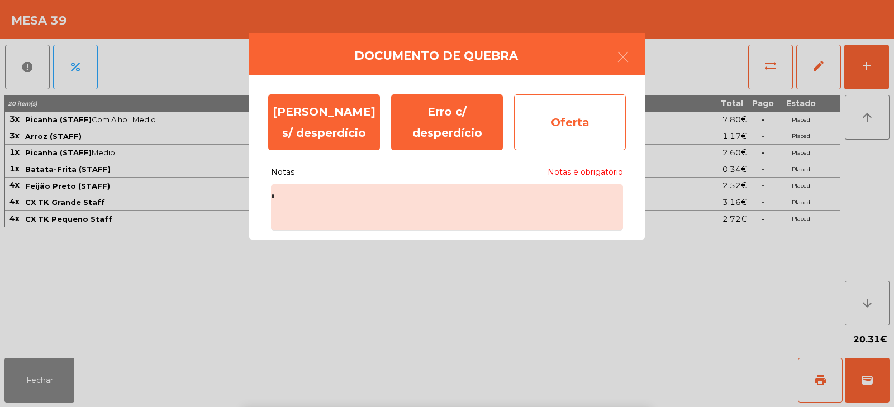
click at [587, 120] on div "Oferta" at bounding box center [570, 122] width 112 height 56
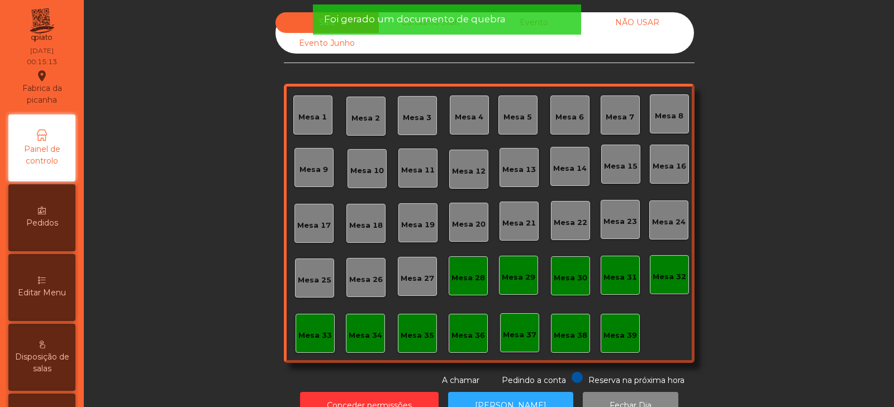
scroll to position [33, 0]
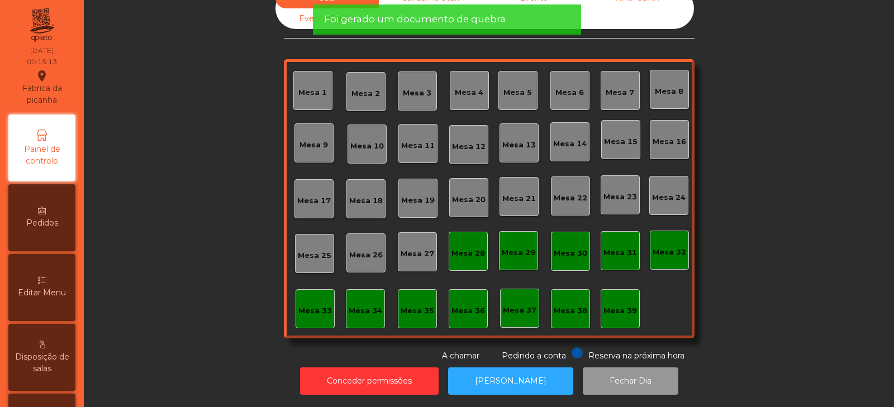
click at [613, 367] on button "Fechar Dia" at bounding box center [630, 380] width 96 height 27
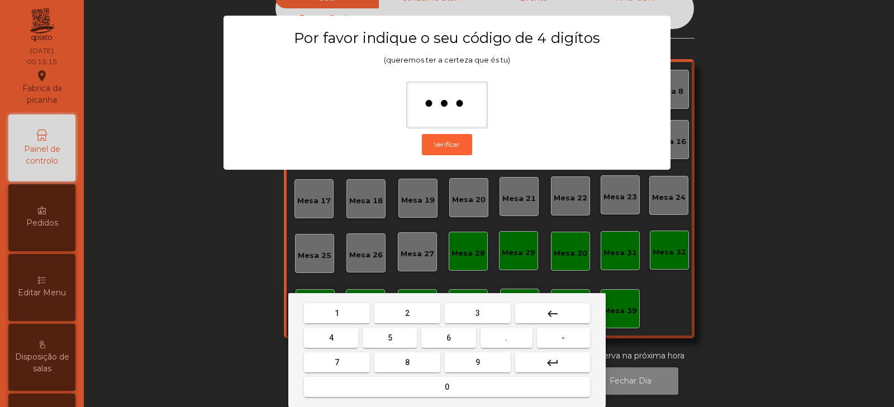
type input "****"
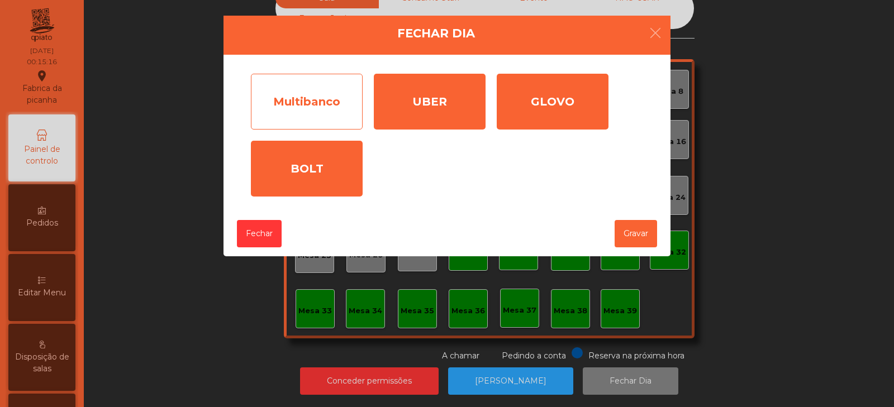
click at [308, 109] on div "Multibanco" at bounding box center [307, 102] width 112 height 56
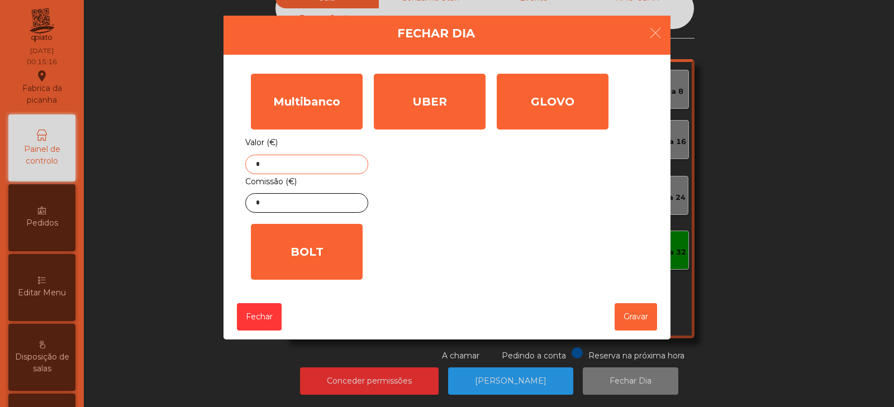
click at [318, 161] on input "*" at bounding box center [306, 165] width 123 height 20
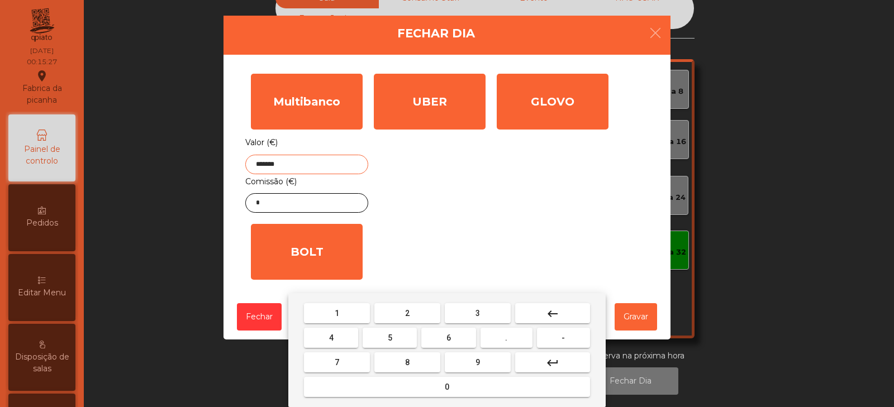
type input "*******"
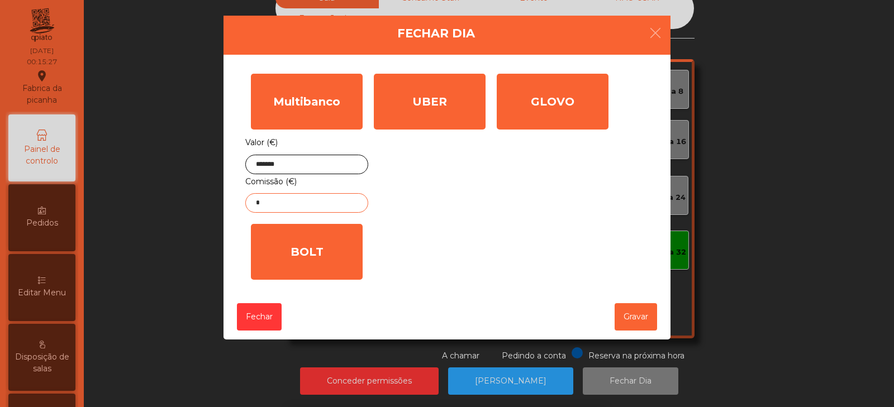
click at [342, 208] on input "*" at bounding box center [306, 203] width 123 height 20
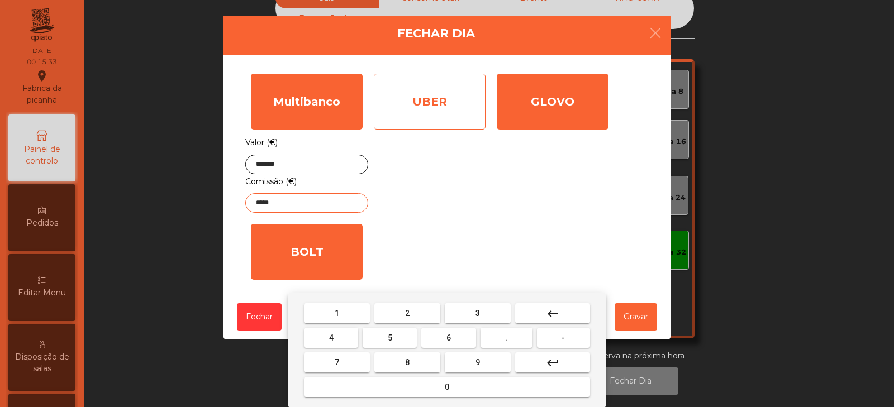
type input "*****"
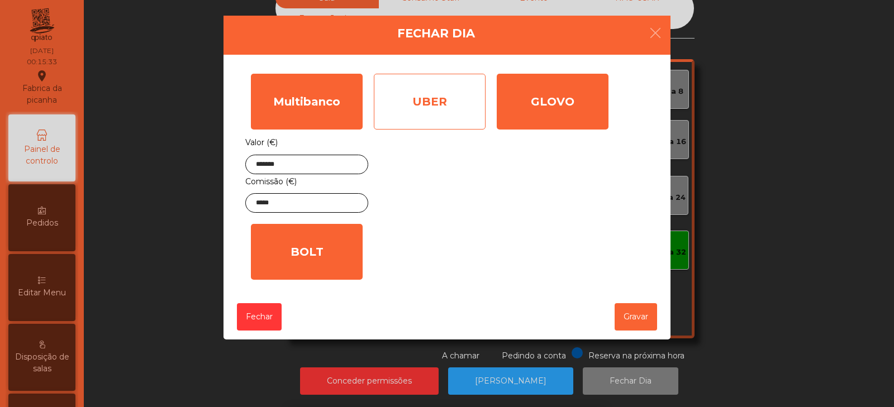
click at [433, 108] on div "UBER" at bounding box center [430, 102] width 112 height 56
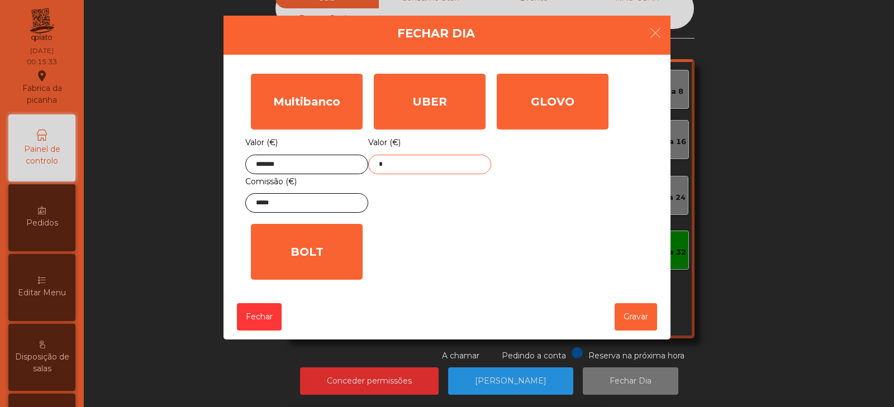
click at [451, 168] on input "*" at bounding box center [429, 165] width 123 height 20
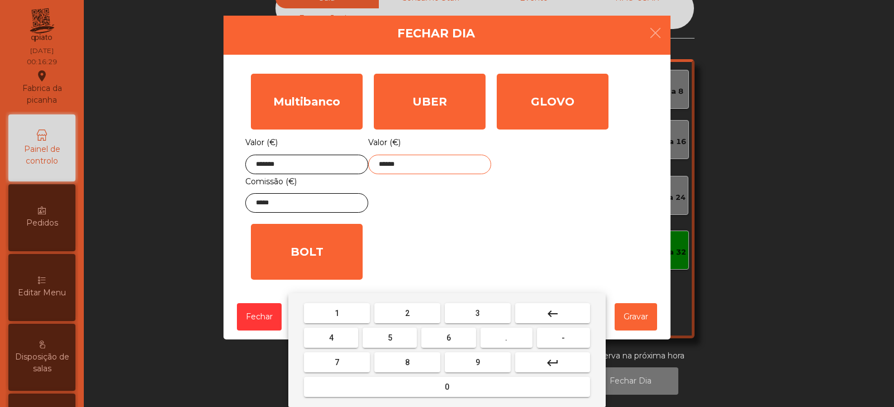
type input "******"
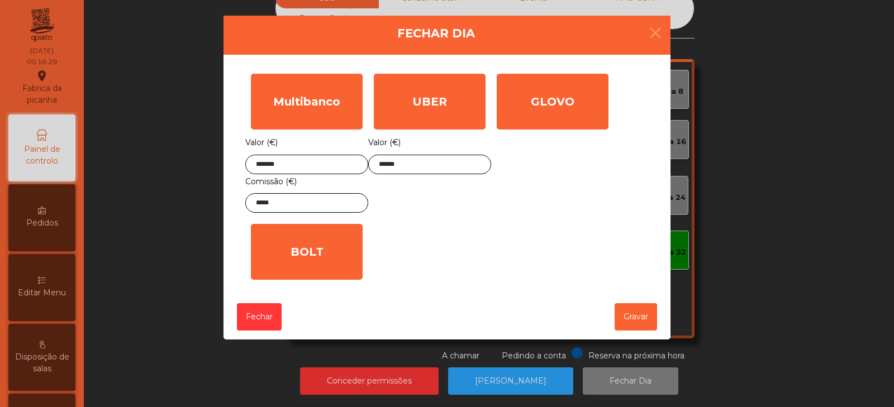
click at [595, 203] on div "GLOVO Valor (€) *" at bounding box center [552, 143] width 123 height 150
click at [633, 316] on button "Gravar" at bounding box center [635, 316] width 42 height 27
